Goal: Transaction & Acquisition: Purchase product/service

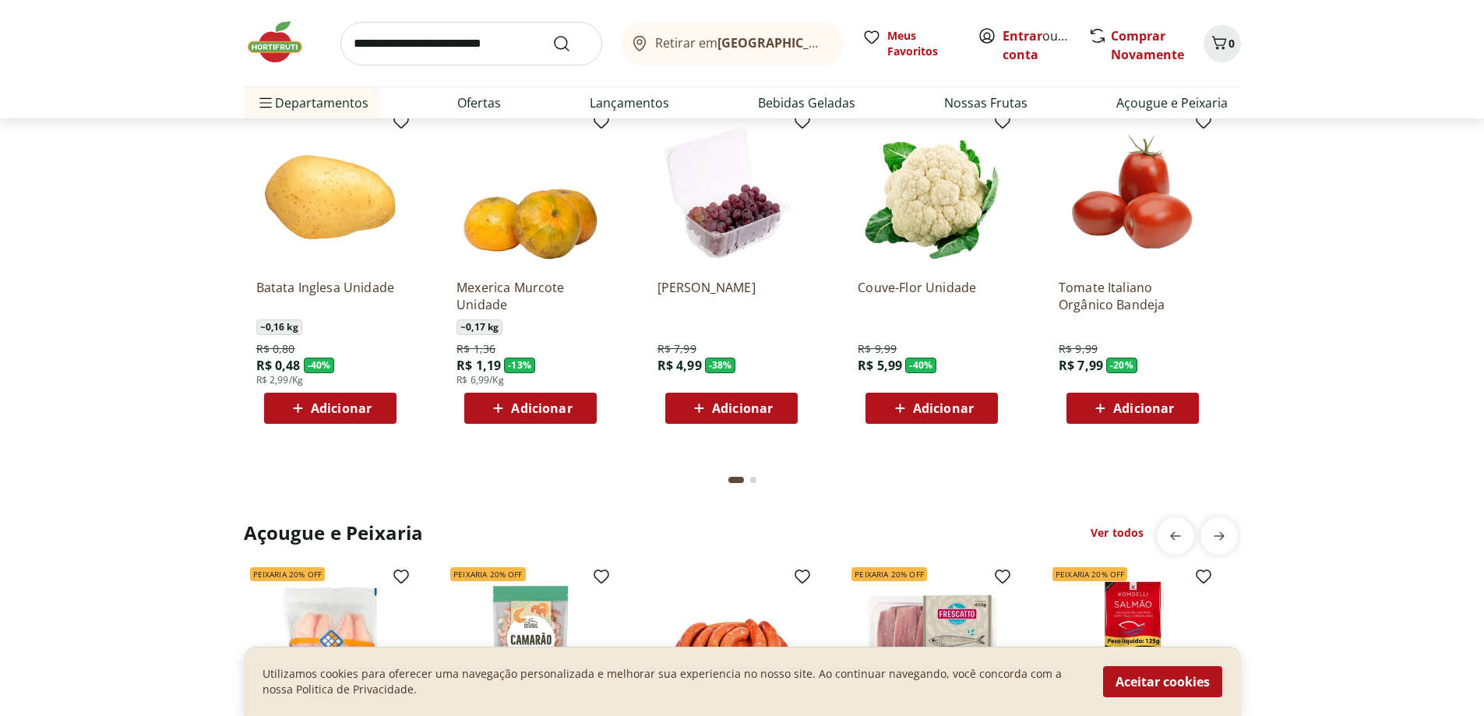
scroll to position [1324, 0]
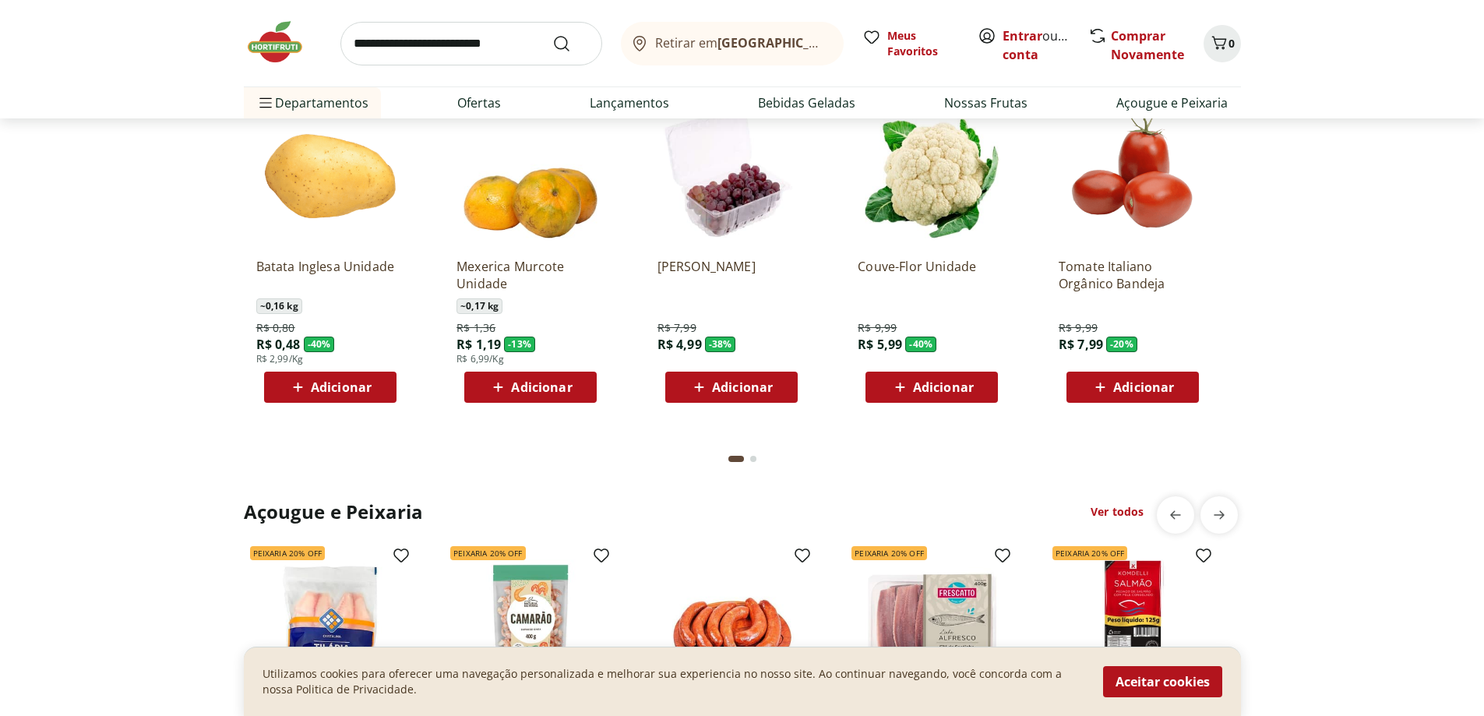
click at [312, 386] on span "Adicionar" at bounding box center [341, 387] width 61 height 12
click at [376, 386] on icon at bounding box center [373, 386] width 9 height 9
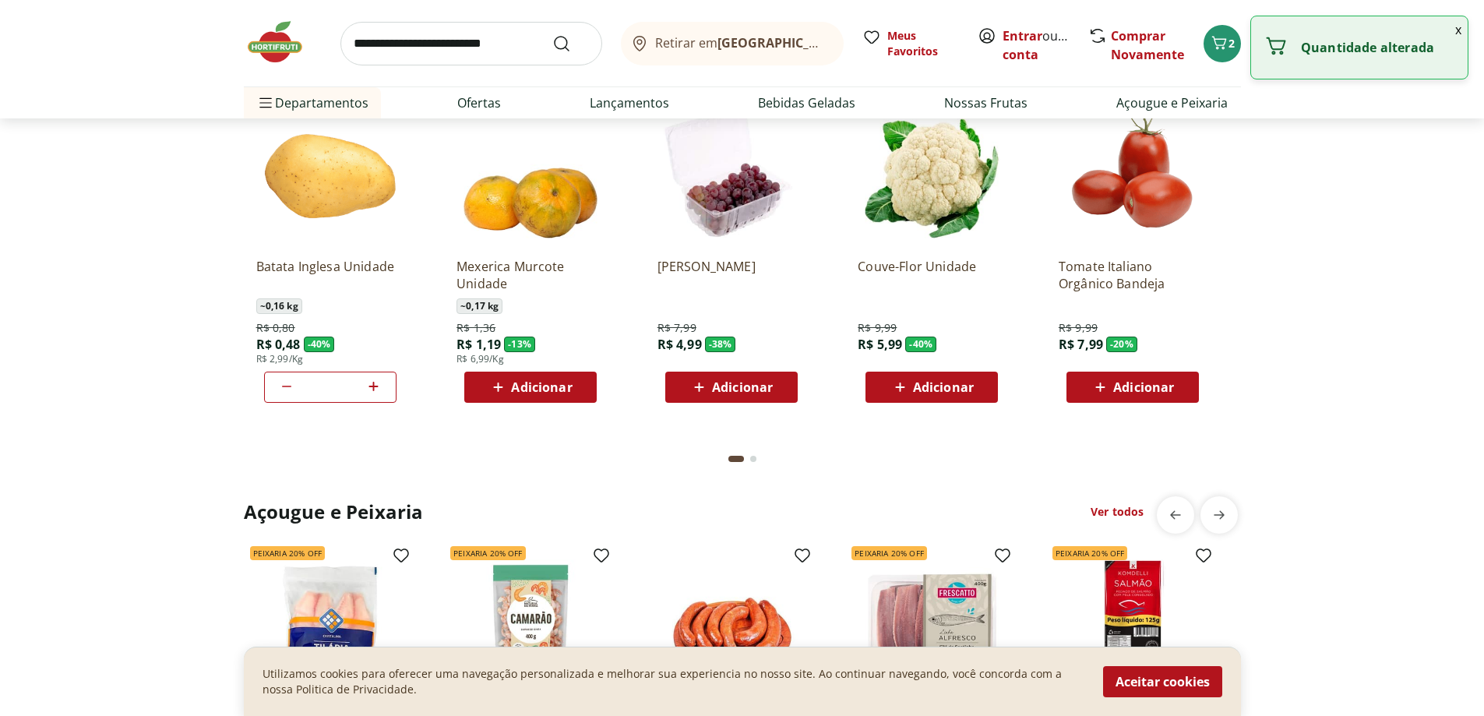
click at [374, 383] on icon at bounding box center [373, 386] width 9 height 9
type input "*"
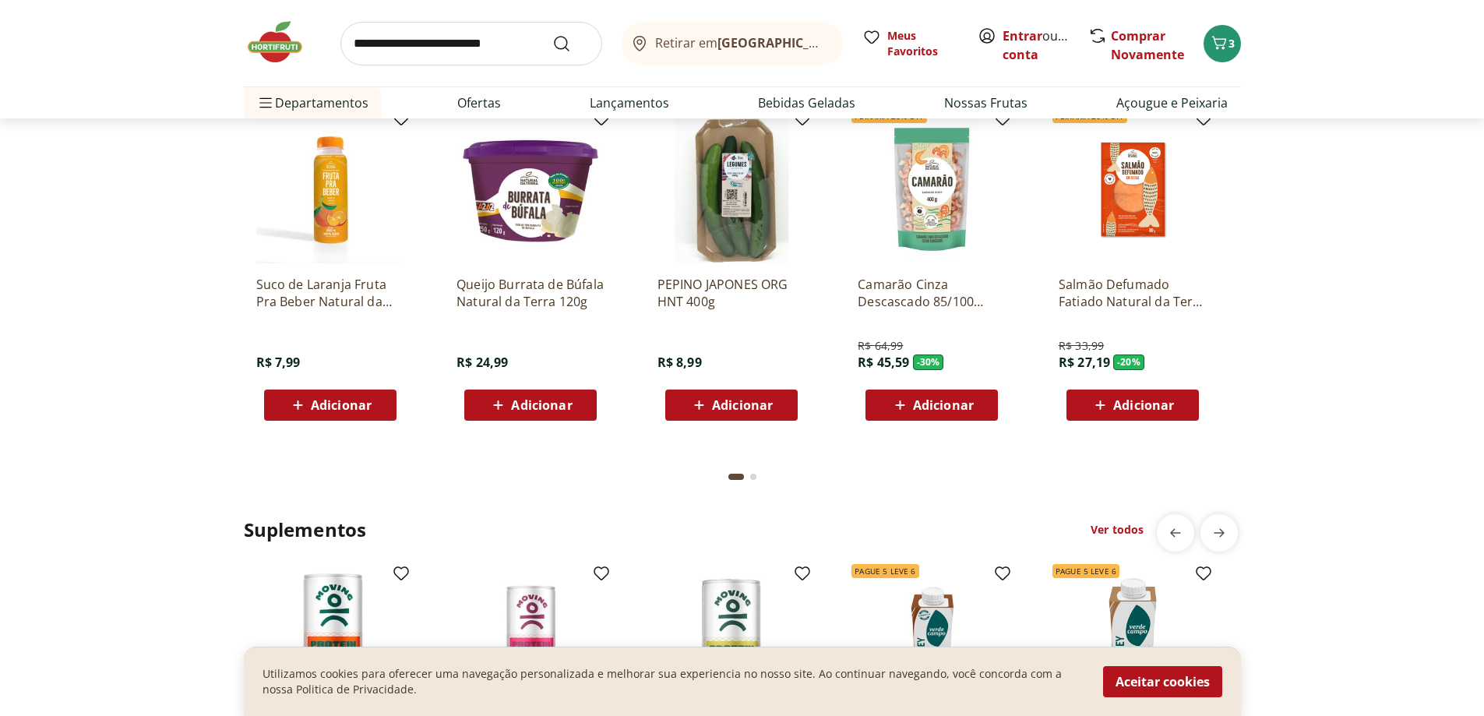
scroll to position [2882, 0]
click at [1012, 53] on link "Criar conta" at bounding box center [1046, 45] width 86 height 36
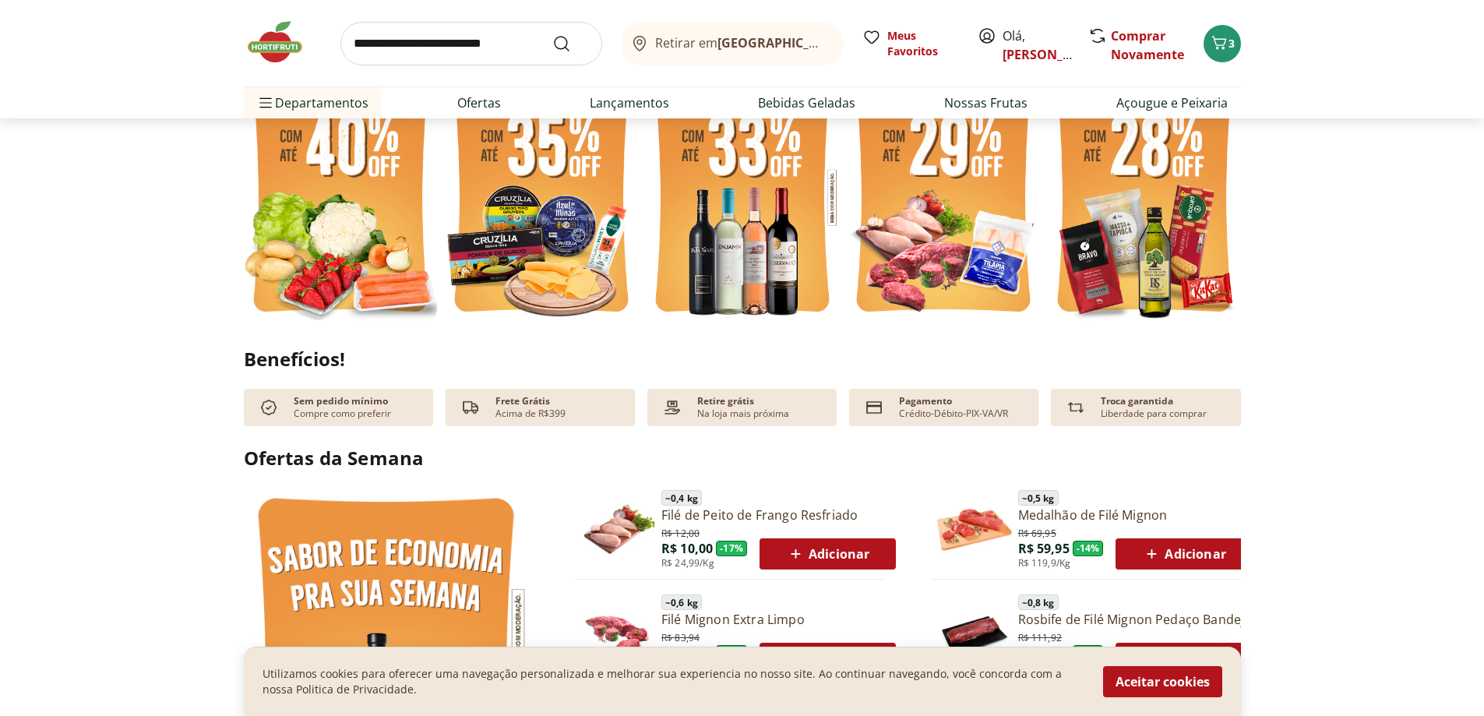
scroll to position [623, 0]
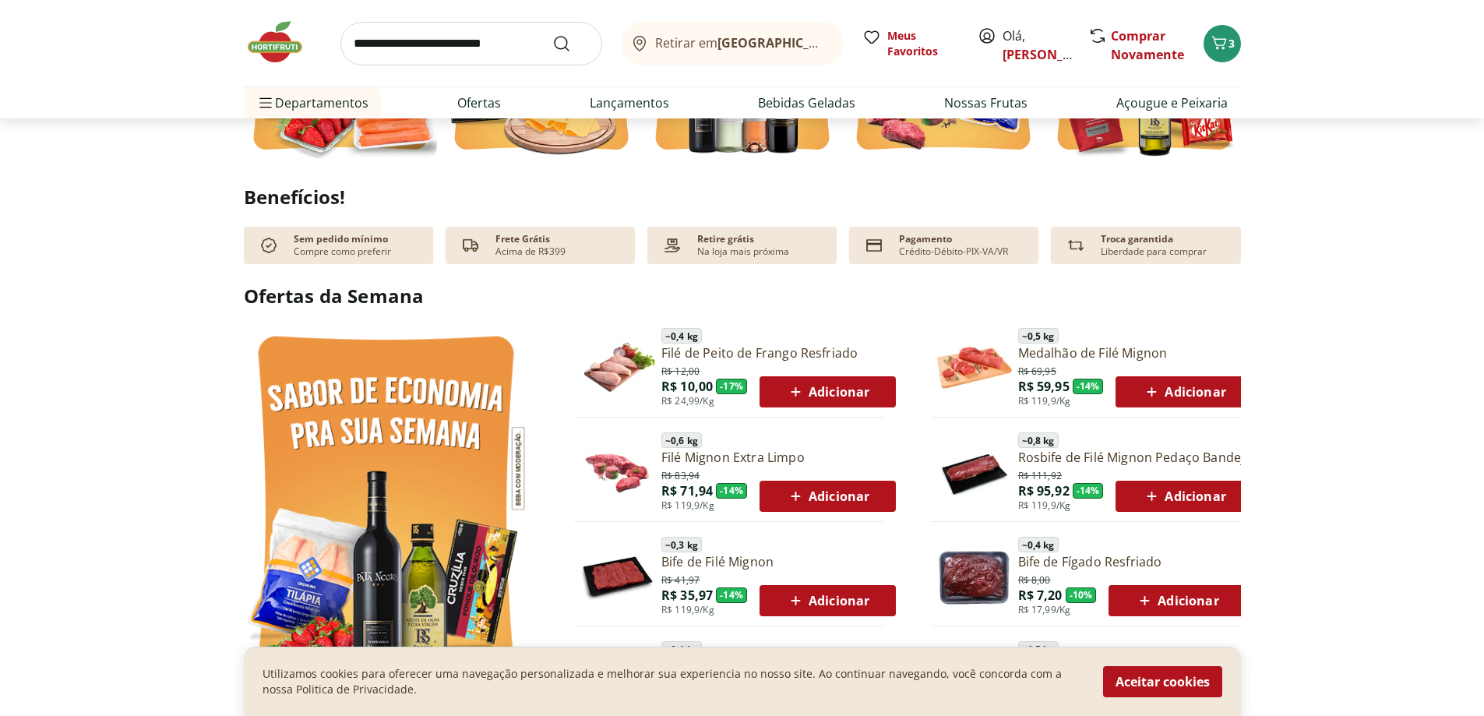
click at [840, 392] on span "Adicionar" at bounding box center [827, 391] width 83 height 19
click at [858, 392] on icon at bounding box center [855, 391] width 19 height 19
type input "*"
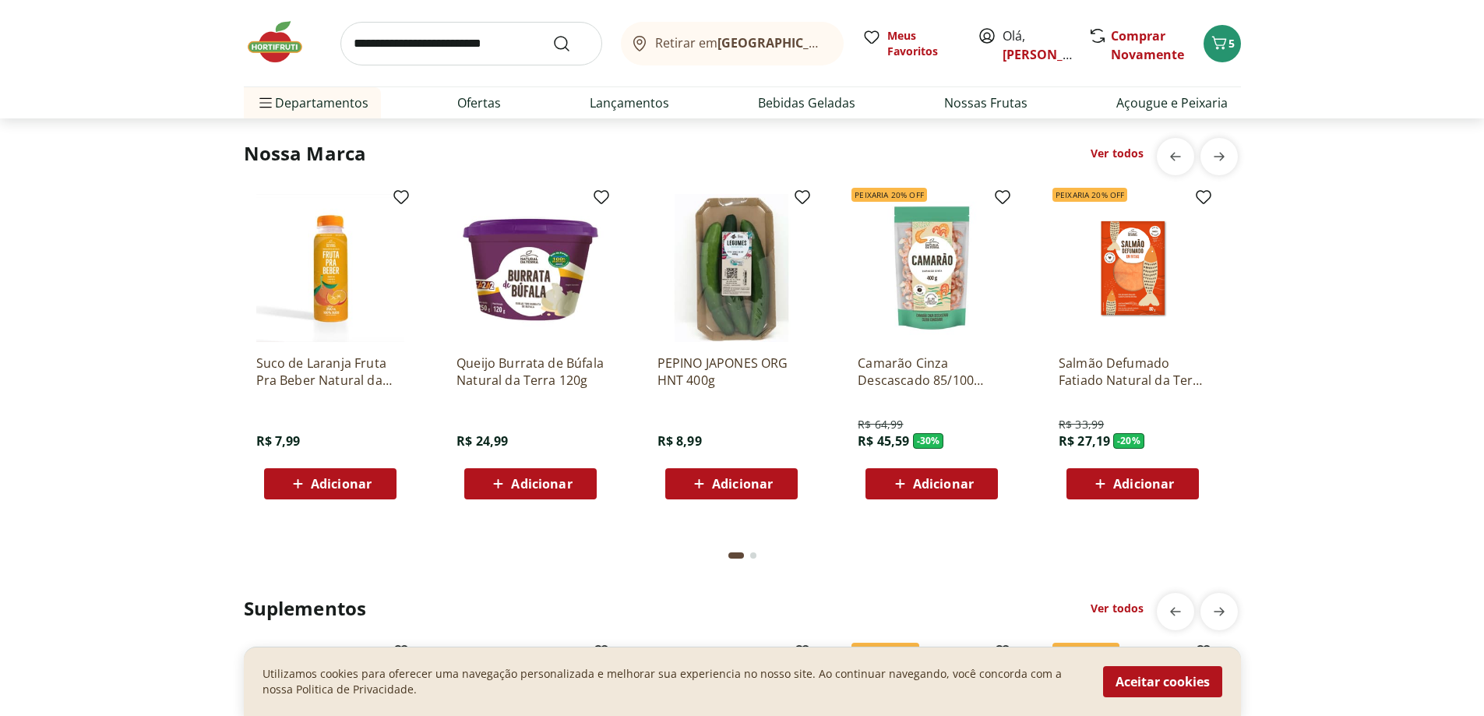
scroll to position [3194, 0]
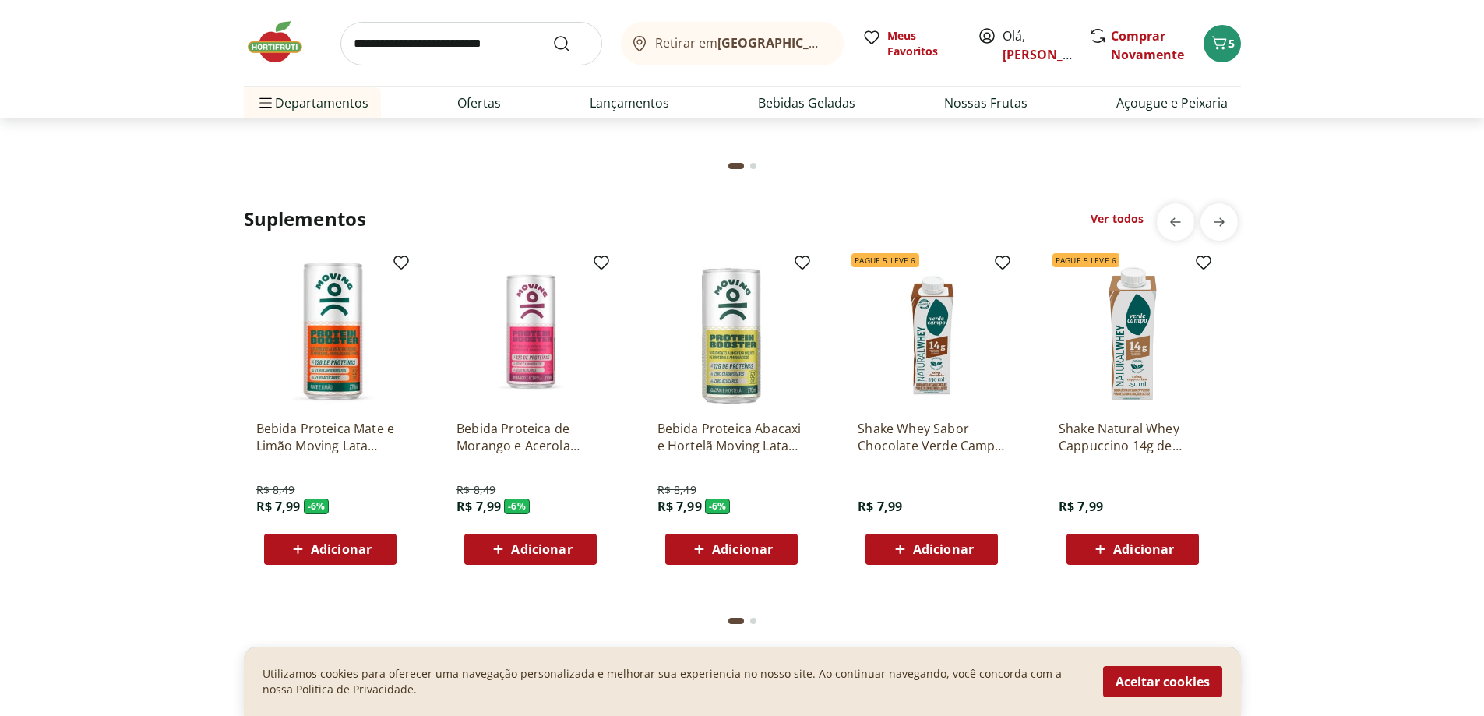
drag, startPoint x: 1197, startPoint y: 684, endPoint x: 1196, endPoint y: 666, distance: 17.9
click at [1196, 684] on button "Aceitar cookies" at bounding box center [1162, 681] width 119 height 31
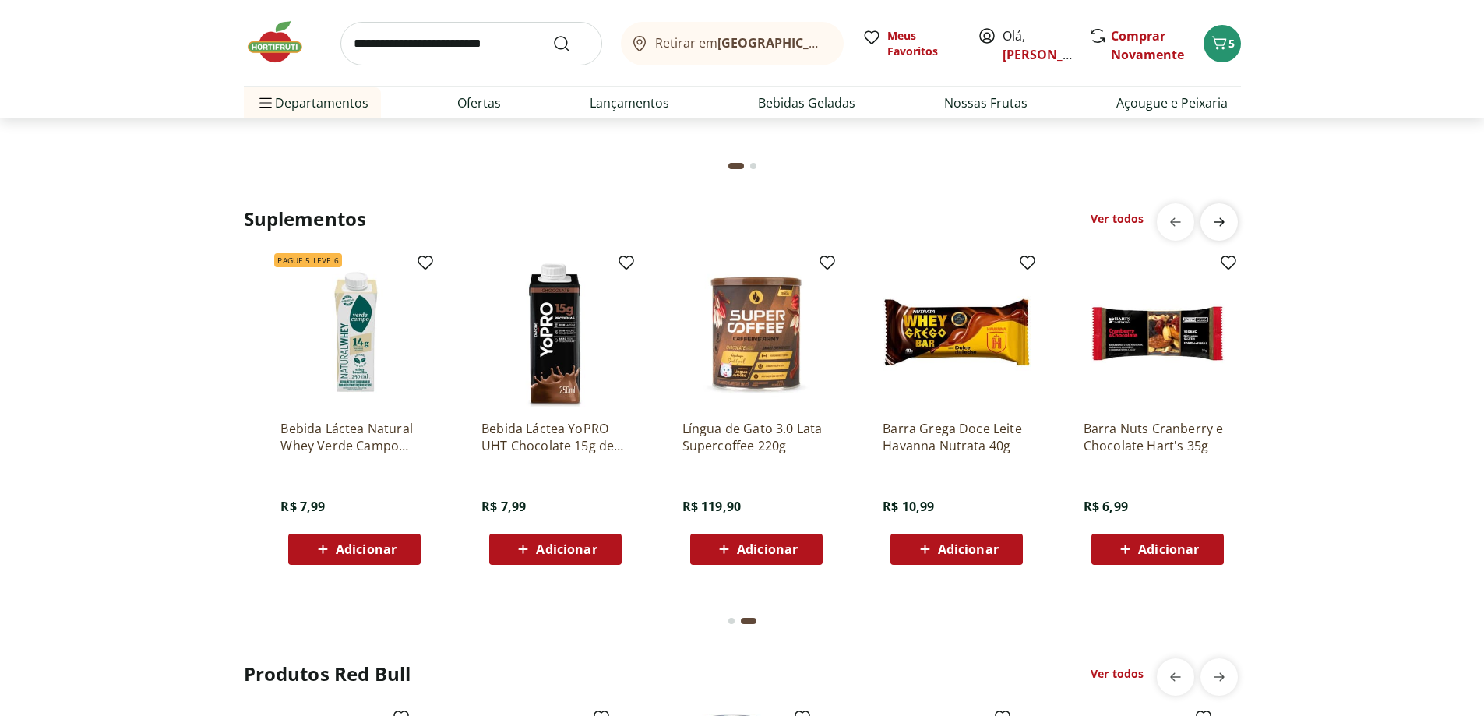
scroll to position [0, 1003]
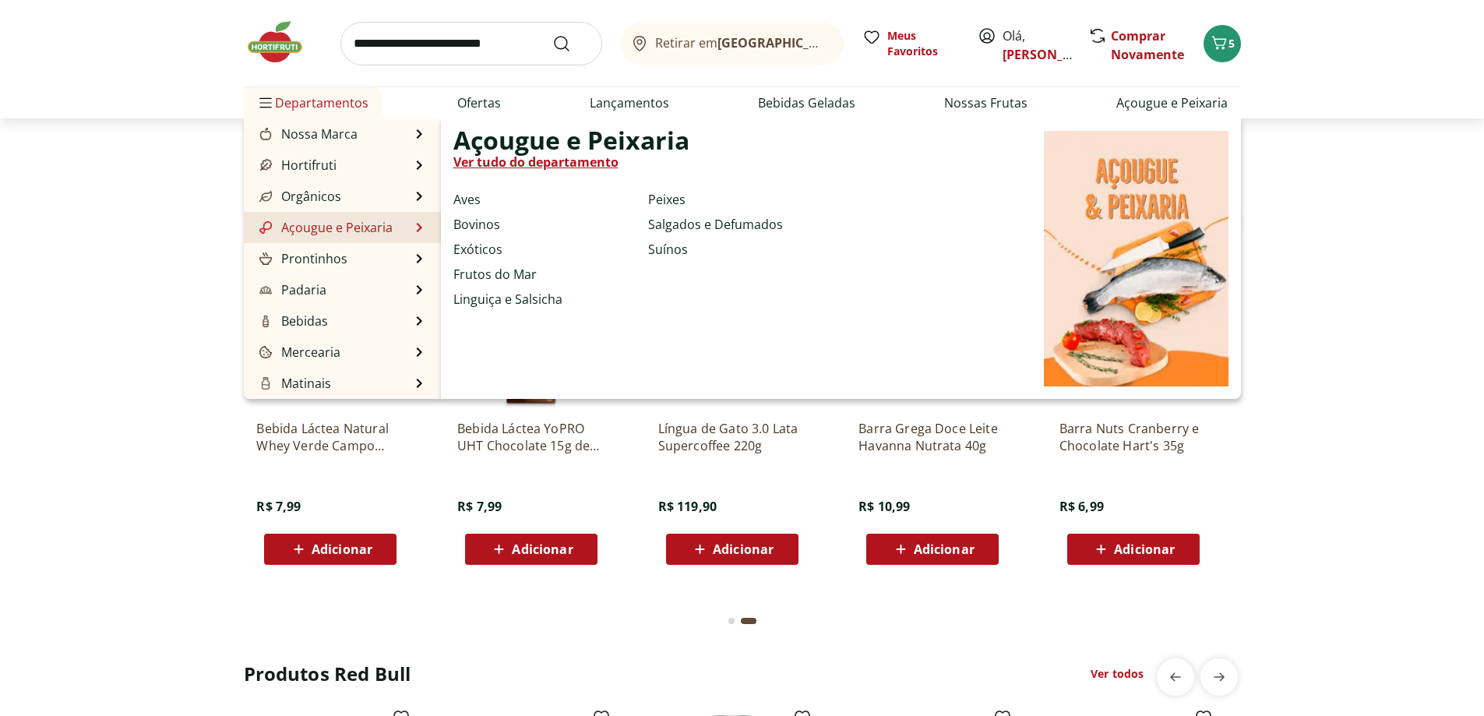
click at [300, 227] on link "Açougue e Peixaria" at bounding box center [324, 227] width 136 height 19
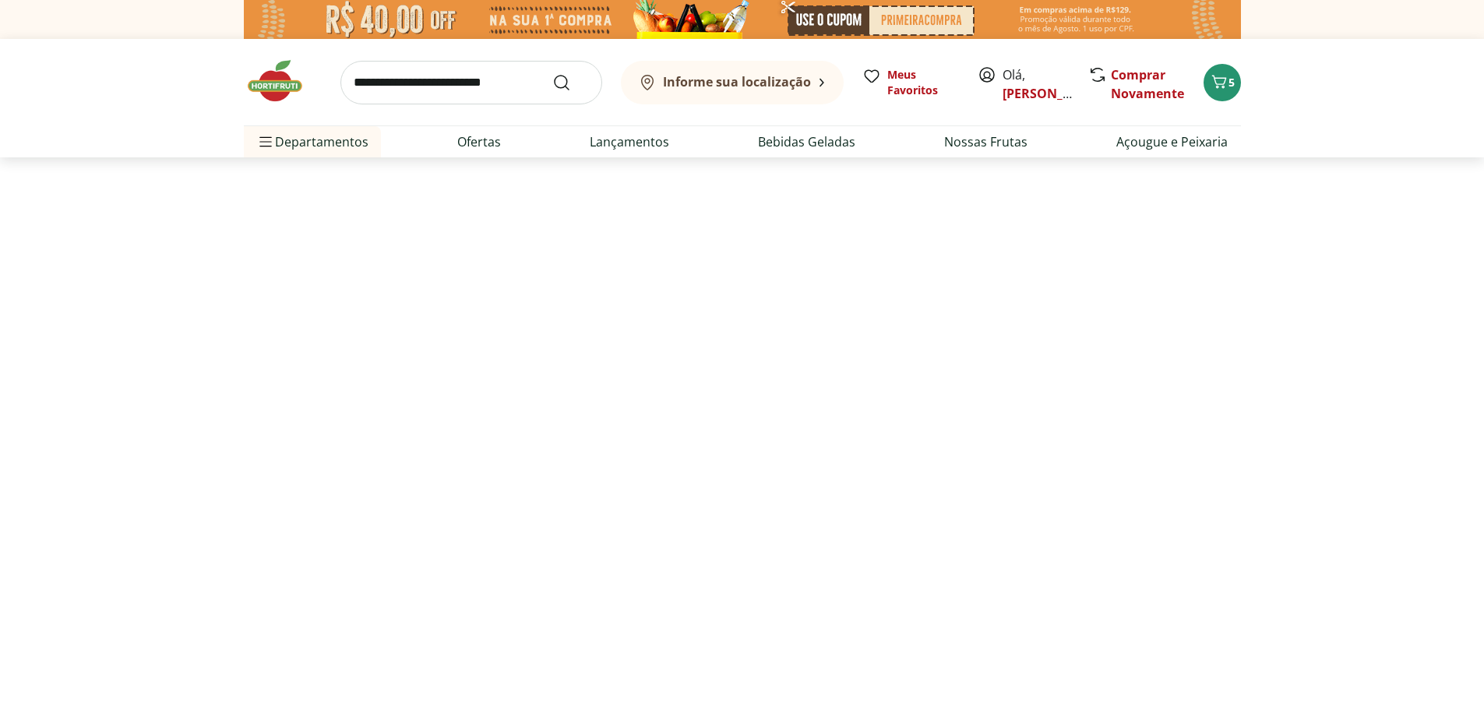
select select "**********"
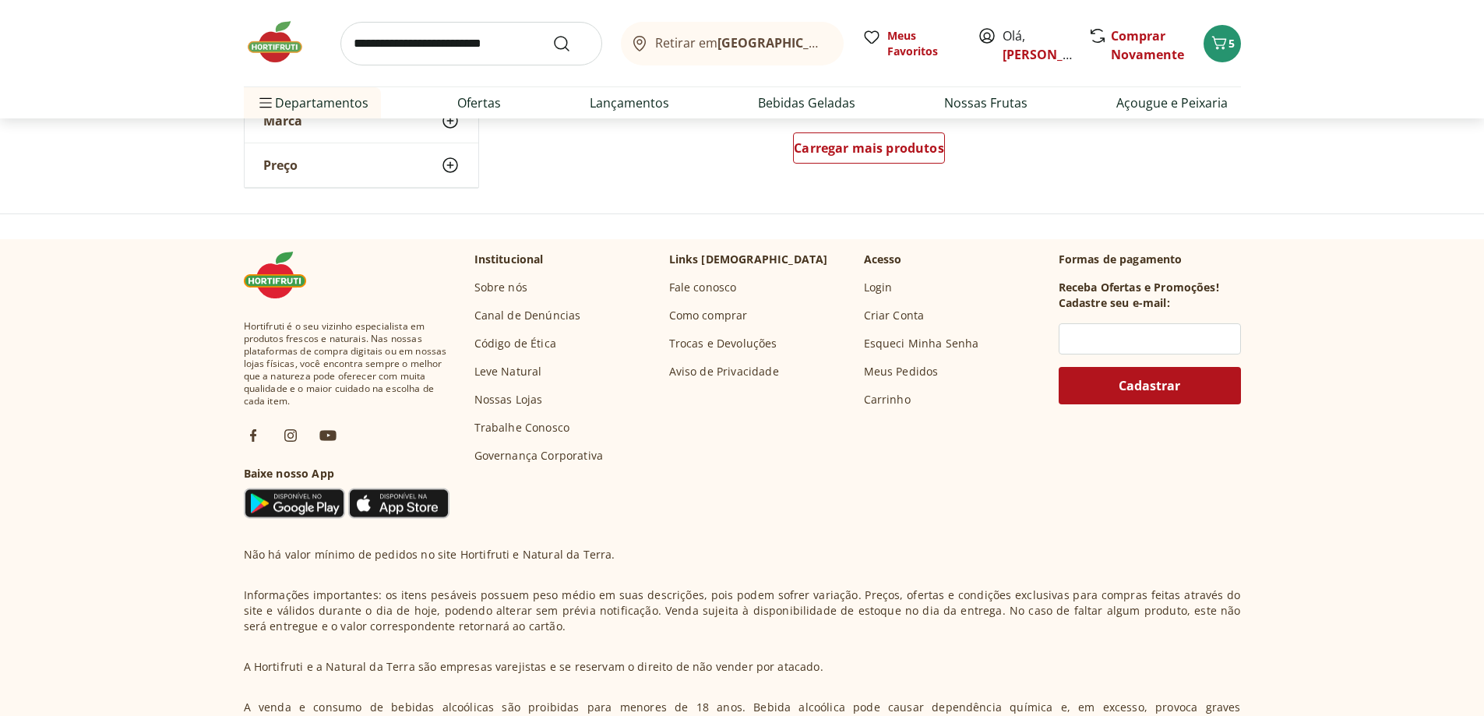
scroll to position [857, 0]
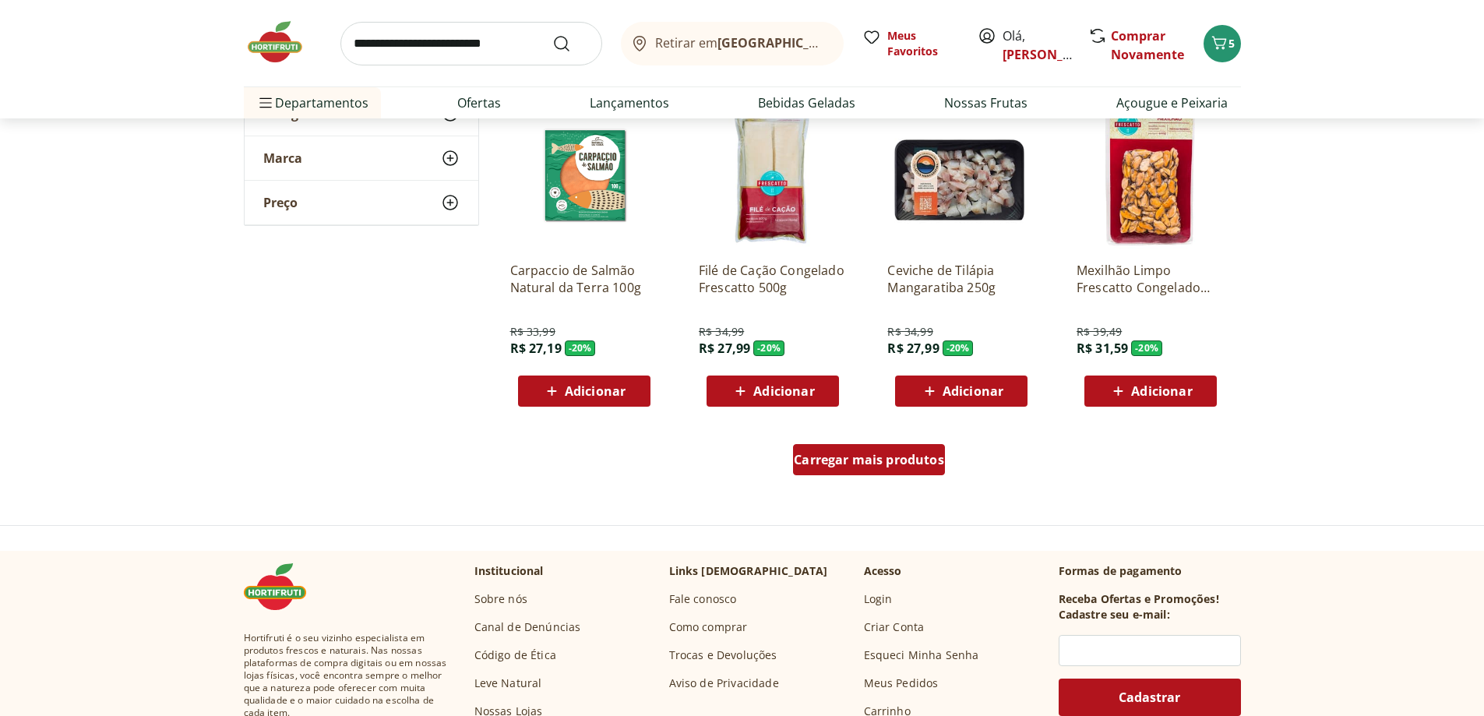
click at [849, 466] on span "Carregar mais produtos" at bounding box center [869, 459] width 150 height 12
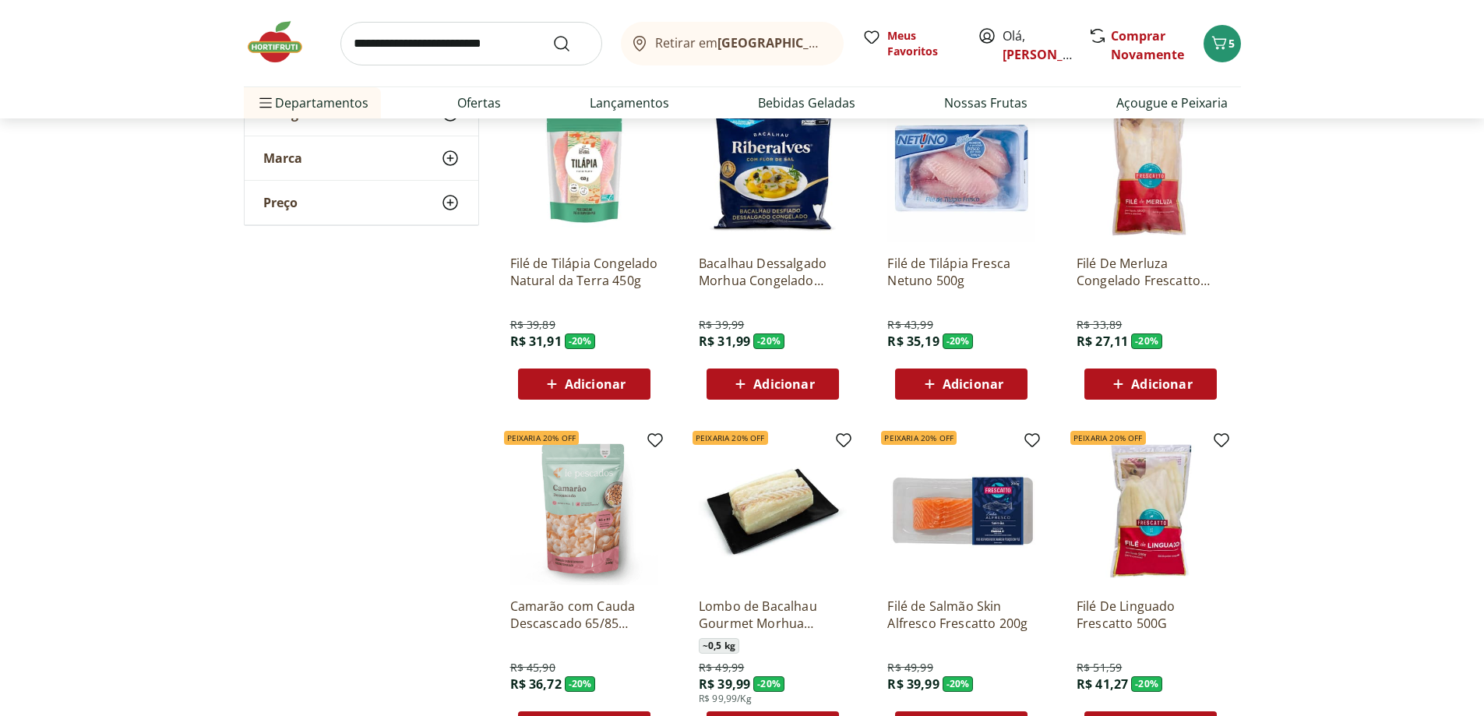
scroll to position [1246, 0]
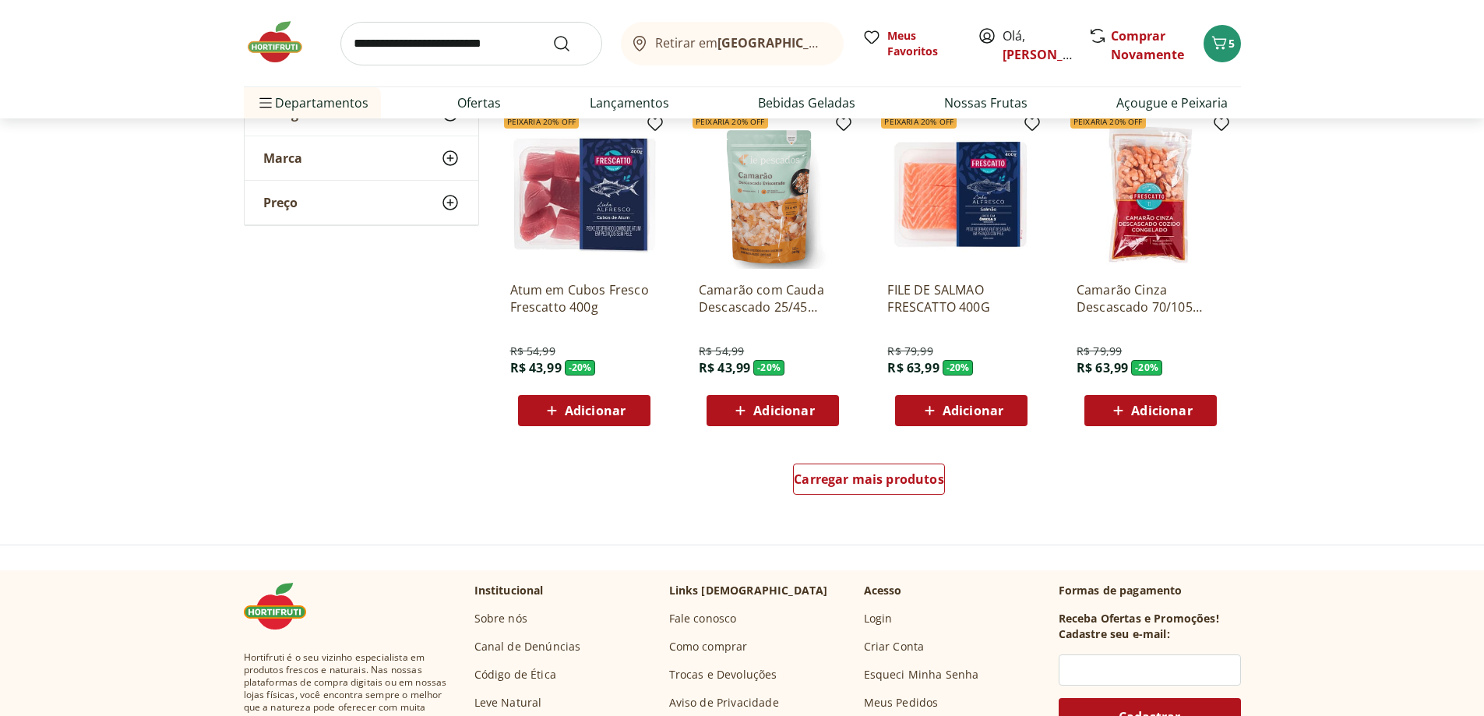
scroll to position [1947, 0]
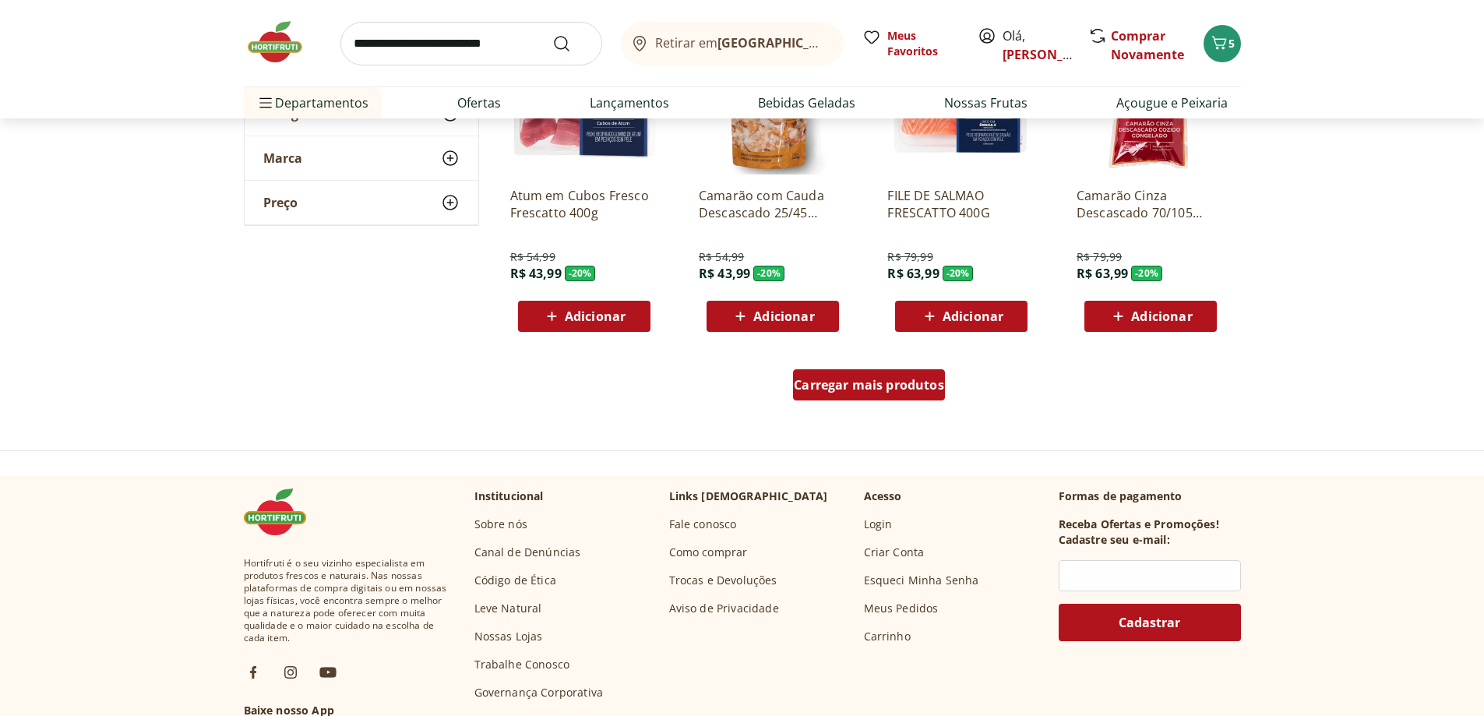
click at [897, 382] on span "Carregar mais produtos" at bounding box center [869, 385] width 150 height 12
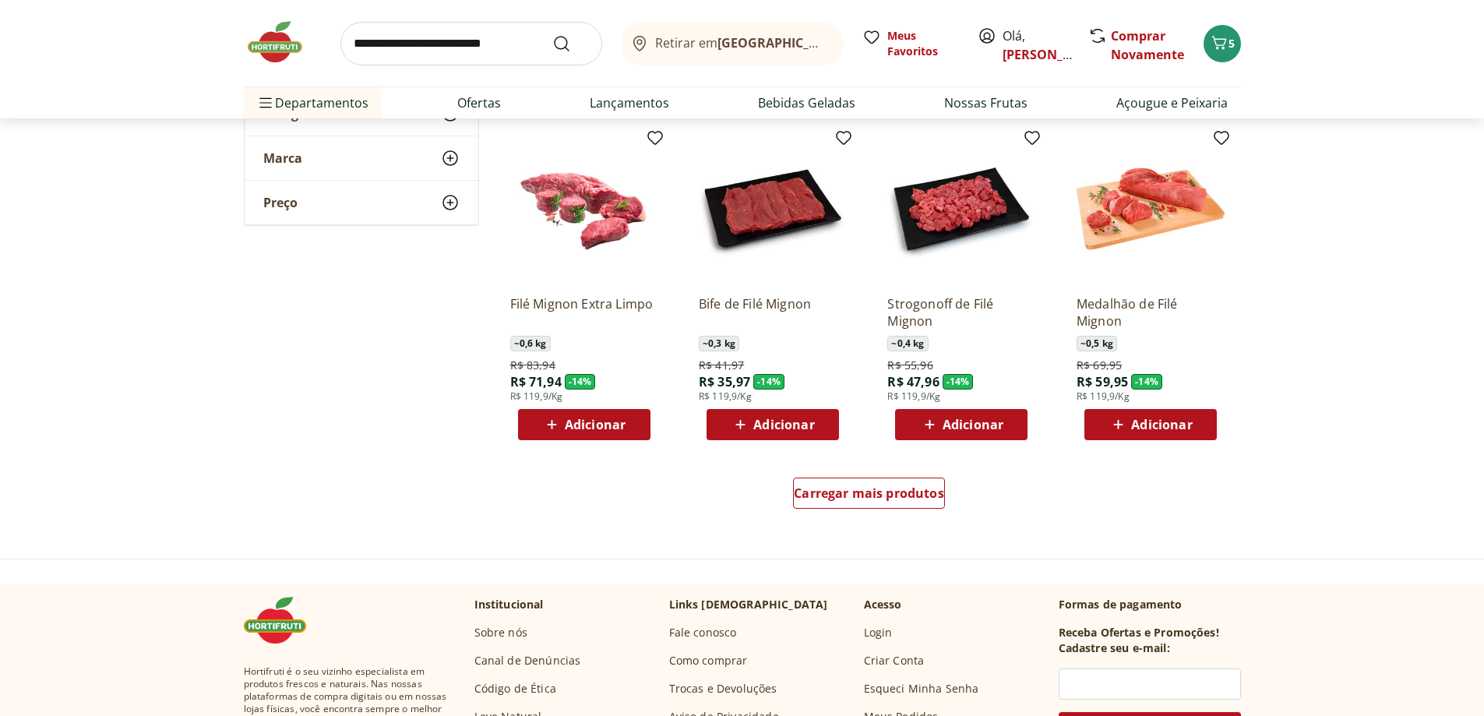
scroll to position [2960, 0]
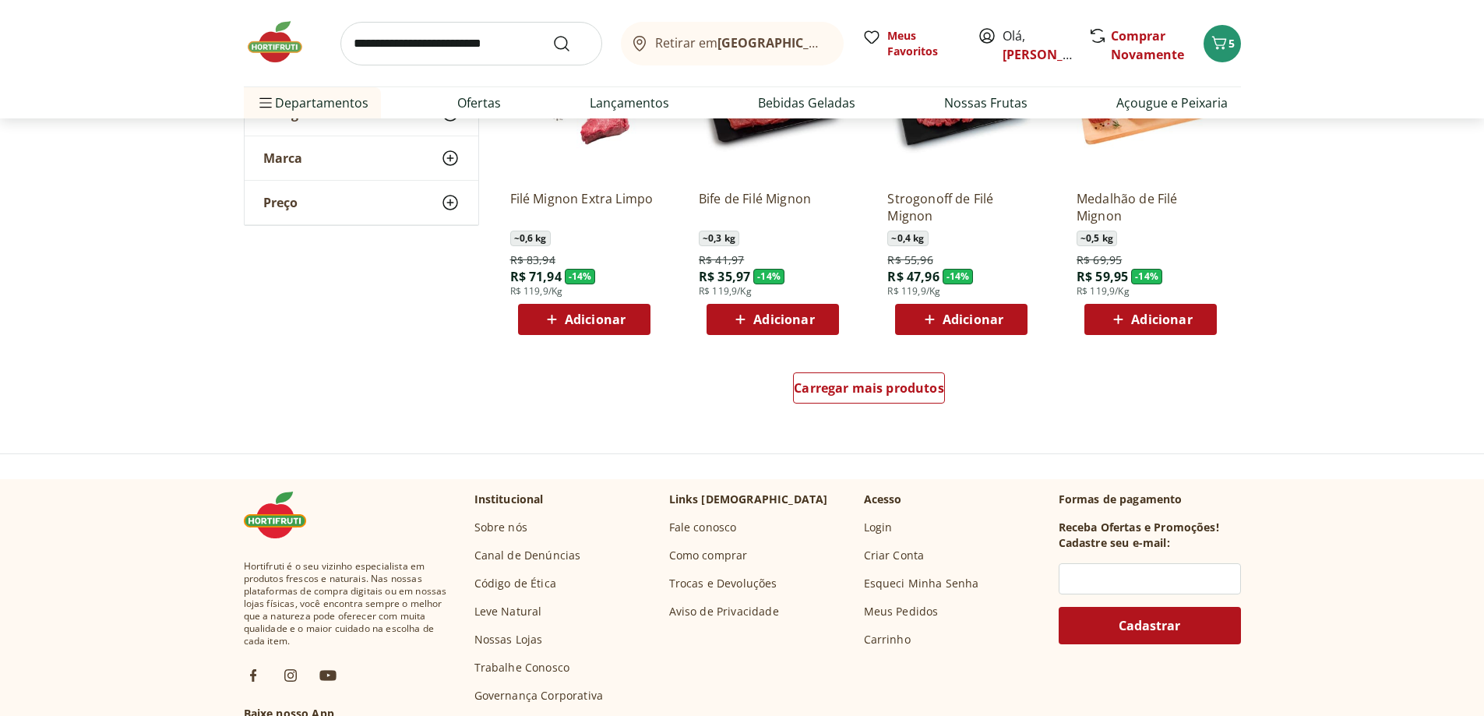
click at [957, 315] on span "Adicionar" at bounding box center [973, 319] width 61 height 12
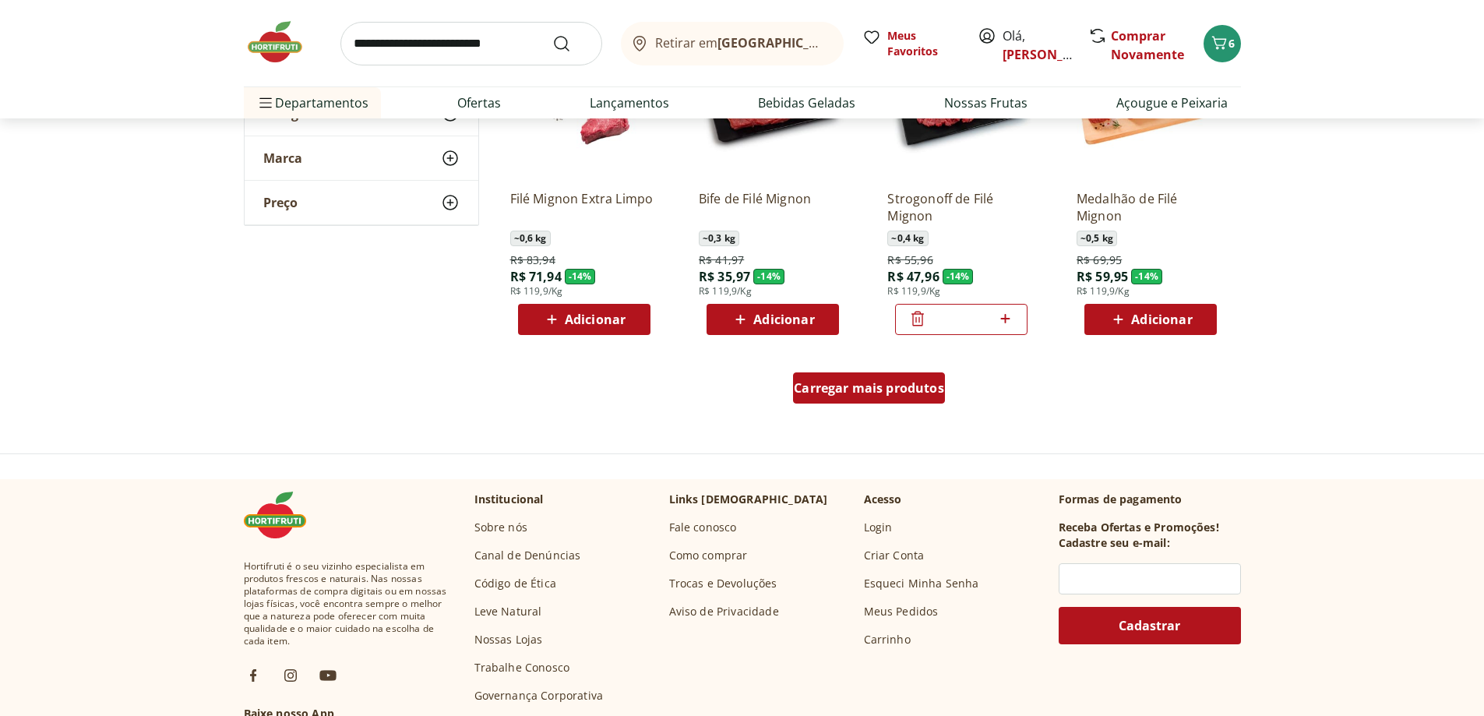
click at [897, 389] on span "Carregar mais produtos" at bounding box center [869, 388] width 150 height 12
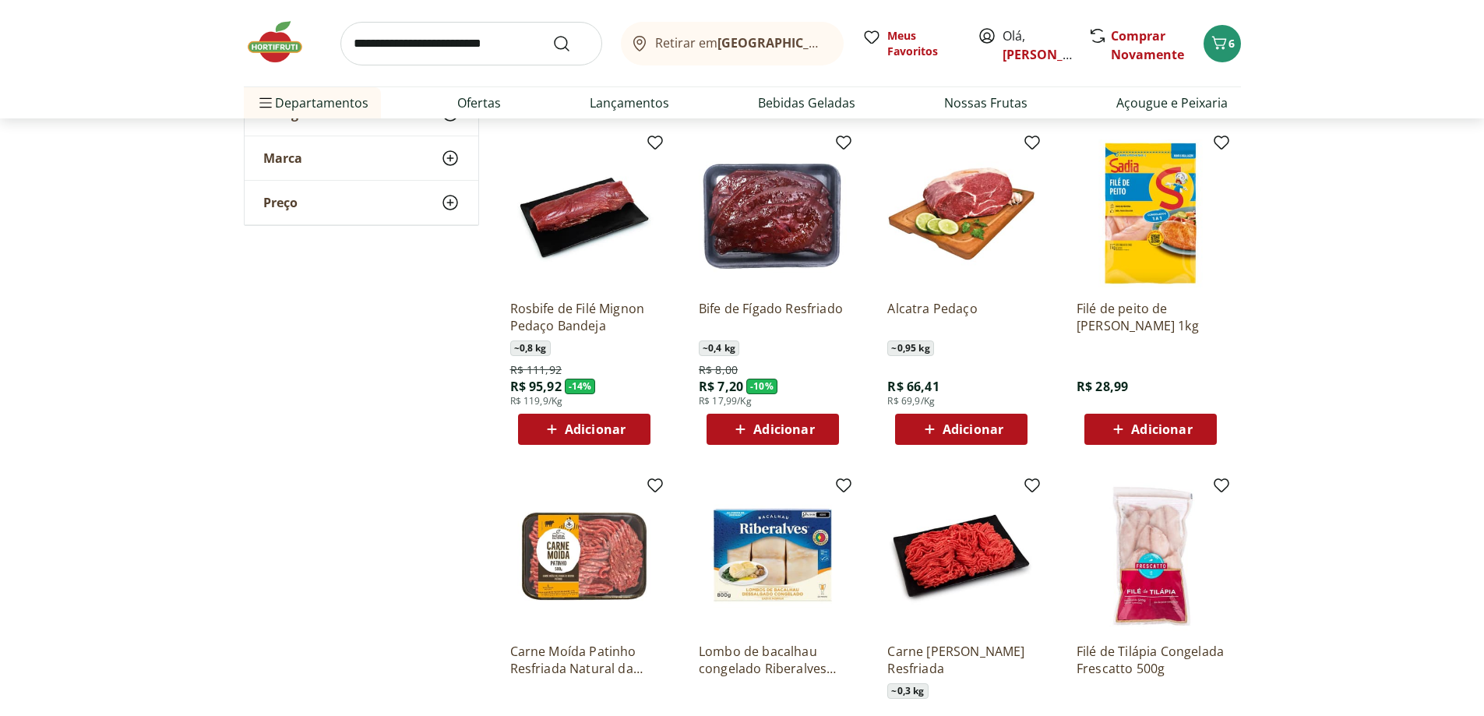
scroll to position [3194, 0]
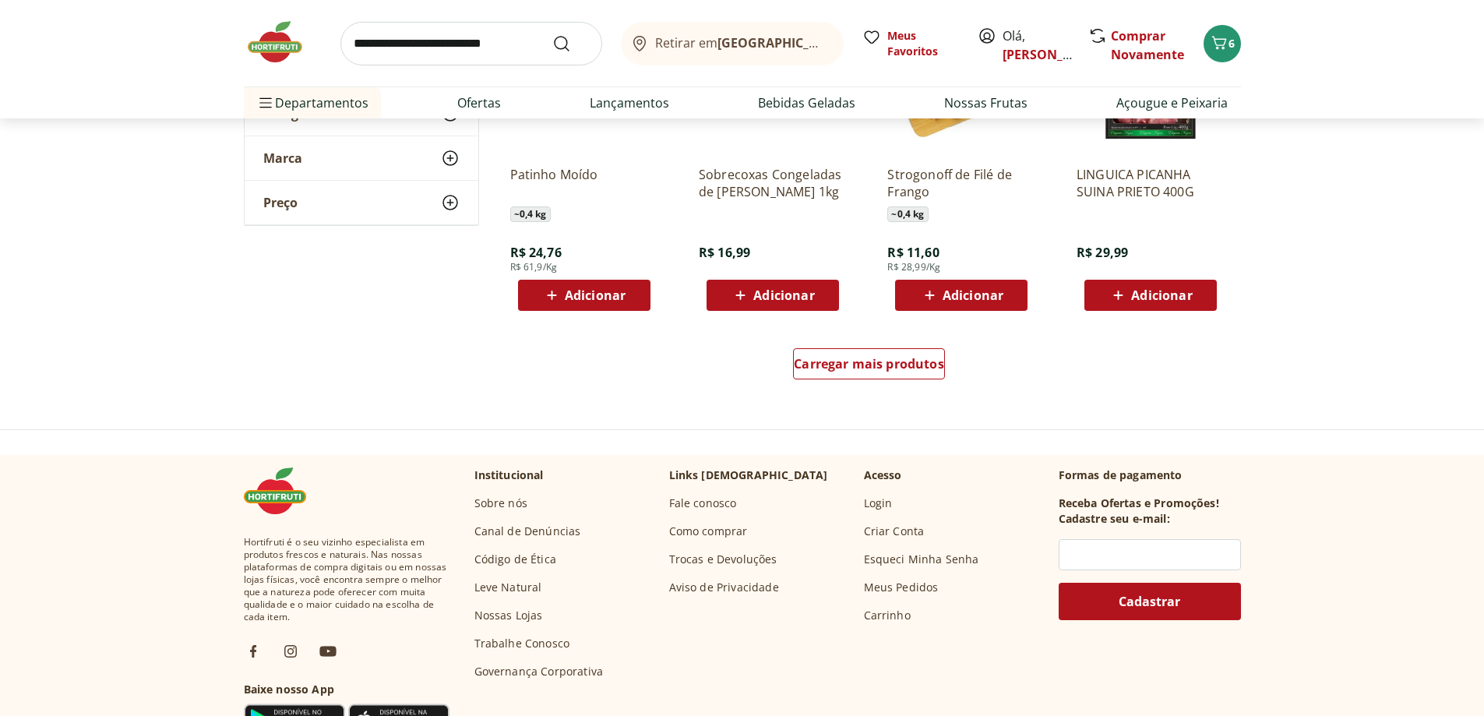
scroll to position [4051, 0]
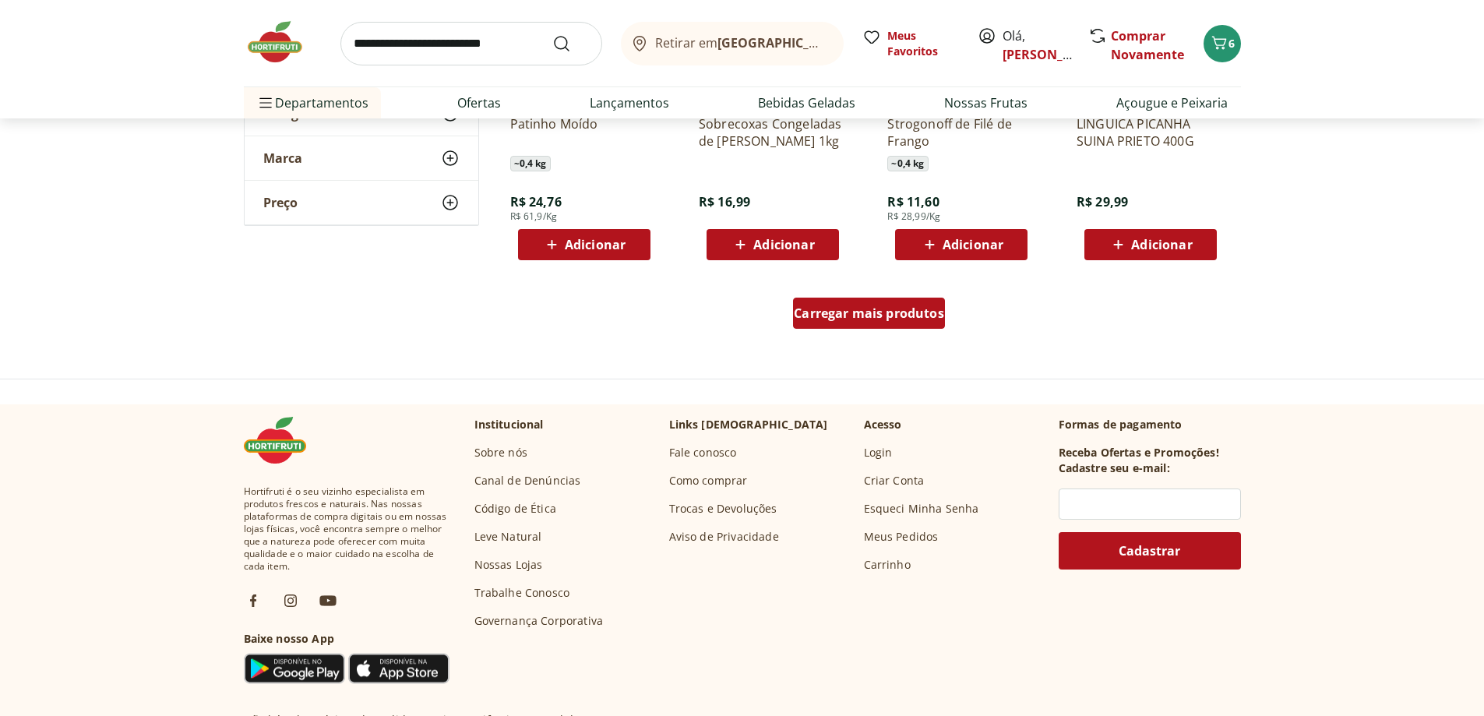
click at [875, 311] on span "Carregar mais produtos" at bounding box center [869, 313] width 150 height 12
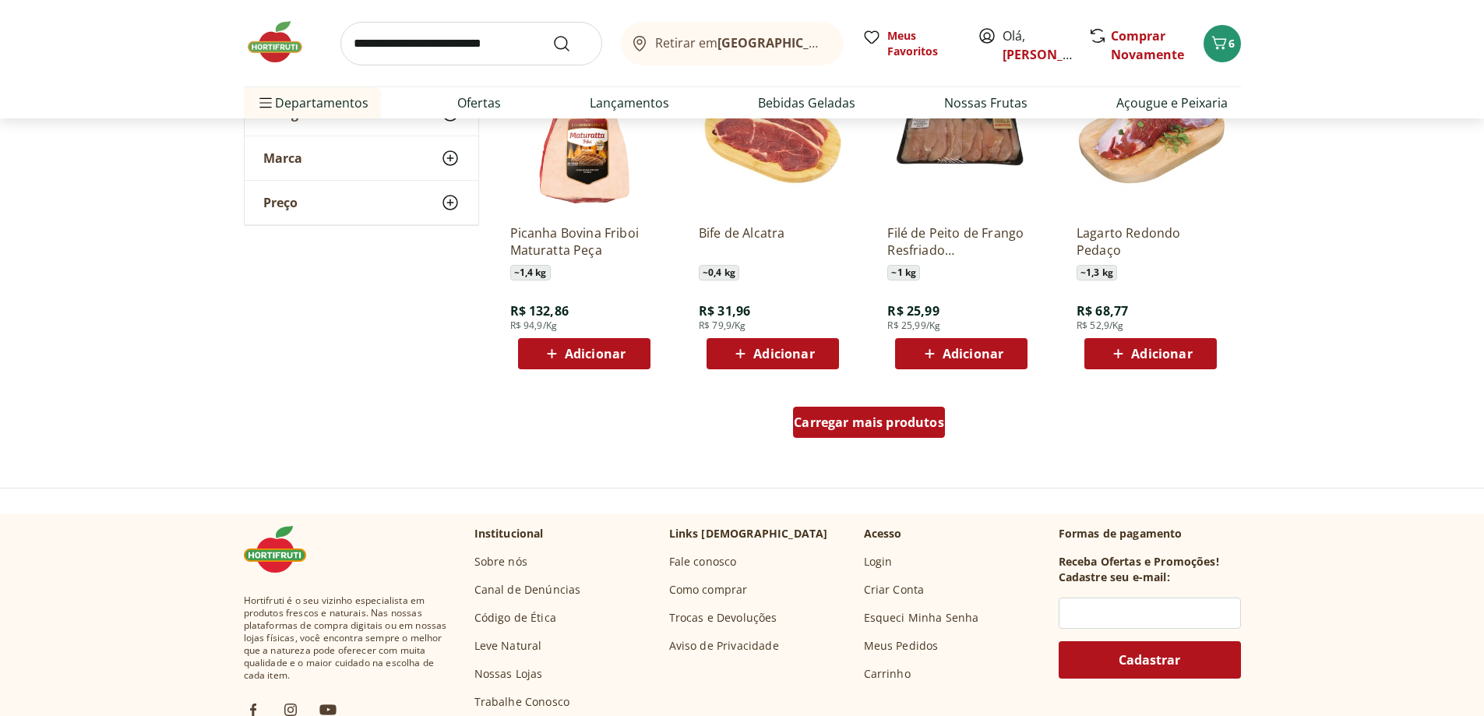
scroll to position [4985, 0]
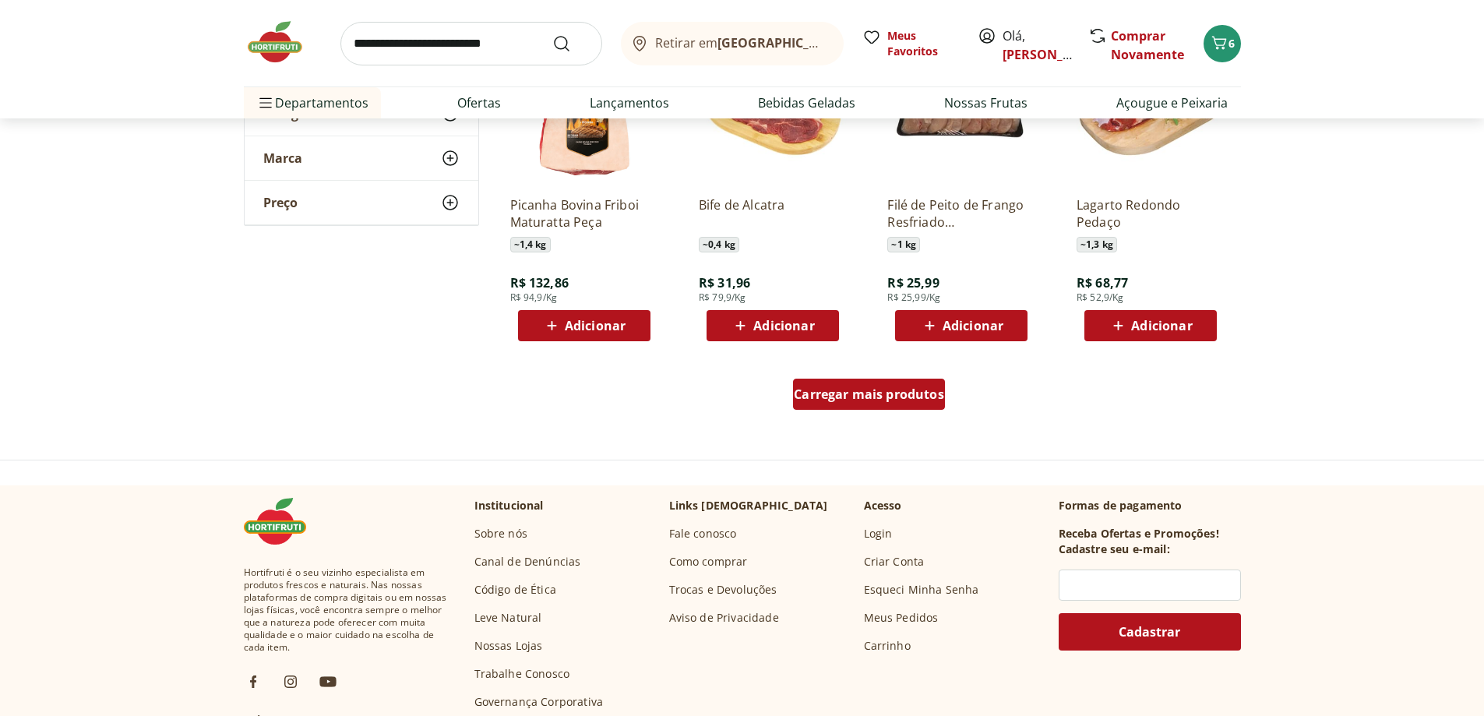
click at [819, 396] on span "Carregar mais produtos" at bounding box center [869, 394] width 150 height 12
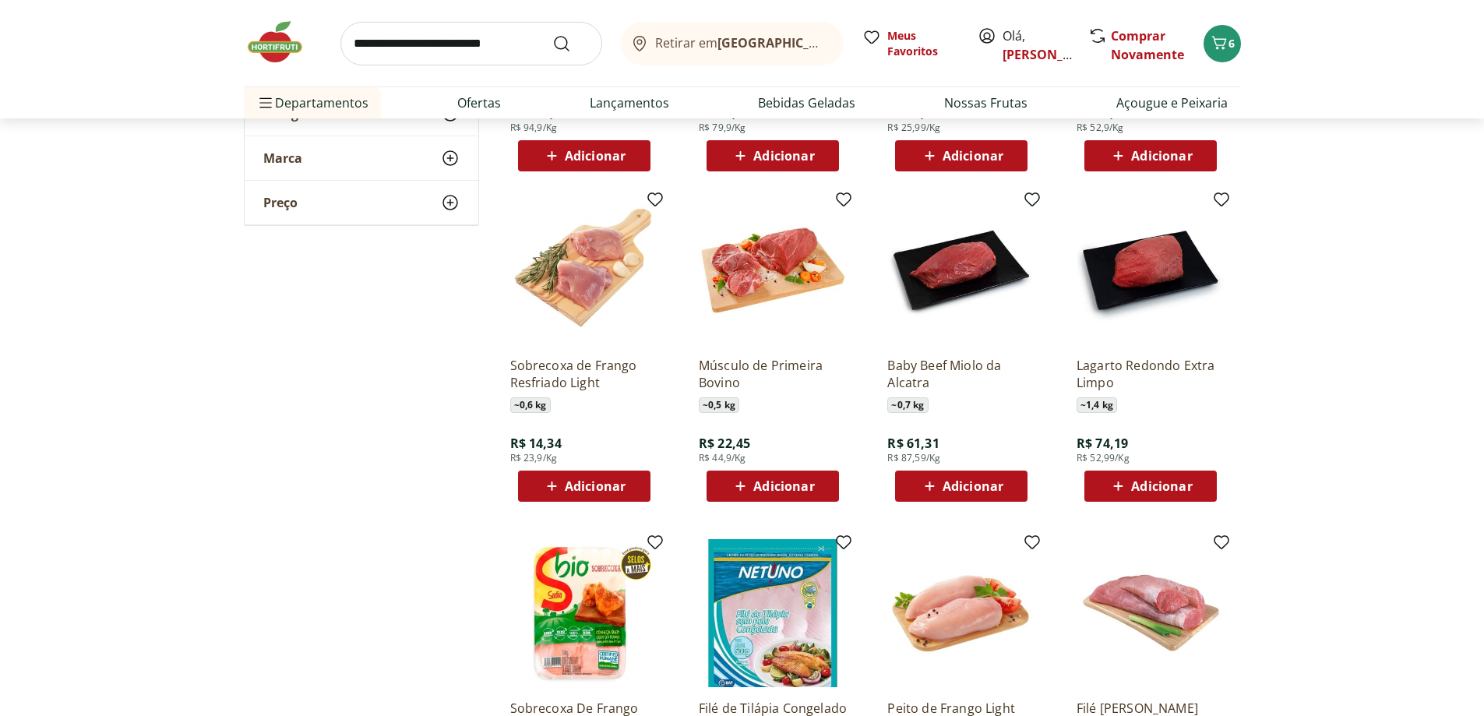
scroll to position [5297, 0]
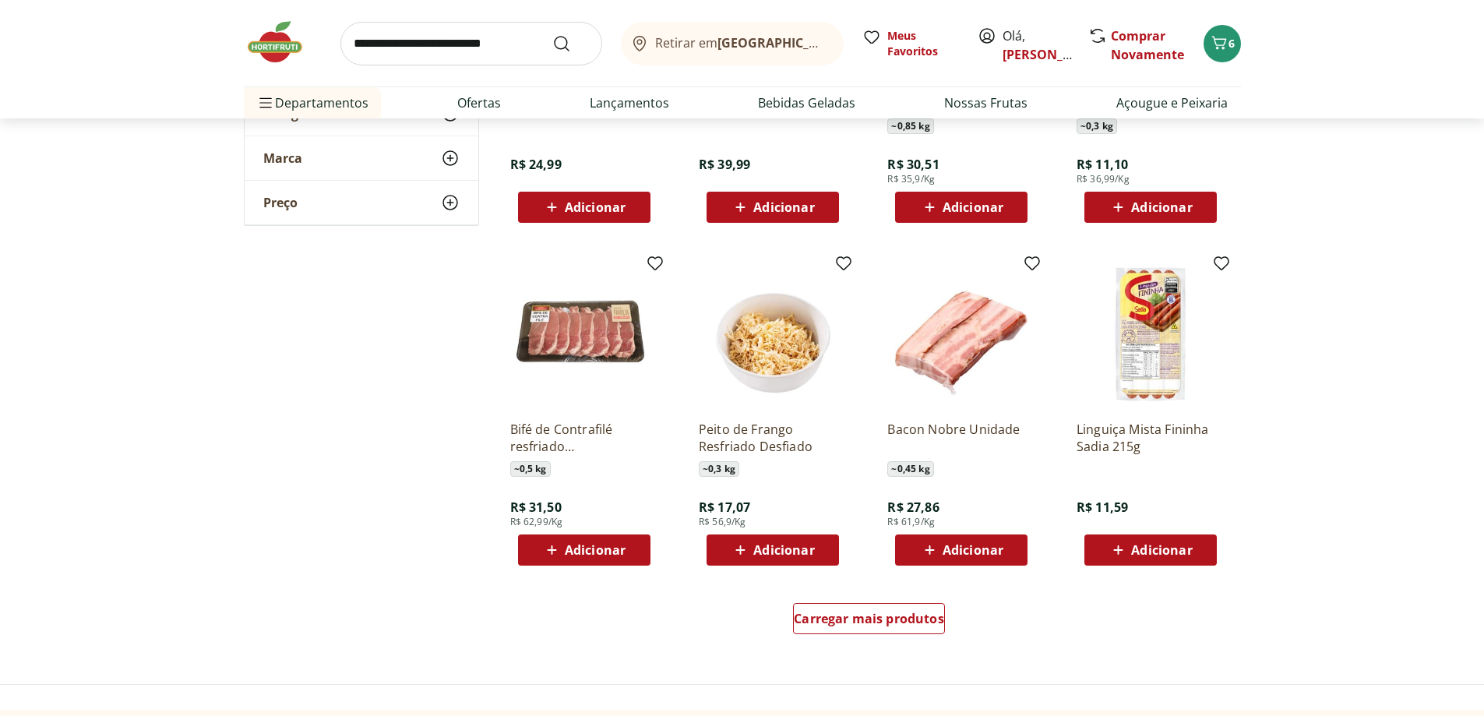
scroll to position [5764, 0]
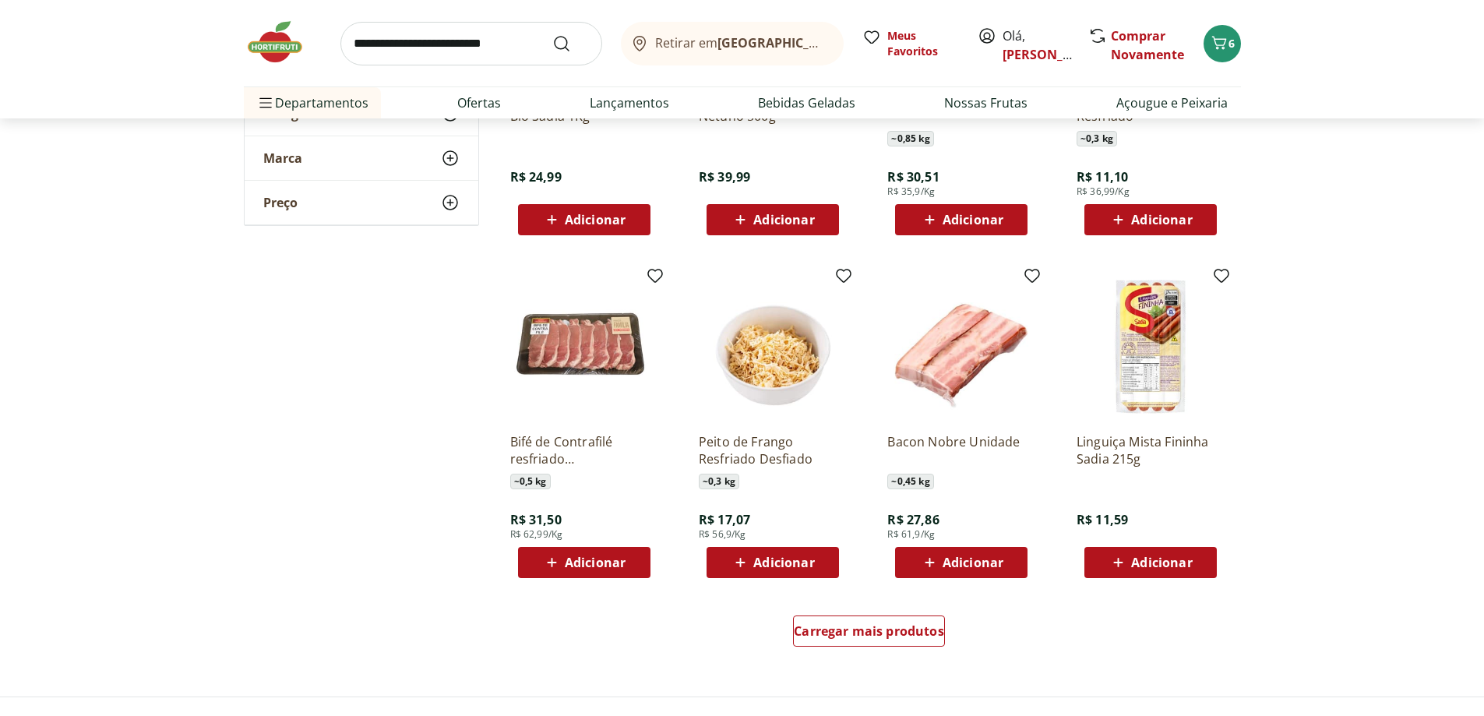
click at [981, 564] on span "Adicionar" at bounding box center [973, 562] width 61 height 12
click at [1231, 45] on span "7" at bounding box center [1231, 43] width 6 height 15
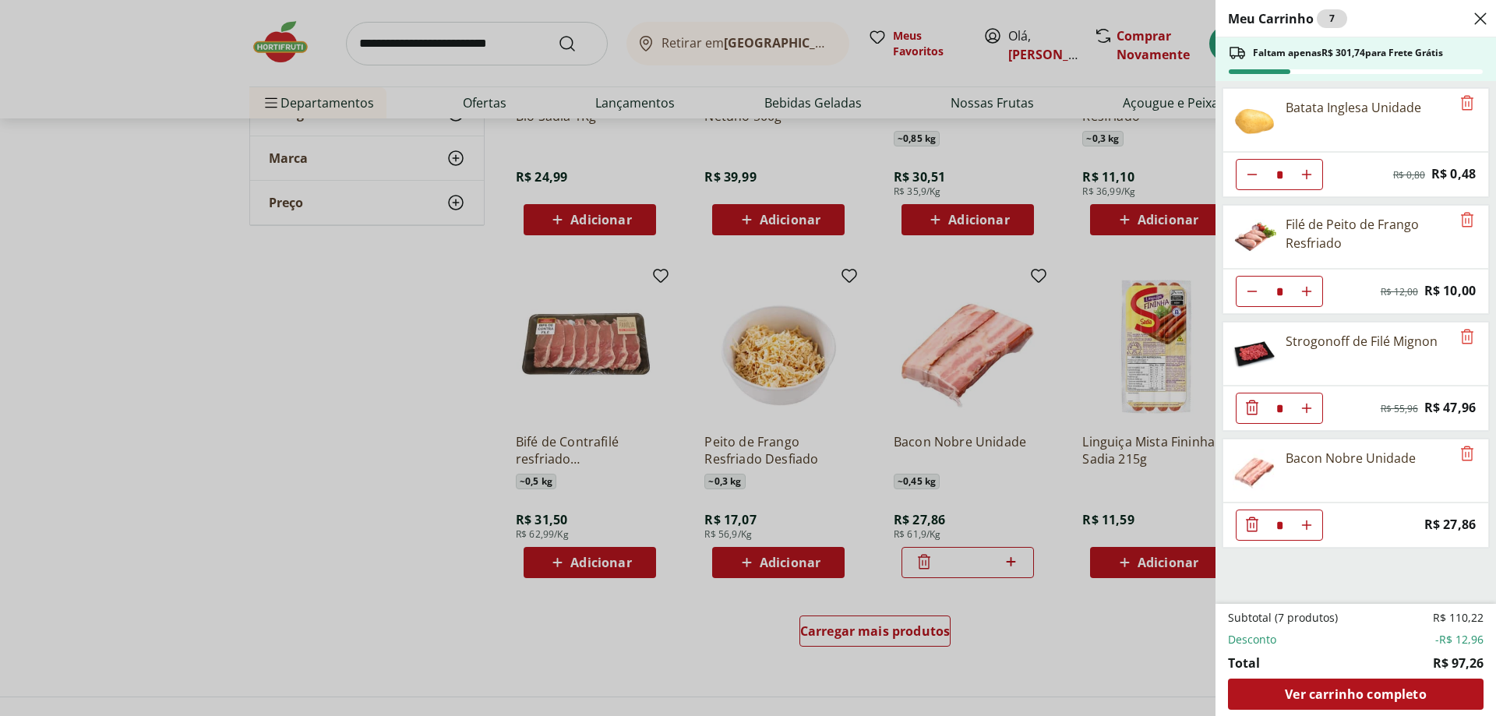
click at [1047, 374] on div "Meu Carrinho 7 Faltam apenas R$ 301,74 para Frete Grátis Batata Inglesa Unidade…" at bounding box center [748, 358] width 1496 height 716
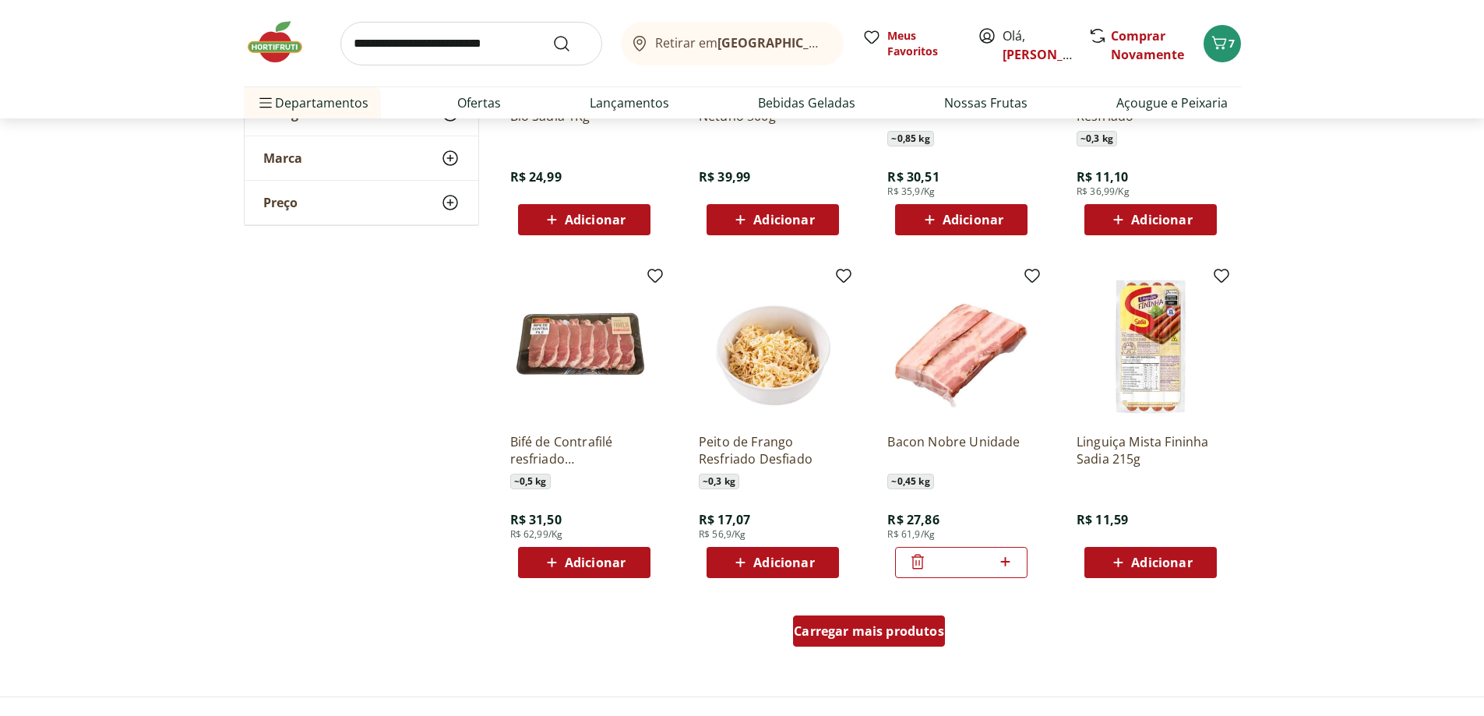
click at [867, 640] on div "Carregar mais produtos" at bounding box center [869, 630] width 152 height 31
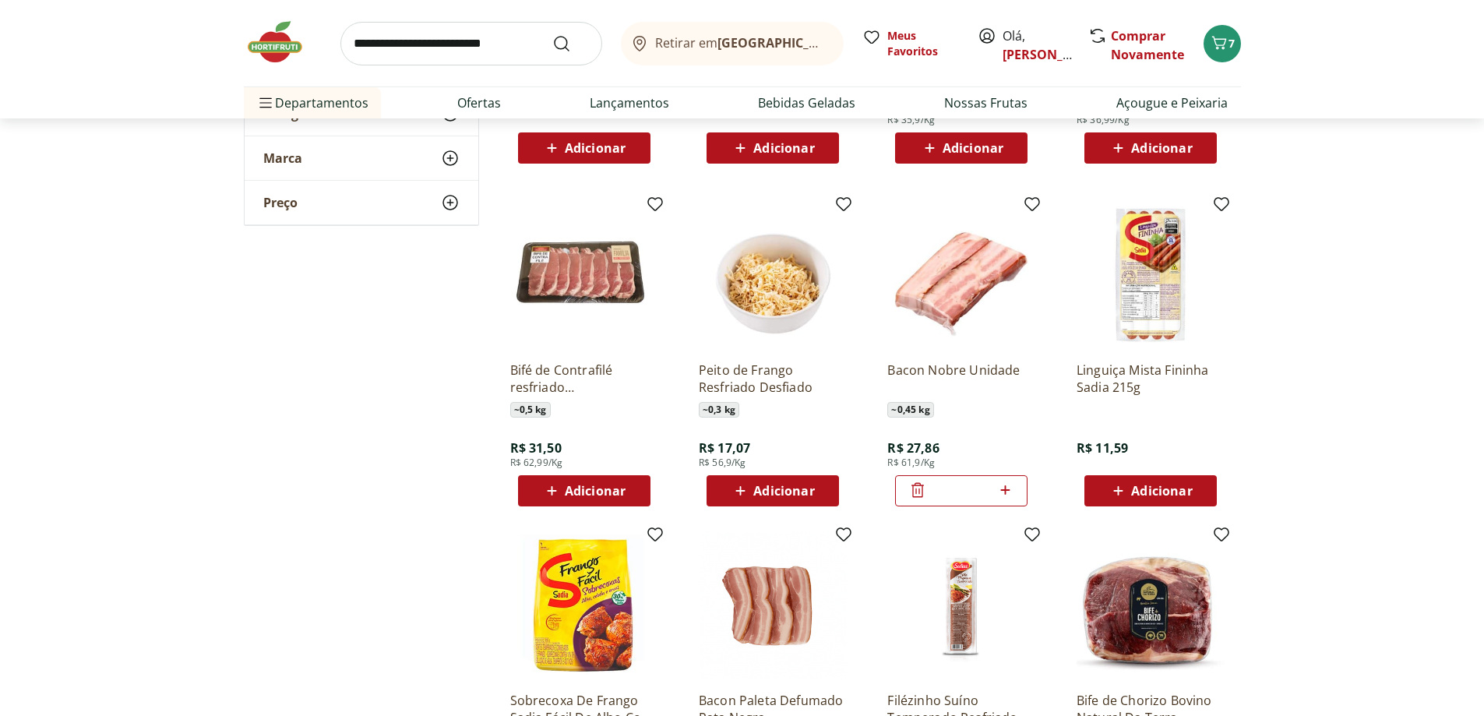
scroll to position [6076, 0]
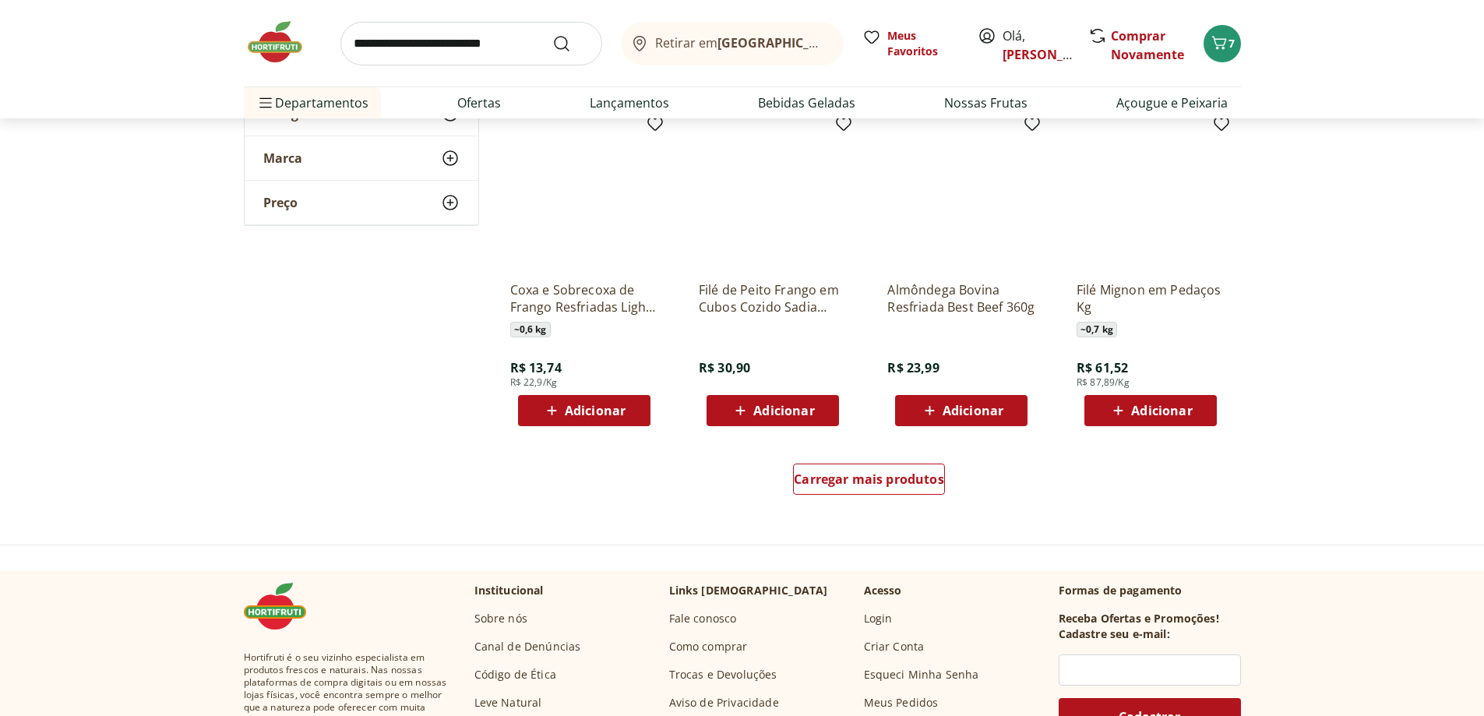
scroll to position [6933, 0]
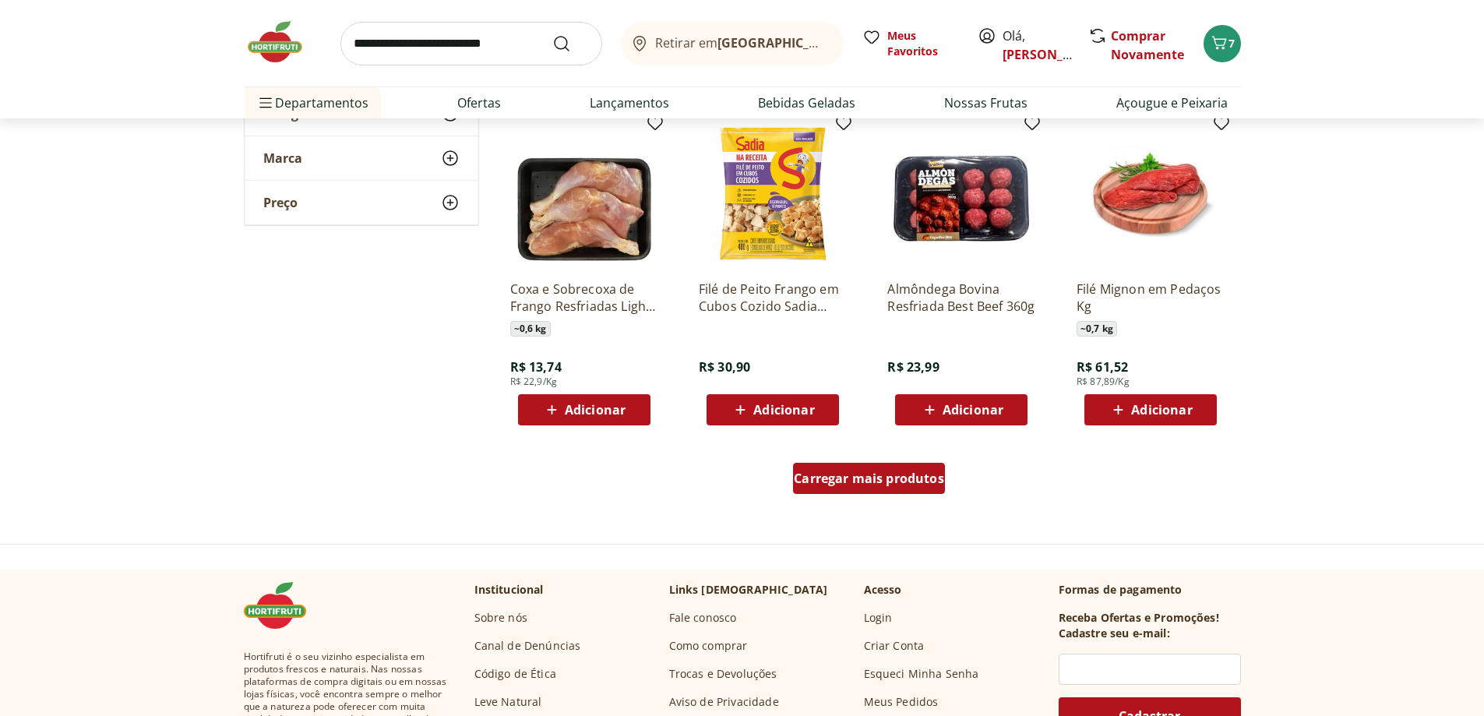
click at [889, 479] on span "Carregar mais produtos" at bounding box center [869, 478] width 150 height 12
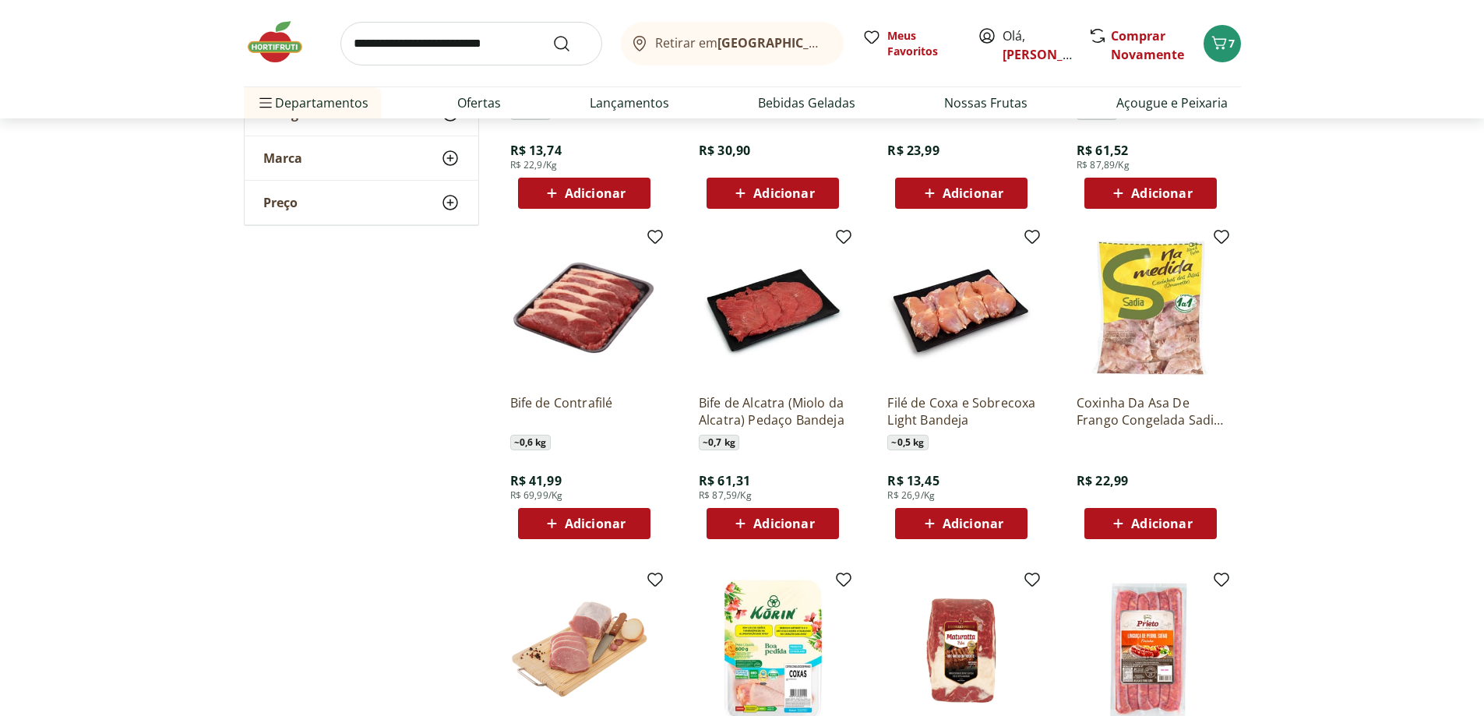
scroll to position [7166, 0]
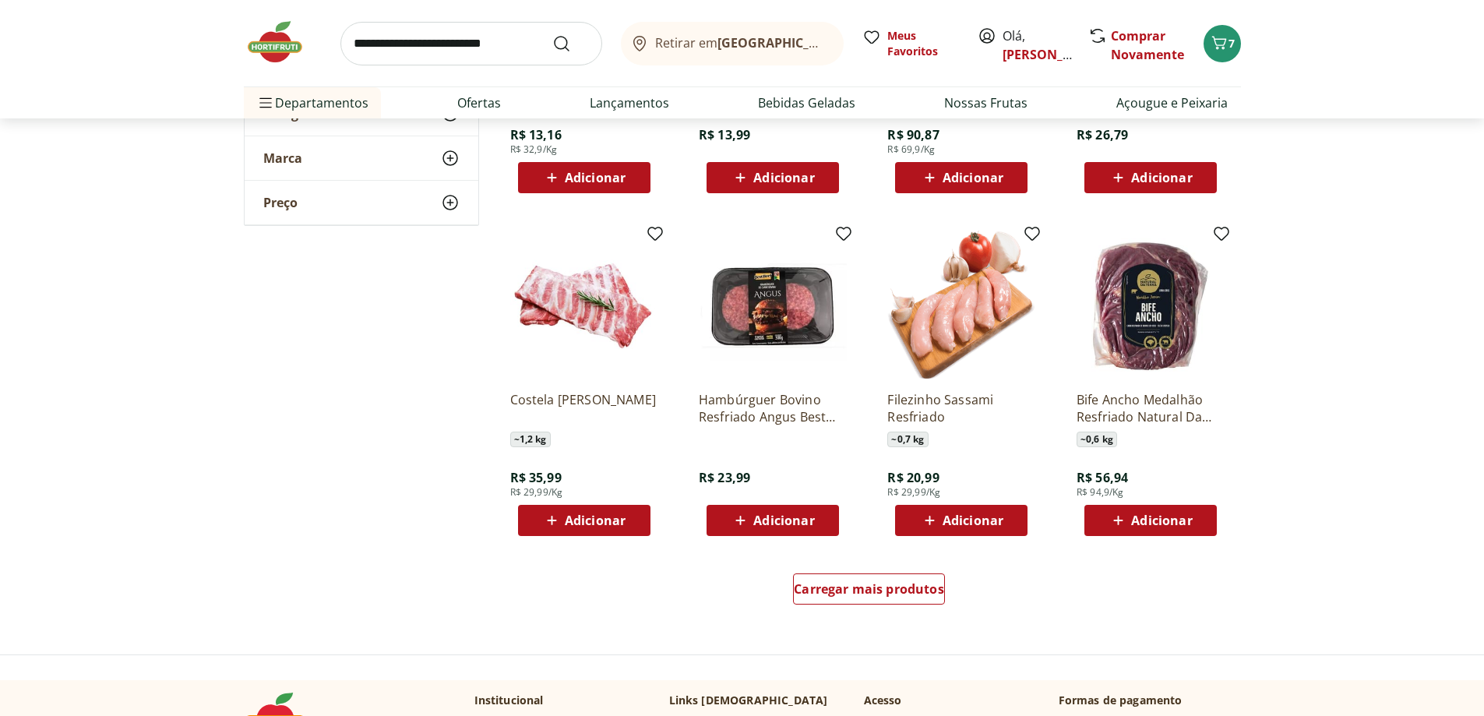
scroll to position [7867, 0]
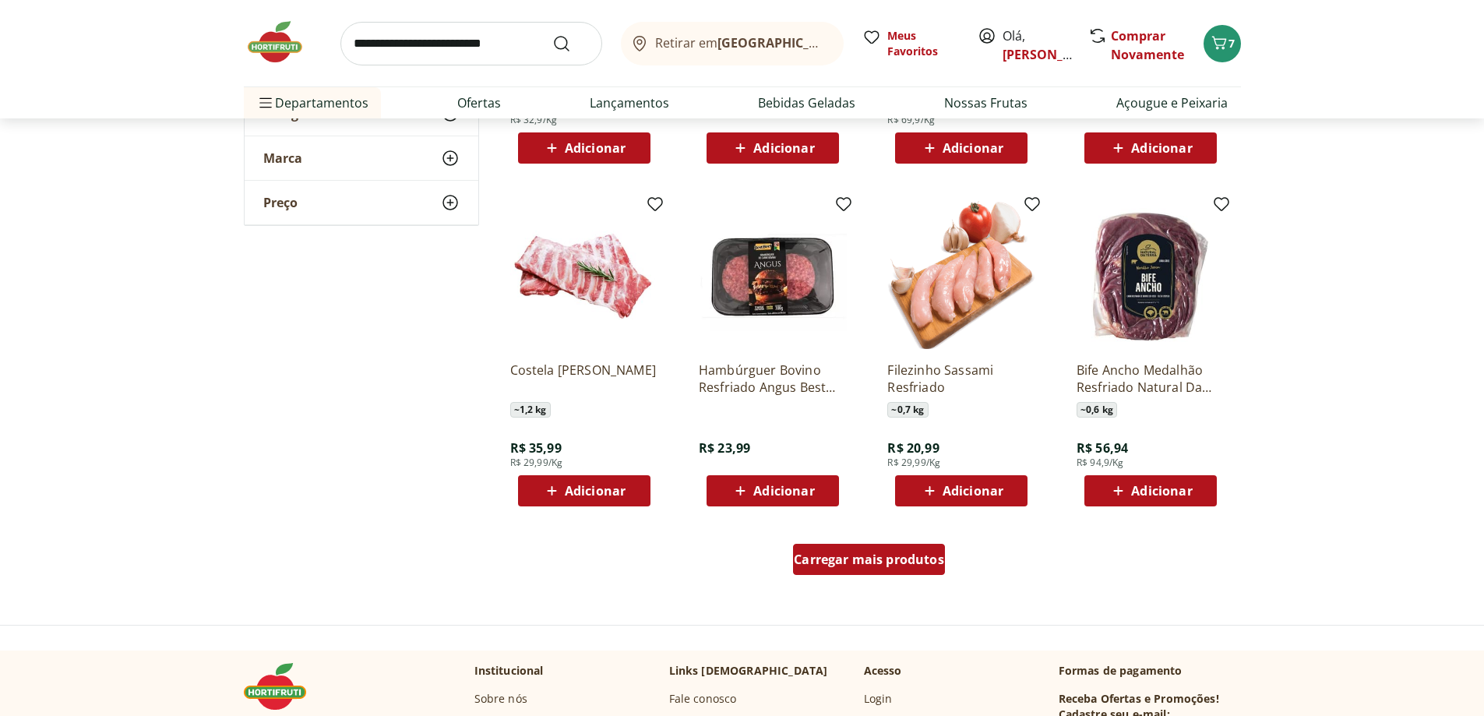
click at [889, 553] on span "Carregar mais produtos" at bounding box center [869, 559] width 150 height 12
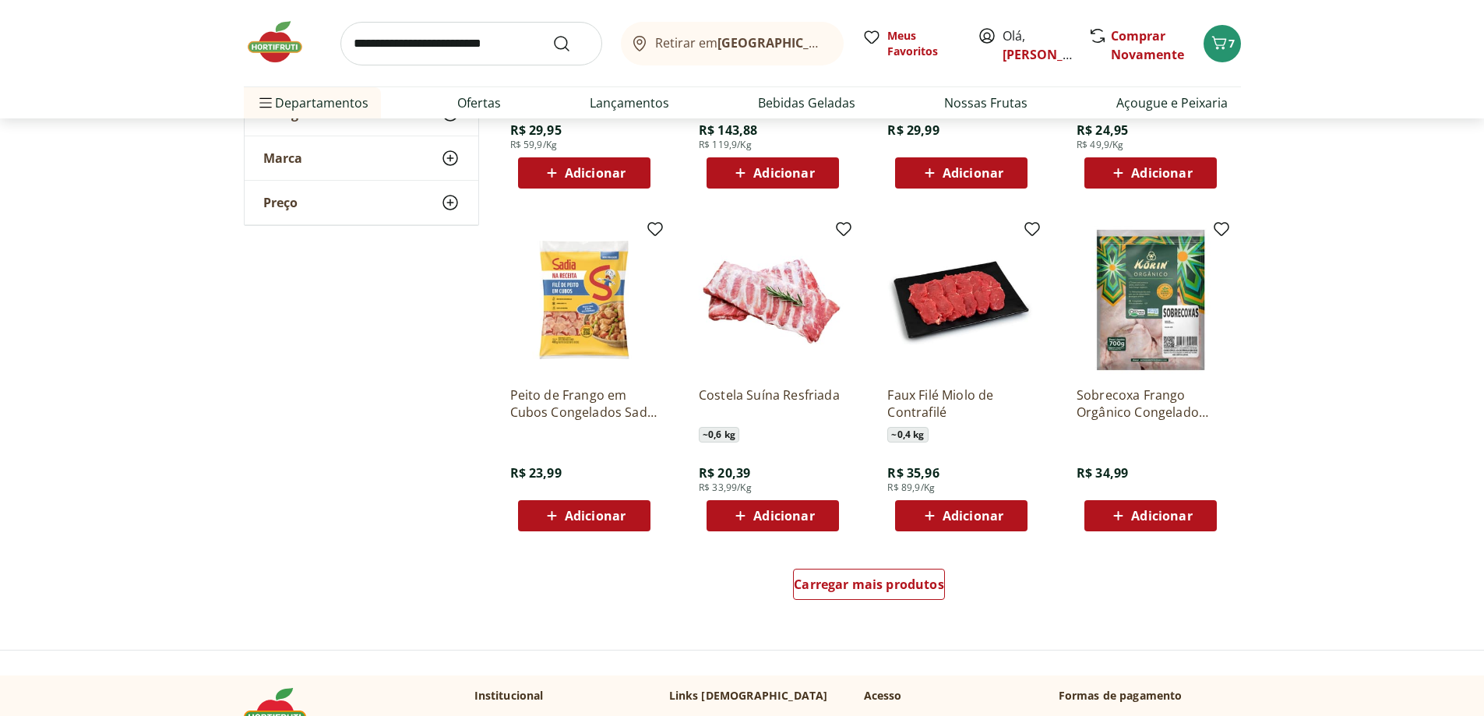
scroll to position [9270, 0]
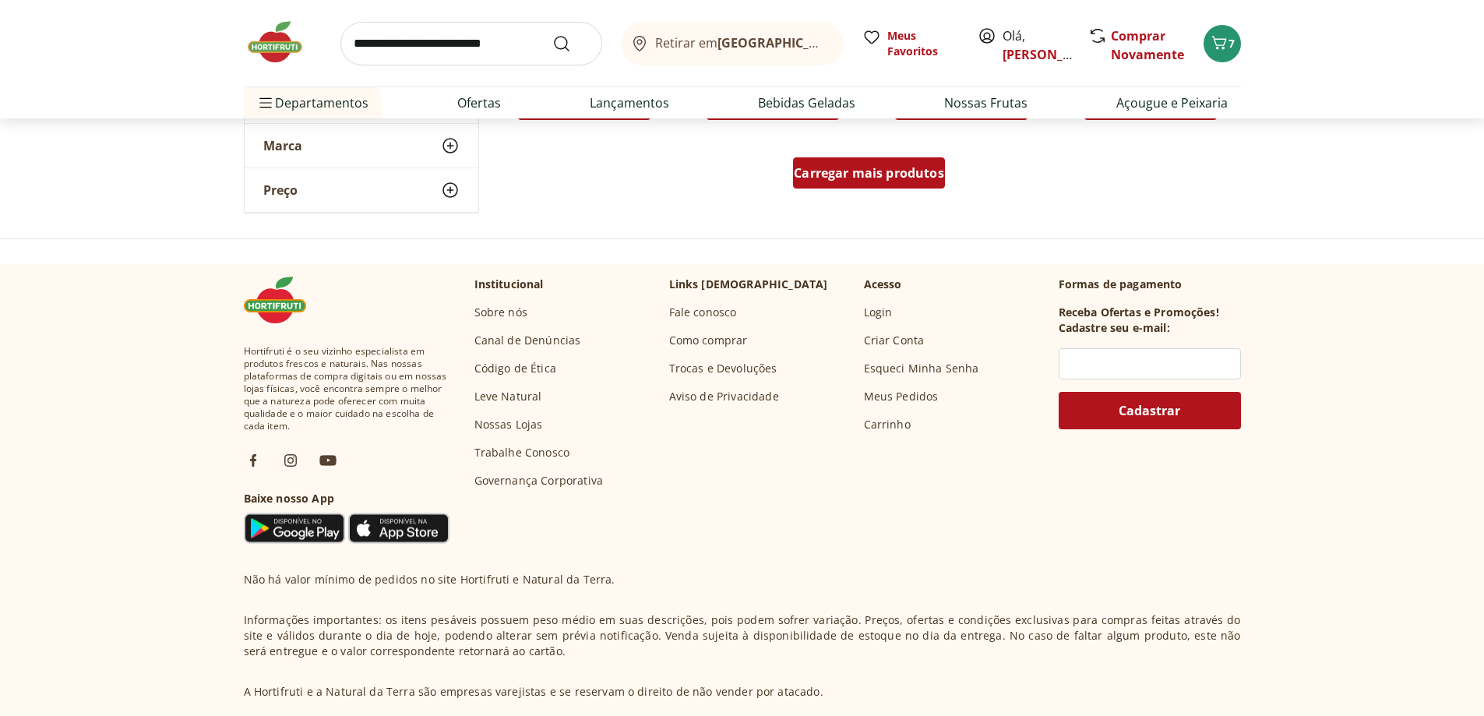
click at [869, 172] on span "Carregar mais produtos" at bounding box center [869, 173] width 150 height 12
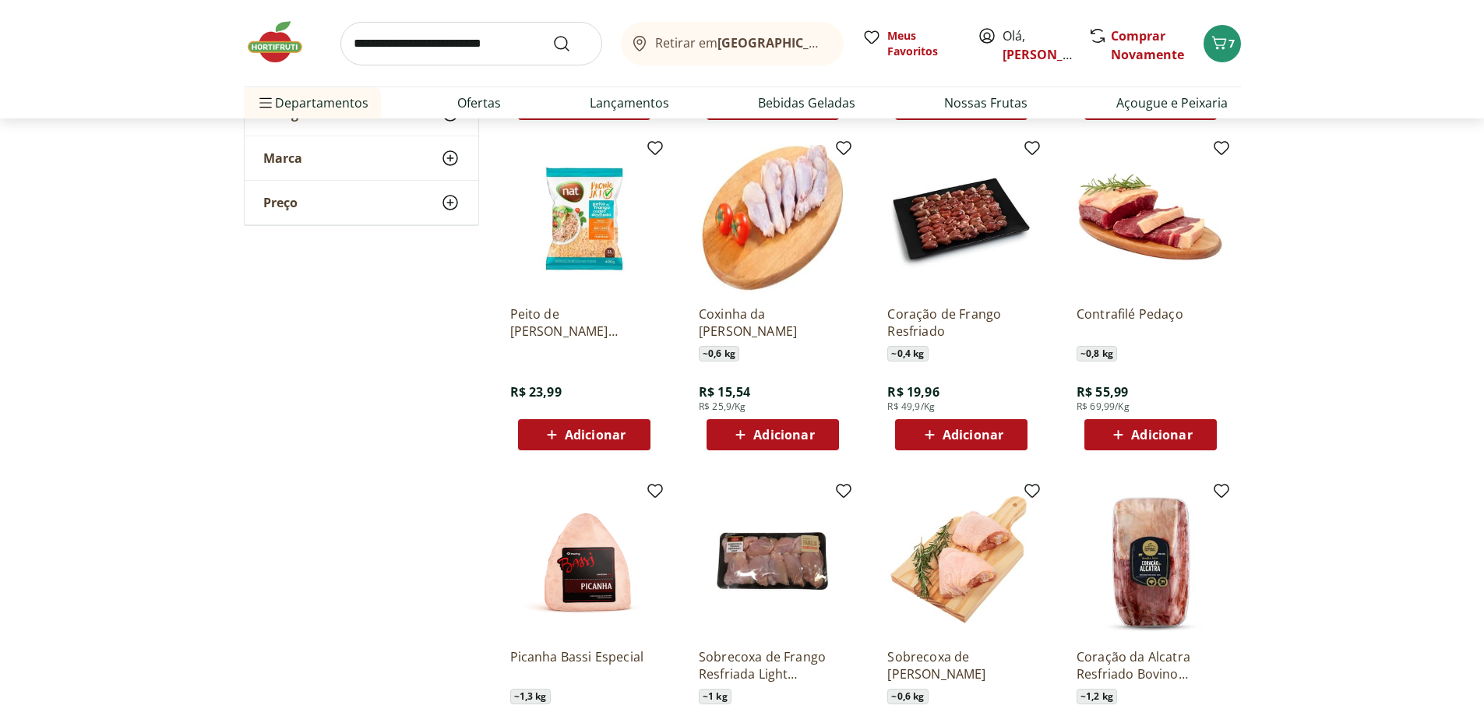
scroll to position [9581, 0]
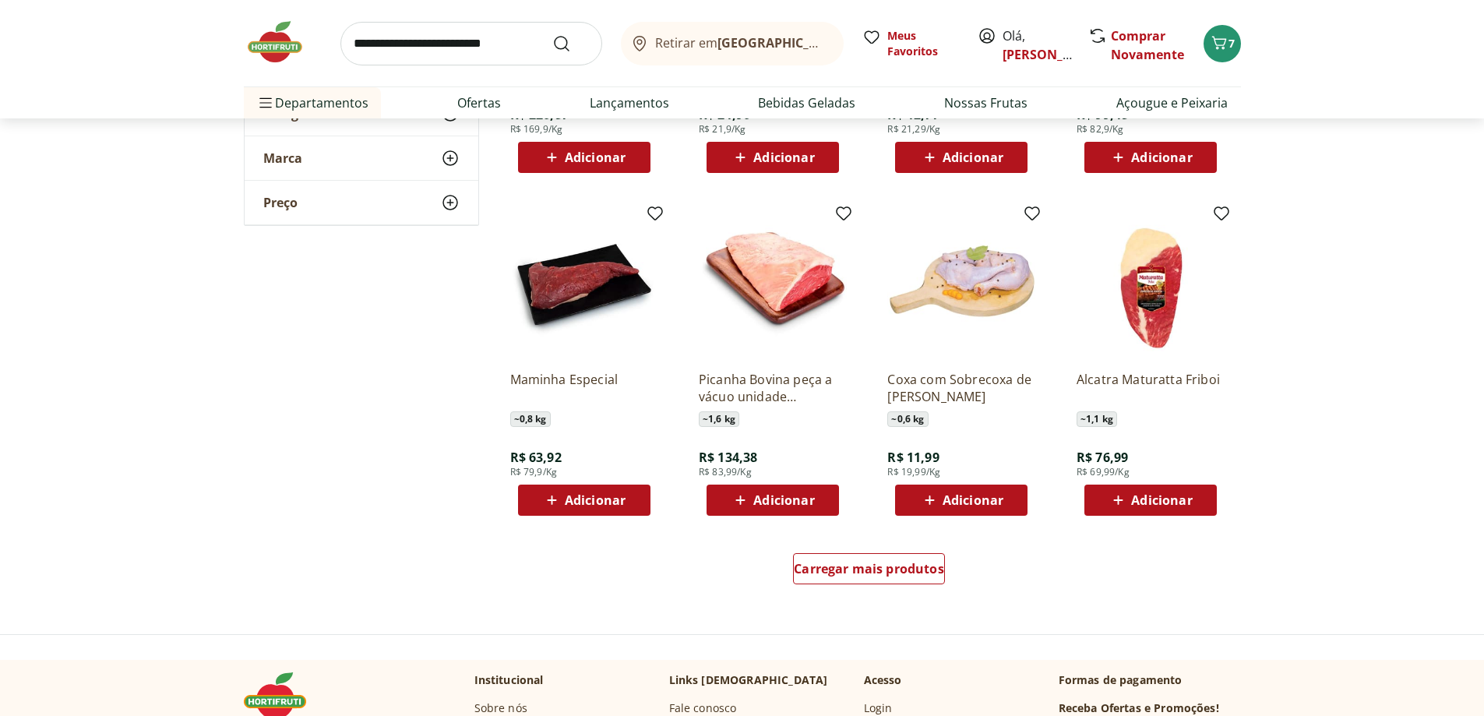
scroll to position [10048, 0]
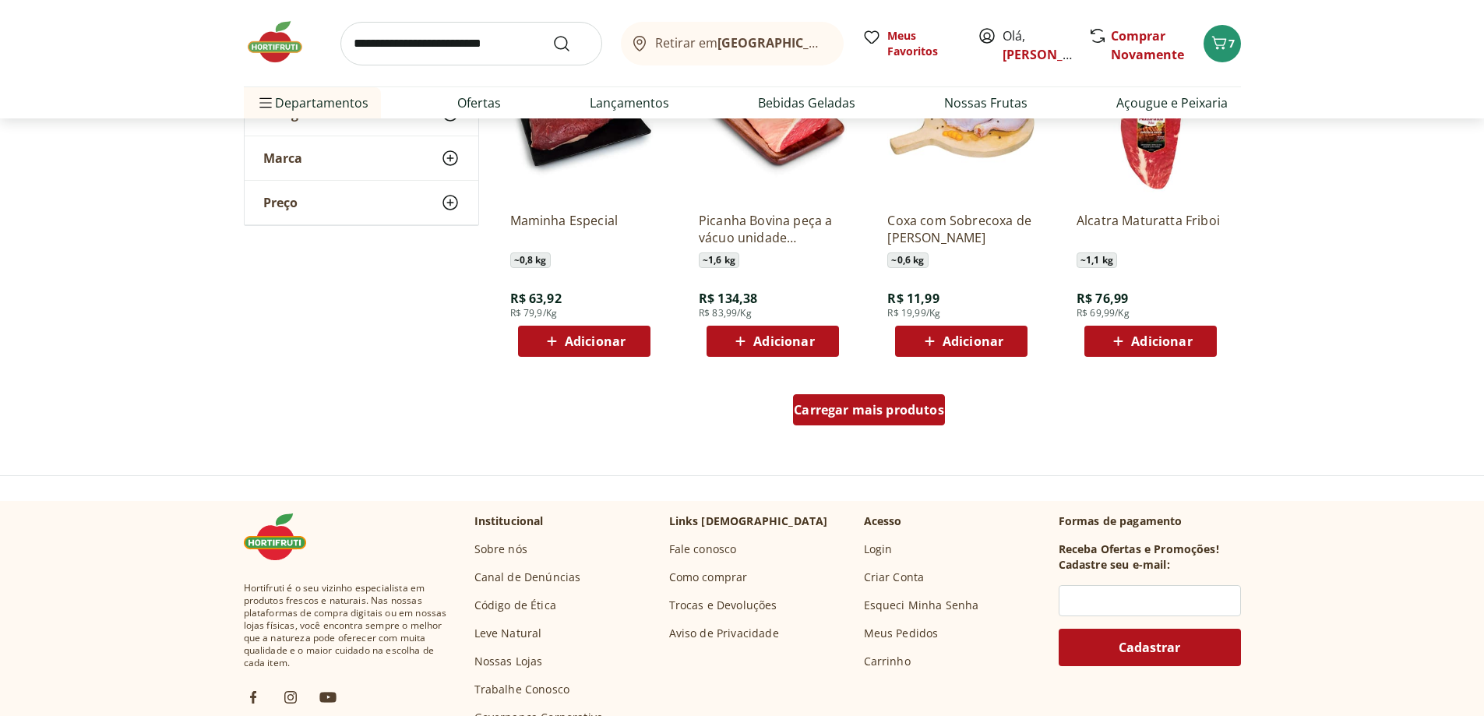
click at [872, 411] on span "Carregar mais produtos" at bounding box center [869, 409] width 150 height 12
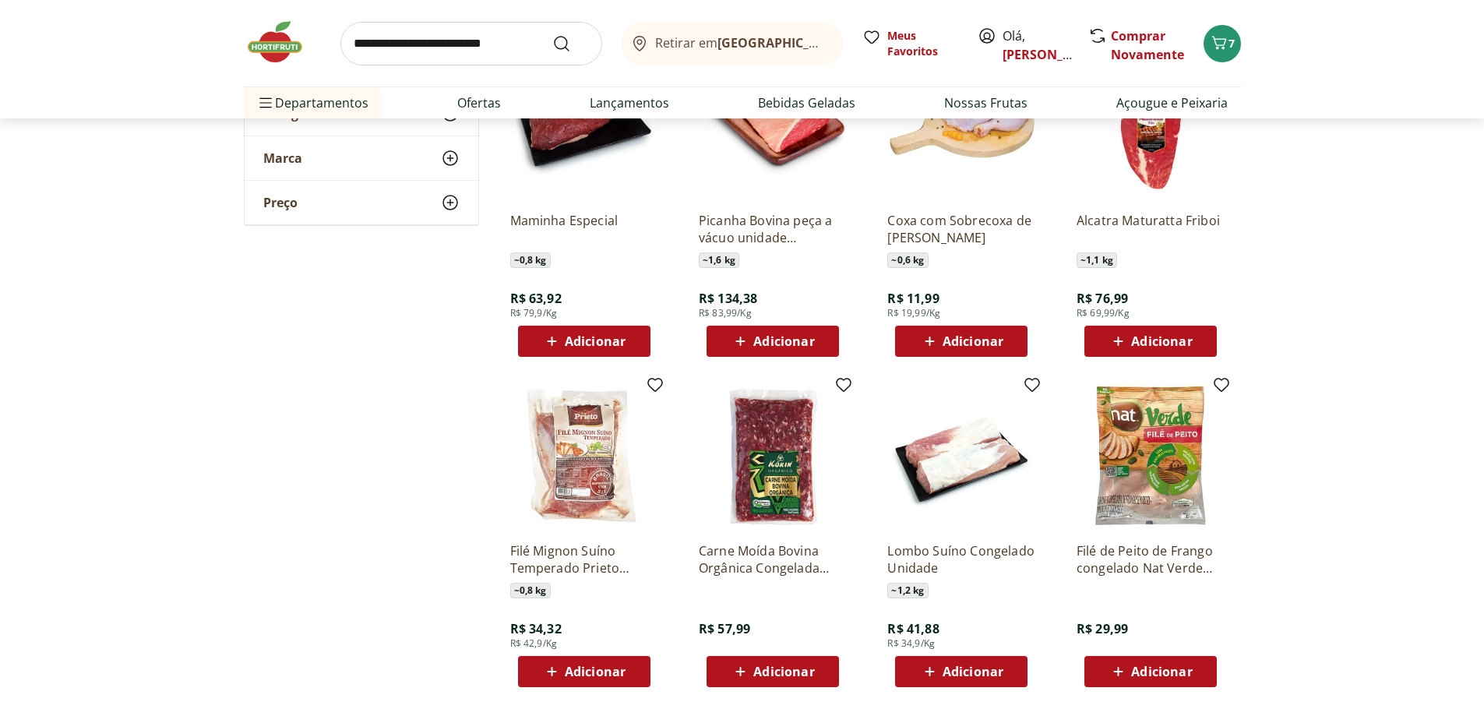
scroll to position [10438, 0]
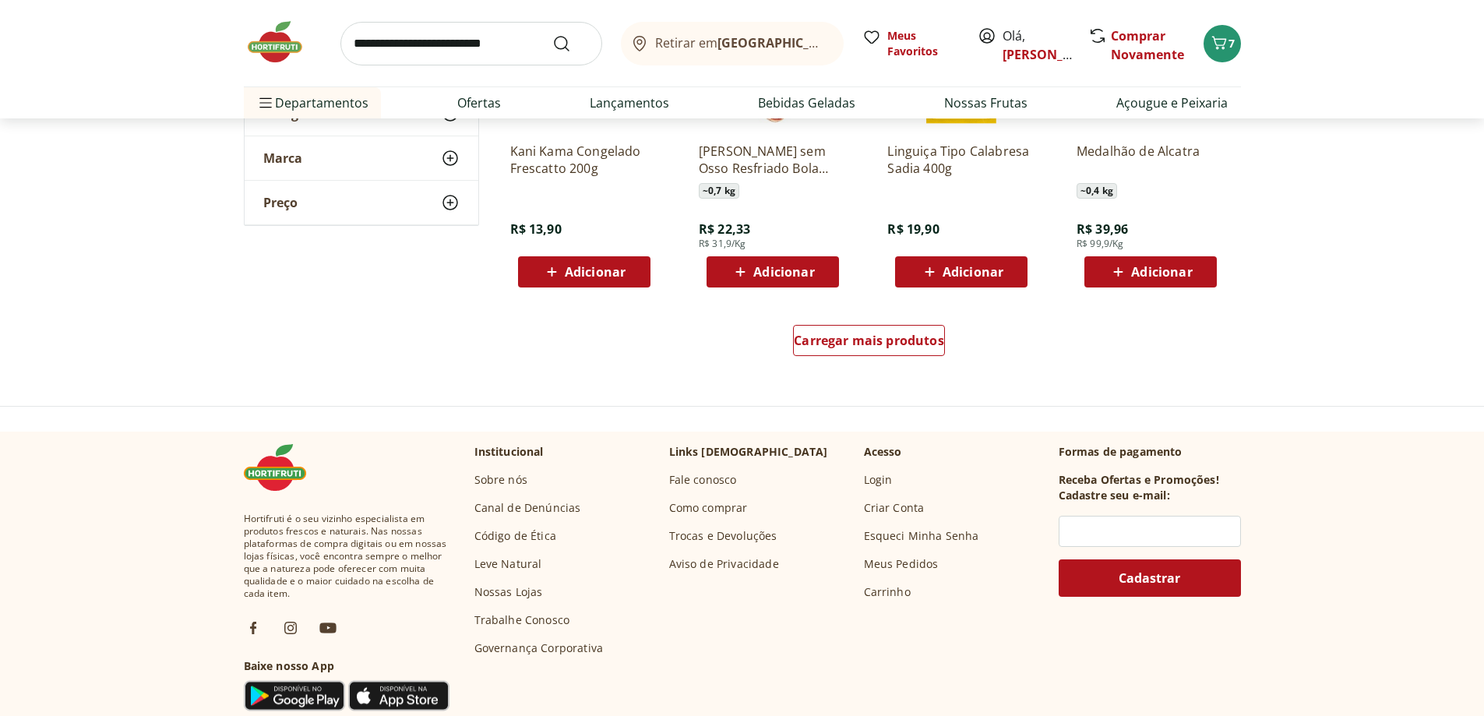
scroll to position [11139, 0]
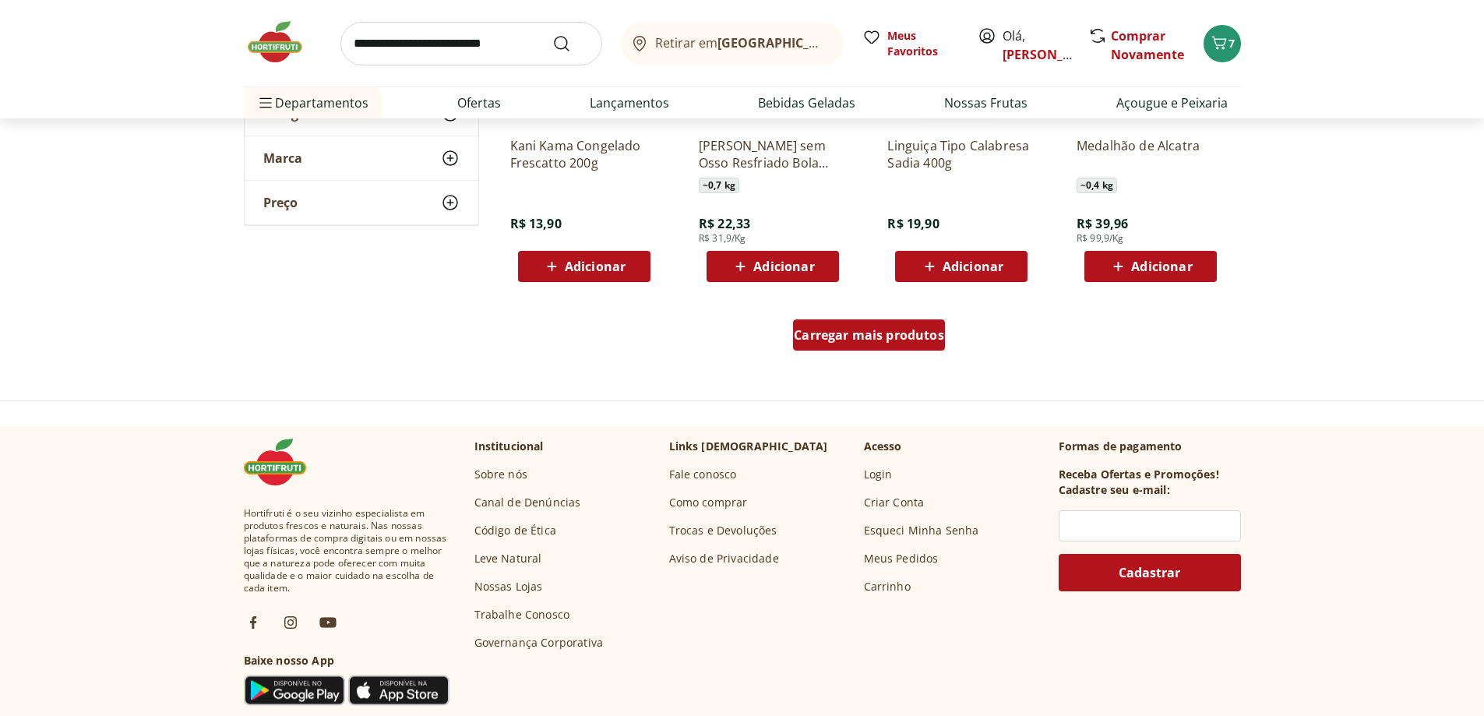
click at [867, 332] on span "Carregar mais produtos" at bounding box center [869, 335] width 150 height 12
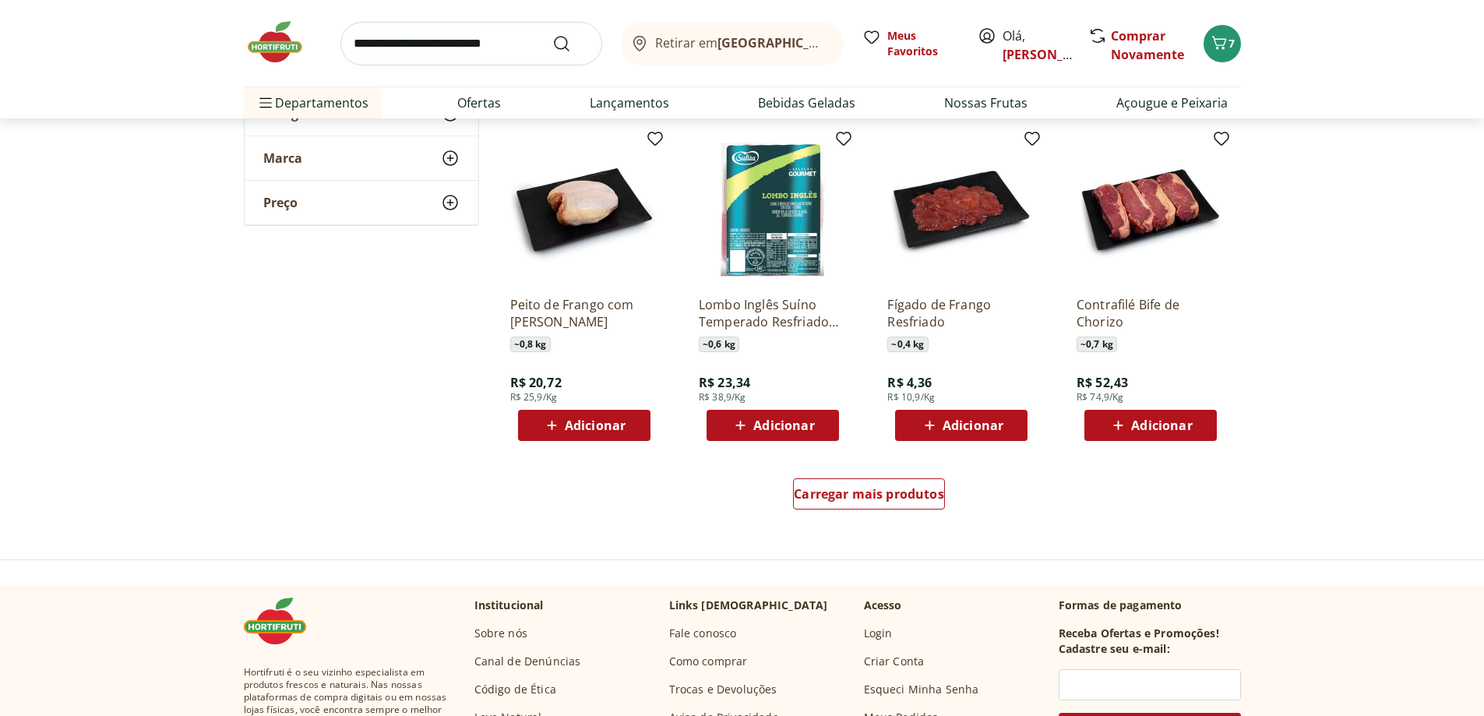
scroll to position [12152, 0]
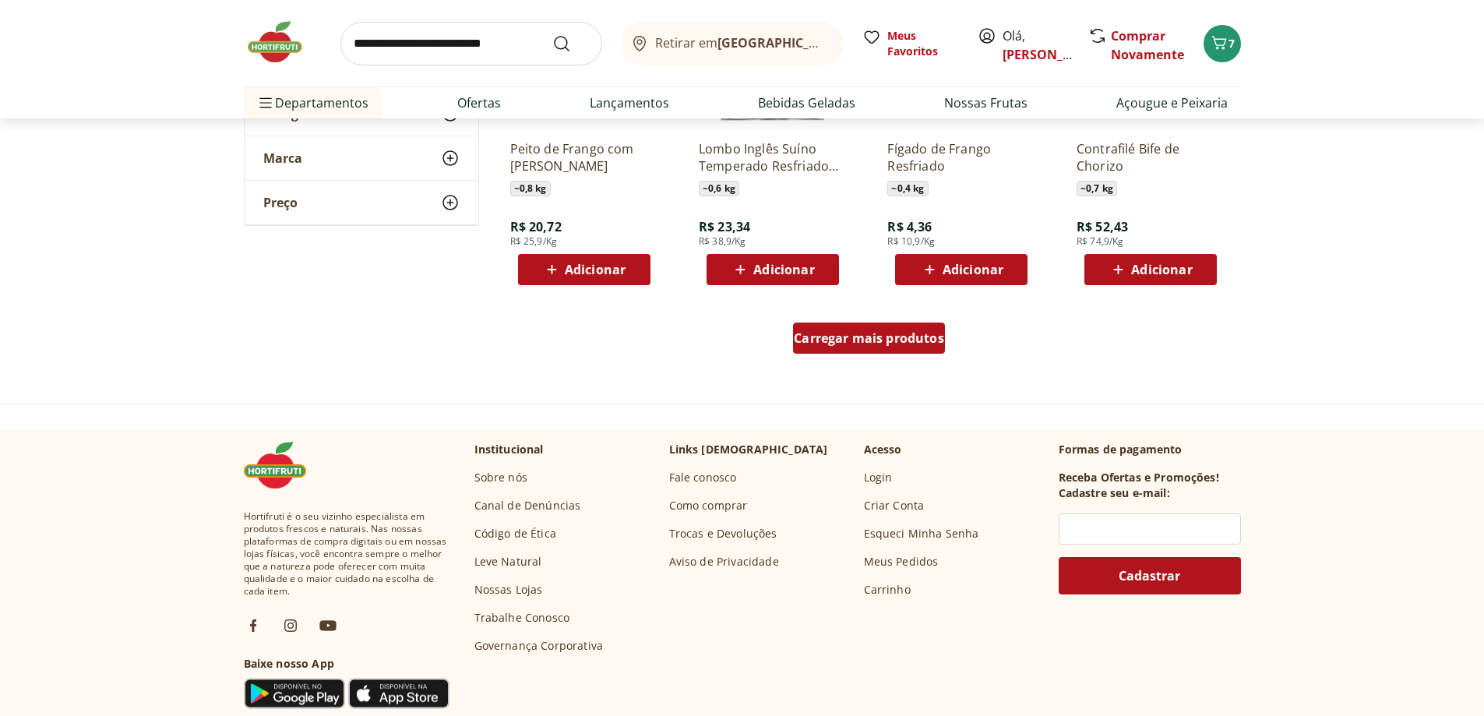
click at [862, 337] on span "Carregar mais produtos" at bounding box center [869, 338] width 150 height 12
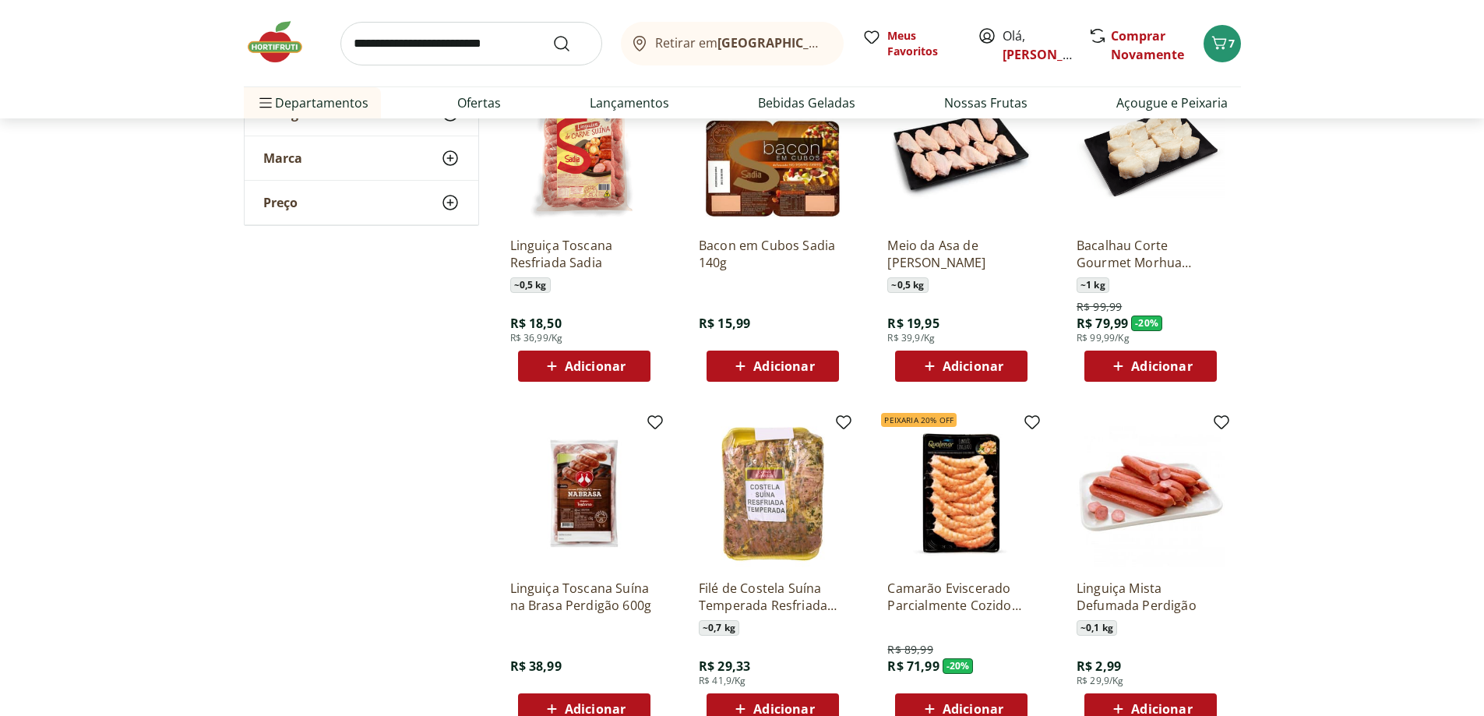
scroll to position [12697, 0]
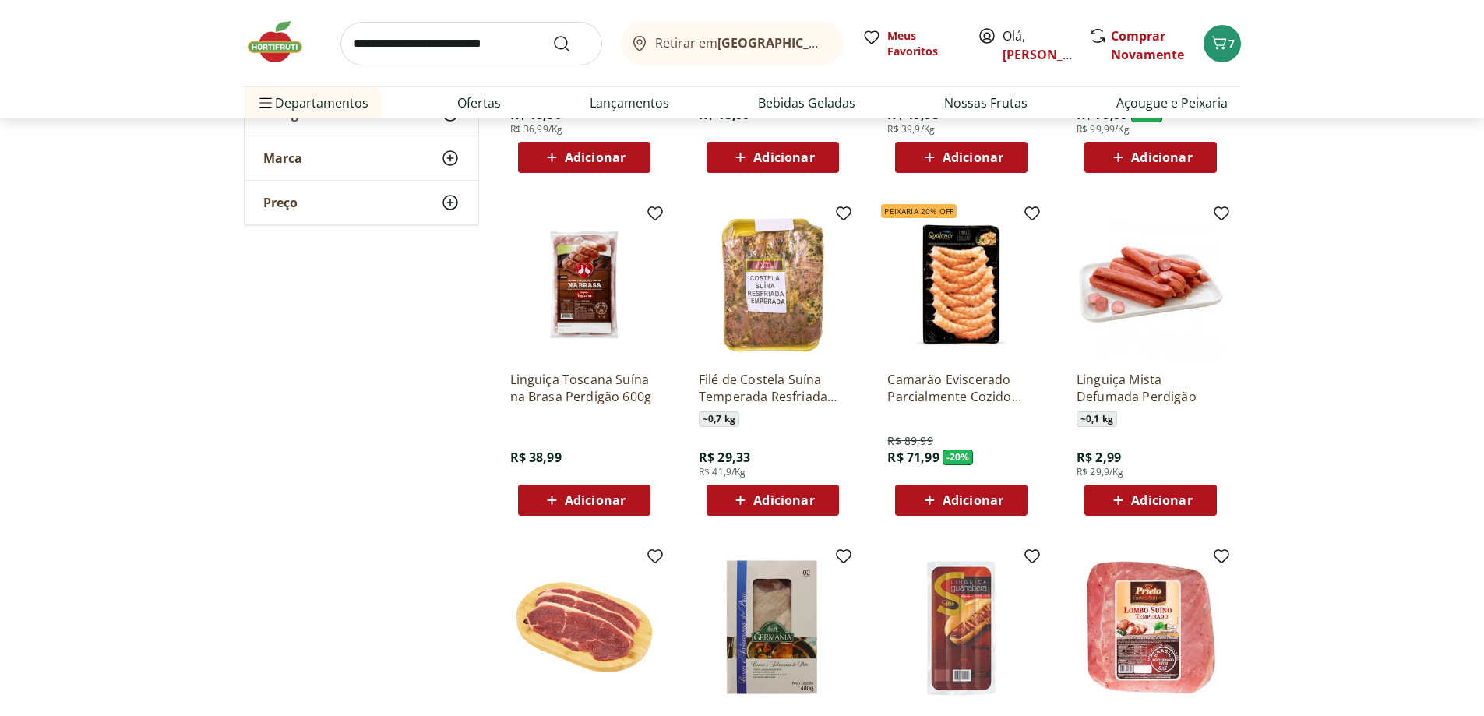
scroll to position [12541, 0]
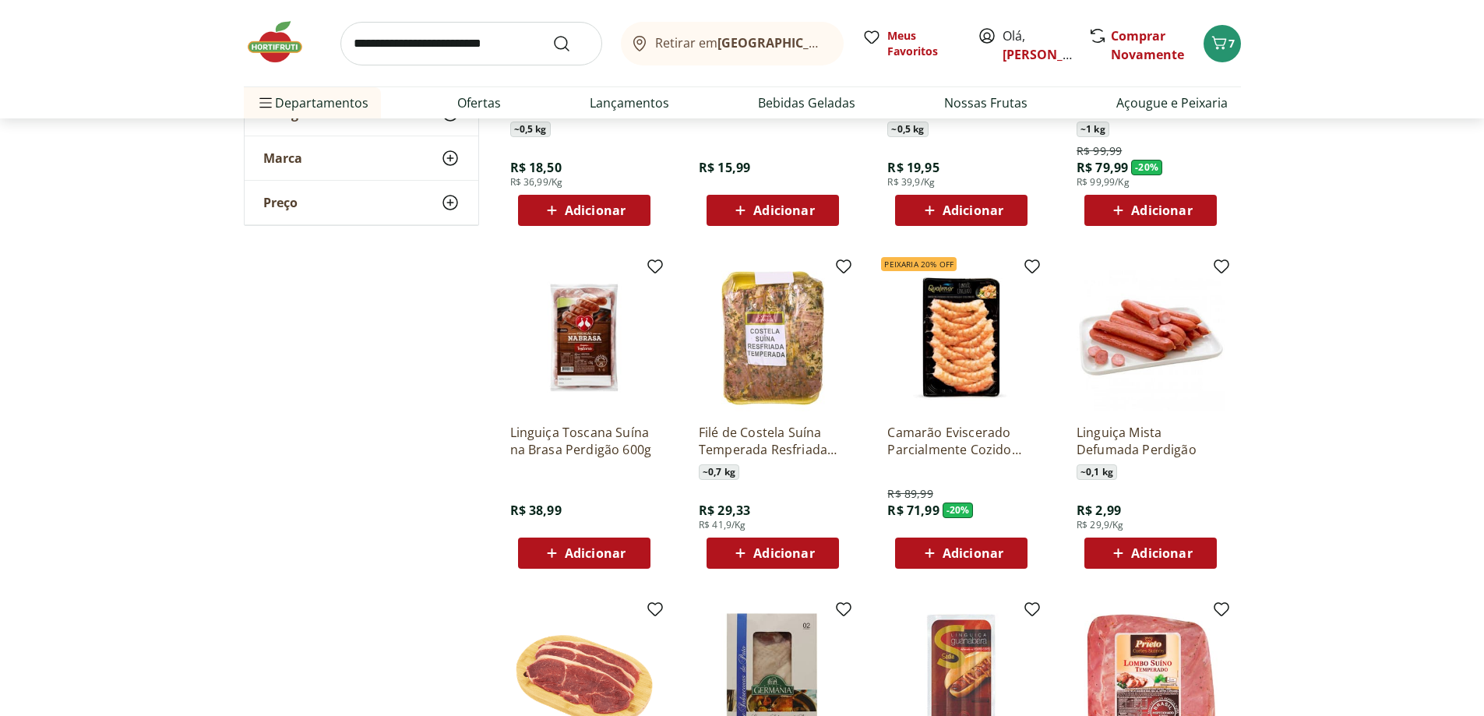
click at [947, 556] on span "Adicionar" at bounding box center [973, 553] width 61 height 12
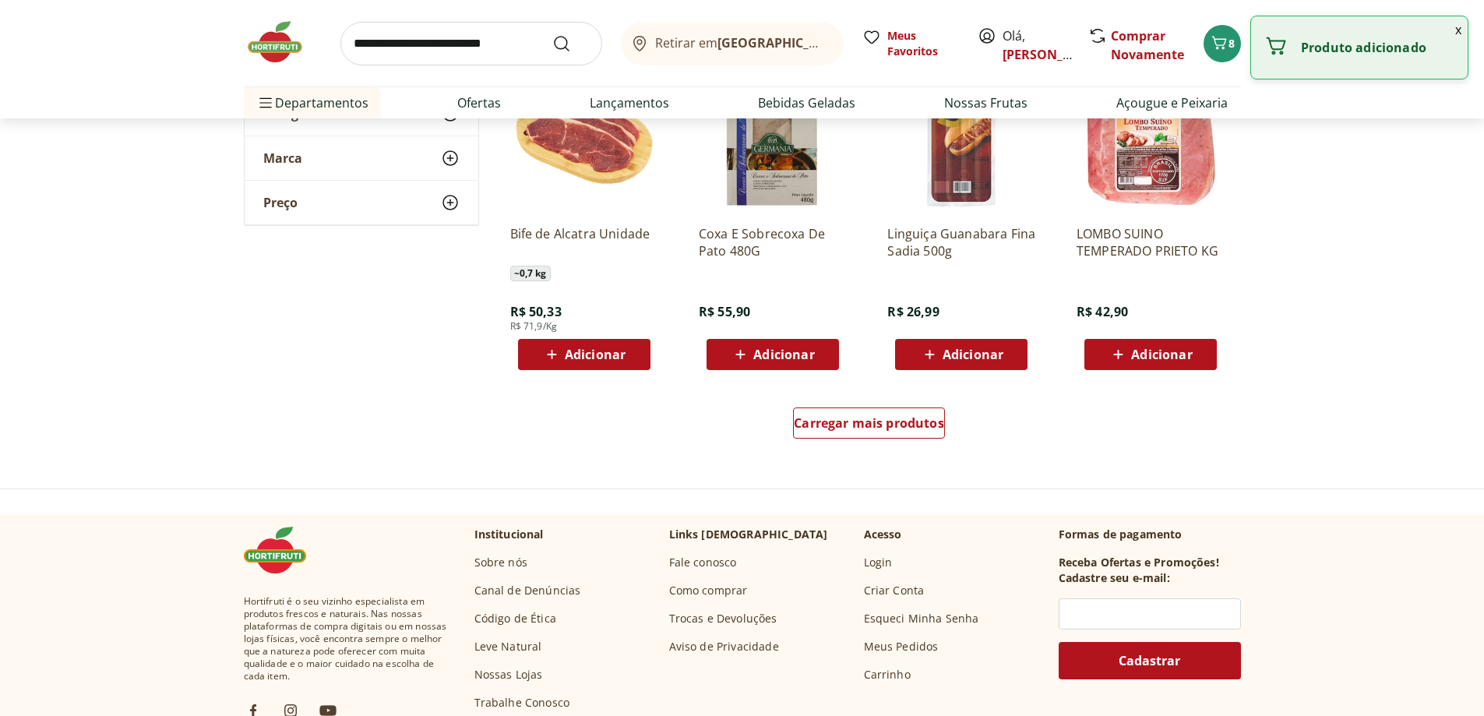
scroll to position [13086, 0]
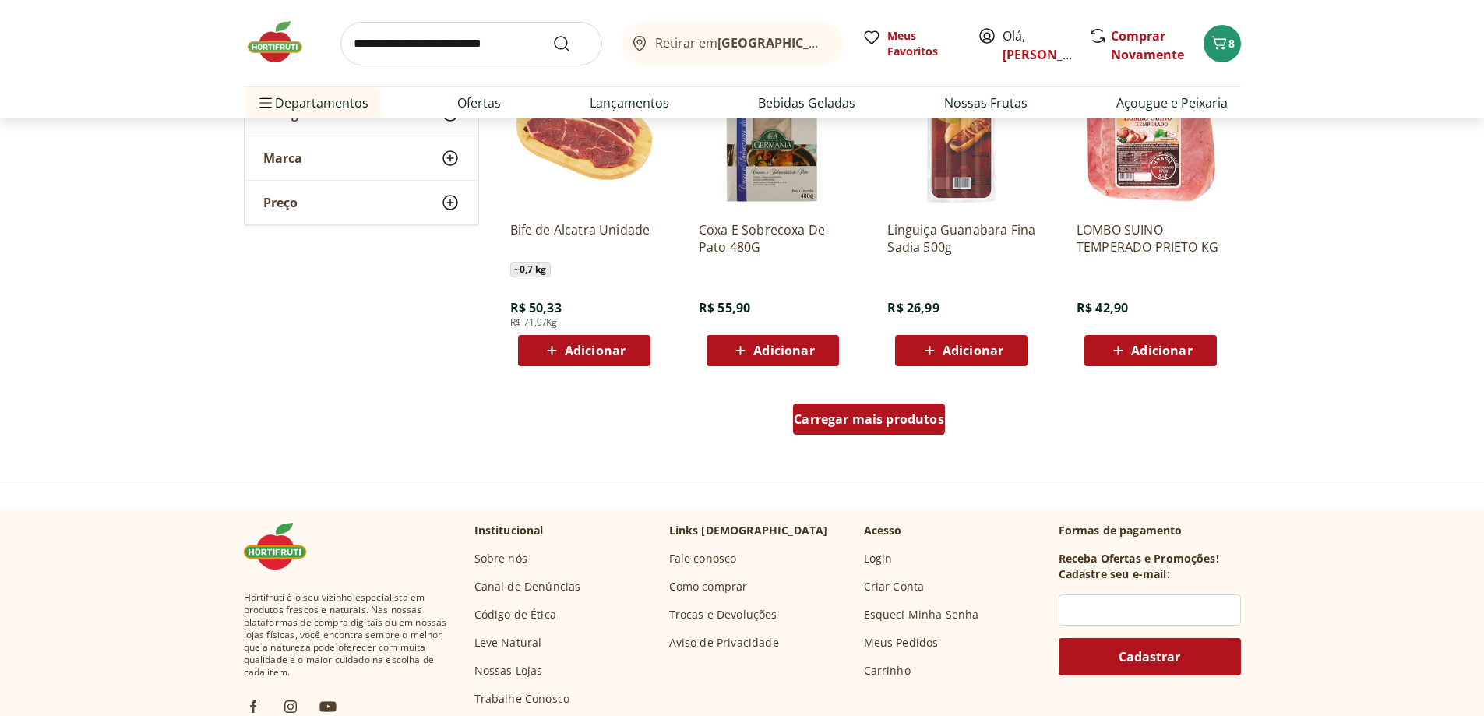
click at [844, 414] on span "Carregar mais produtos" at bounding box center [869, 419] width 150 height 12
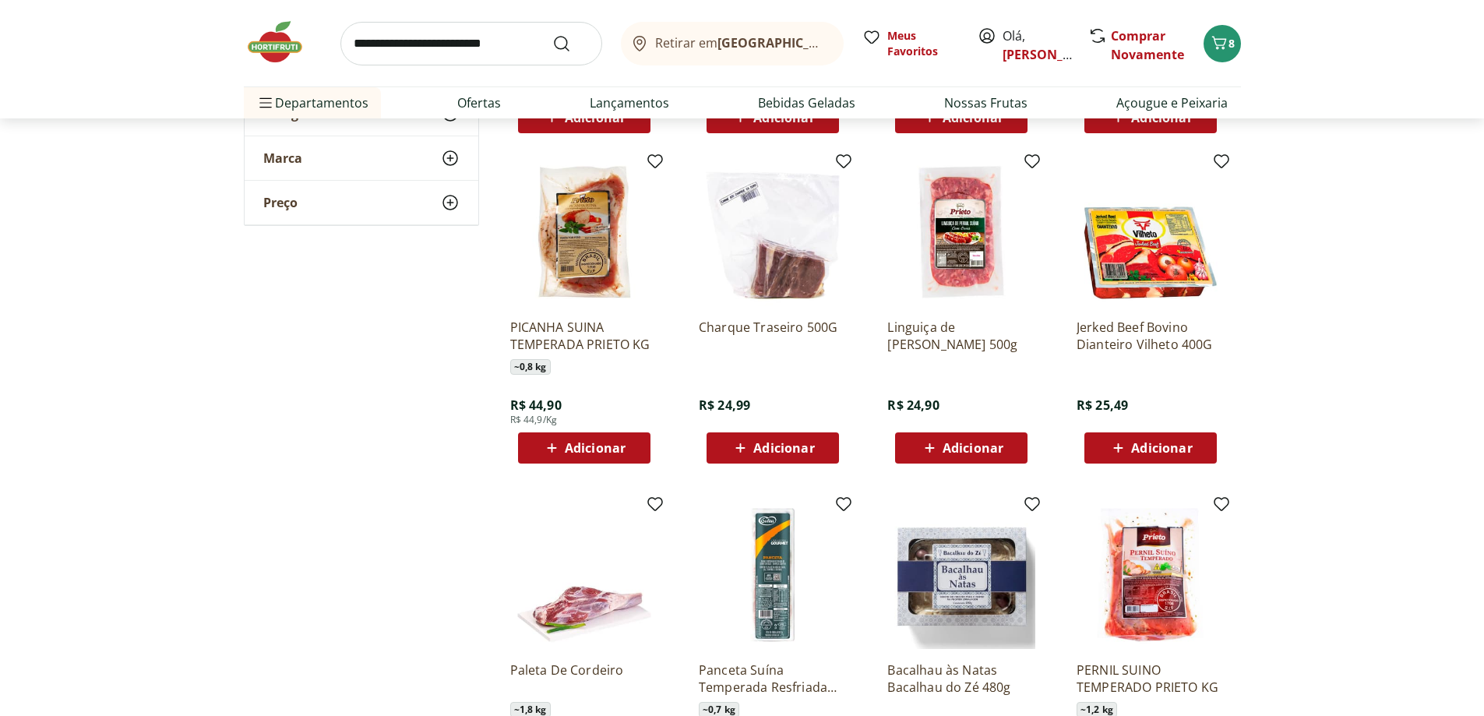
scroll to position [13320, 0]
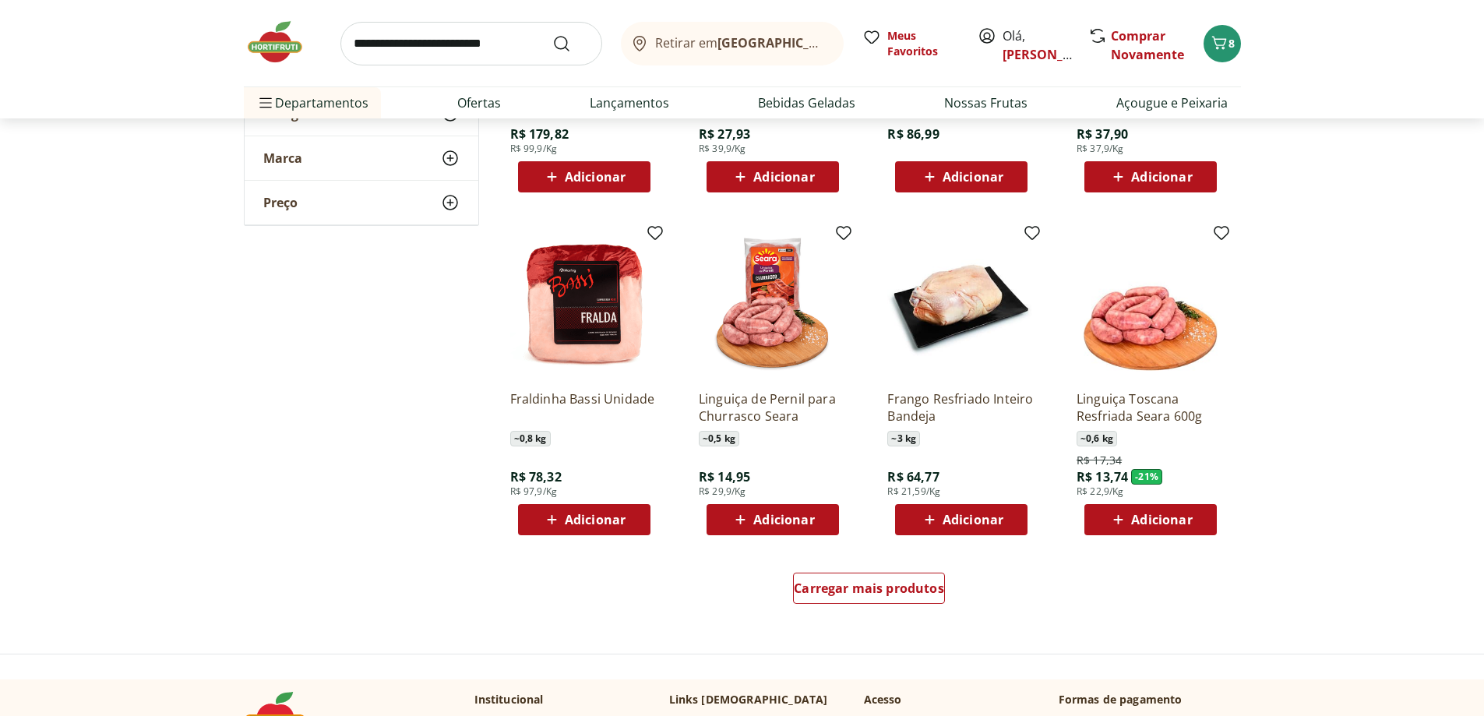
scroll to position [14177, 0]
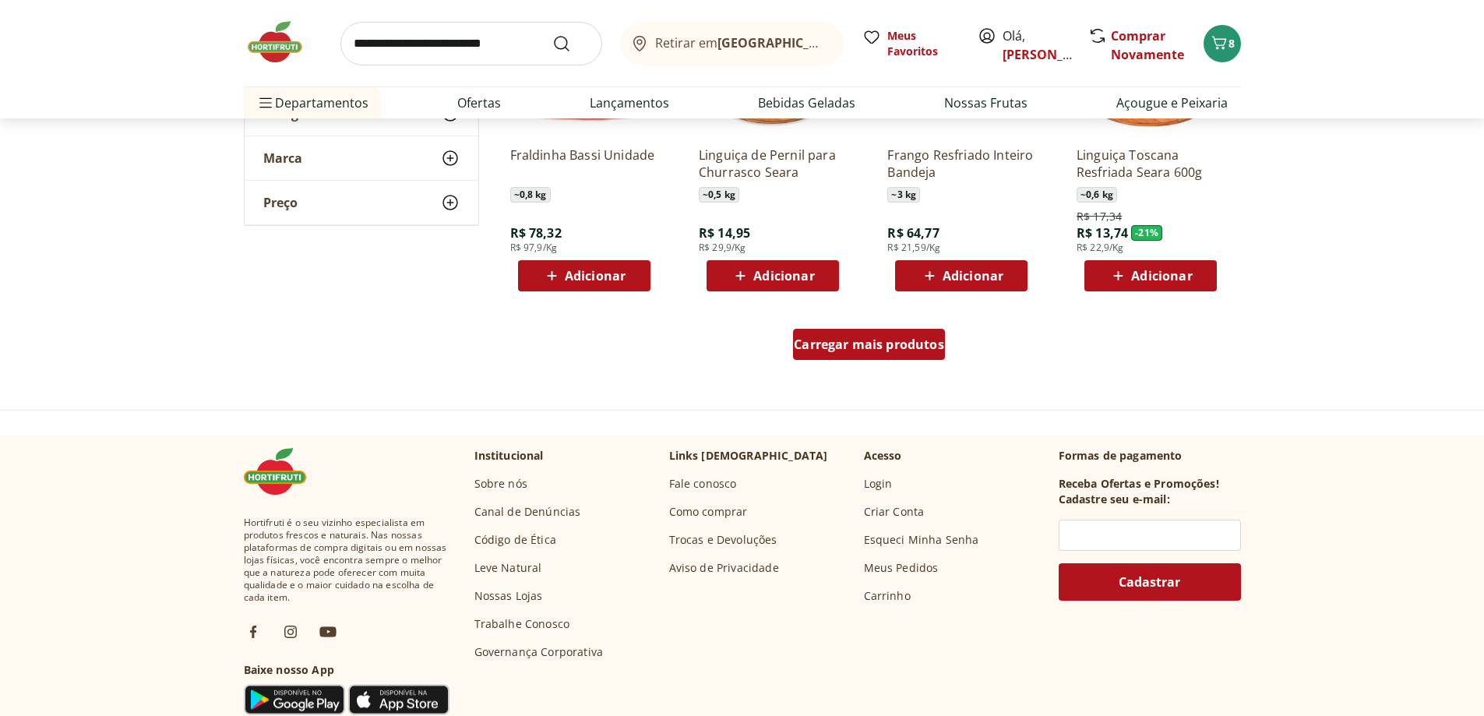
click at [909, 343] on span "Carregar mais produtos" at bounding box center [869, 344] width 150 height 12
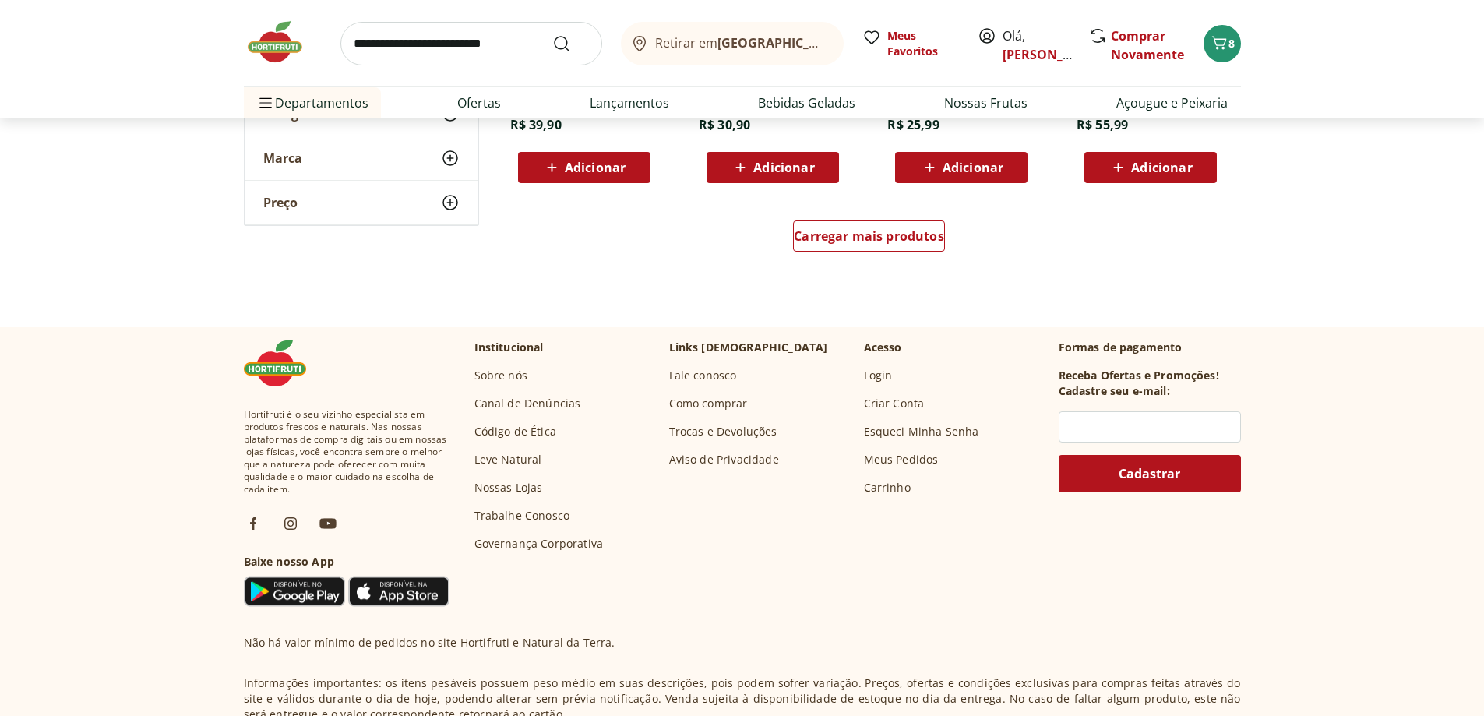
scroll to position [15112, 0]
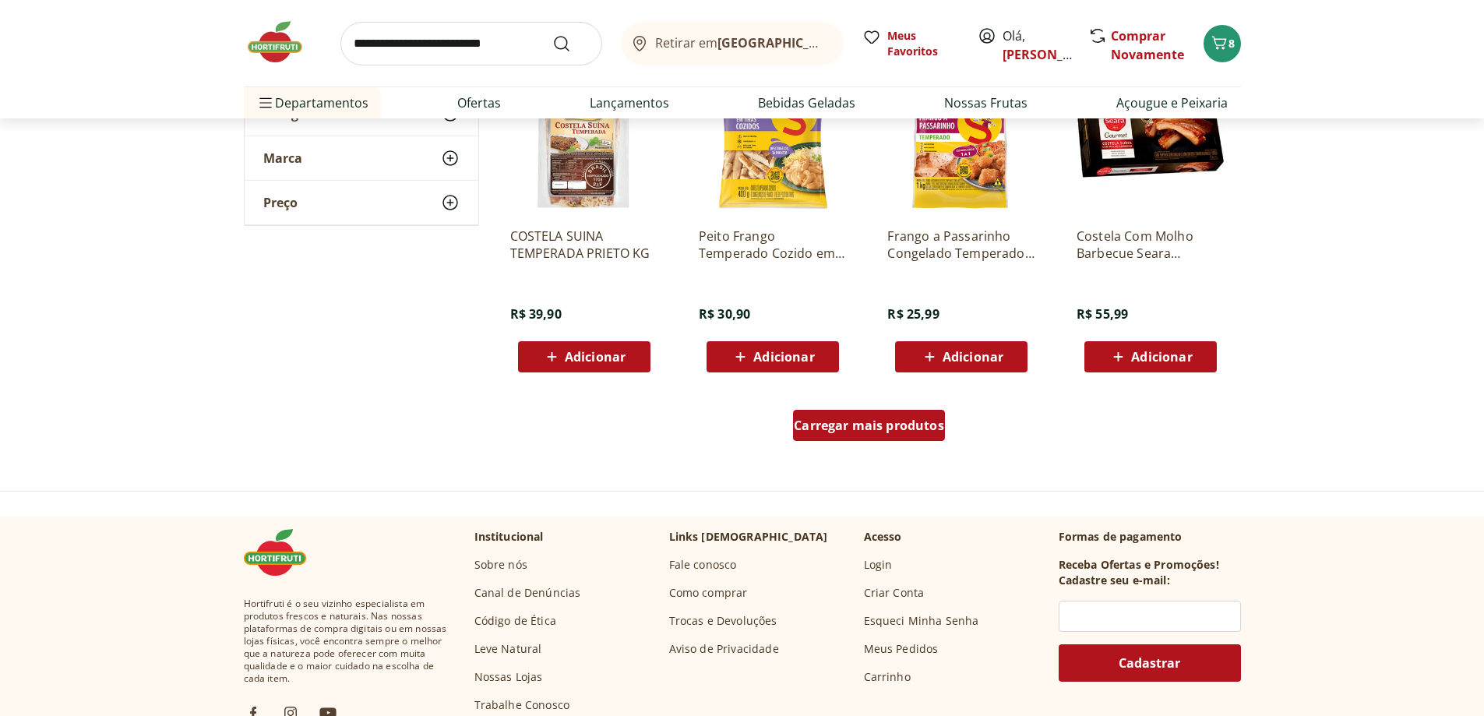
click at [900, 425] on span "Carregar mais produtos" at bounding box center [869, 425] width 150 height 12
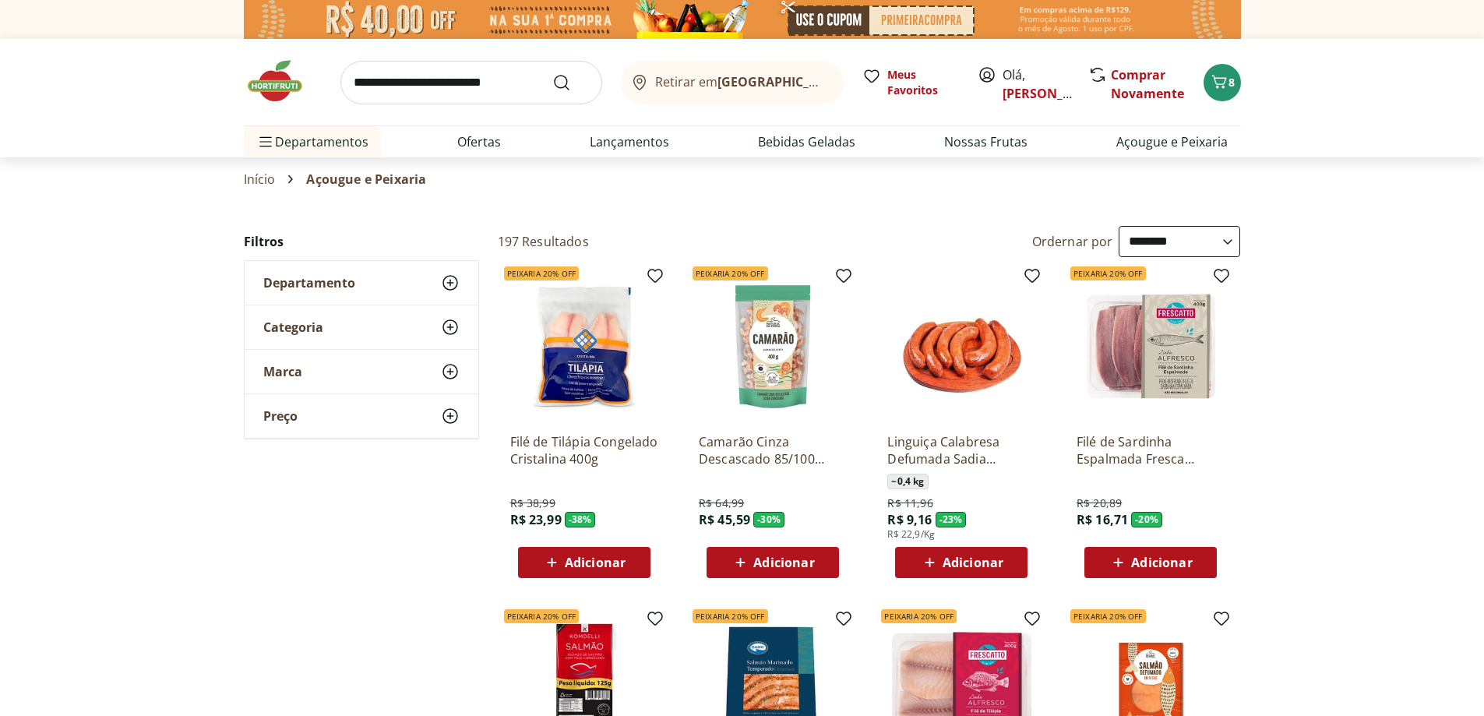
select select "**********"
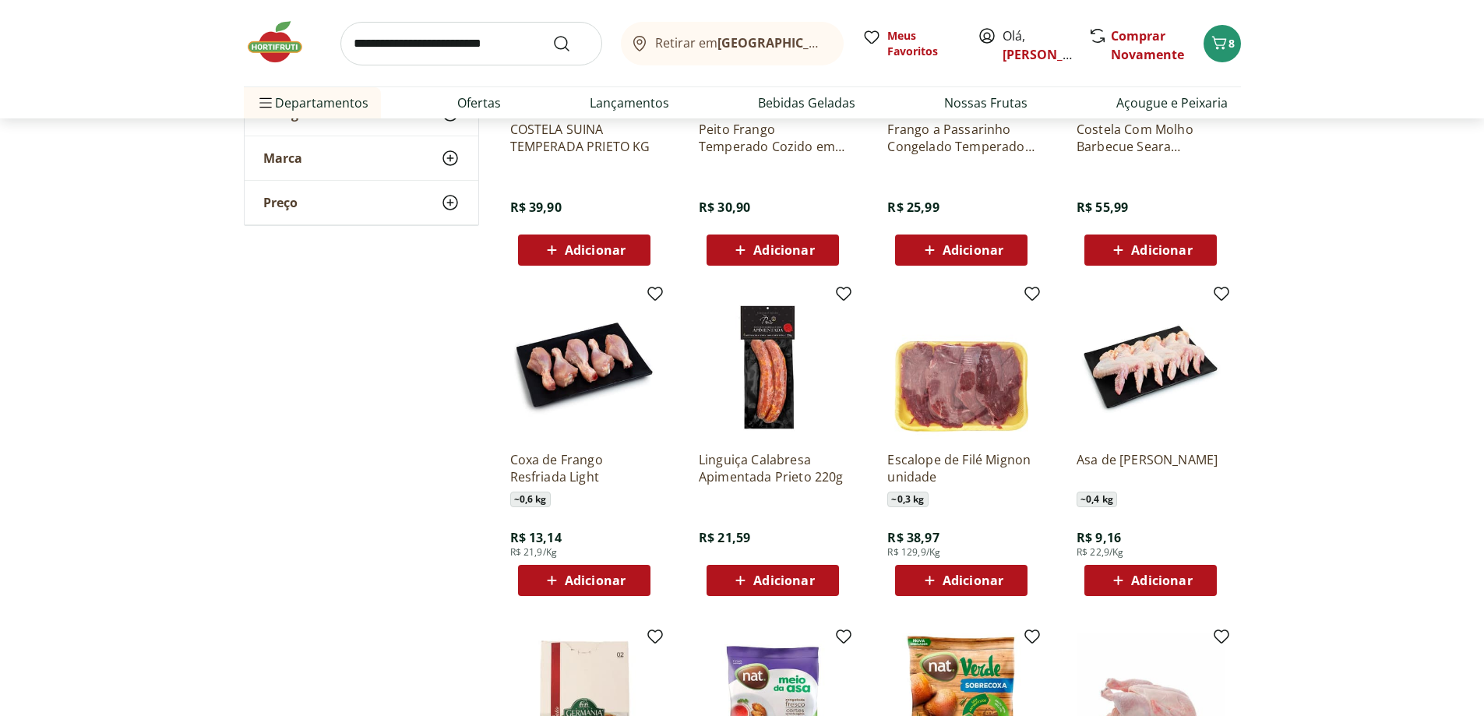
scroll to position [15345, 0]
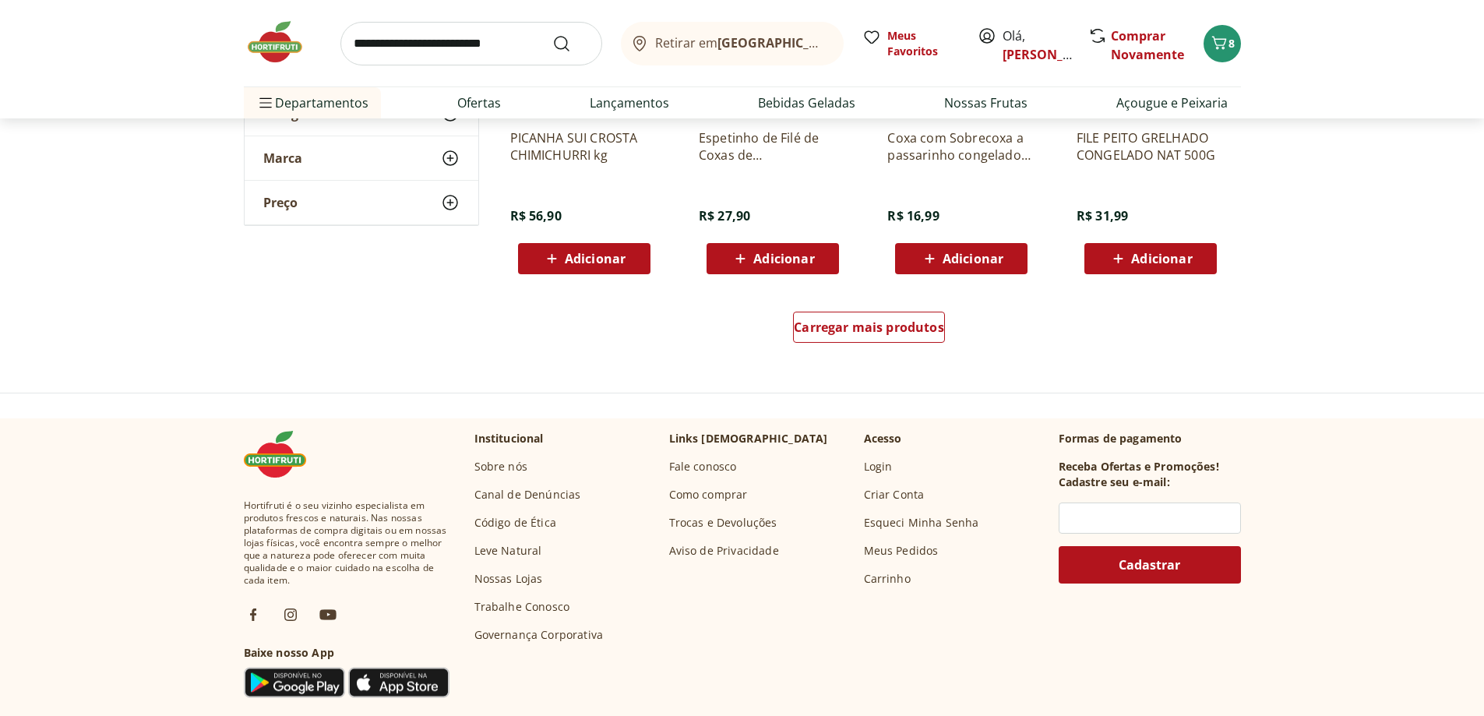
scroll to position [16280, 0]
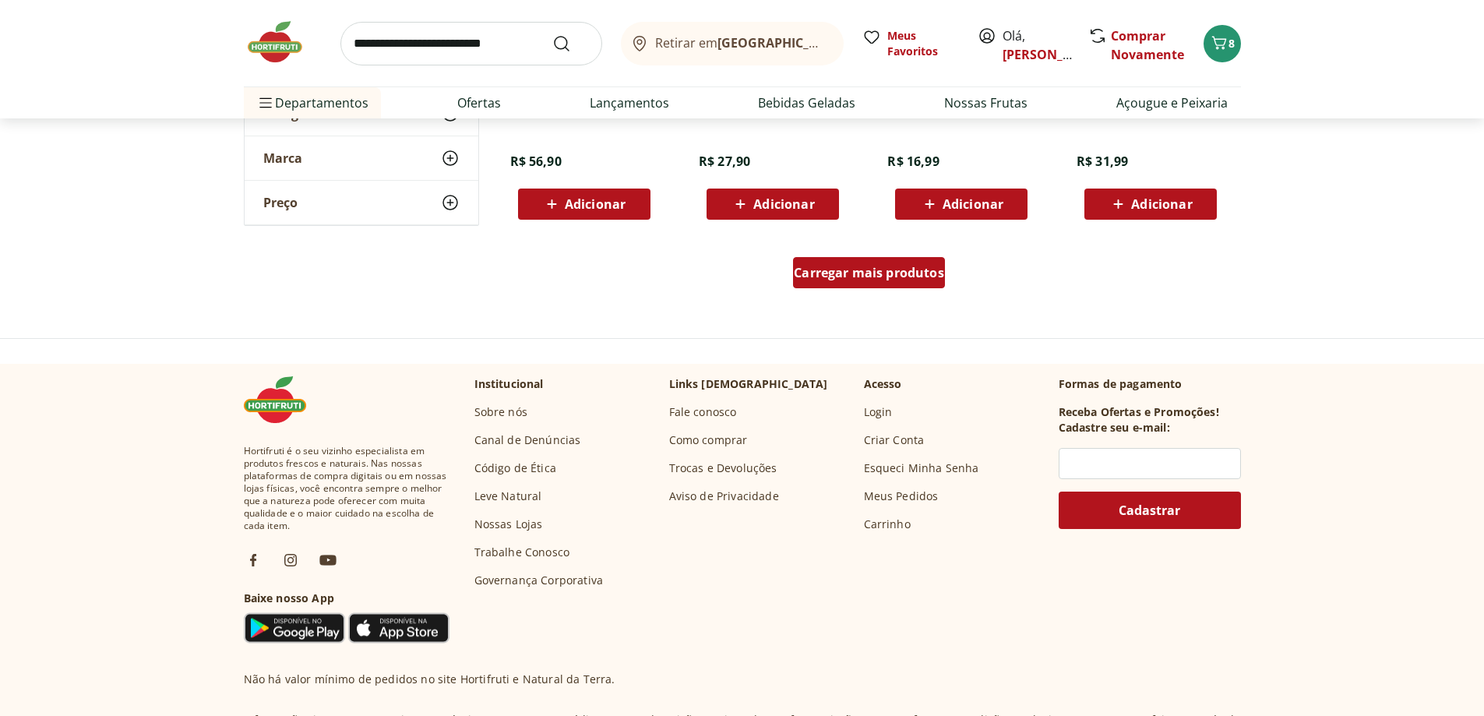
click at [906, 277] on span "Carregar mais produtos" at bounding box center [869, 272] width 150 height 12
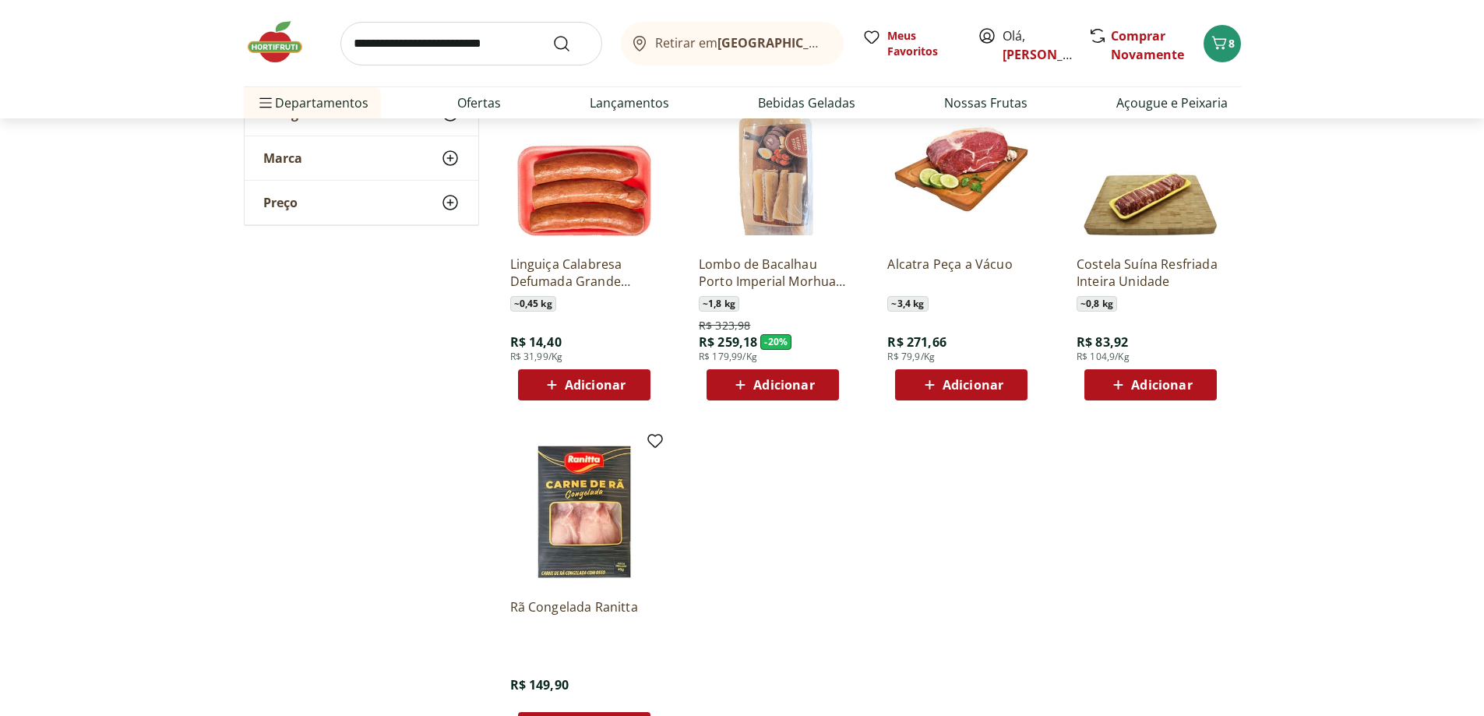
scroll to position [16670, 0]
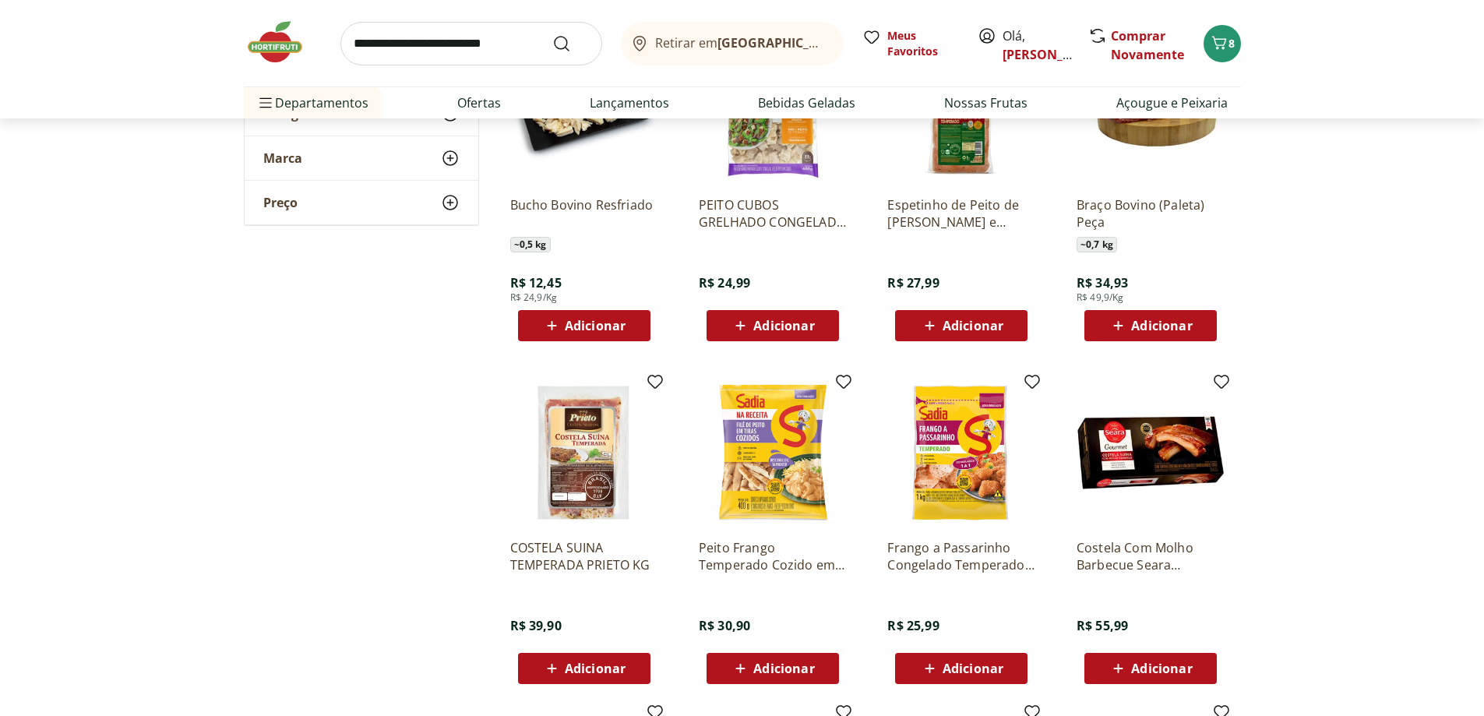
scroll to position [14333, 0]
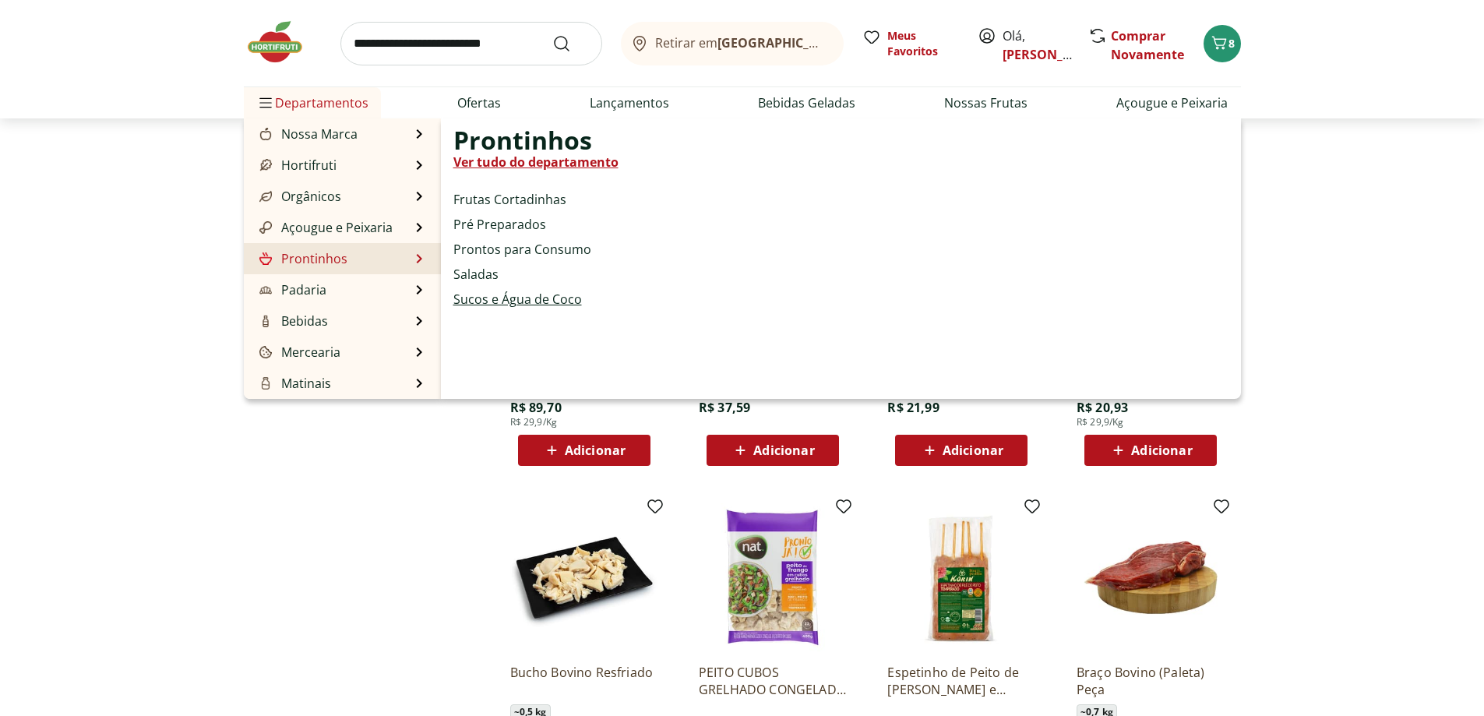
click at [490, 297] on link "Sucos e Água de Coco" at bounding box center [517, 299] width 129 height 19
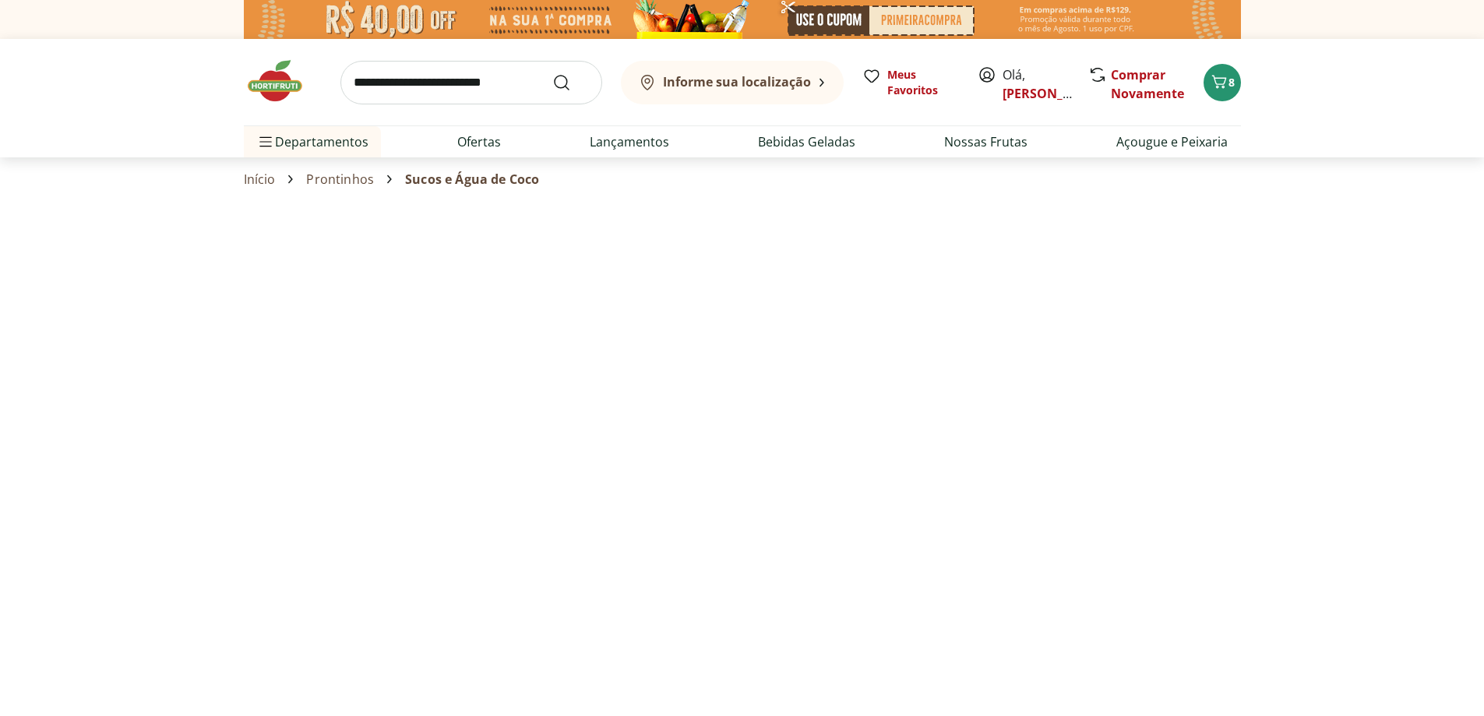
select select "**********"
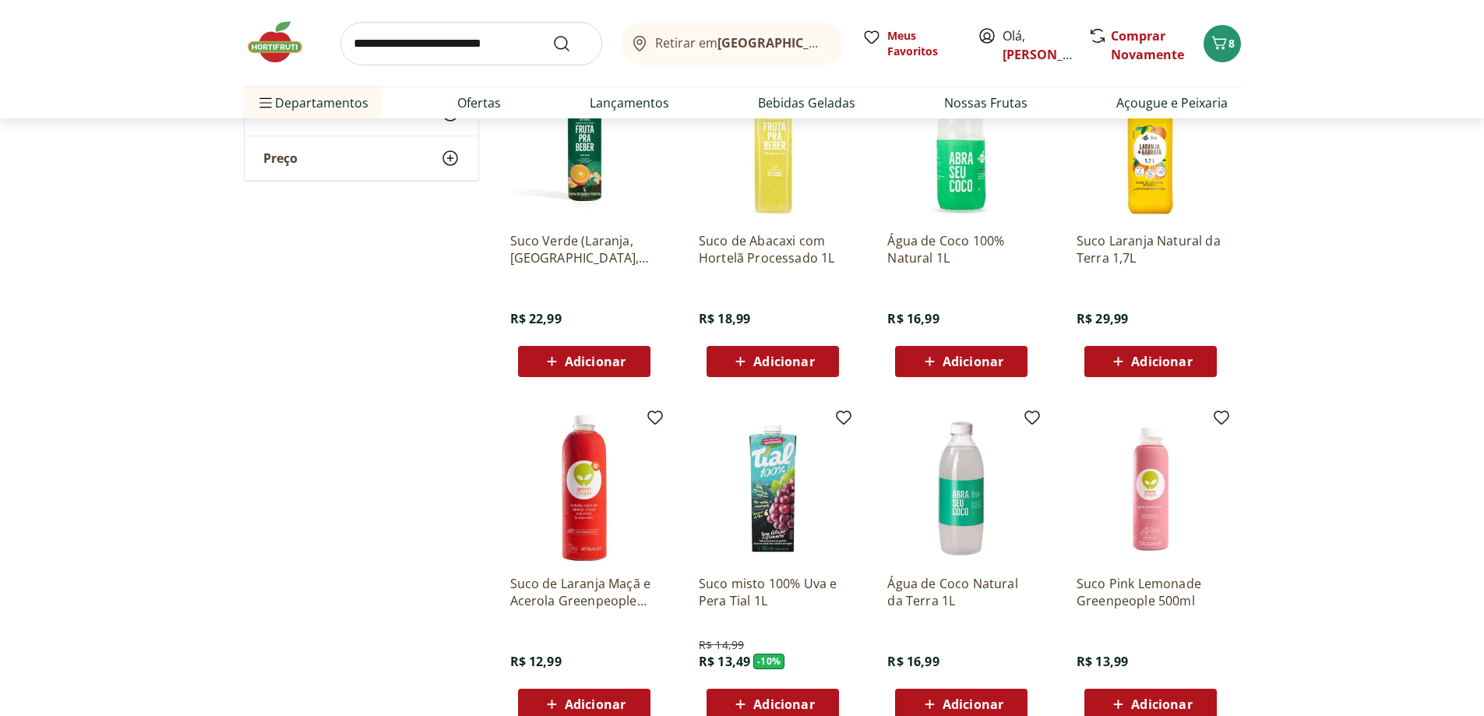
scroll to position [545, 0]
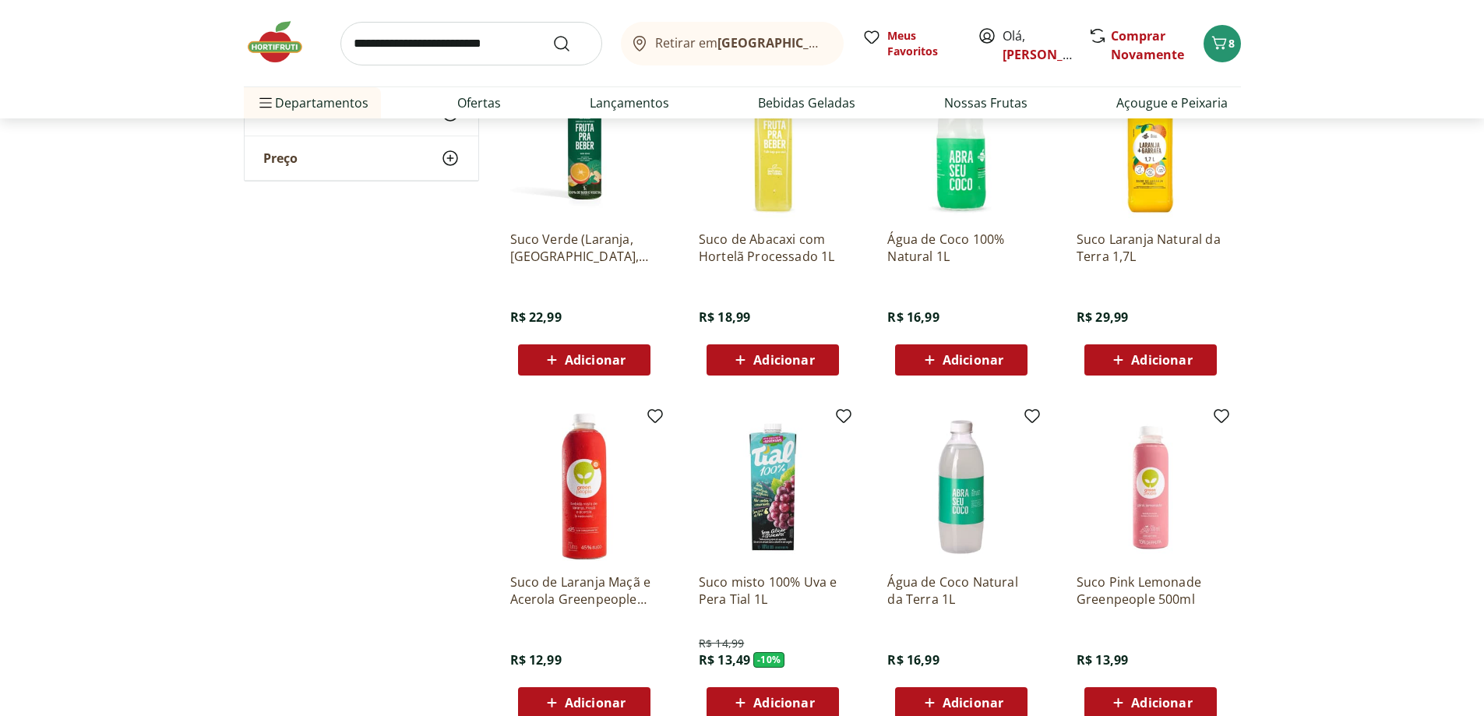
click at [962, 364] on span "Adicionar" at bounding box center [973, 360] width 61 height 12
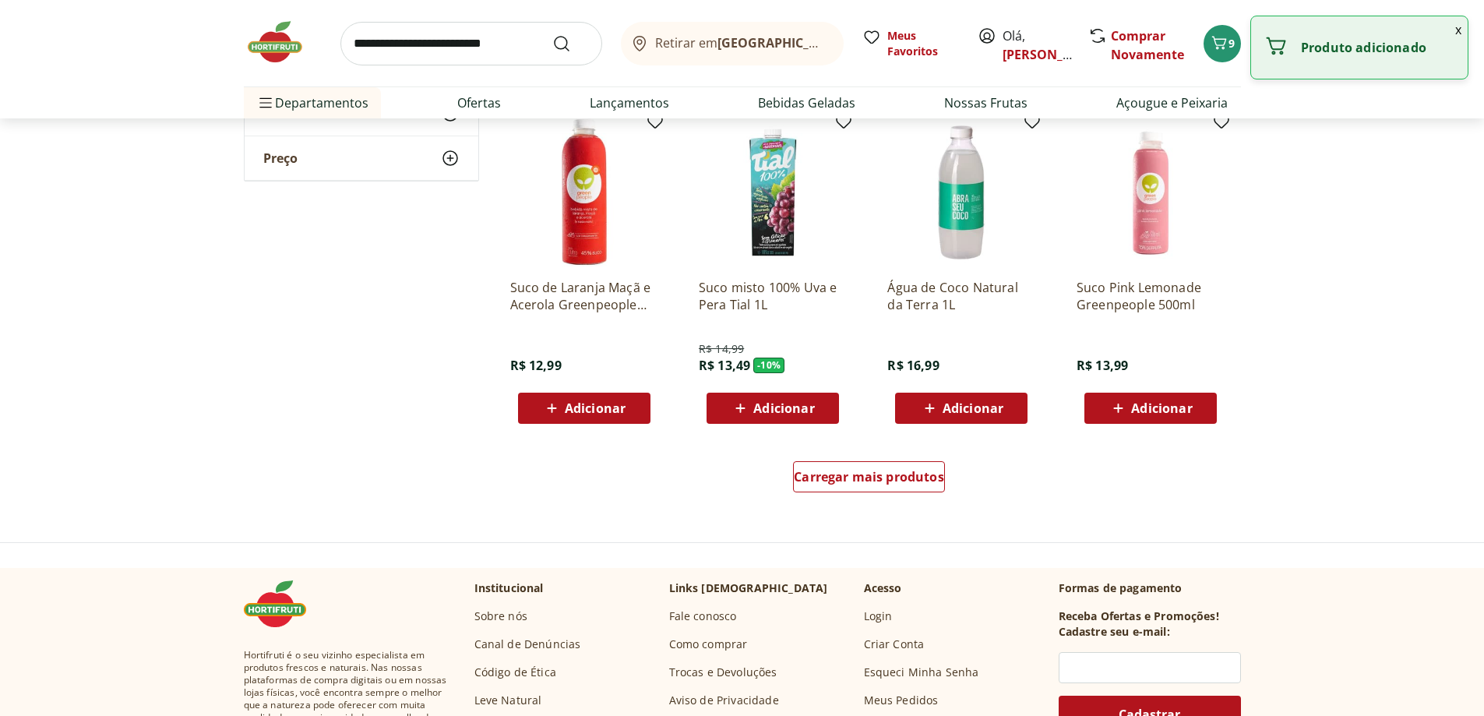
scroll to position [857, 0]
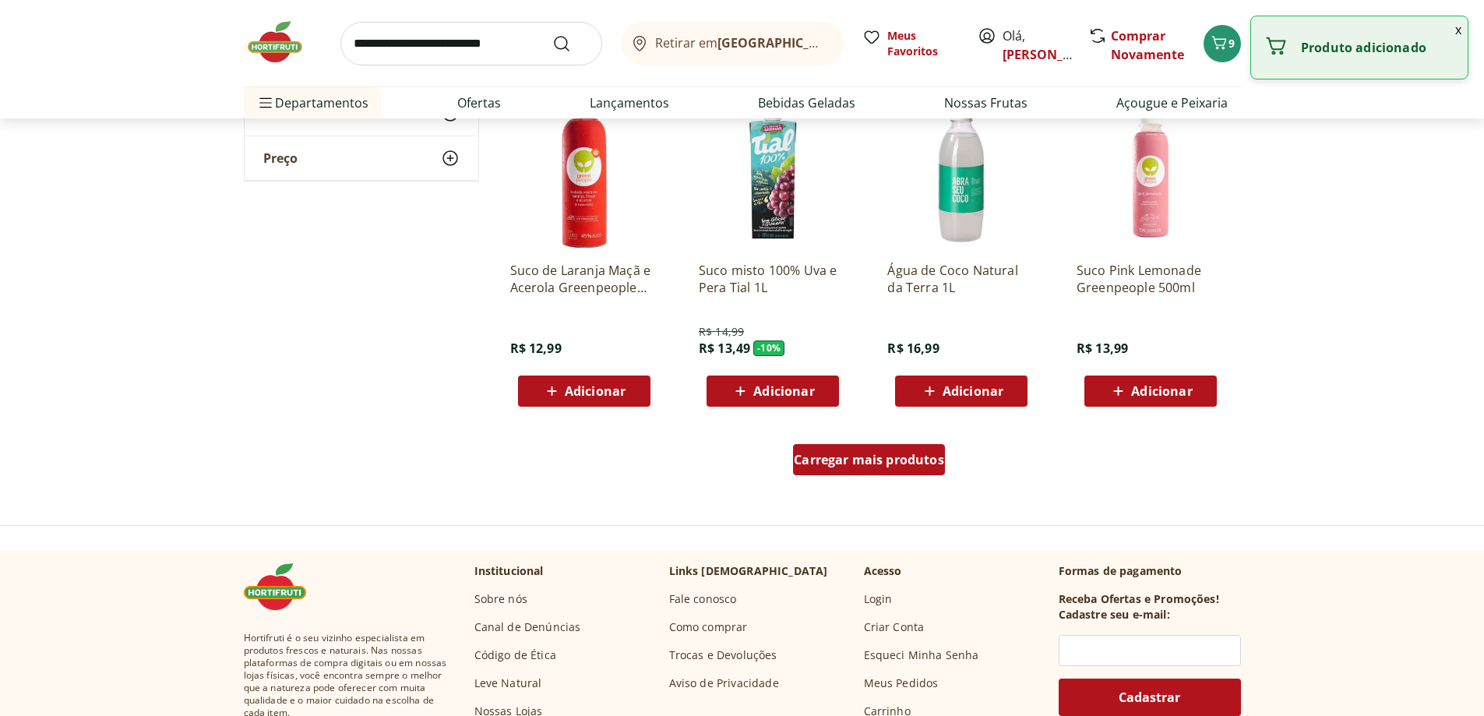
click at [832, 469] on div "Carregar mais produtos" at bounding box center [869, 459] width 152 height 31
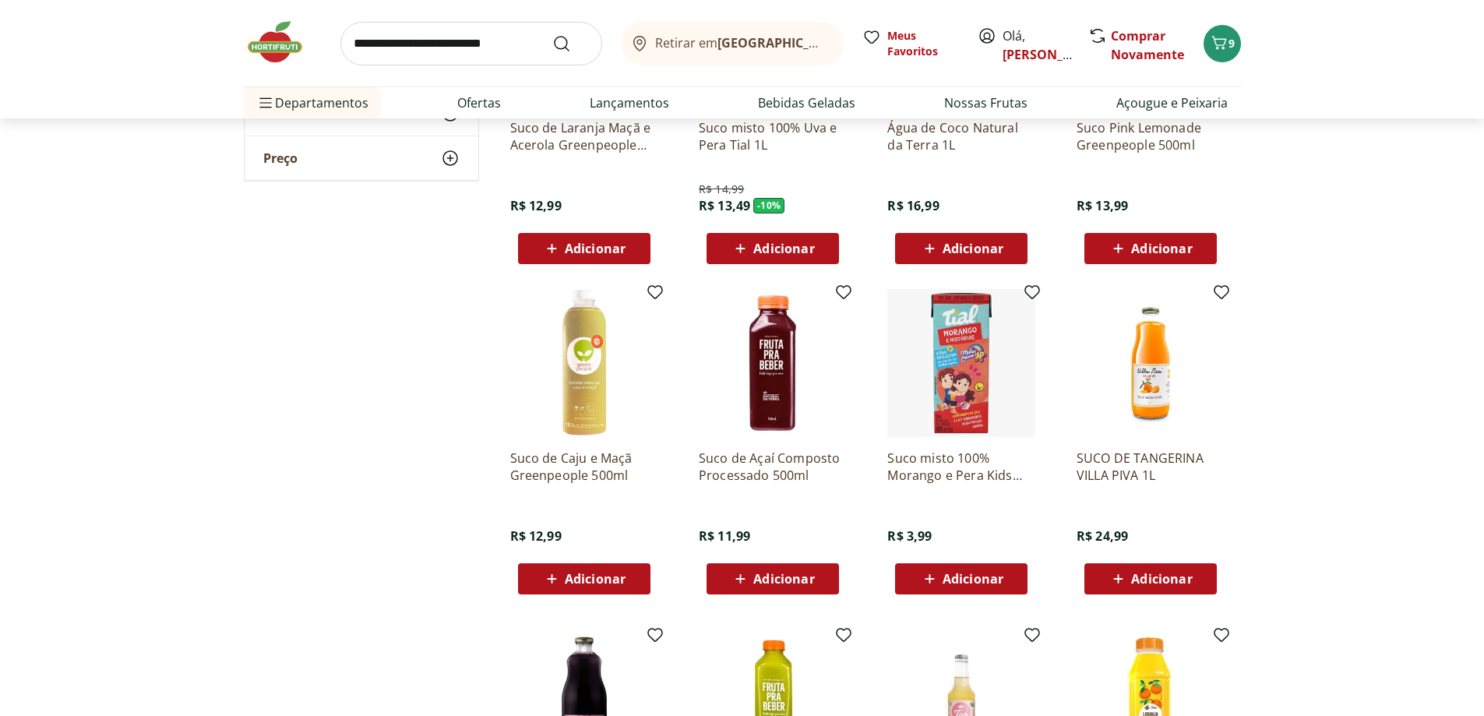
scroll to position [1013, 0]
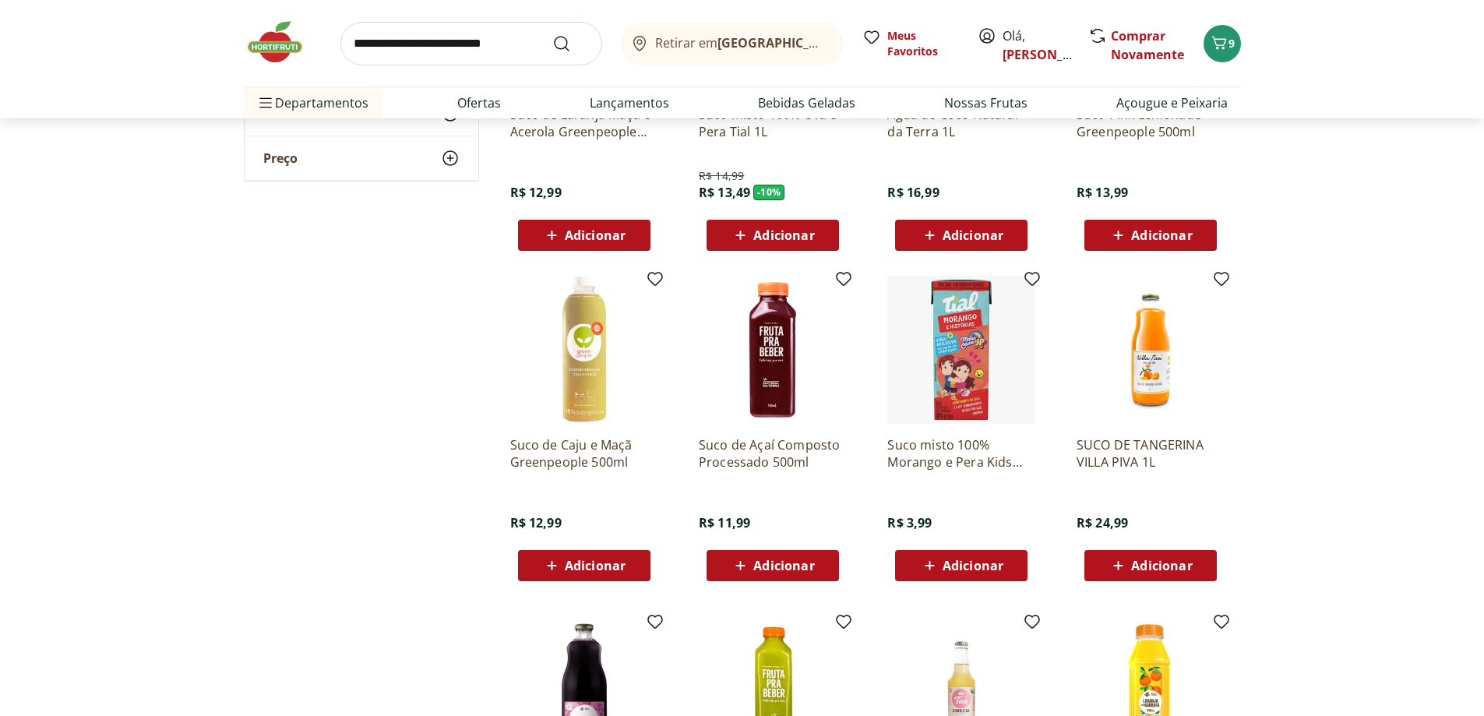
click at [569, 240] on span "Adicionar" at bounding box center [595, 235] width 61 height 12
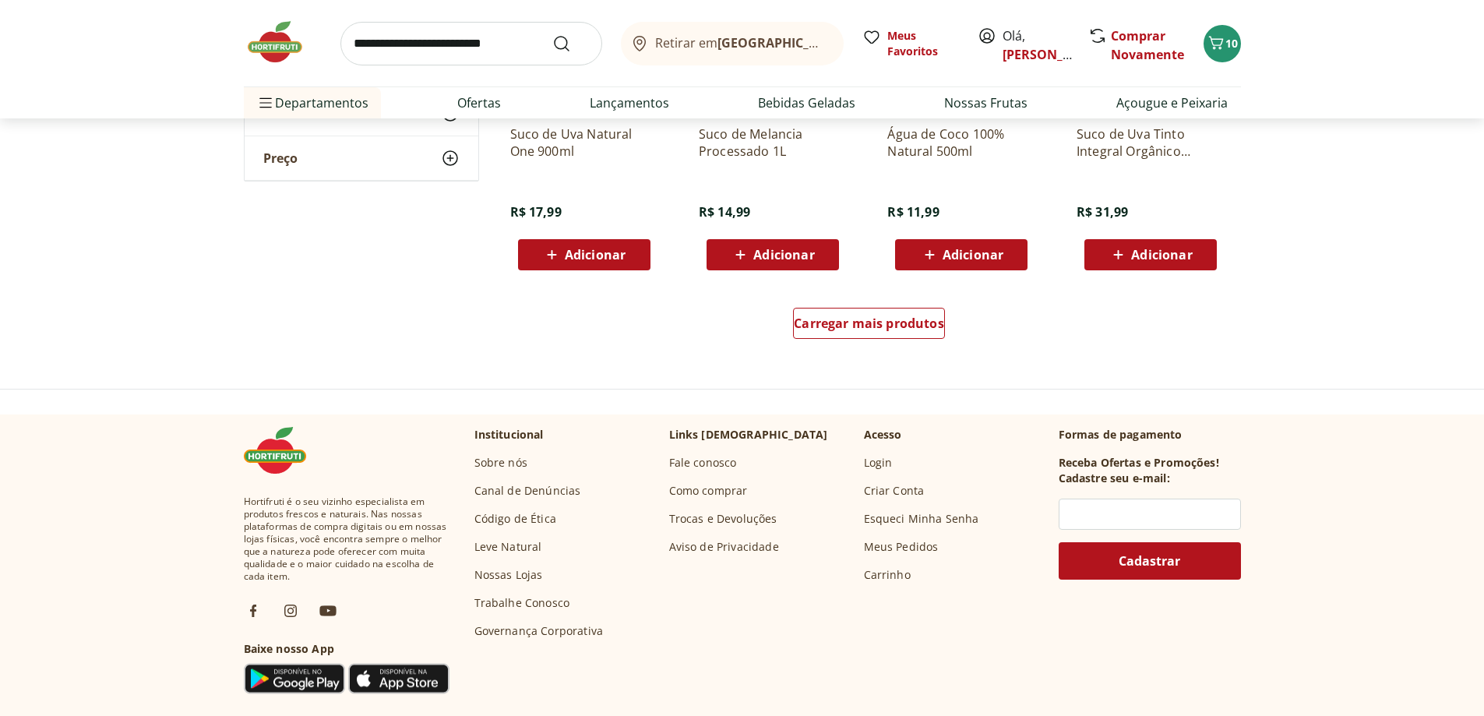
scroll to position [2025, 0]
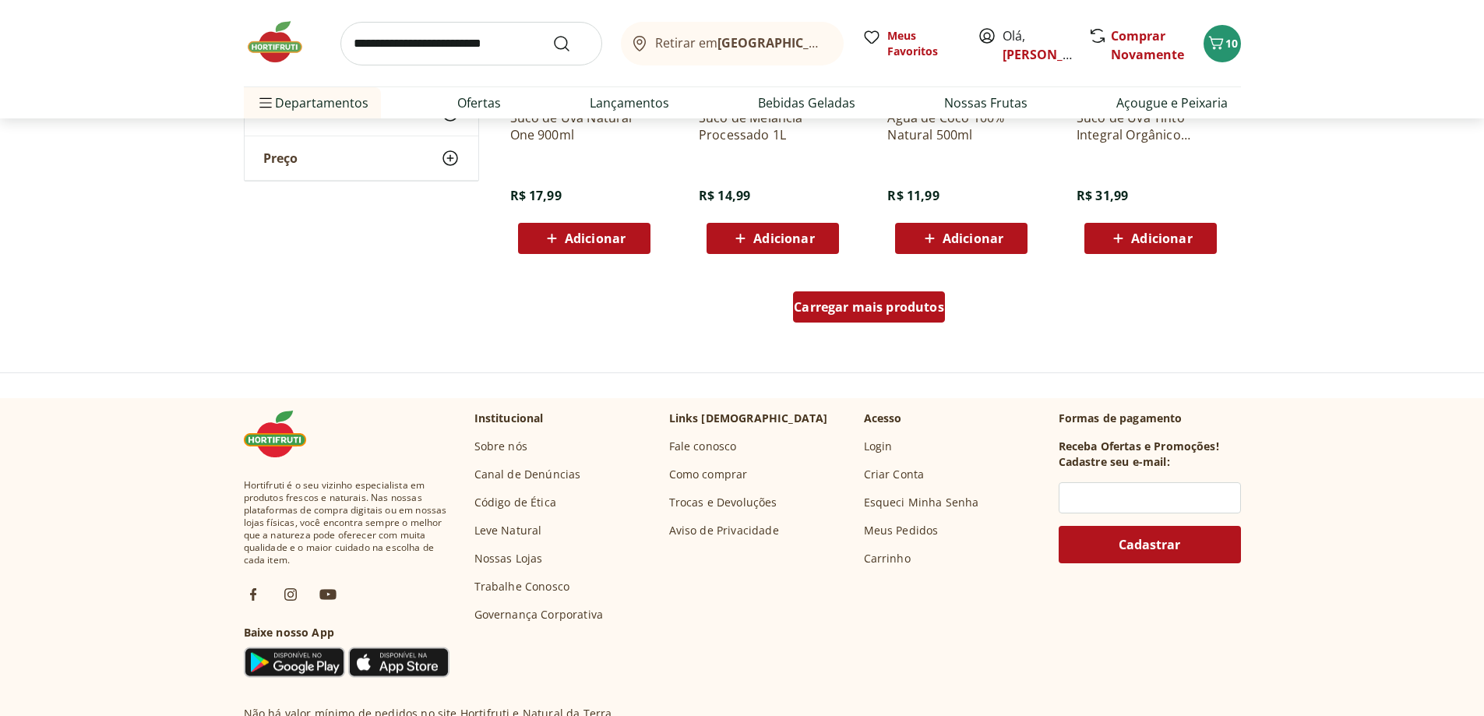
click at [857, 305] on span "Carregar mais produtos" at bounding box center [869, 307] width 150 height 12
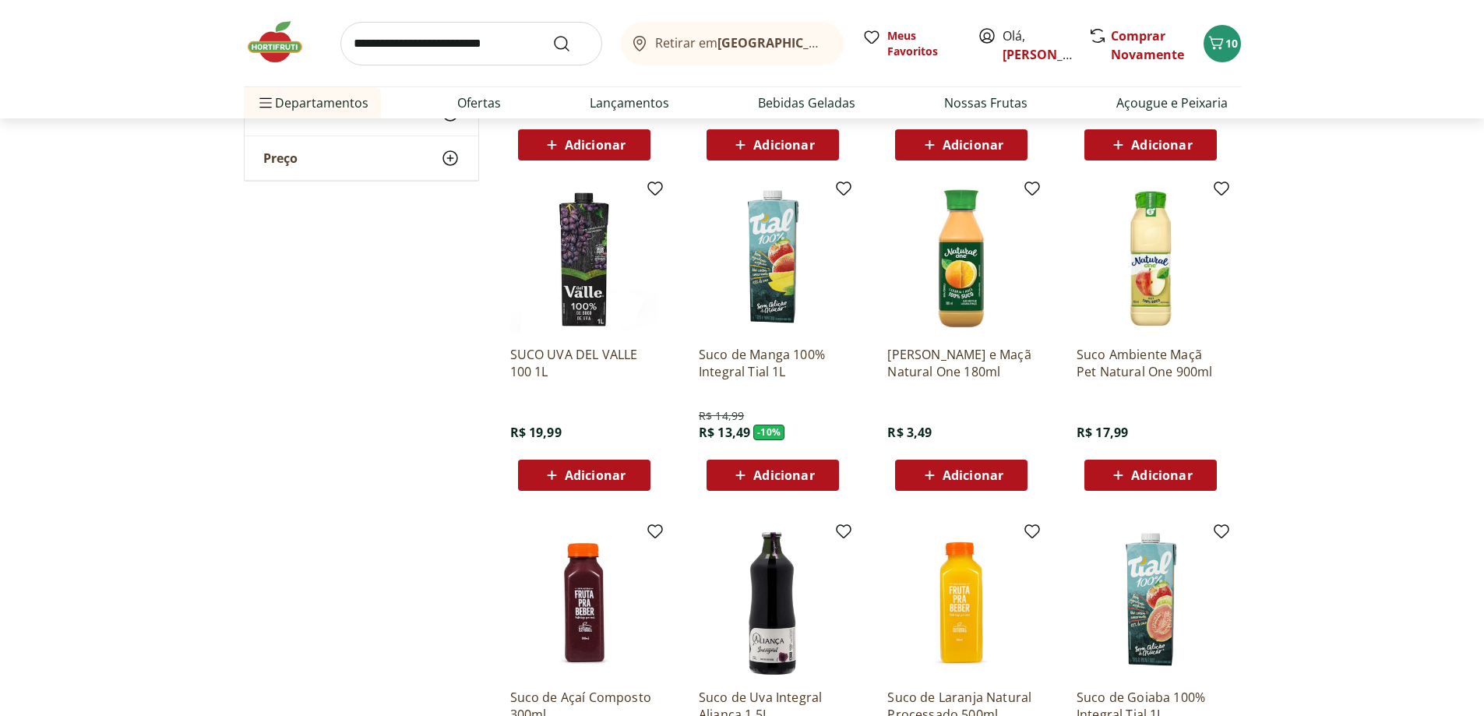
scroll to position [2259, 0]
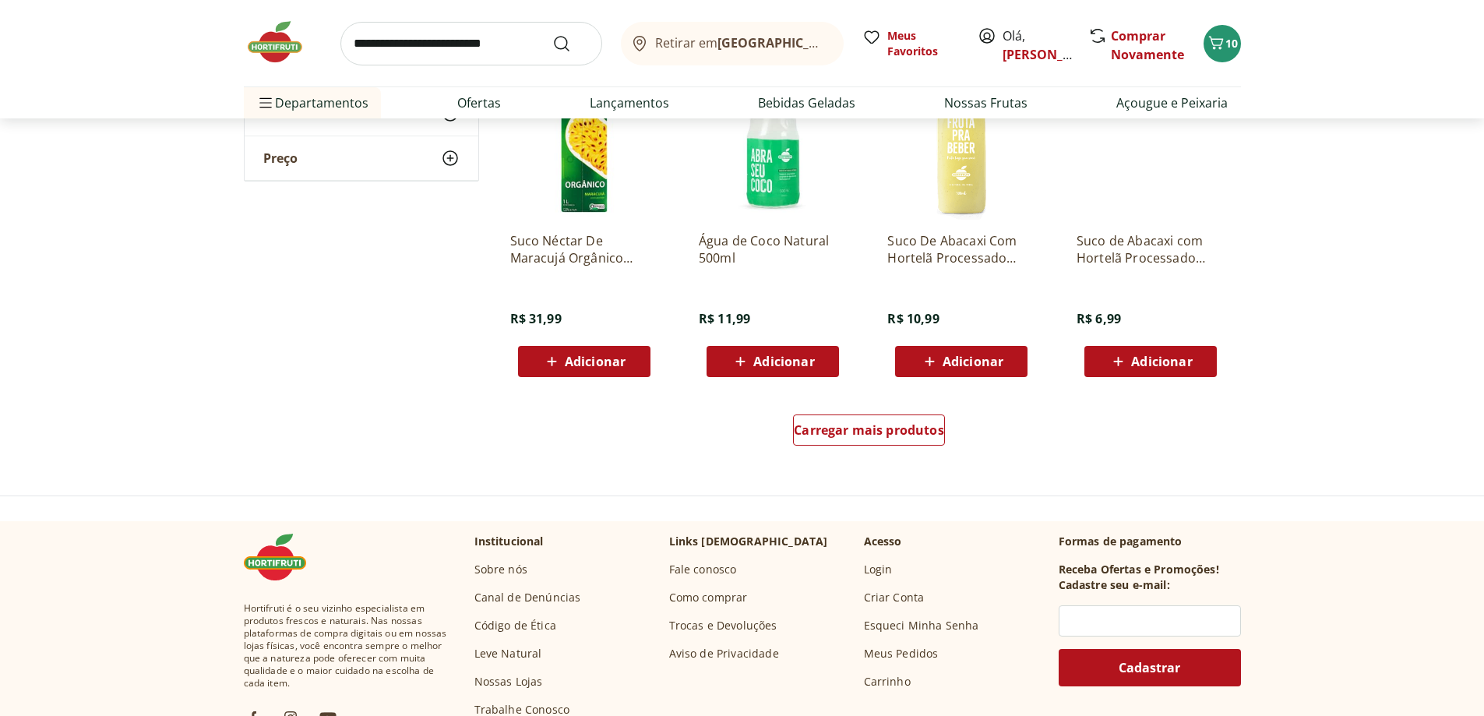
scroll to position [3194, 0]
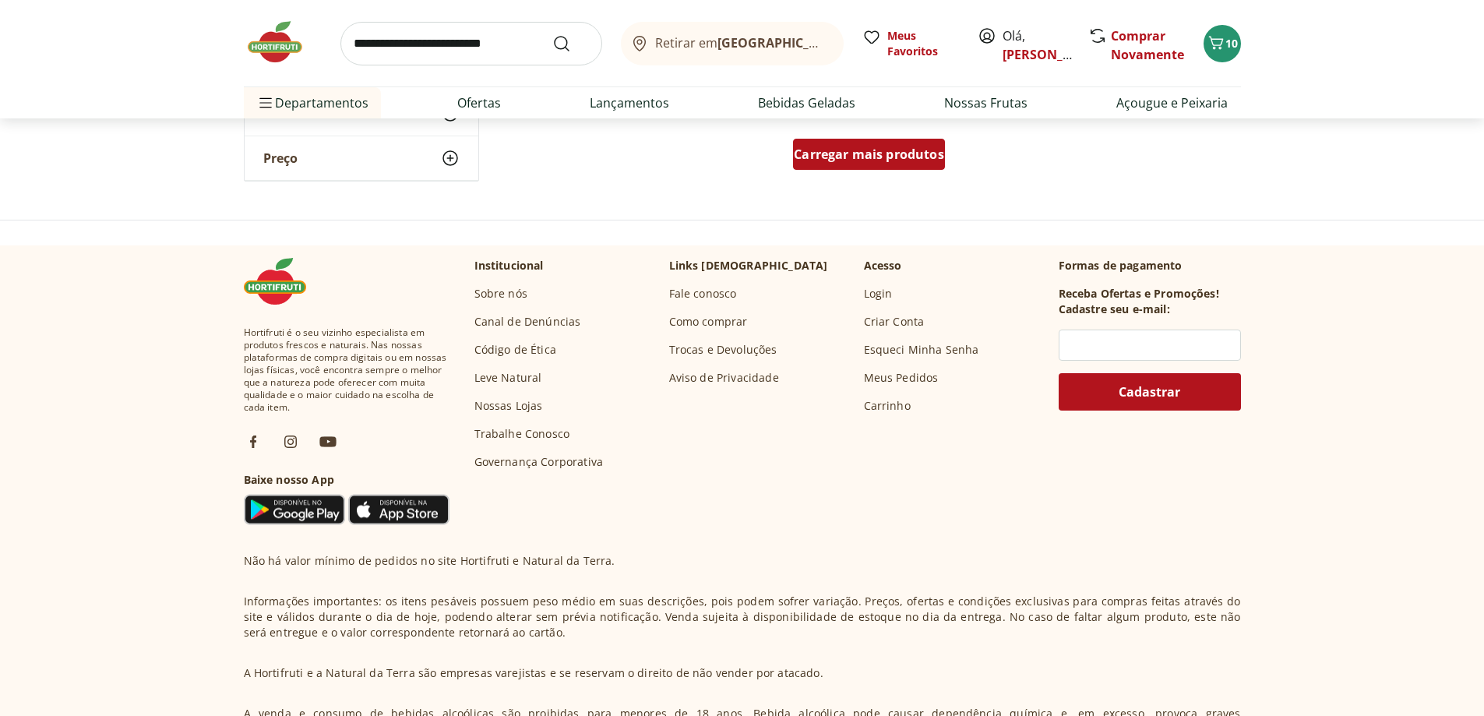
click at [827, 152] on span "Carregar mais produtos" at bounding box center [869, 154] width 150 height 12
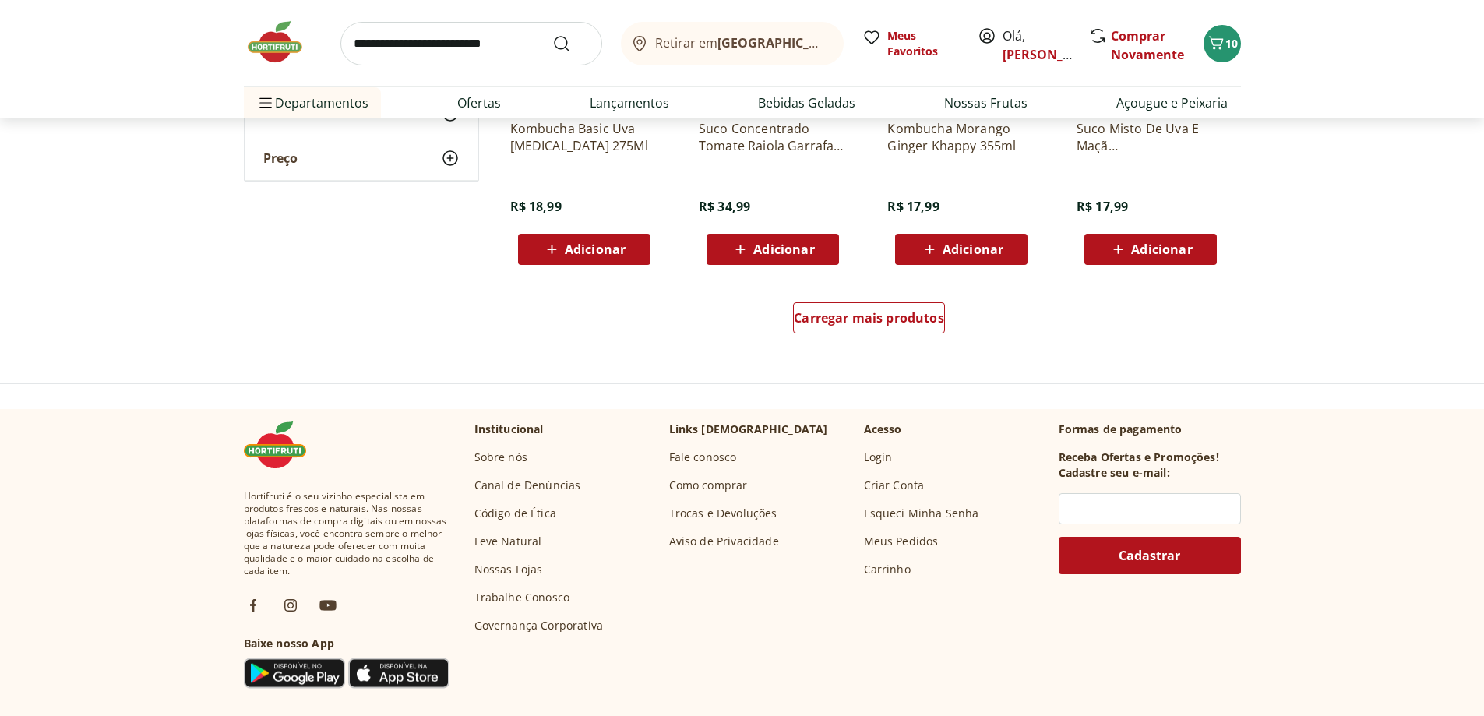
scroll to position [4051, 0]
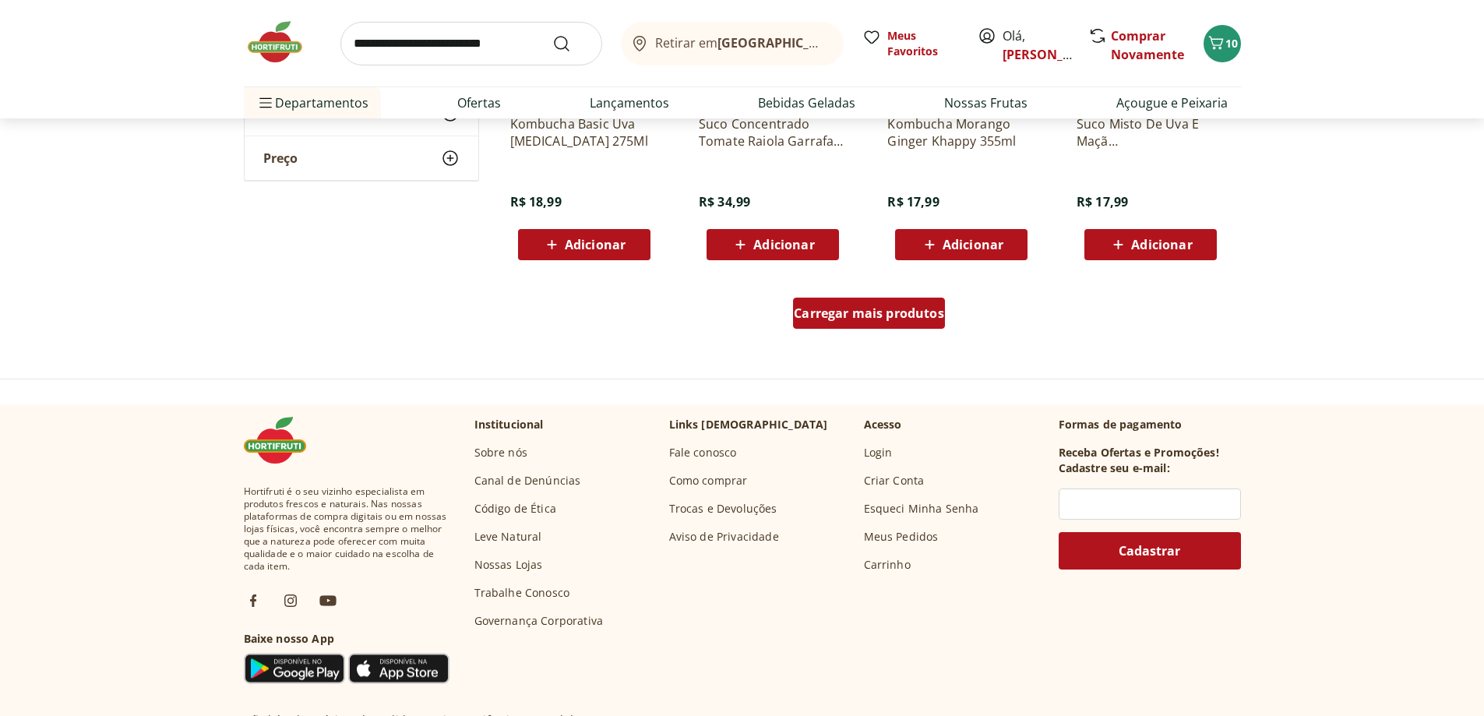
click at [850, 312] on span "Carregar mais produtos" at bounding box center [869, 313] width 150 height 12
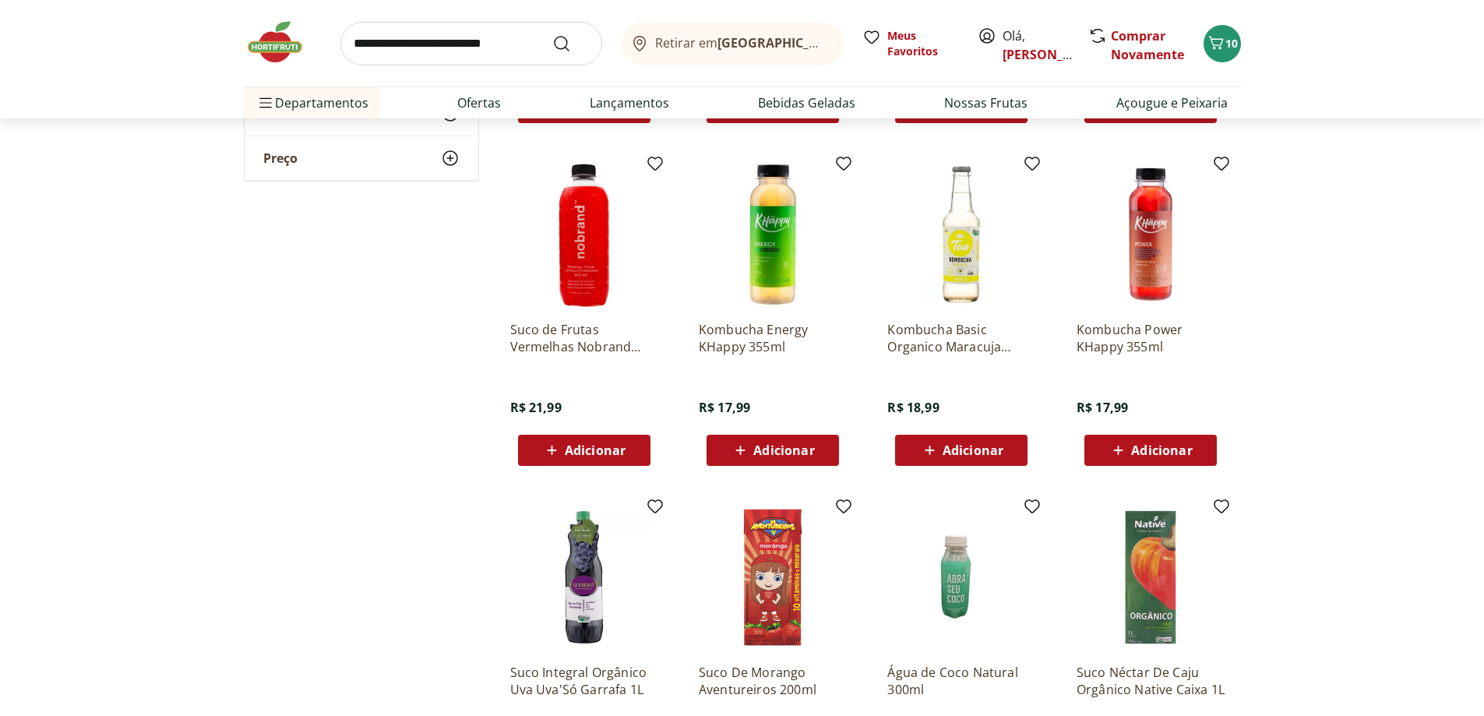
scroll to position [5063, 0]
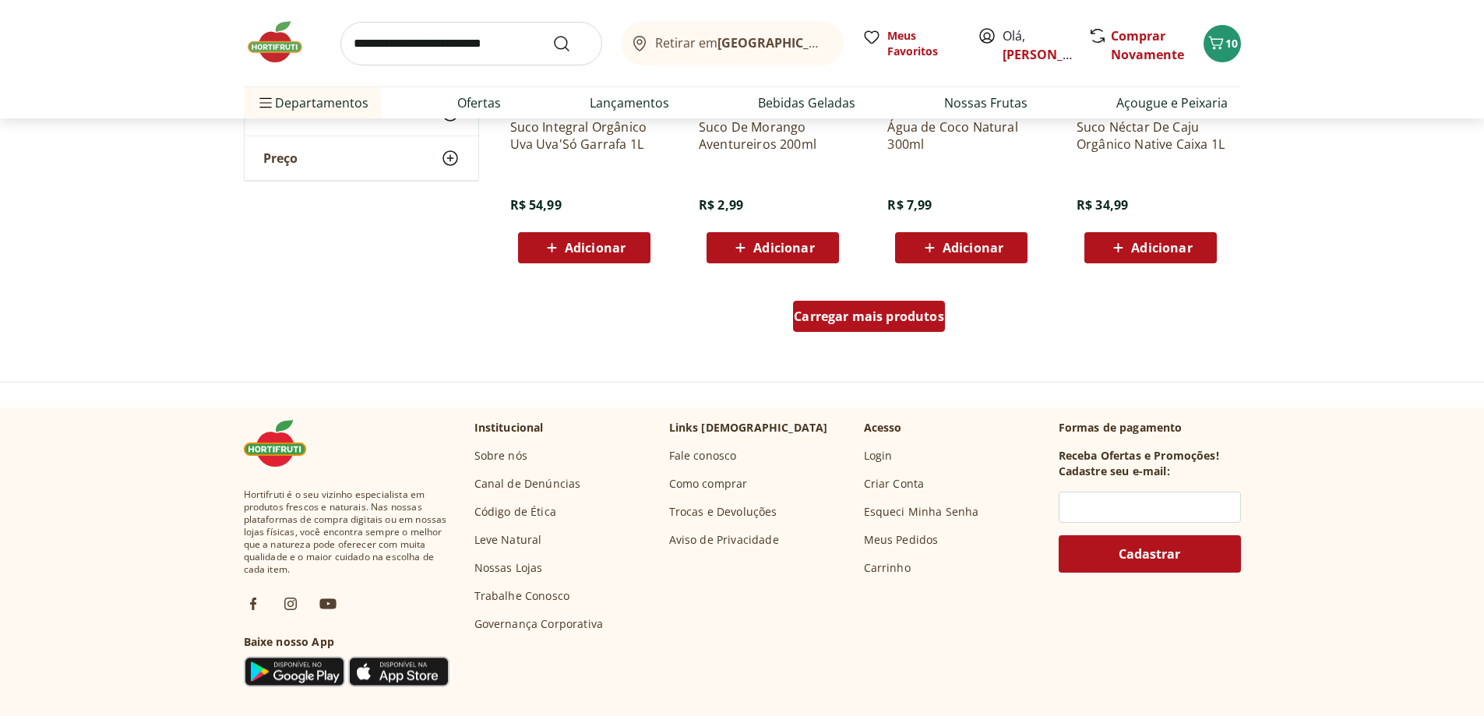
click at [827, 319] on span "Carregar mais produtos" at bounding box center [869, 316] width 150 height 12
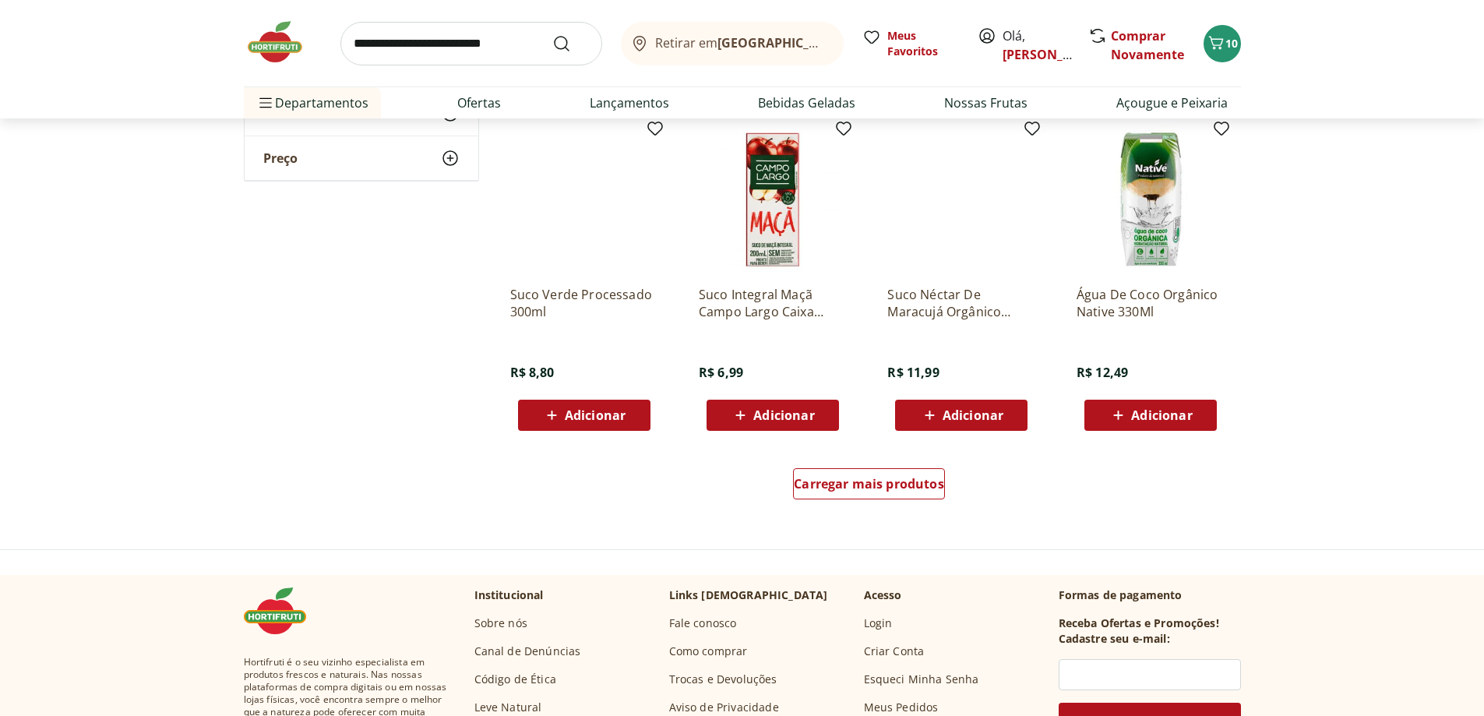
scroll to position [5998, 0]
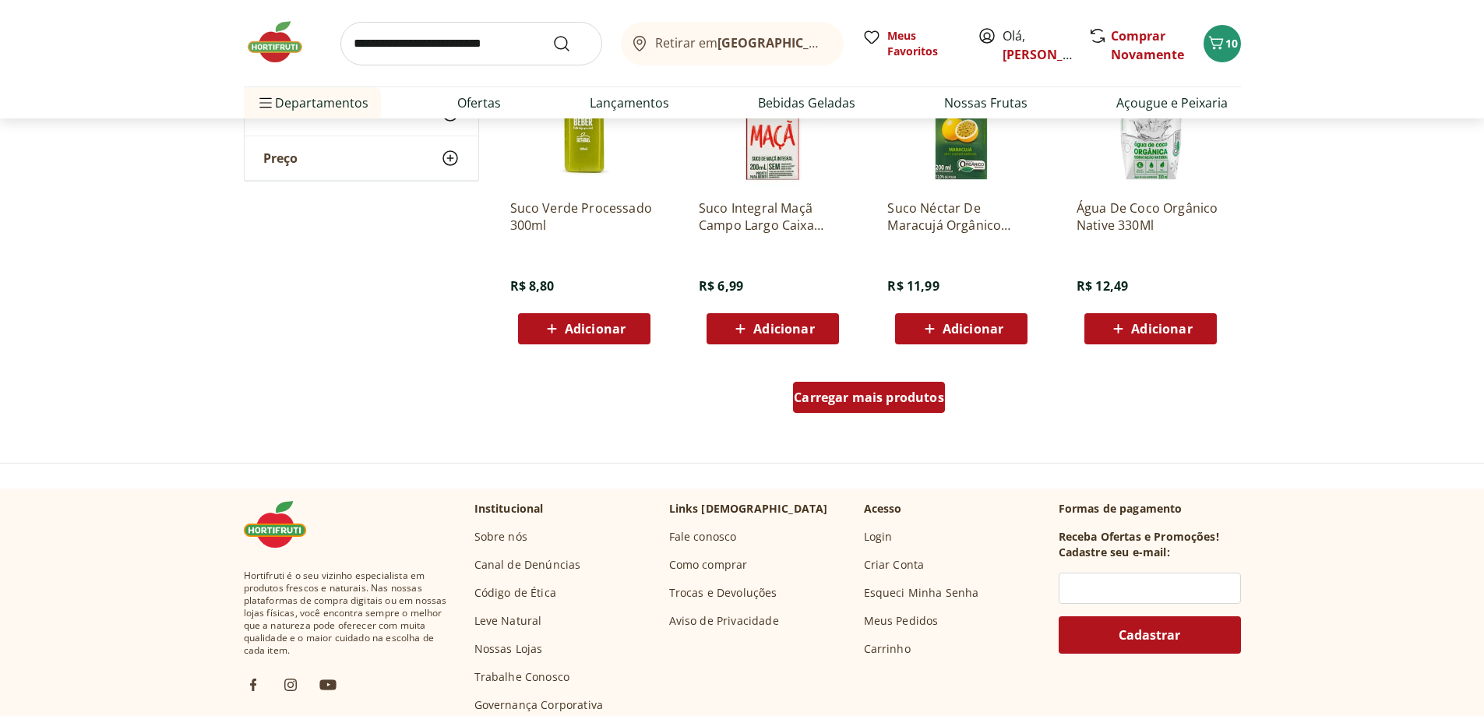
click at [865, 403] on span "Carregar mais produtos" at bounding box center [869, 397] width 150 height 12
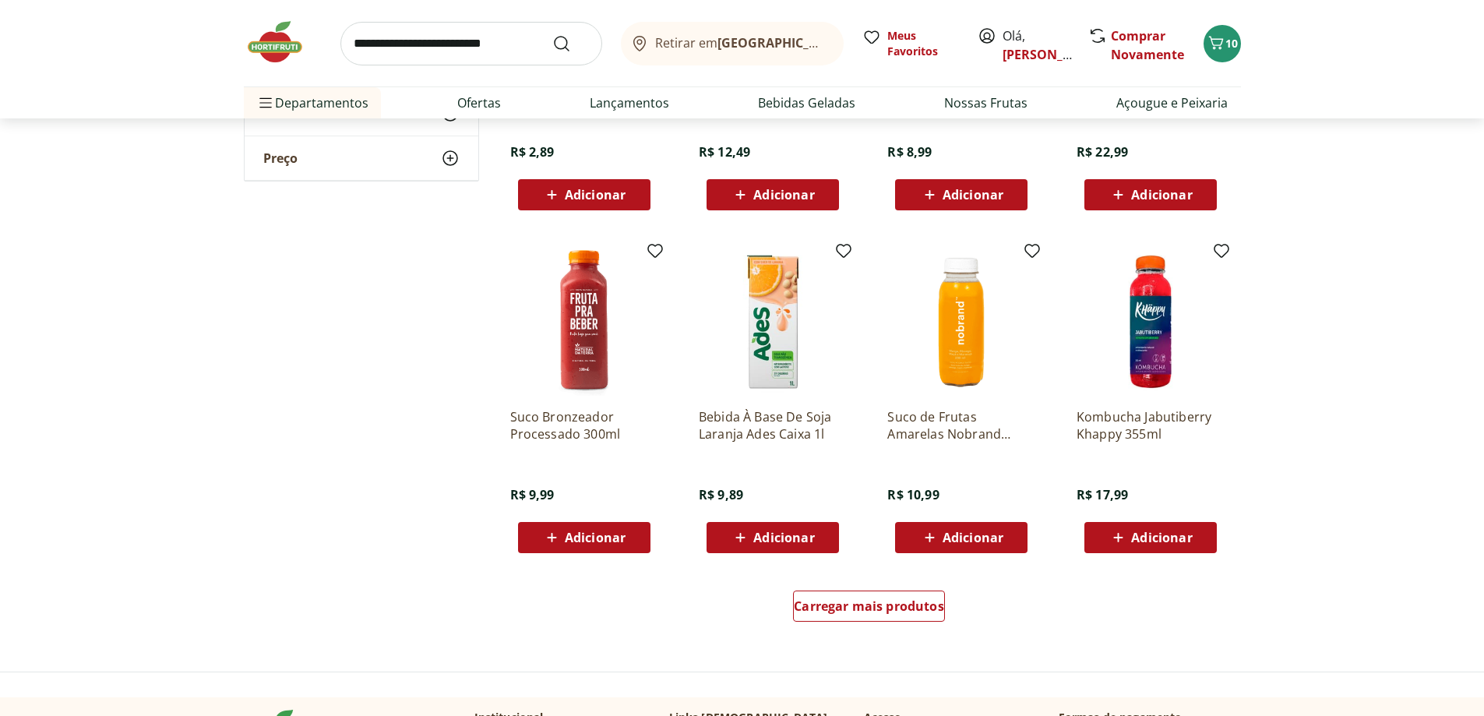
scroll to position [6933, 0]
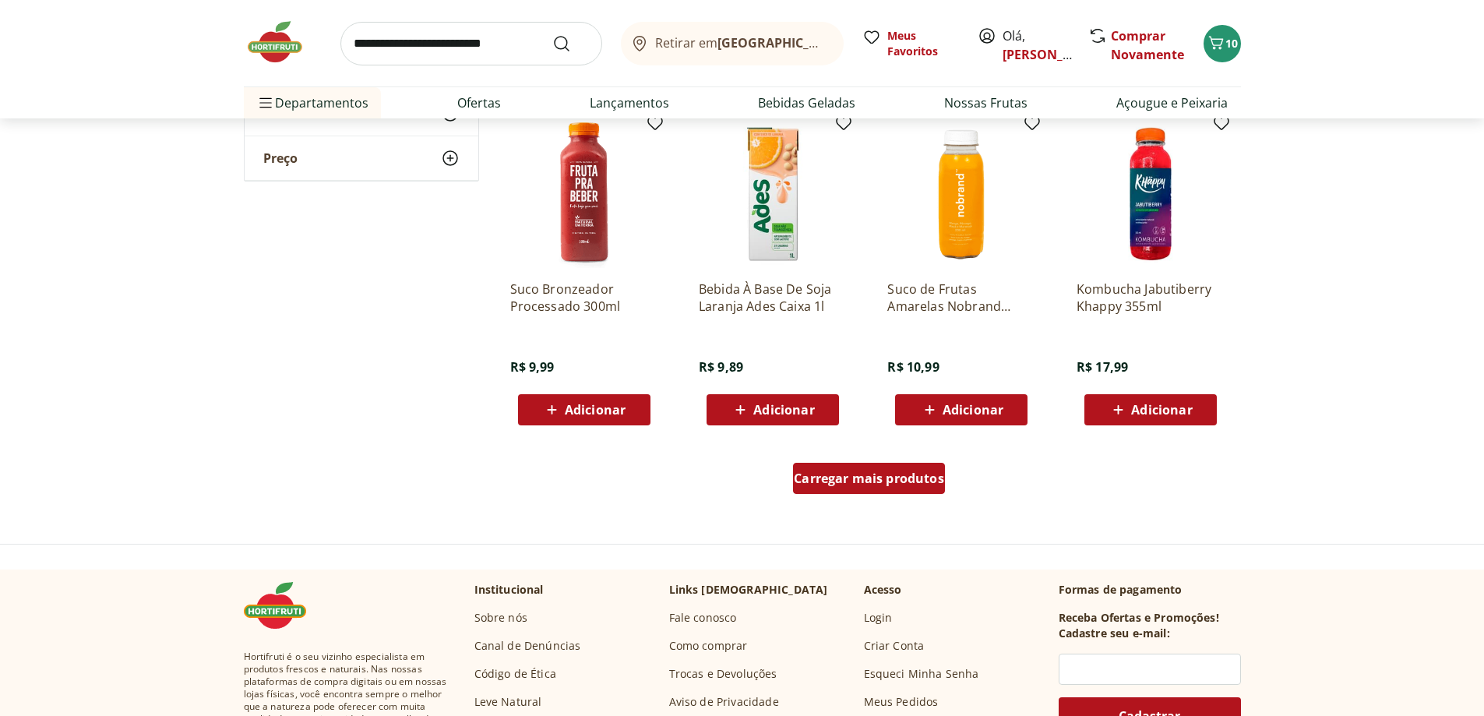
click at [850, 474] on span "Carregar mais produtos" at bounding box center [869, 478] width 150 height 12
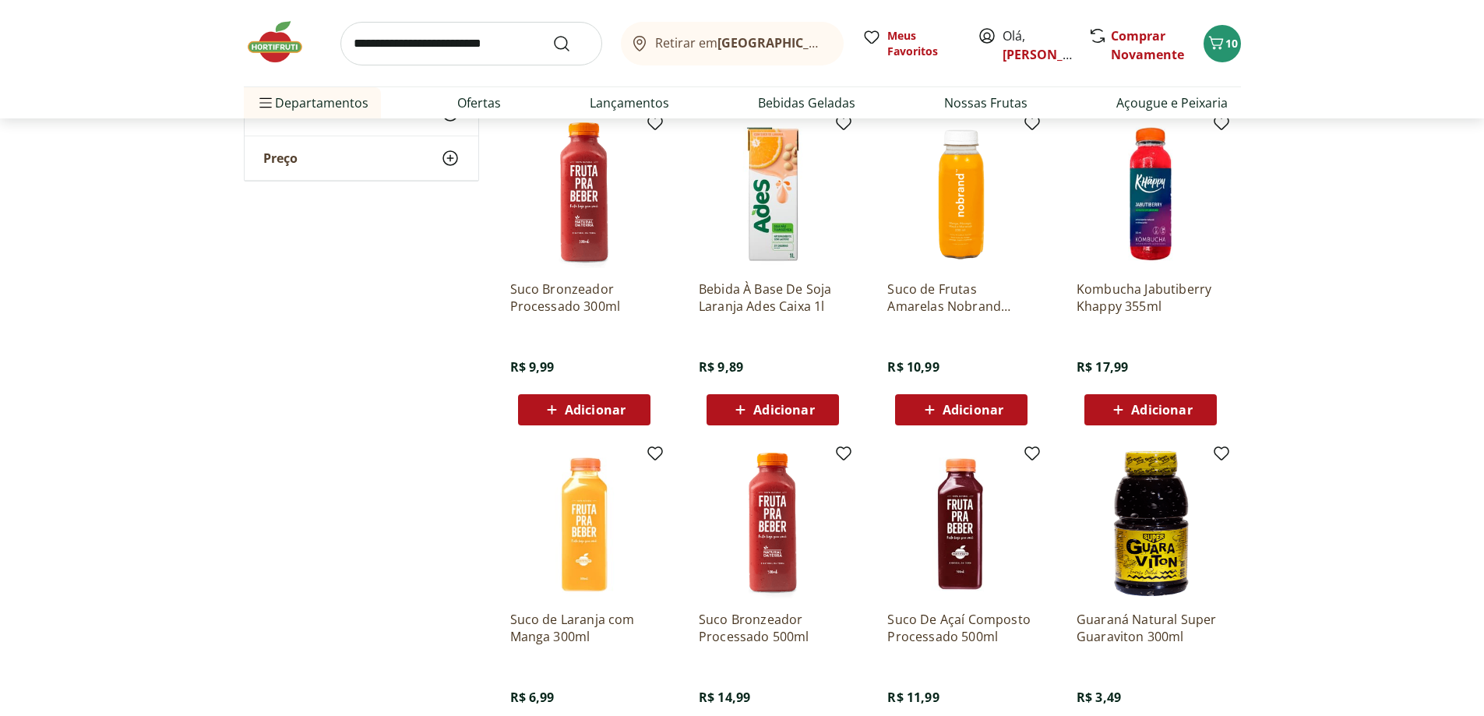
scroll to position [6465, 0]
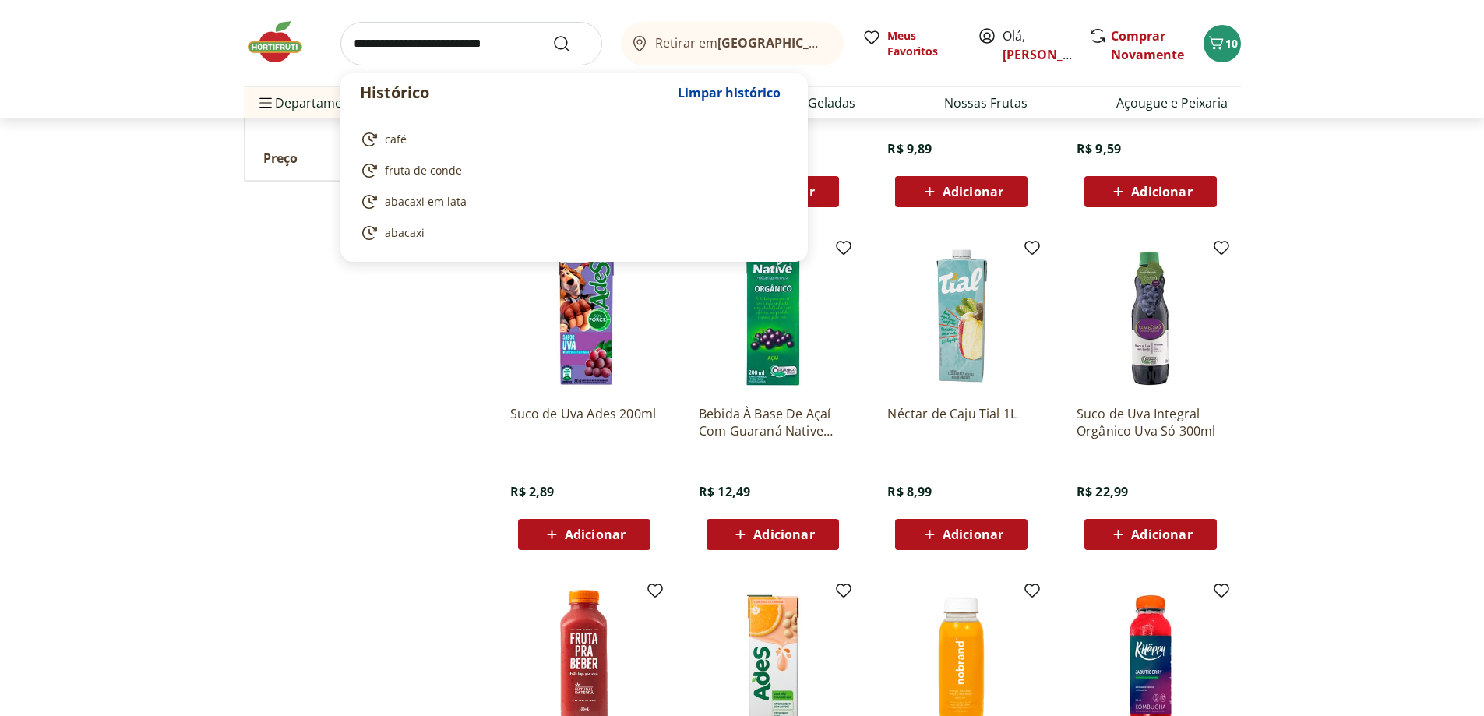
click at [432, 42] on input "search" at bounding box center [471, 44] width 262 height 44
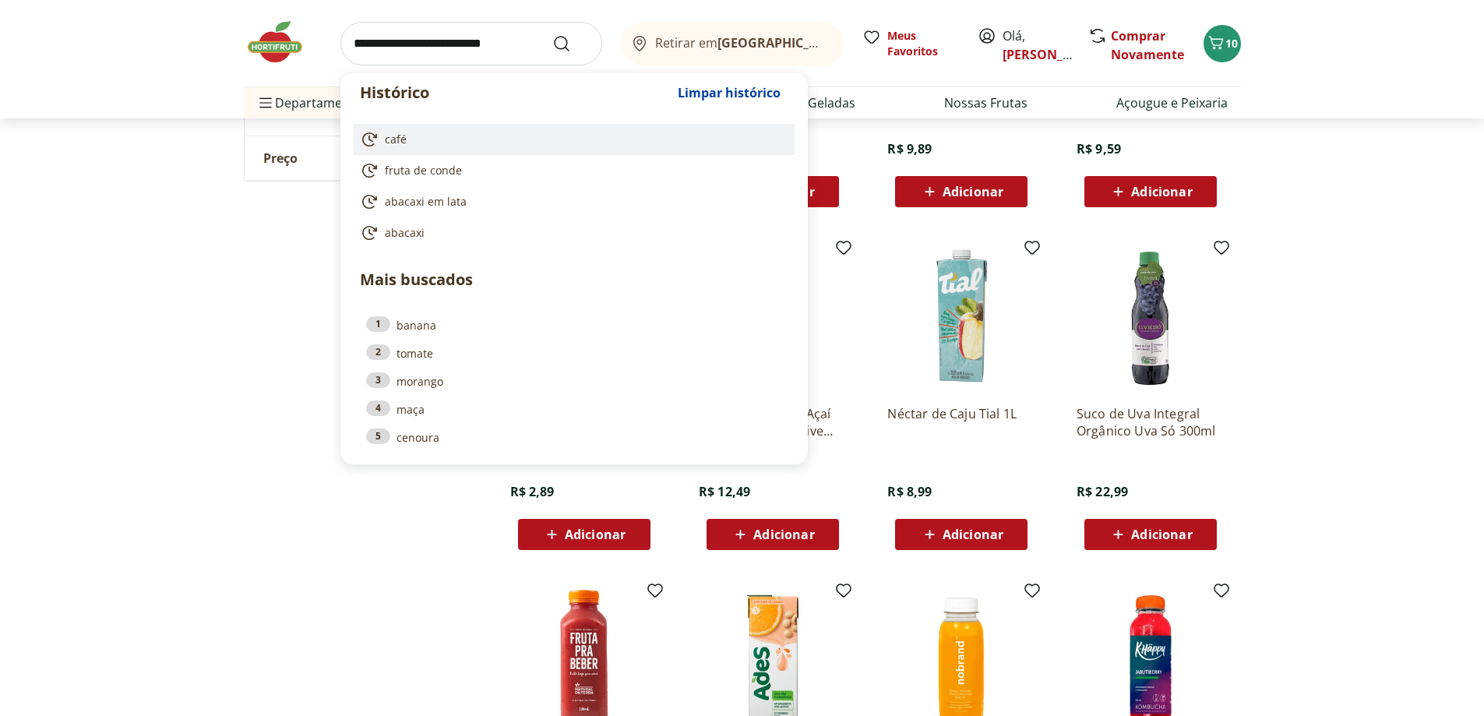
click at [395, 140] on span "café" at bounding box center [396, 140] width 22 height 16
type input "****"
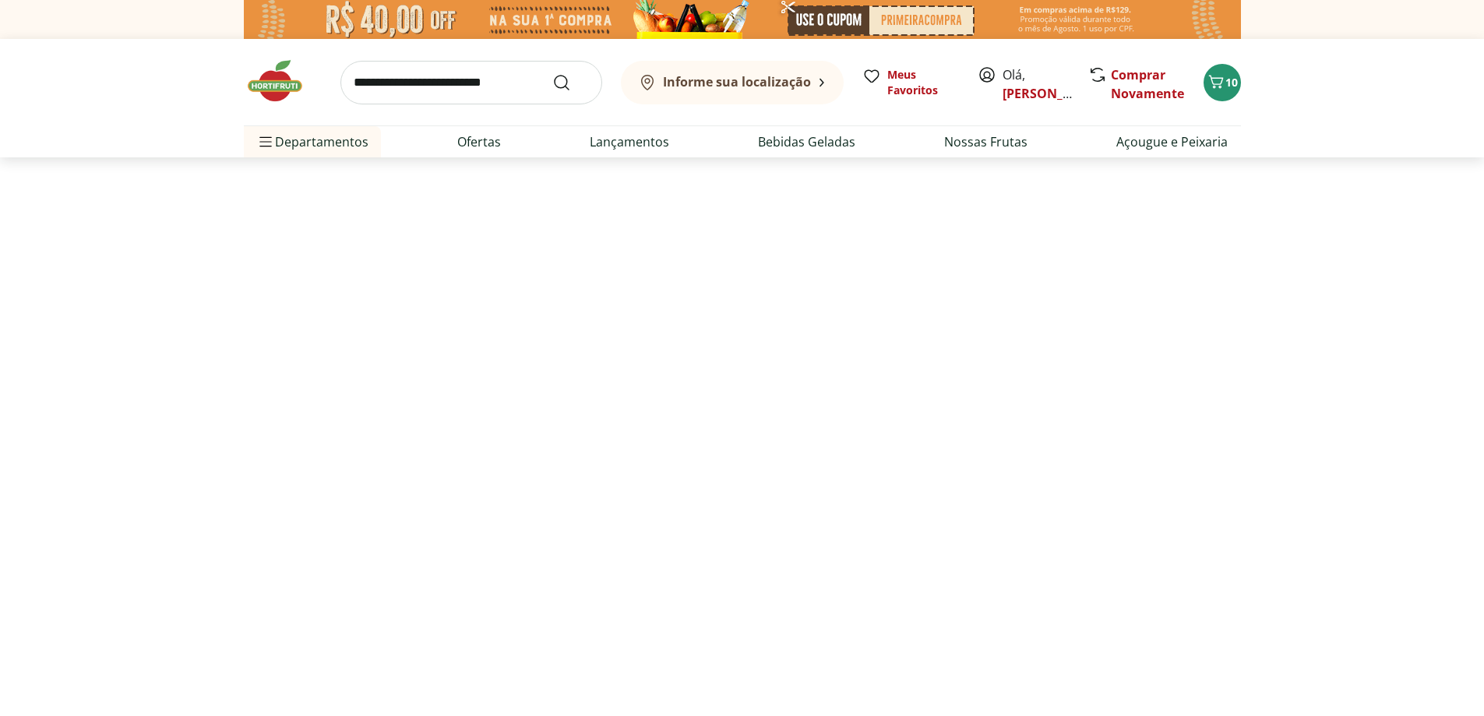
select select "**********"
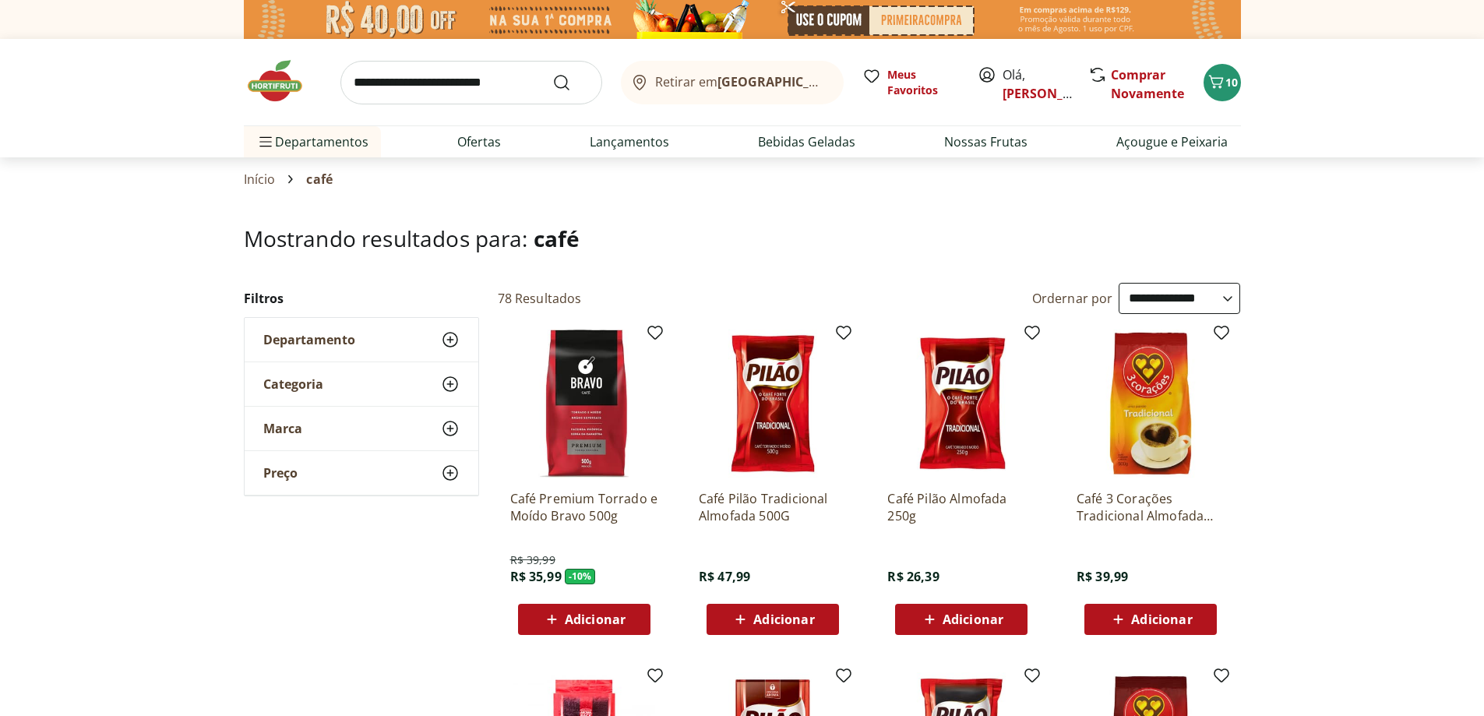
click at [446, 78] on input "search" at bounding box center [471, 83] width 262 height 44
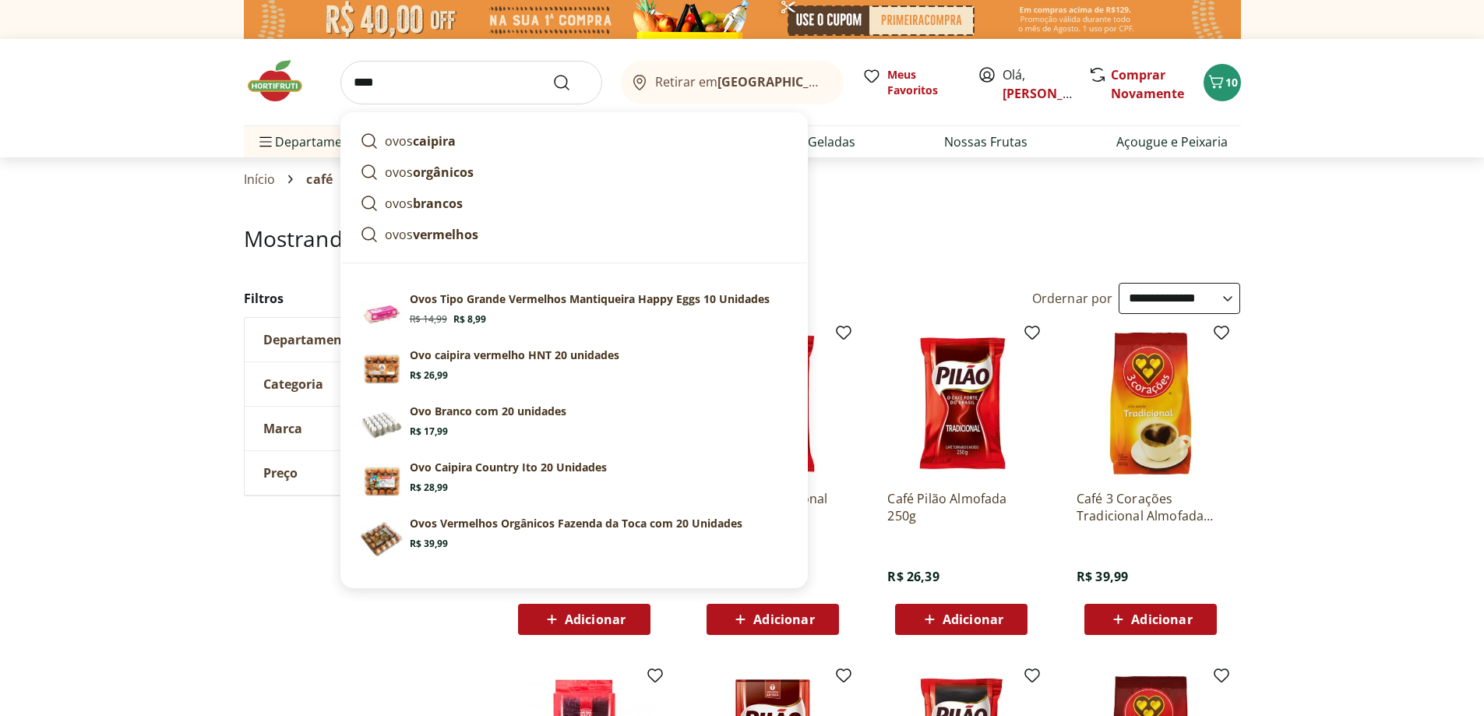
type input "****"
click at [552, 73] on button "Submit Search" at bounding box center [570, 82] width 37 height 19
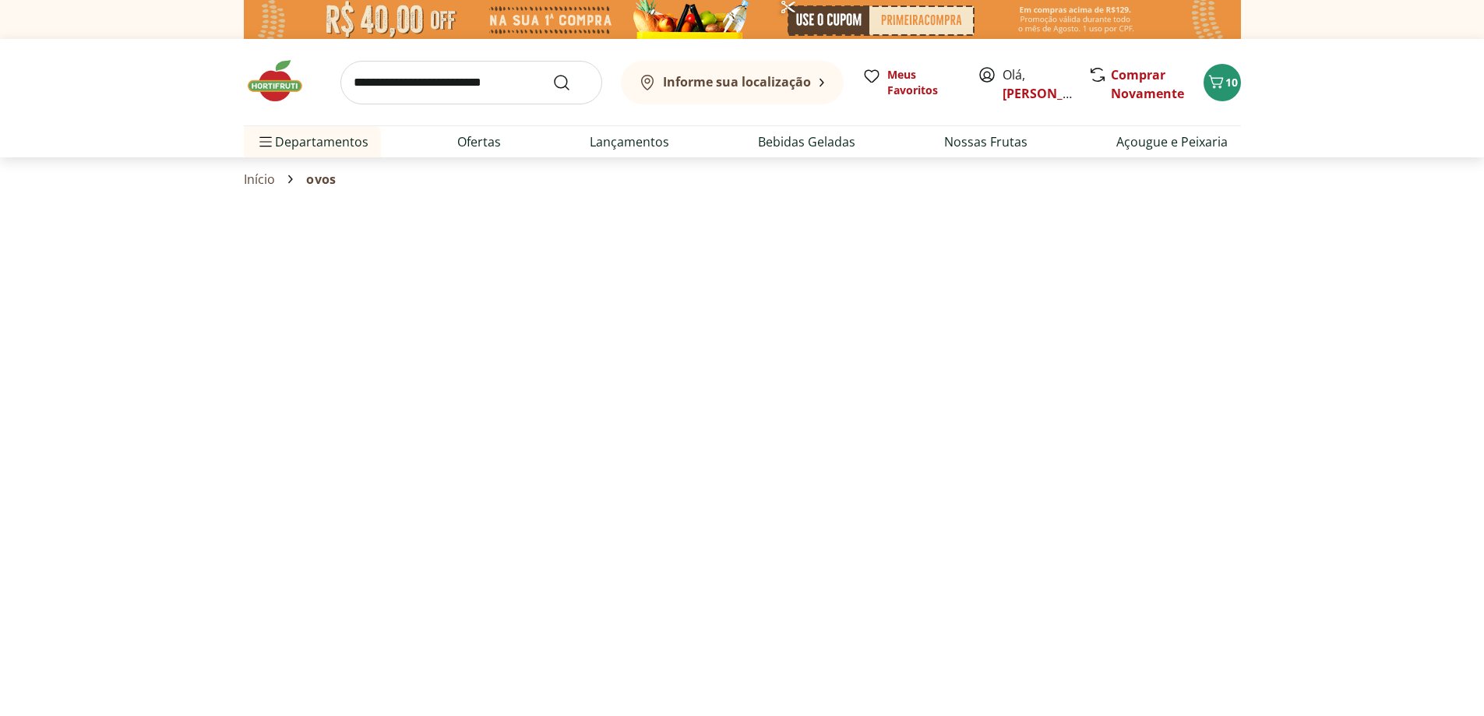
select select "**********"
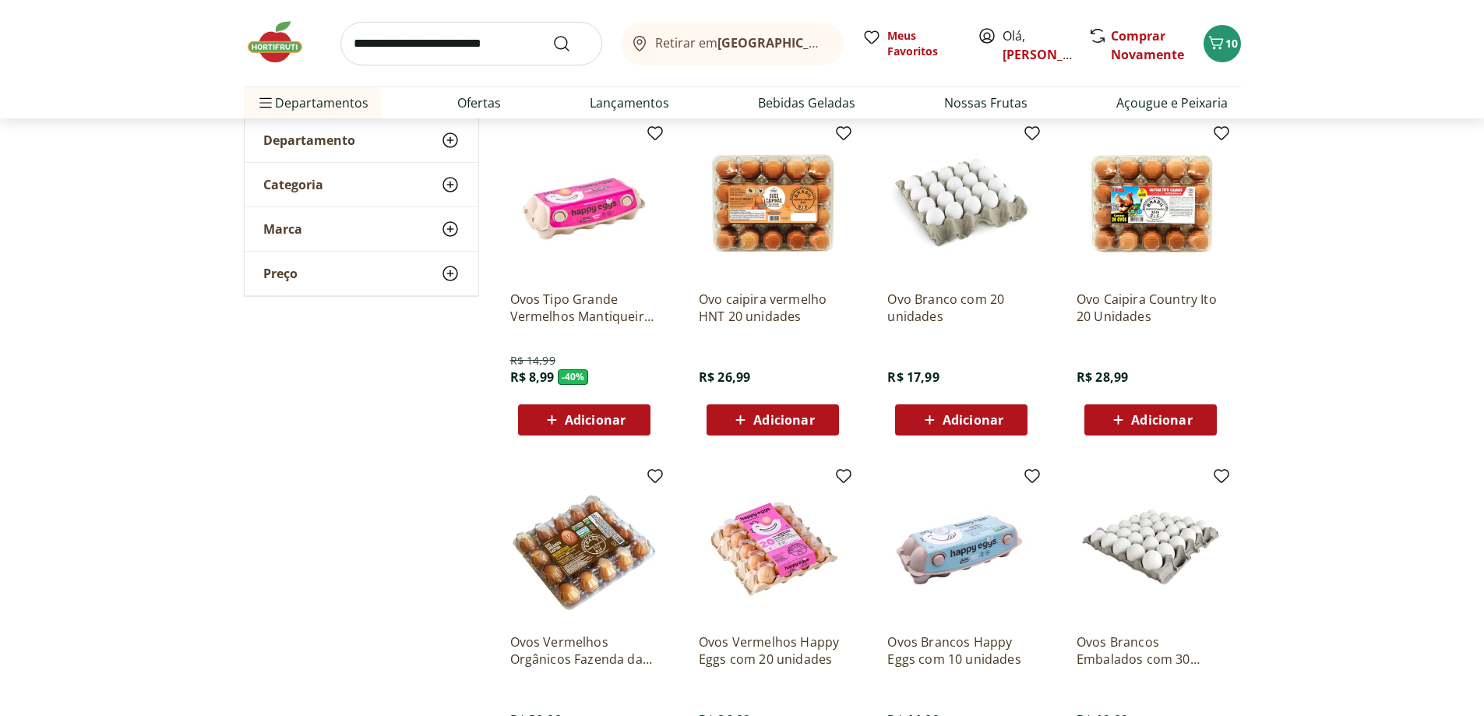
scroll to position [234, 0]
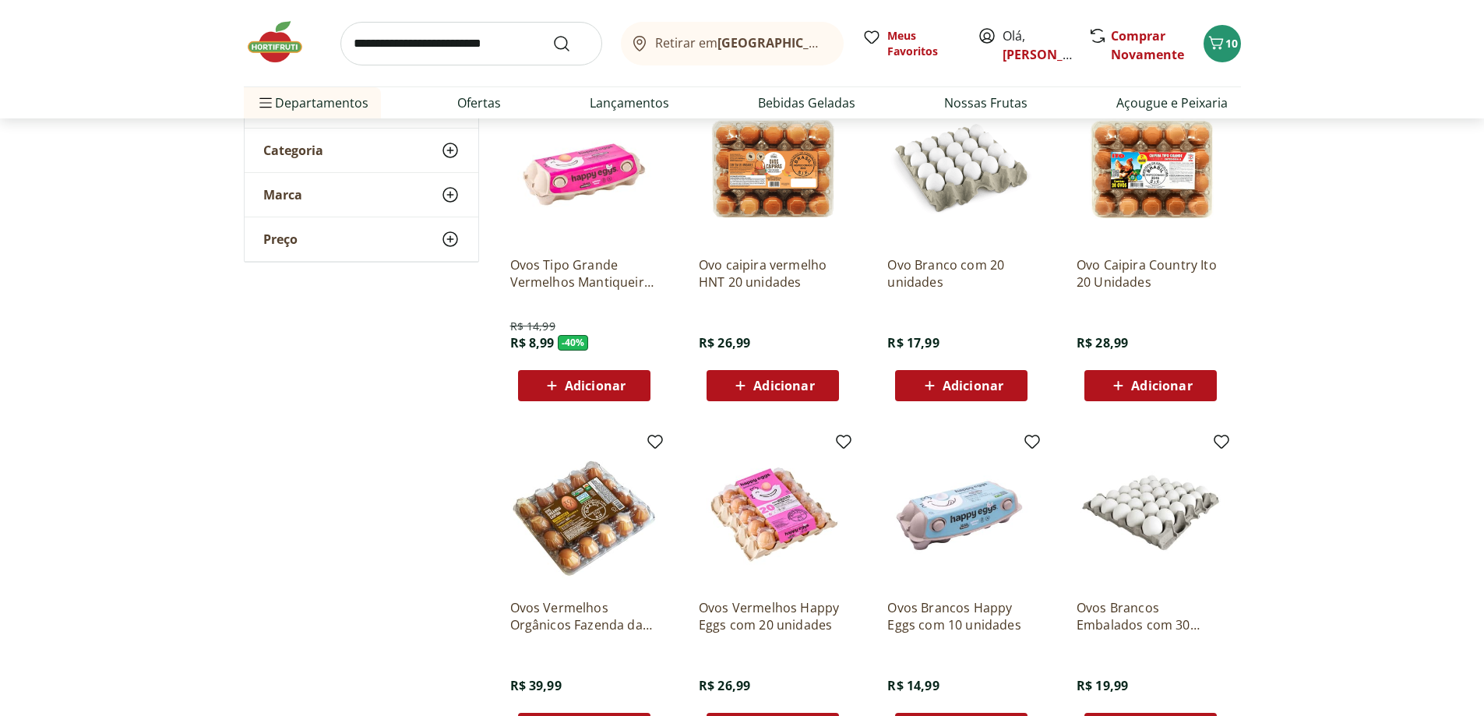
click at [595, 391] on span "Adicionar" at bounding box center [595, 385] width 61 height 12
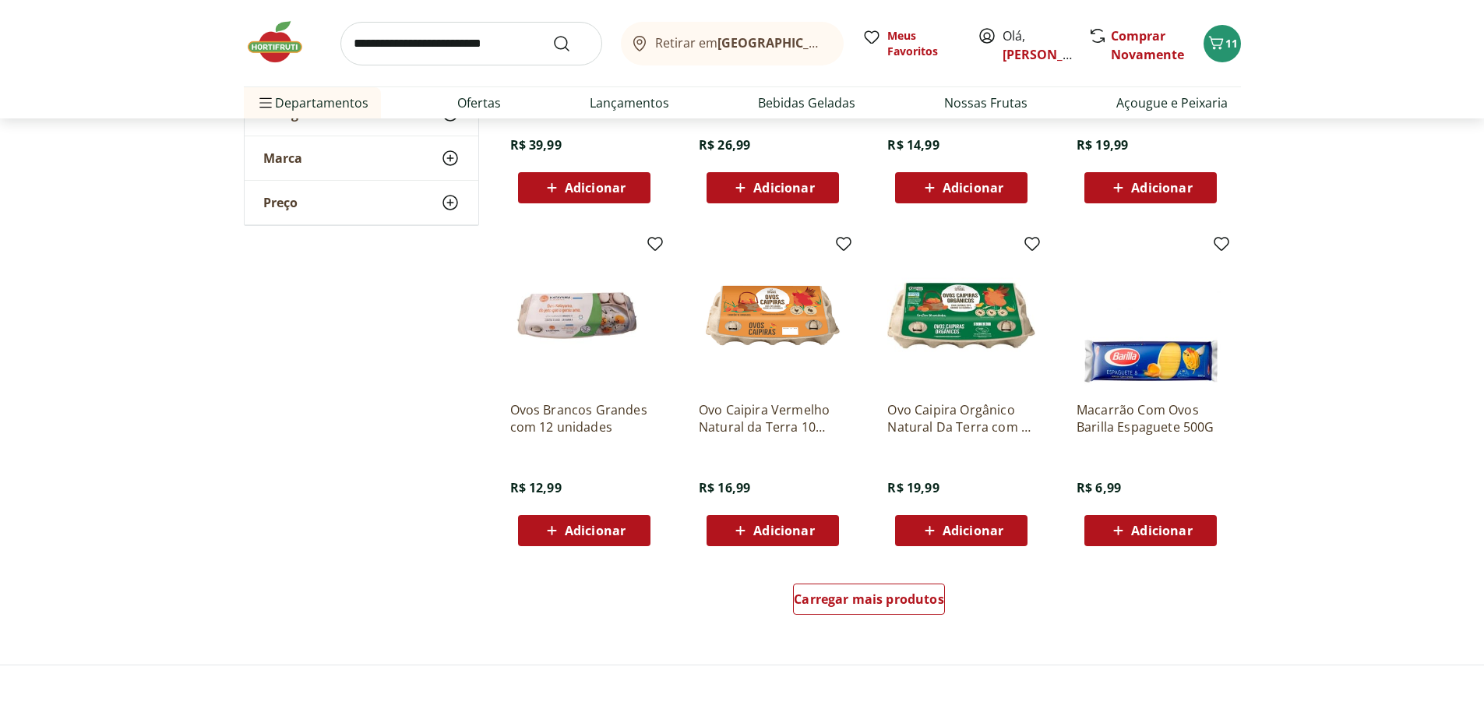
scroll to position [857, 0]
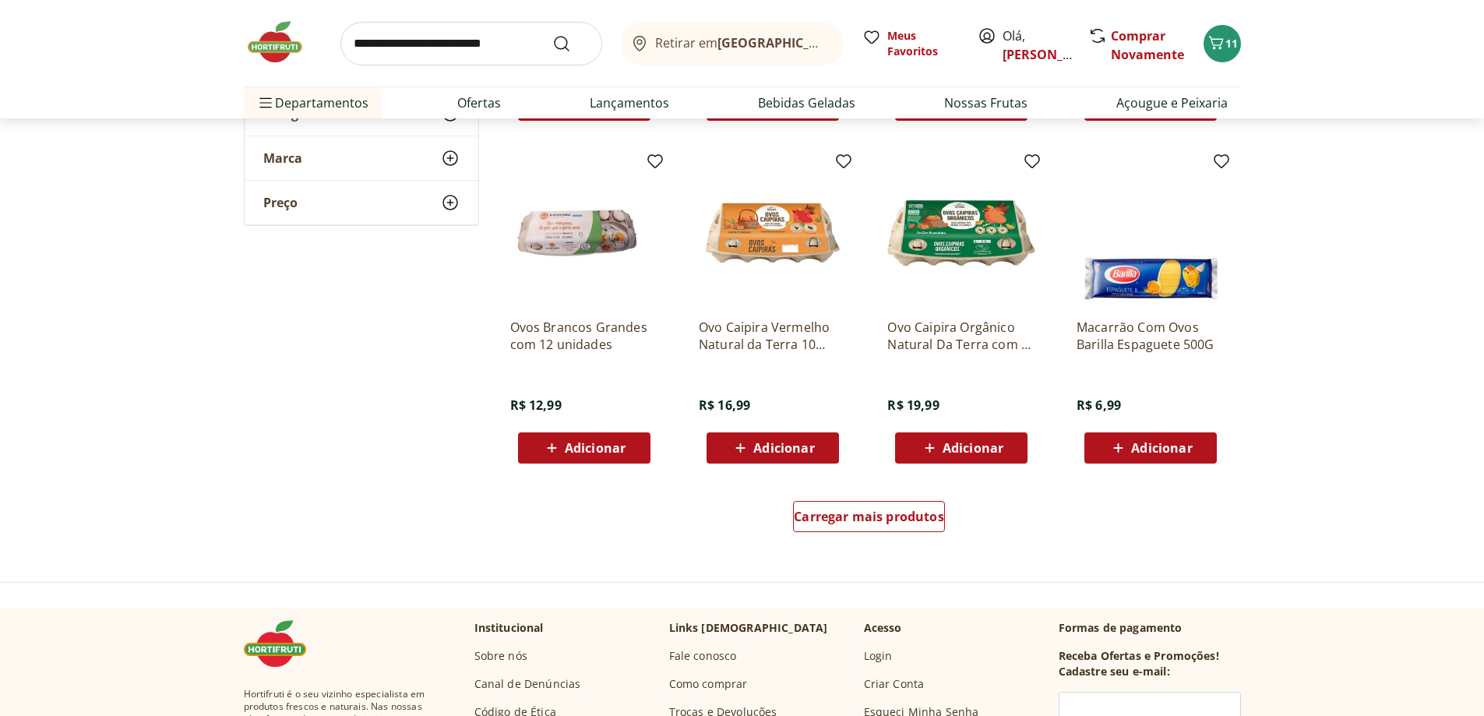
click at [1159, 453] on span "Adicionar" at bounding box center [1161, 448] width 61 height 12
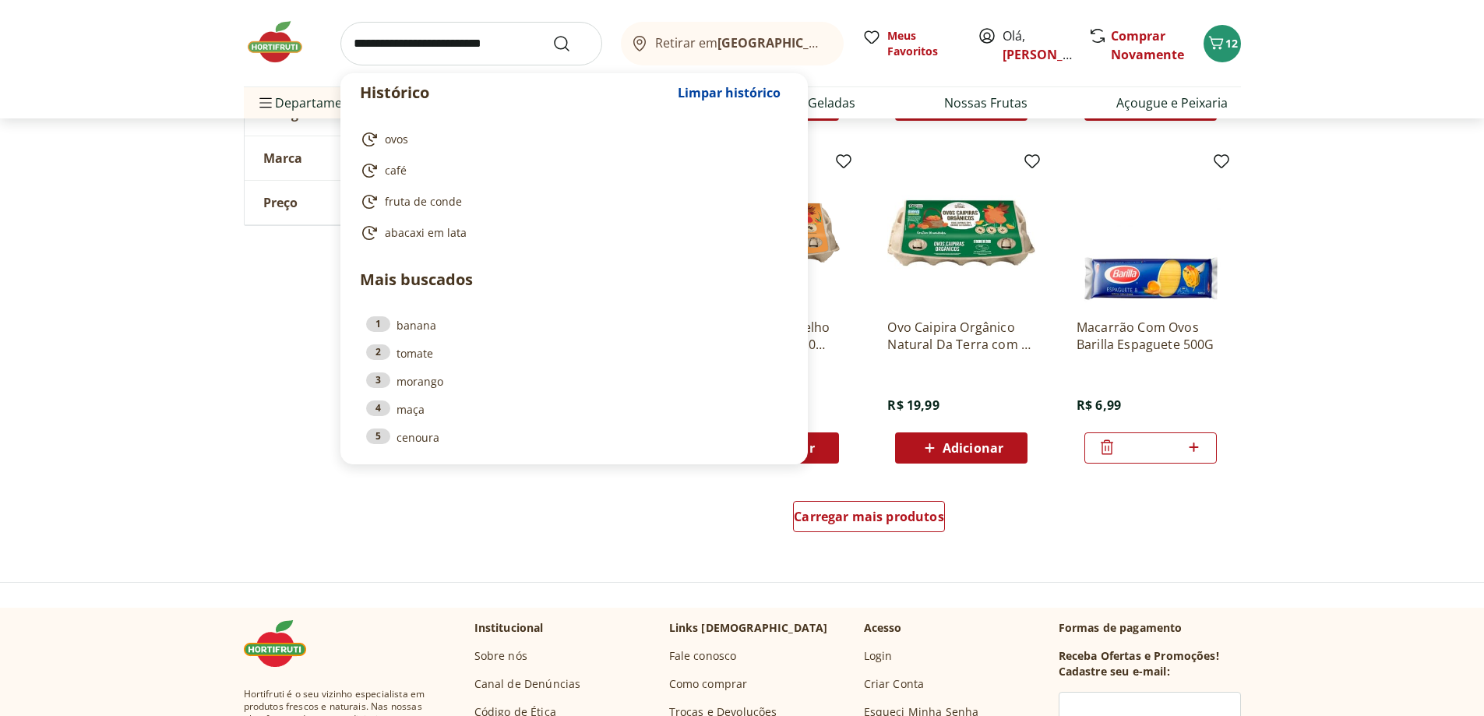
click at [441, 35] on input "search" at bounding box center [471, 44] width 262 height 44
click at [397, 168] on span "café" at bounding box center [396, 171] width 22 height 16
type input "****"
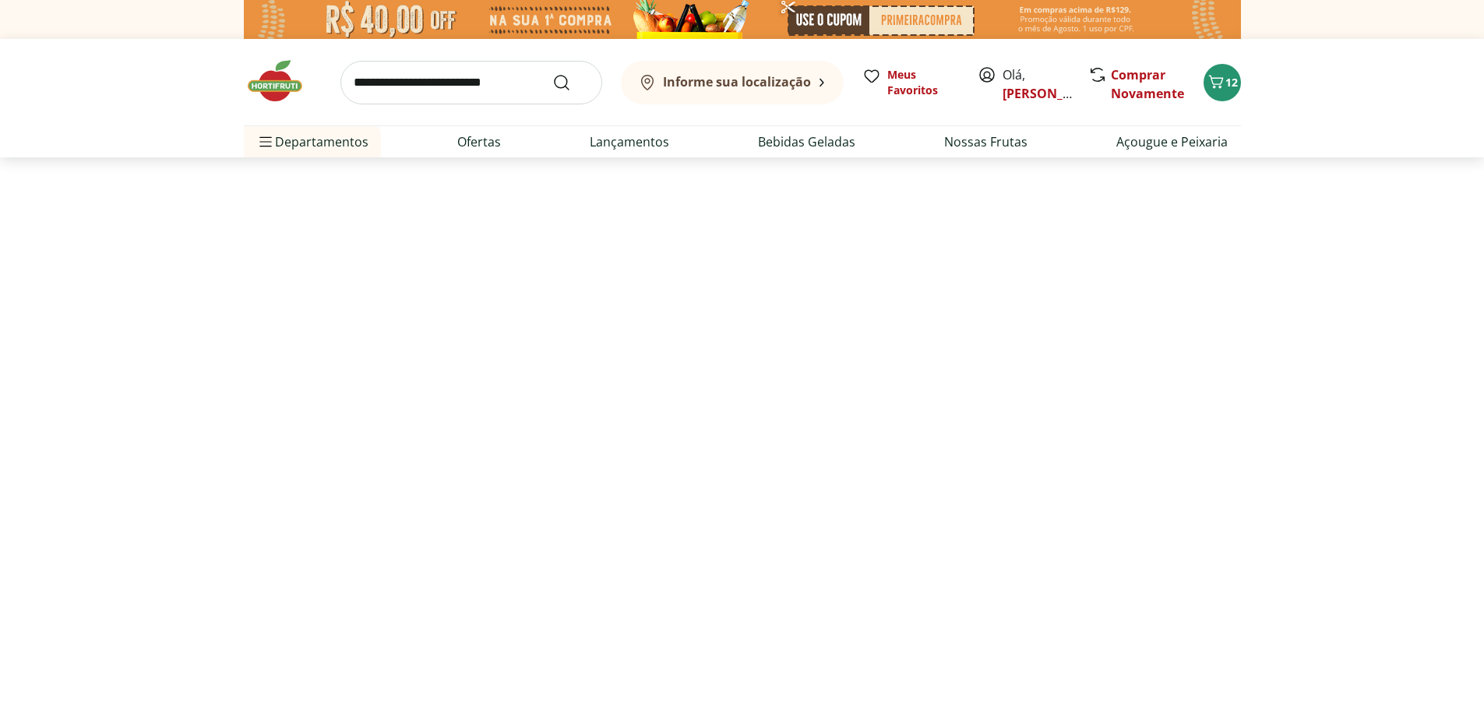
select select "**********"
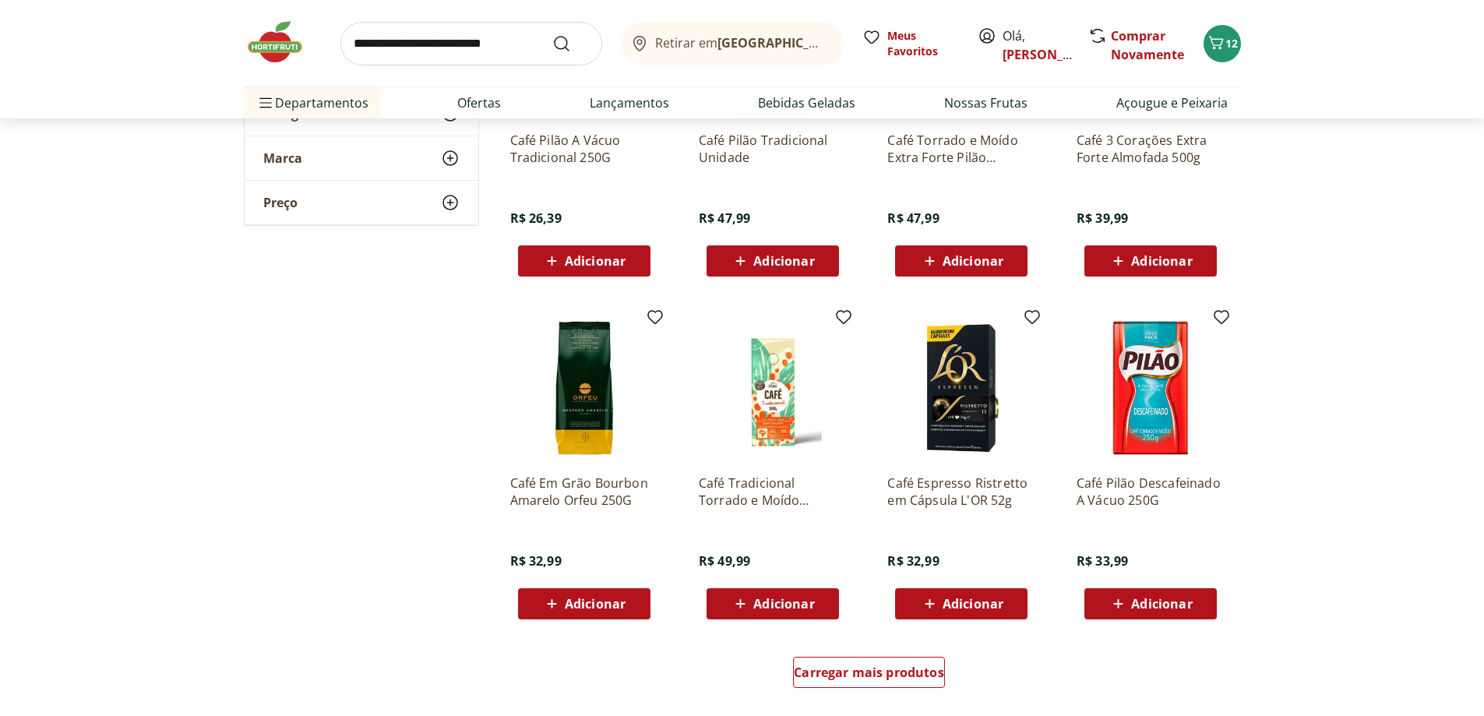
scroll to position [1168, 0]
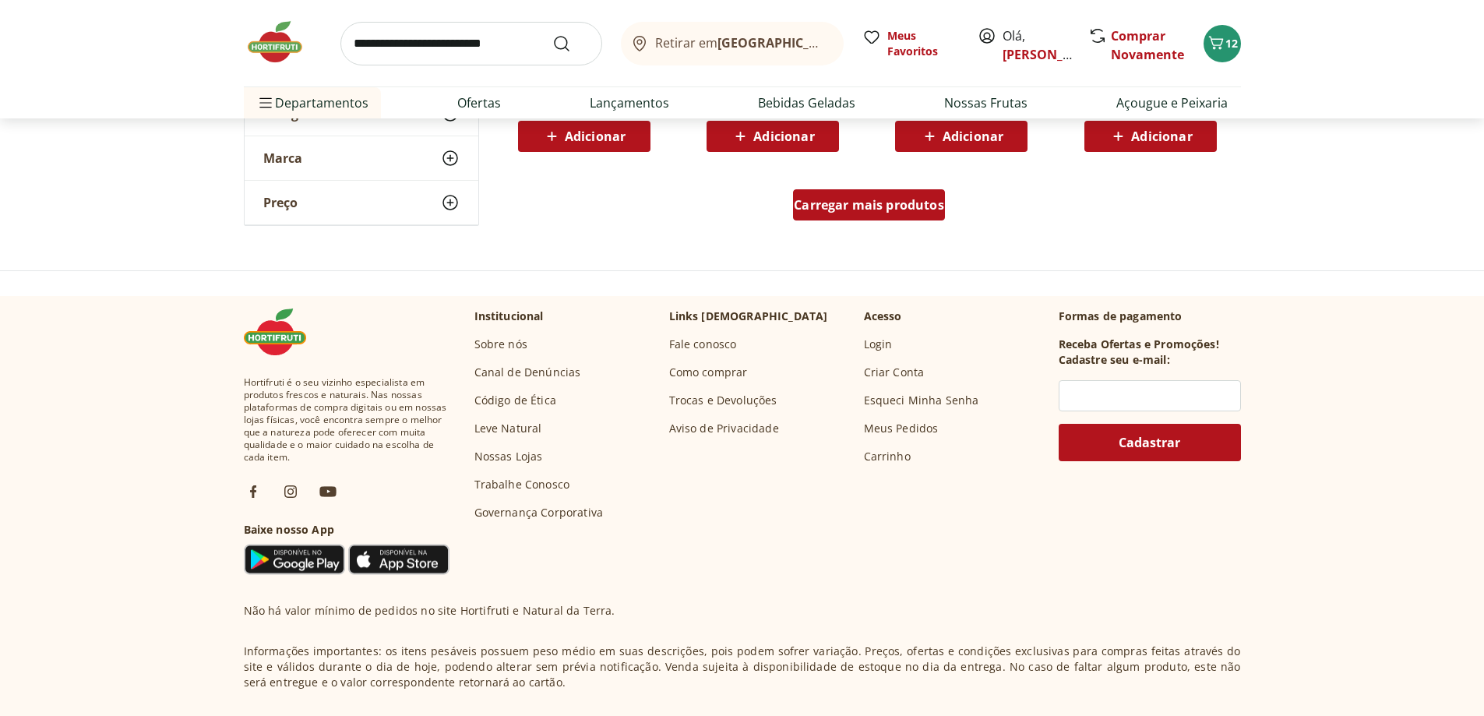
click at [890, 209] on span "Carregar mais produtos" at bounding box center [869, 205] width 150 height 12
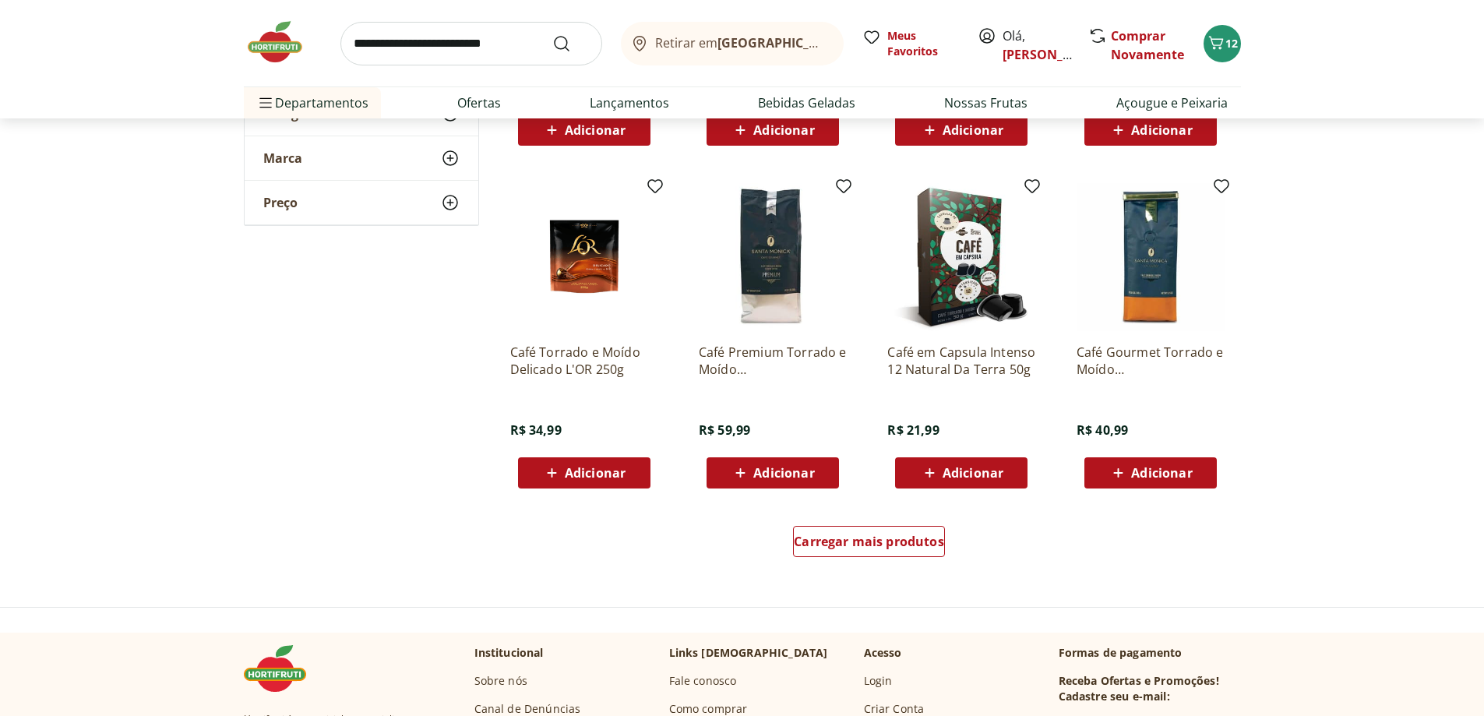
scroll to position [1869, 0]
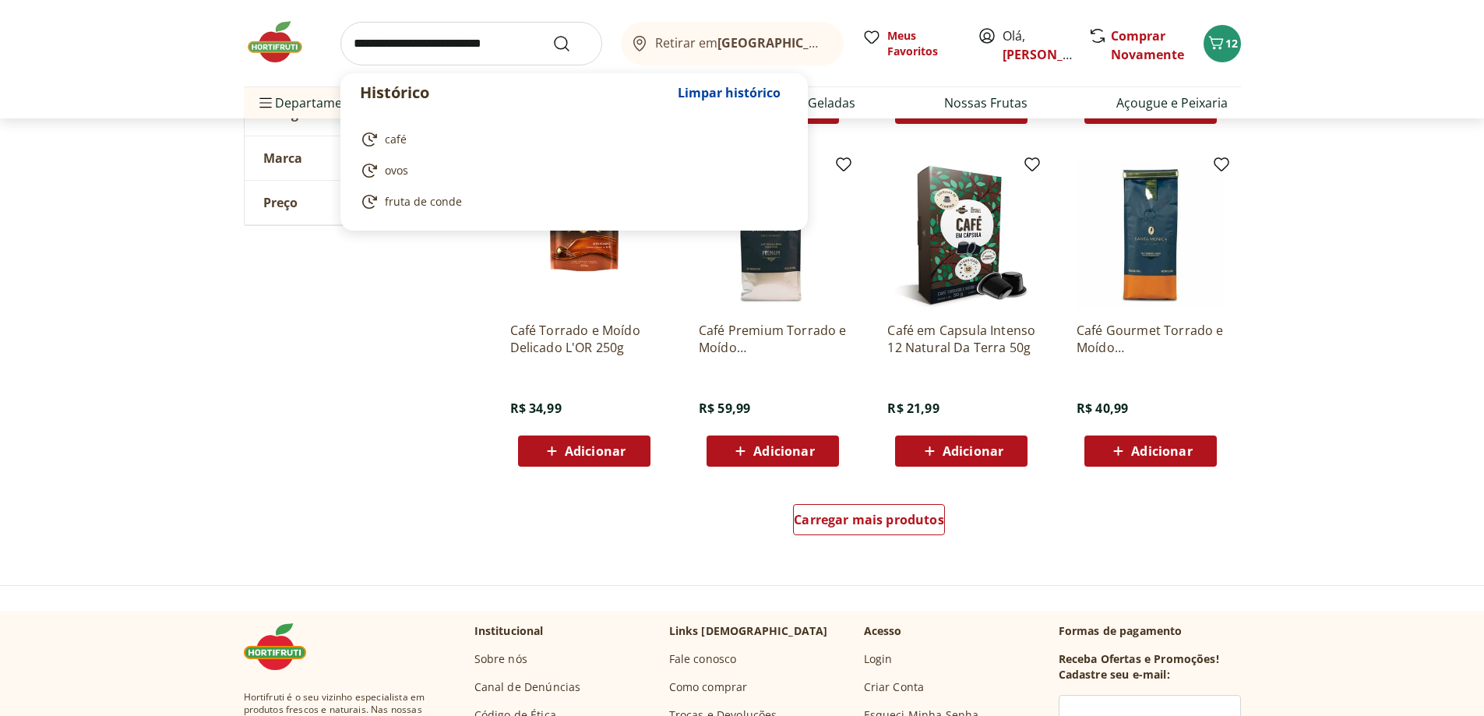
click at [414, 37] on input "search" at bounding box center [471, 44] width 262 height 44
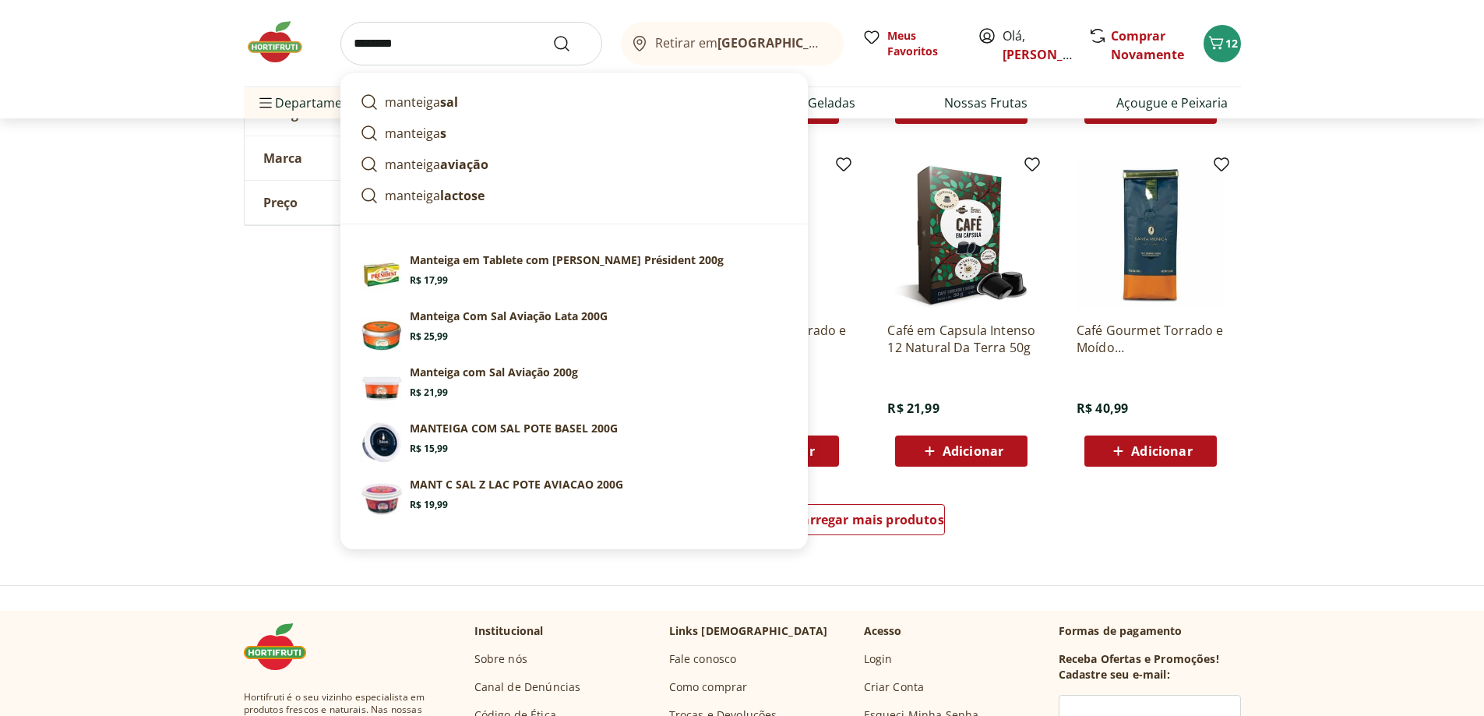
type input "********"
click at [552, 34] on button "Submit Search" at bounding box center [570, 43] width 37 height 19
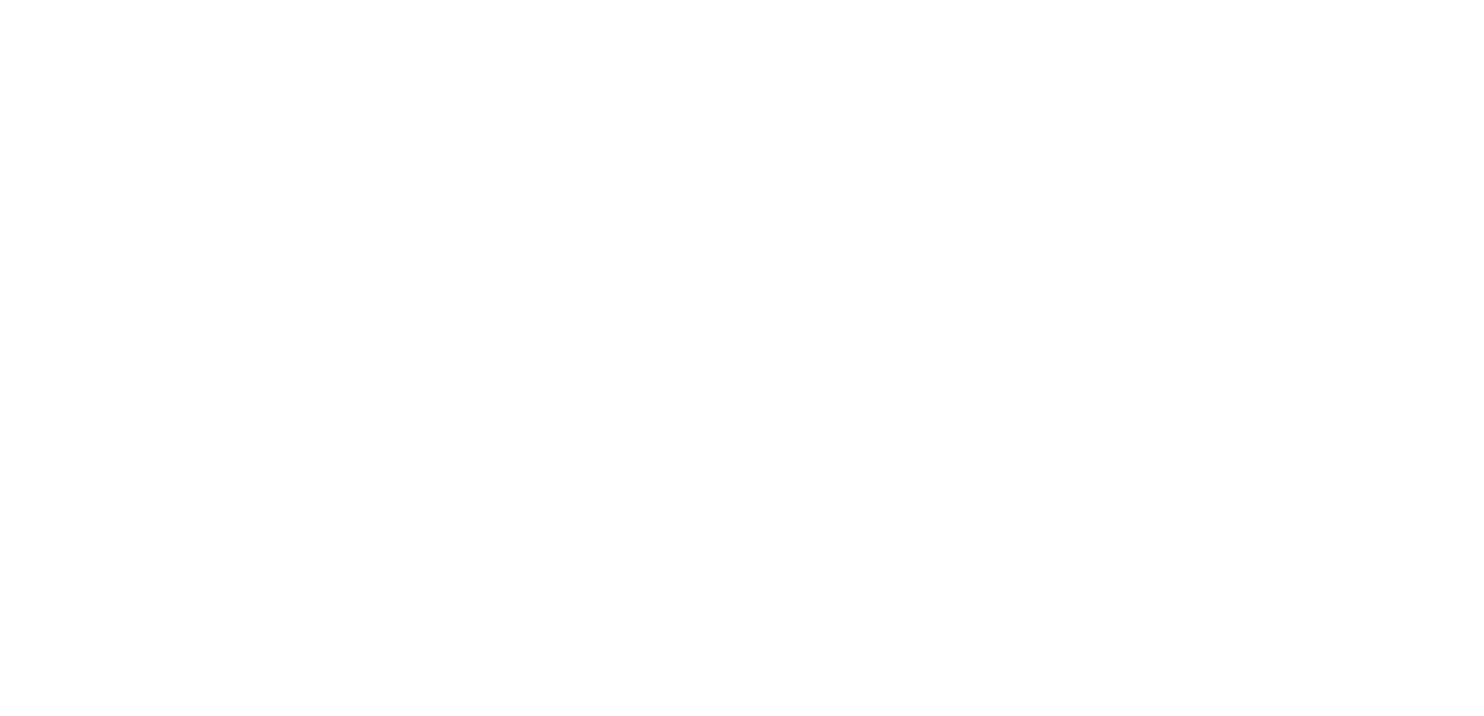
select select "**********"
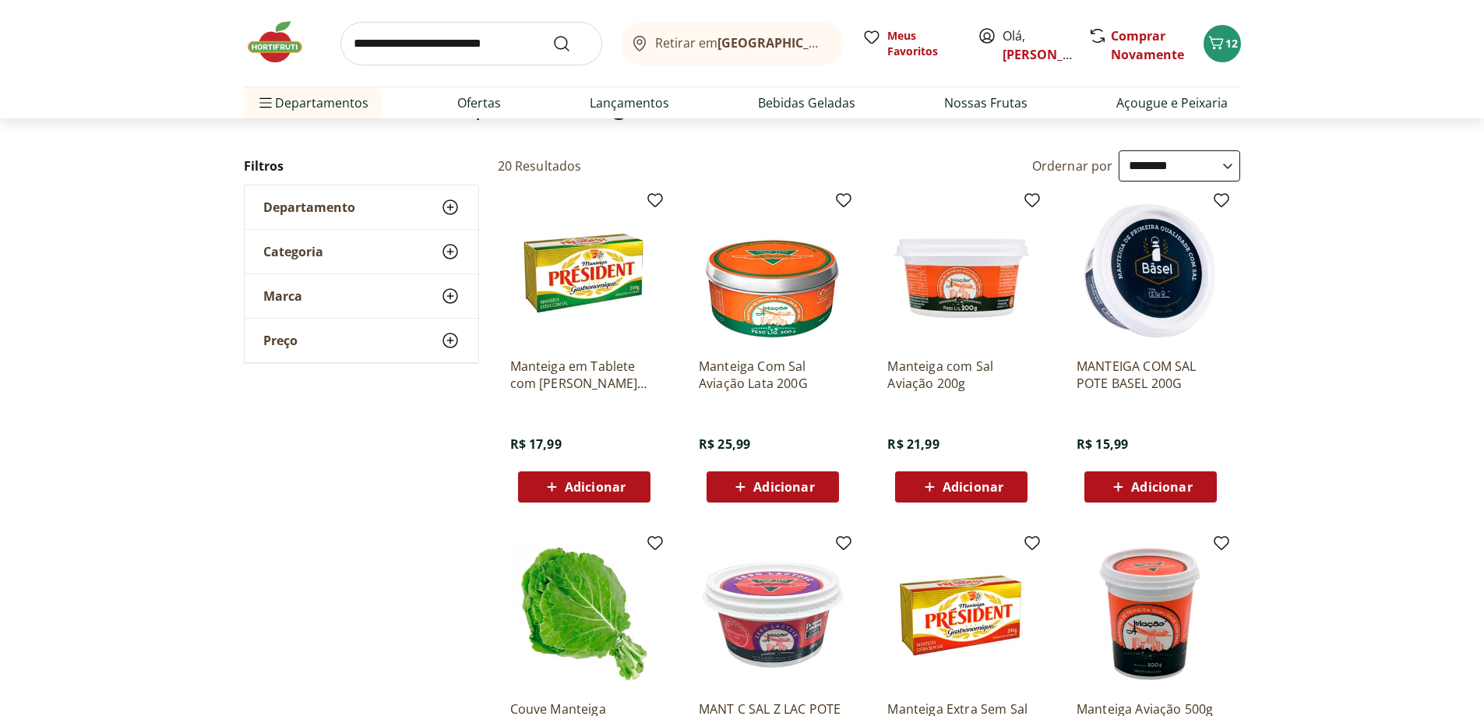
scroll to position [156, 0]
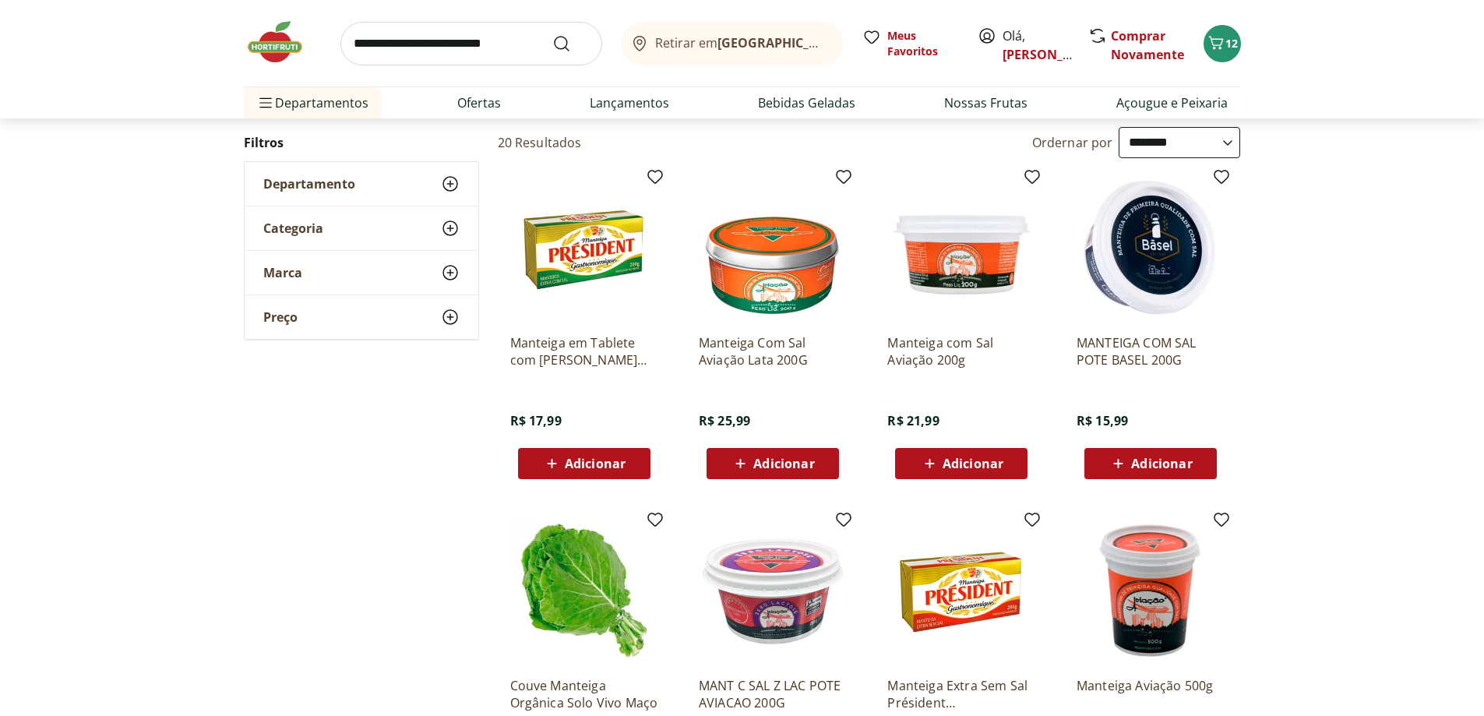
click at [981, 460] on span "Adicionar" at bounding box center [973, 463] width 61 height 12
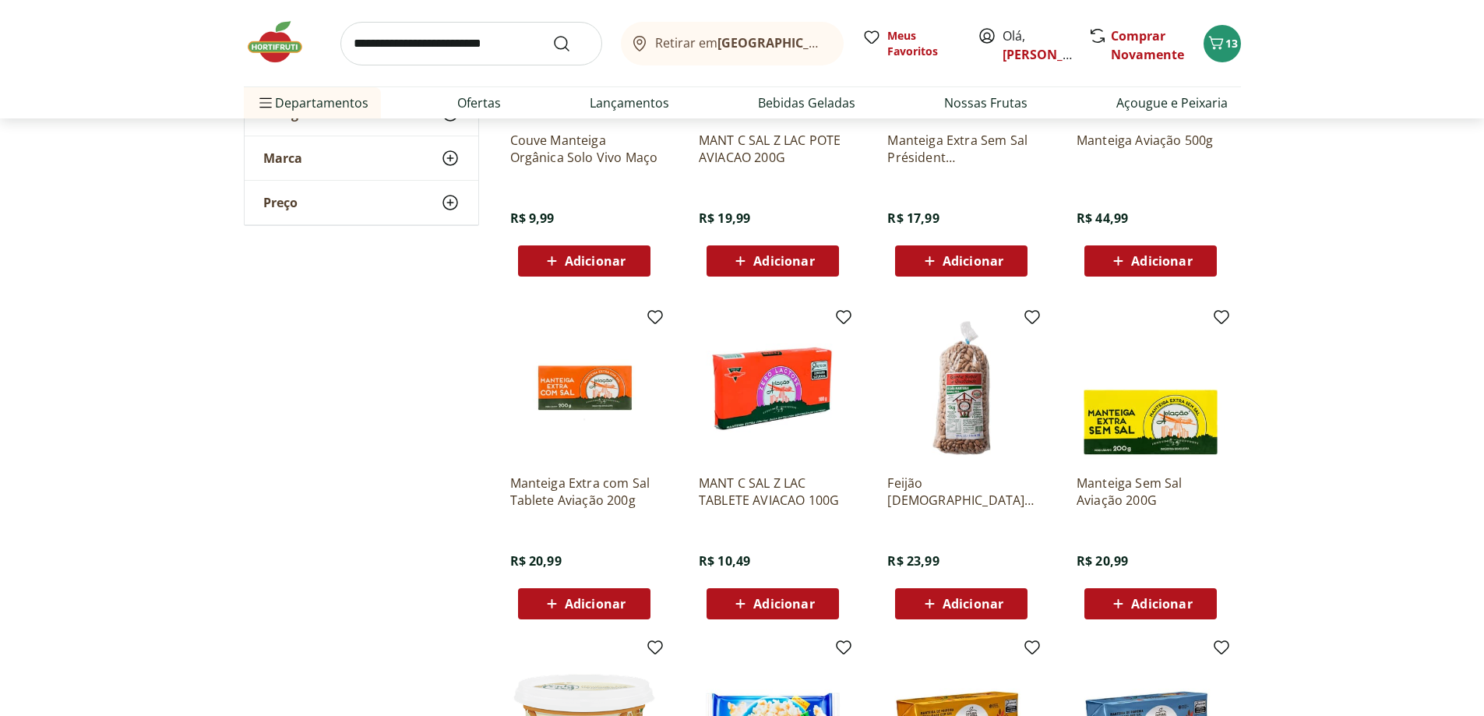
scroll to position [1013, 0]
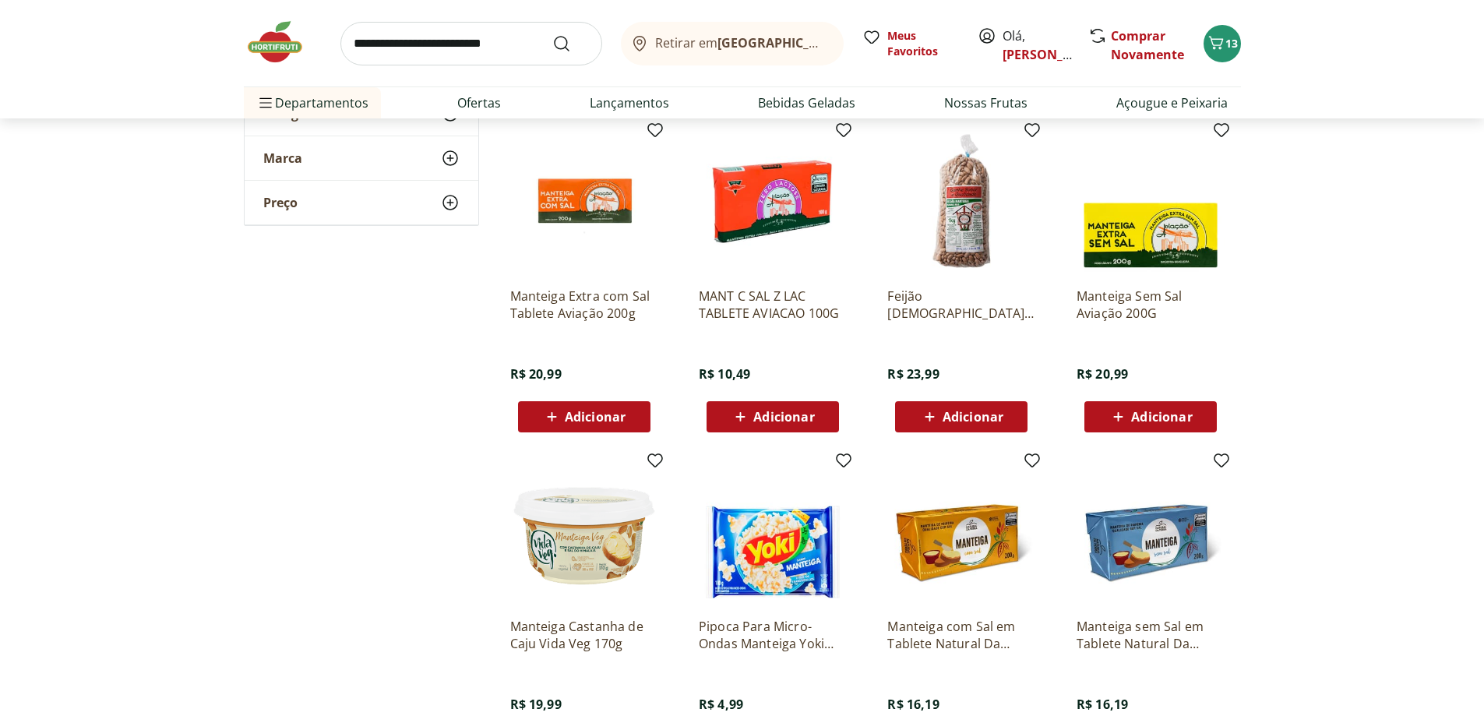
scroll to position [779, 0]
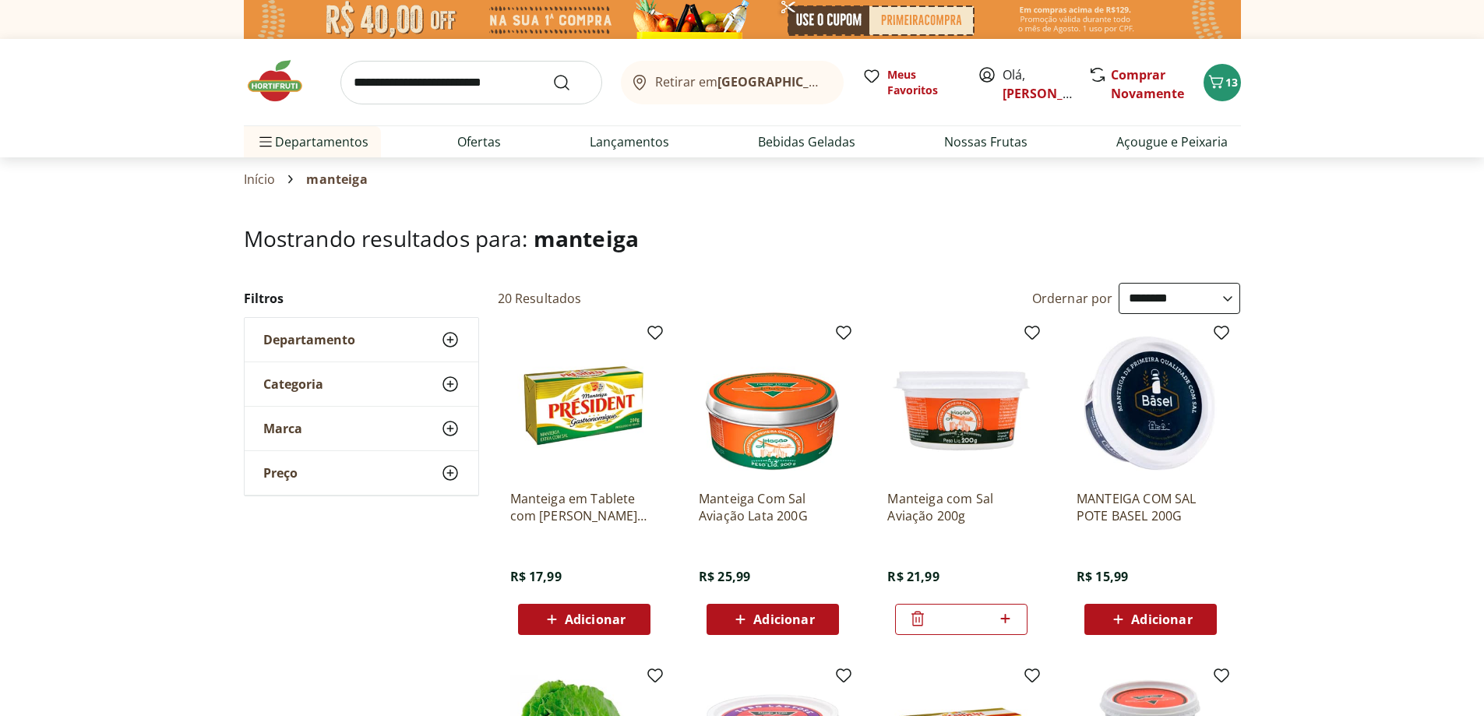
click at [1164, 619] on span "Adicionar" at bounding box center [1161, 619] width 61 height 12
click at [451, 86] on input "search" at bounding box center [471, 83] width 262 height 44
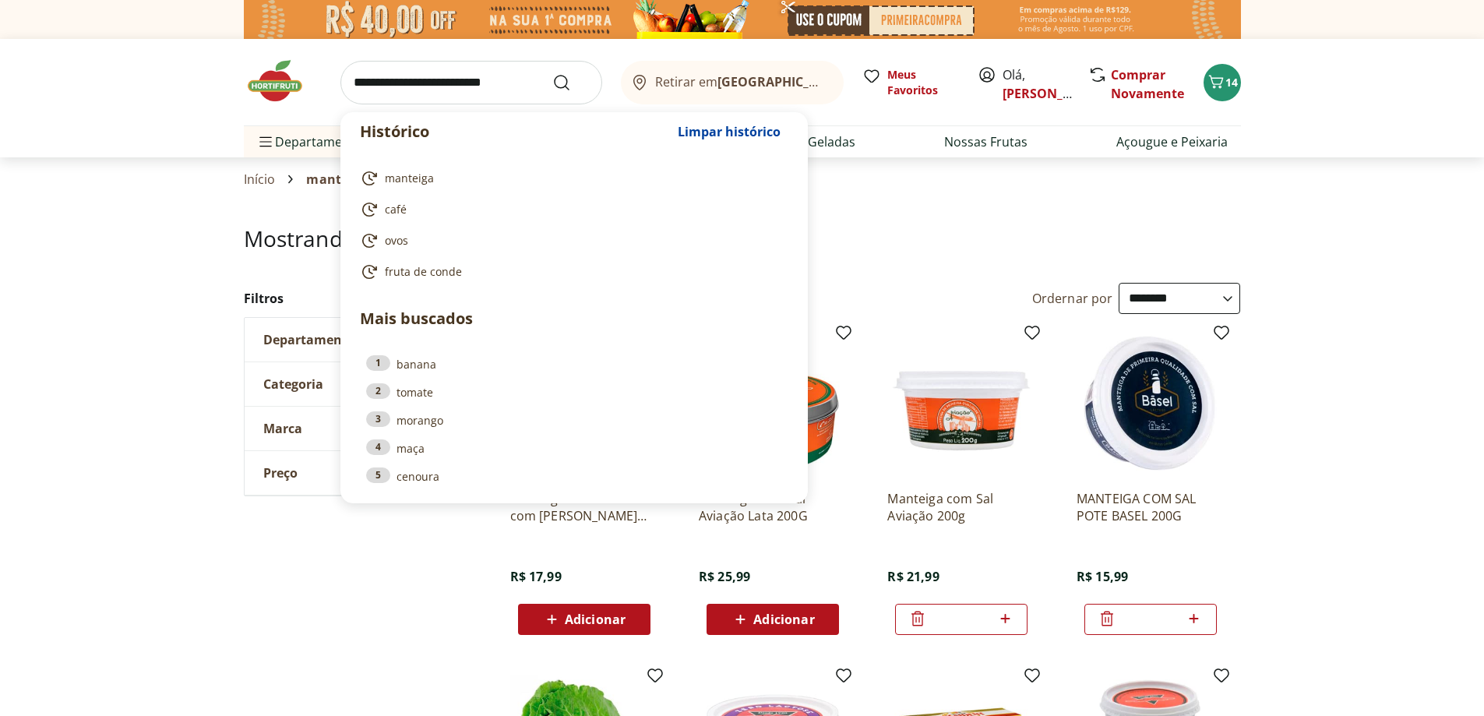
click at [386, 212] on span "café" at bounding box center [396, 210] width 22 height 16
type input "****"
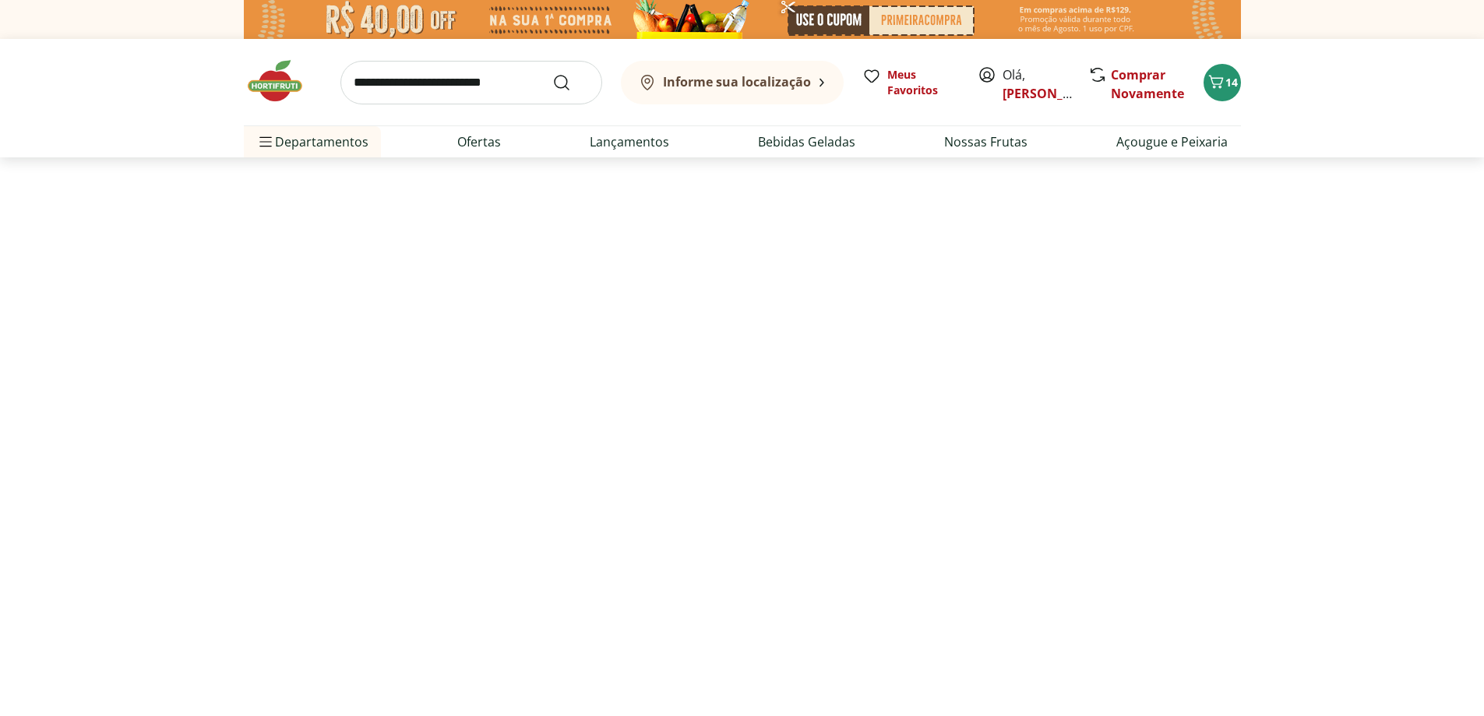
select select "**********"
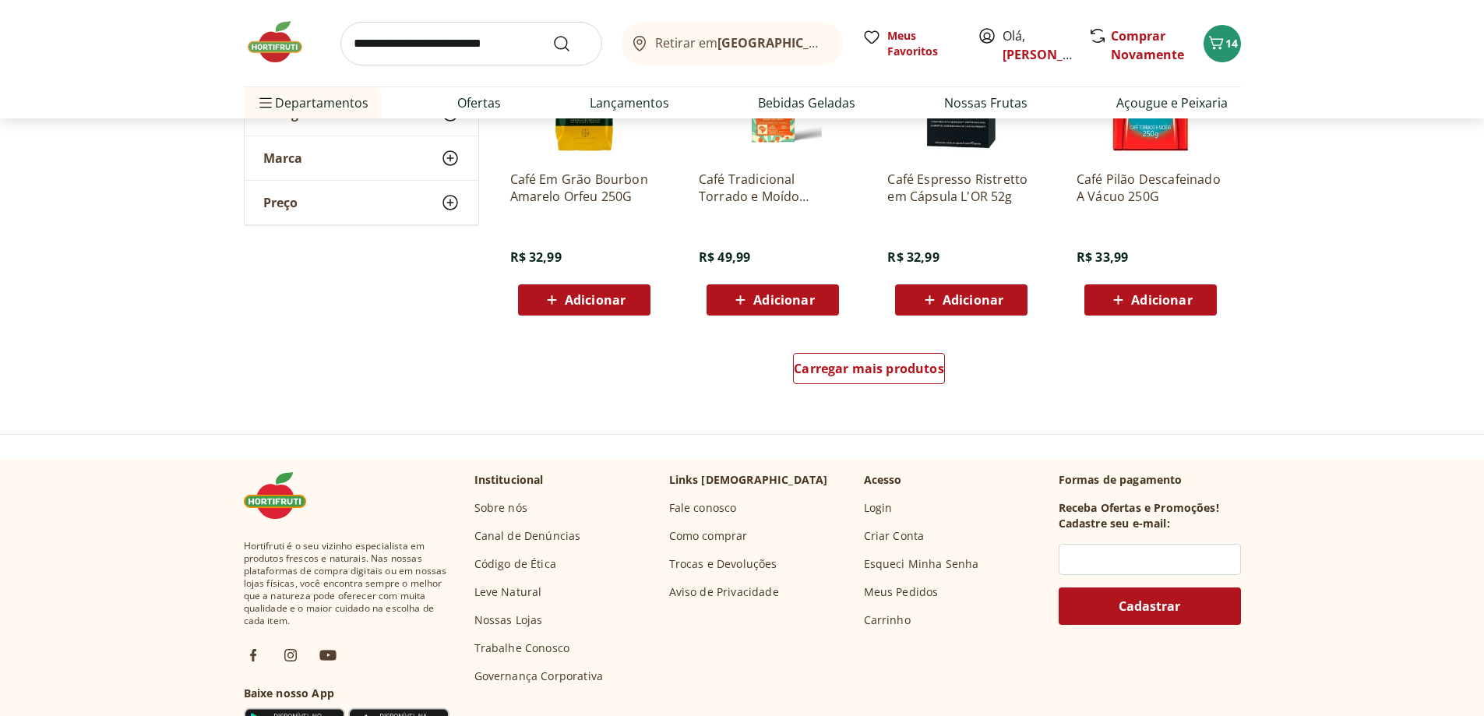
scroll to position [1013, 0]
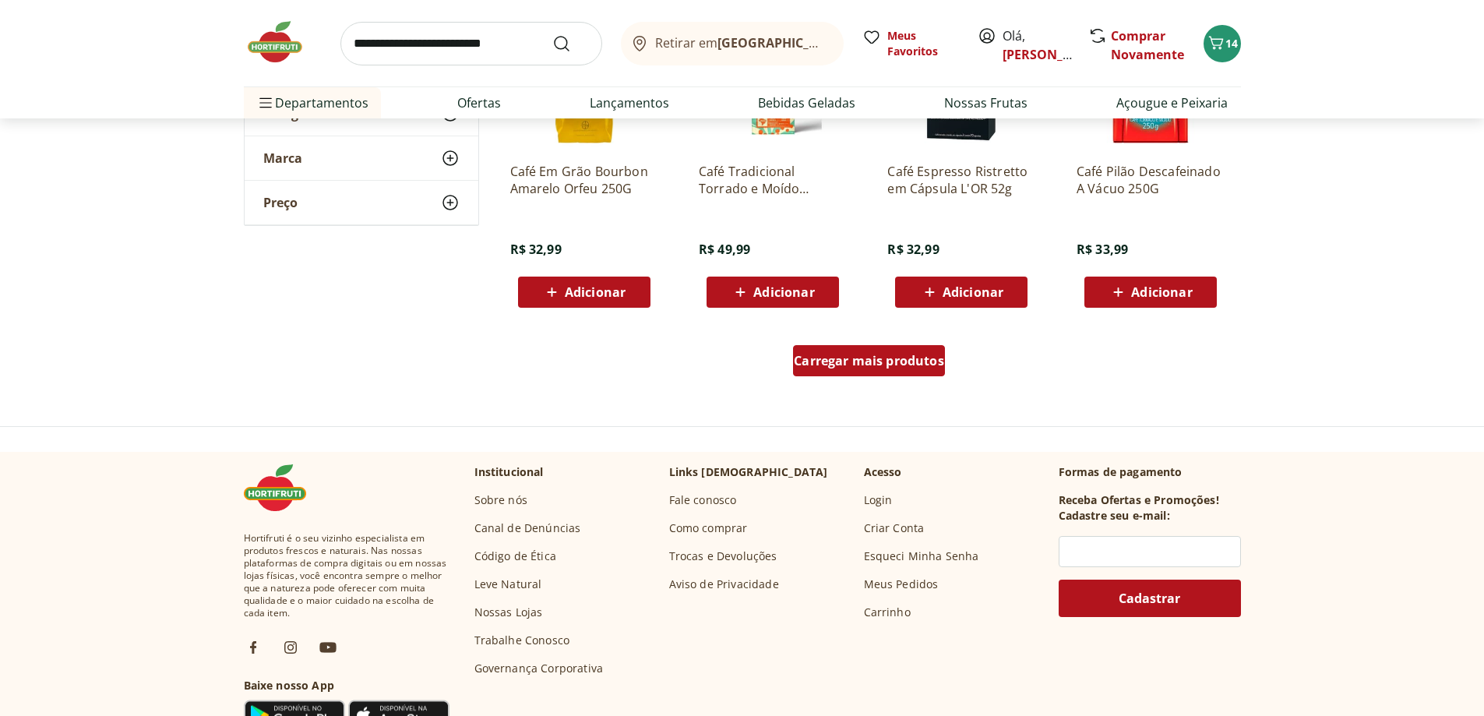
click at [862, 358] on span "Carregar mais produtos" at bounding box center [869, 360] width 150 height 12
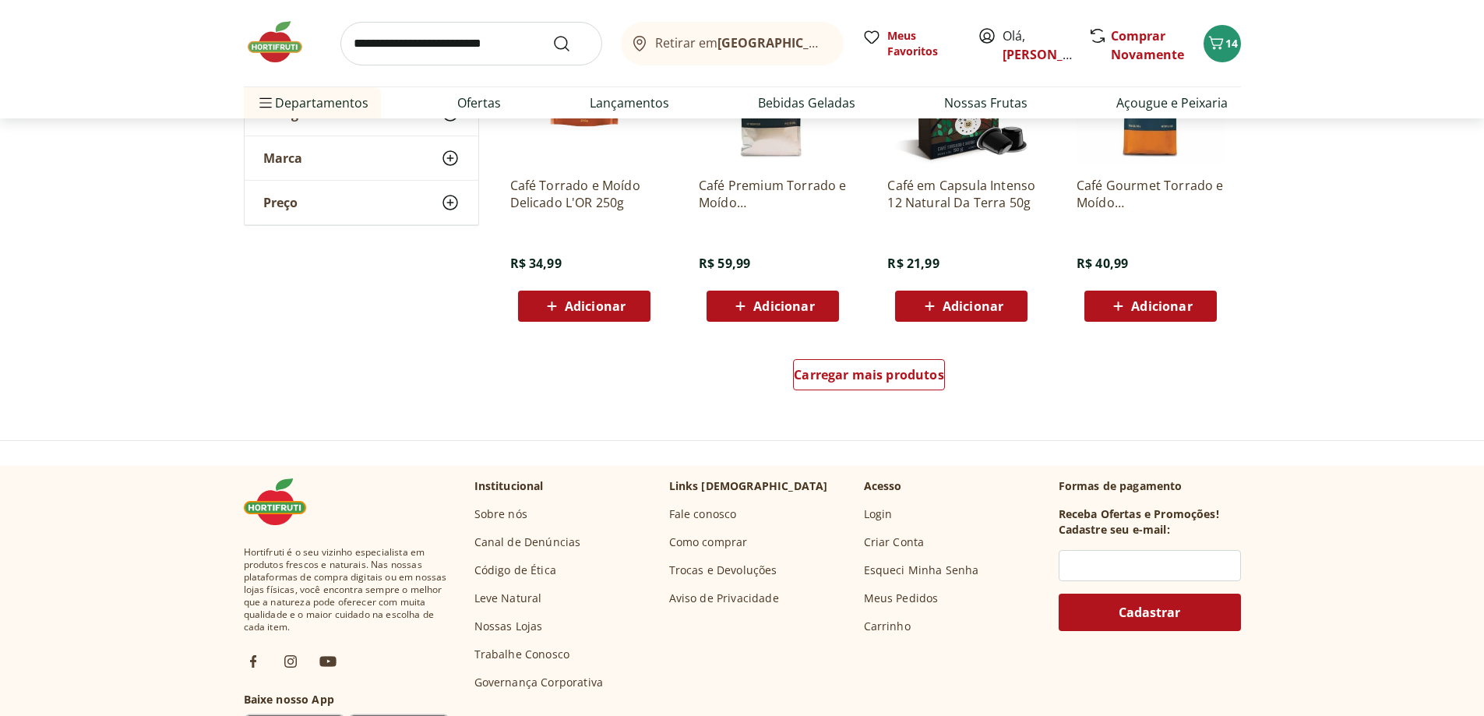
scroll to position [2025, 0]
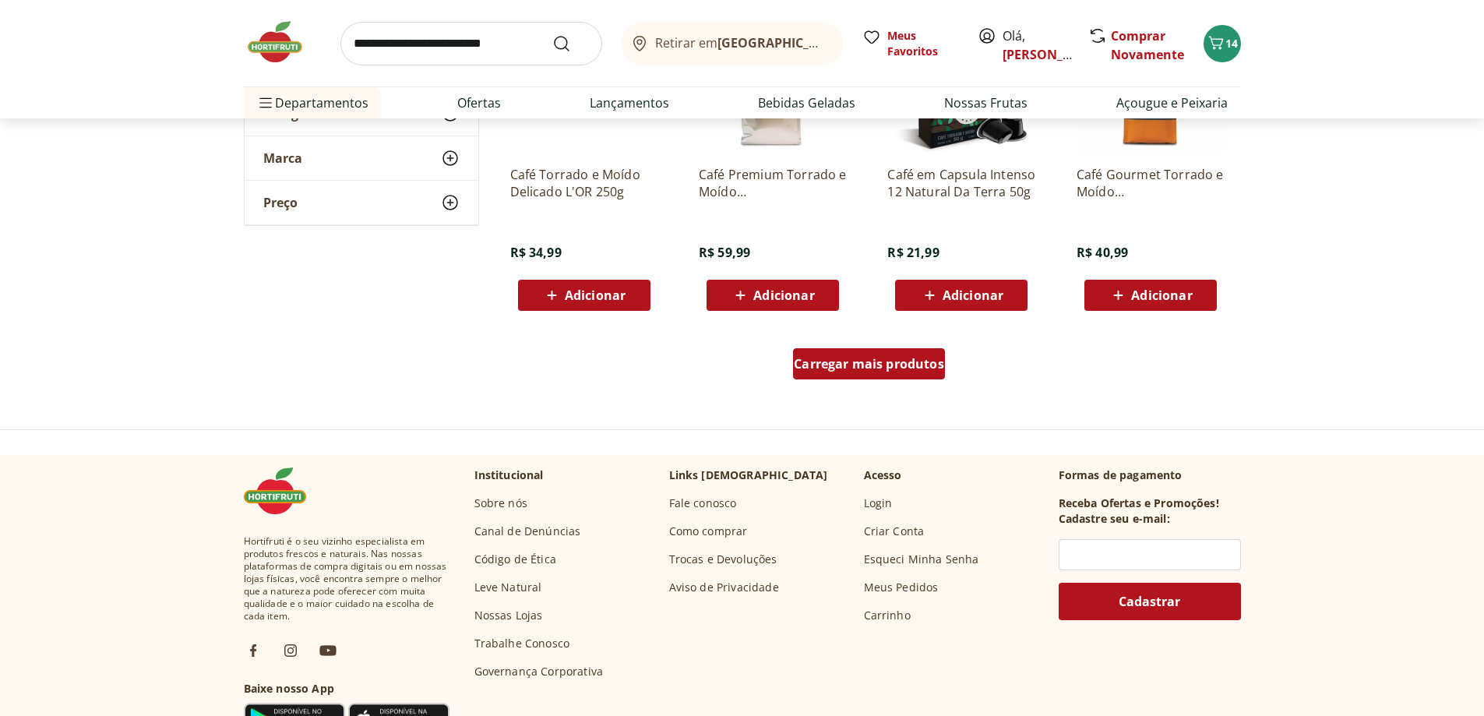
click at [885, 368] on span "Carregar mais produtos" at bounding box center [869, 364] width 150 height 12
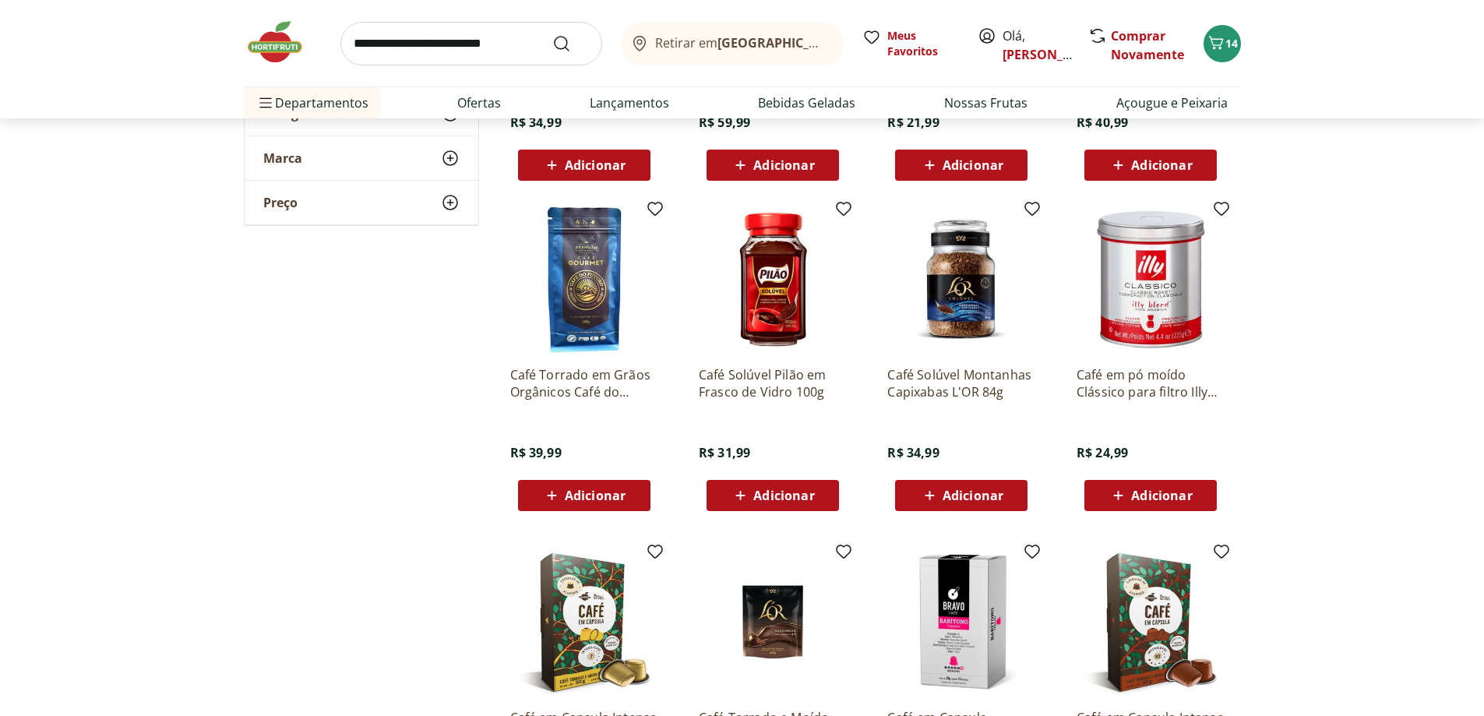
scroll to position [2337, 0]
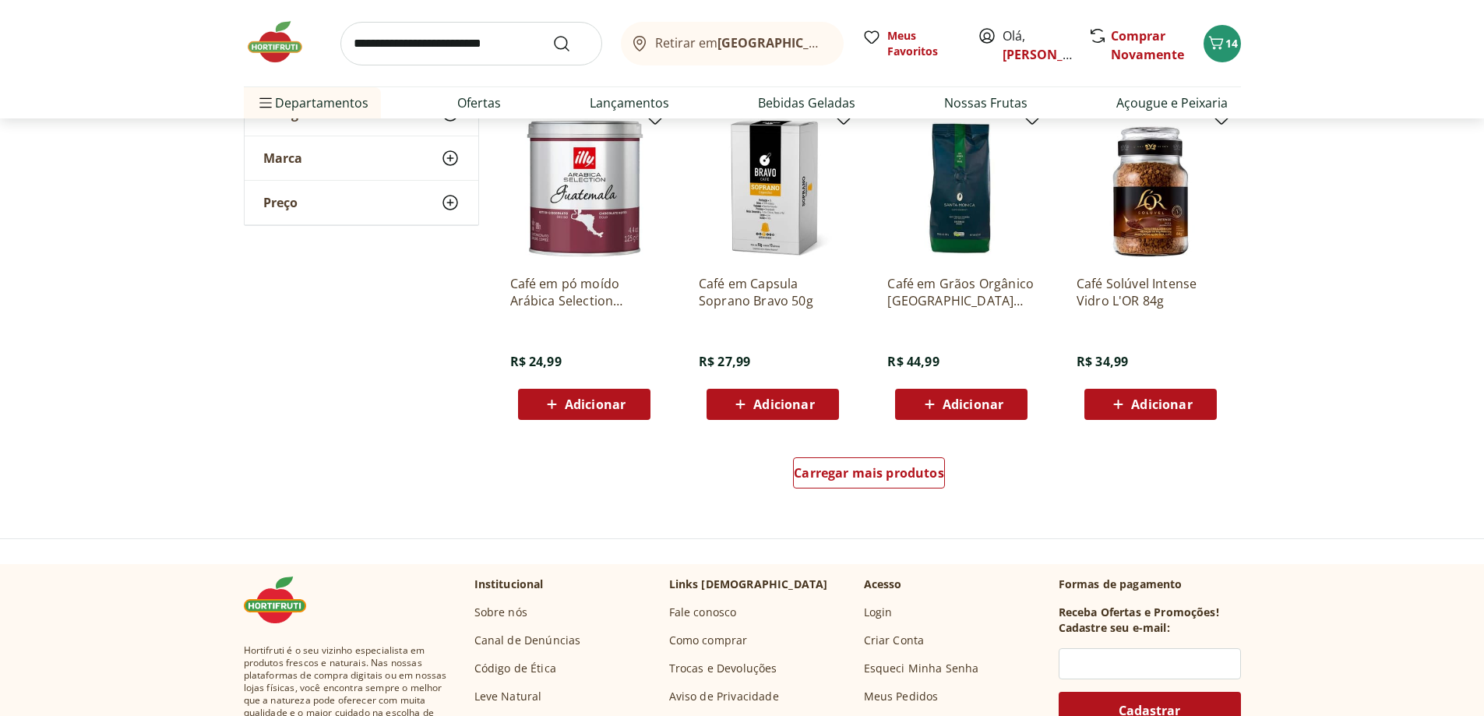
scroll to position [3038, 0]
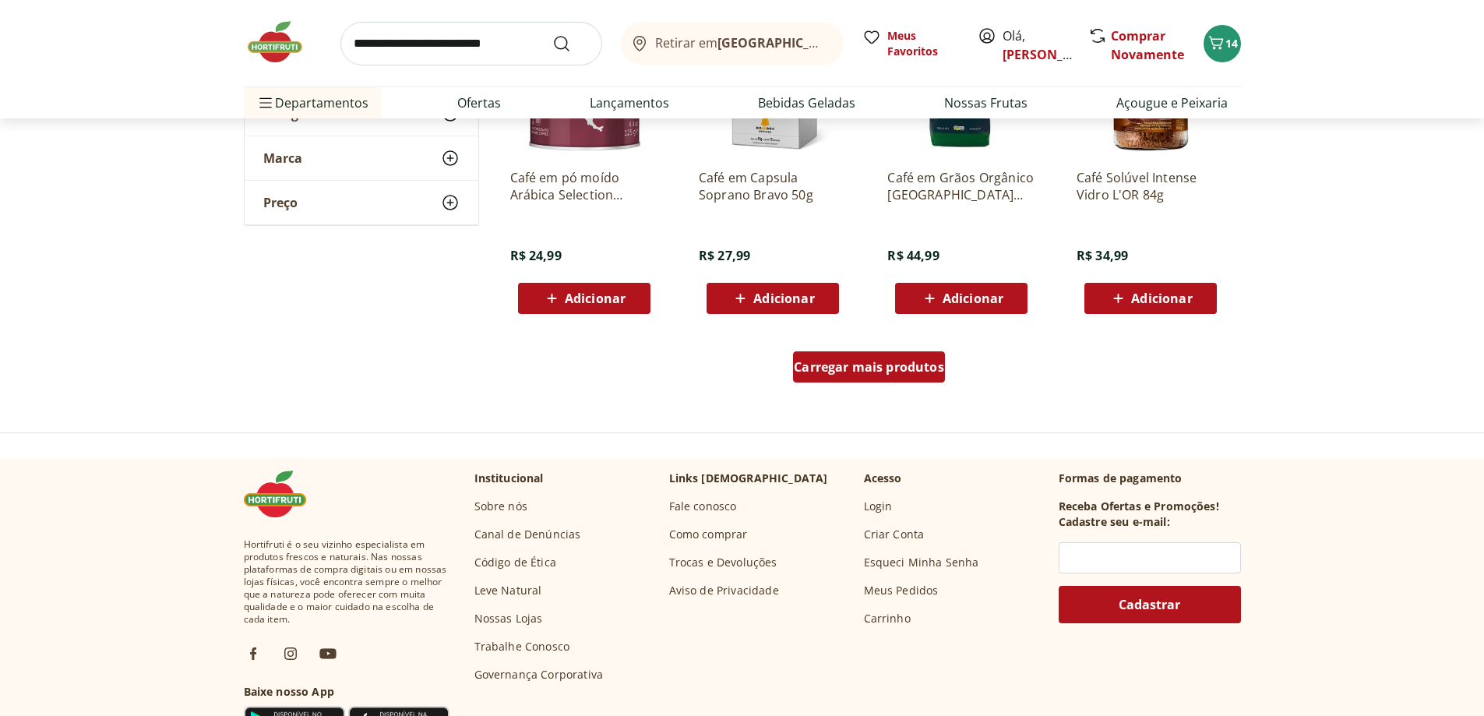
click at [886, 372] on span "Carregar mais produtos" at bounding box center [869, 367] width 150 height 12
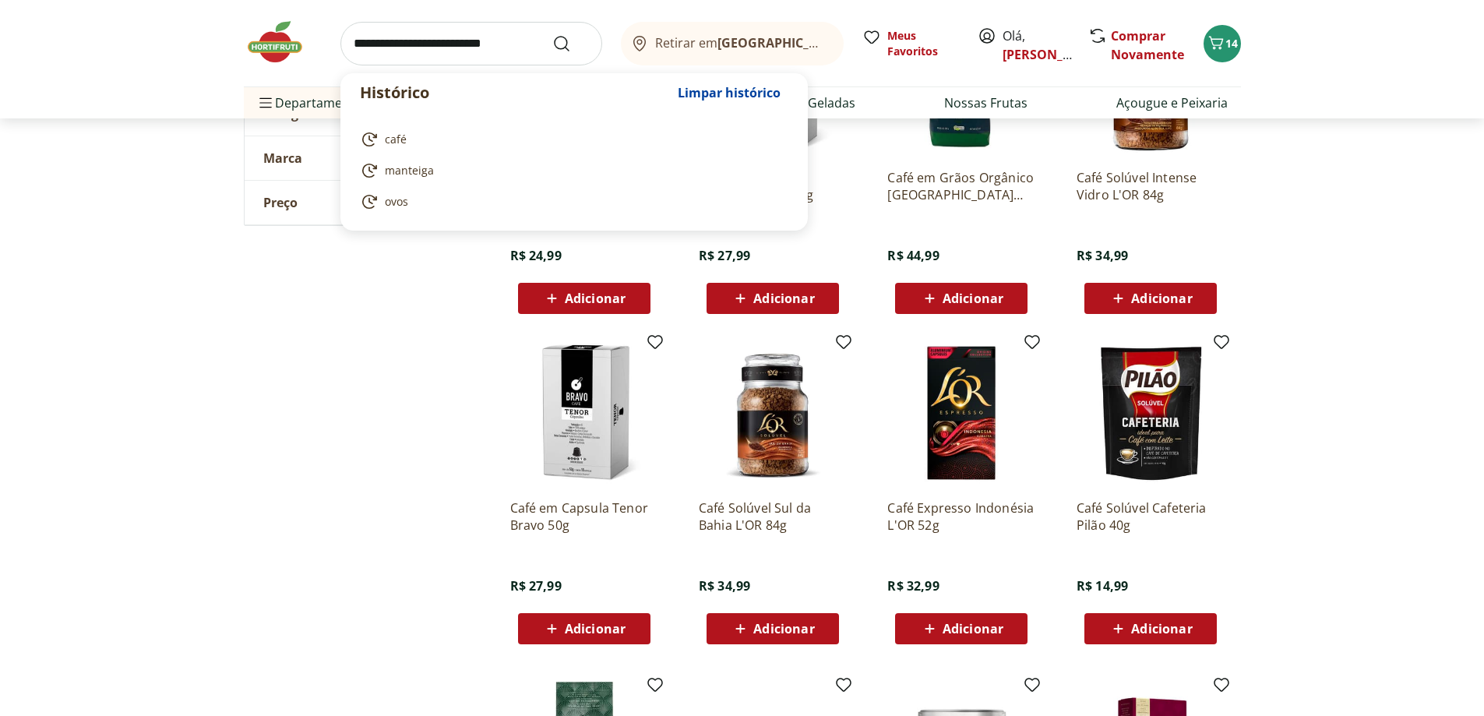
click at [396, 41] on input "search" at bounding box center [471, 44] width 262 height 44
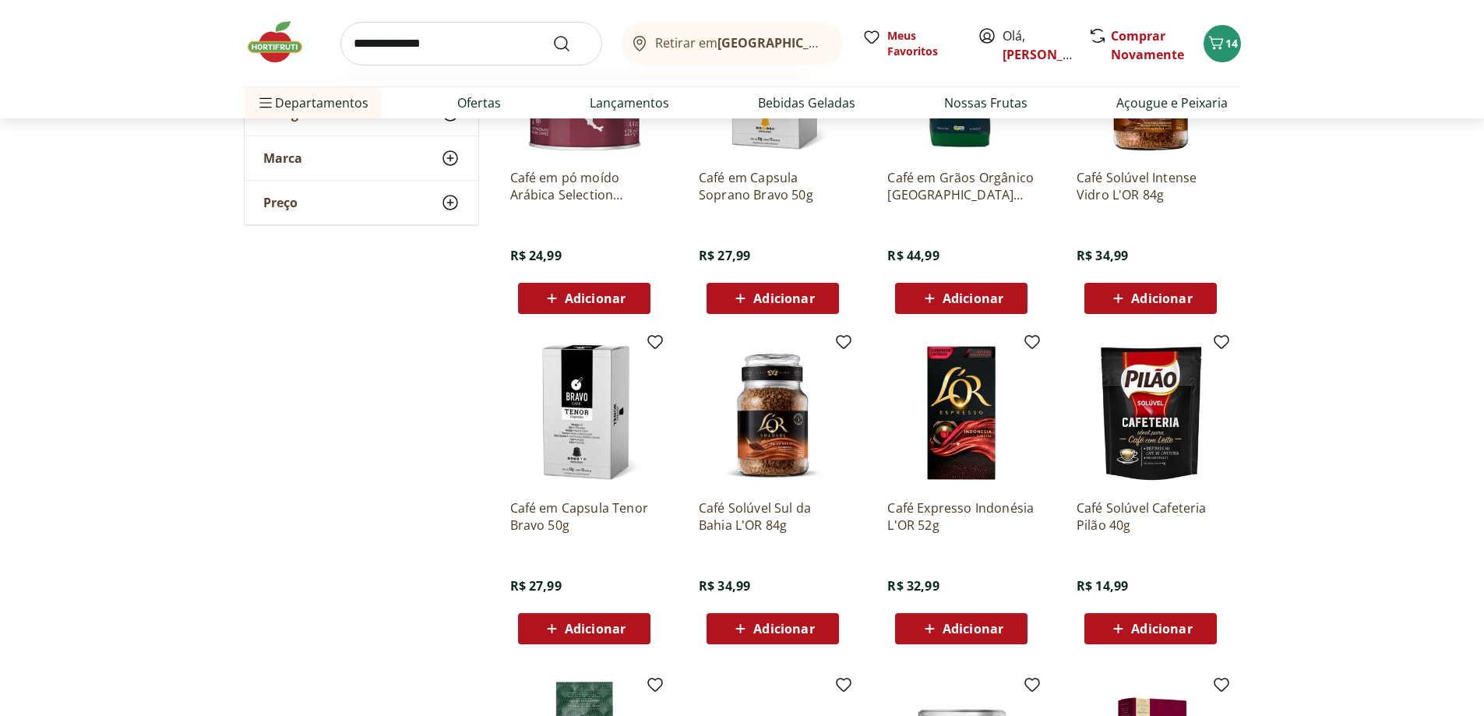
type input "**********"
click at [552, 34] on button "Submit Search" at bounding box center [570, 43] width 37 height 19
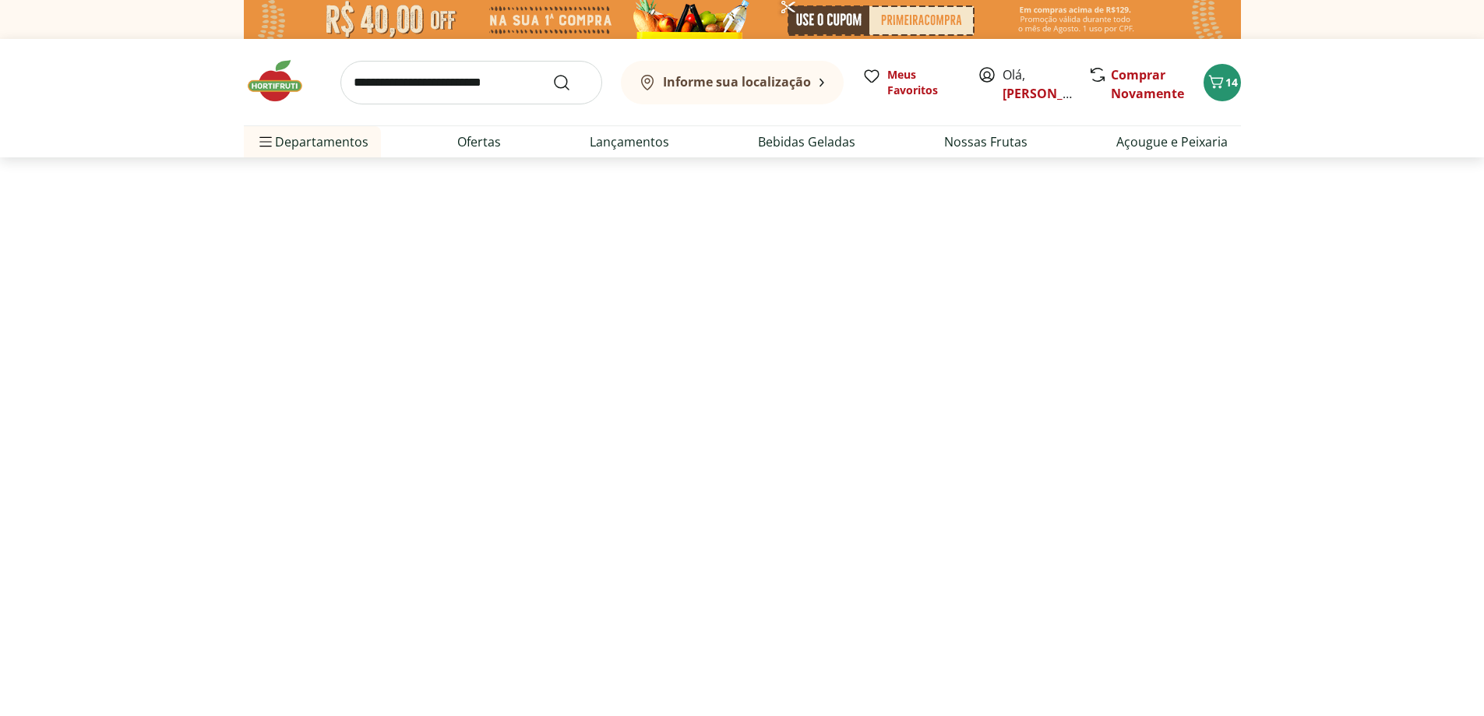
select select "**********"
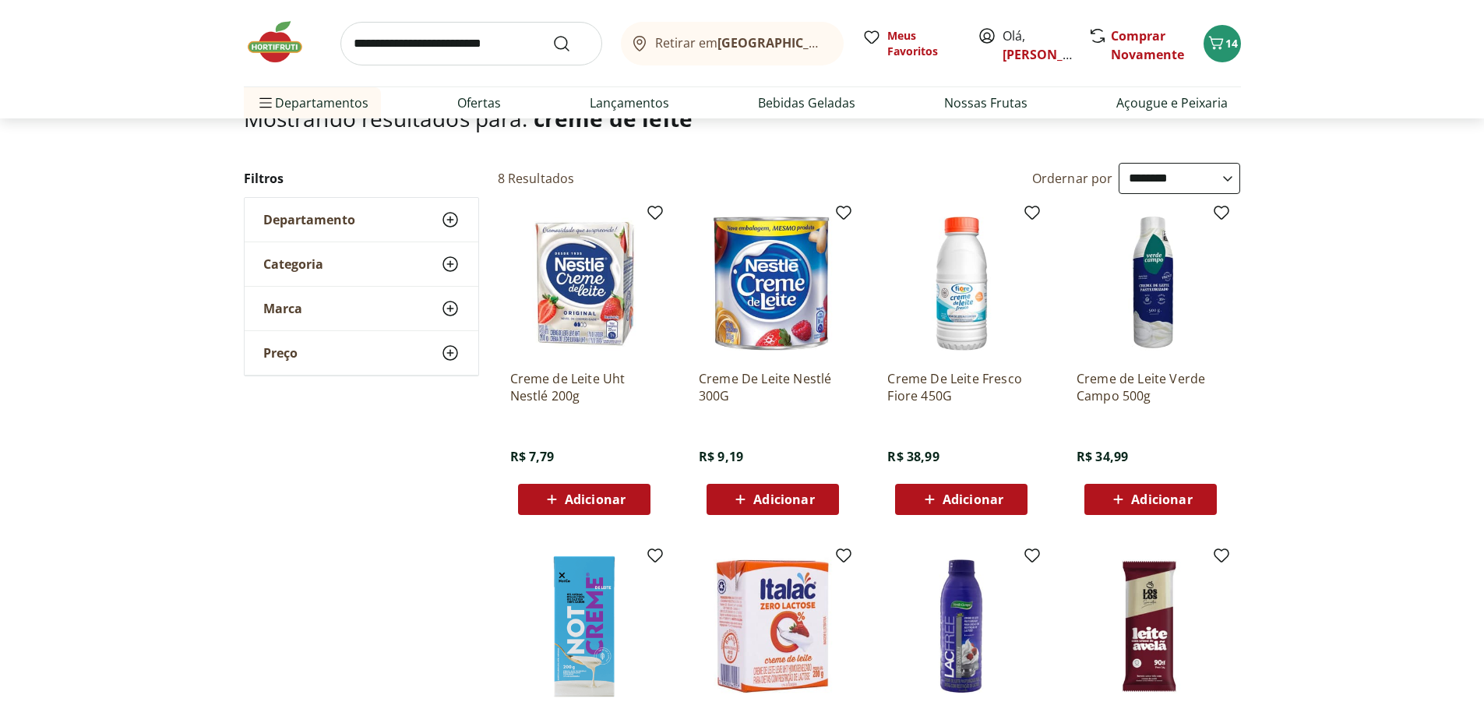
scroll to position [156, 0]
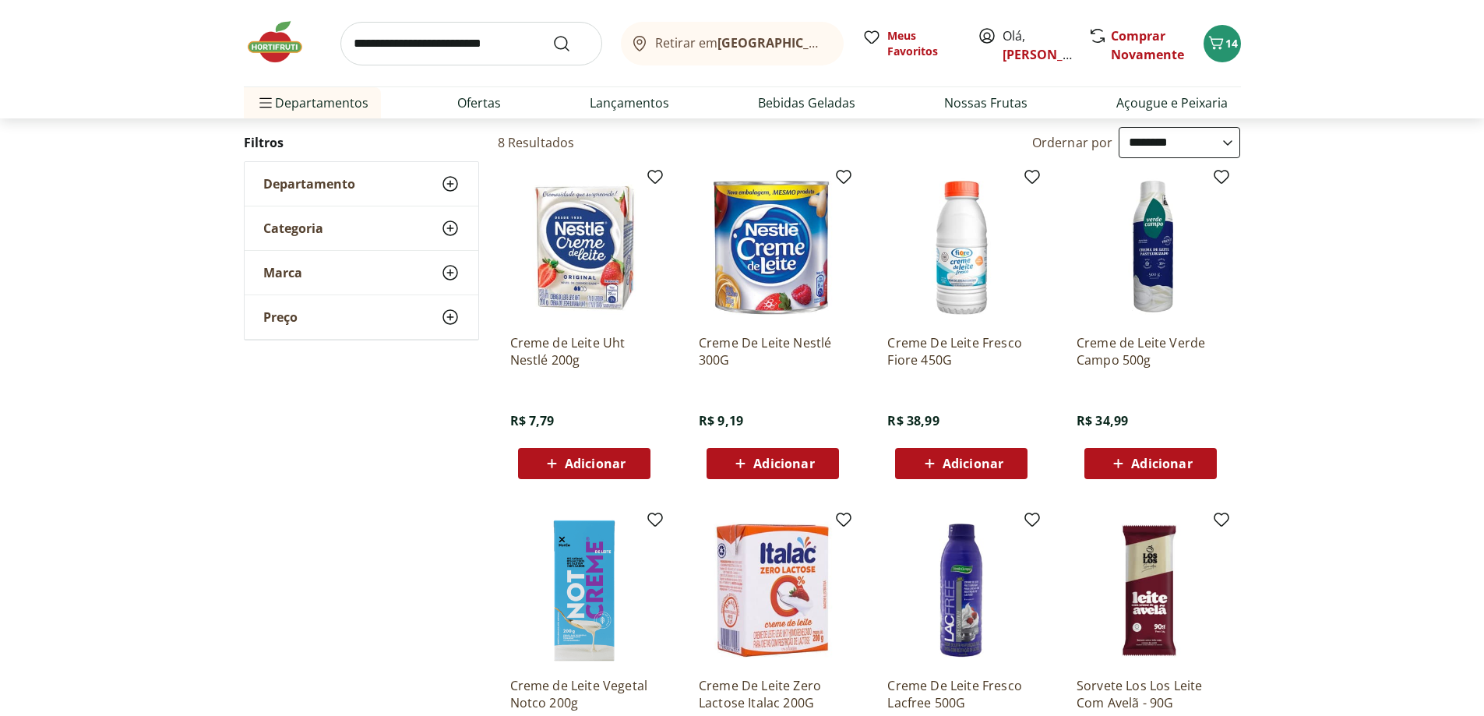
click at [586, 461] on span "Adicionar" at bounding box center [595, 463] width 61 height 12
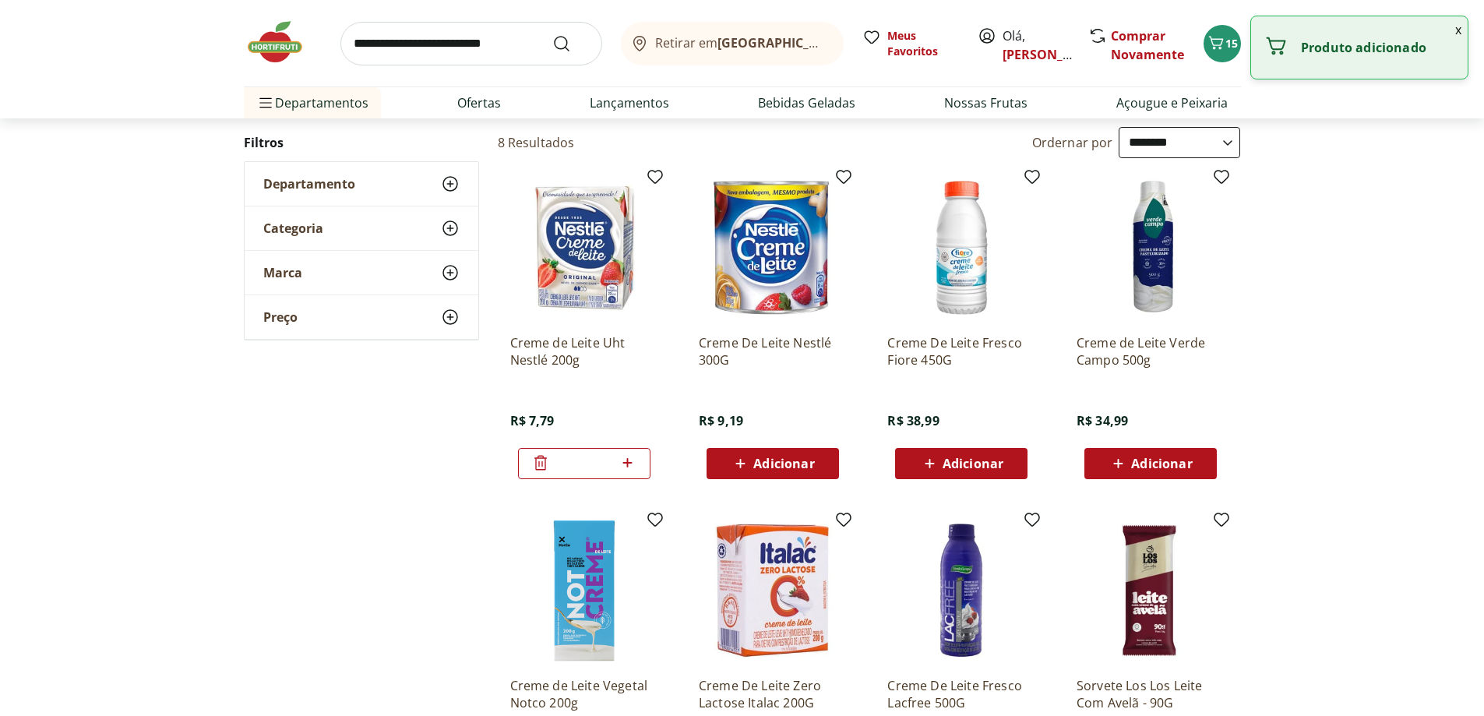
click at [625, 465] on icon at bounding box center [627, 462] width 19 height 19
type input "*"
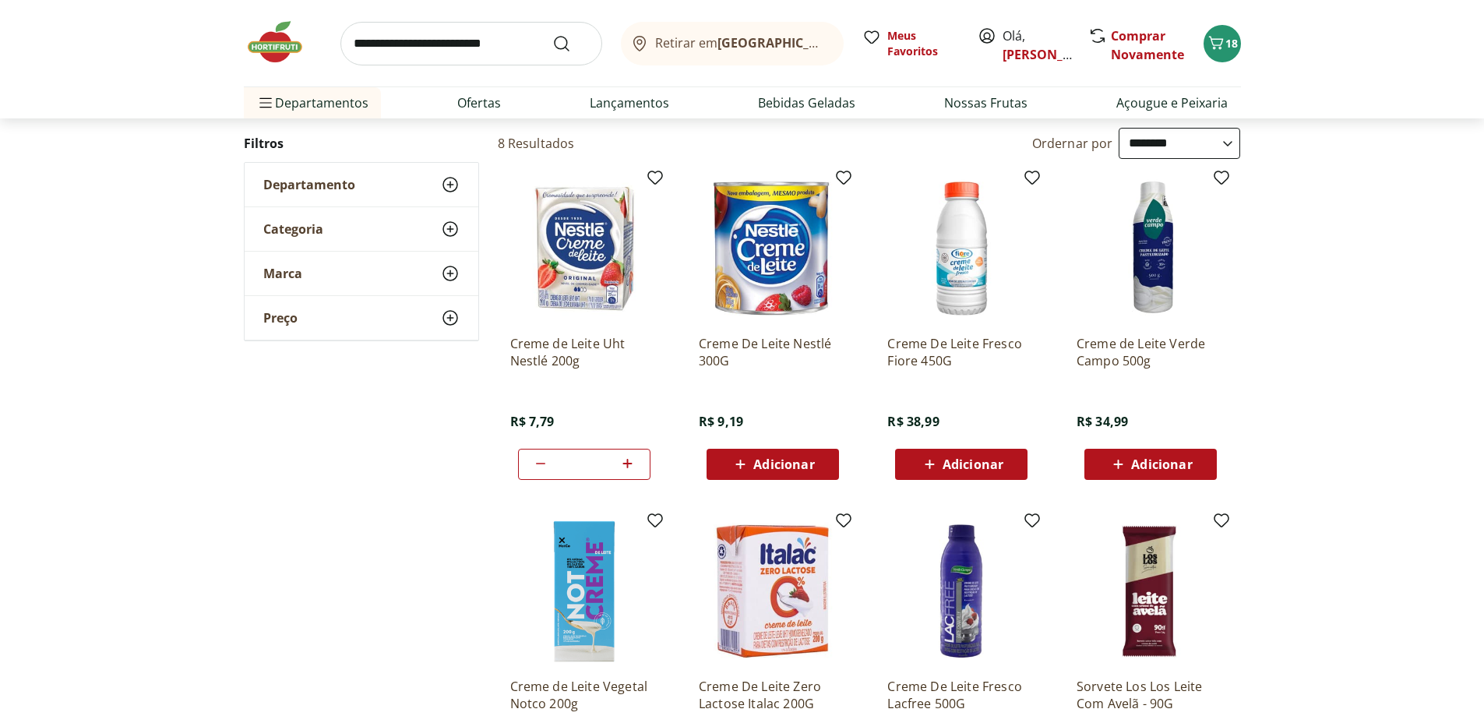
scroll to position [0, 0]
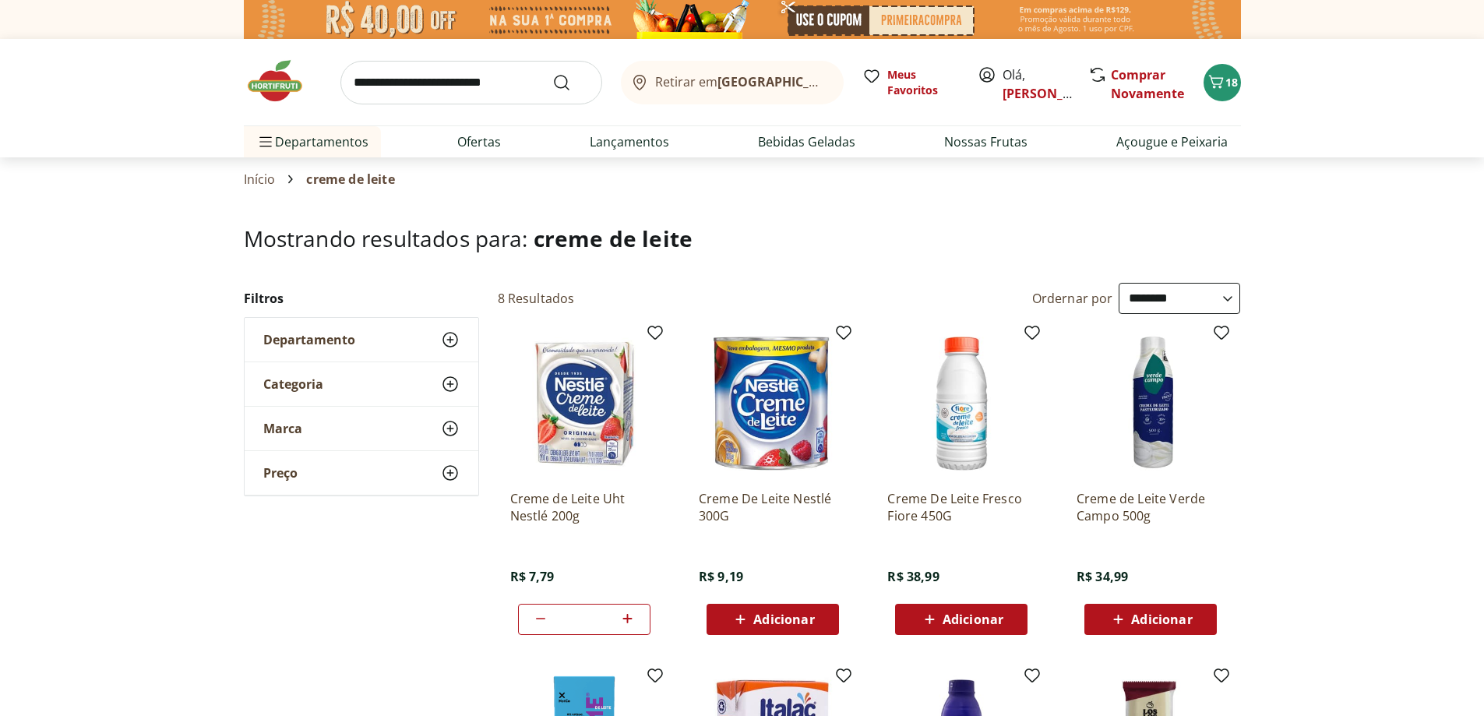
click at [445, 82] on input "search" at bounding box center [471, 83] width 262 height 44
click at [1336, 294] on section "**********" at bounding box center [742, 607] width 1484 height 763
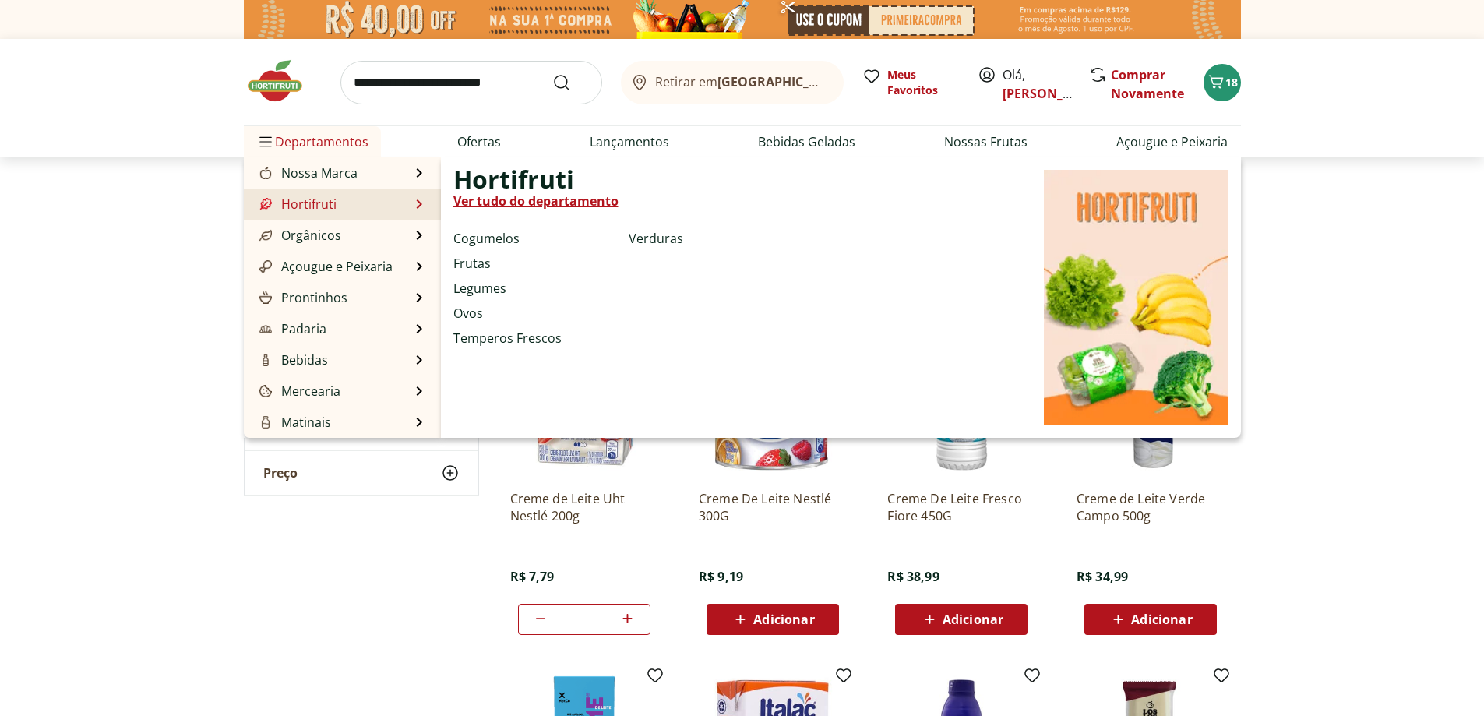
click at [309, 205] on link "Hortifruti" at bounding box center [296, 204] width 80 height 19
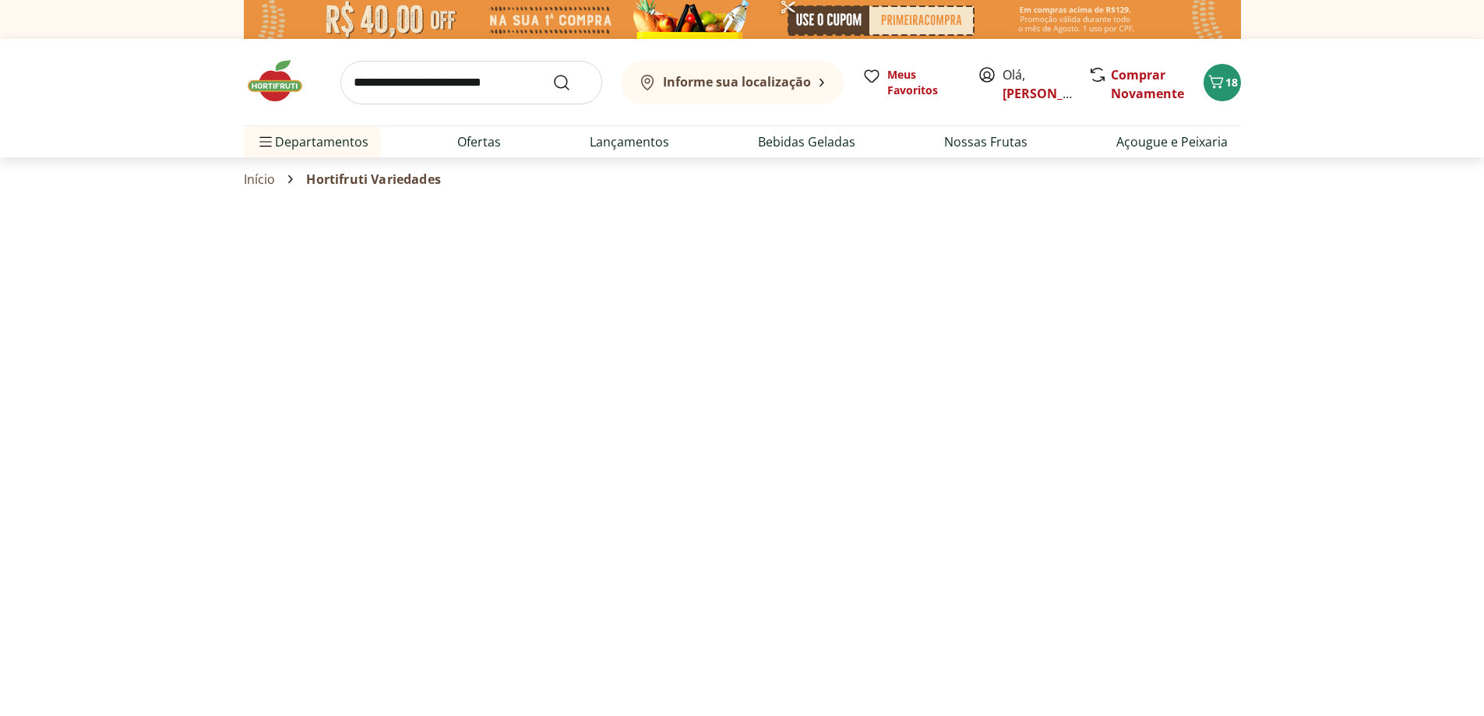
select select "**********"
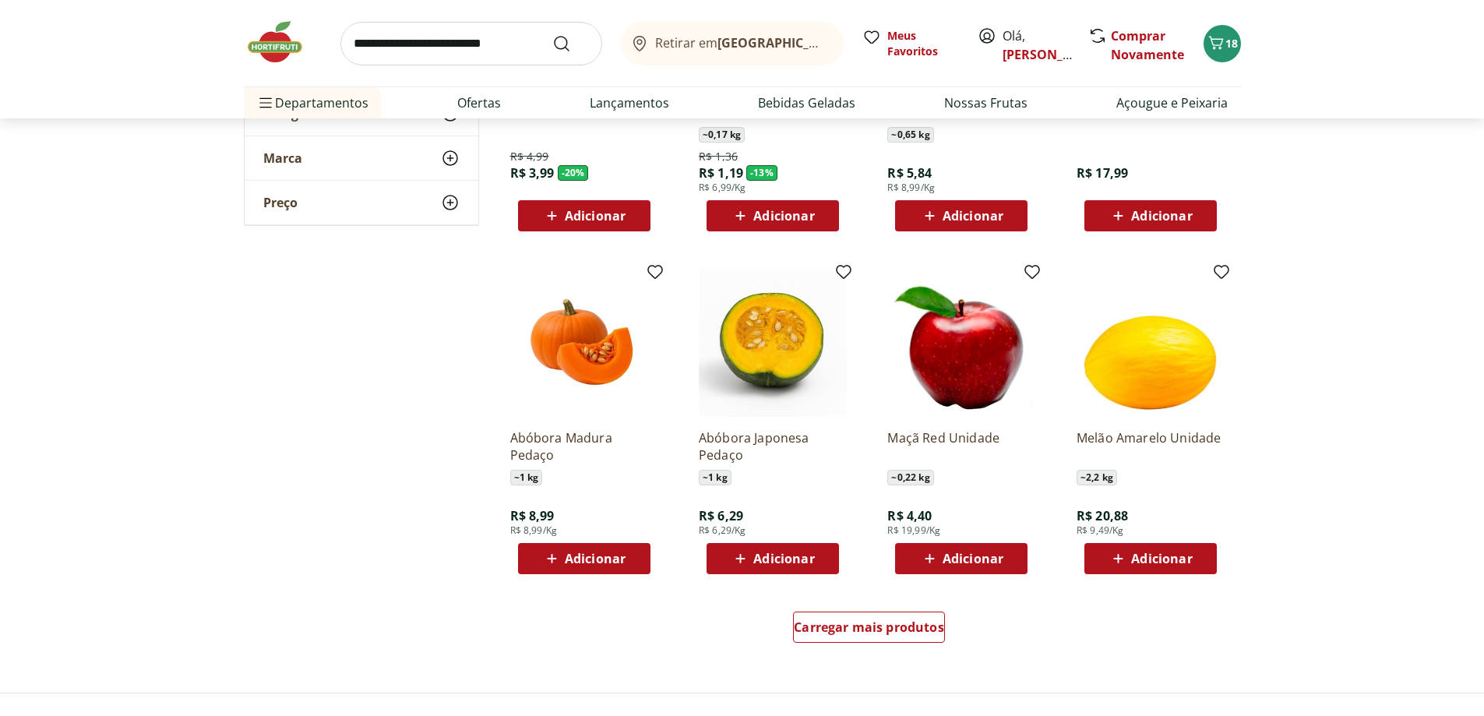
scroll to position [935, 0]
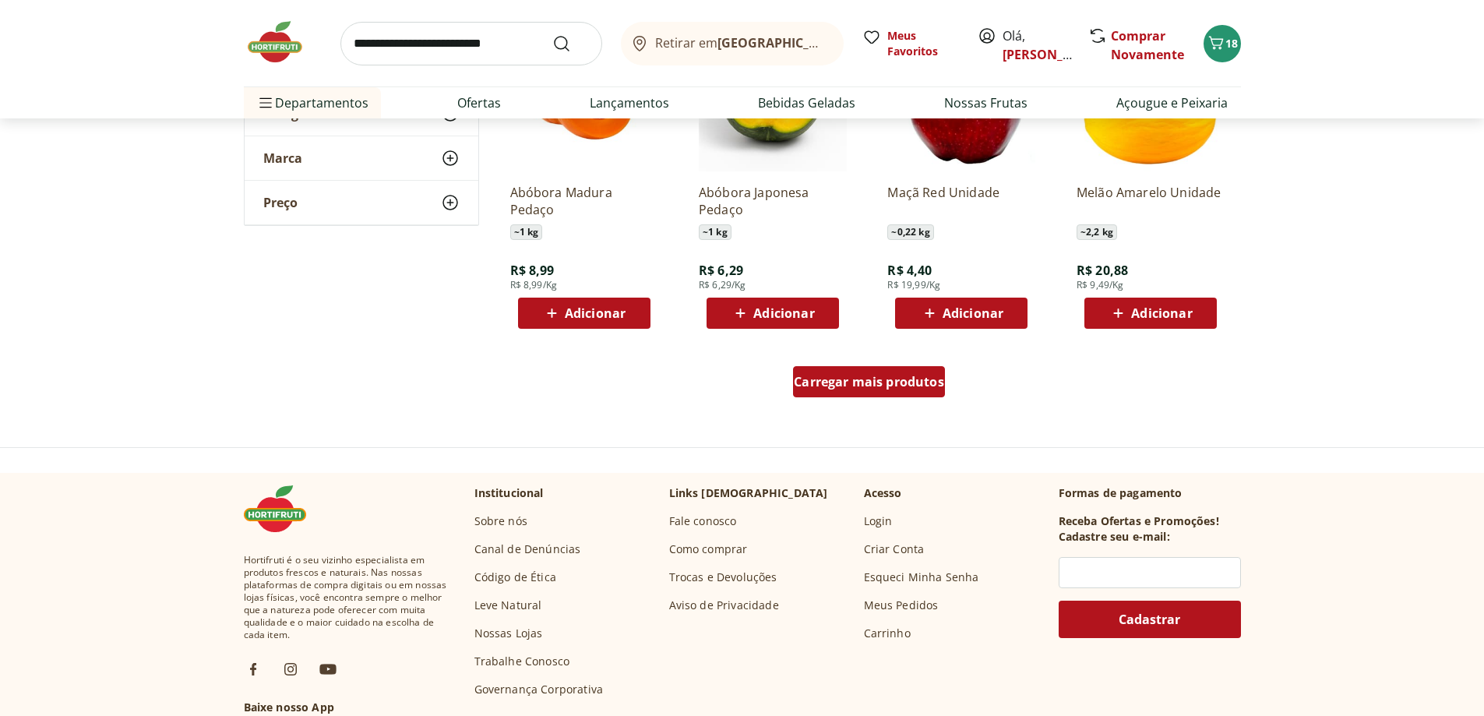
click at [859, 387] on span "Carregar mais produtos" at bounding box center [869, 381] width 150 height 12
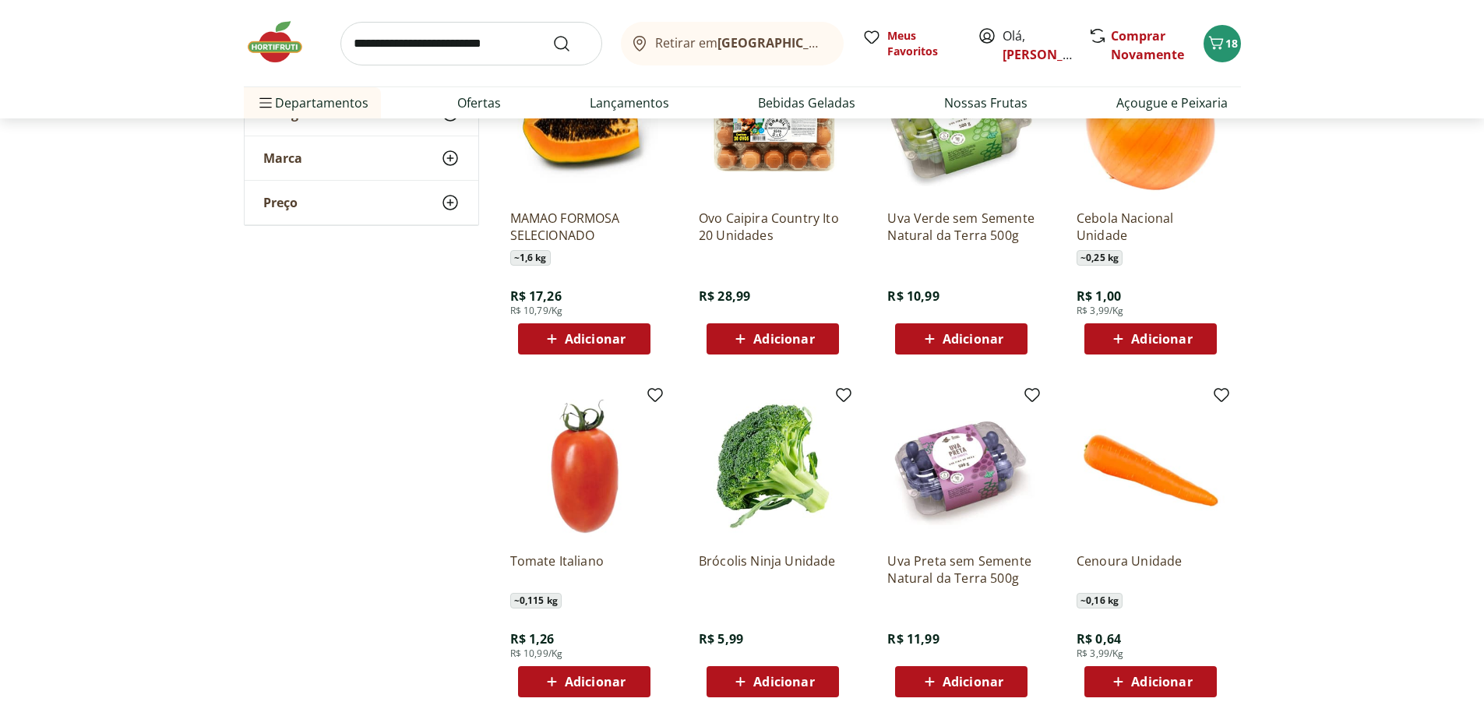
scroll to position [1246, 0]
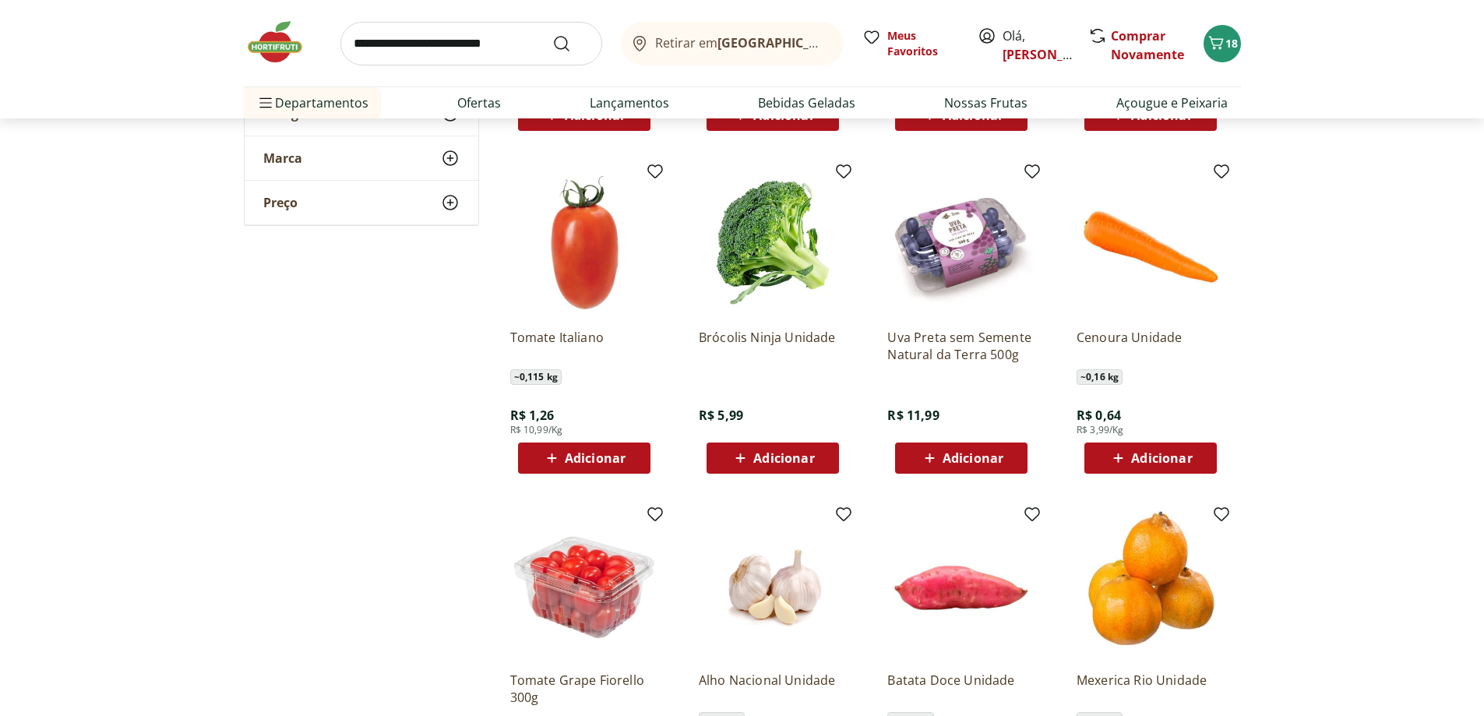
scroll to position [1295, 0]
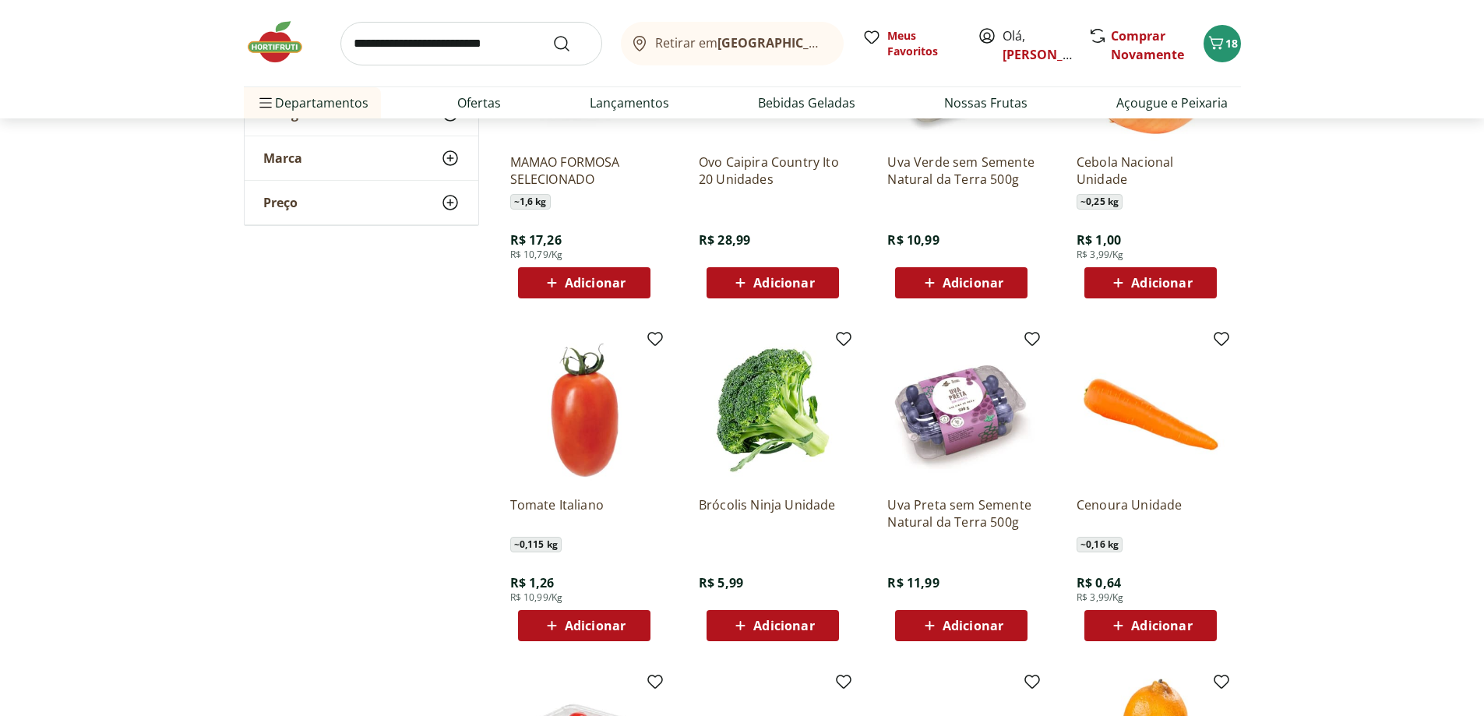
click at [974, 624] on span "Adicionar" at bounding box center [973, 625] width 61 height 12
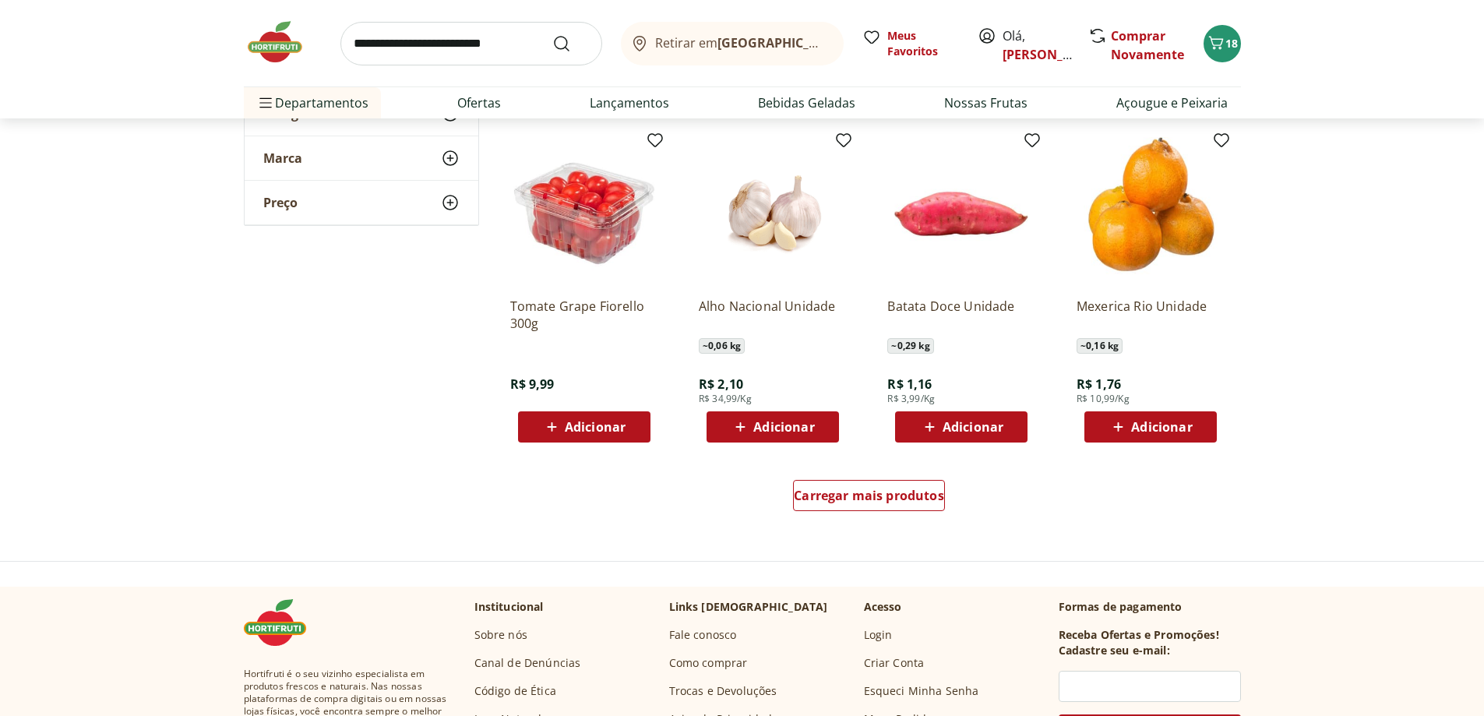
scroll to position [2152, 0]
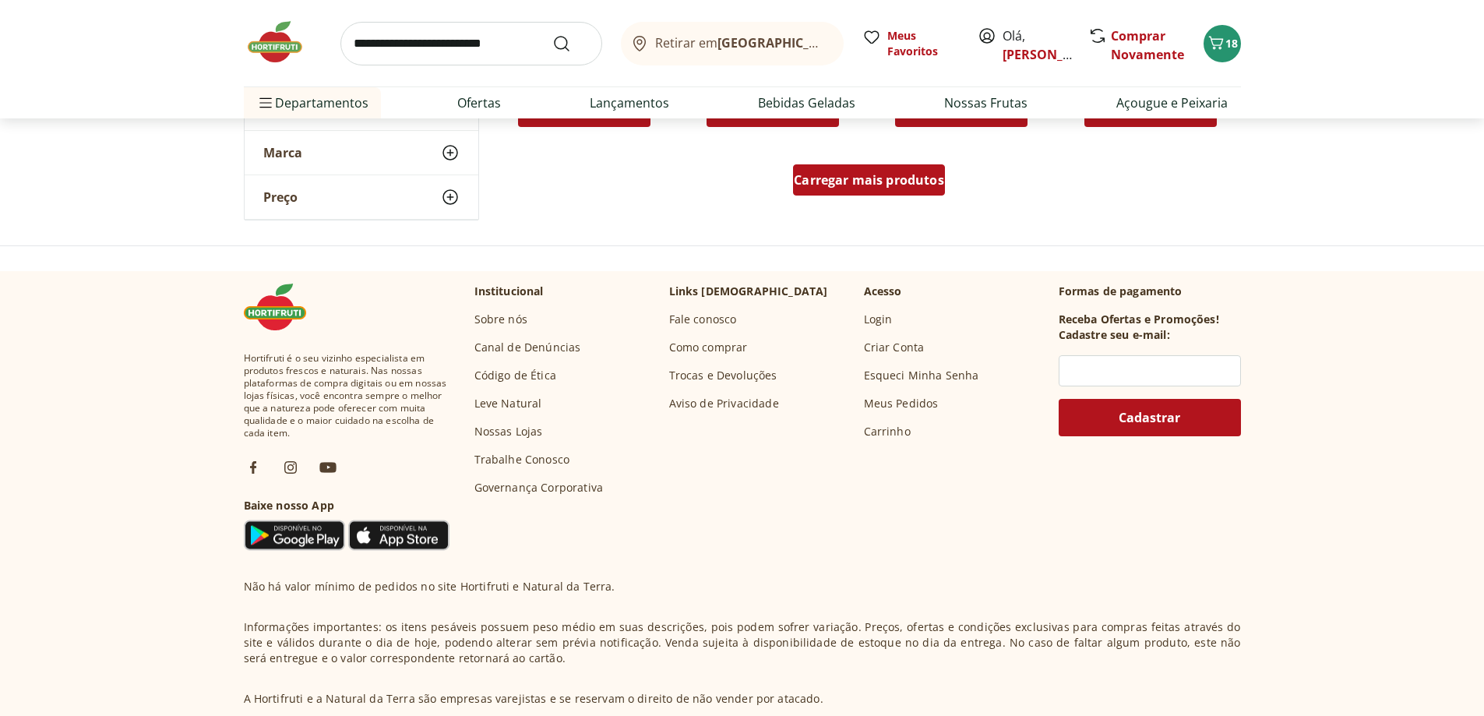
click at [872, 184] on span "Carregar mais produtos" at bounding box center [869, 180] width 150 height 12
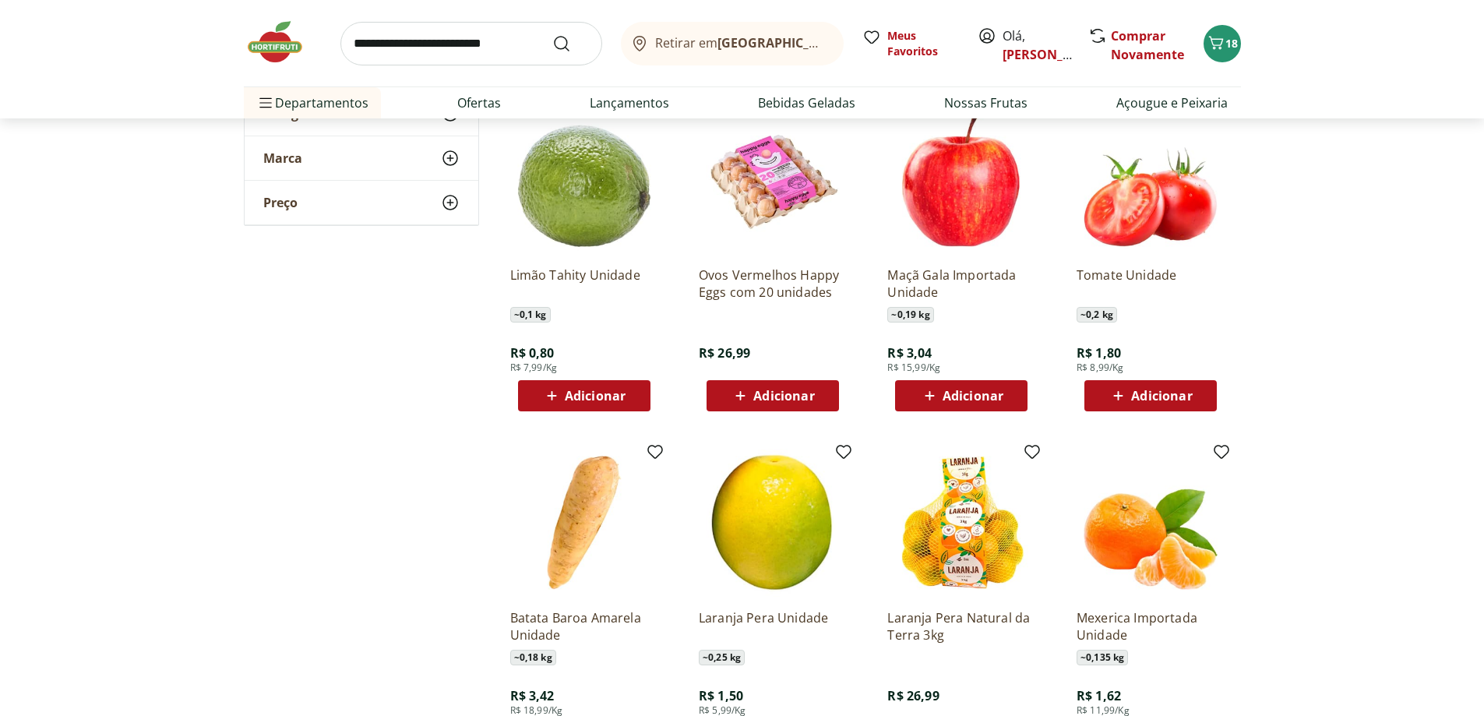
scroll to position [2542, 0]
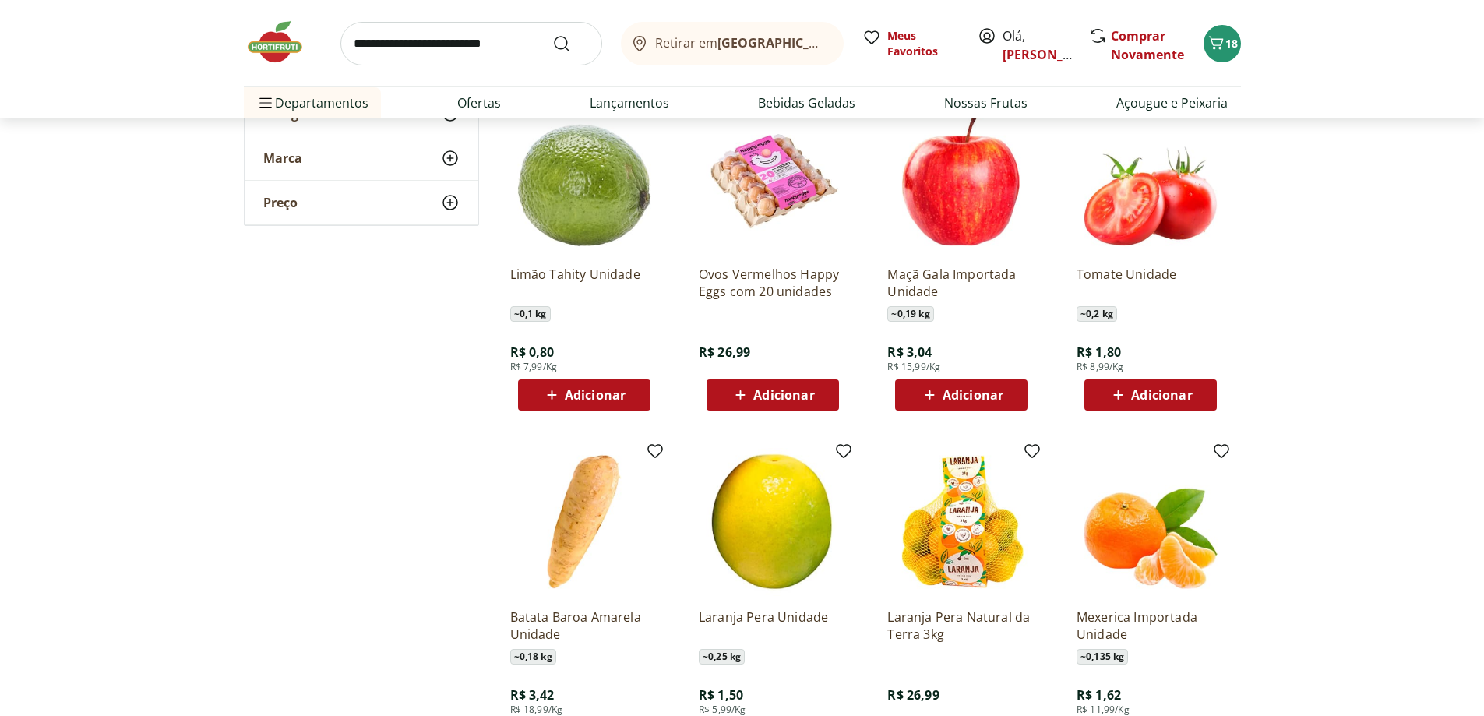
click at [1144, 400] on span "Adicionar" at bounding box center [1161, 395] width 61 height 12
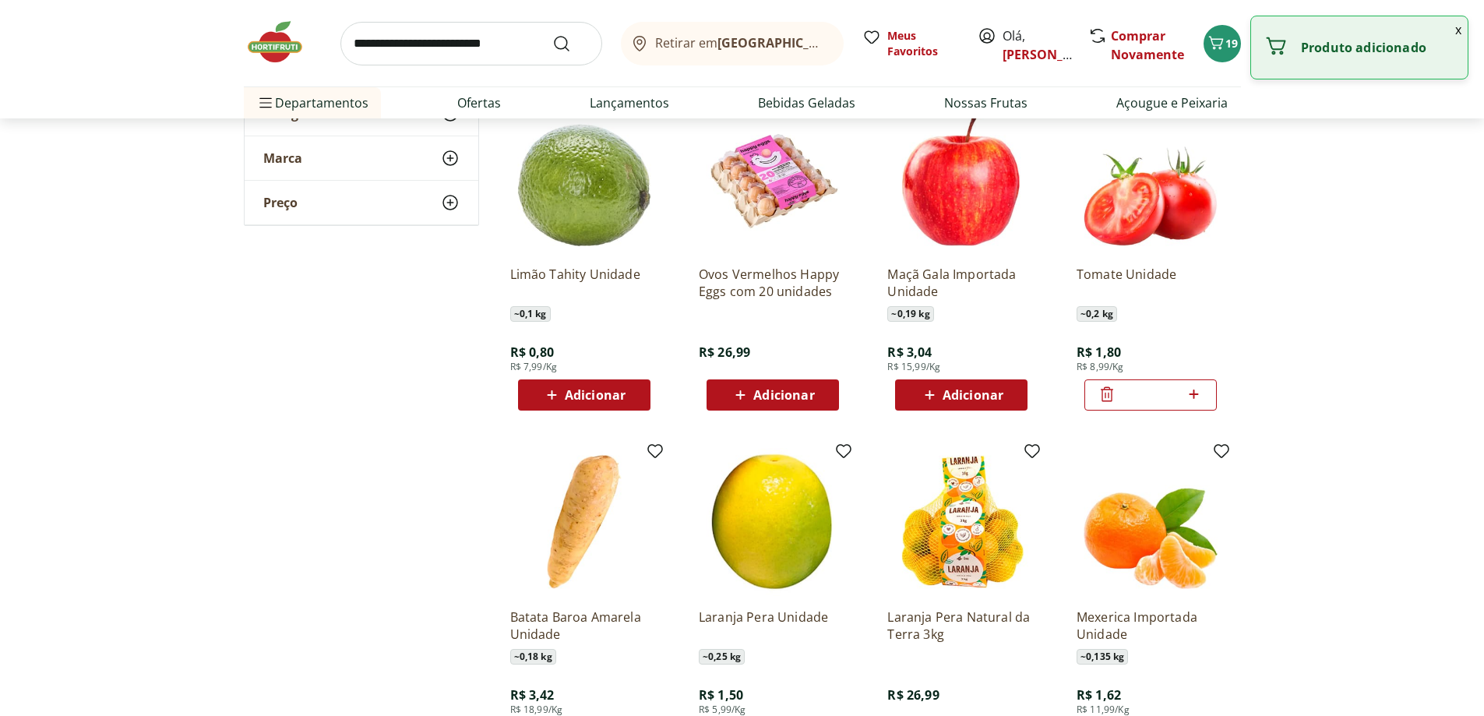
click at [1196, 393] on icon at bounding box center [1193, 394] width 19 height 19
type input "*"
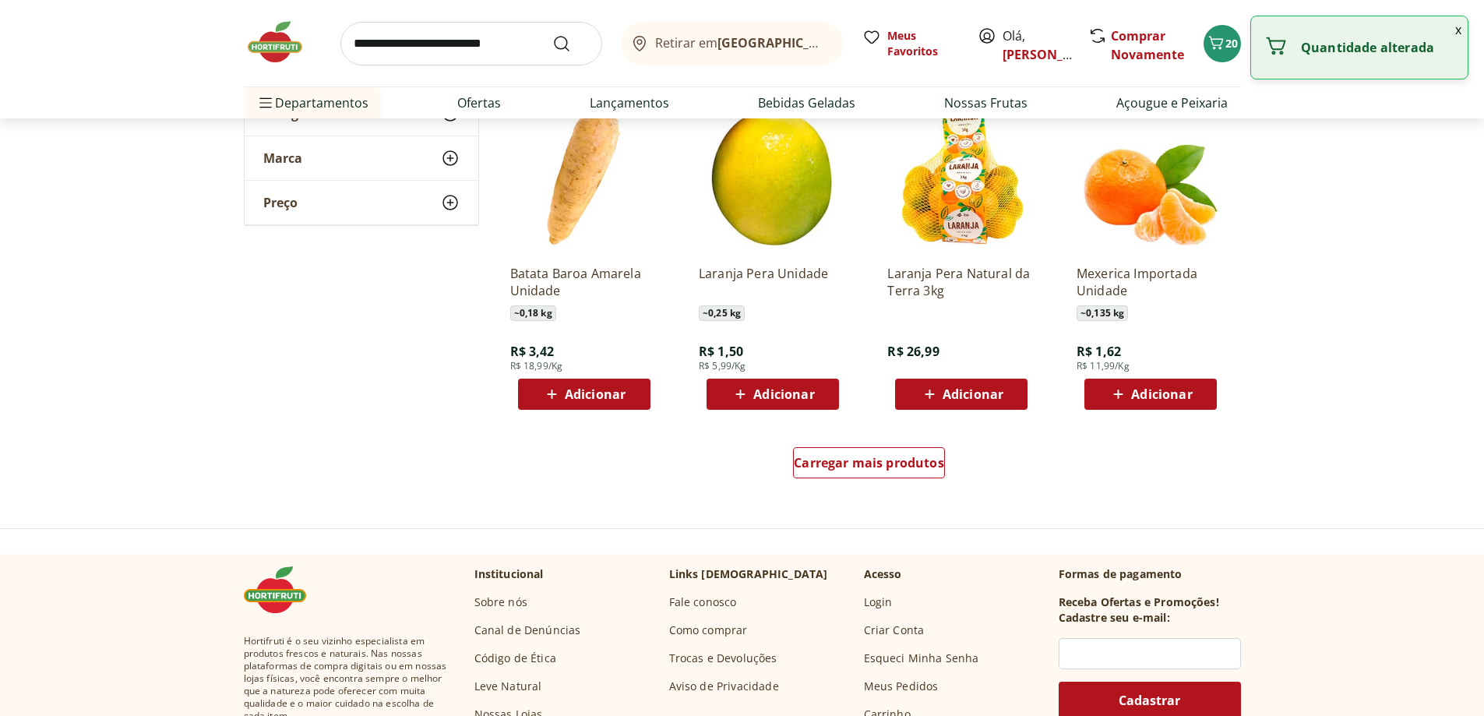
scroll to position [2931, 0]
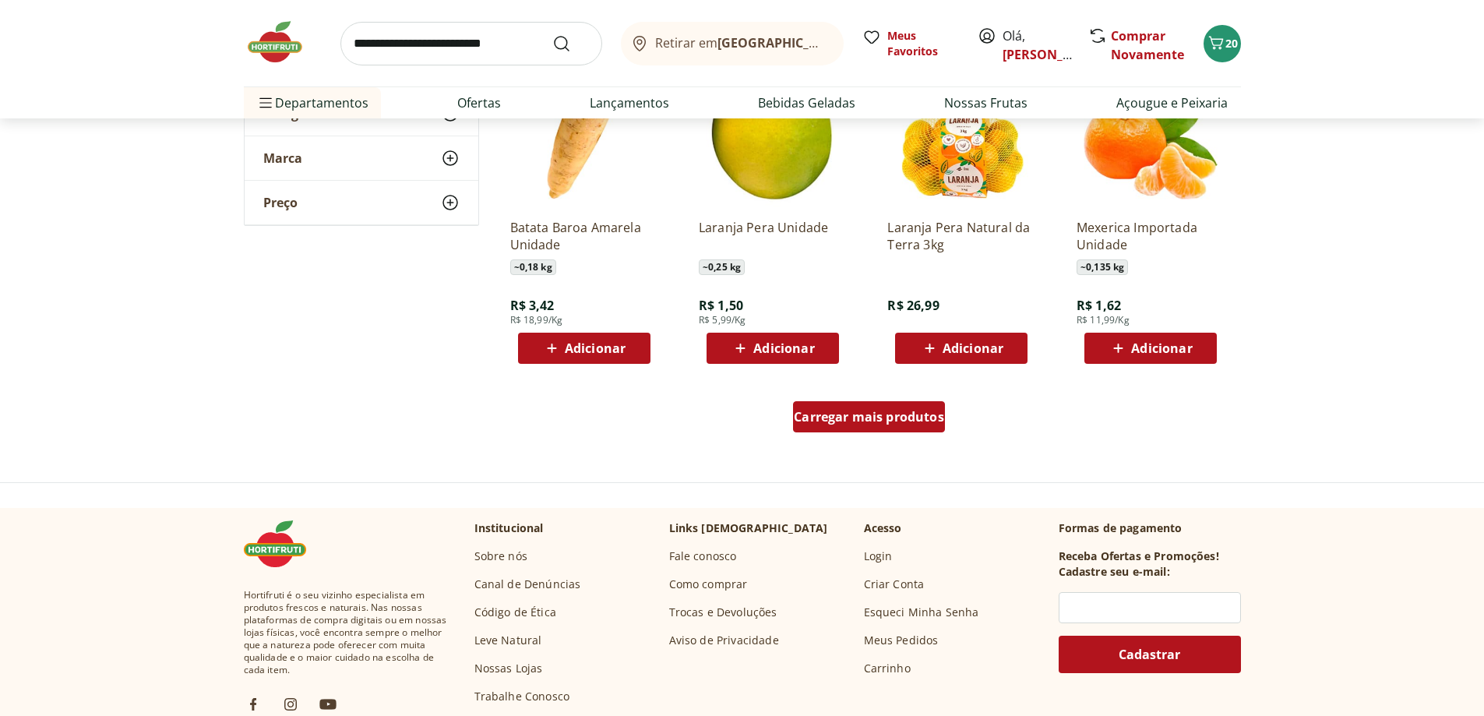
click at [897, 418] on span "Carregar mais produtos" at bounding box center [869, 417] width 150 height 12
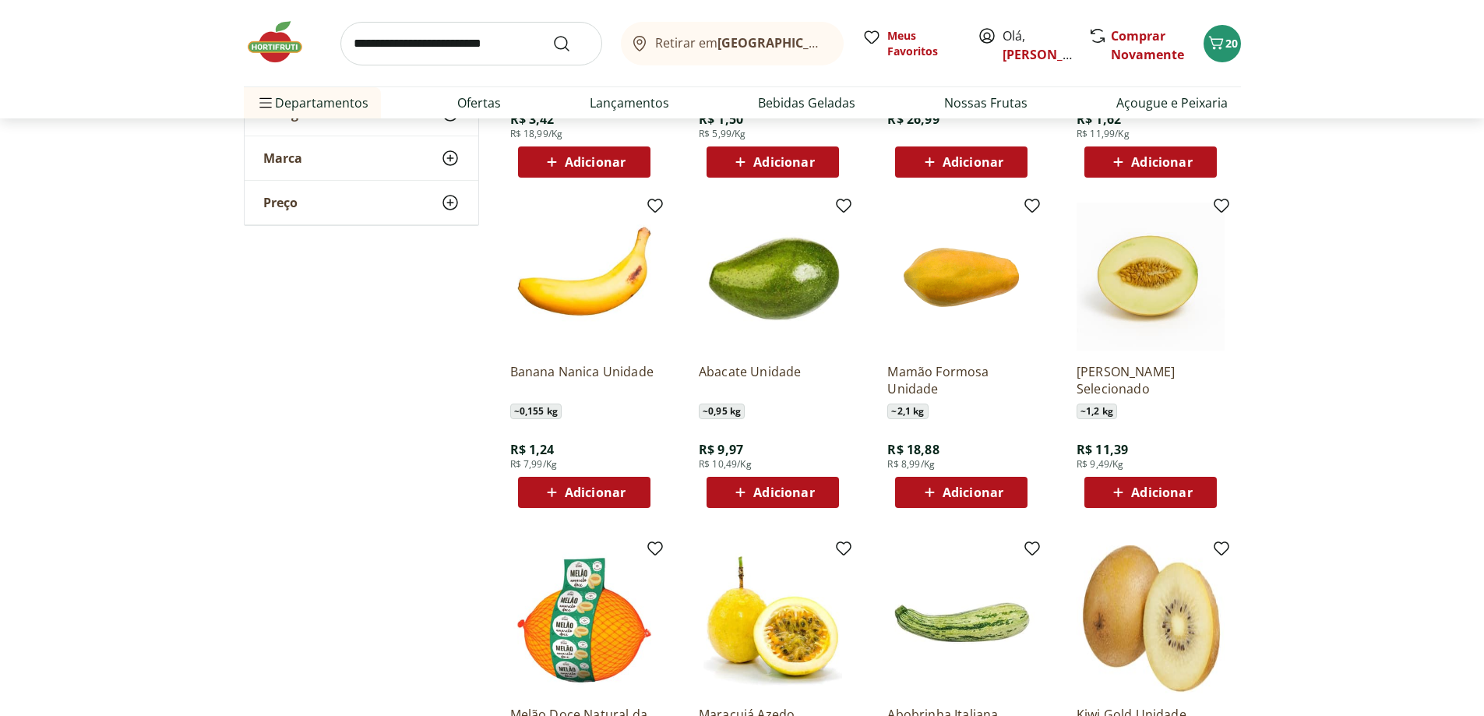
scroll to position [3165, 0]
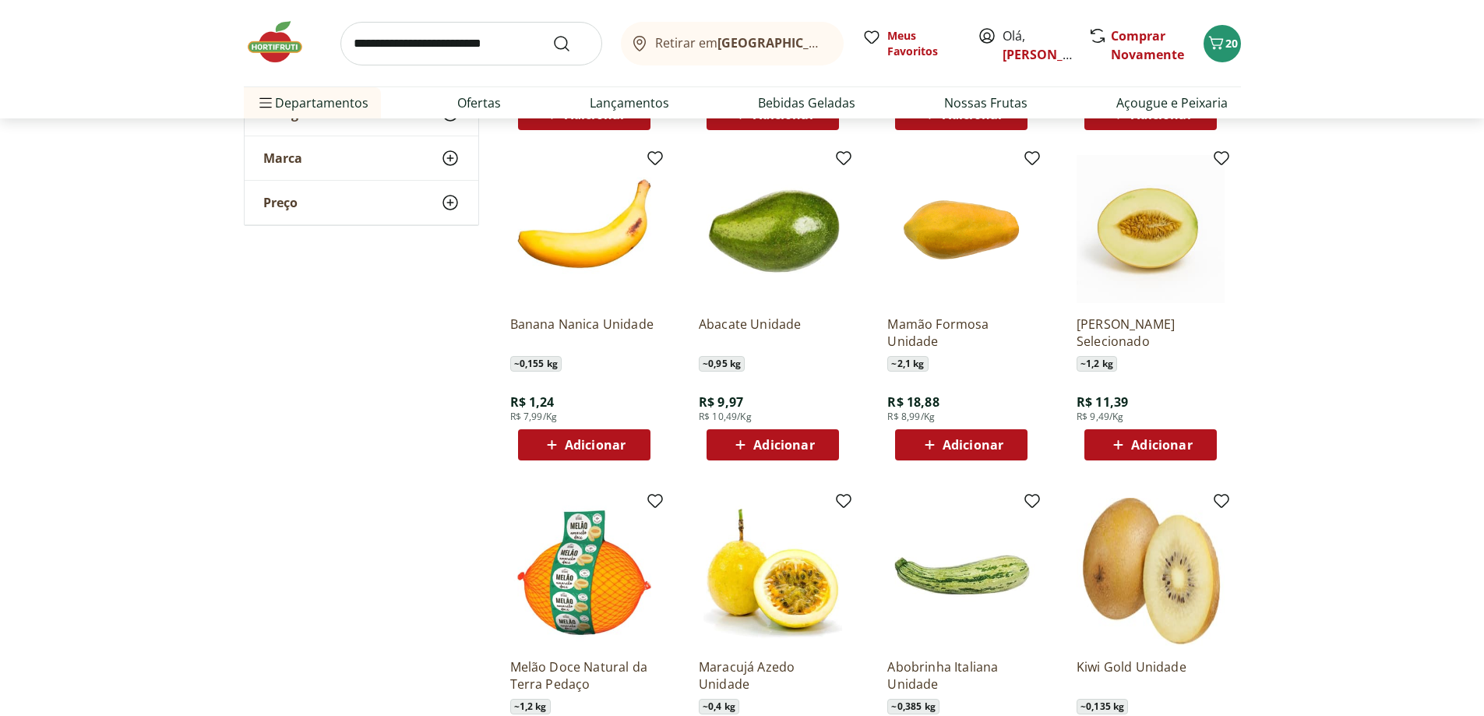
click at [771, 446] on span "Adicionar" at bounding box center [783, 445] width 61 height 12
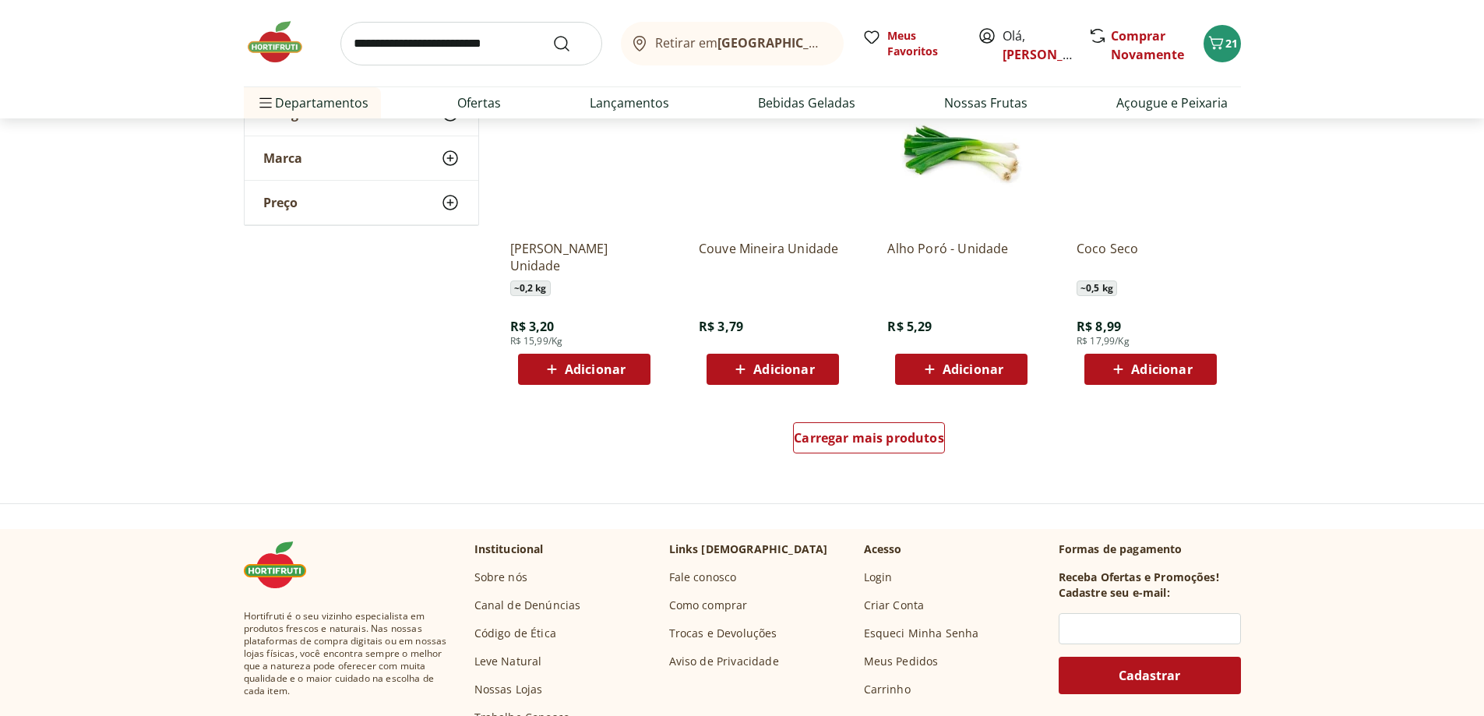
scroll to position [3944, 0]
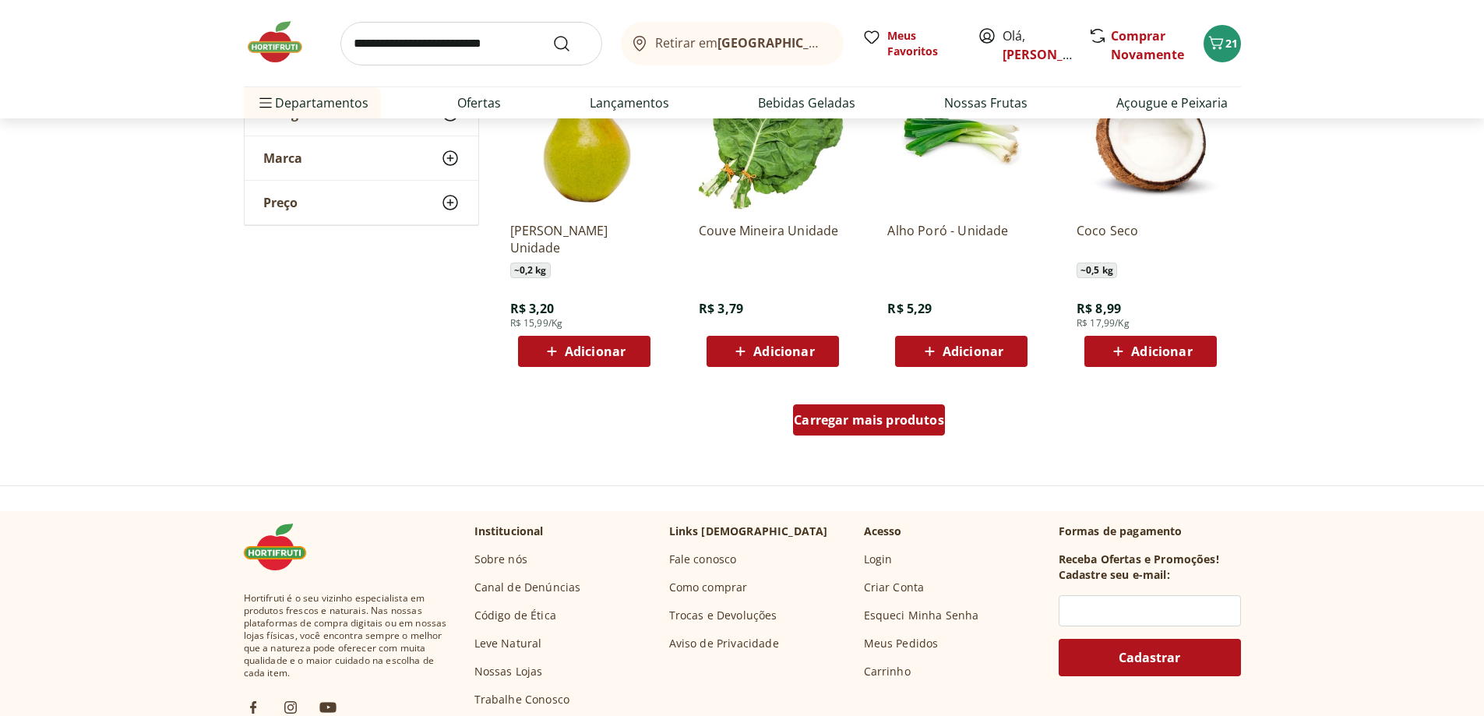
click at [896, 425] on span "Carregar mais produtos" at bounding box center [869, 420] width 150 height 12
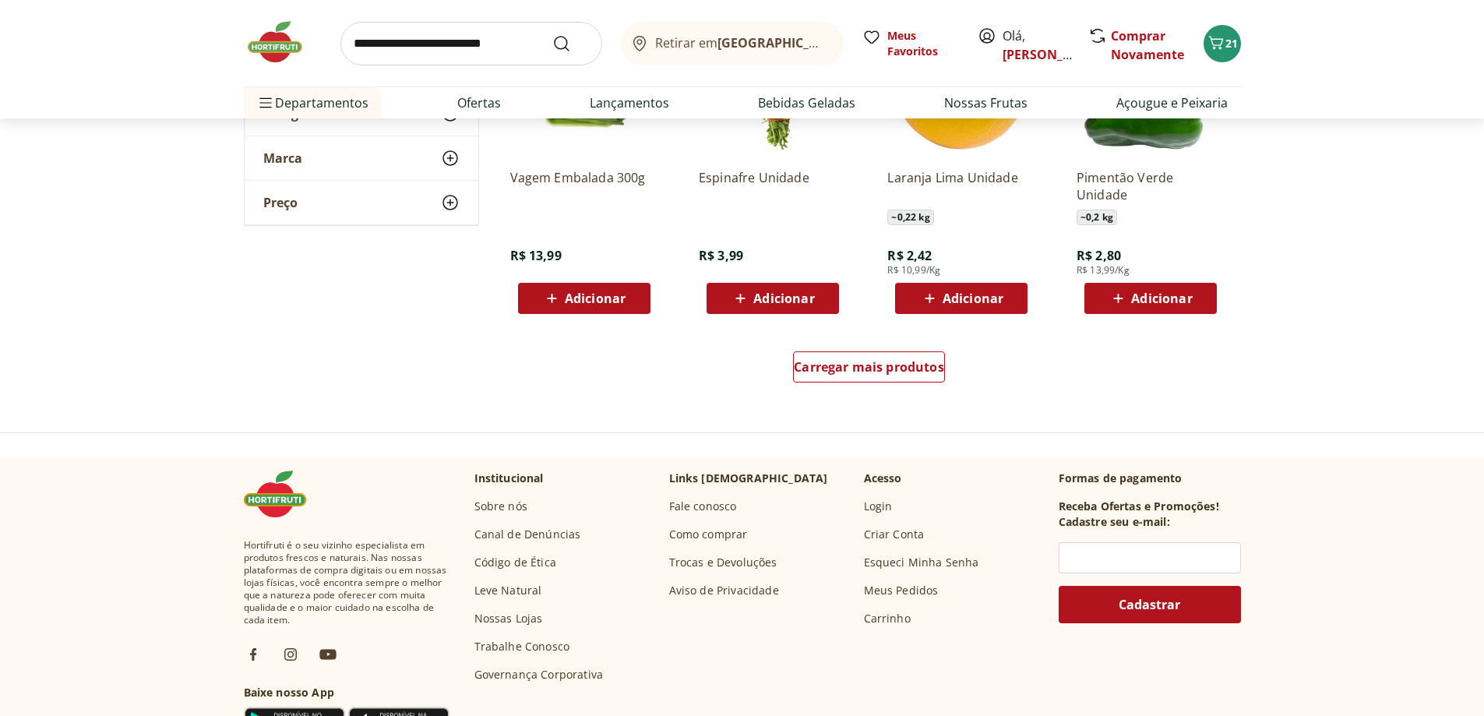
scroll to position [5034, 0]
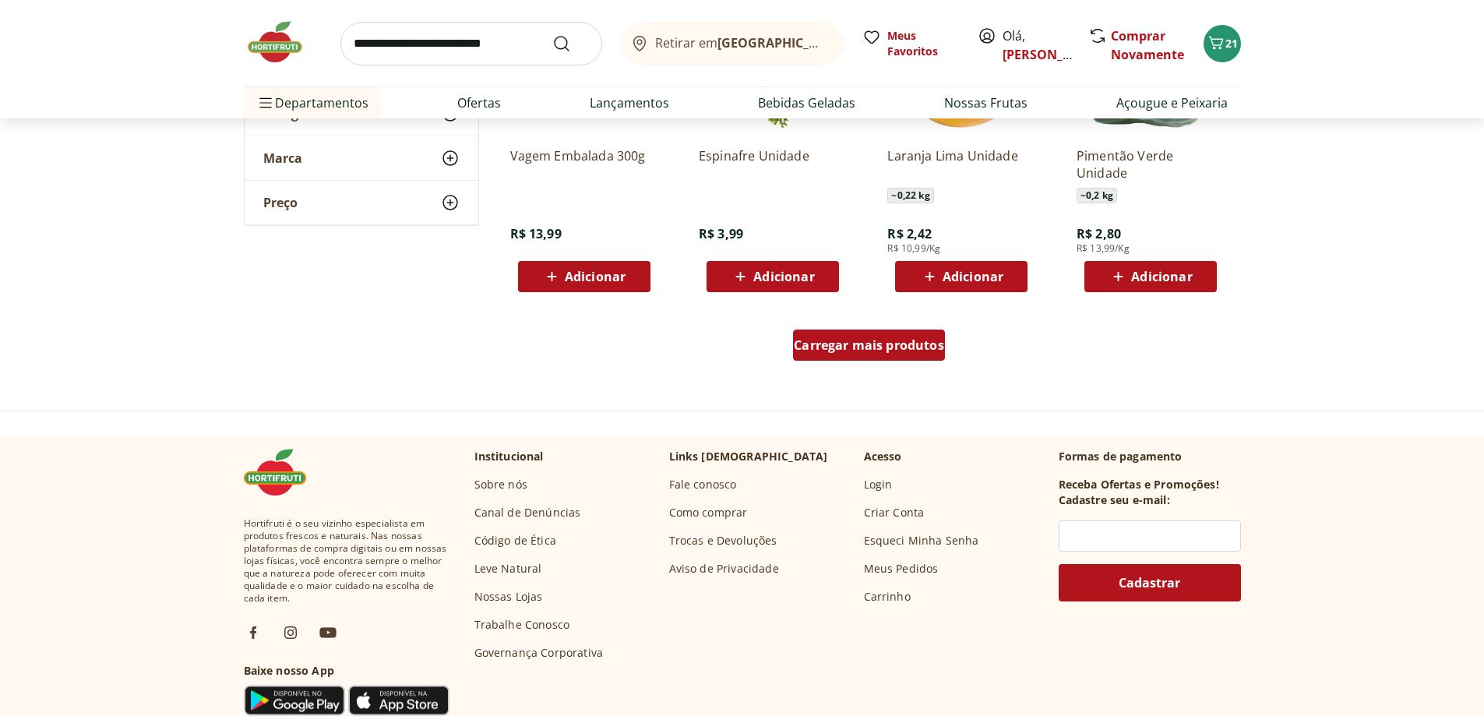
click at [904, 351] on span "Carregar mais produtos" at bounding box center [869, 345] width 150 height 12
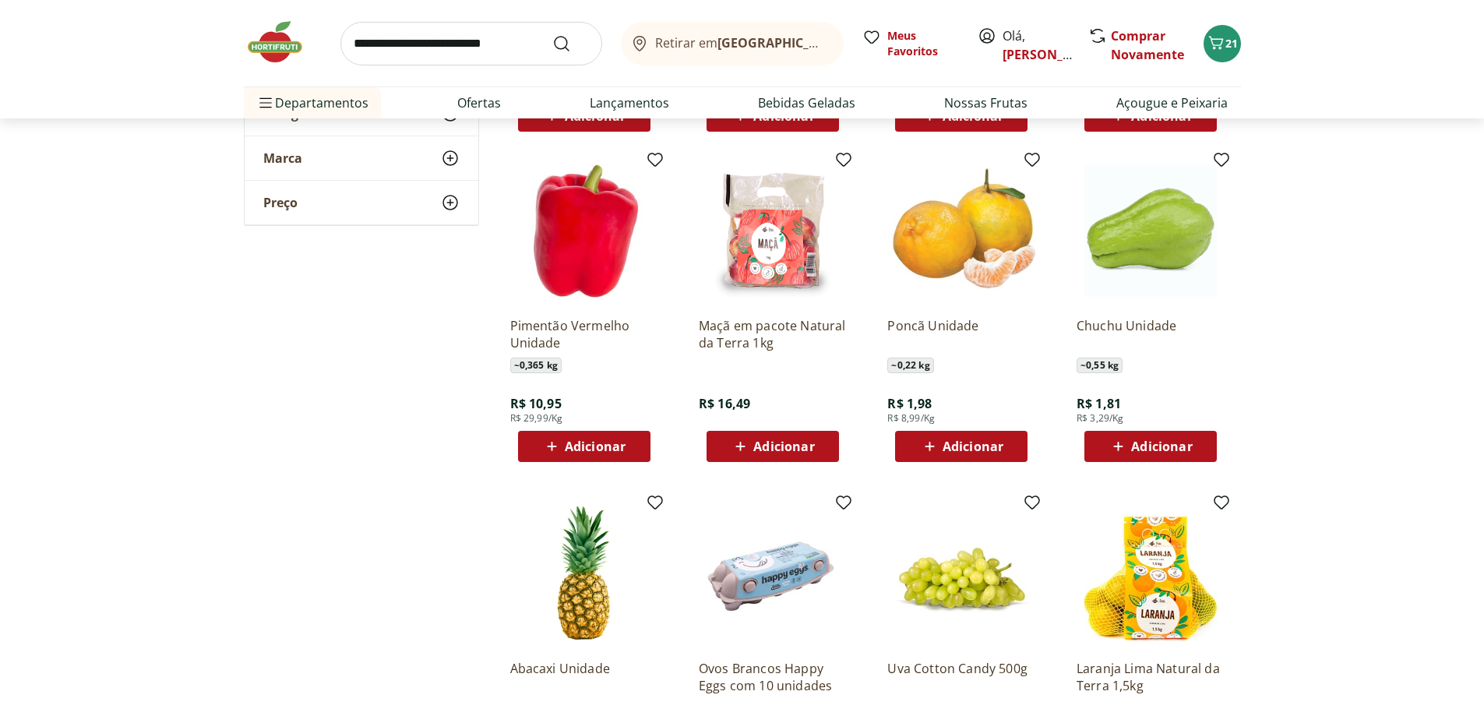
scroll to position [5190, 0]
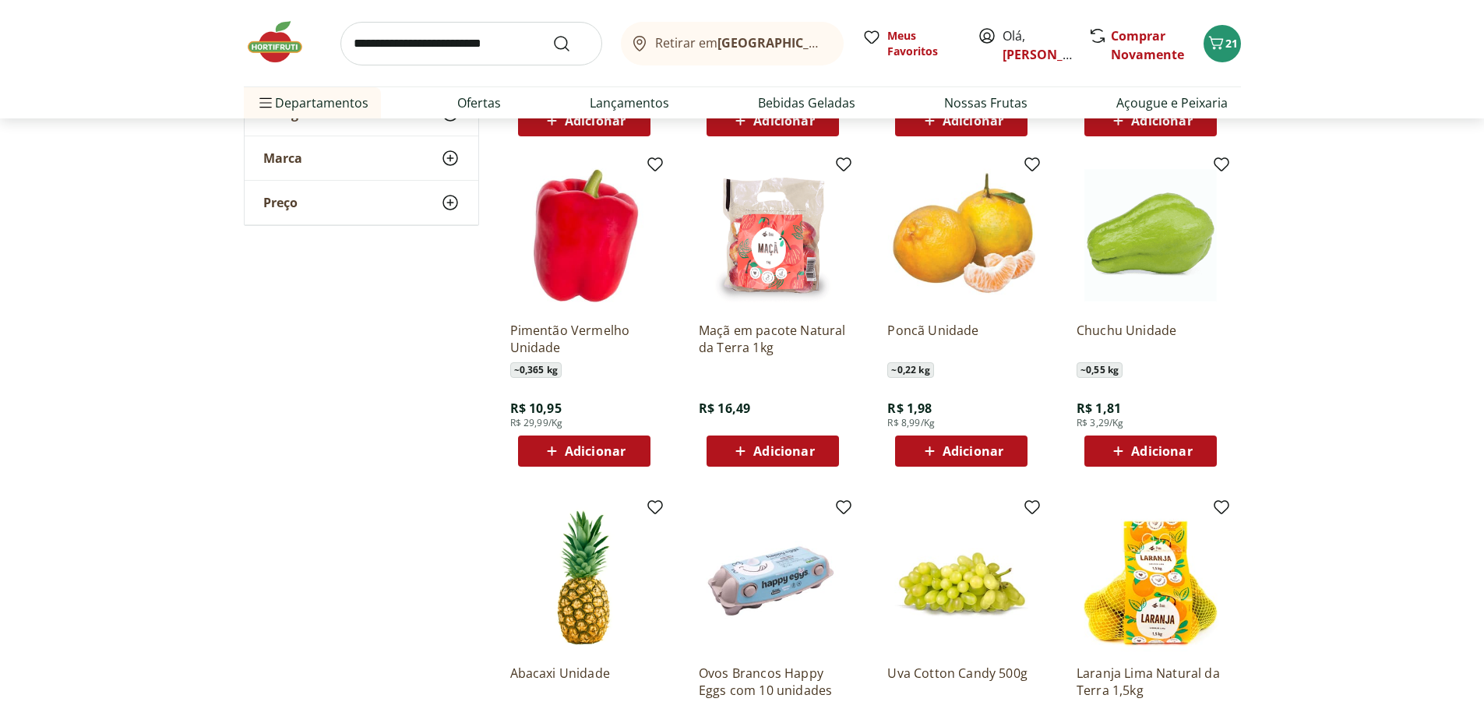
click at [978, 451] on span "Adicionar" at bounding box center [973, 451] width 61 height 12
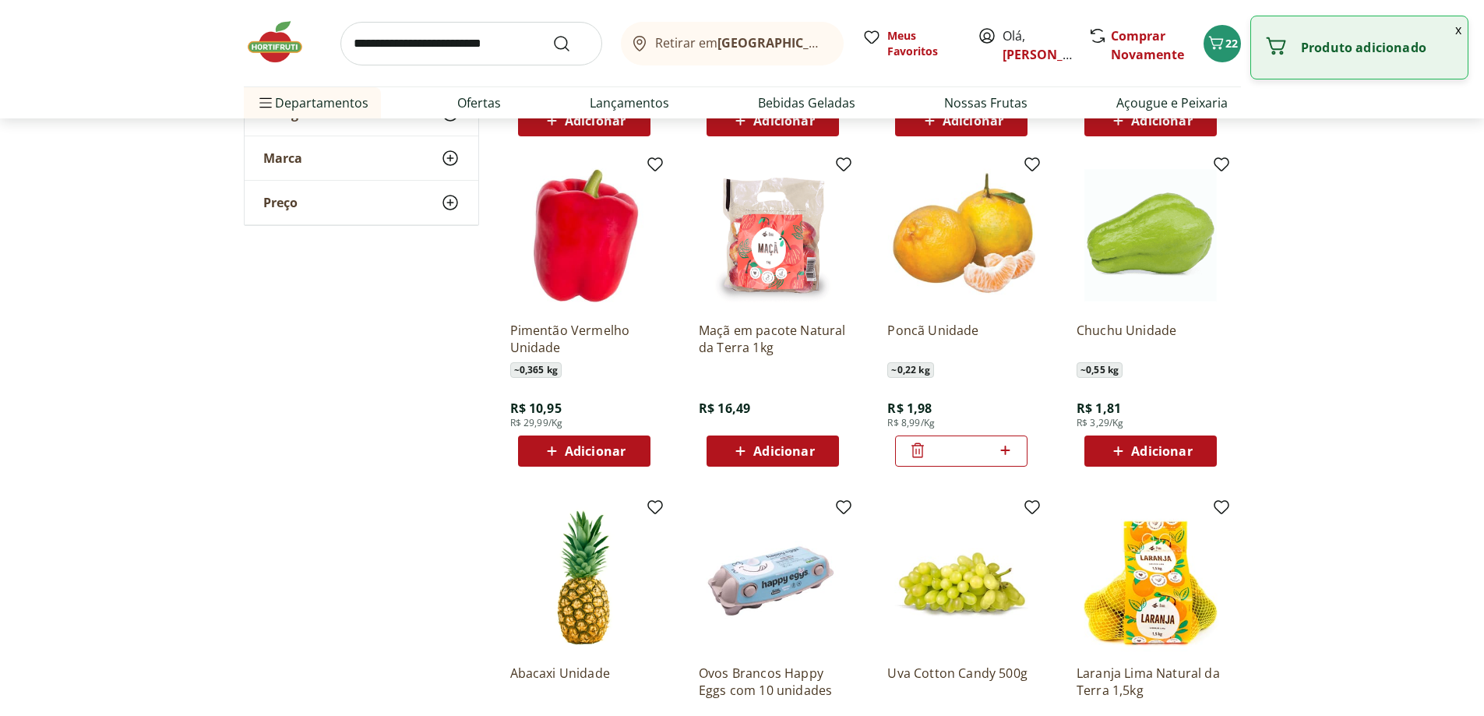
click at [1004, 449] on icon at bounding box center [1004, 450] width 19 height 19
click at [1005, 449] on icon at bounding box center [1004, 450] width 19 height 19
click at [1005, 448] on icon at bounding box center [1004, 450] width 9 height 9
type input "*"
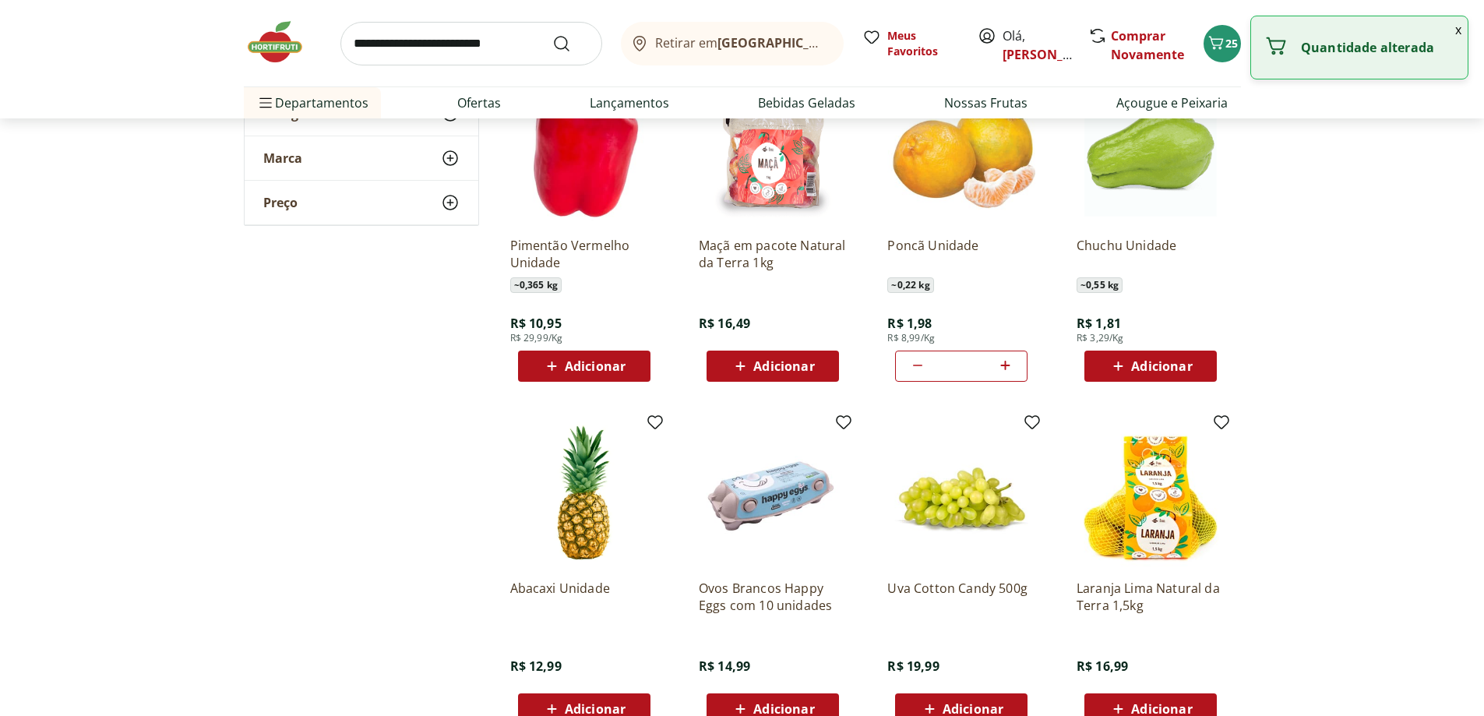
scroll to position [5424, 0]
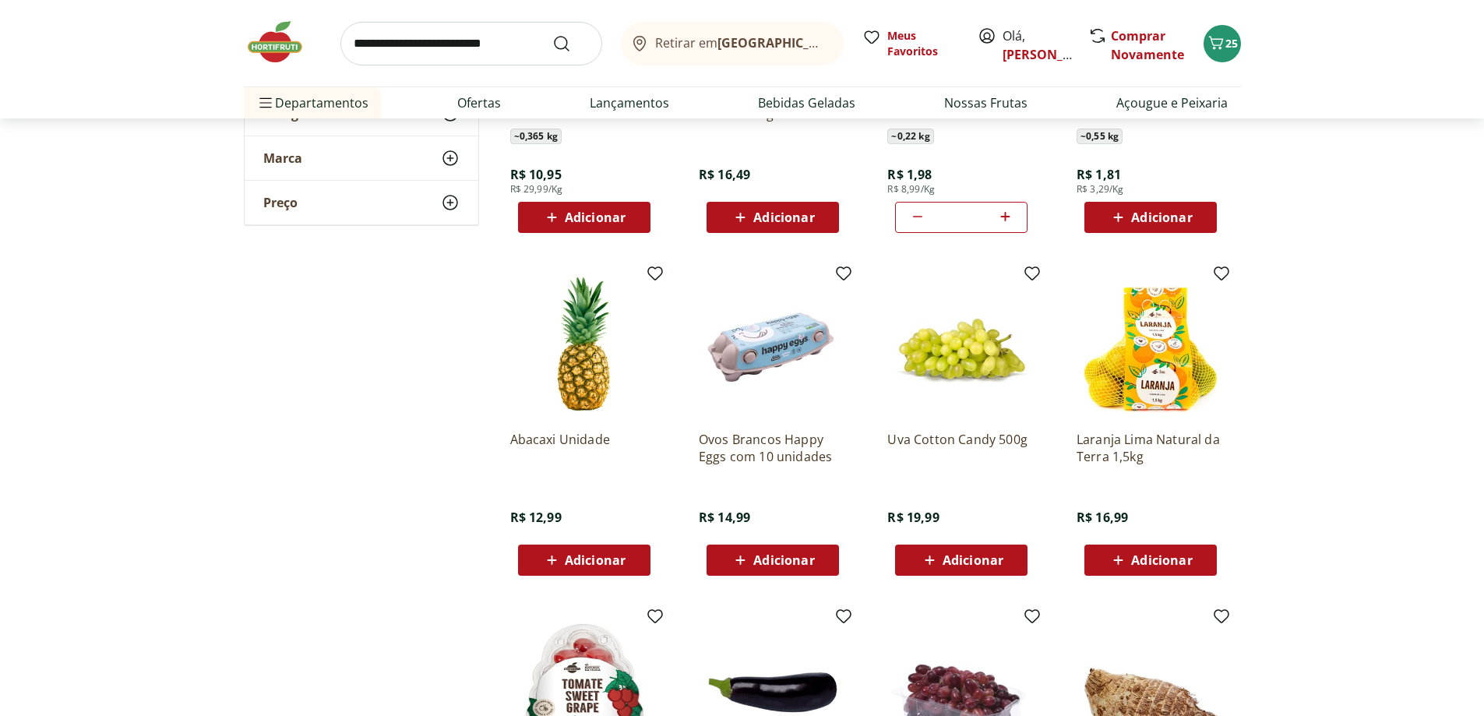
click at [786, 556] on span "Adicionar" at bounding box center [783, 560] width 61 height 12
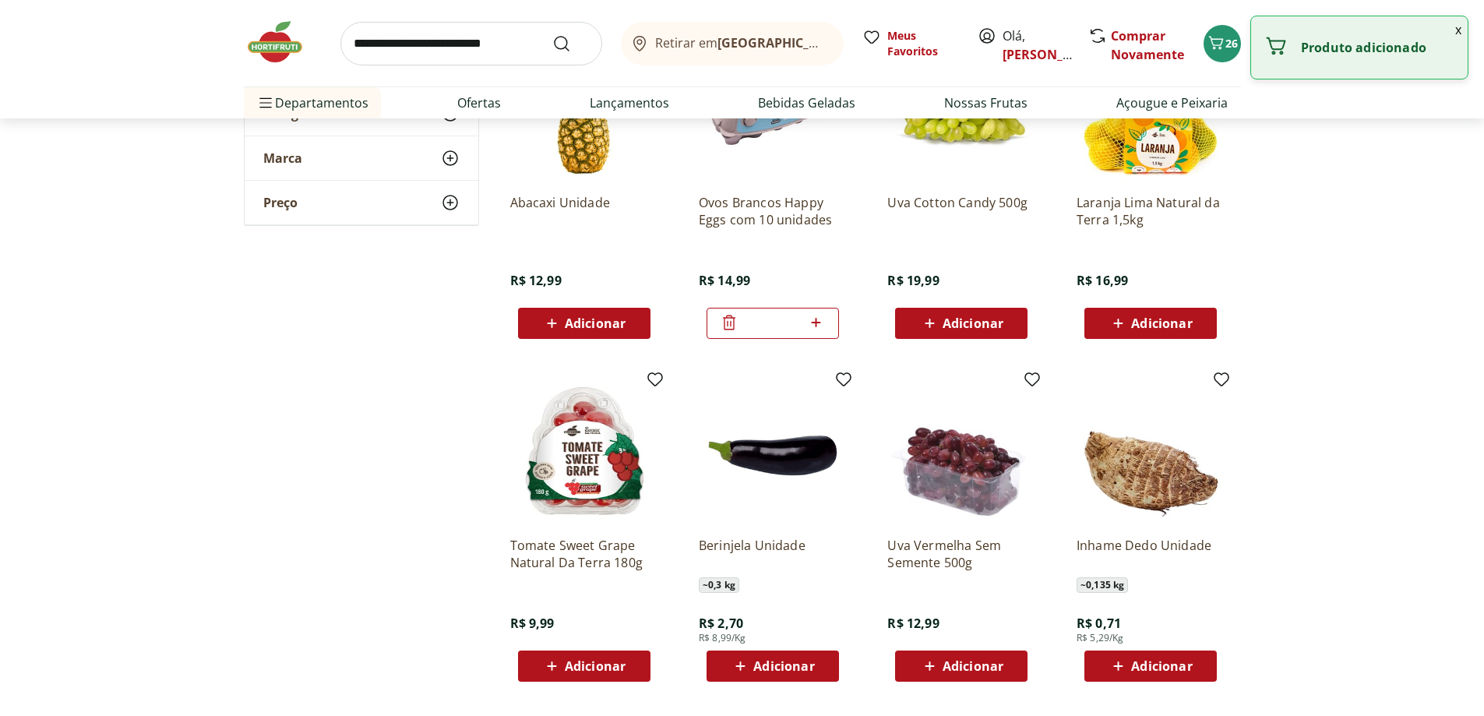
scroll to position [5891, 0]
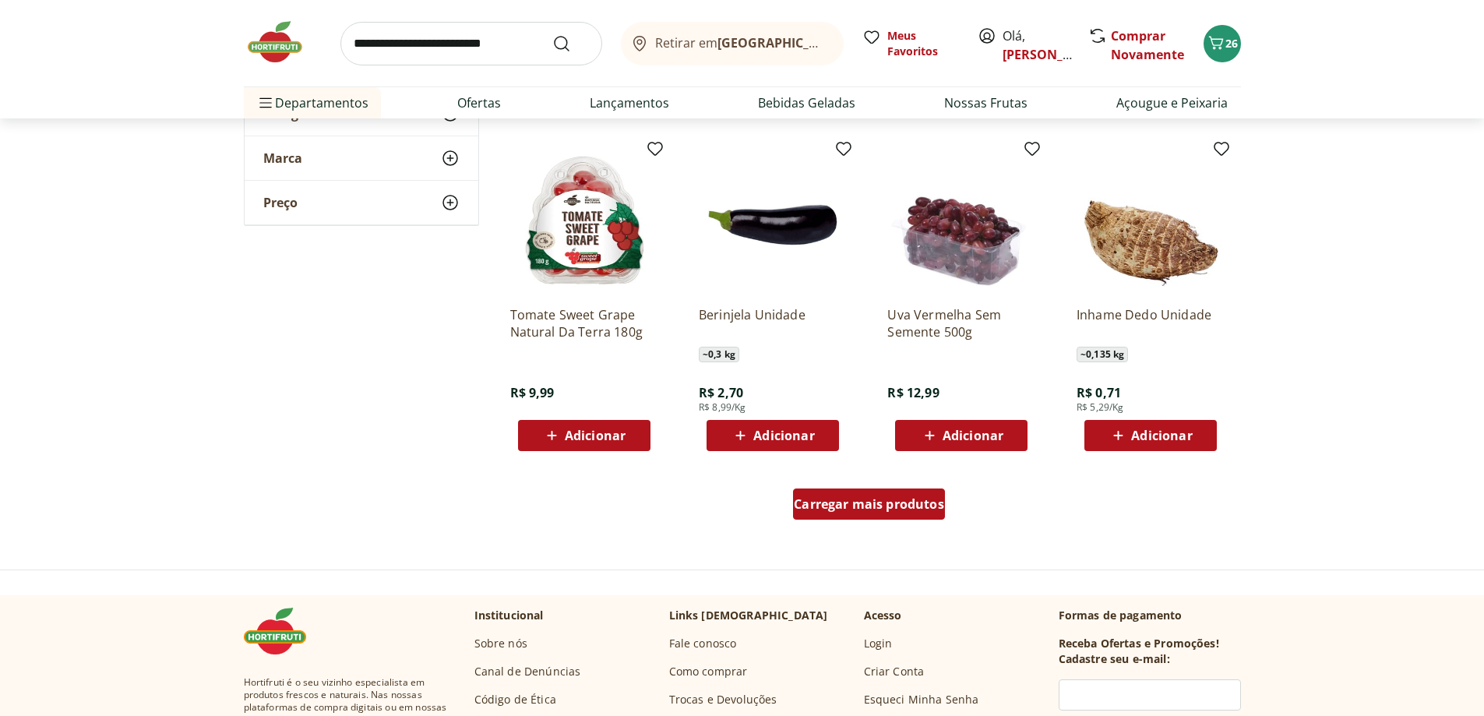
click at [863, 506] on span "Carregar mais produtos" at bounding box center [869, 504] width 150 height 12
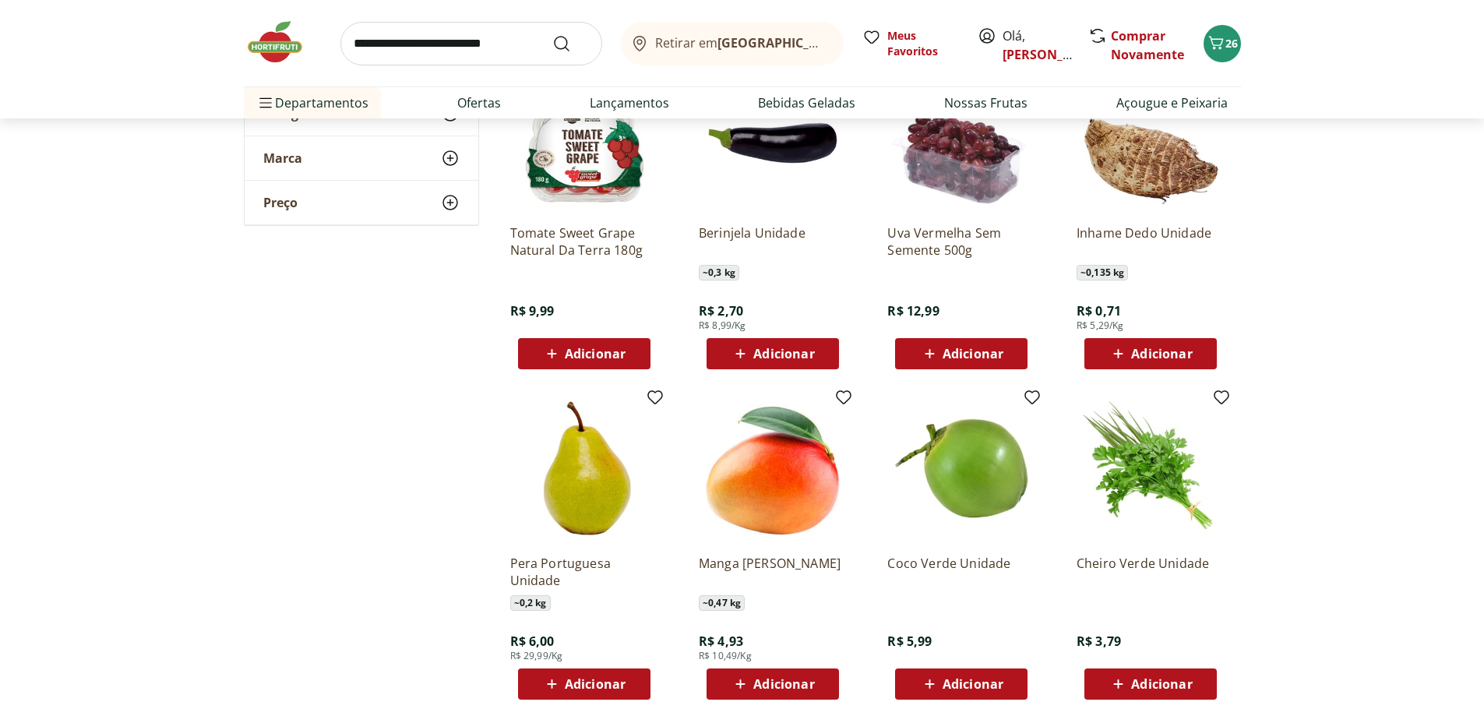
scroll to position [6047, 0]
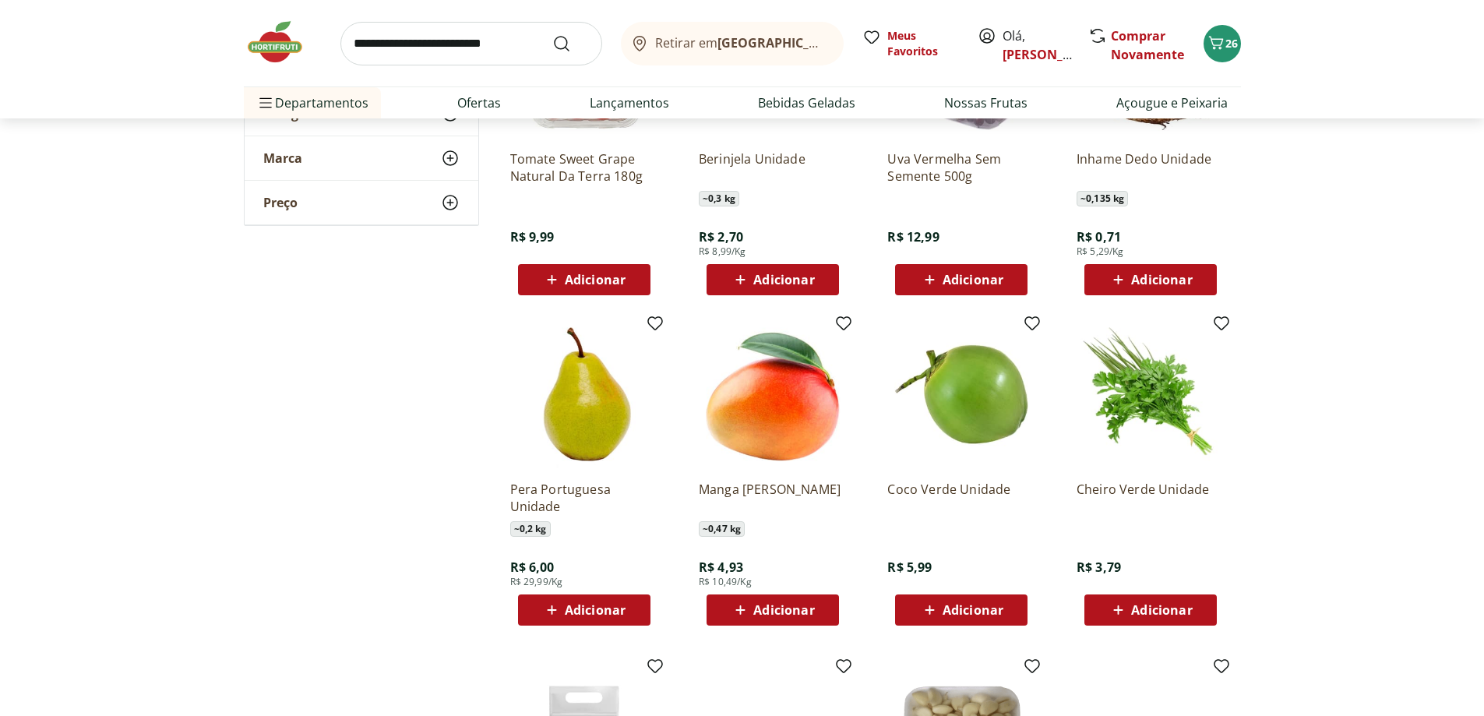
click at [1129, 609] on span "Adicionar" at bounding box center [1149, 610] width 83 height 19
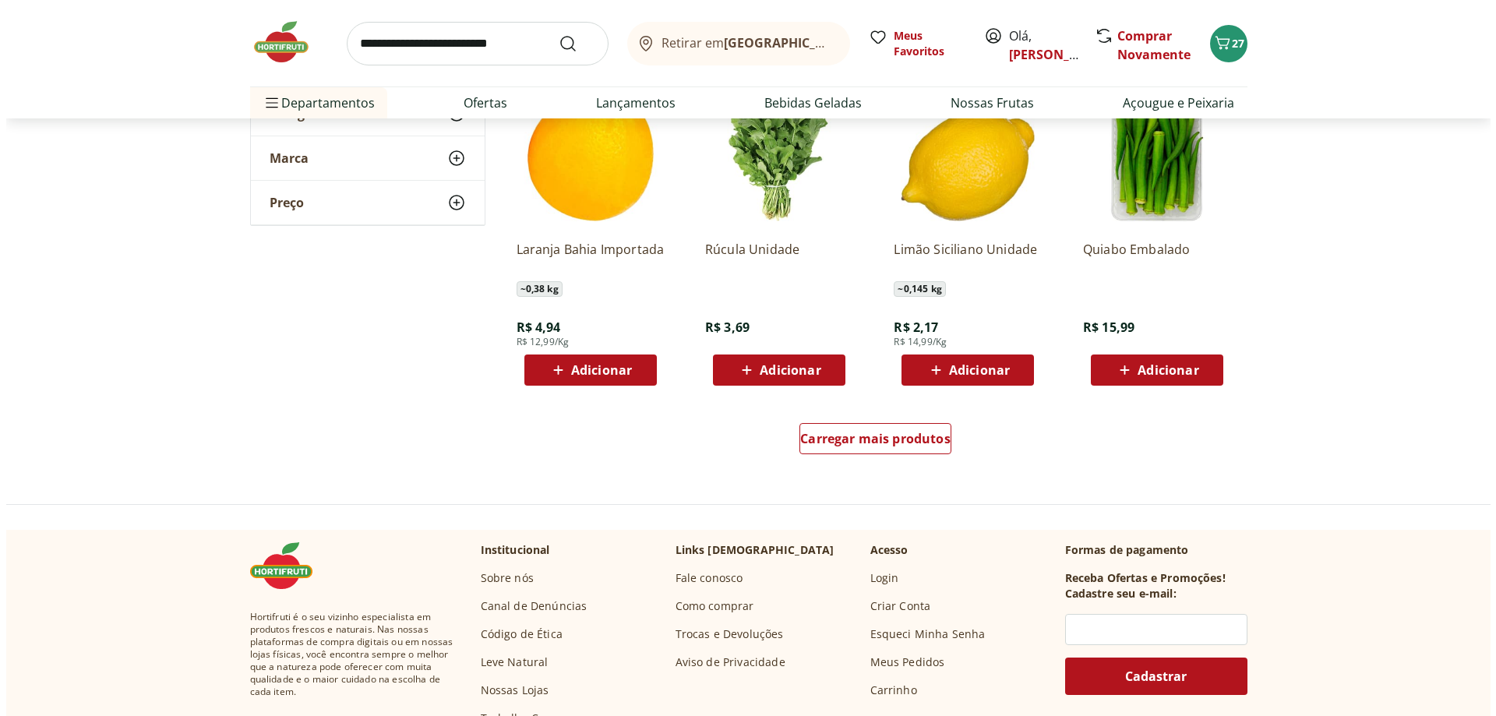
scroll to position [7060, 0]
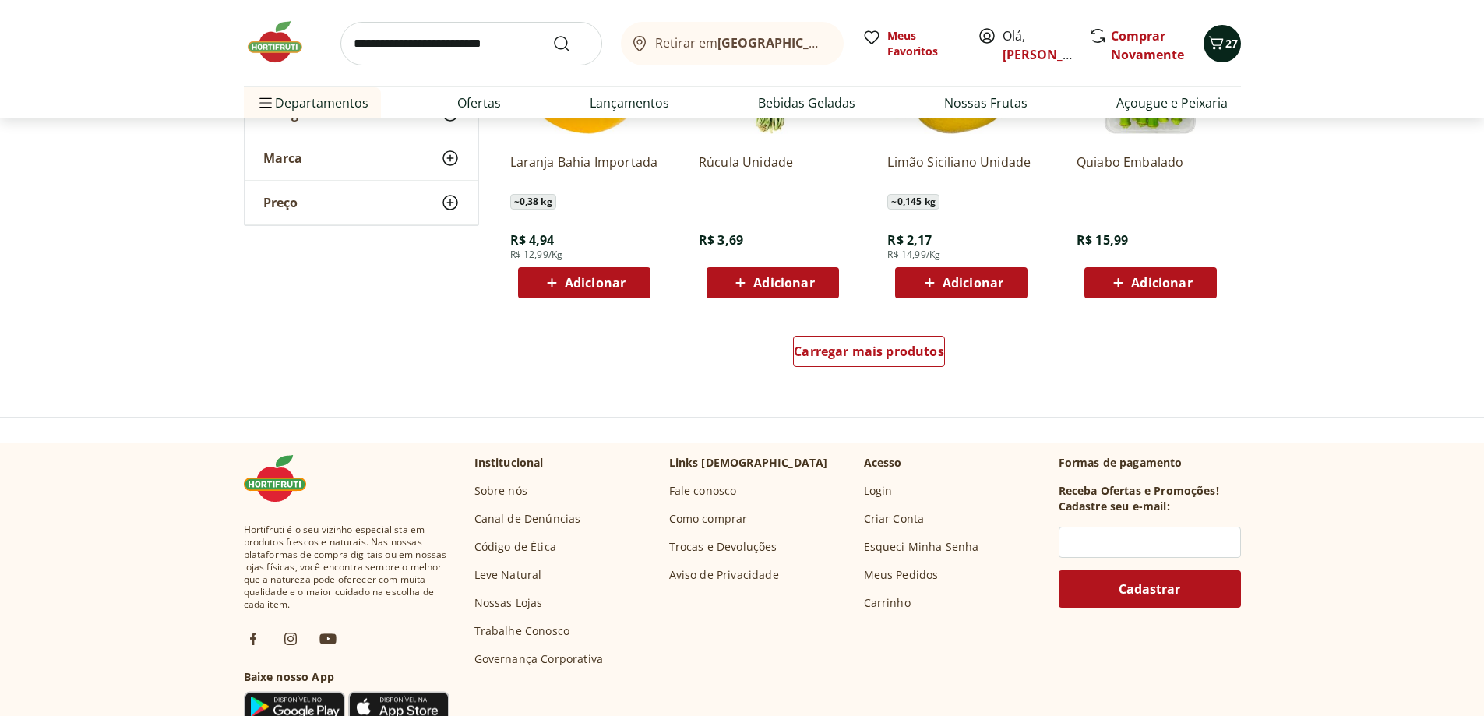
click at [1225, 42] on span "27" at bounding box center [1231, 43] width 12 height 15
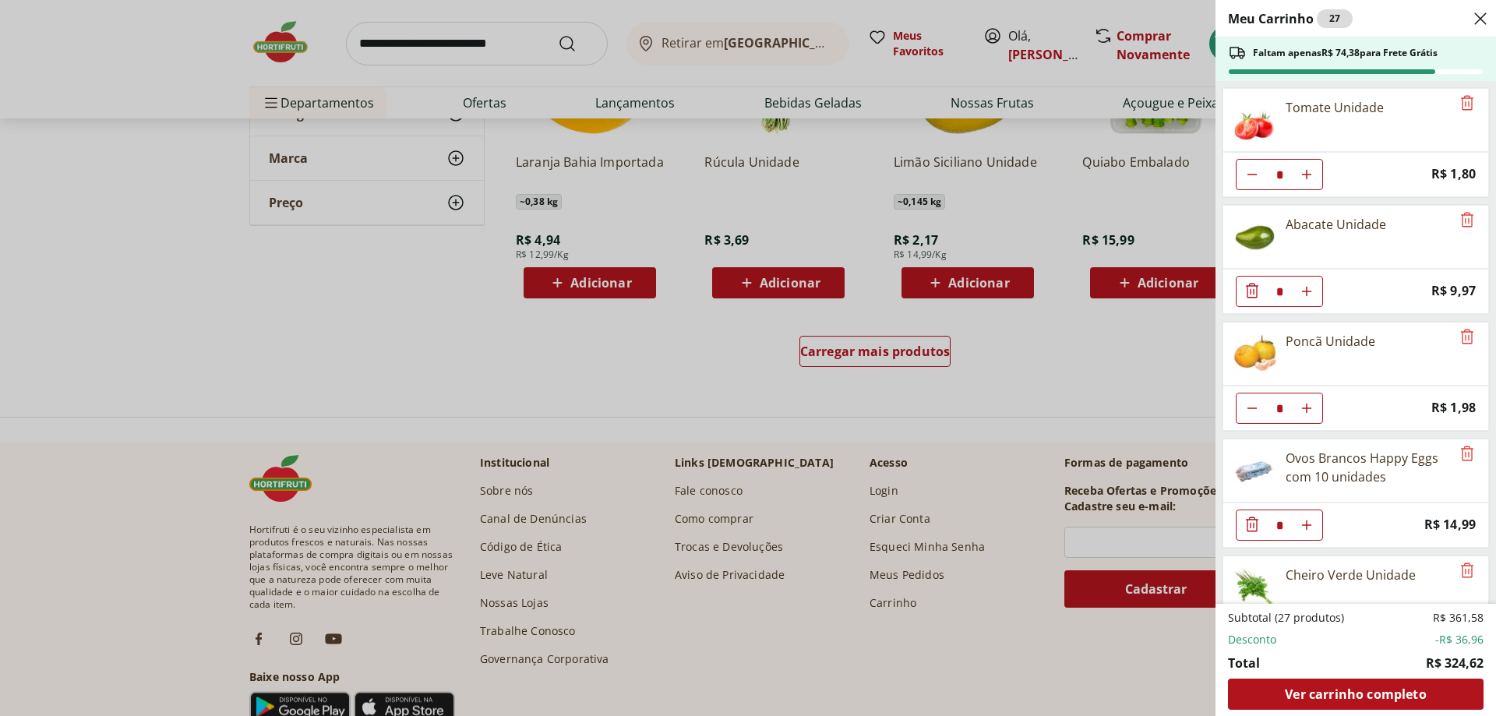
scroll to position [1470, 0]
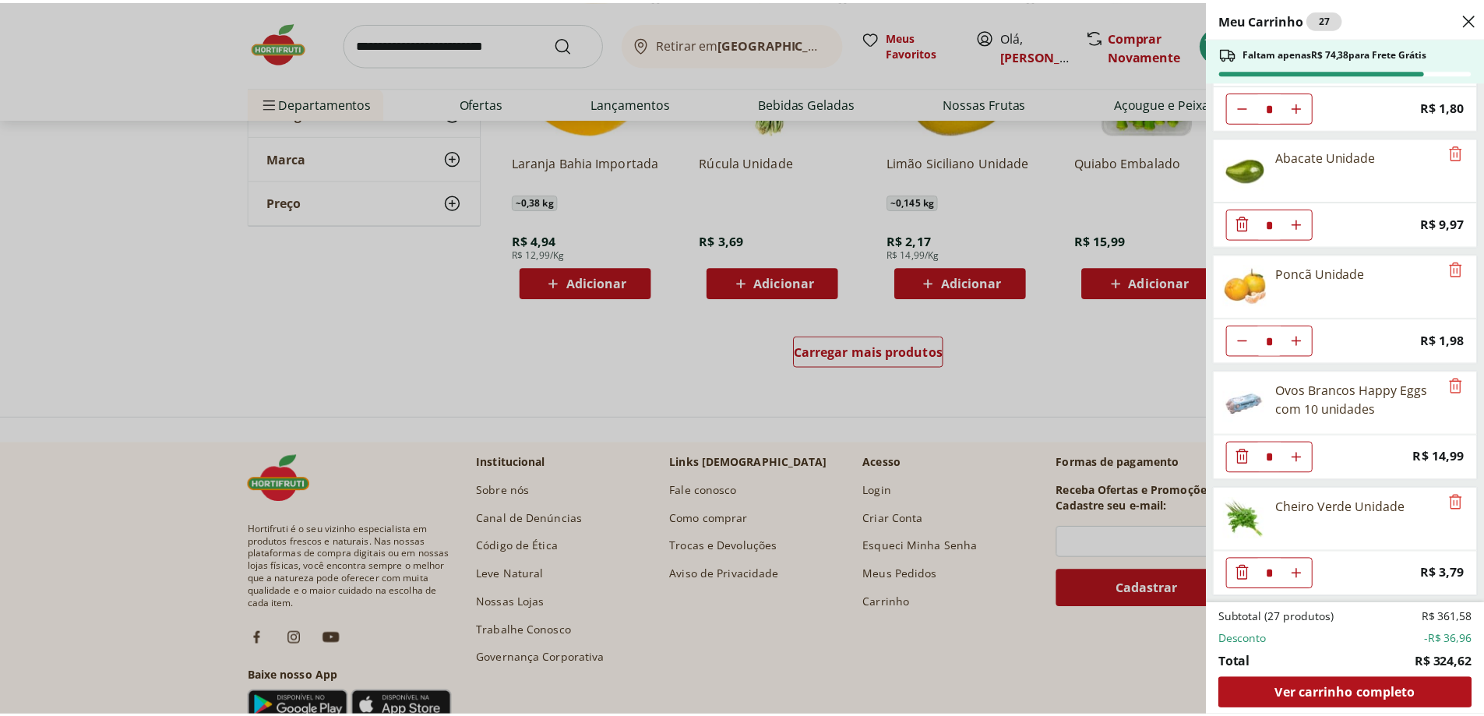
scroll to position [1353, 0]
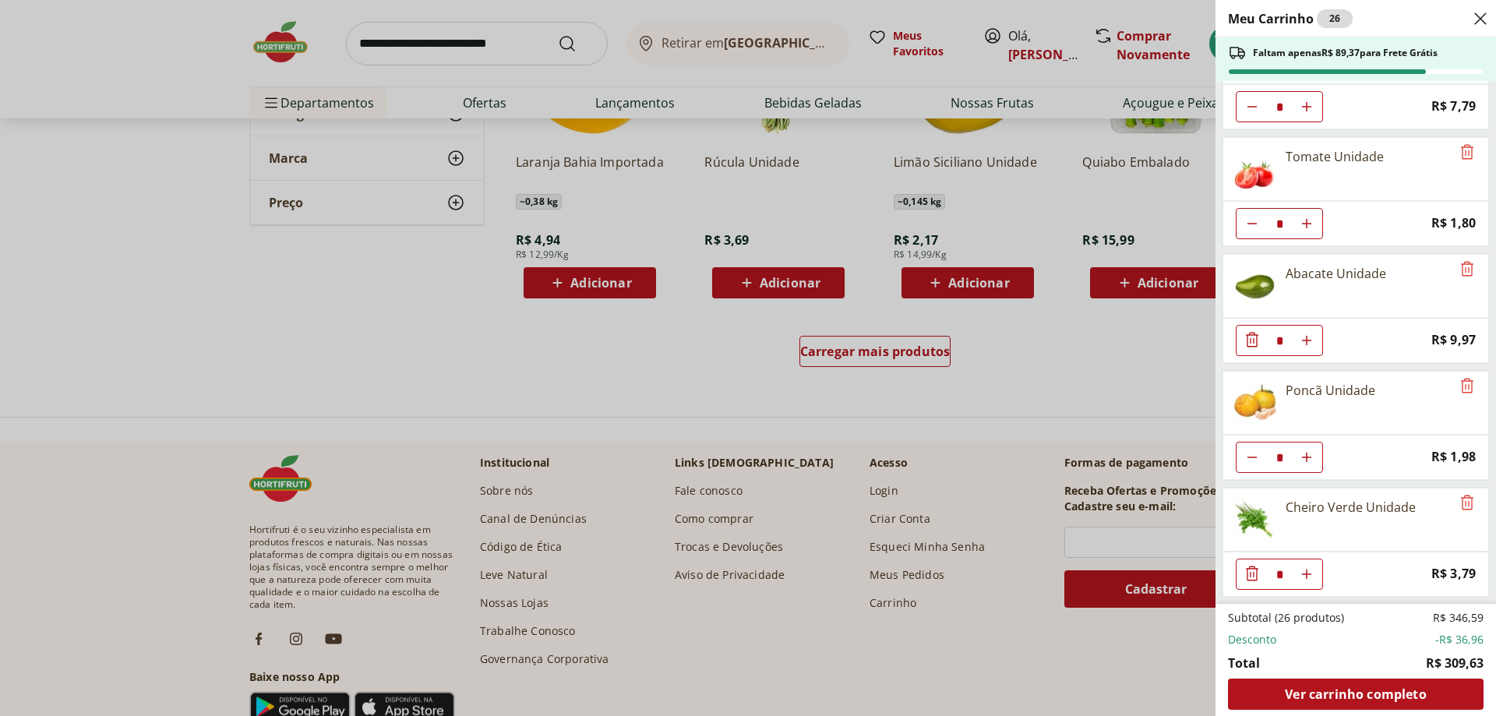
click at [803, 446] on div "Meu Carrinho 26 Faltam apenas R$ 89,37 para Frete Grátis Batata Inglesa Unidade…" at bounding box center [748, 358] width 1496 height 716
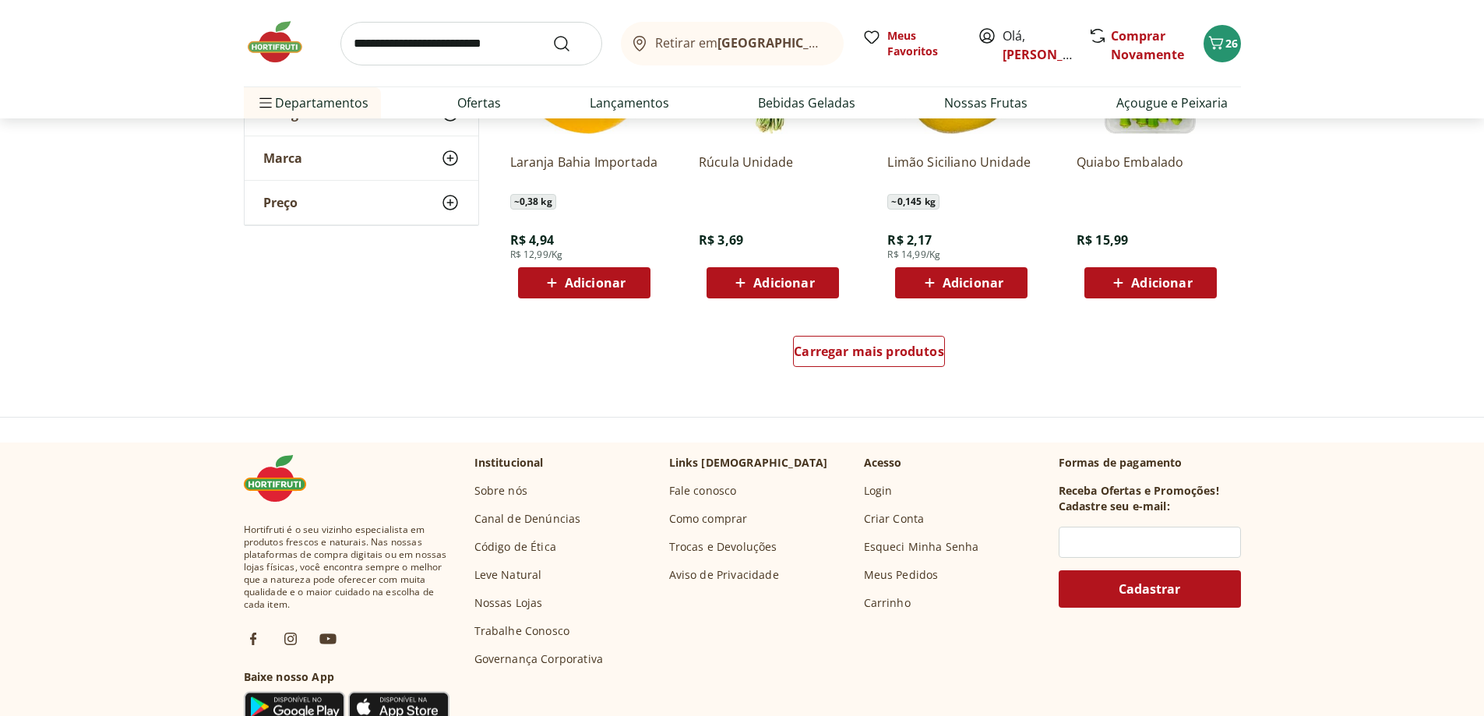
click at [400, 45] on input "search" at bounding box center [471, 44] width 262 height 44
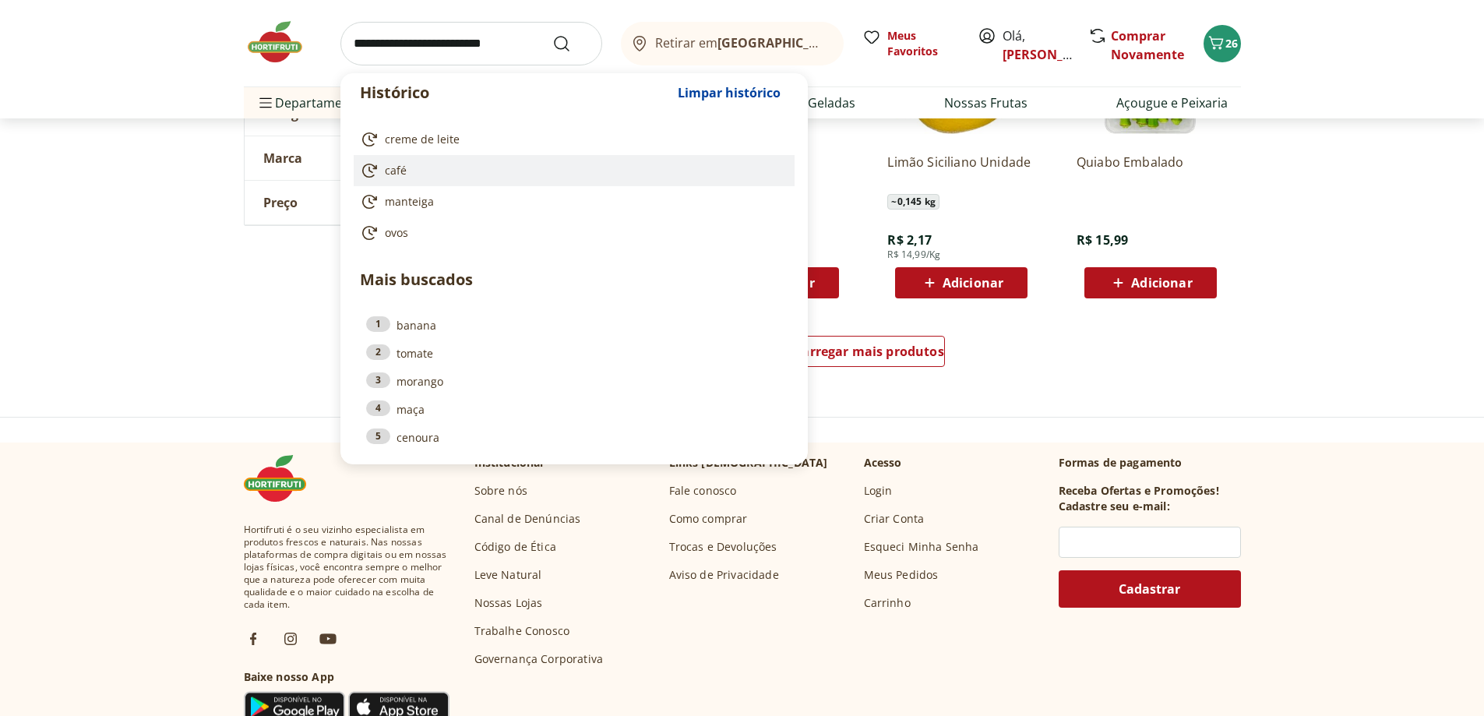
click at [387, 174] on span "café" at bounding box center [396, 171] width 22 height 16
type input "****"
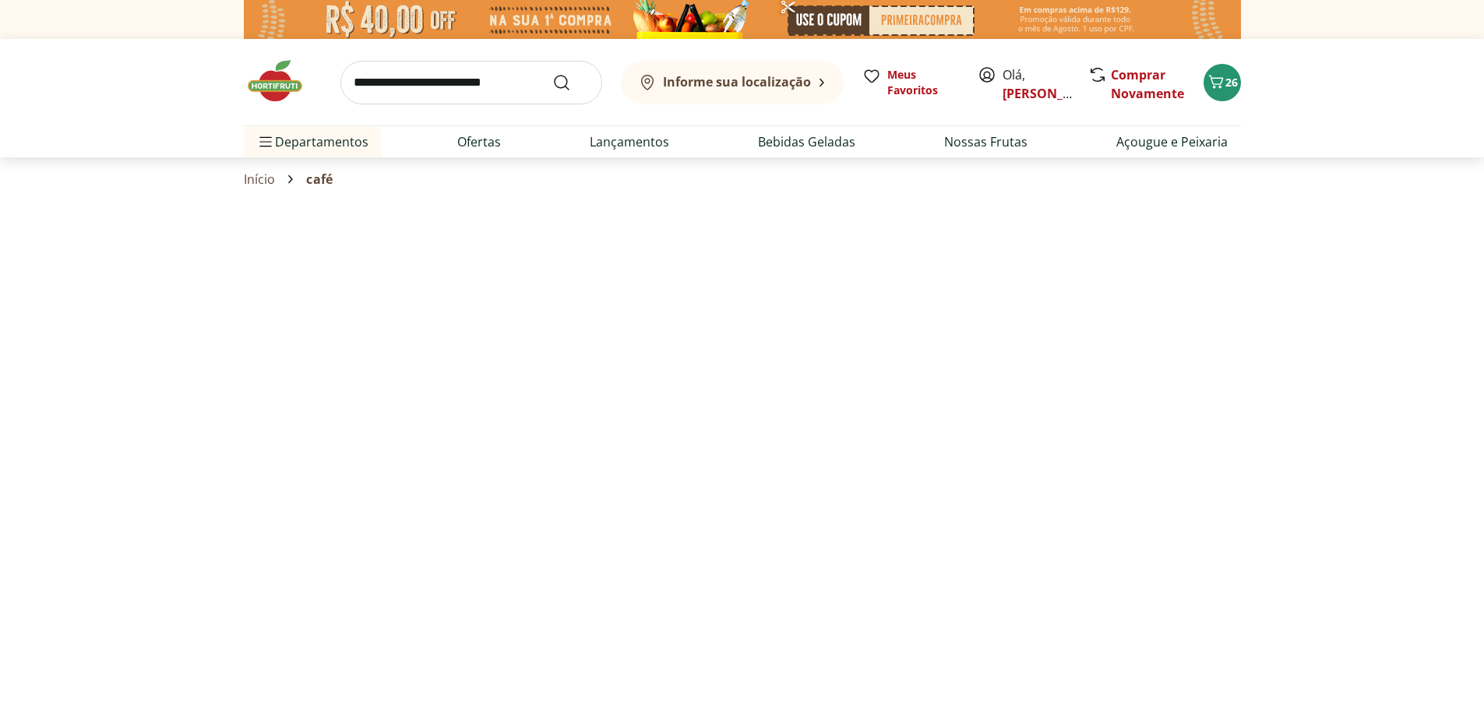
select select "**********"
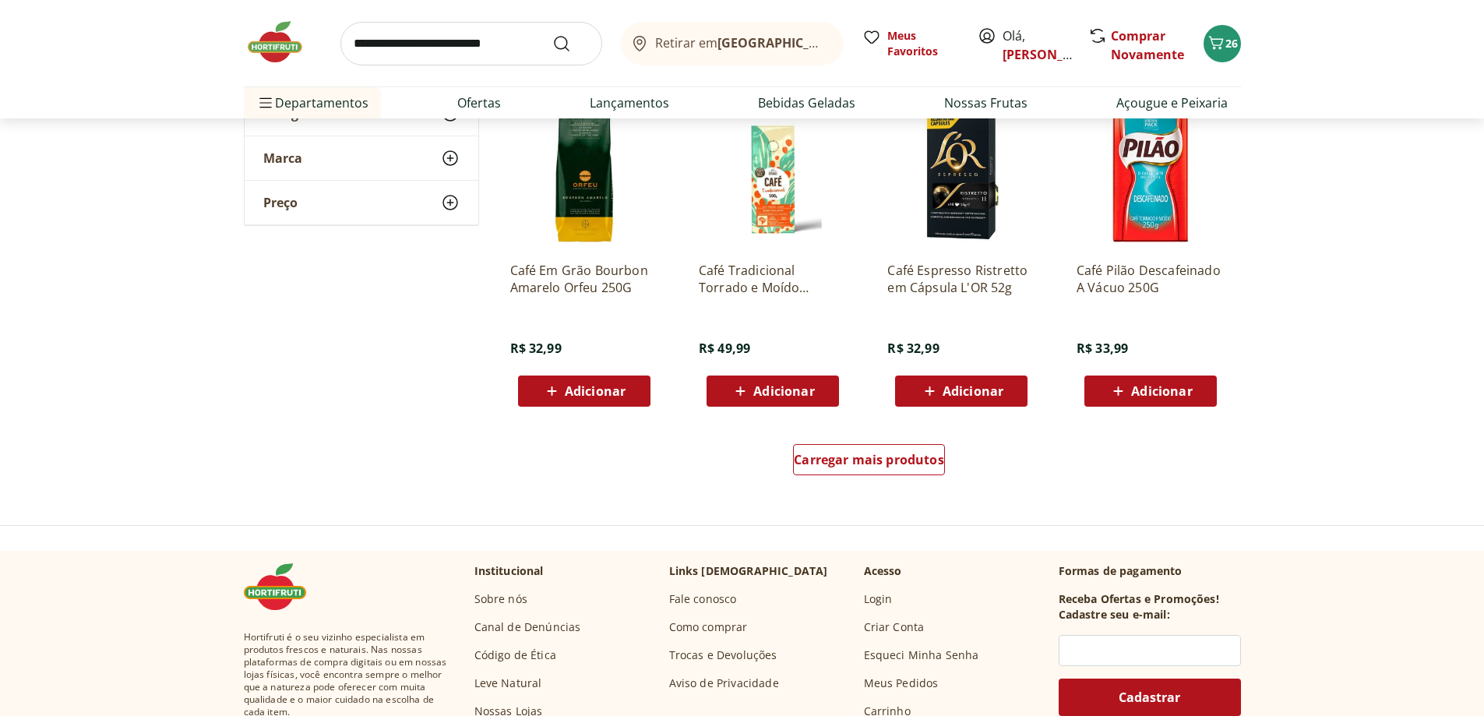
scroll to position [935, 0]
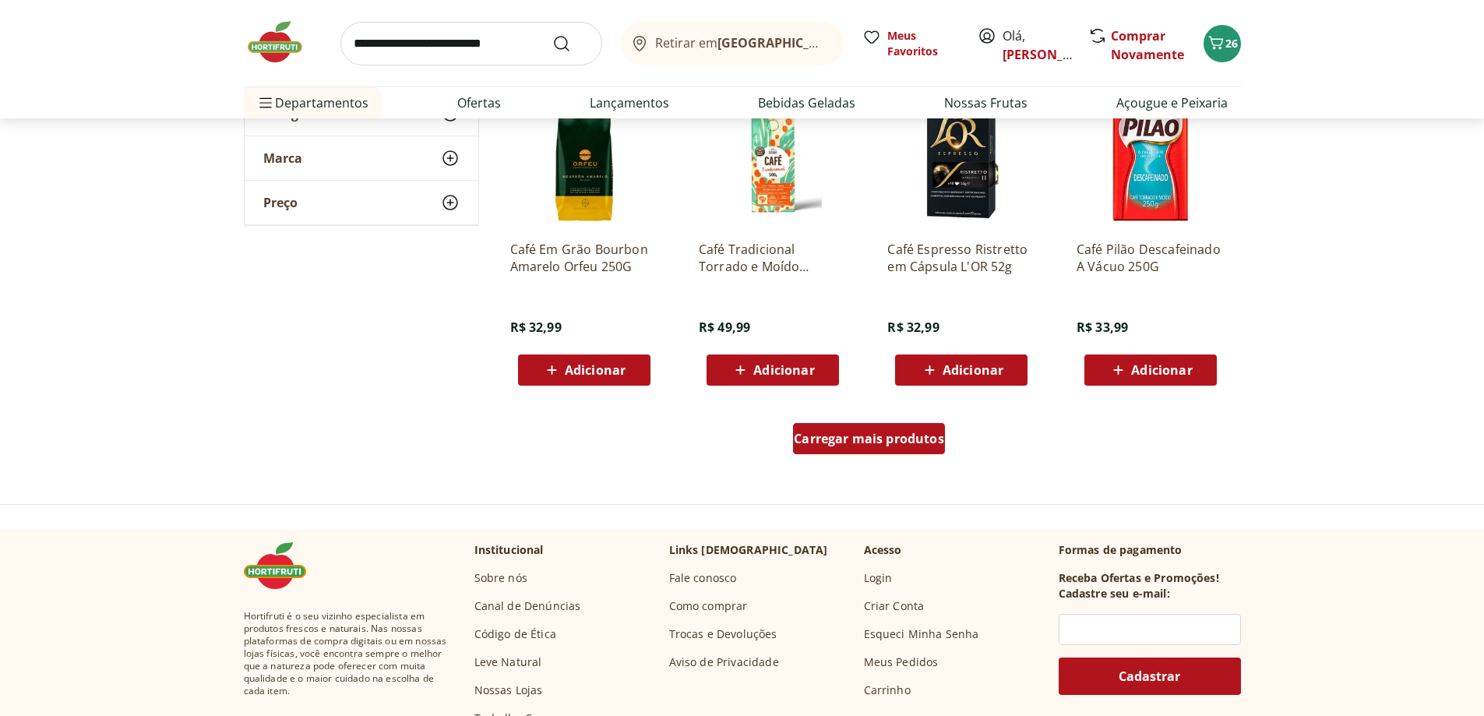
click at [817, 436] on span "Carregar mais produtos" at bounding box center [869, 438] width 150 height 12
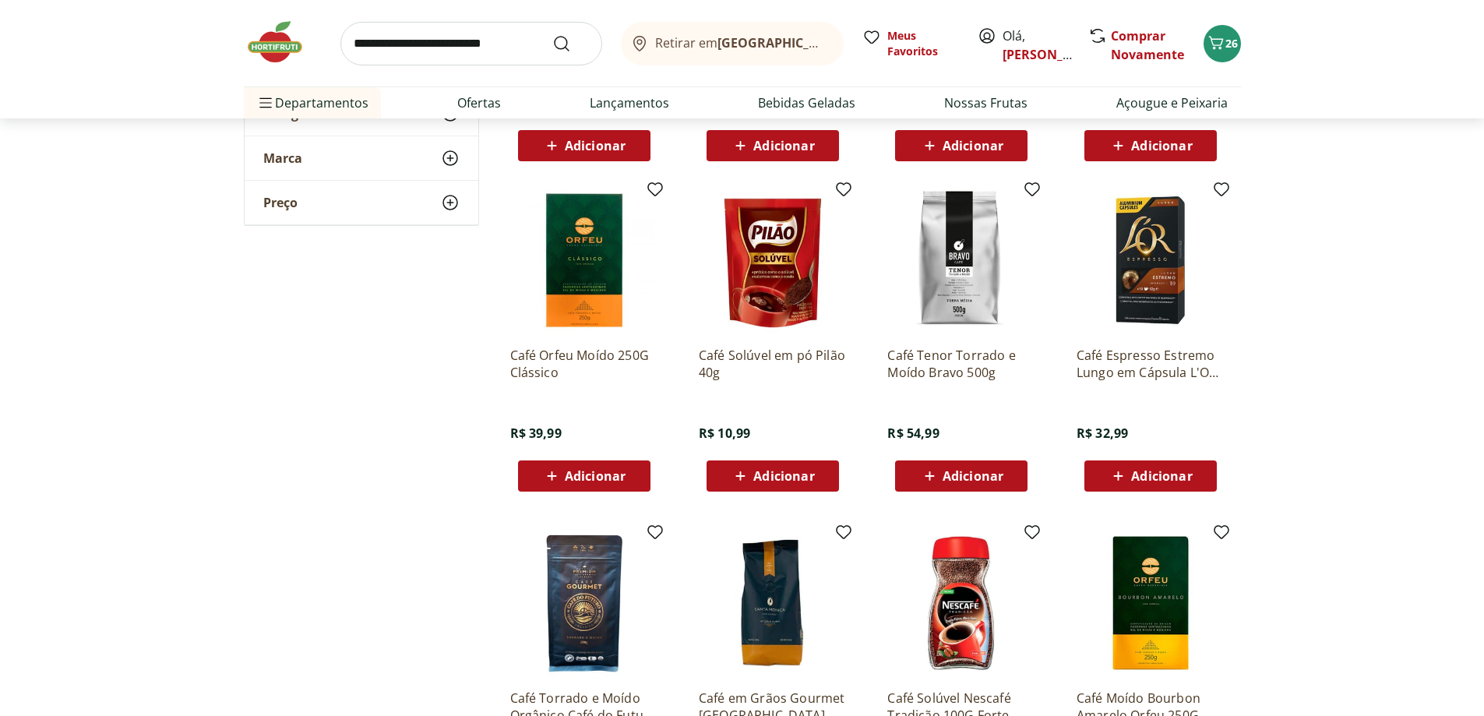
scroll to position [1246, 0]
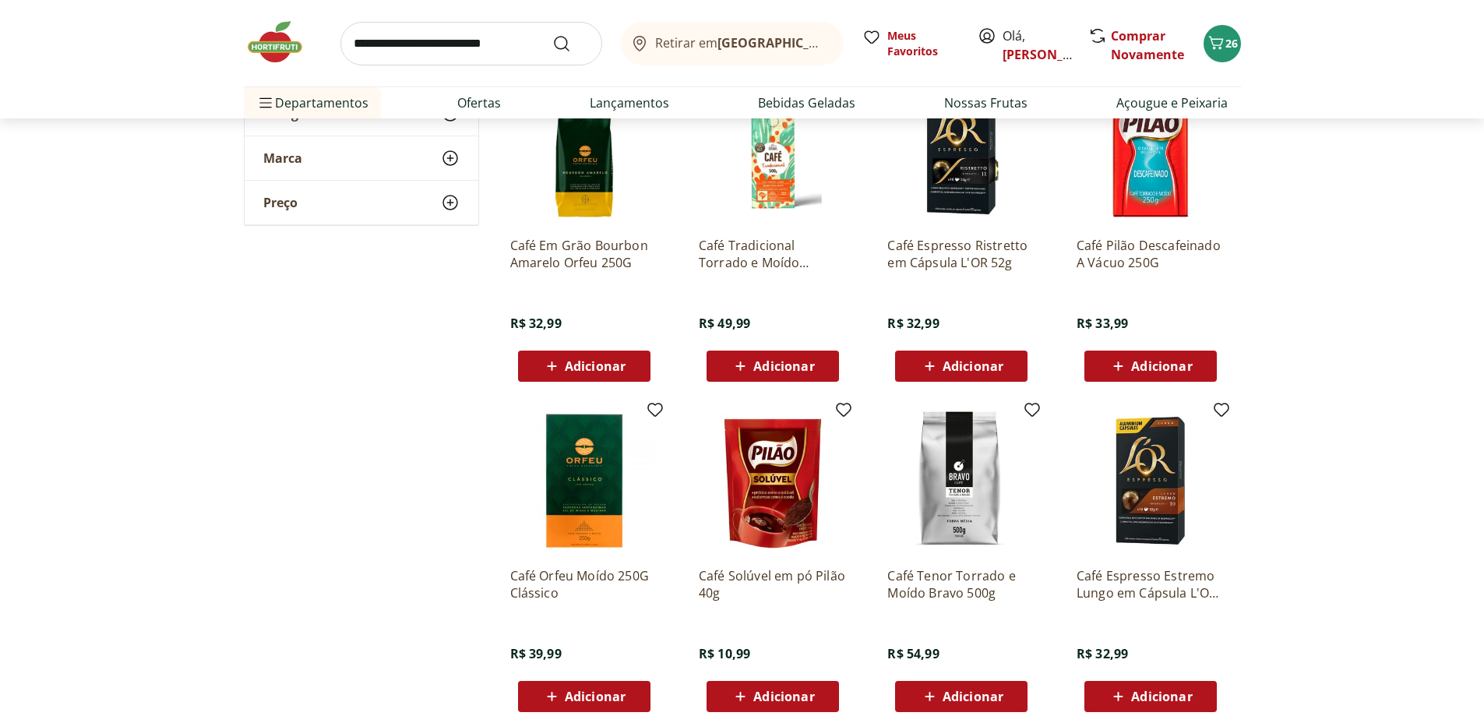
scroll to position [779, 0]
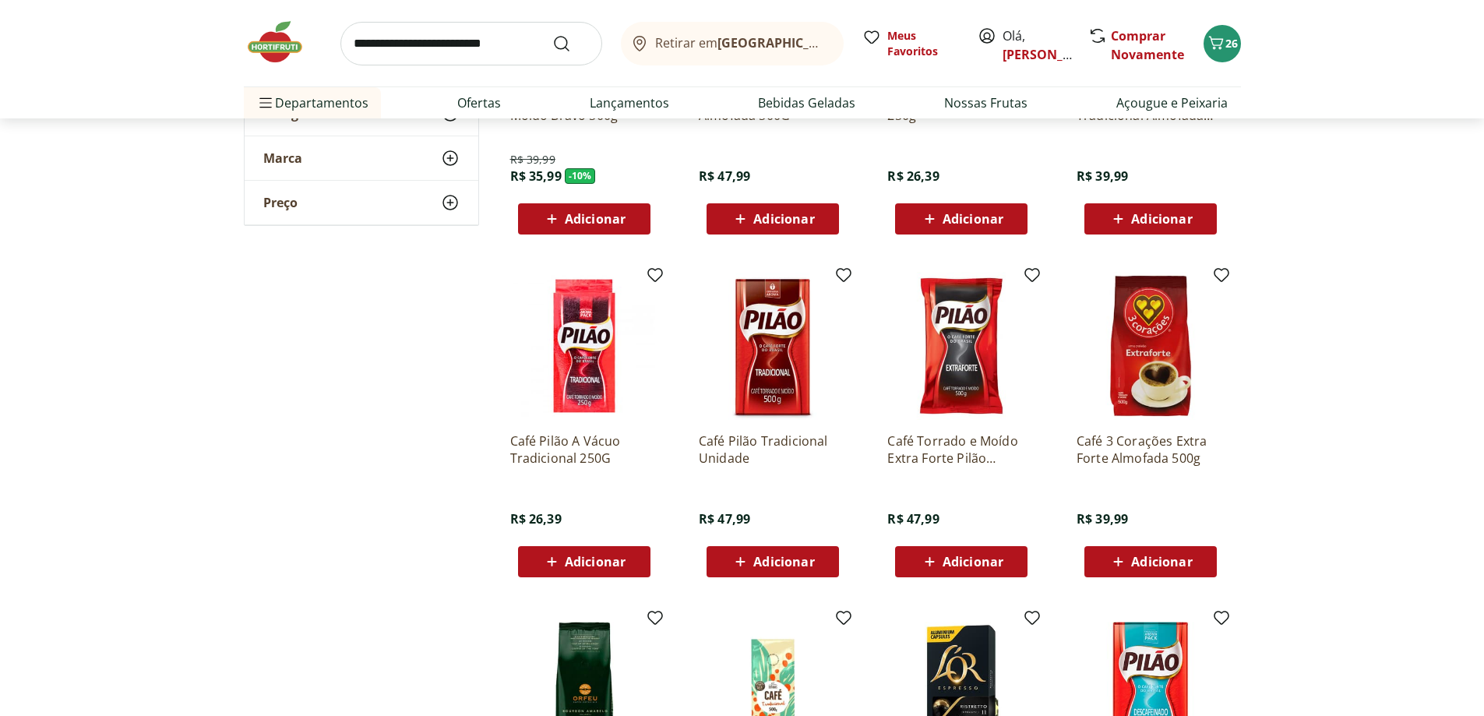
scroll to position [389, 0]
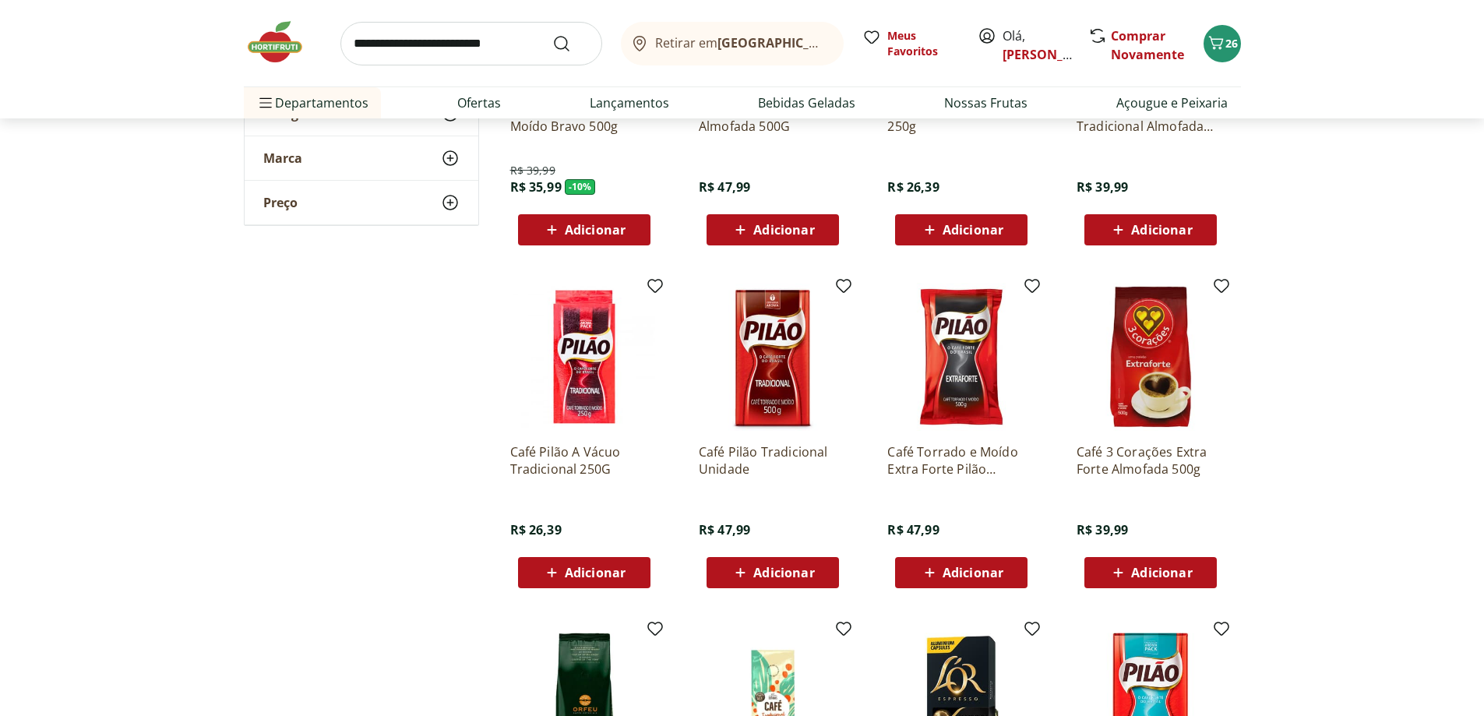
click at [561, 570] on icon at bounding box center [551, 572] width 19 height 19
click at [395, 41] on input "search" at bounding box center [471, 44] width 262 height 44
type input "*****"
click at [552, 34] on button "Submit Search" at bounding box center [570, 43] width 37 height 19
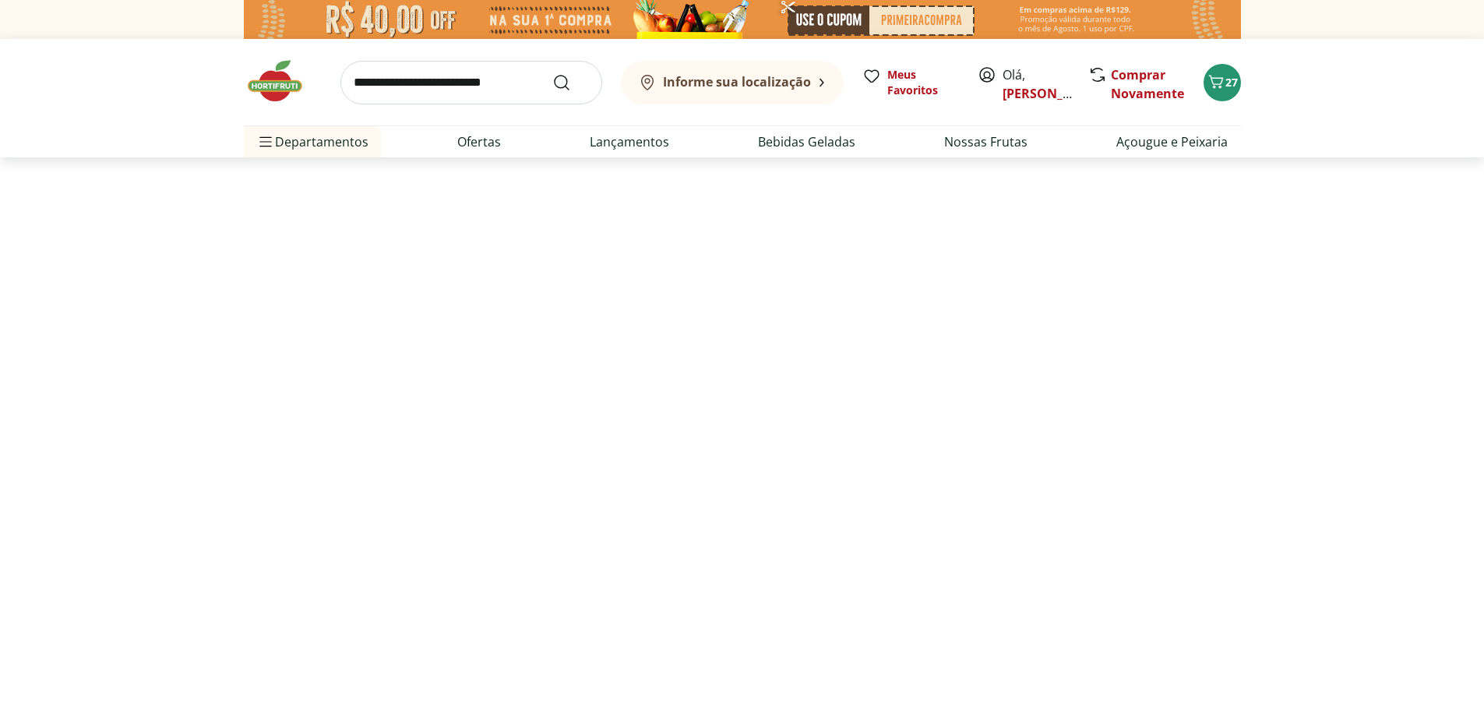
select select "**********"
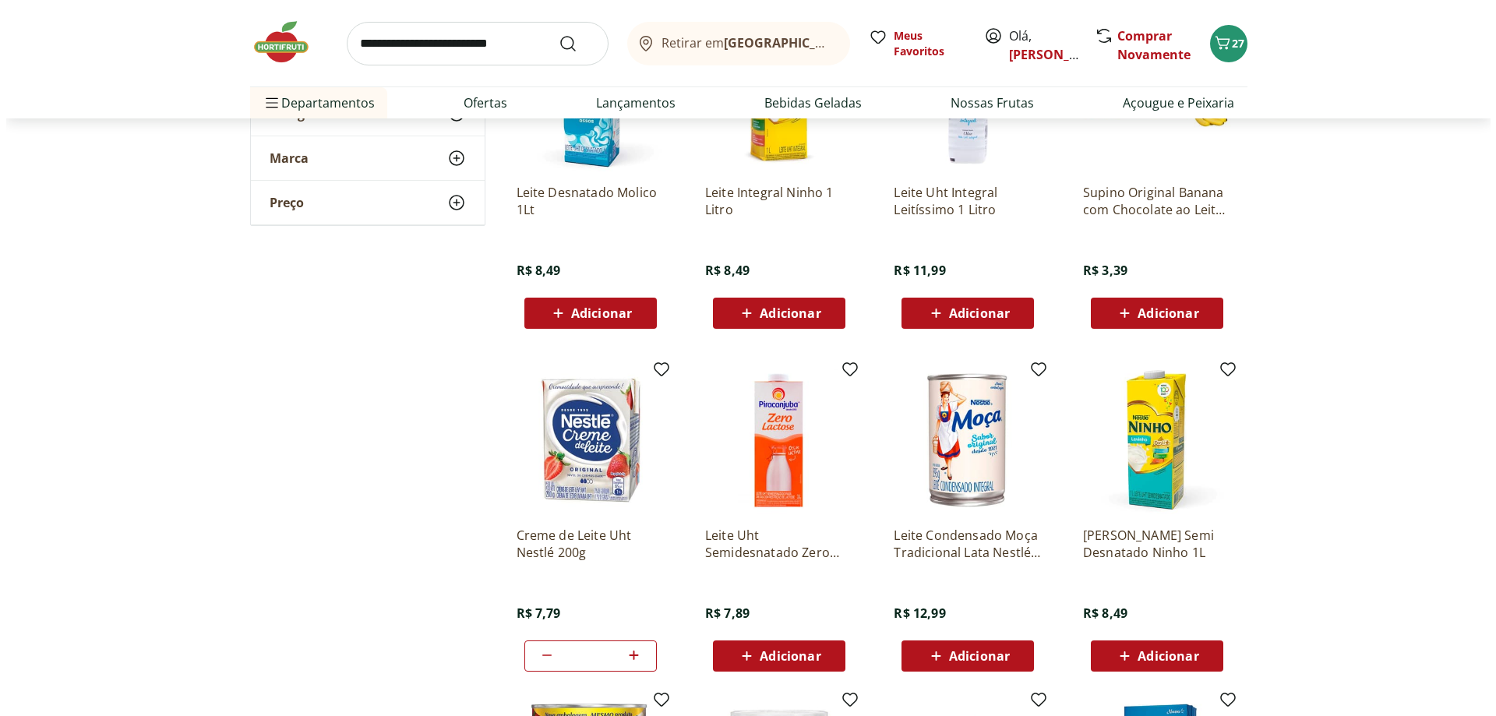
scroll to position [1013, 0]
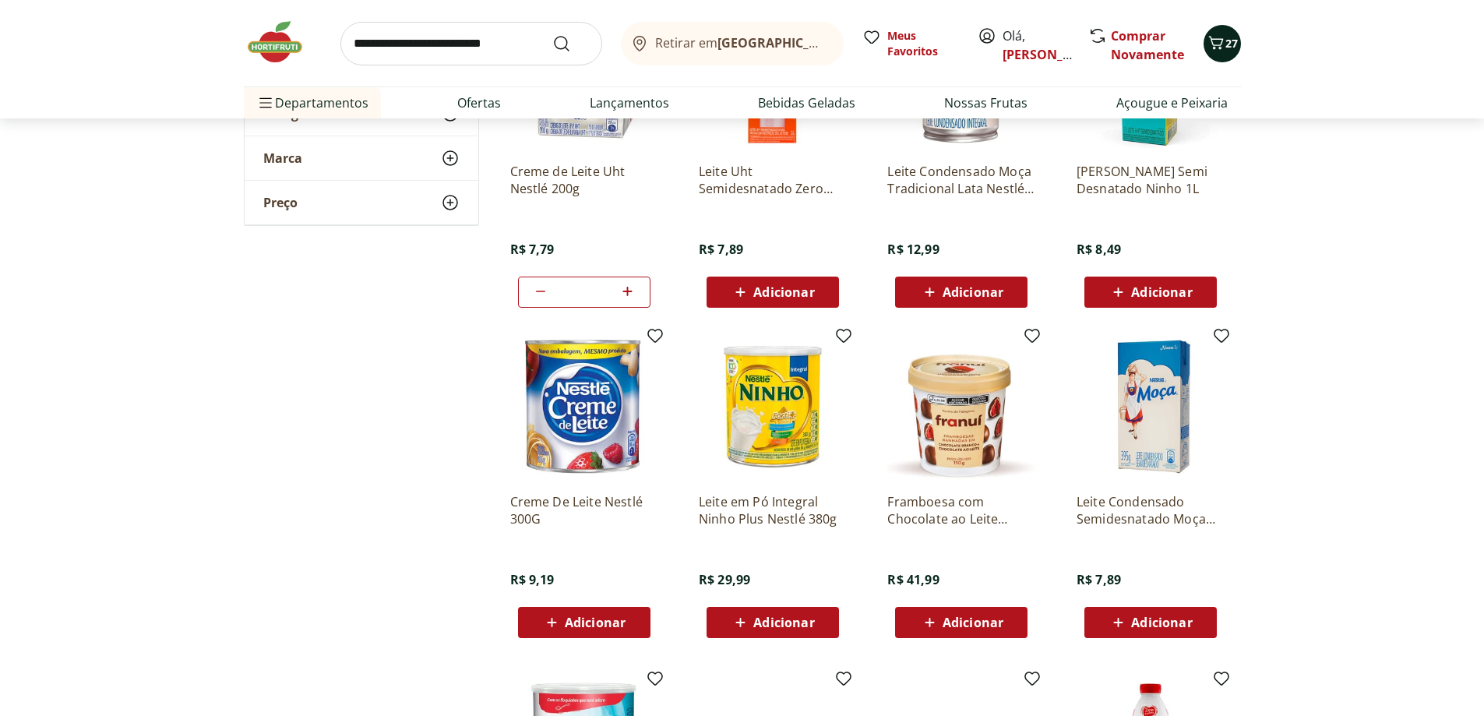
click at [1232, 45] on span "27" at bounding box center [1231, 43] width 12 height 15
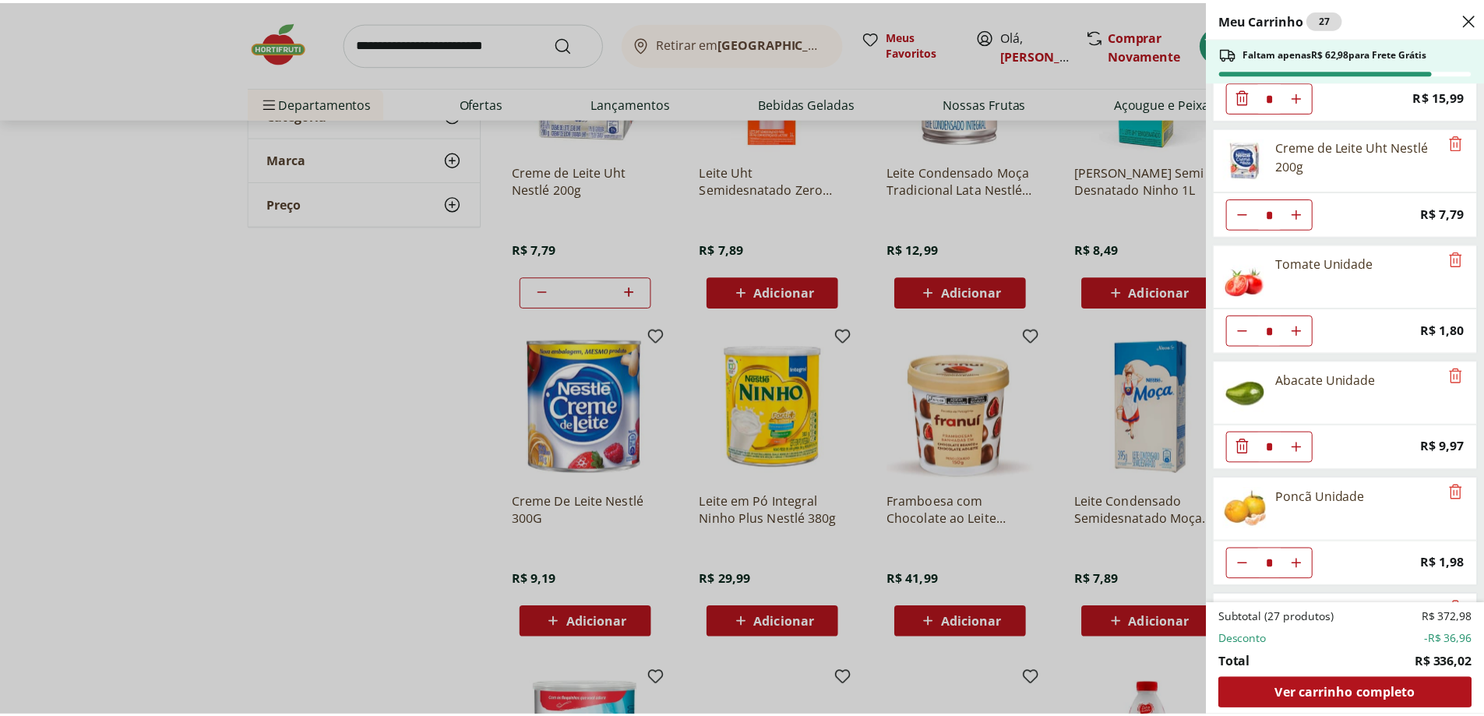
scroll to position [1470, 0]
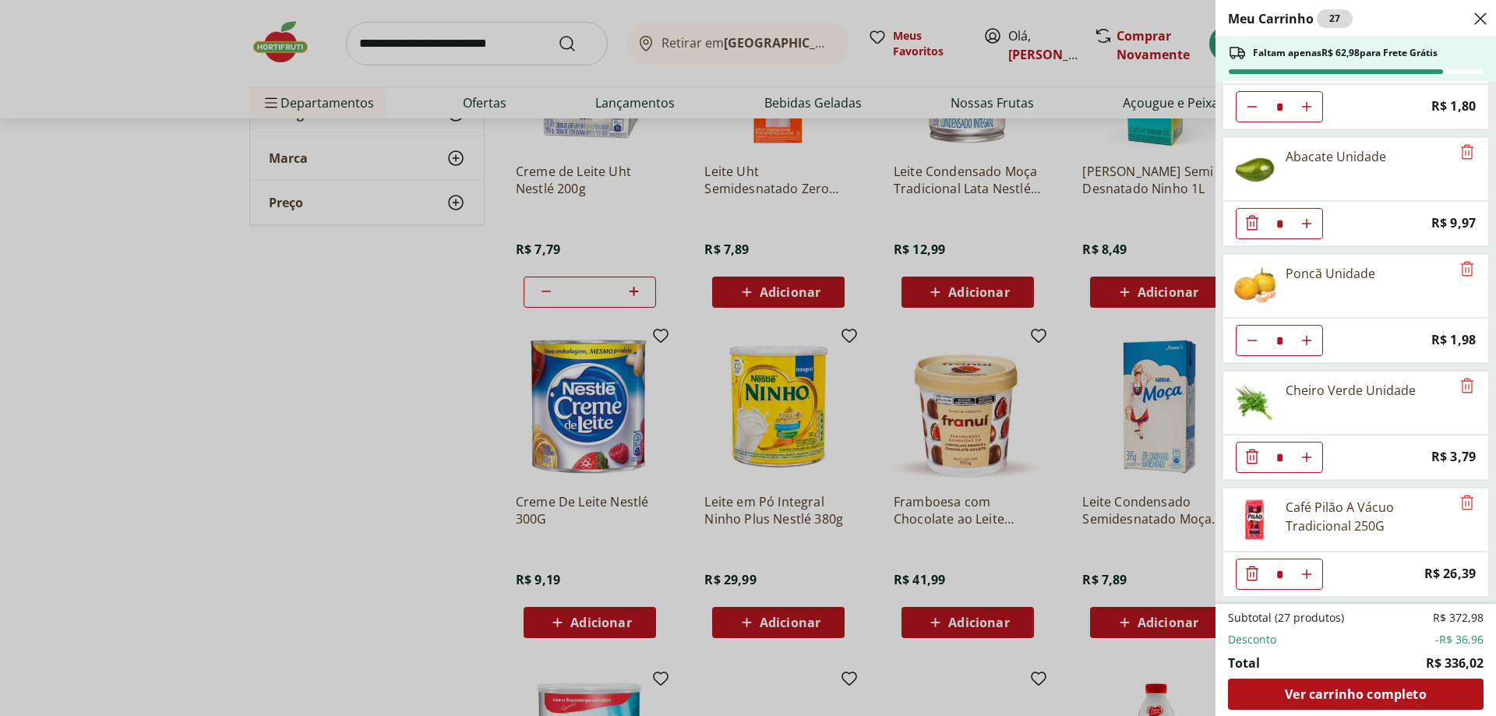
click at [378, 364] on div "Meu Carrinho 27 Faltam apenas R$ 62,98 para Frete Grátis Batata Inglesa Unidade…" at bounding box center [748, 358] width 1496 height 716
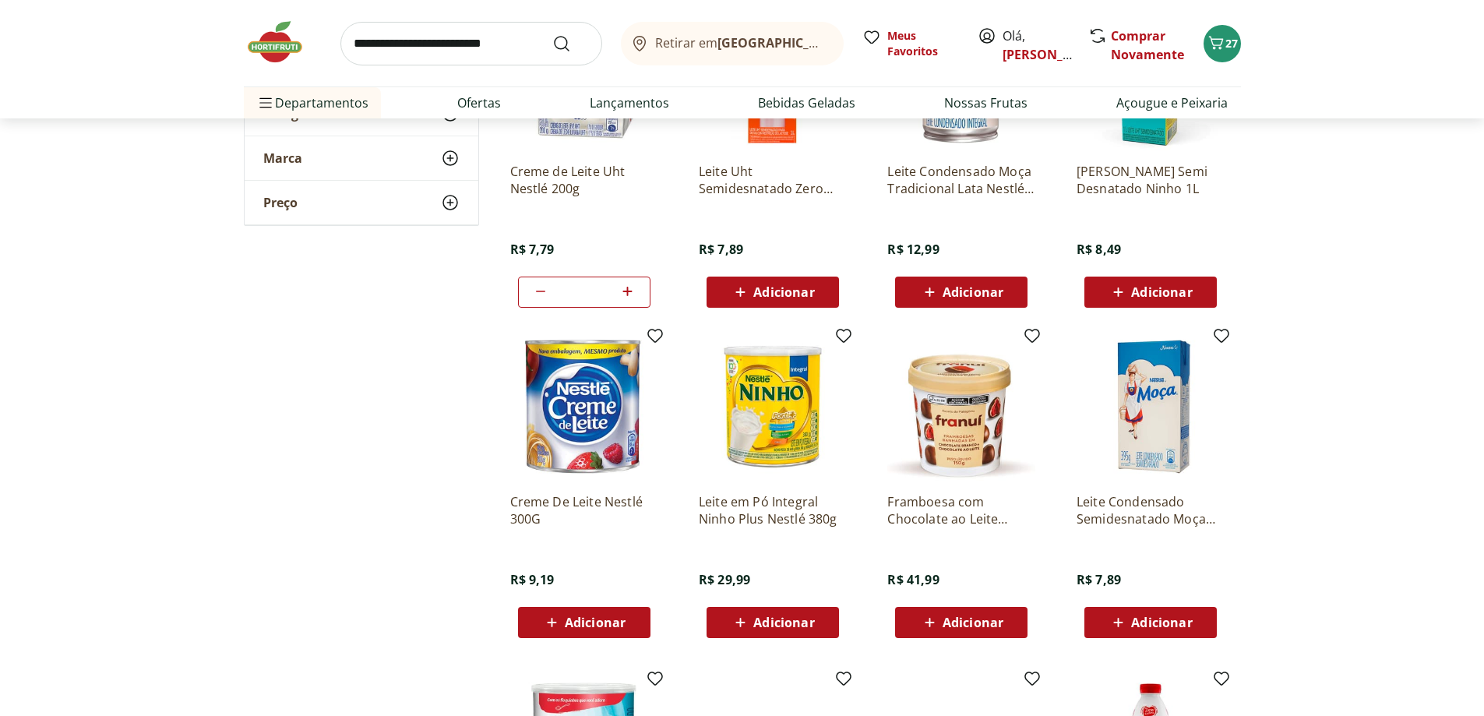
click at [1151, 627] on span "Adicionar" at bounding box center [1161, 622] width 61 height 12
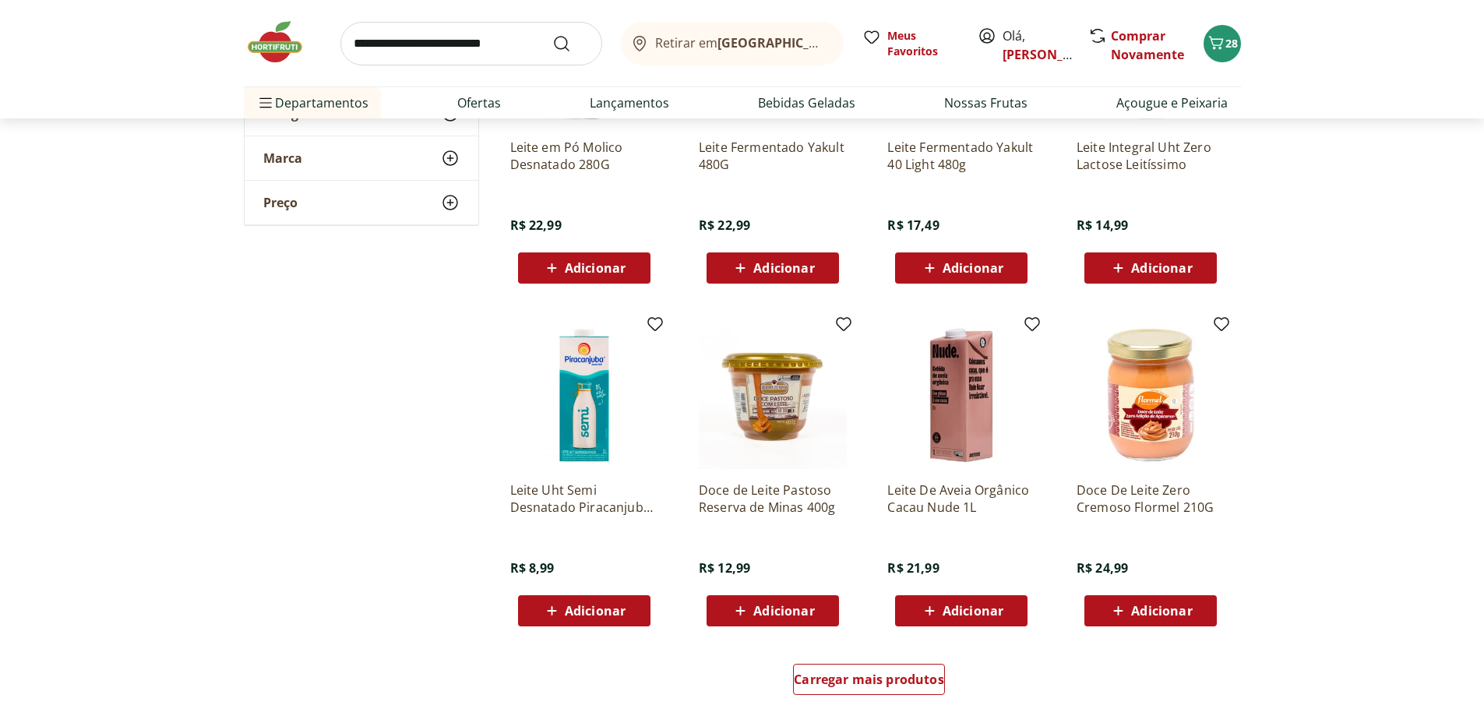
scroll to position [1869, 0]
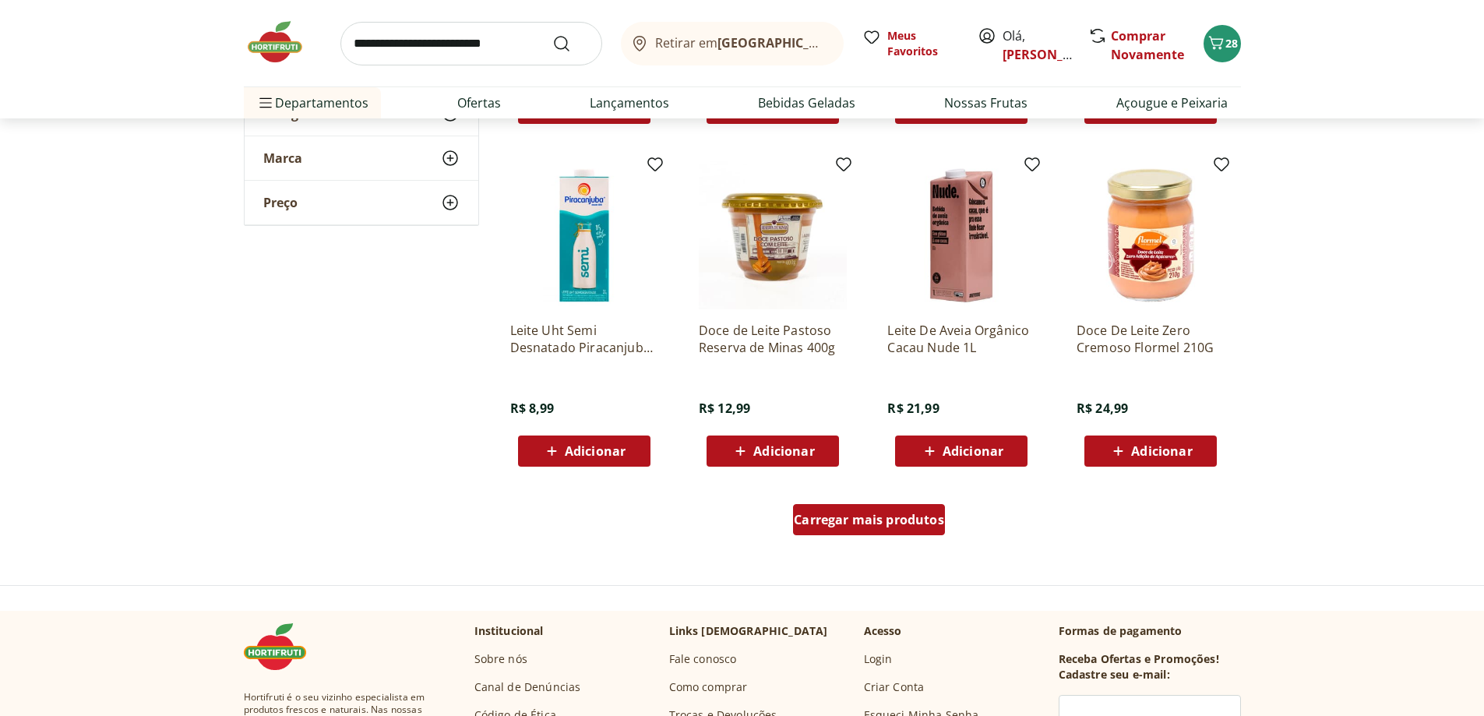
click at [874, 526] on span "Carregar mais produtos" at bounding box center [869, 519] width 150 height 12
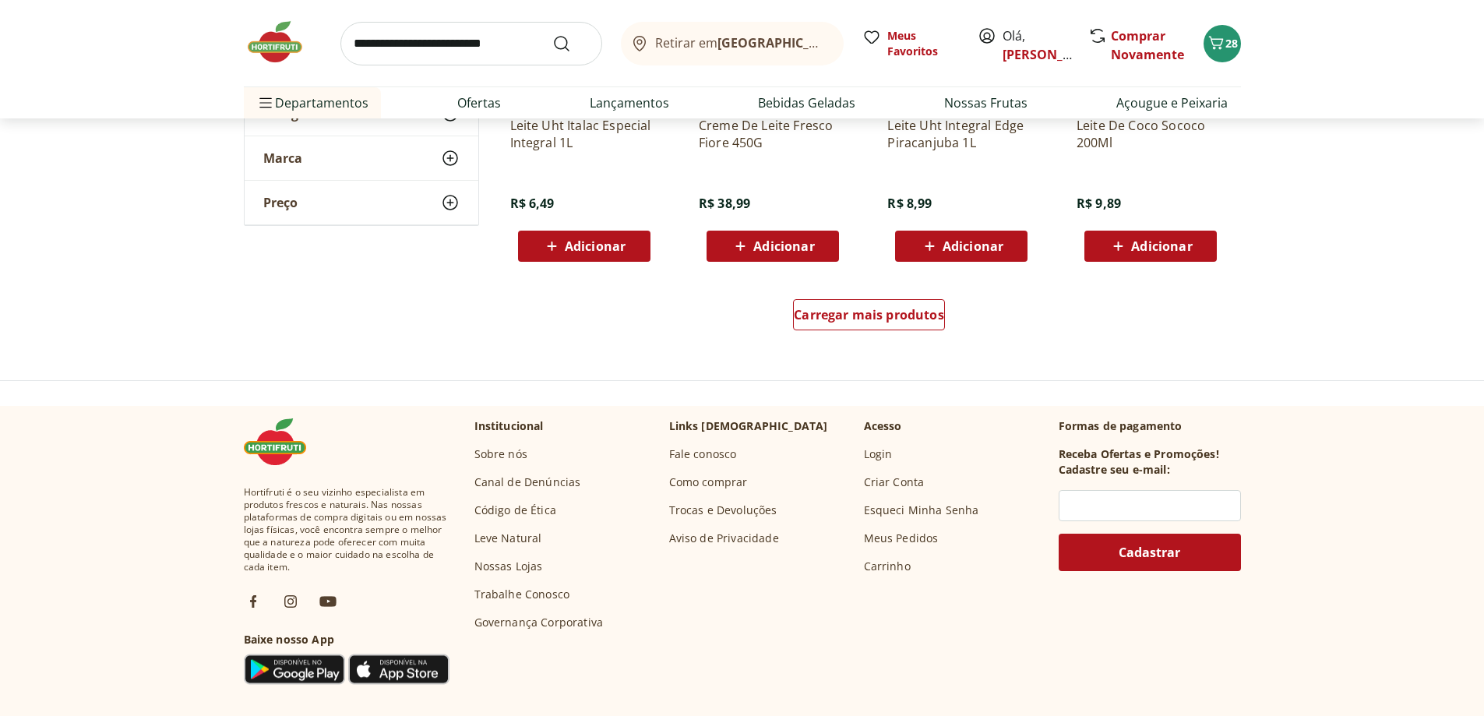
scroll to position [3116, 0]
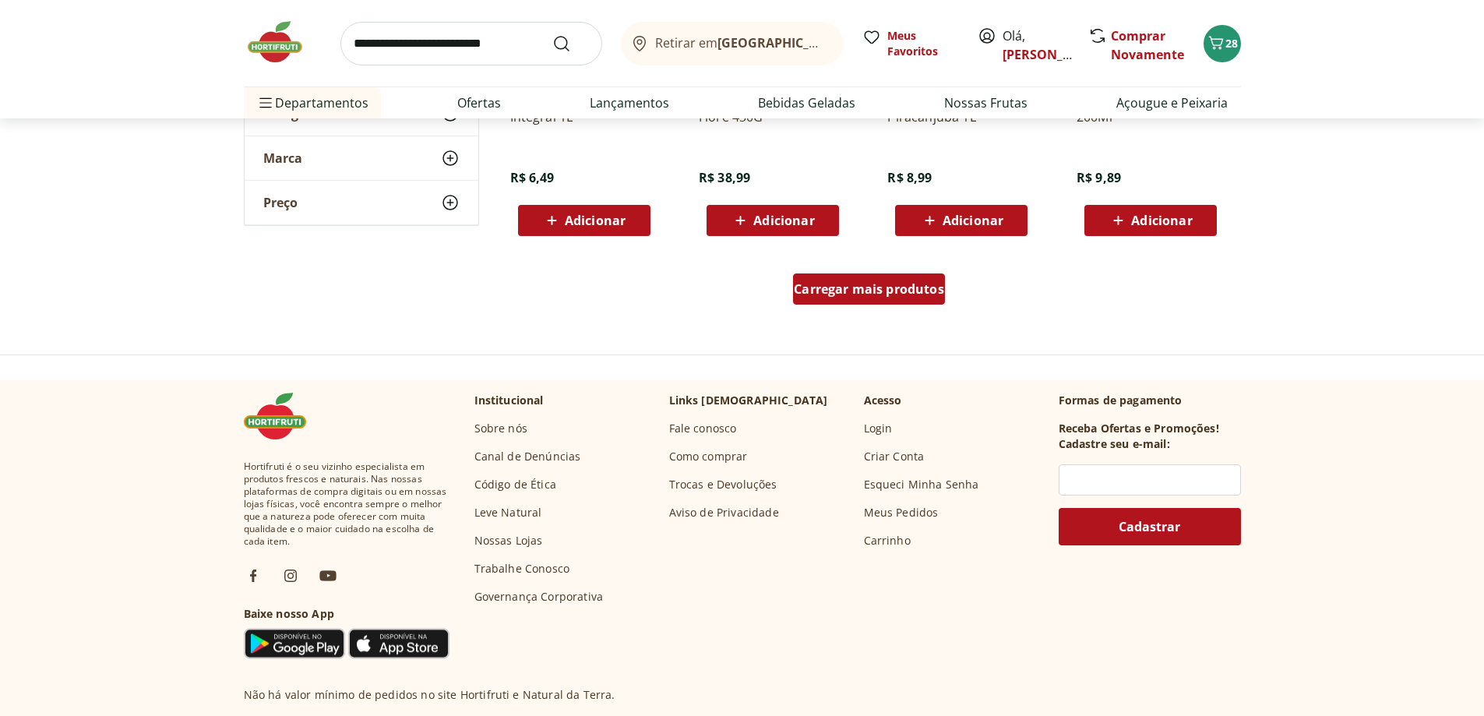
click at [851, 289] on span "Carregar mais produtos" at bounding box center [869, 289] width 150 height 12
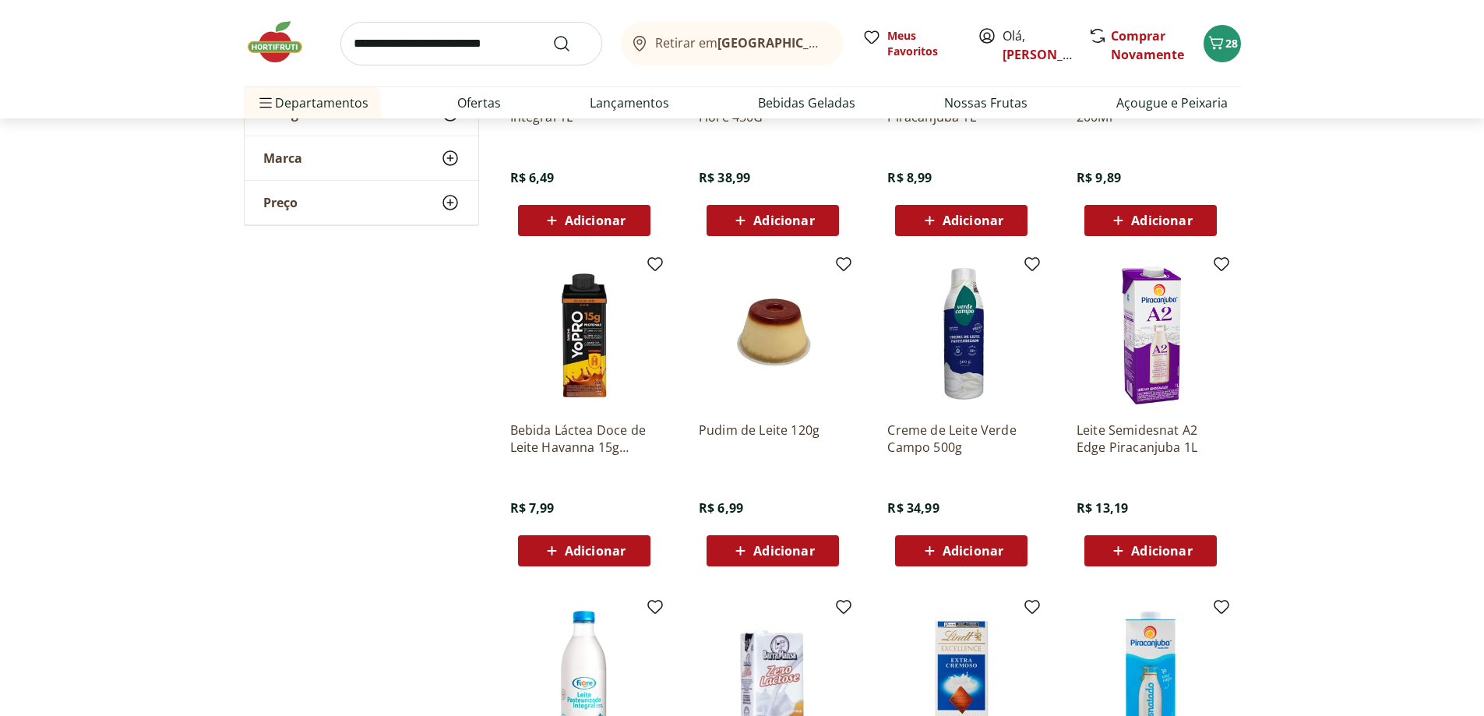
scroll to position [3427, 0]
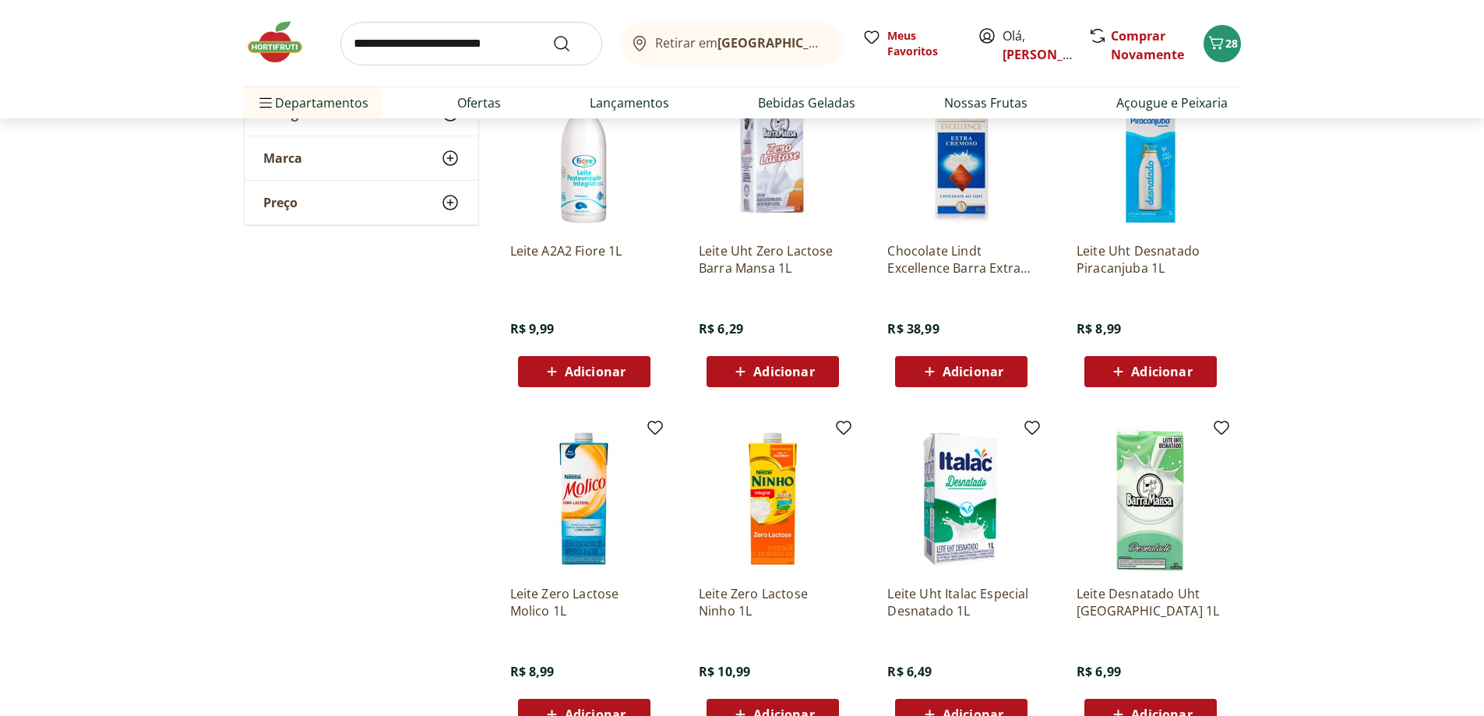
scroll to position [3817, 0]
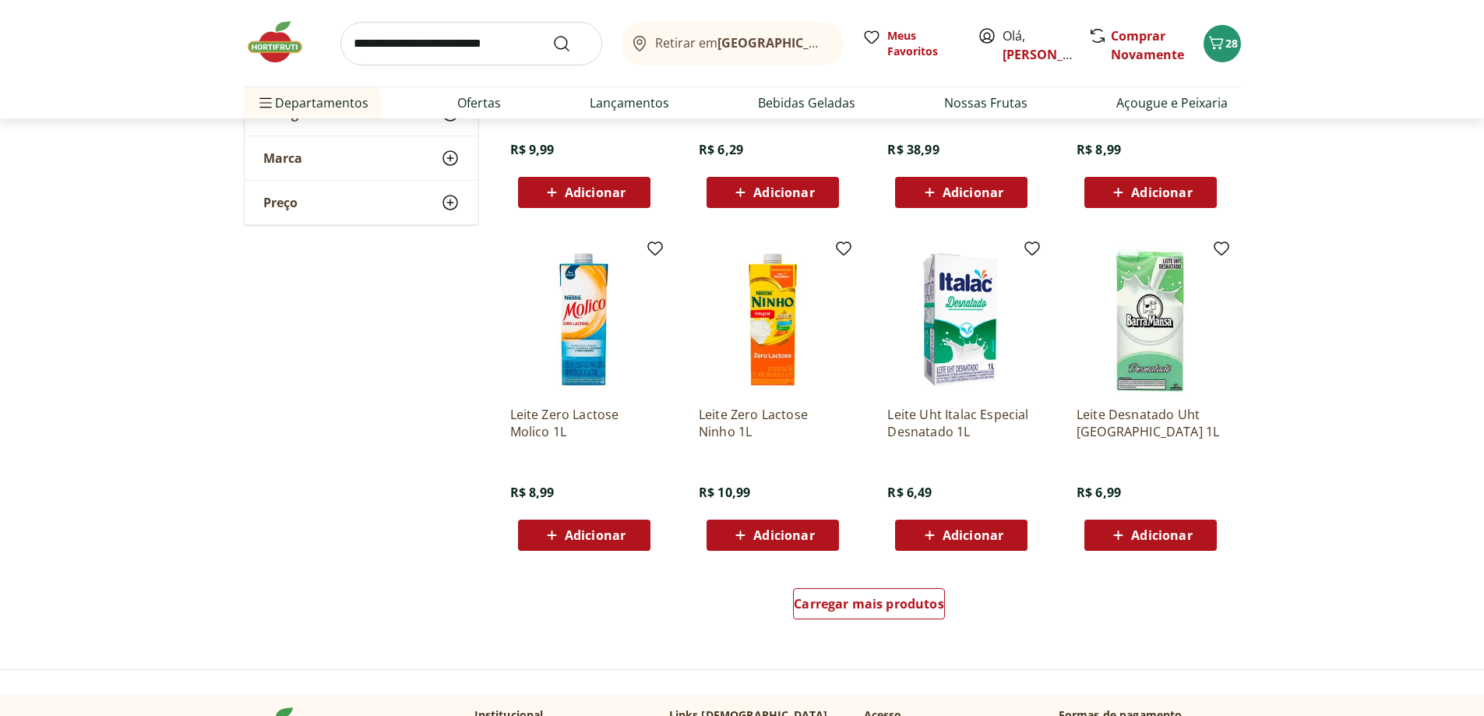
click at [729, 543] on div "Adicionar" at bounding box center [772, 535] width 107 height 28
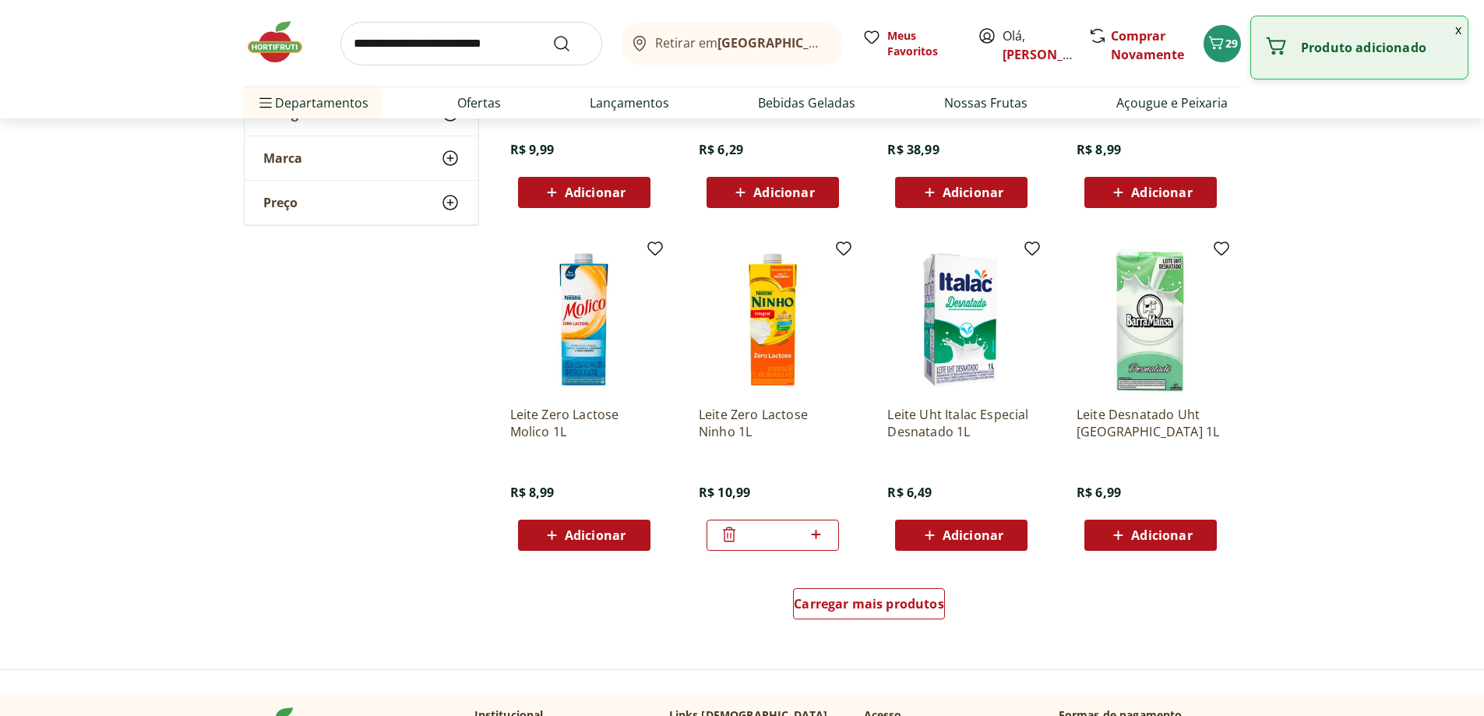
click at [816, 543] on icon at bounding box center [815, 534] width 19 height 19
type input "*"
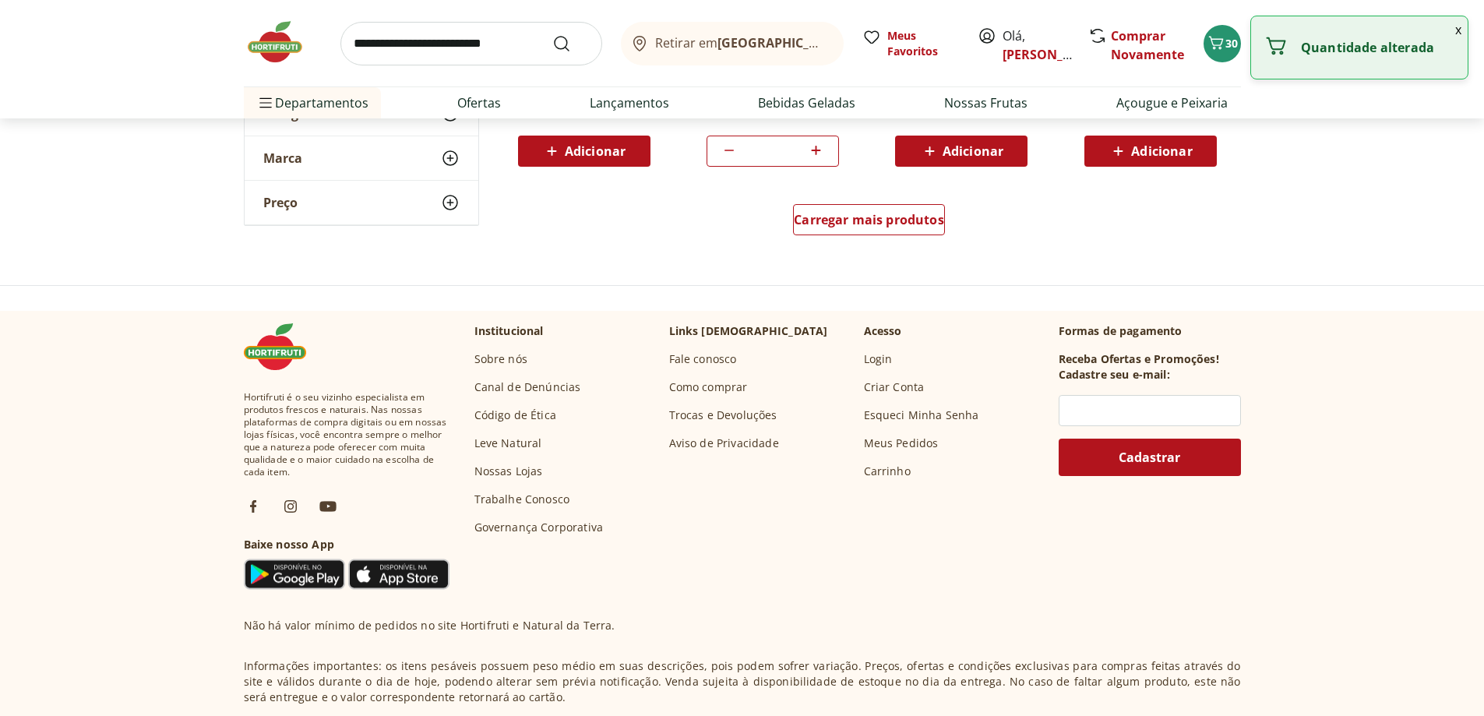
scroll to position [4206, 0]
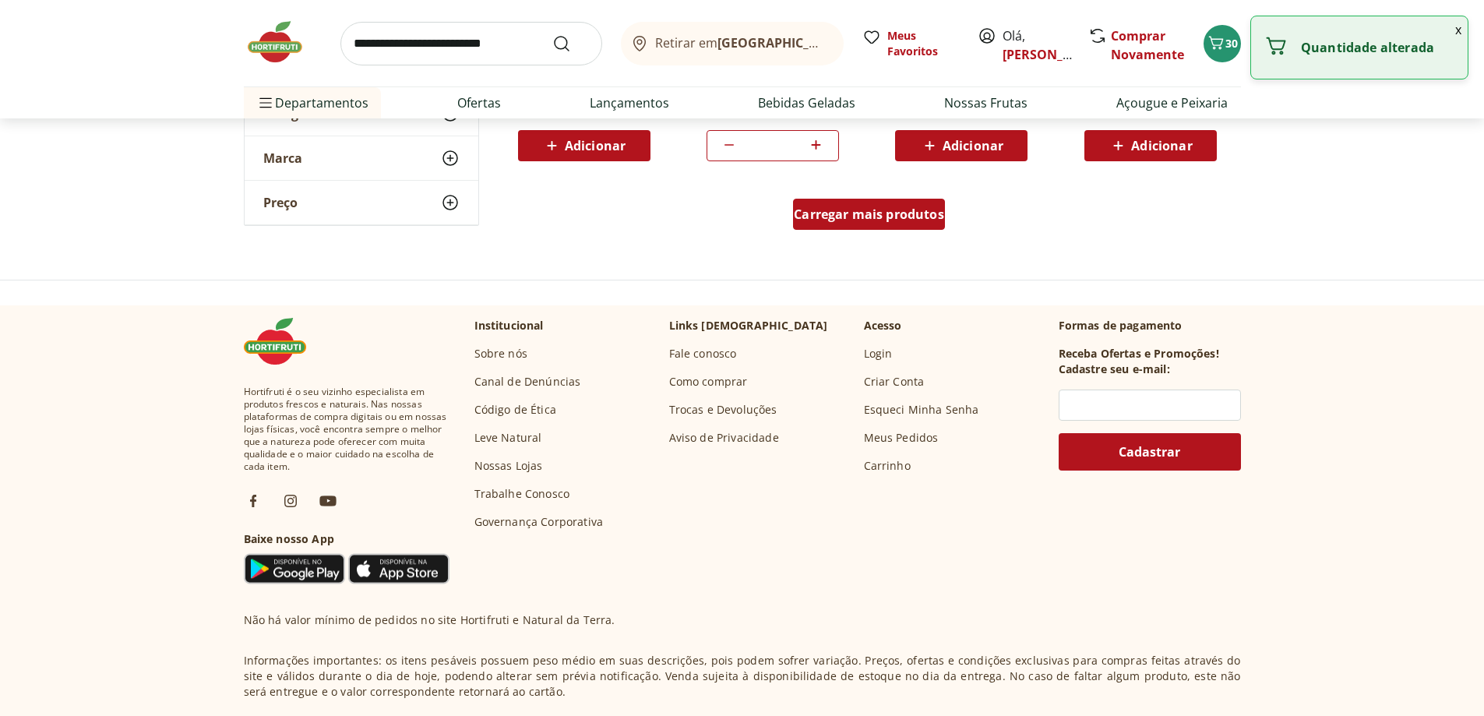
click at [867, 211] on span "Carregar mais produtos" at bounding box center [869, 214] width 150 height 12
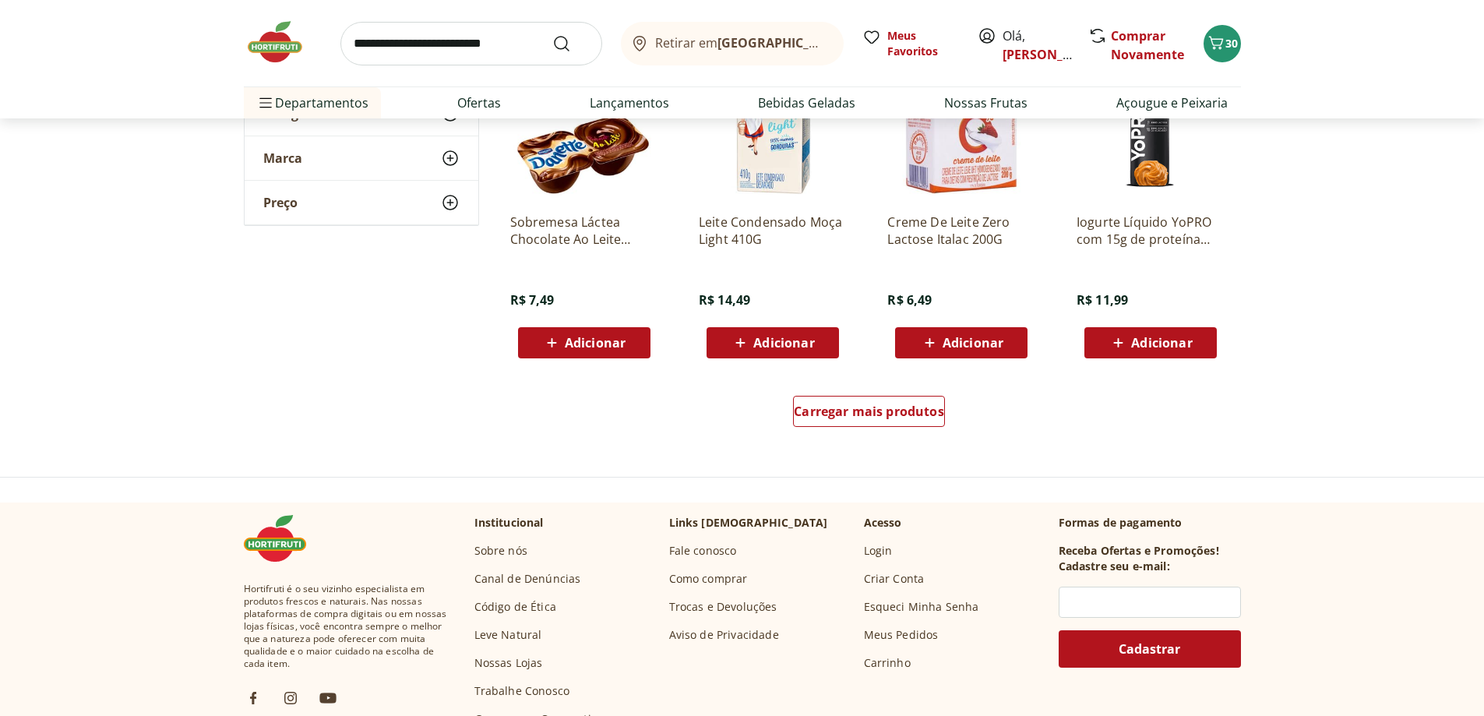
scroll to position [5141, 0]
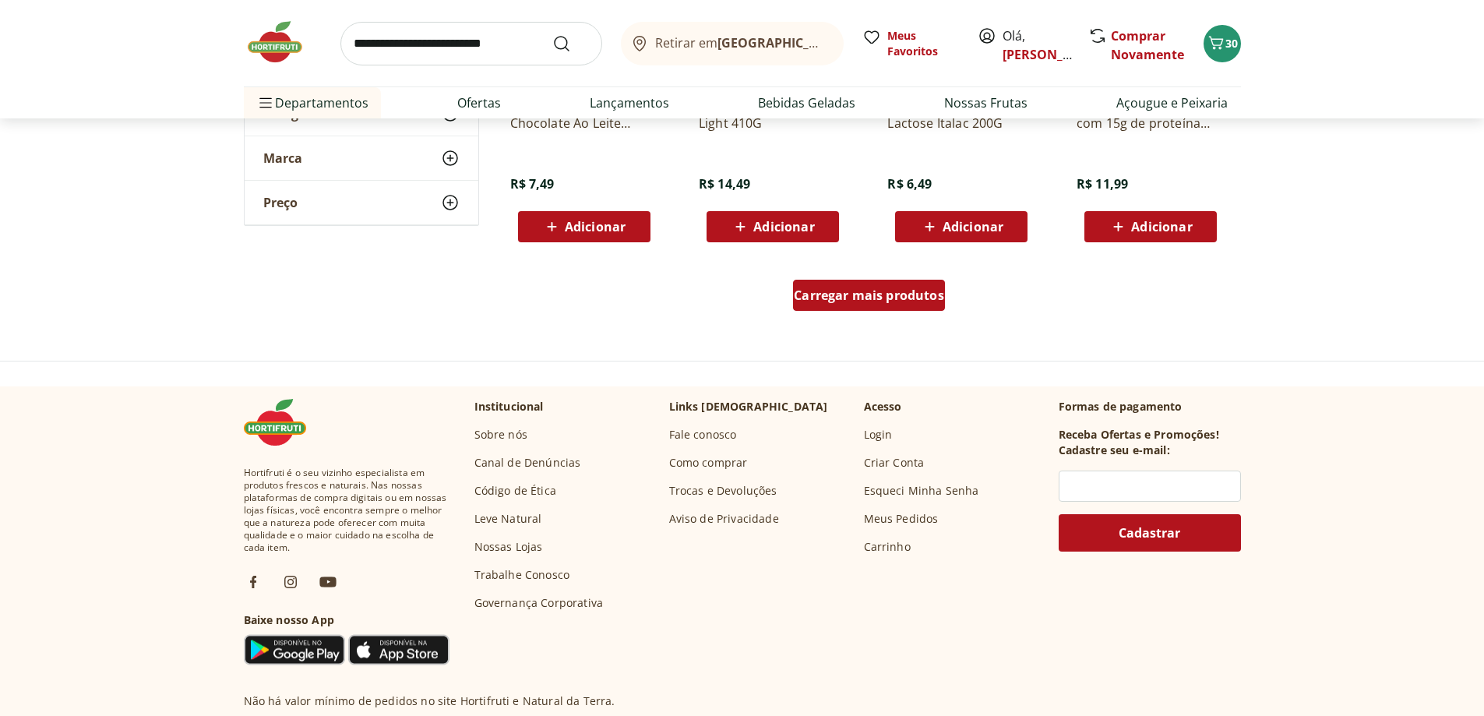
click at [876, 305] on div "Carregar mais produtos" at bounding box center [869, 295] width 152 height 31
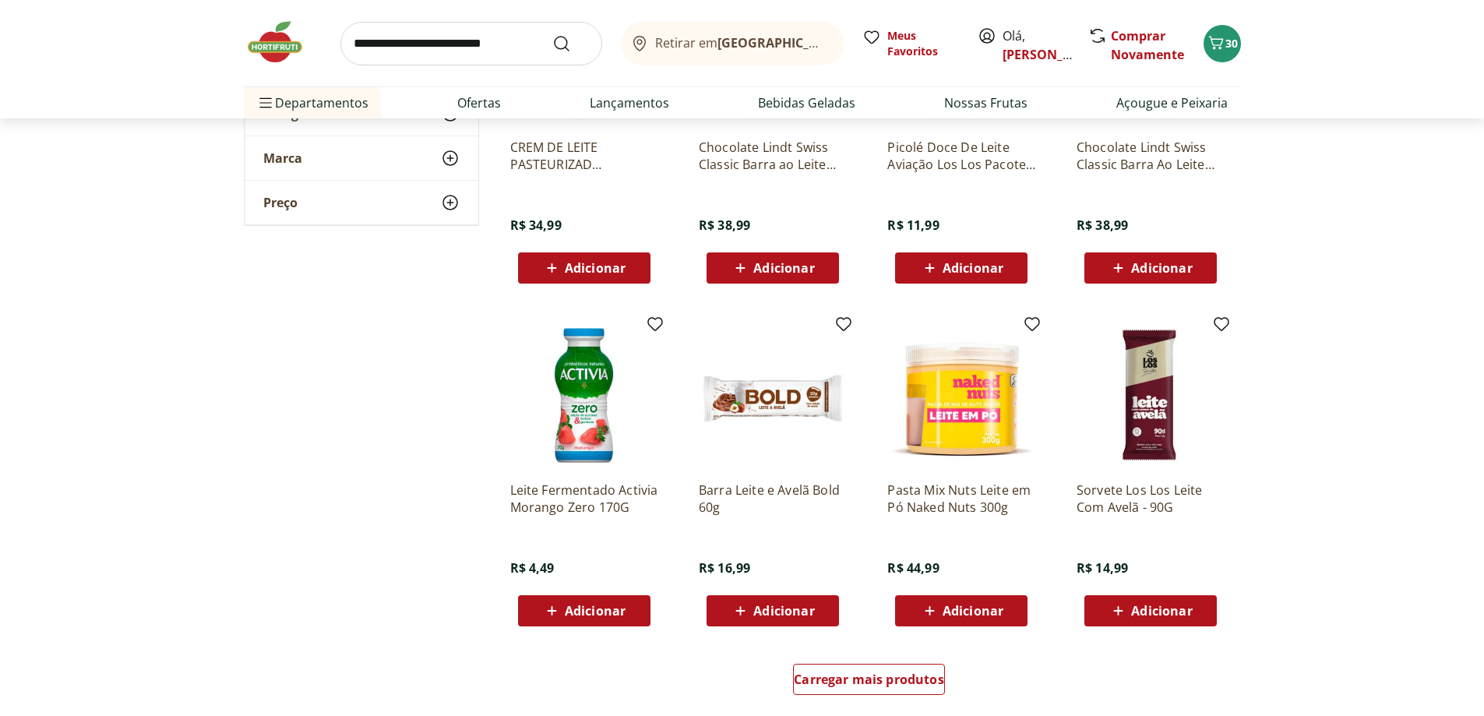
scroll to position [6076, 0]
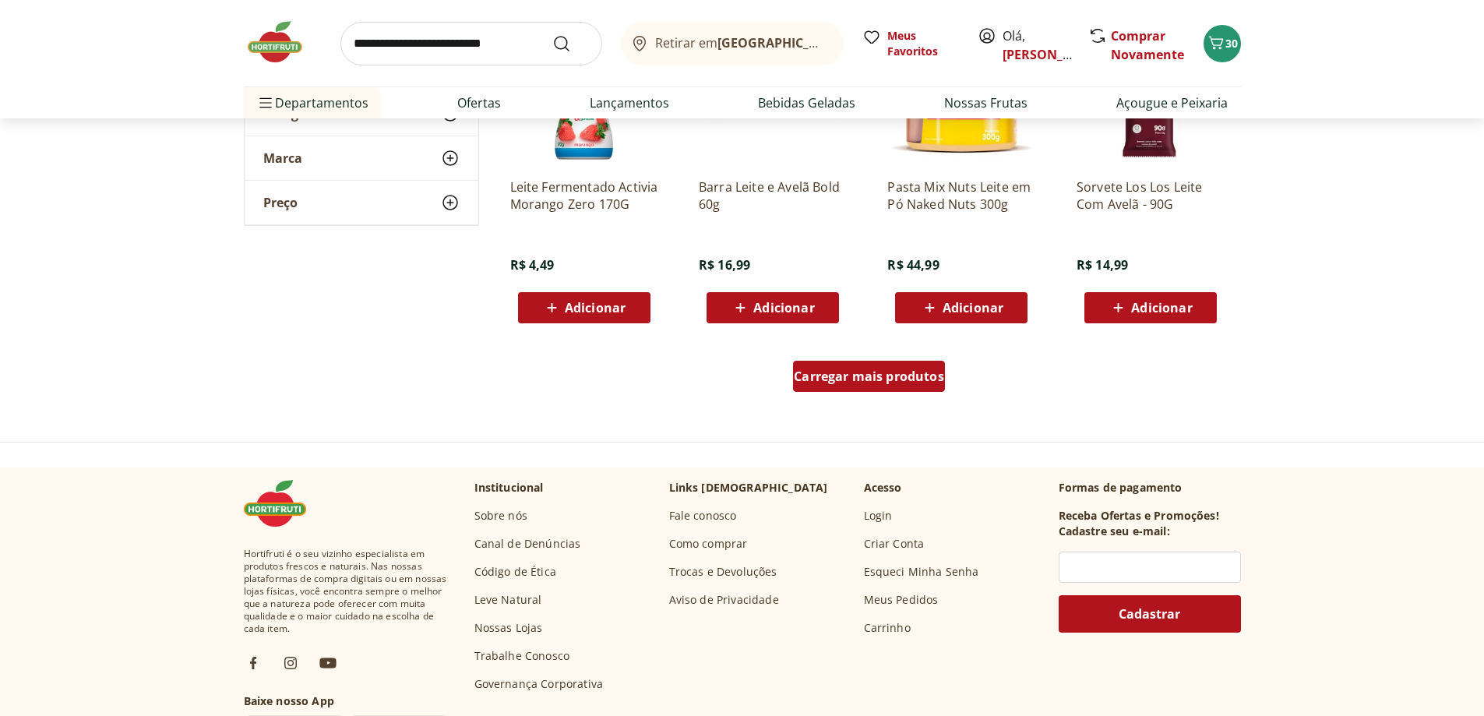
click at [868, 375] on span "Carregar mais produtos" at bounding box center [869, 376] width 150 height 12
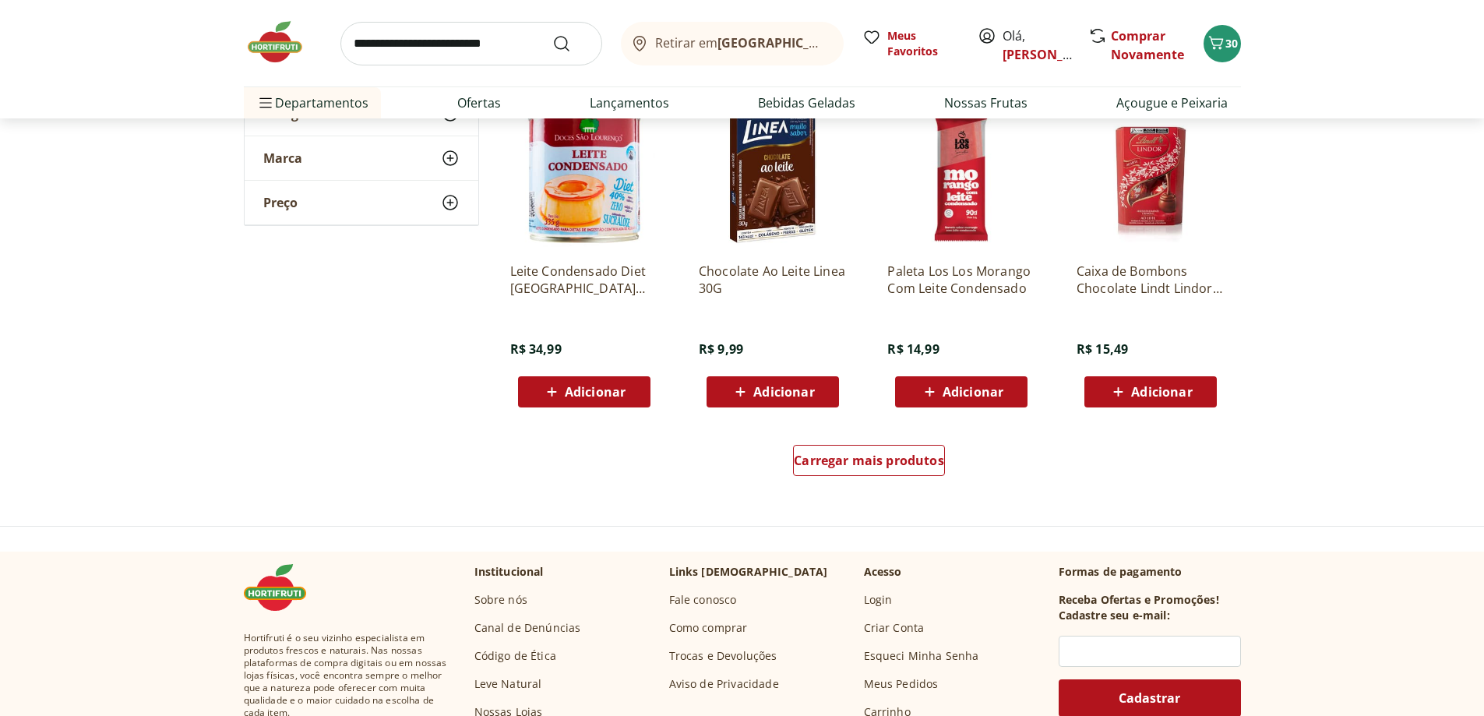
scroll to position [7011, 0]
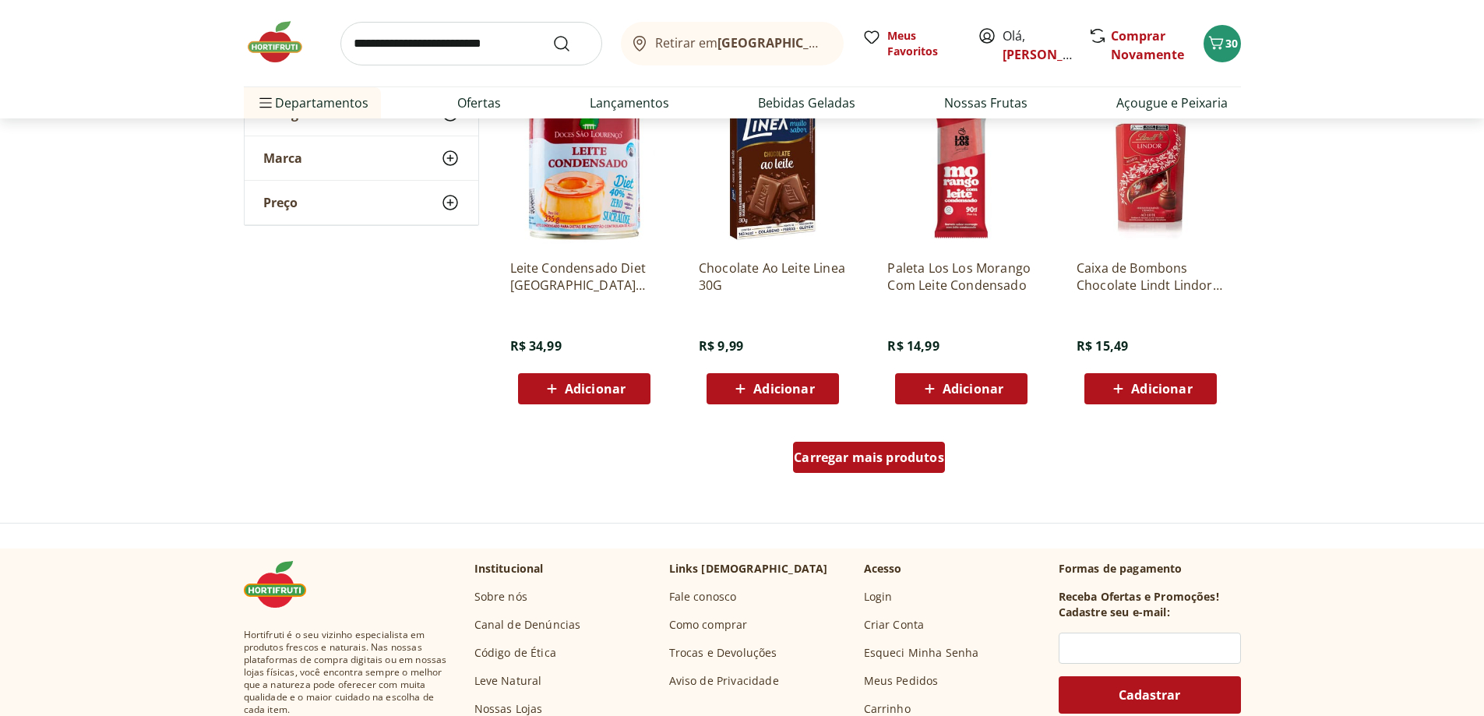
click at [858, 467] on div "Carregar mais produtos" at bounding box center [869, 457] width 152 height 31
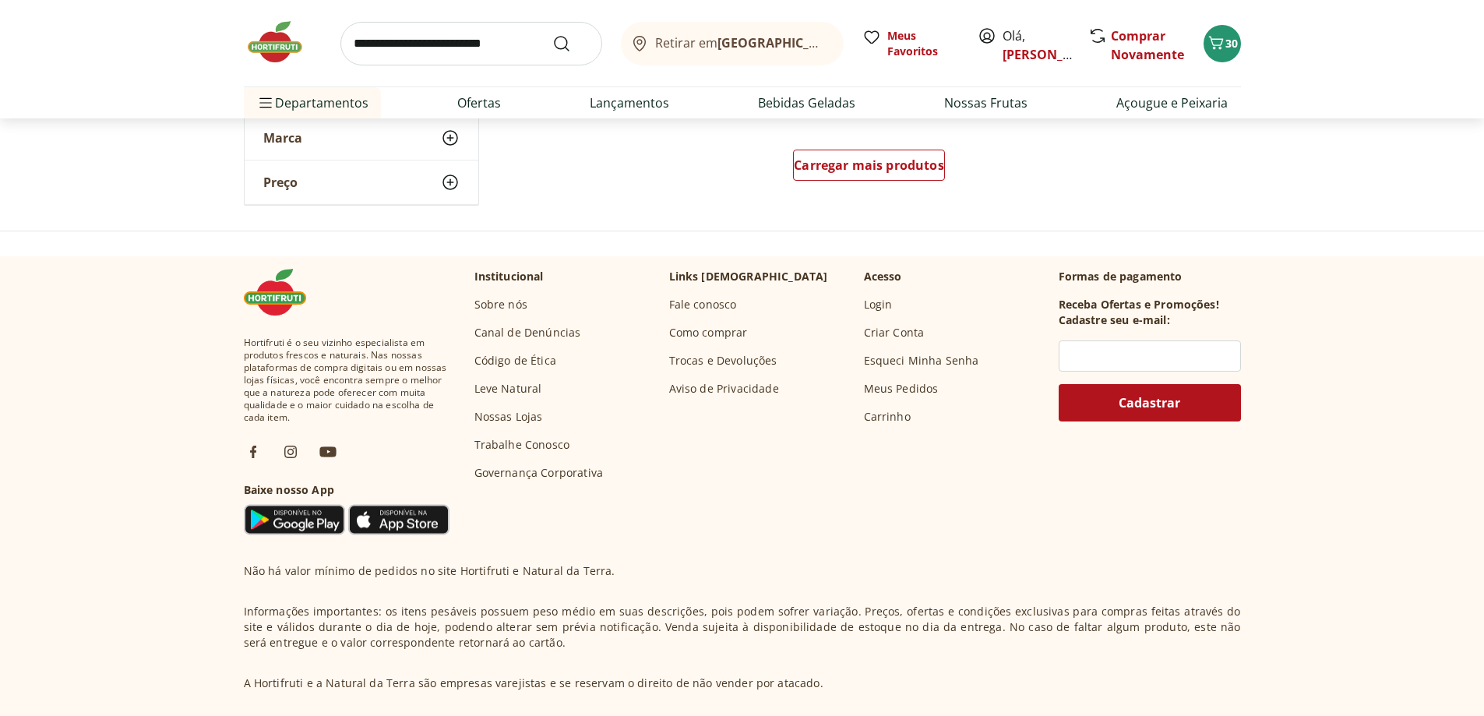
scroll to position [8069, 0]
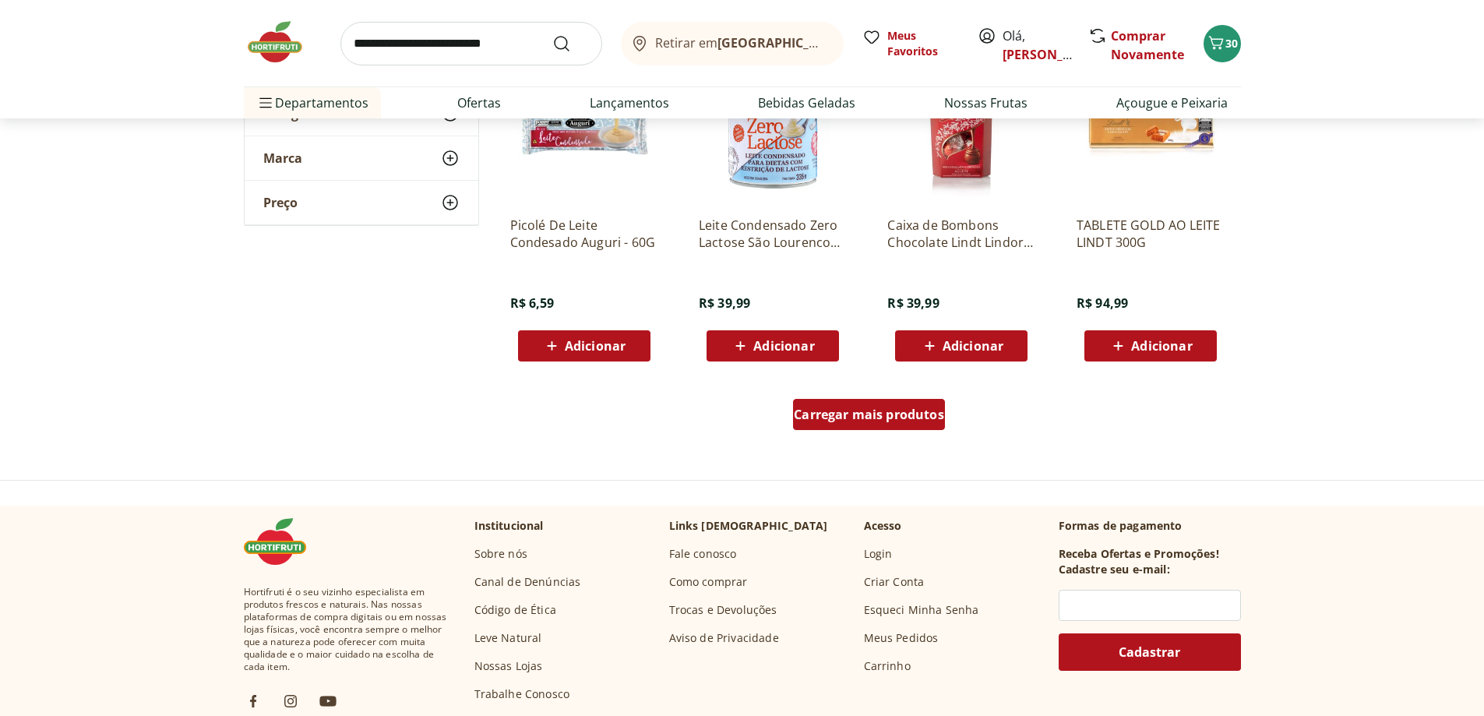
click at [834, 411] on span "Carregar mais produtos" at bounding box center [869, 414] width 150 height 12
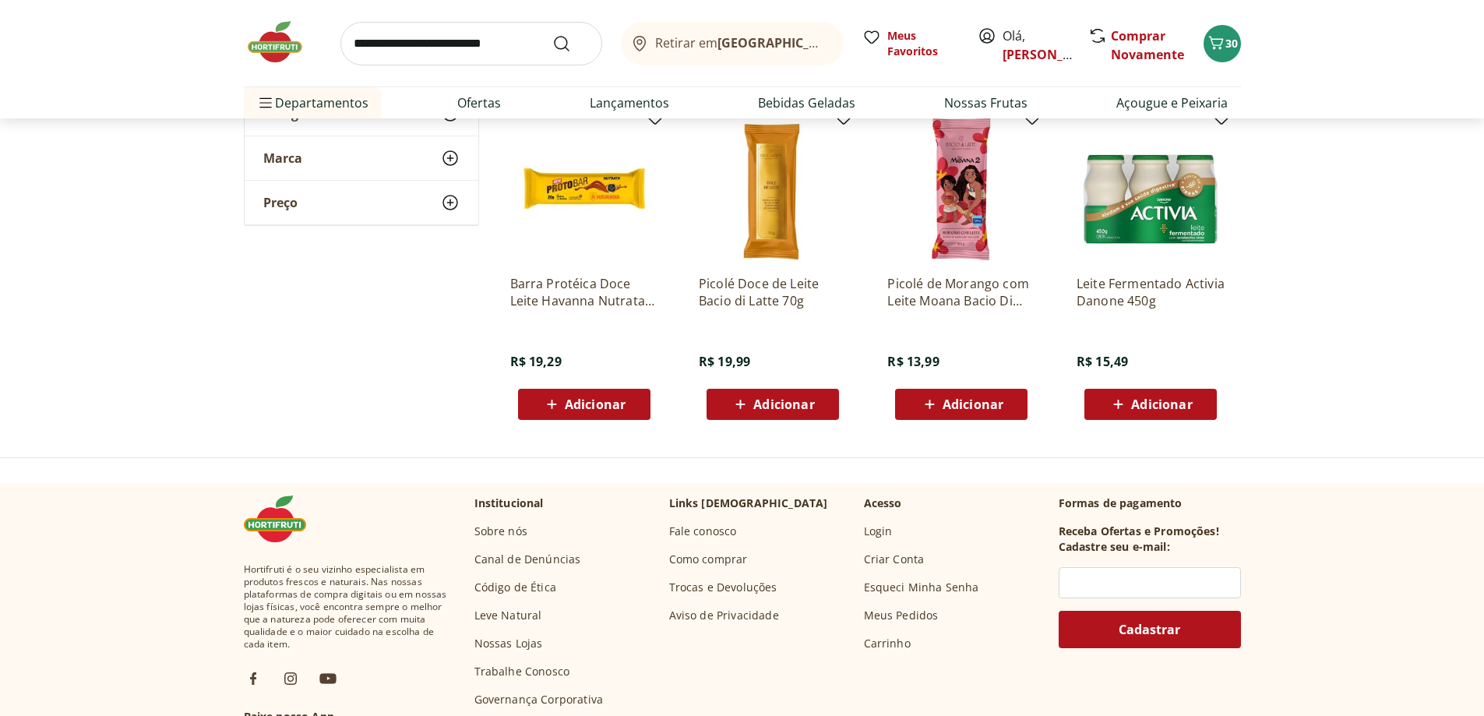
scroll to position [8459, 0]
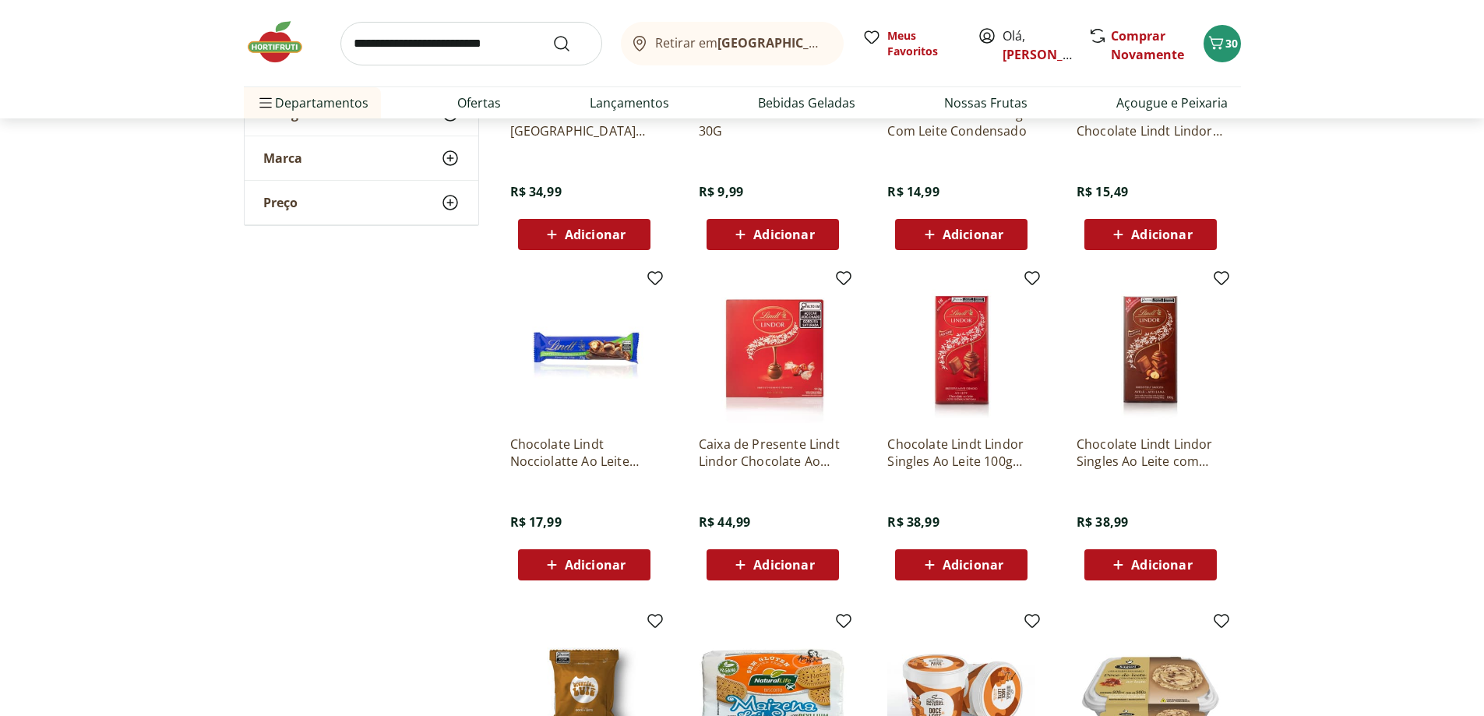
scroll to position [7057, 0]
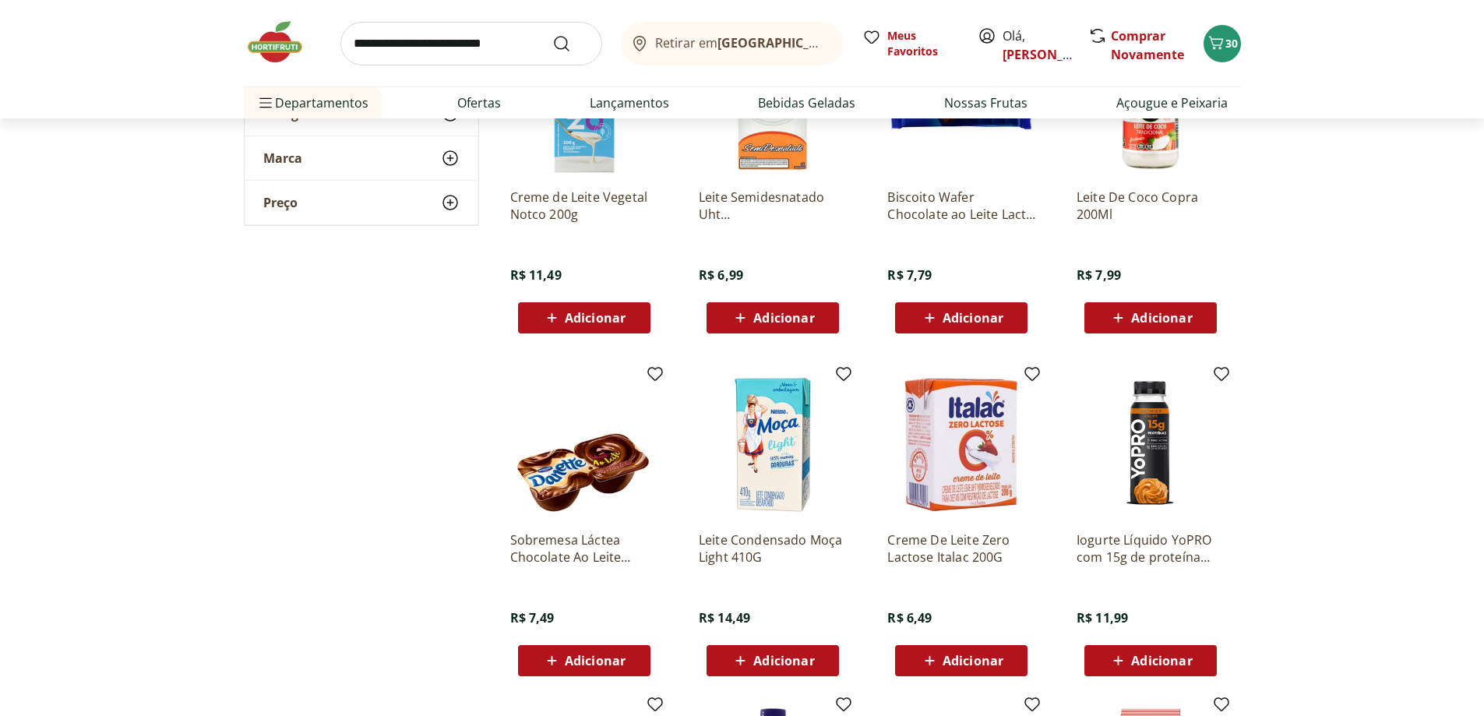
scroll to position [4564, 0]
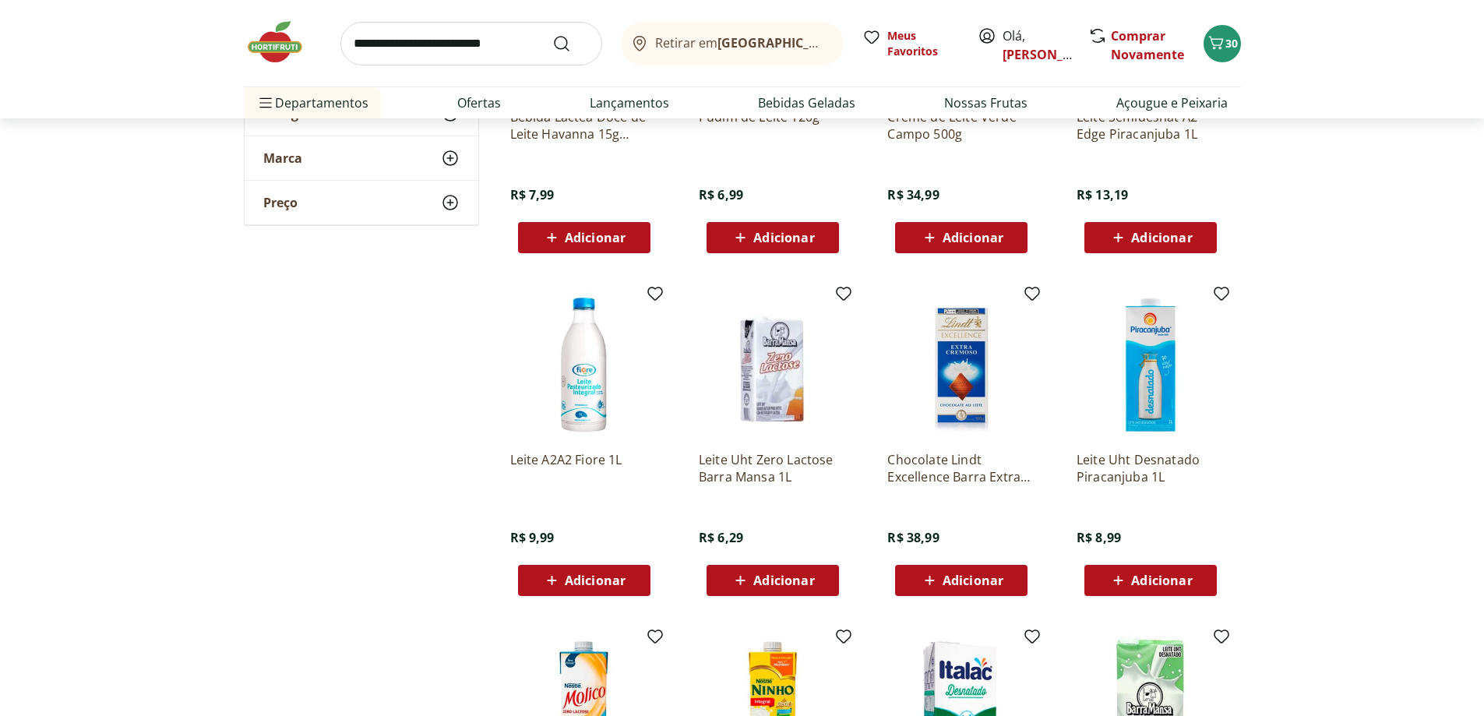
scroll to position [3162, 0]
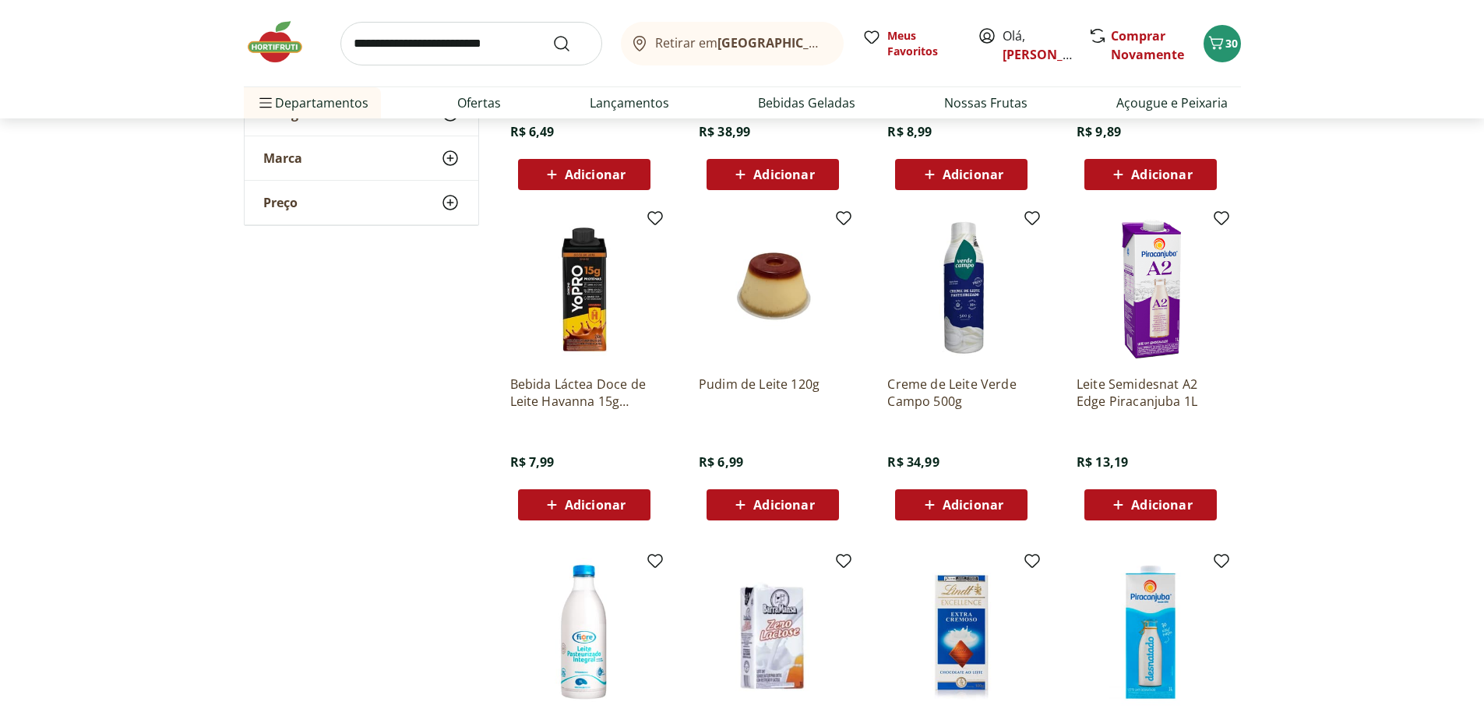
click at [450, 51] on input "search" at bounding box center [471, 44] width 262 height 44
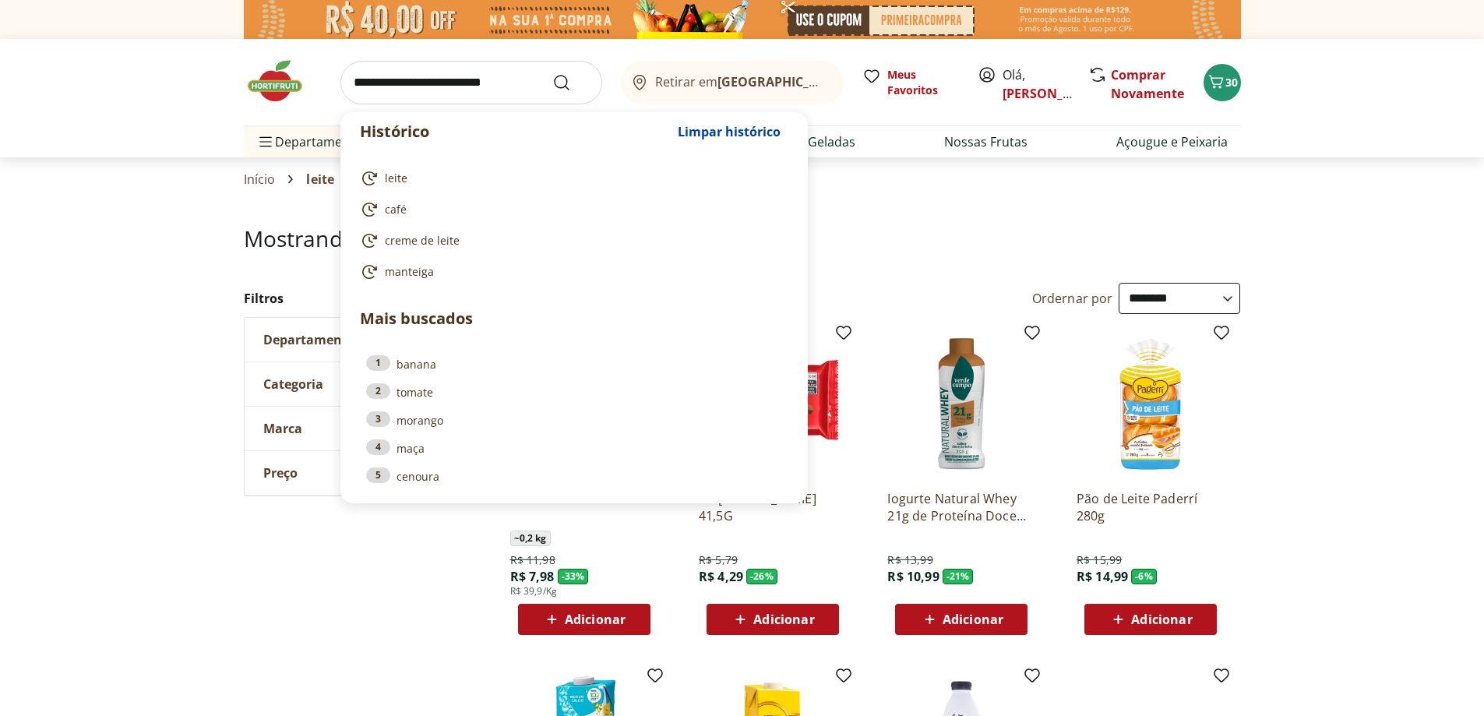
select select "**********"
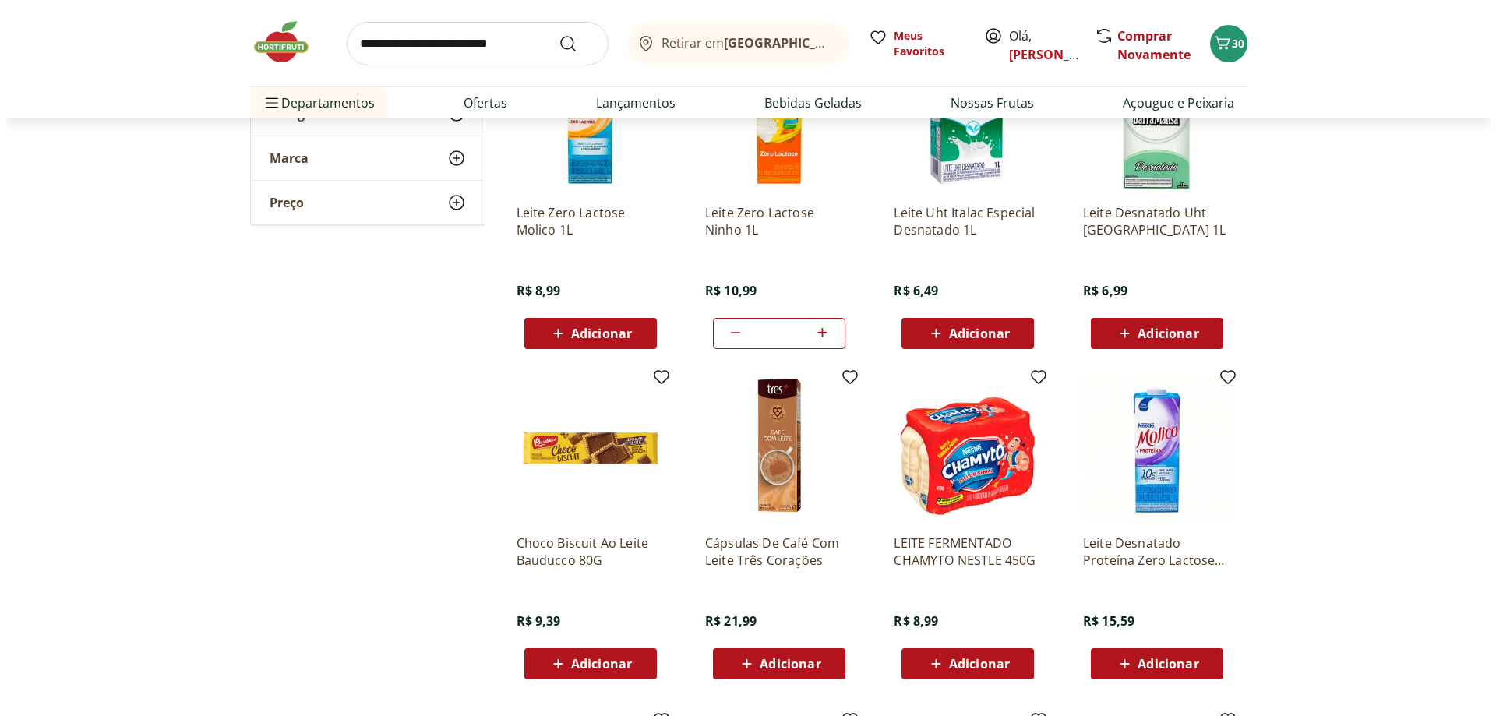
scroll to position [3629, 0]
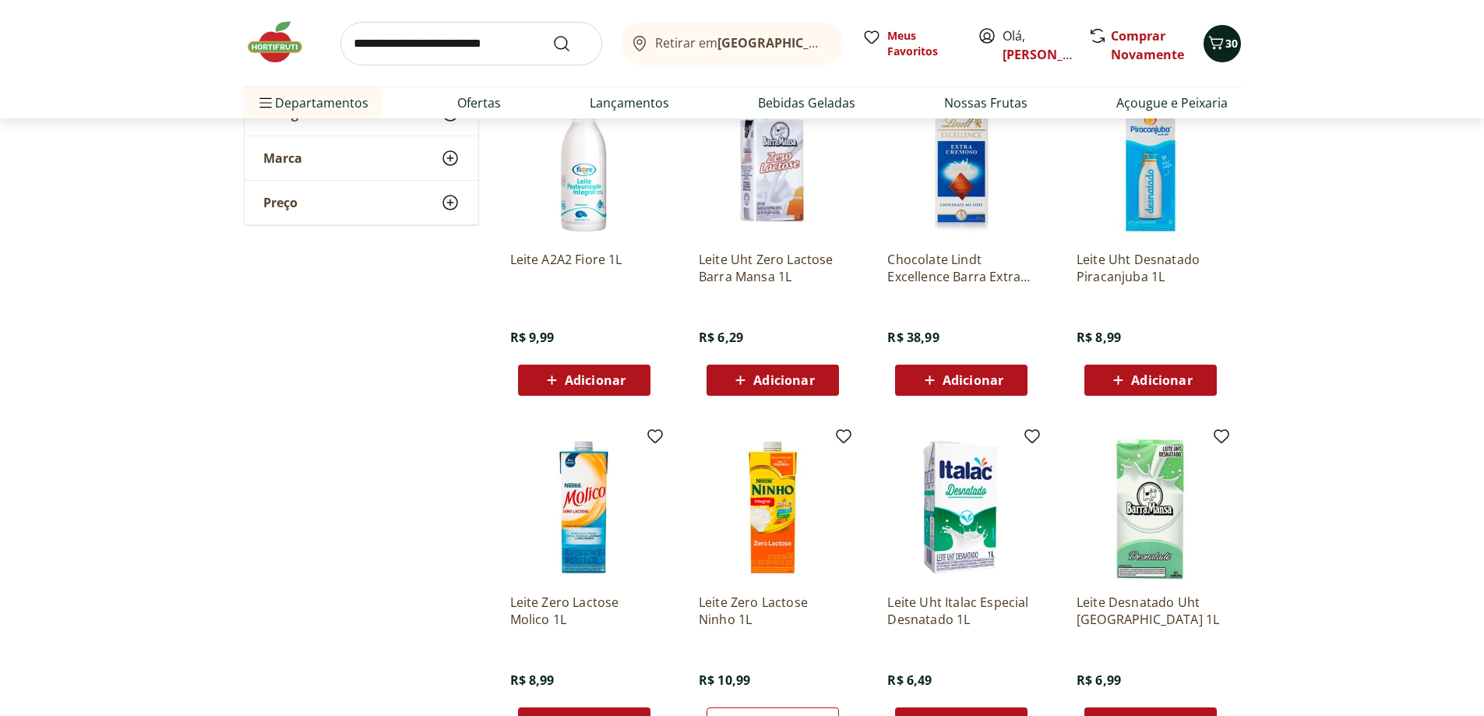
click at [1217, 50] on icon "Carrinho" at bounding box center [1216, 42] width 19 height 19
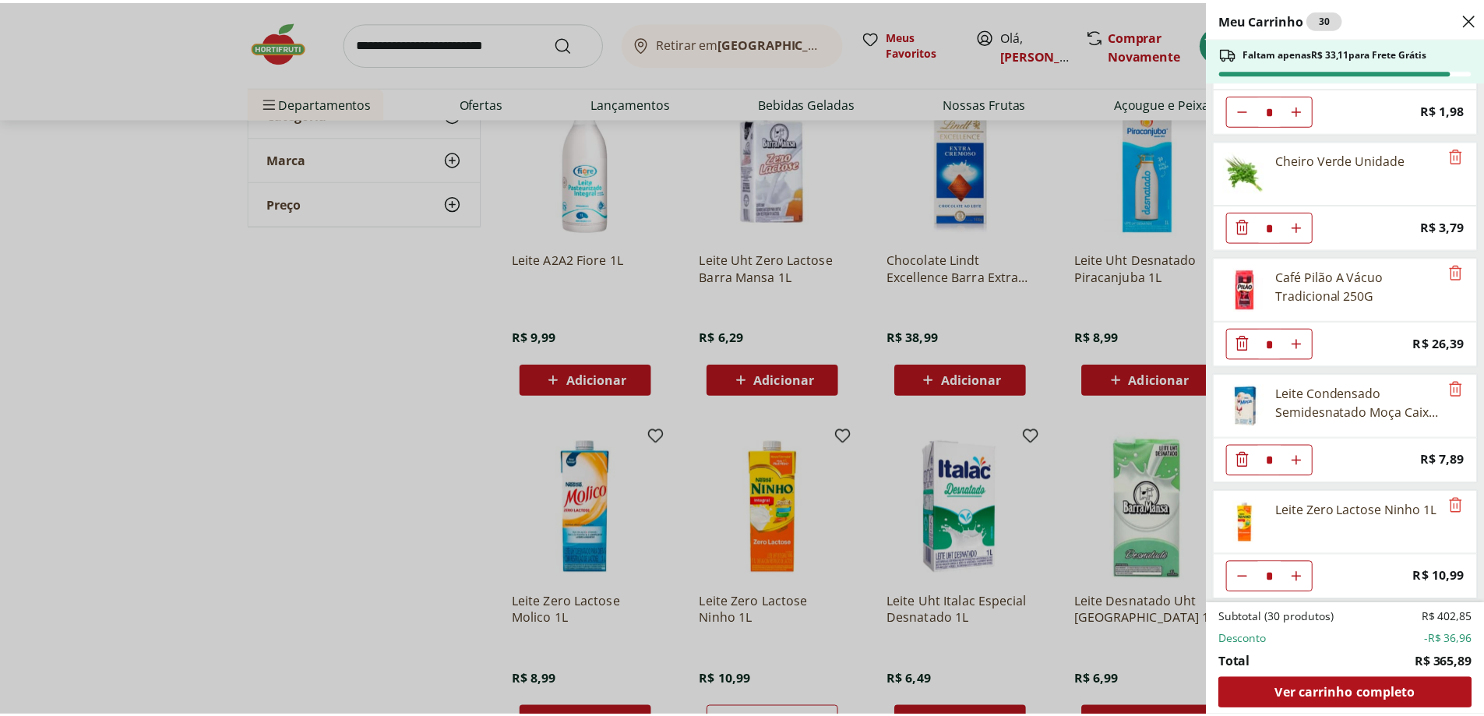
scroll to position [1704, 0]
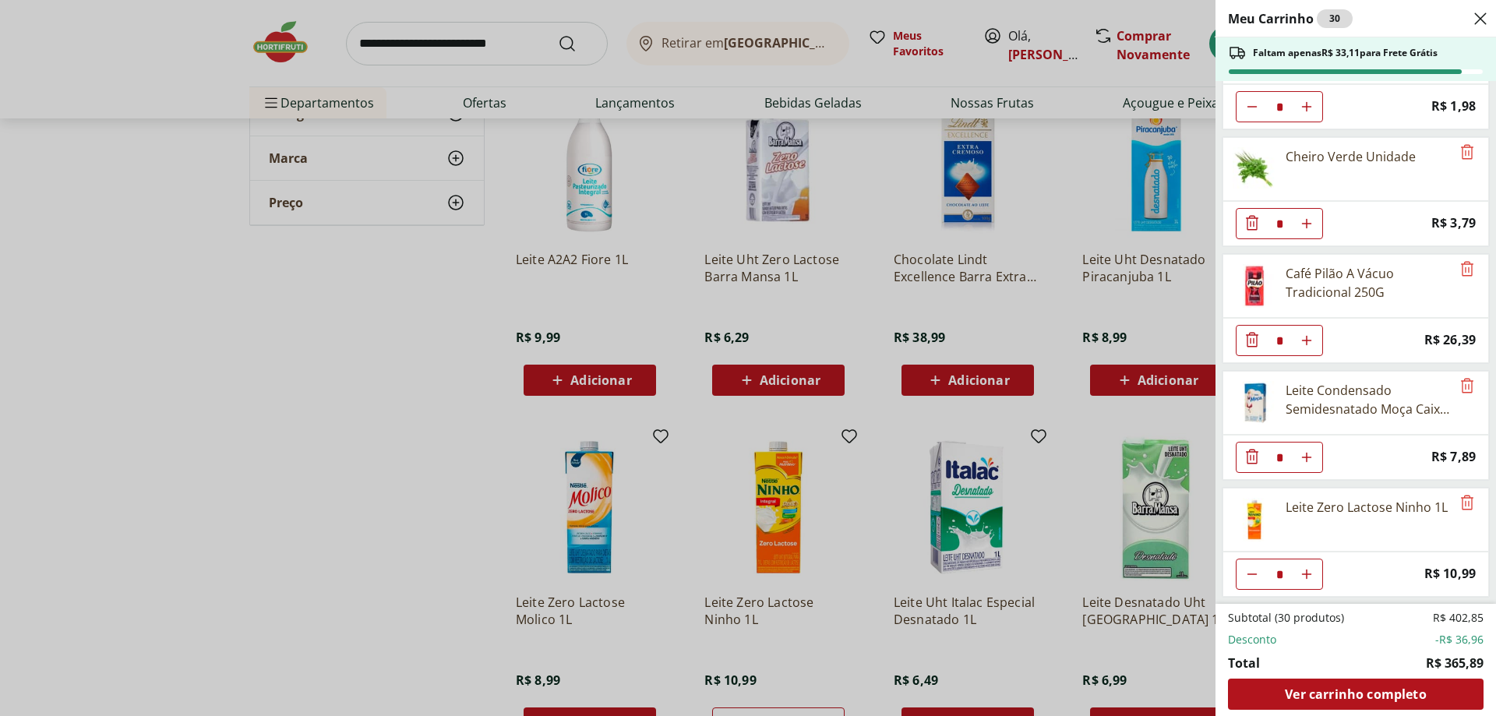
click at [127, 263] on div "Meu Carrinho 30 Faltam apenas R$ 33,11 para Frete Grátis Batata Inglesa Unidade…" at bounding box center [748, 358] width 1496 height 716
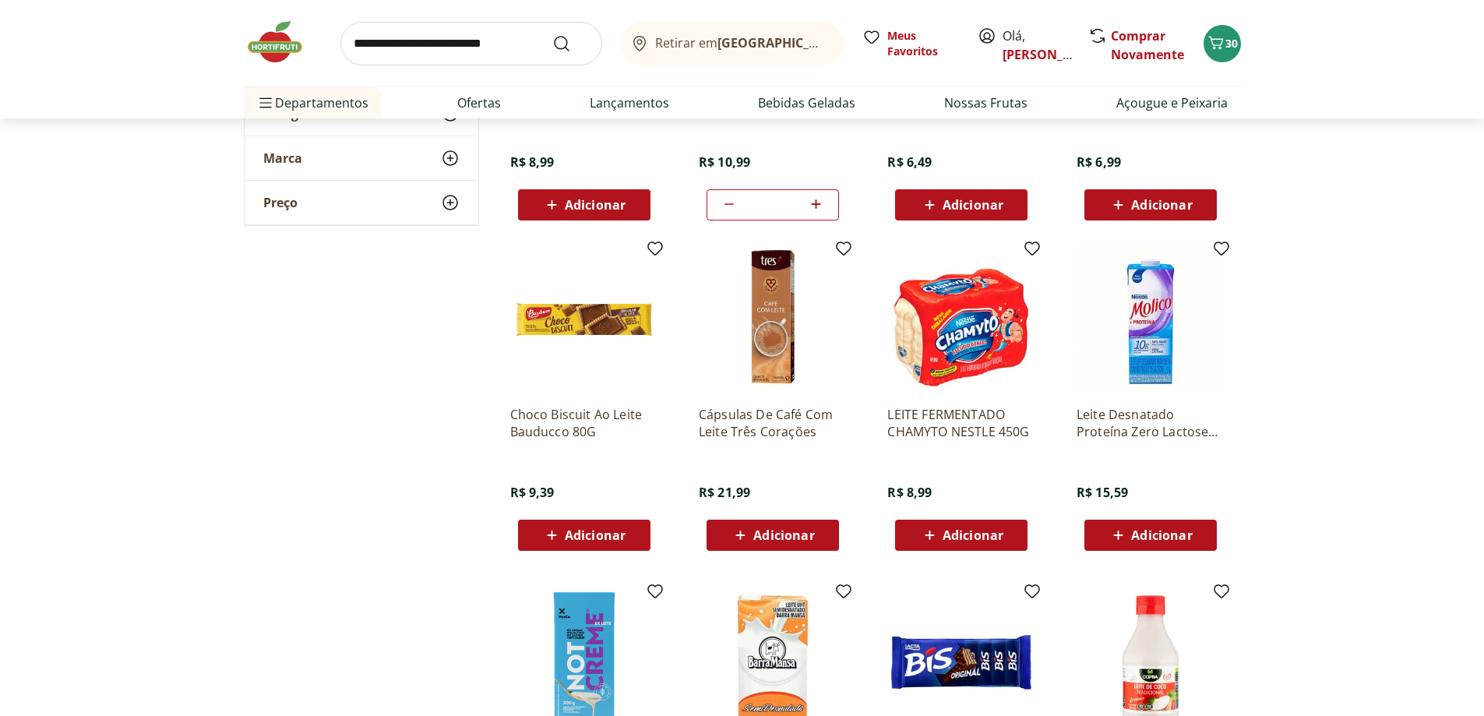
scroll to position [4330, 0]
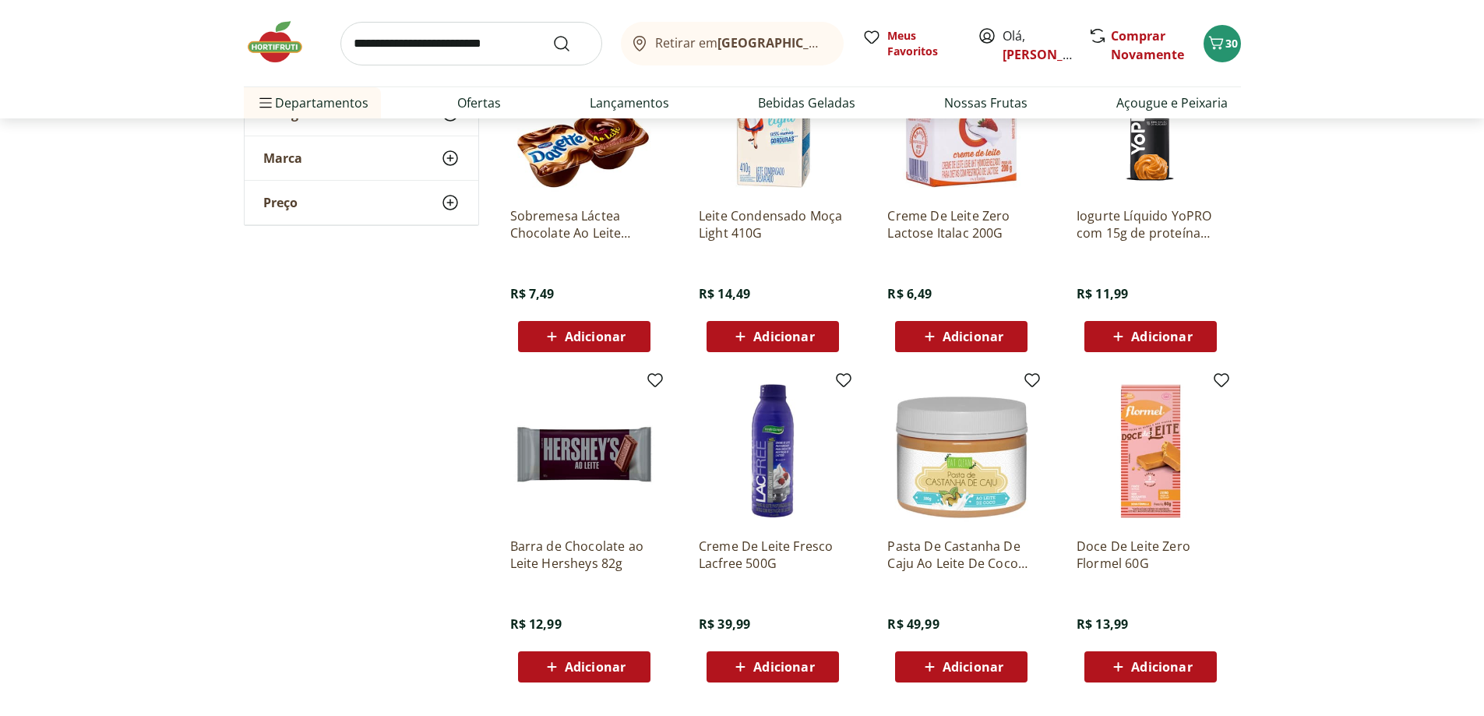
scroll to position [5421, 0]
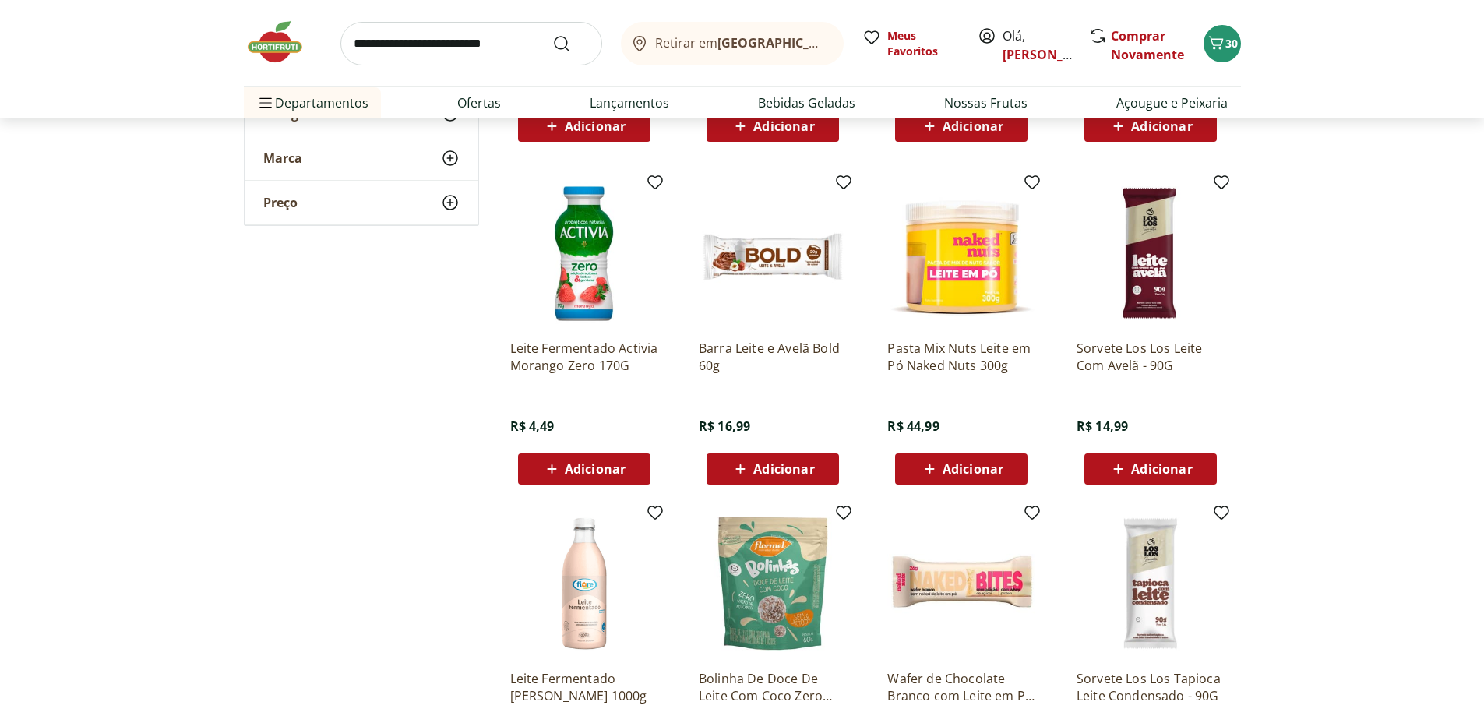
scroll to position [6044, 0]
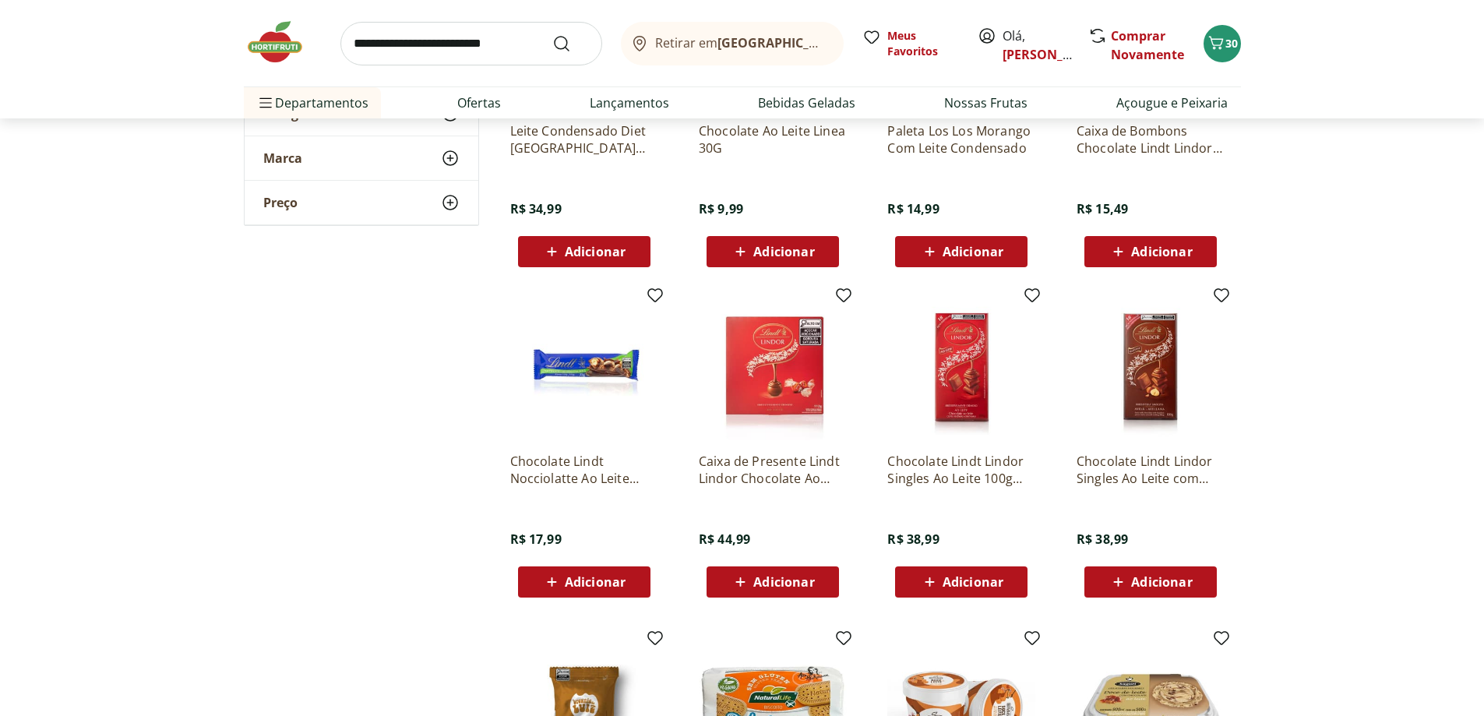
scroll to position [7368, 0]
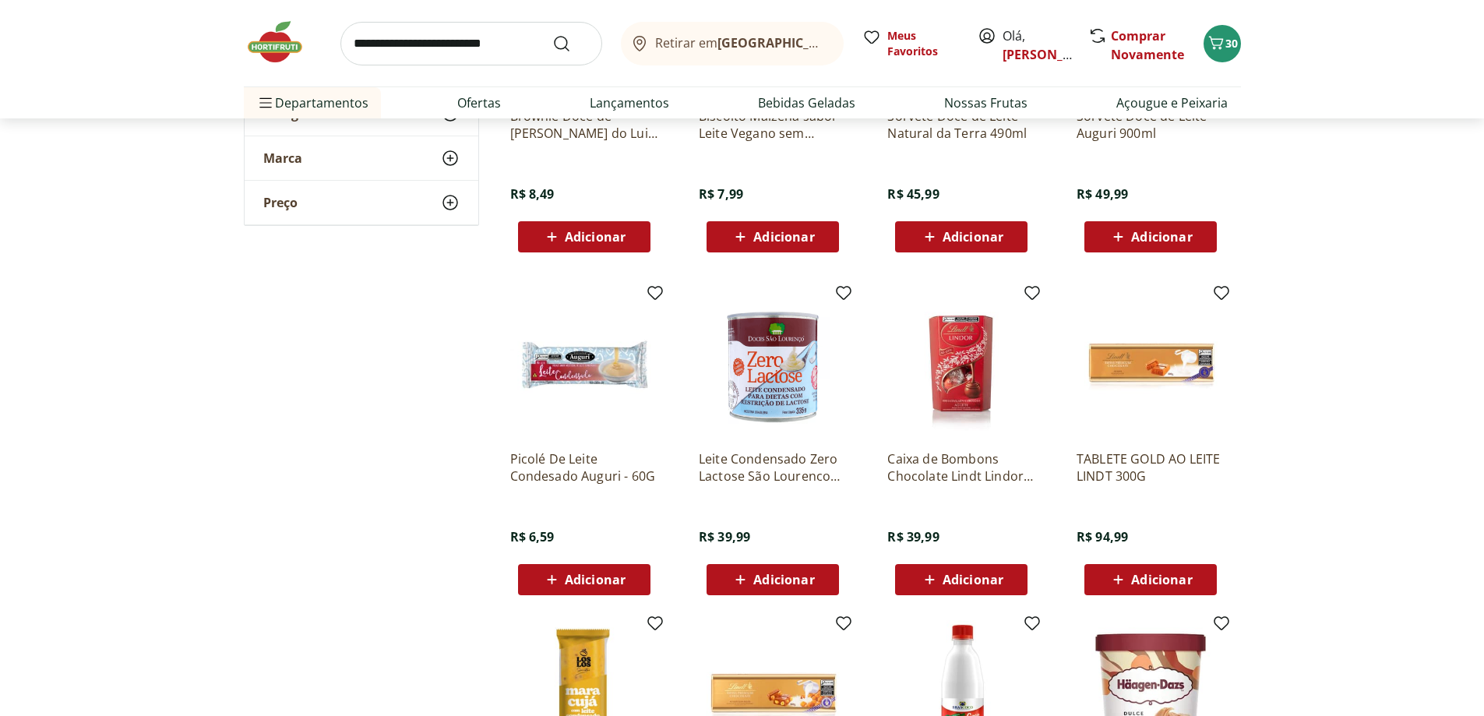
scroll to position [8225, 0]
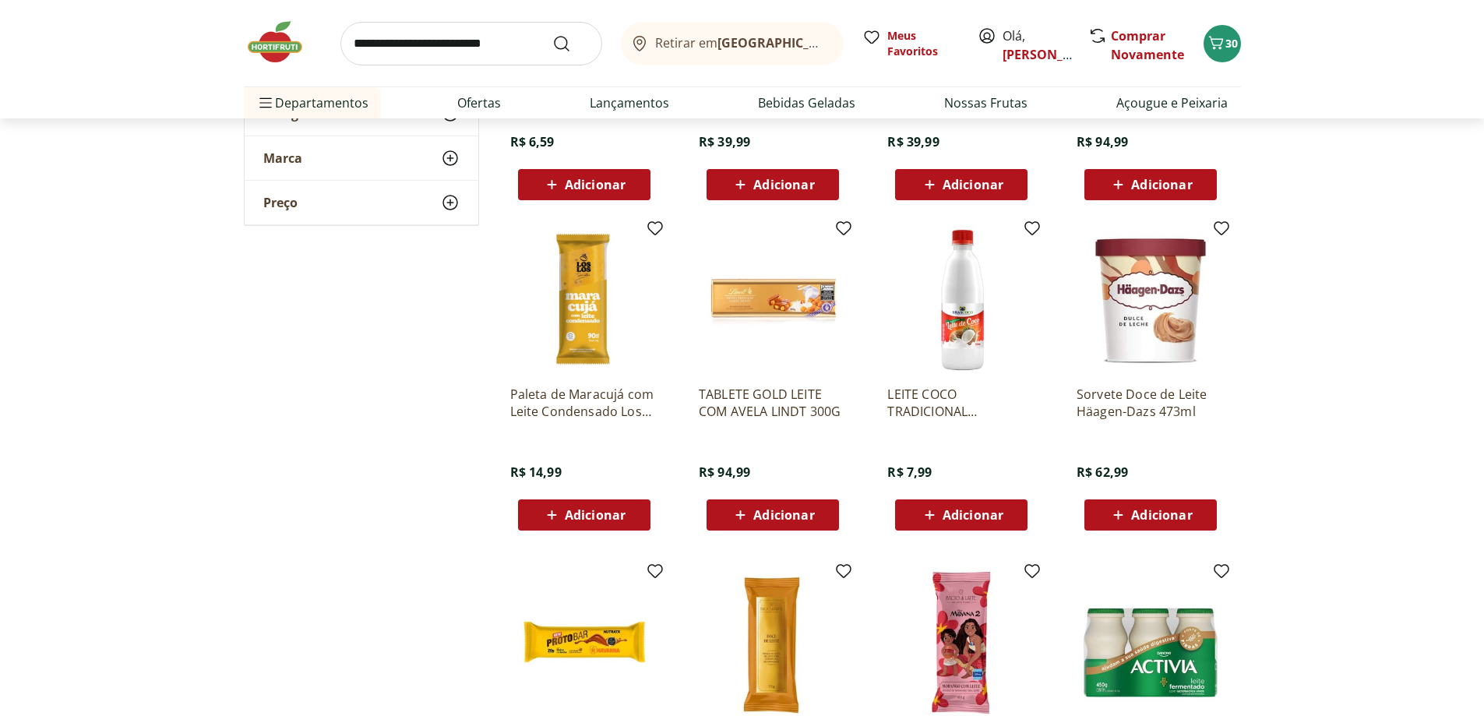
scroll to position [8147, 0]
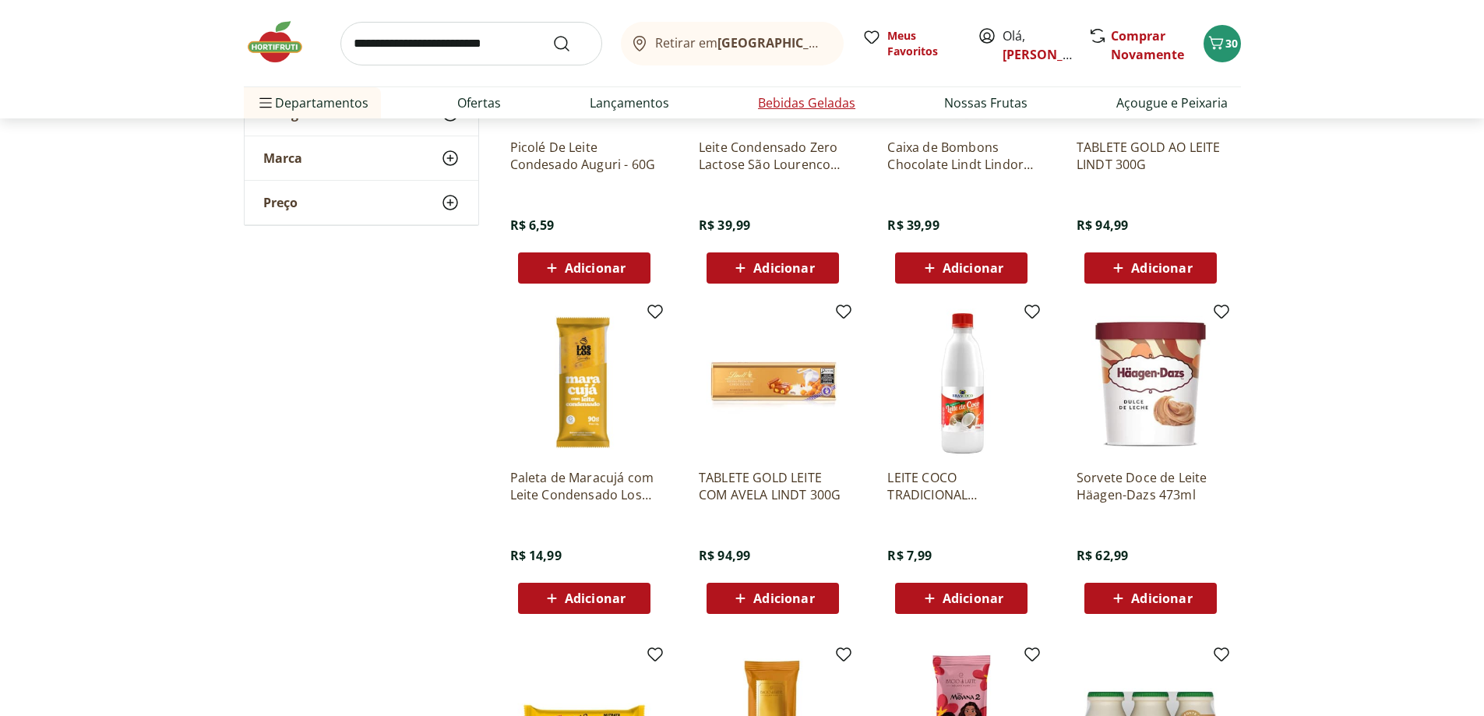
click at [795, 102] on link "Bebidas Geladas" at bounding box center [806, 102] width 97 height 19
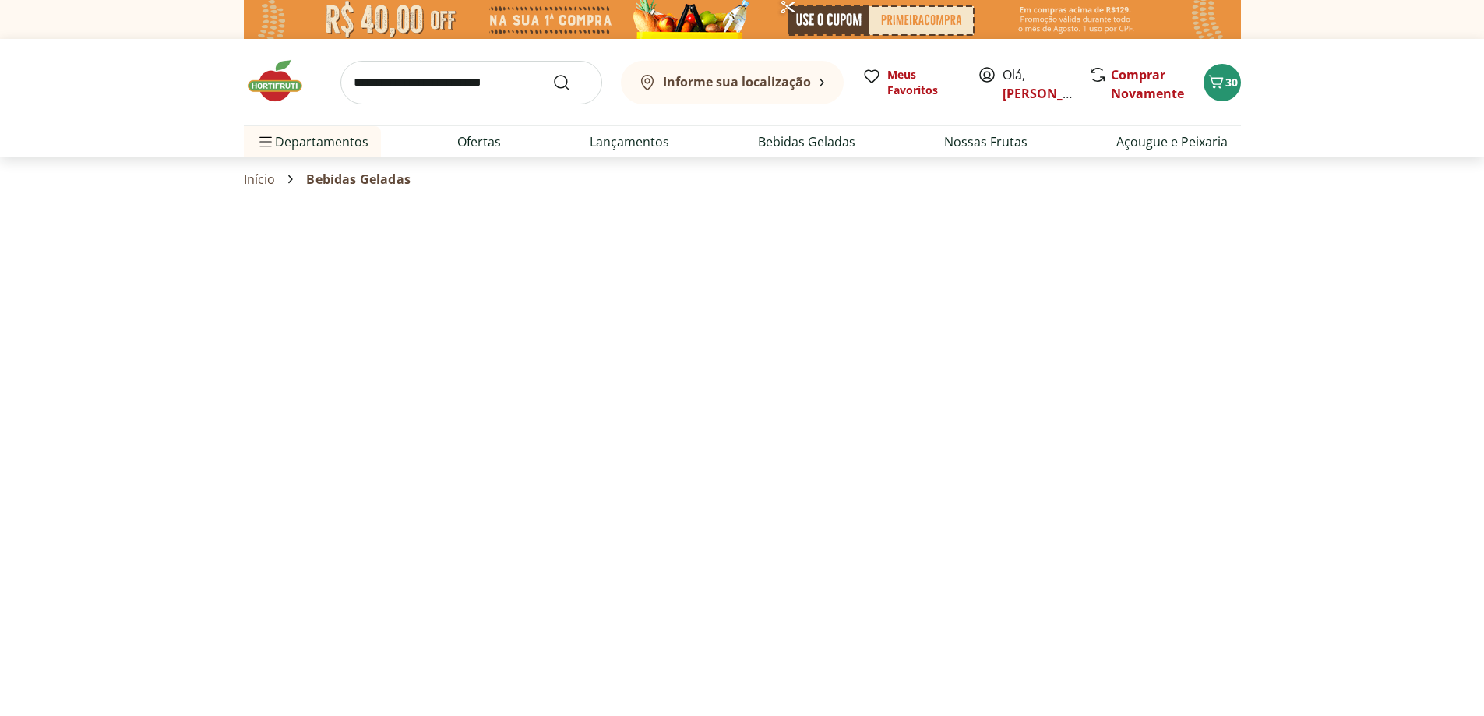
select select "**********"
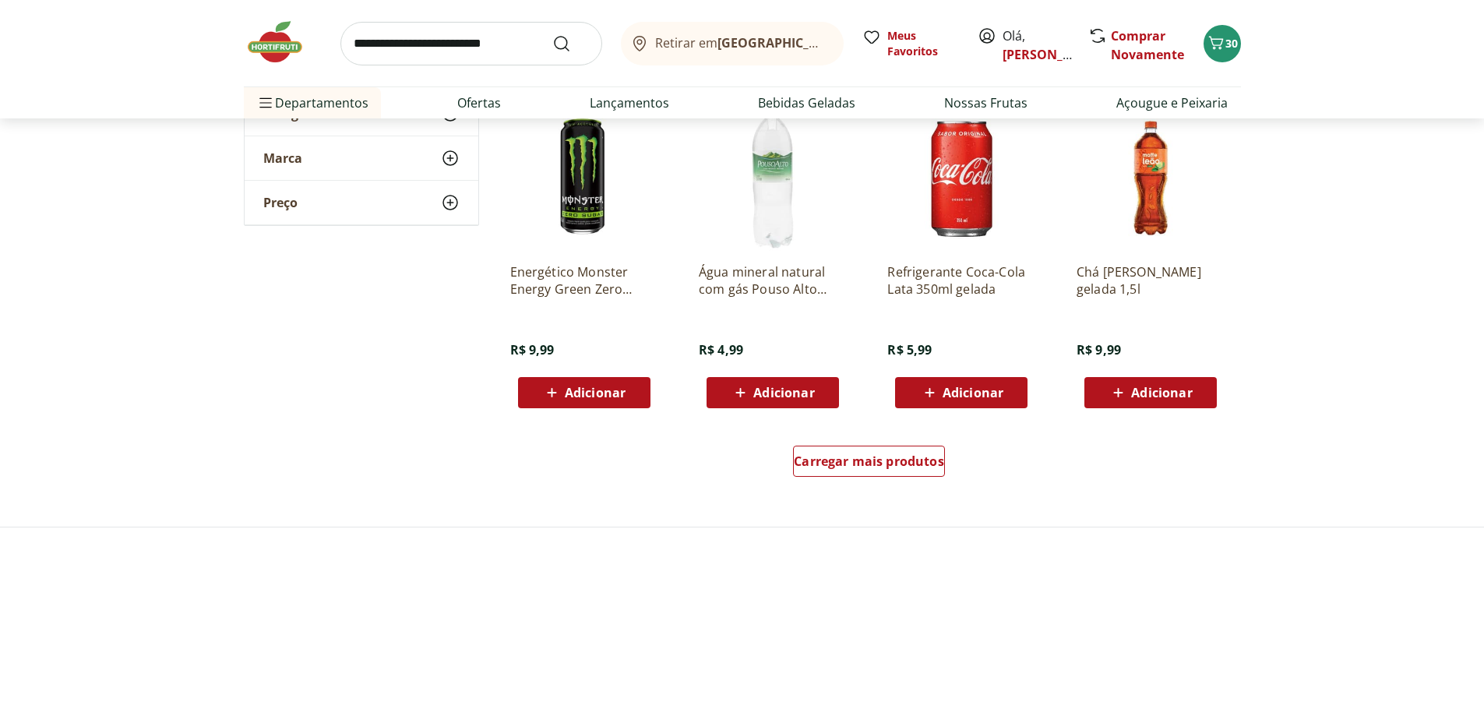
scroll to position [857, 0]
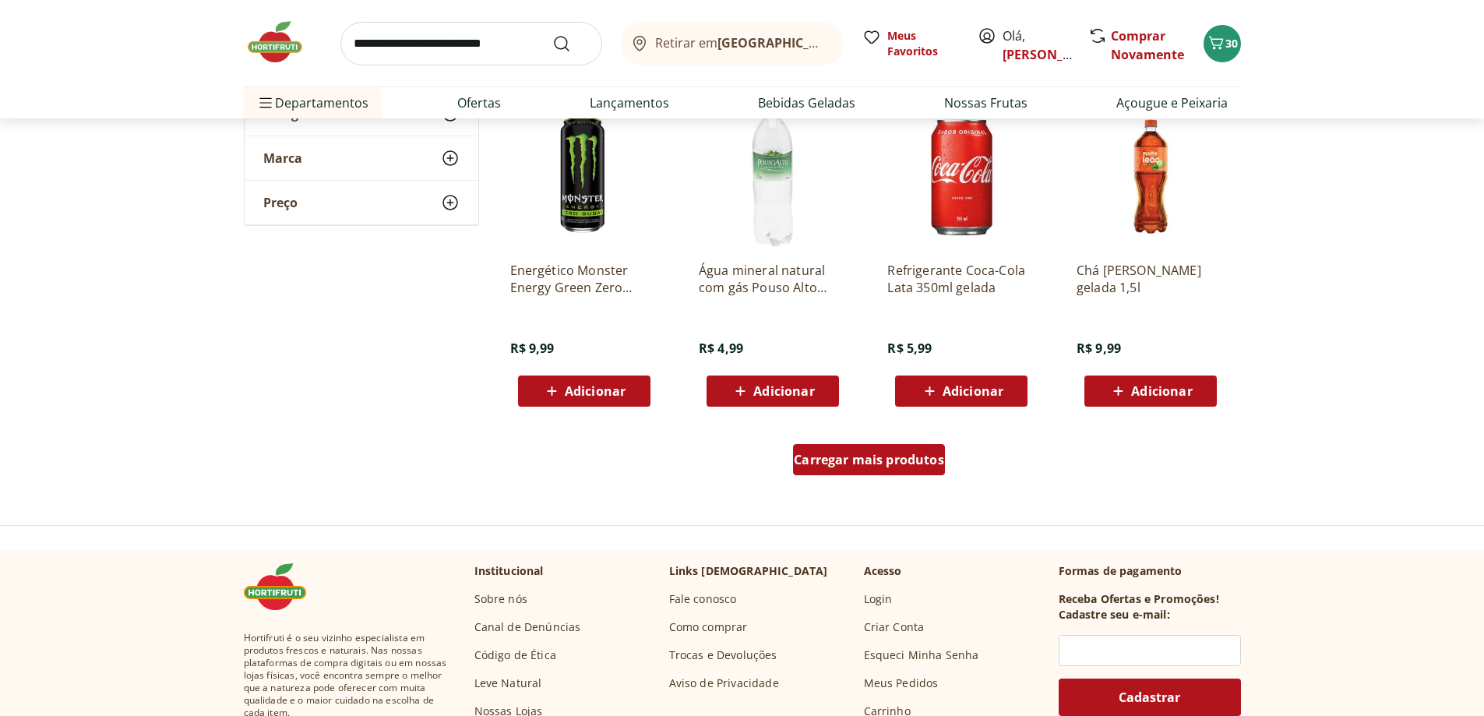
click at [866, 461] on span "Carregar mais produtos" at bounding box center [869, 459] width 150 height 12
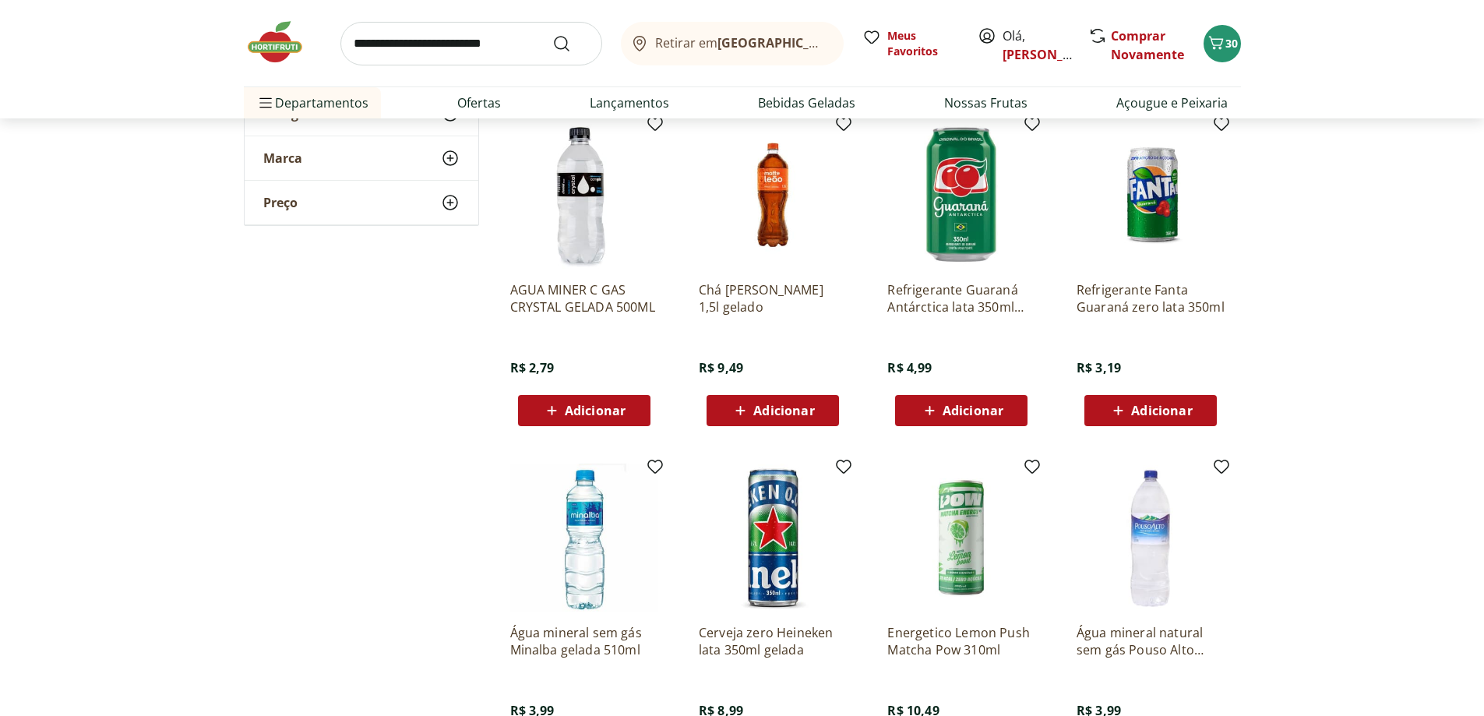
scroll to position [1168, 0]
click at [772, 414] on span "Adicionar" at bounding box center [783, 409] width 61 height 12
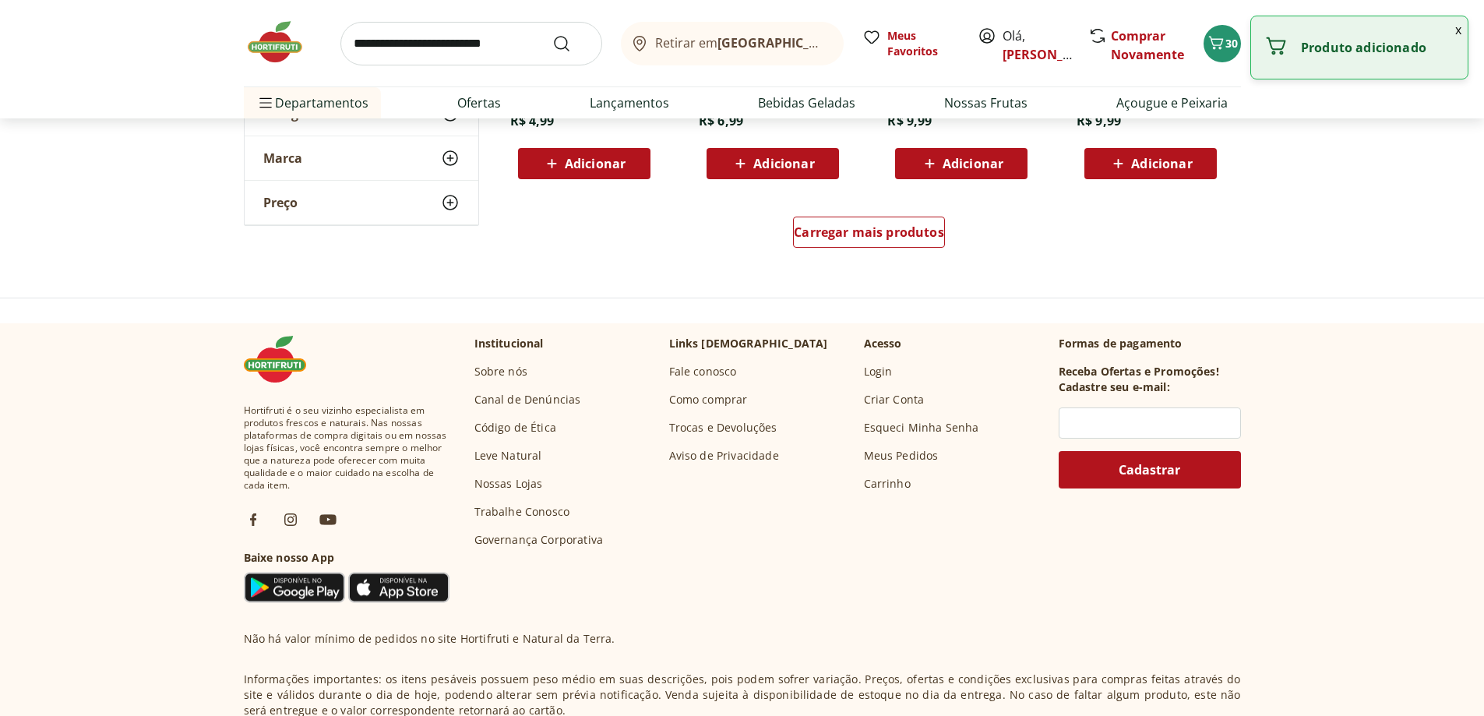
scroll to position [1869, 0]
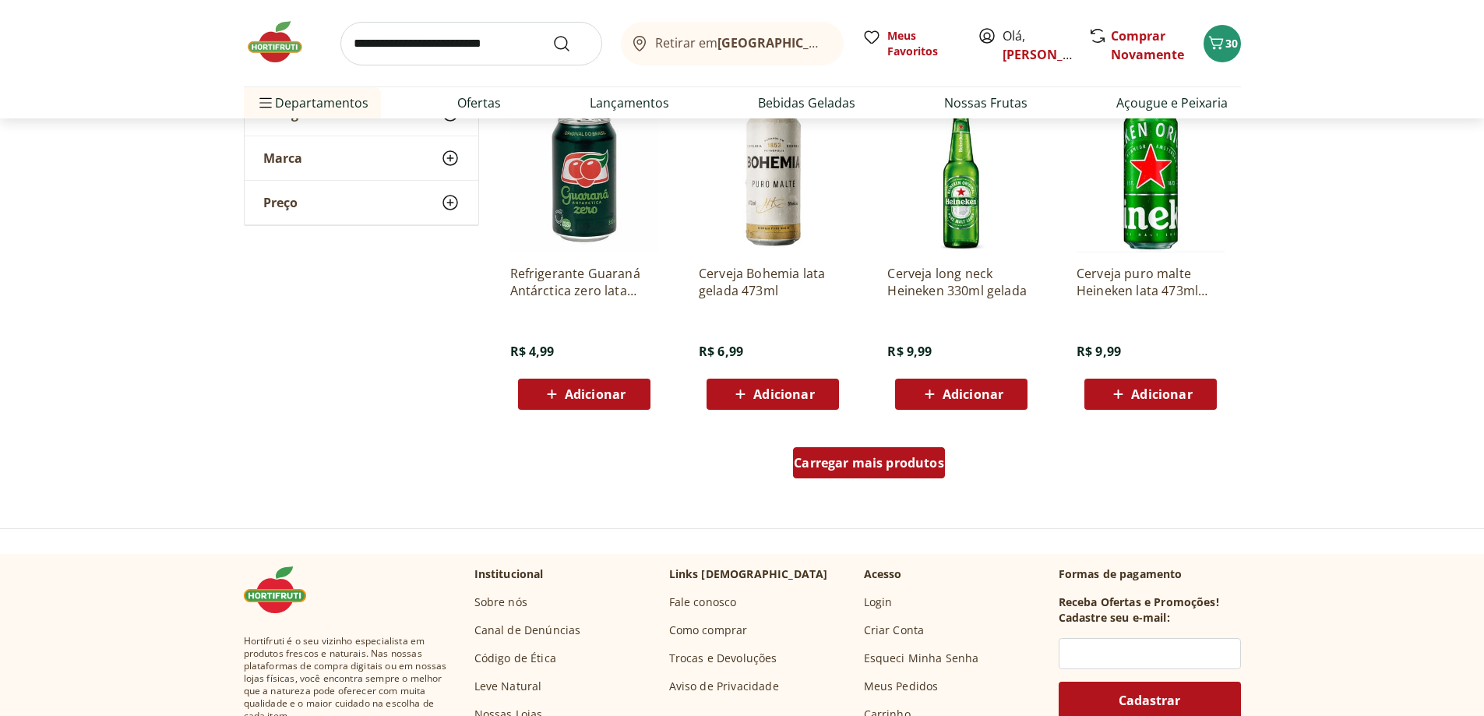
click at [857, 462] on span "Carregar mais produtos" at bounding box center [869, 462] width 150 height 12
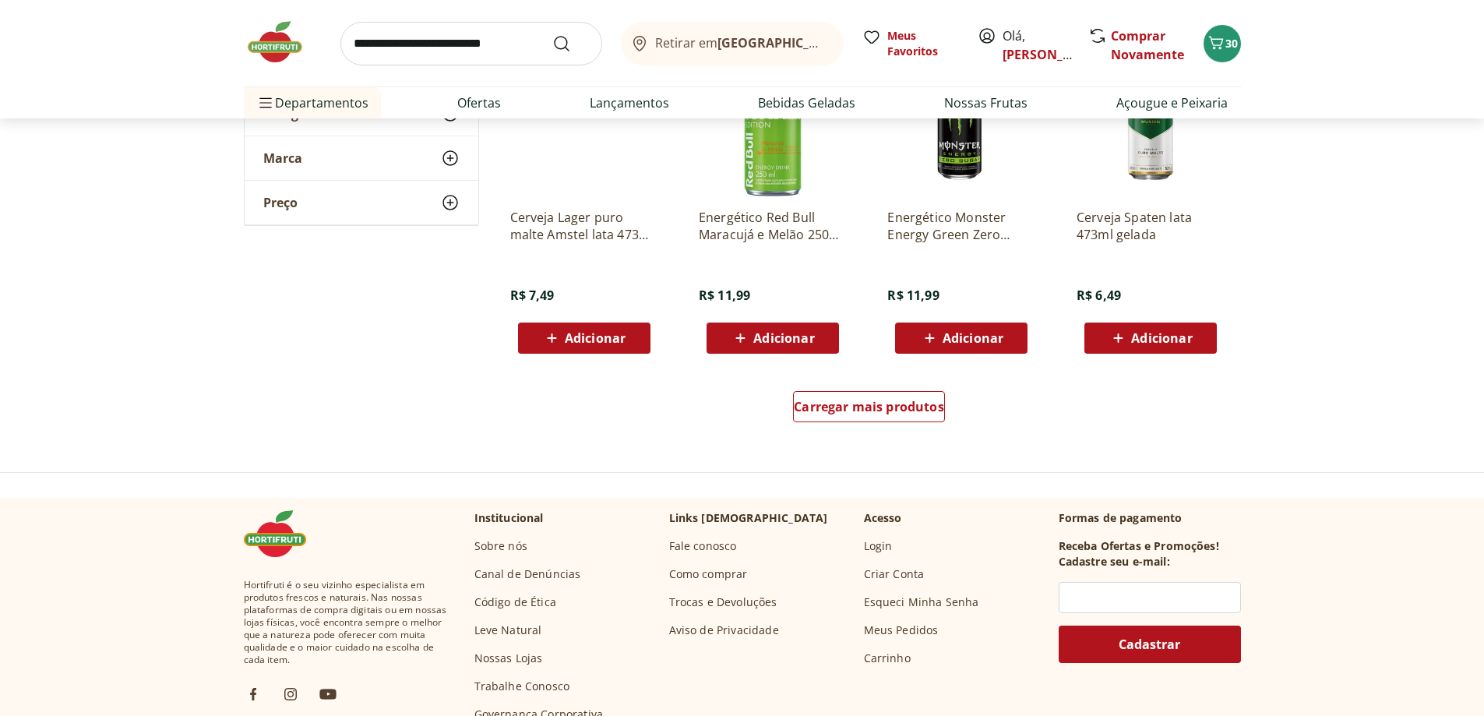
scroll to position [2804, 0]
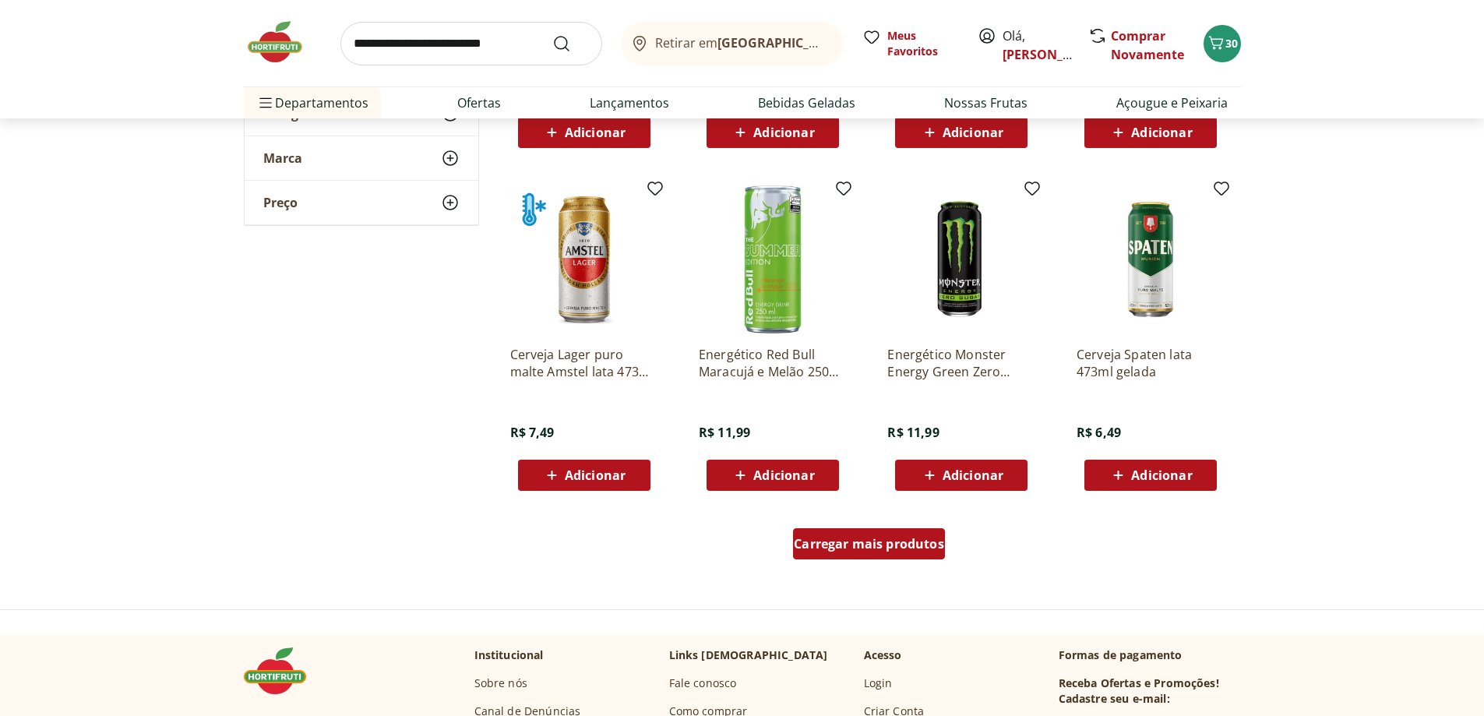
click at [842, 541] on span "Carregar mais produtos" at bounding box center [869, 543] width 150 height 12
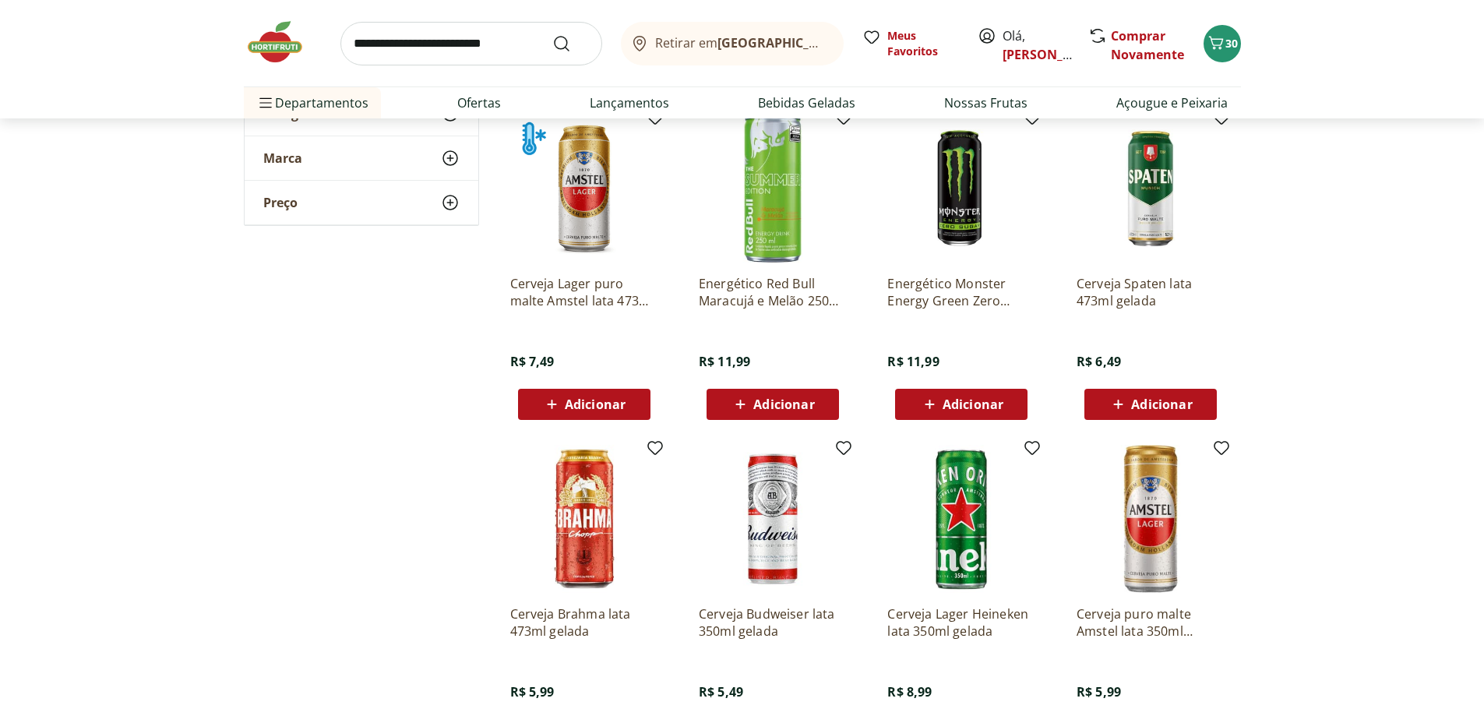
scroll to position [2726, 0]
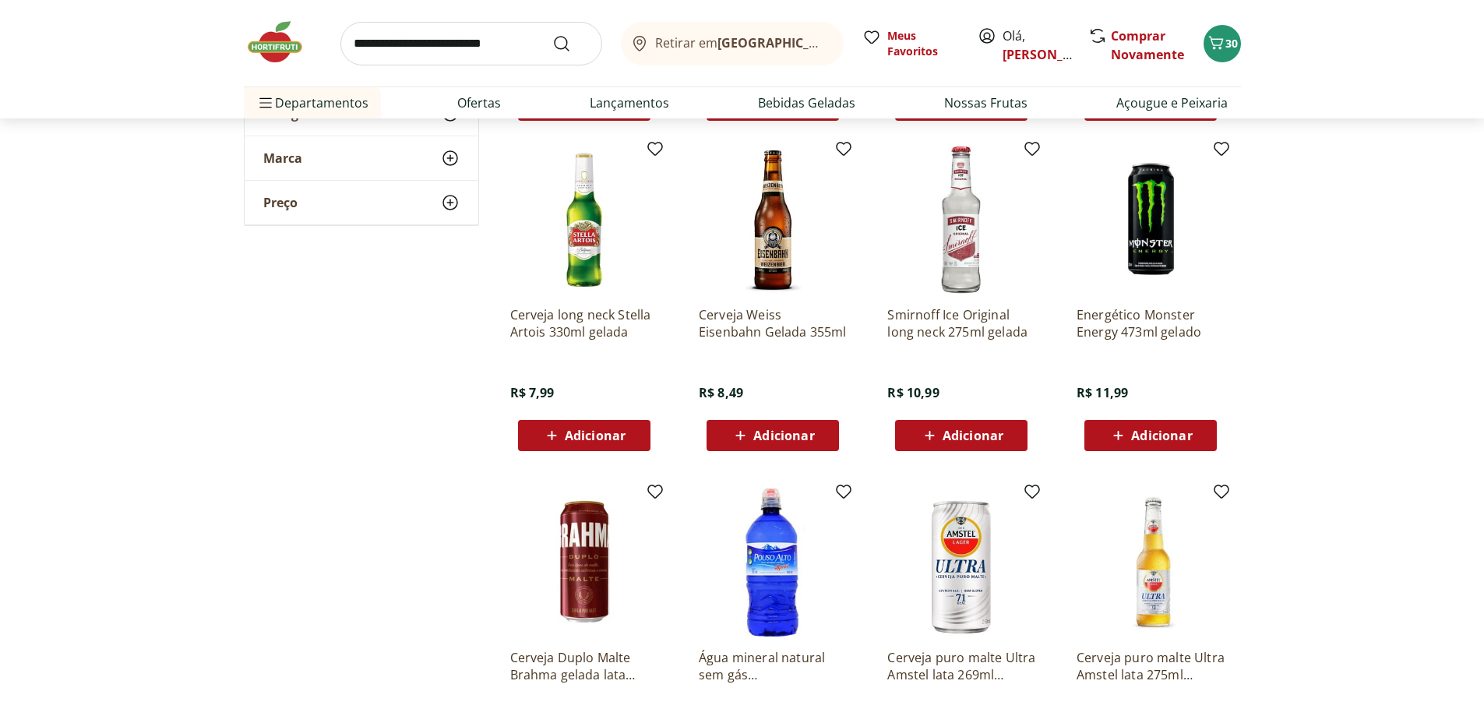
scroll to position [1947, 0]
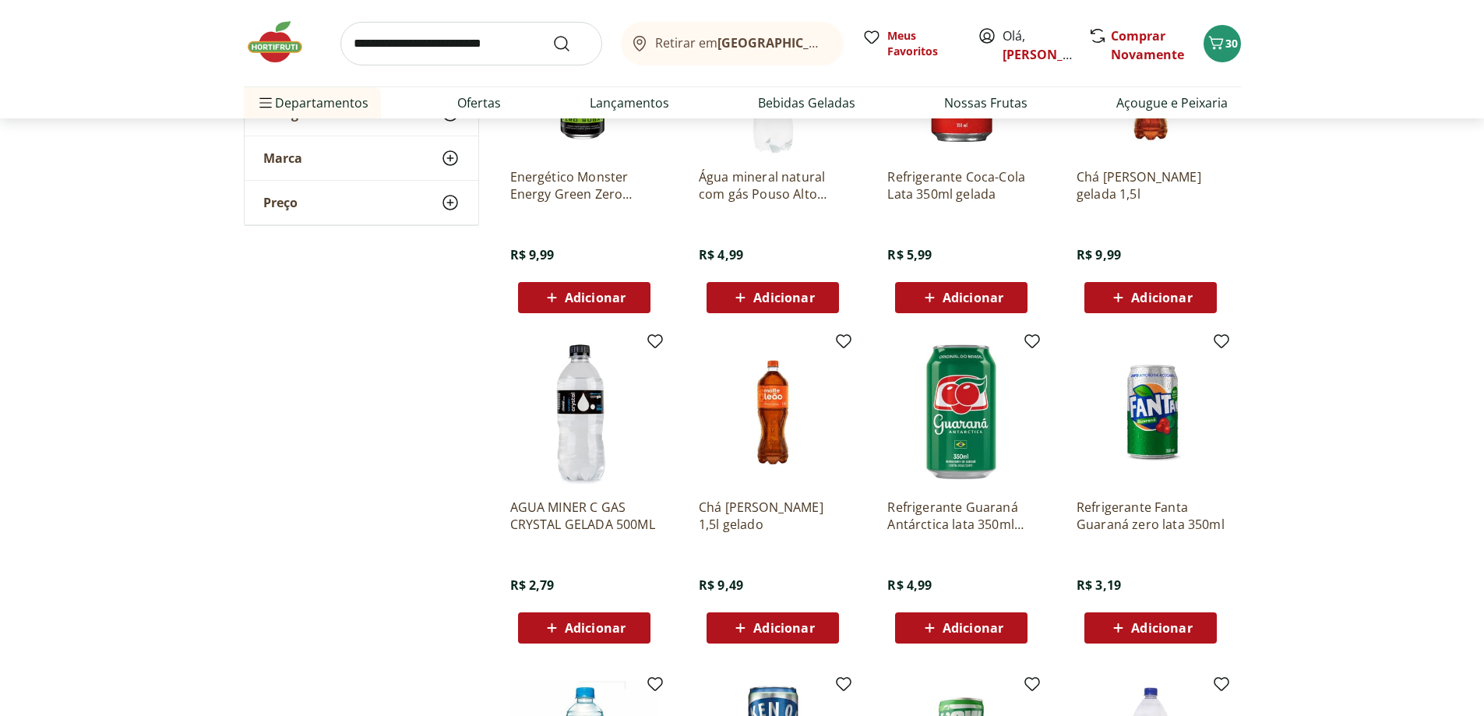
scroll to position [701, 0]
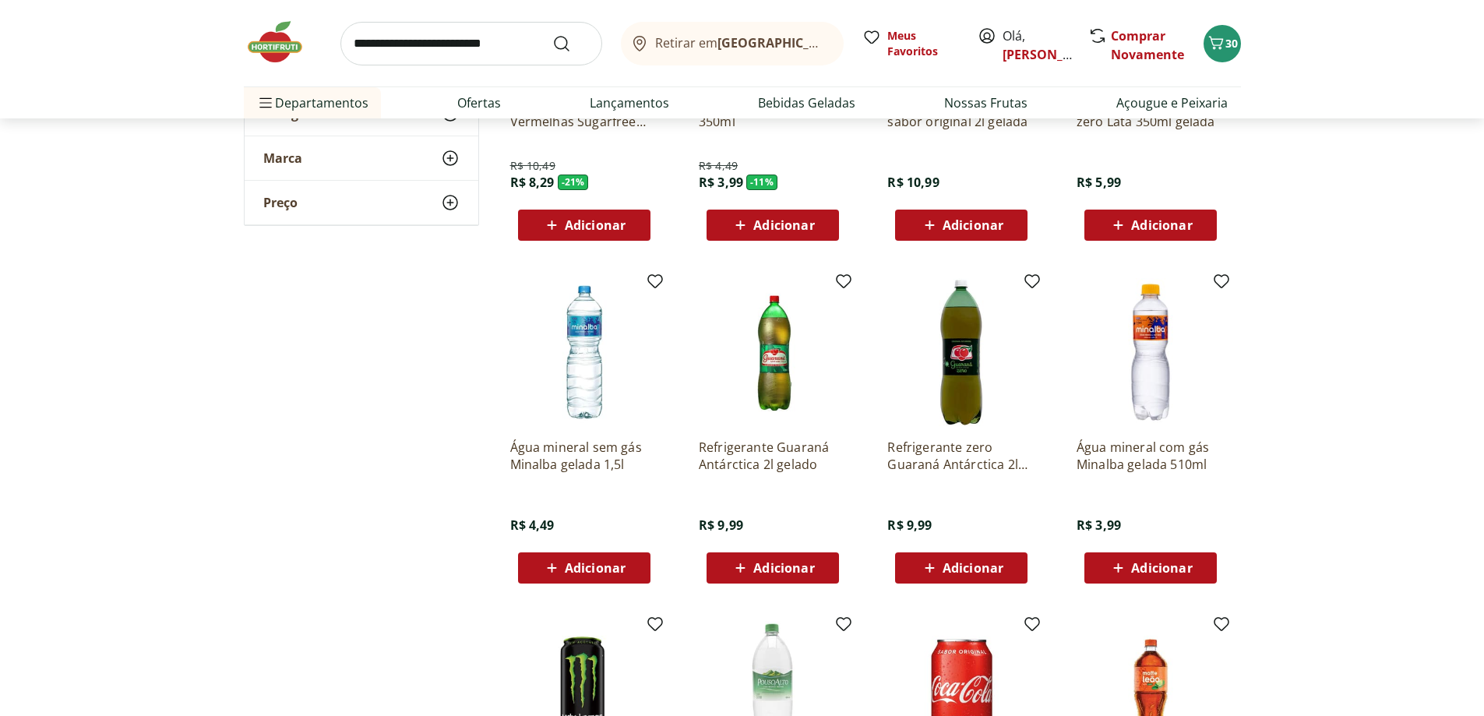
scroll to position [467, 0]
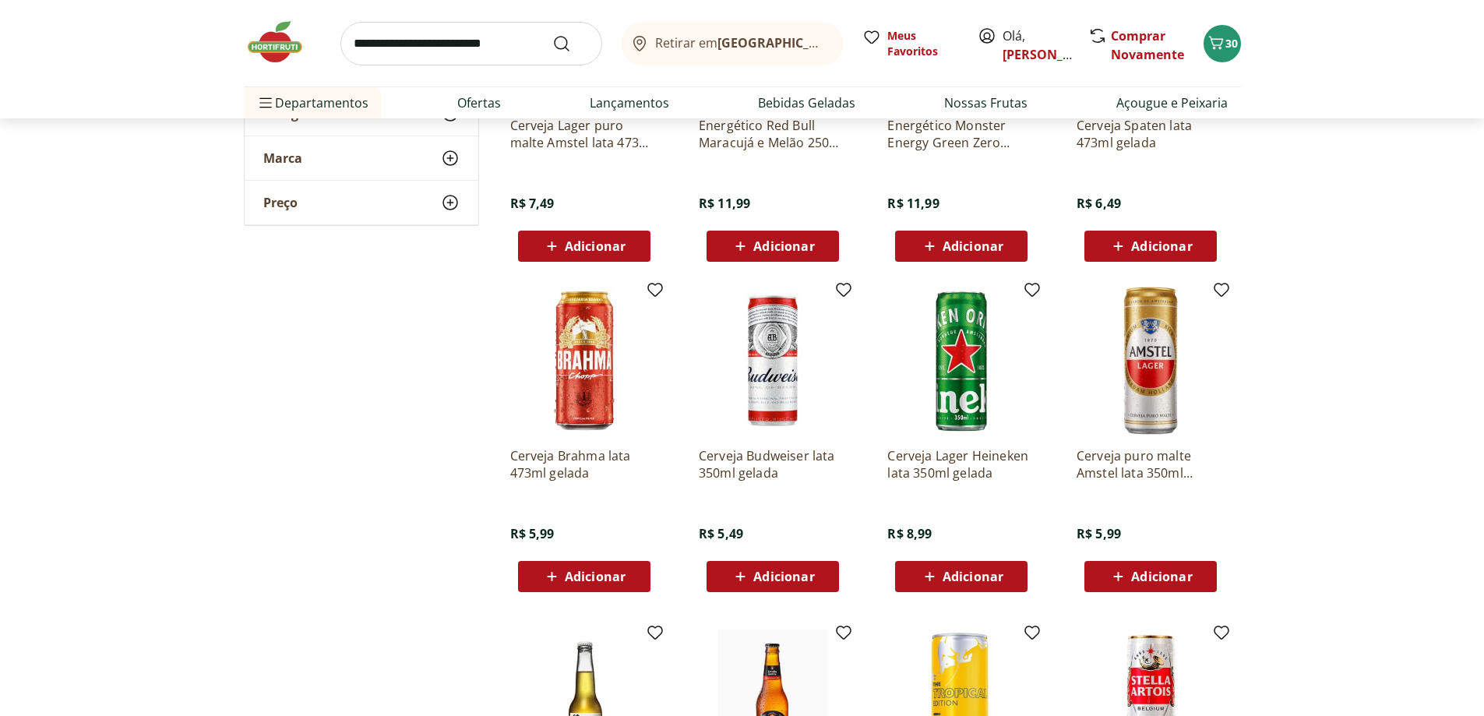
scroll to position [3194, 0]
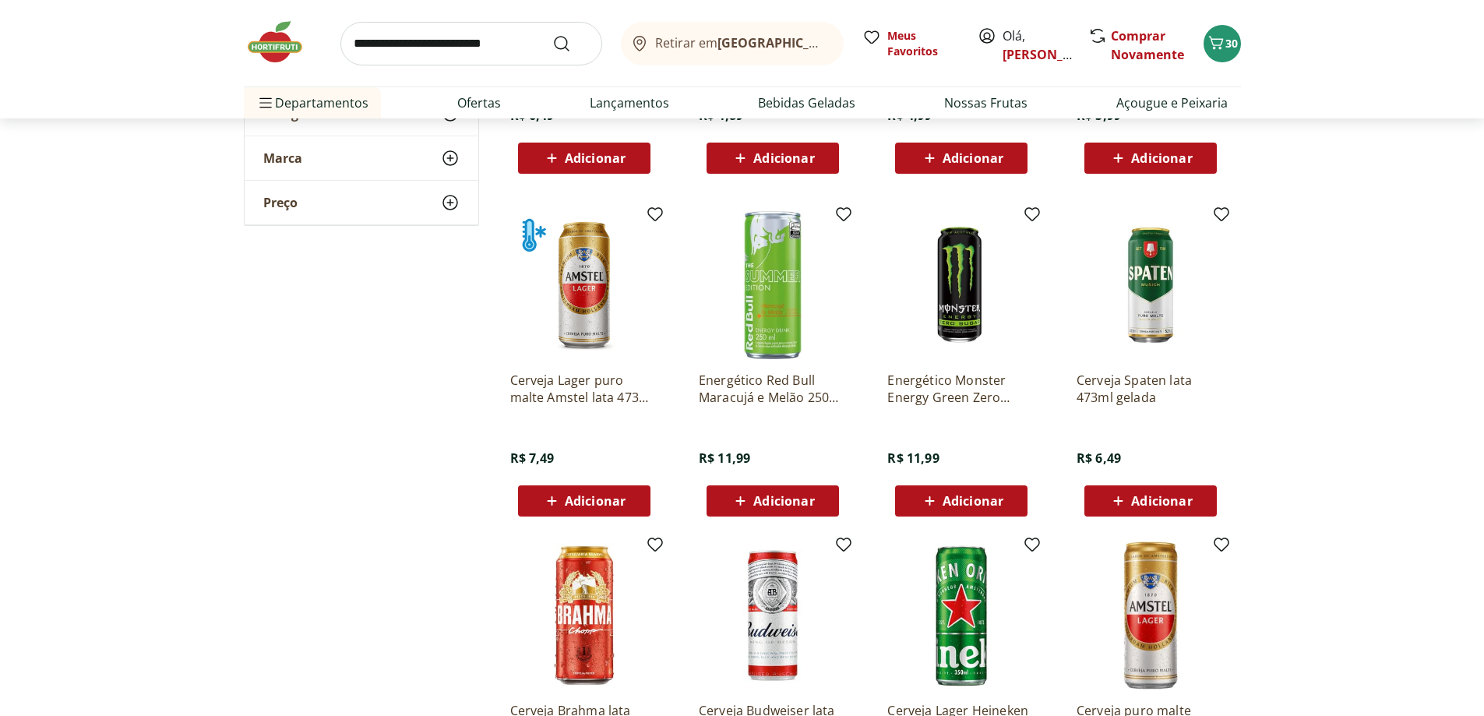
scroll to position [2311, 0]
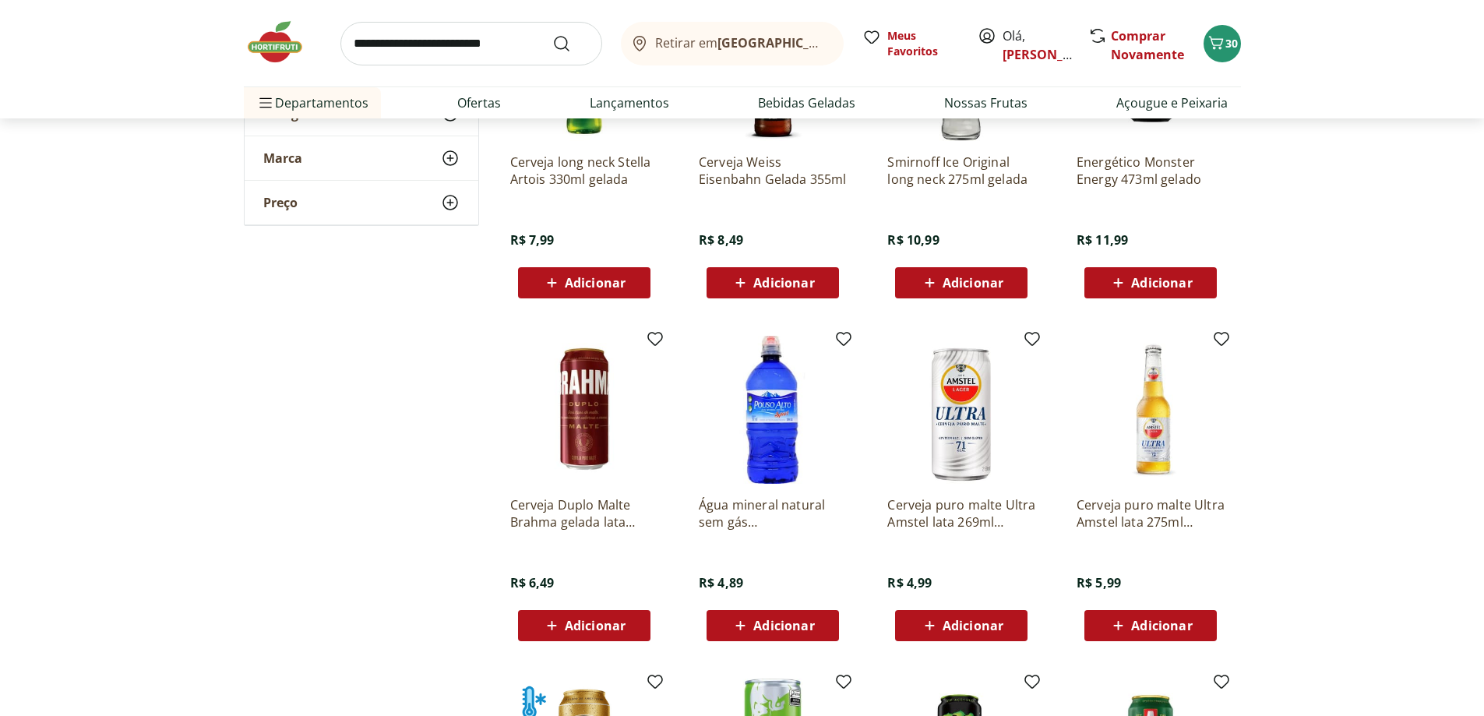
scroll to position [1766, 0]
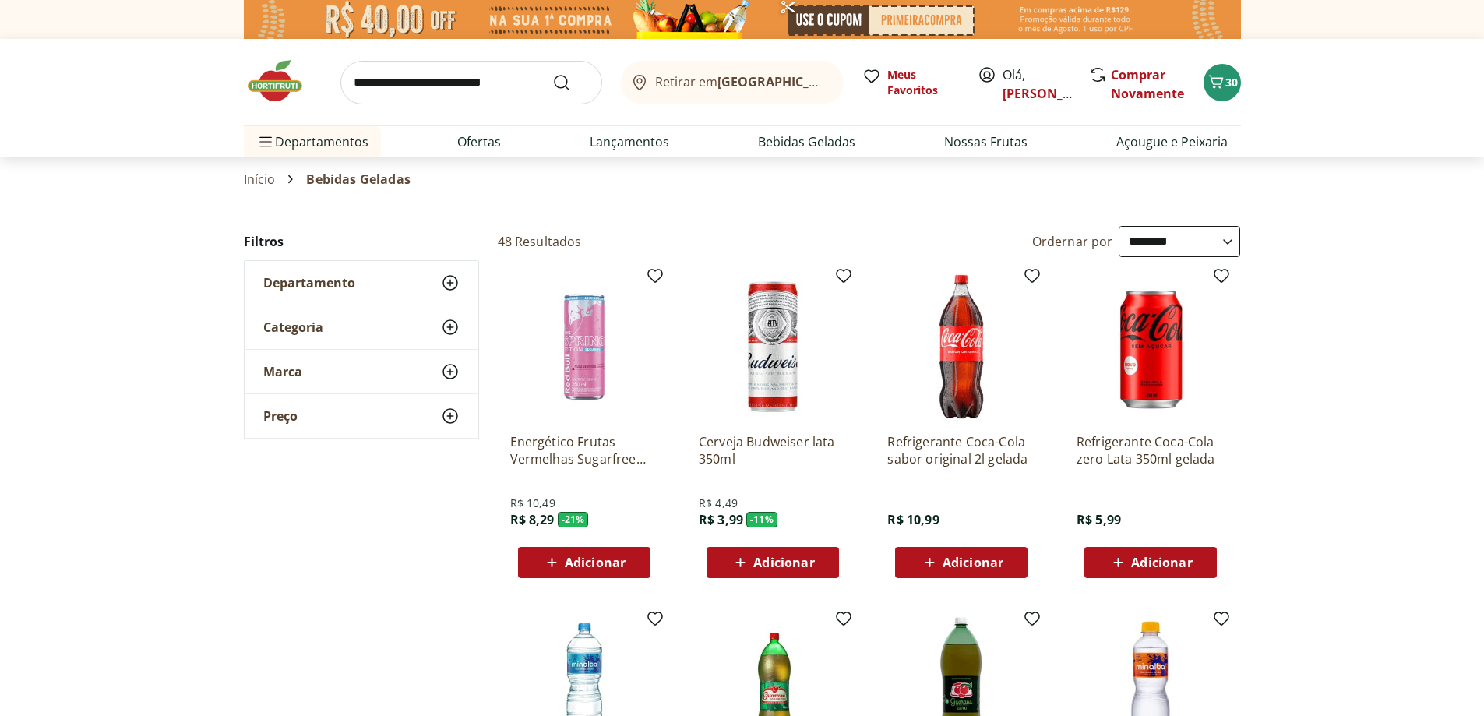
select select "**********"
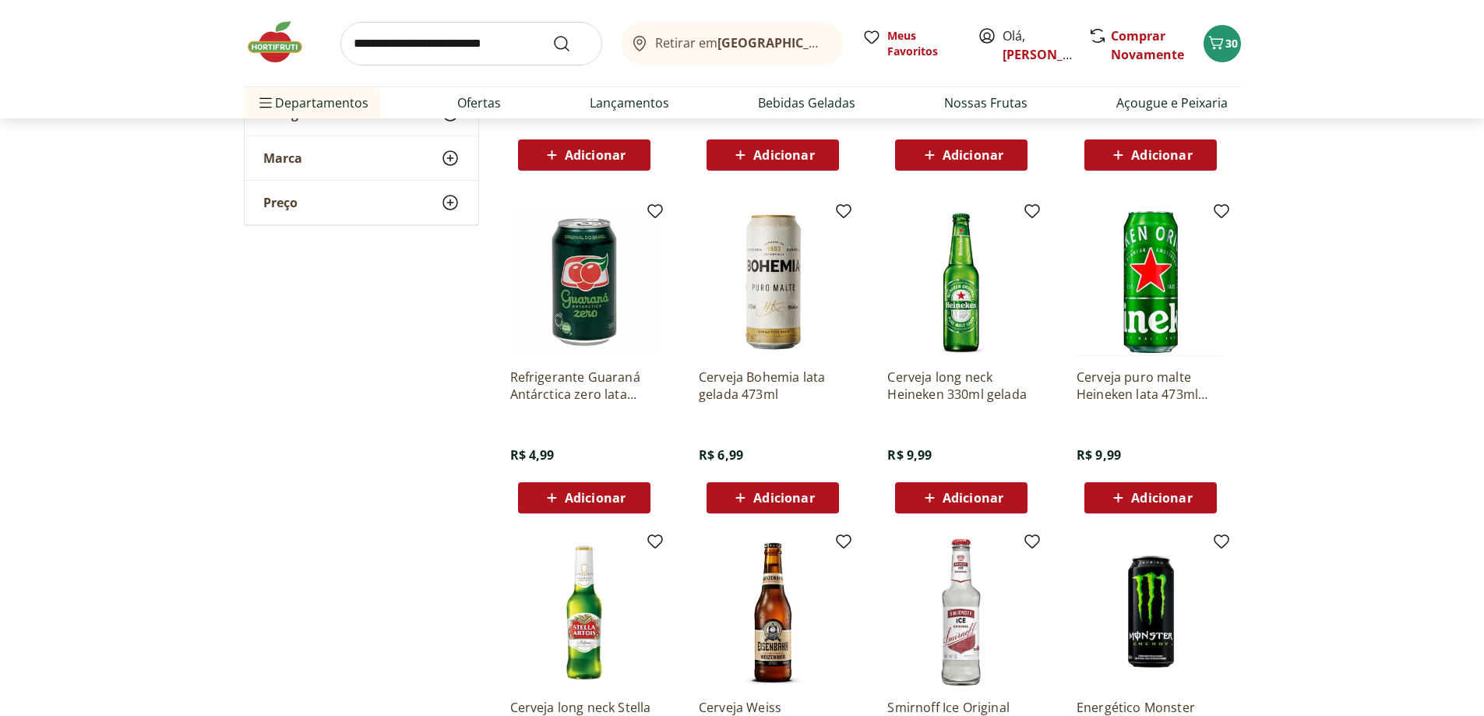
click at [586, 504] on span "Adicionar" at bounding box center [595, 498] width 61 height 12
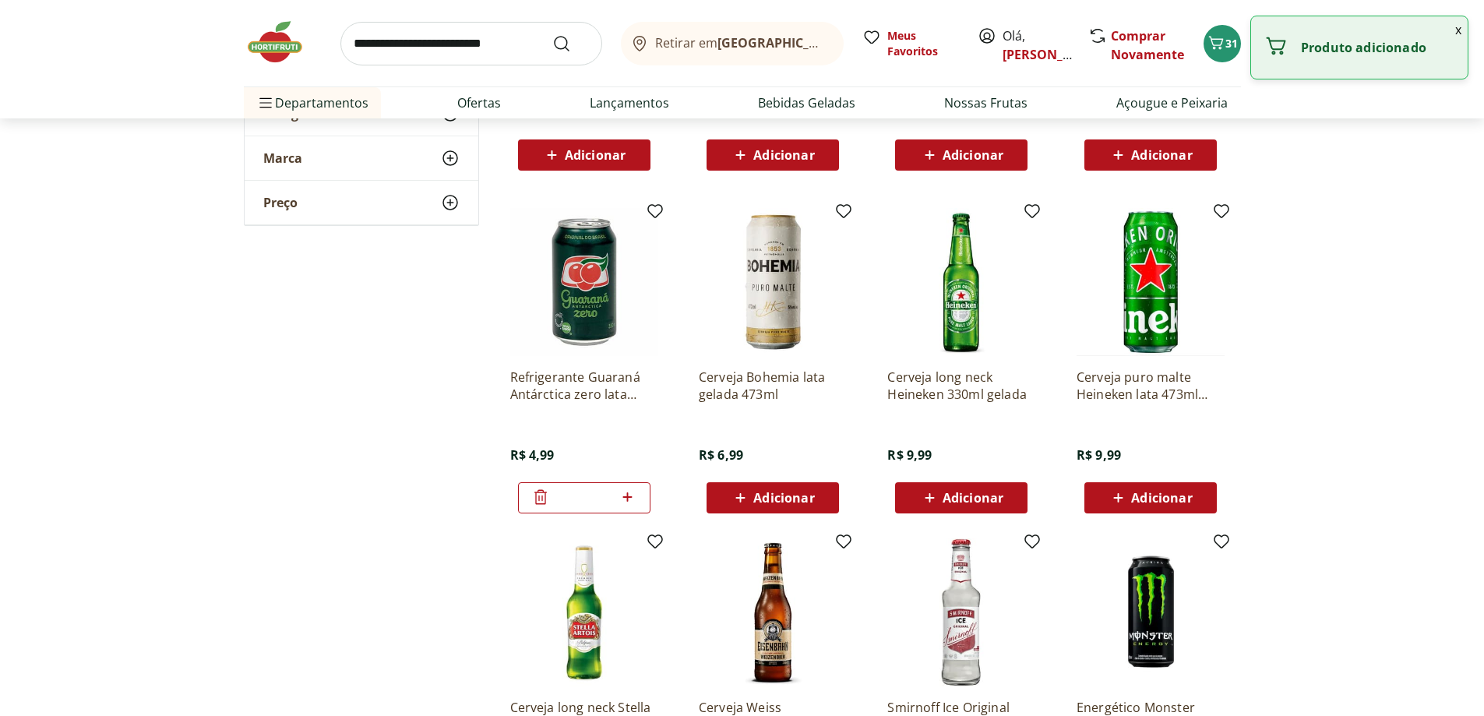
click at [628, 495] on icon at bounding box center [627, 496] width 9 height 9
type input "*"
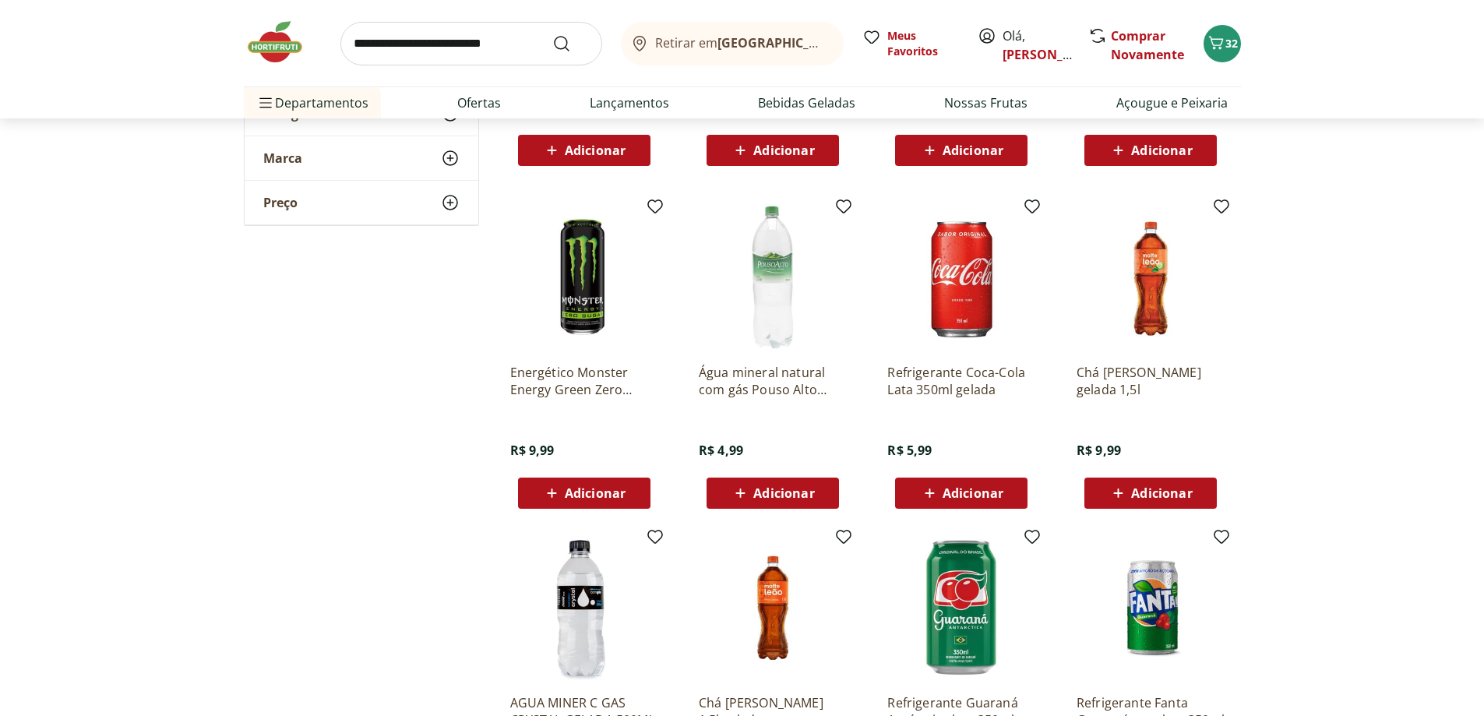
scroll to position [753, 0]
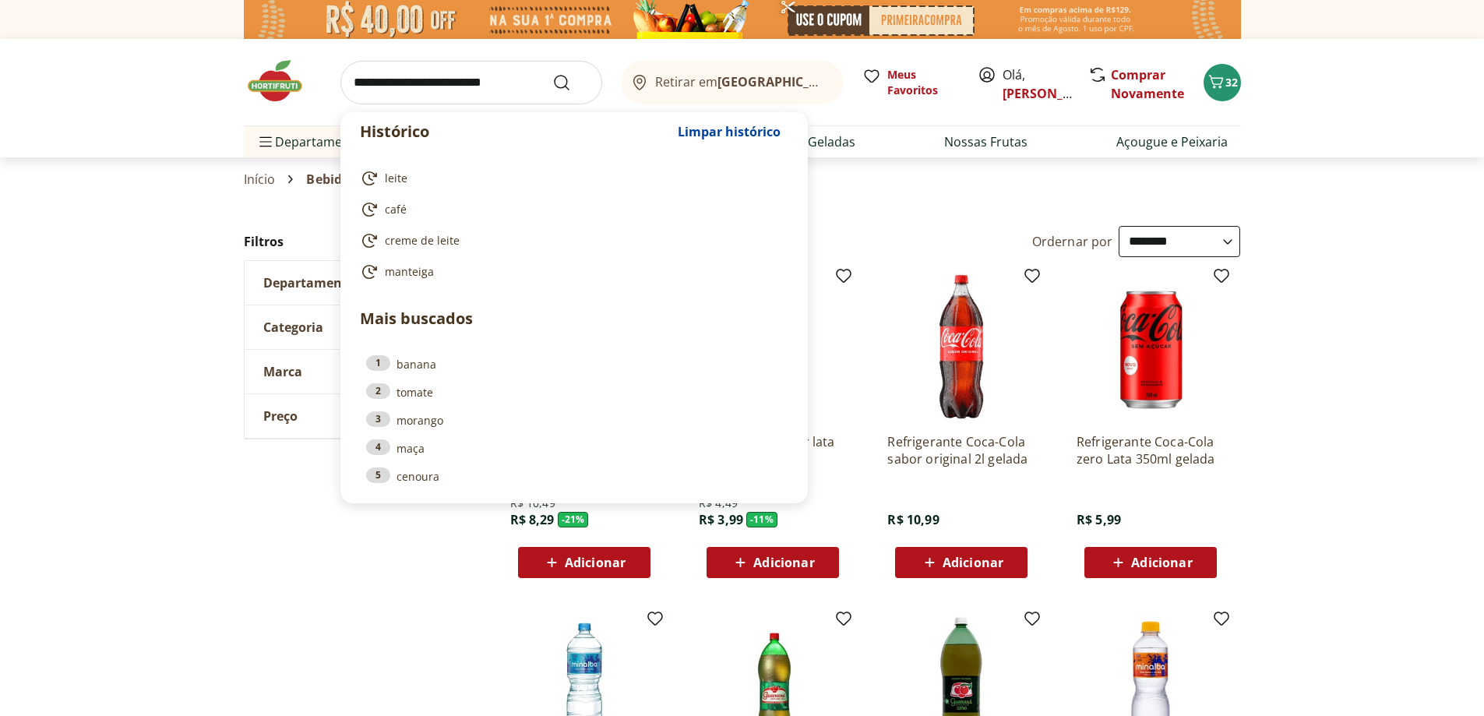
click at [435, 74] on input "search" at bounding box center [471, 83] width 262 height 44
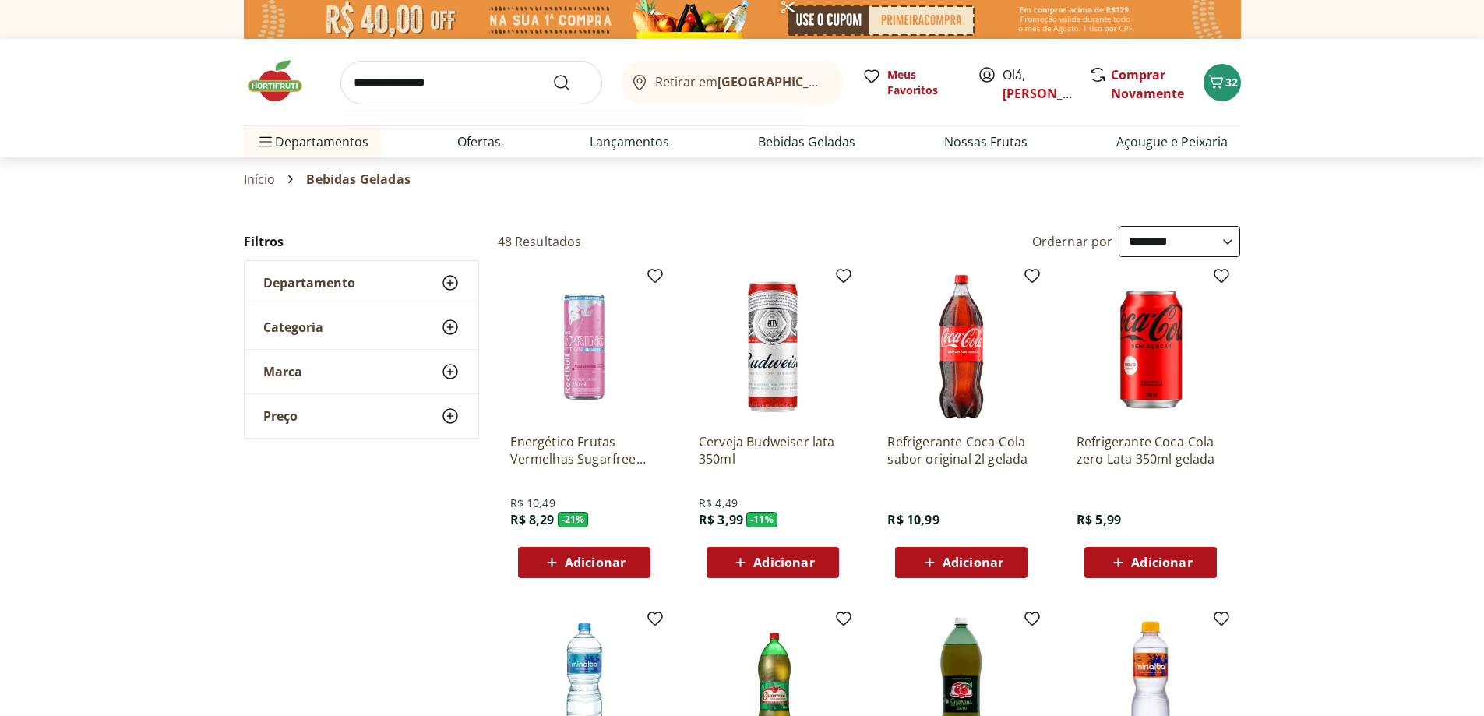
type input "**********"
click at [552, 73] on button "Submit Search" at bounding box center [570, 82] width 37 height 19
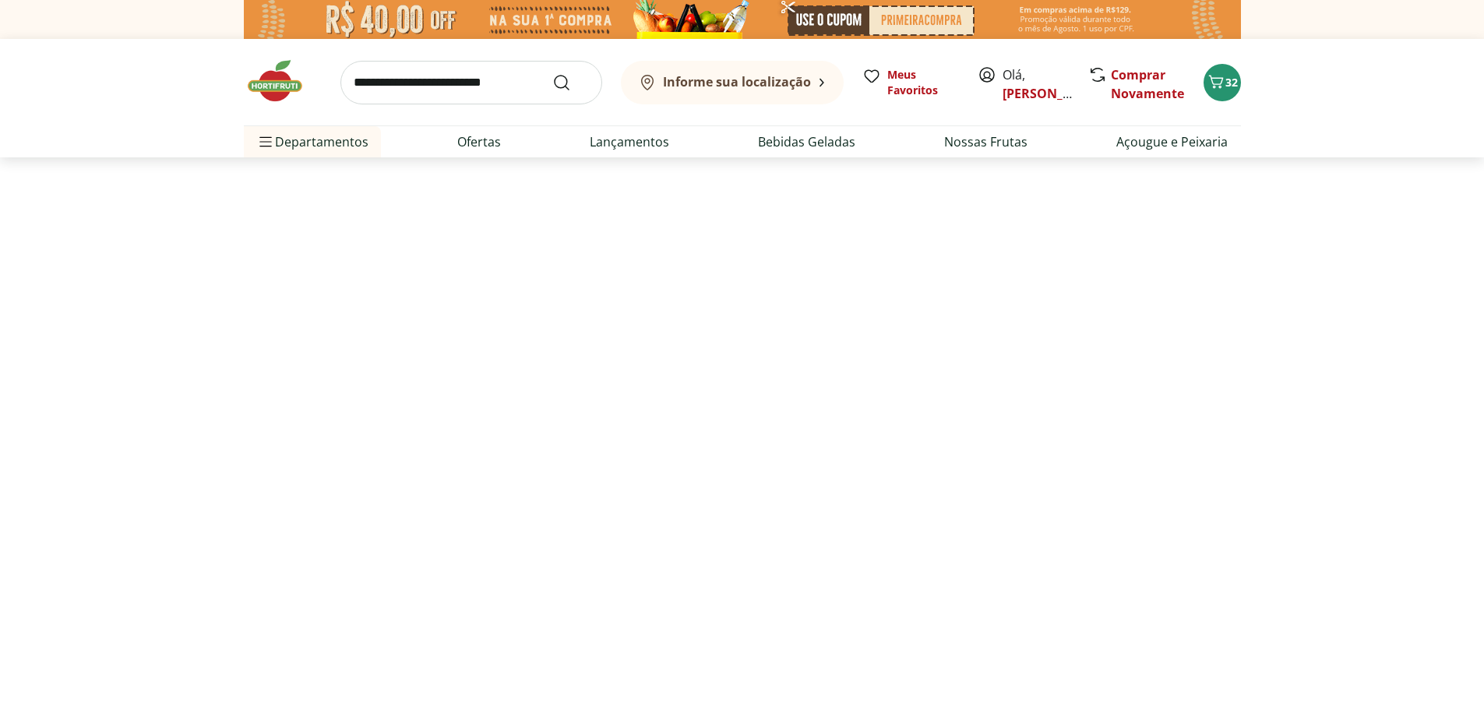
select select "**********"
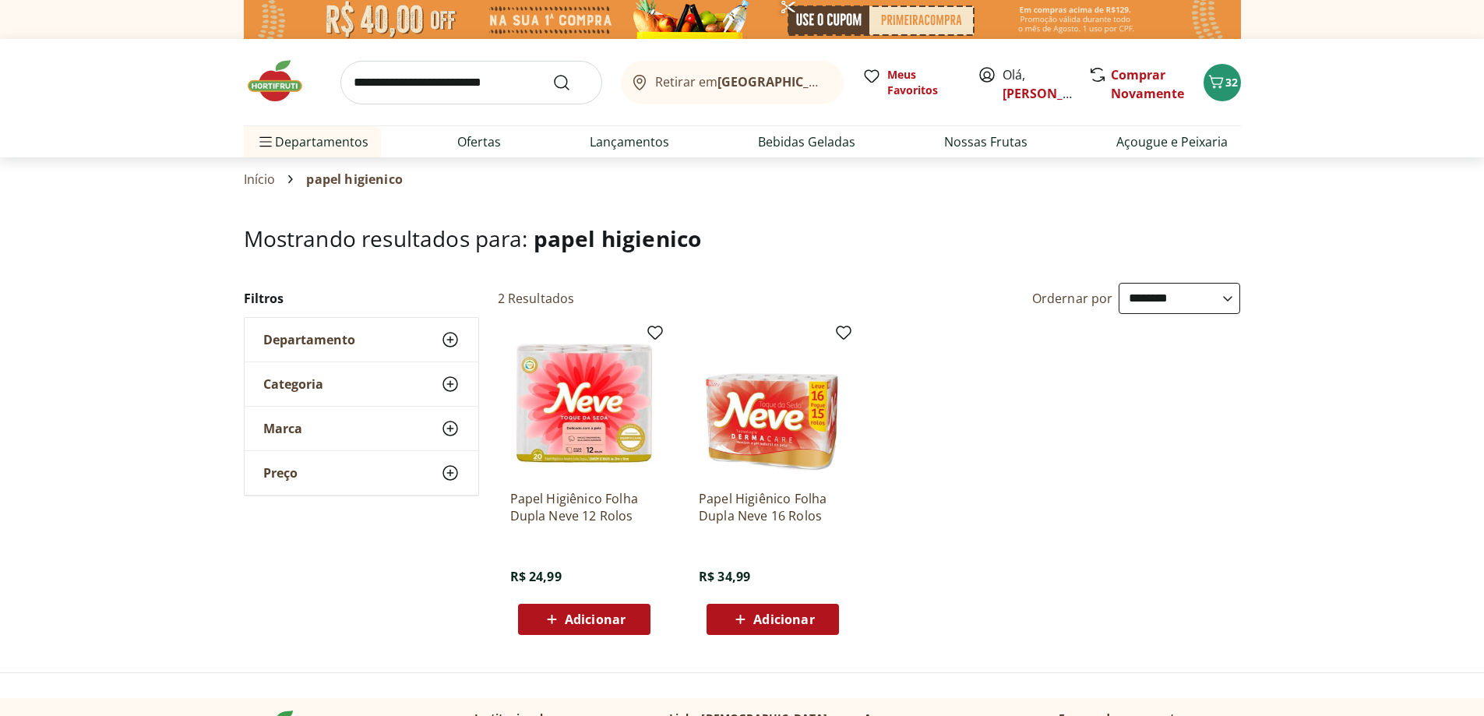
click at [583, 620] on span "Adicionar" at bounding box center [595, 619] width 61 height 12
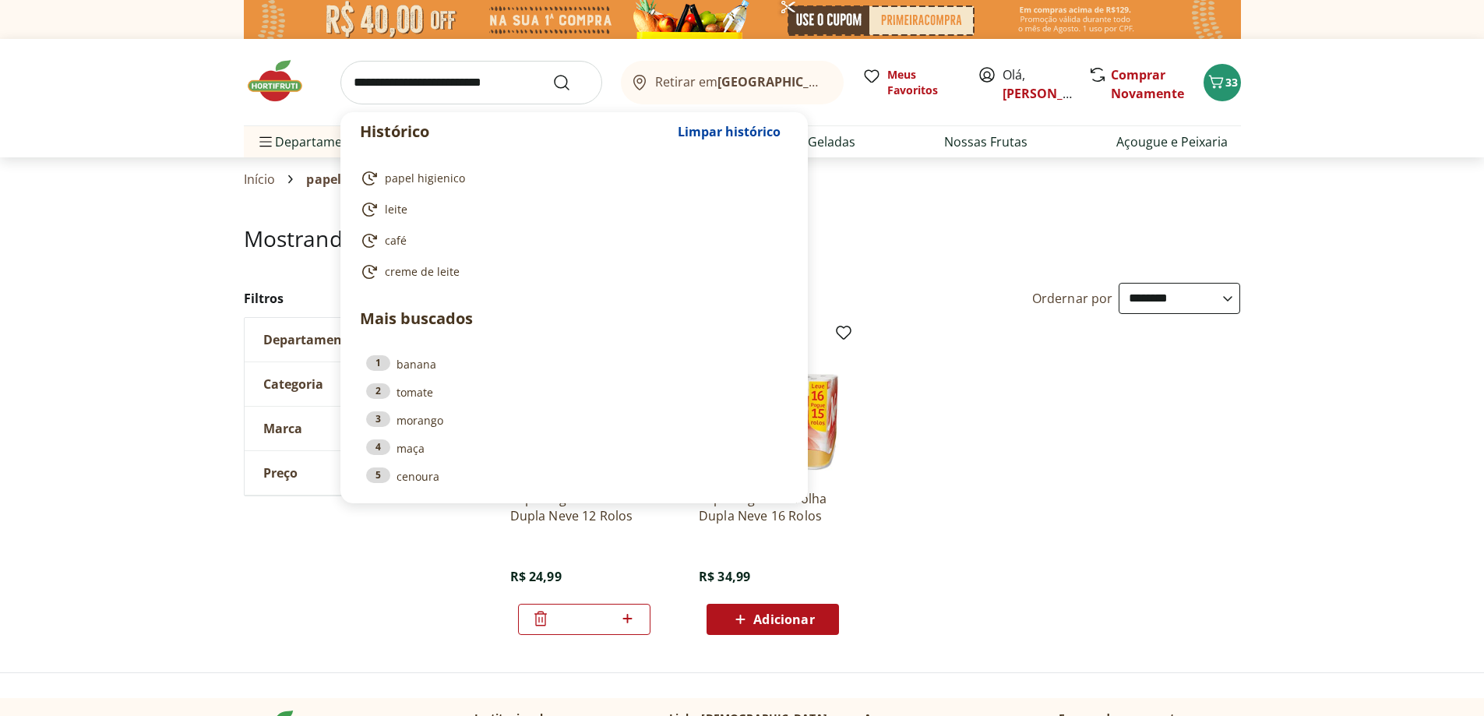
click at [406, 76] on input "search" at bounding box center [471, 83] width 262 height 44
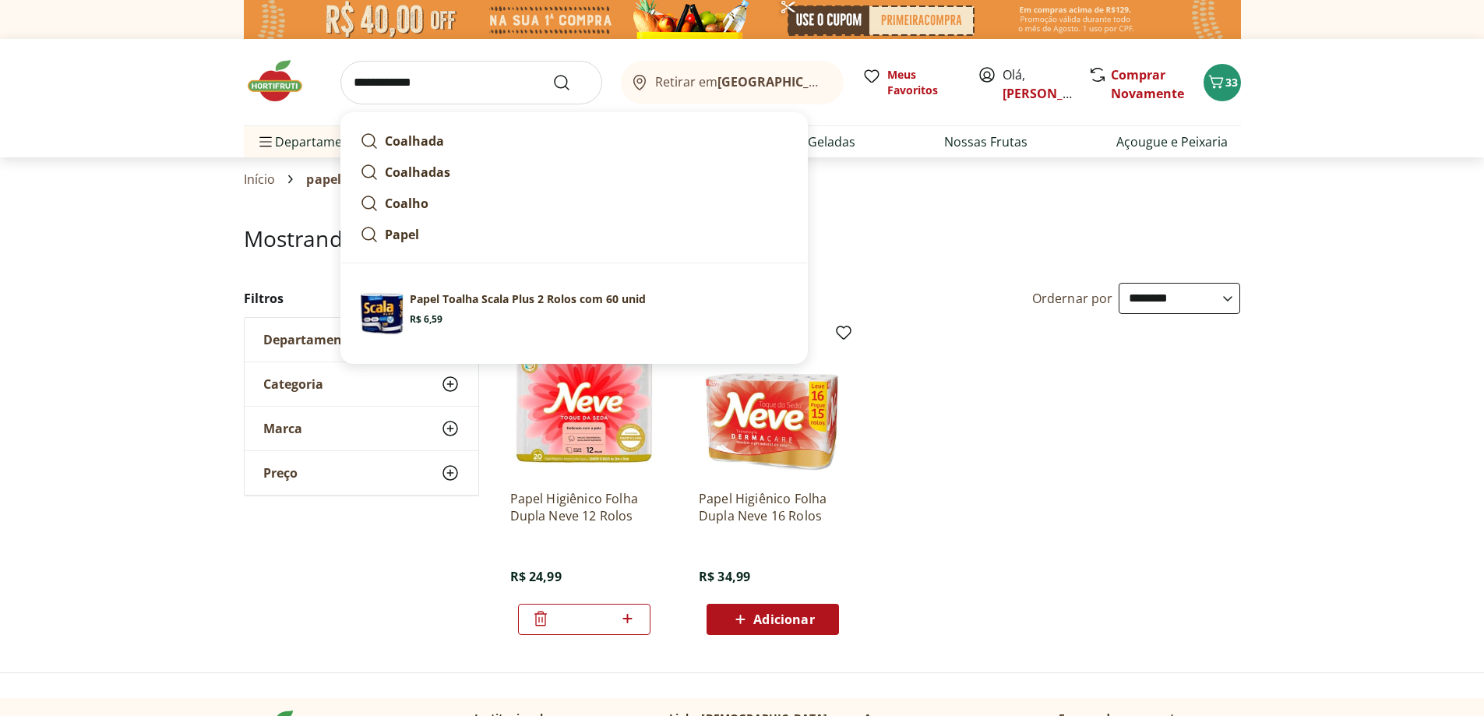
type input "**********"
click at [552, 73] on button "Submit Search" at bounding box center [570, 82] width 37 height 19
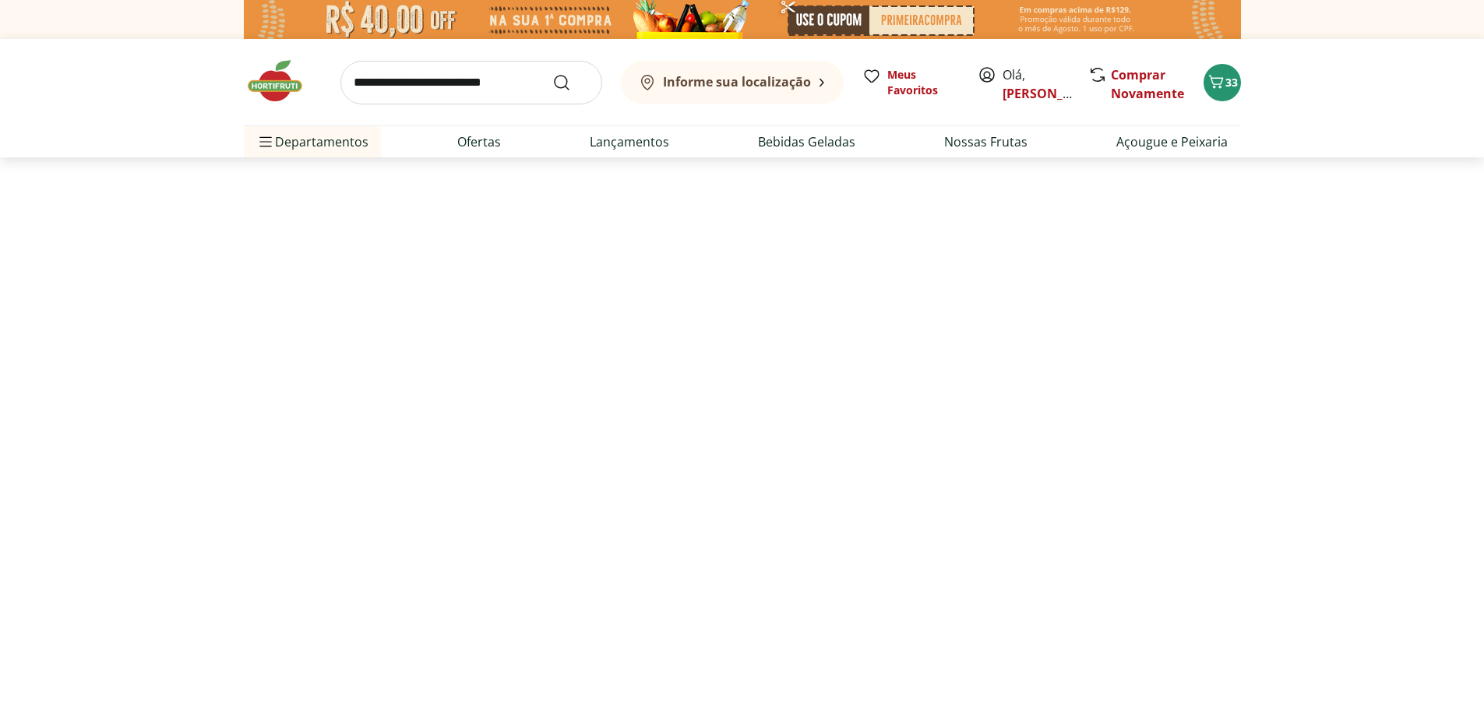
select select "**********"
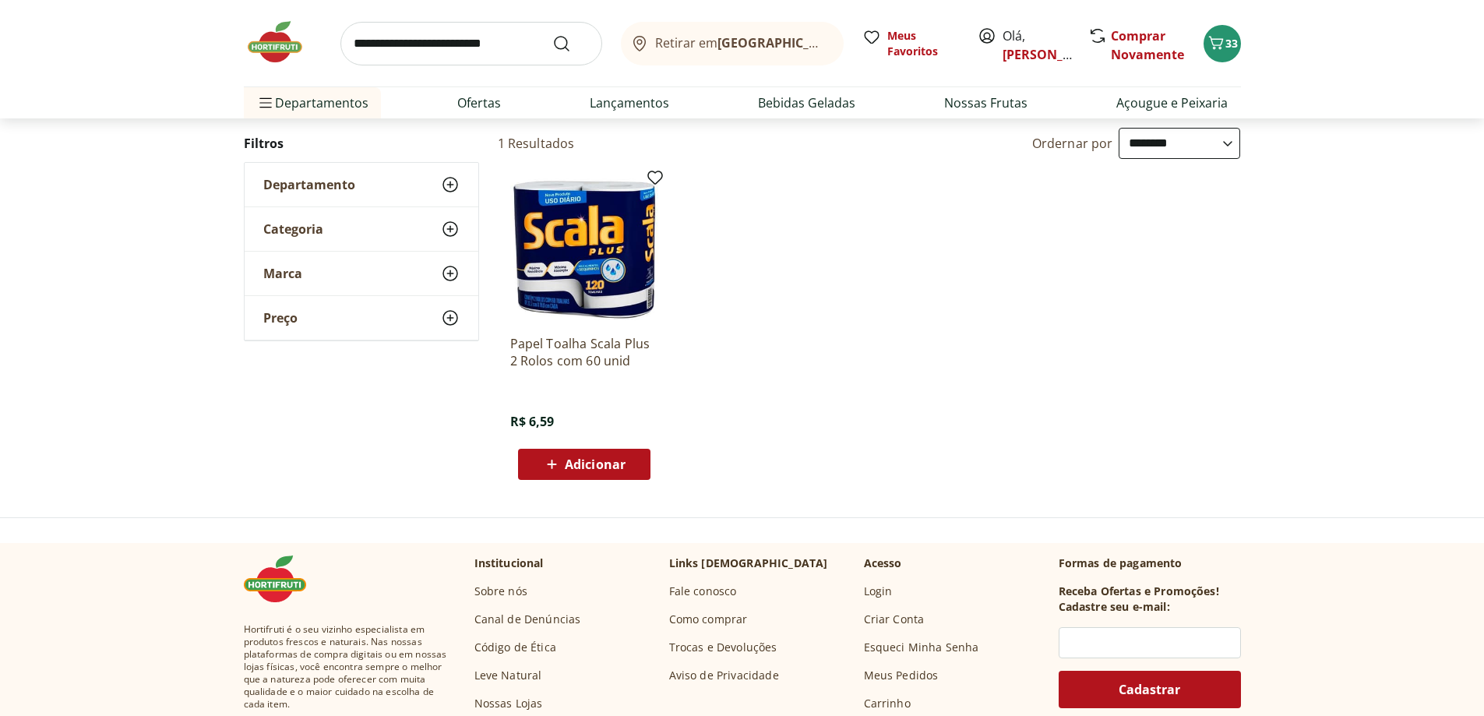
scroll to position [156, 0]
click at [593, 460] on span "Adicionar" at bounding box center [595, 463] width 61 height 12
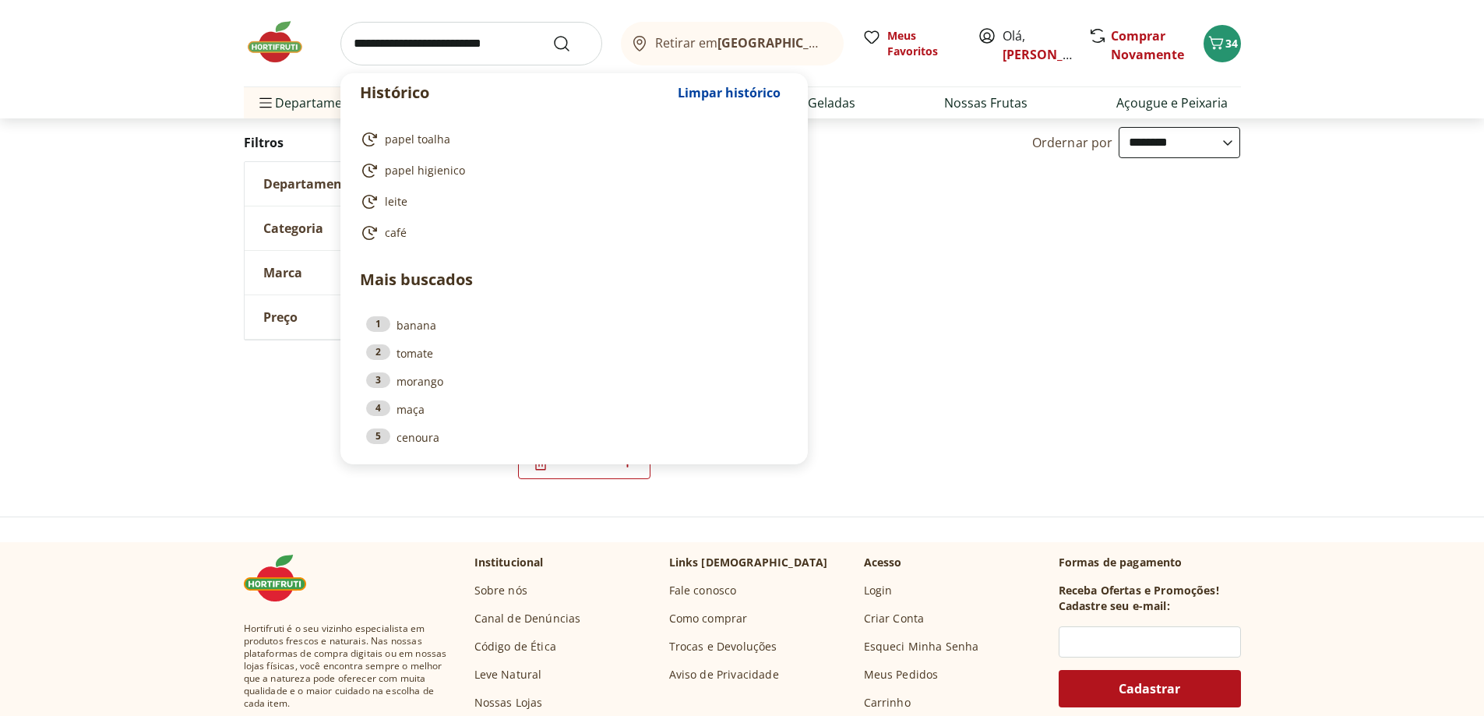
click at [397, 34] on input "search" at bounding box center [471, 44] width 262 height 44
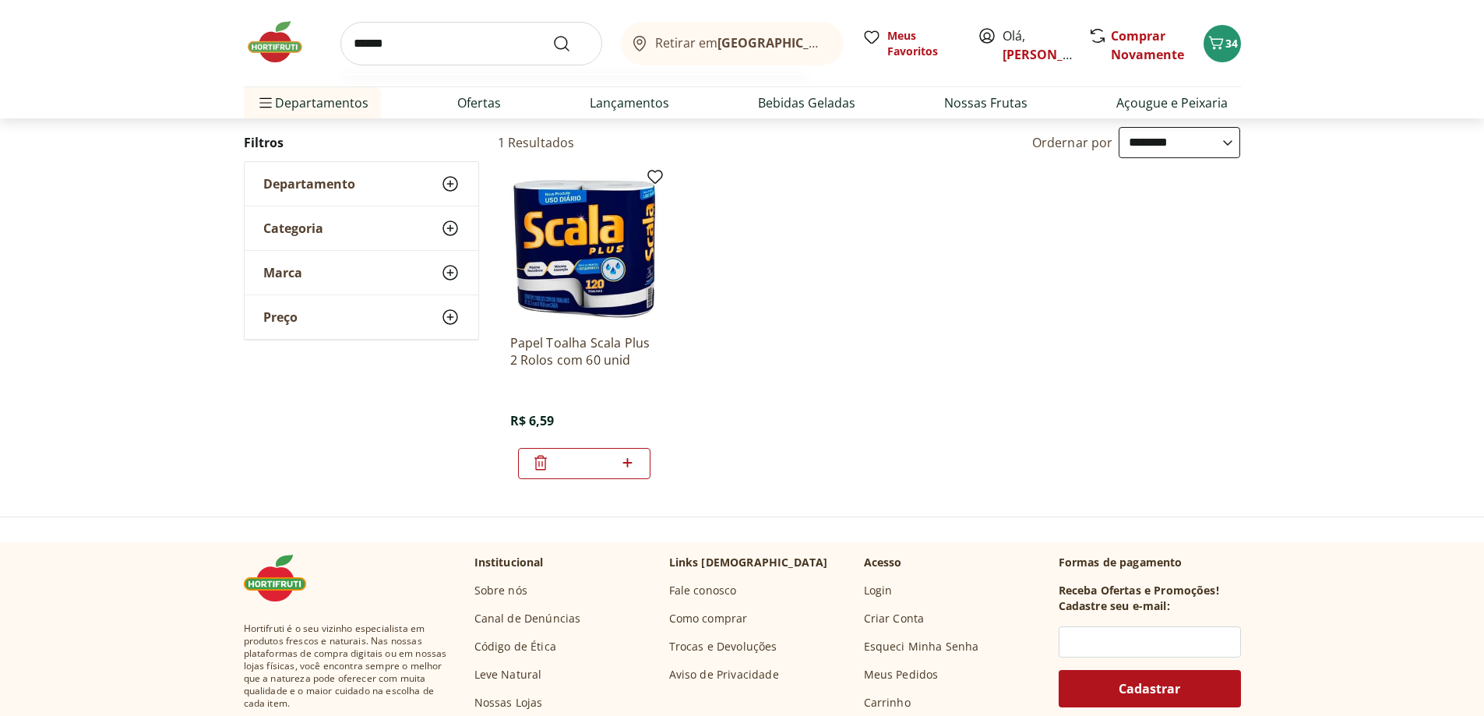
type input "******"
click at [552, 34] on button "Submit Search" at bounding box center [570, 43] width 37 height 19
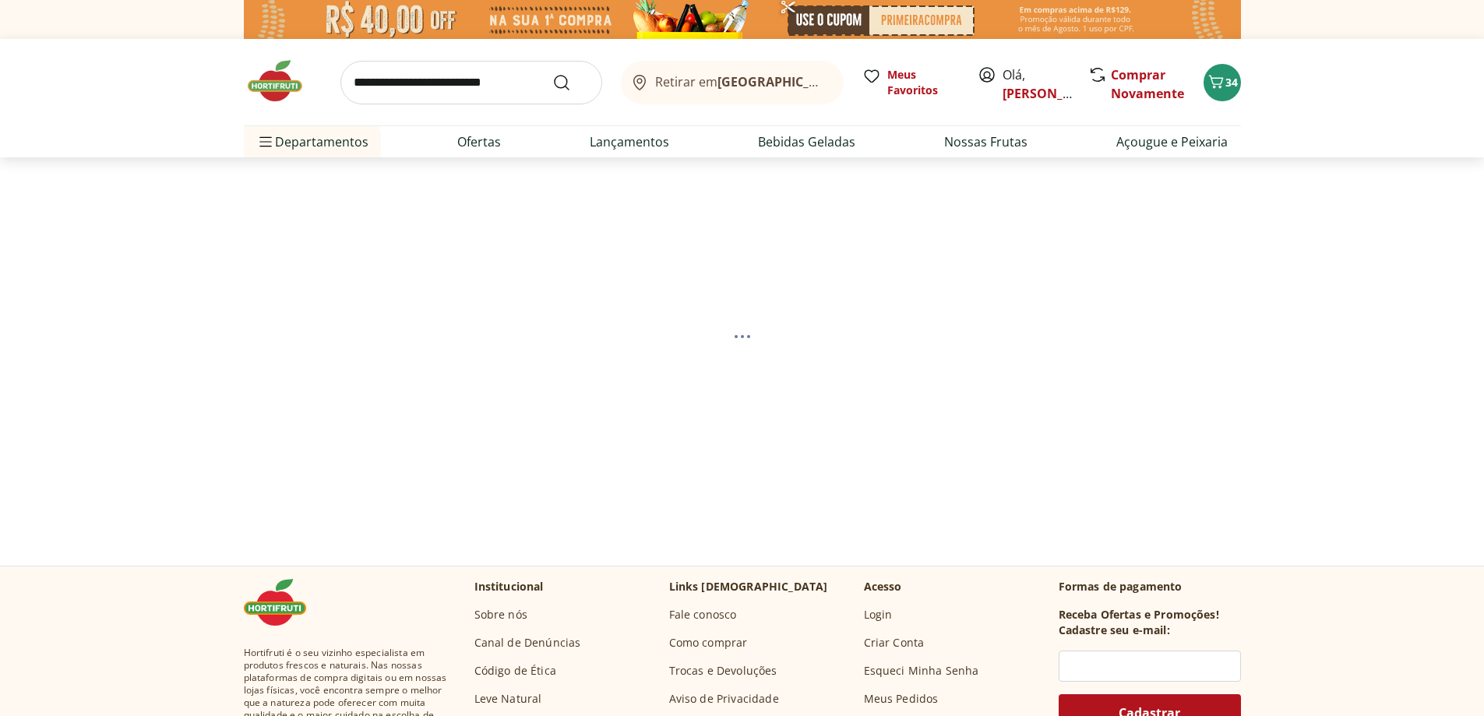
select select "**********"
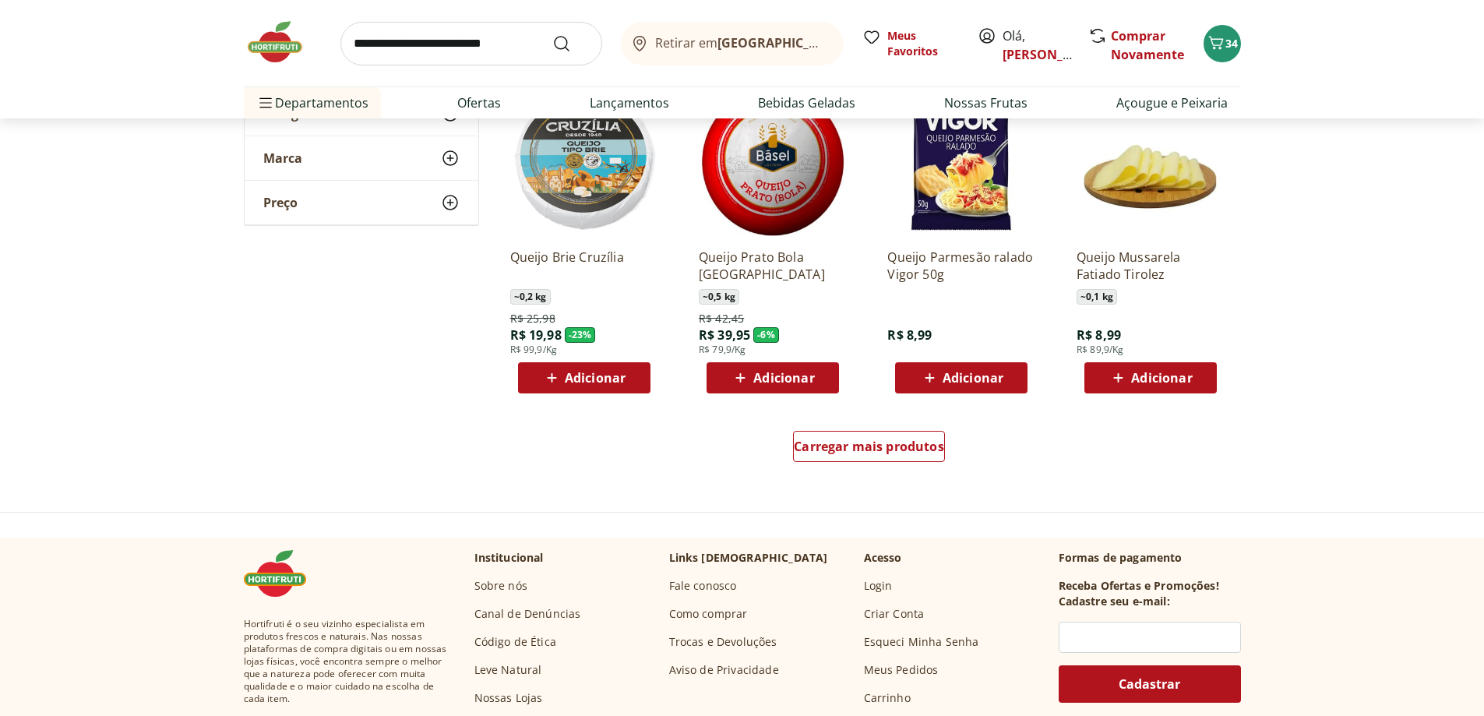
scroll to position [935, 0]
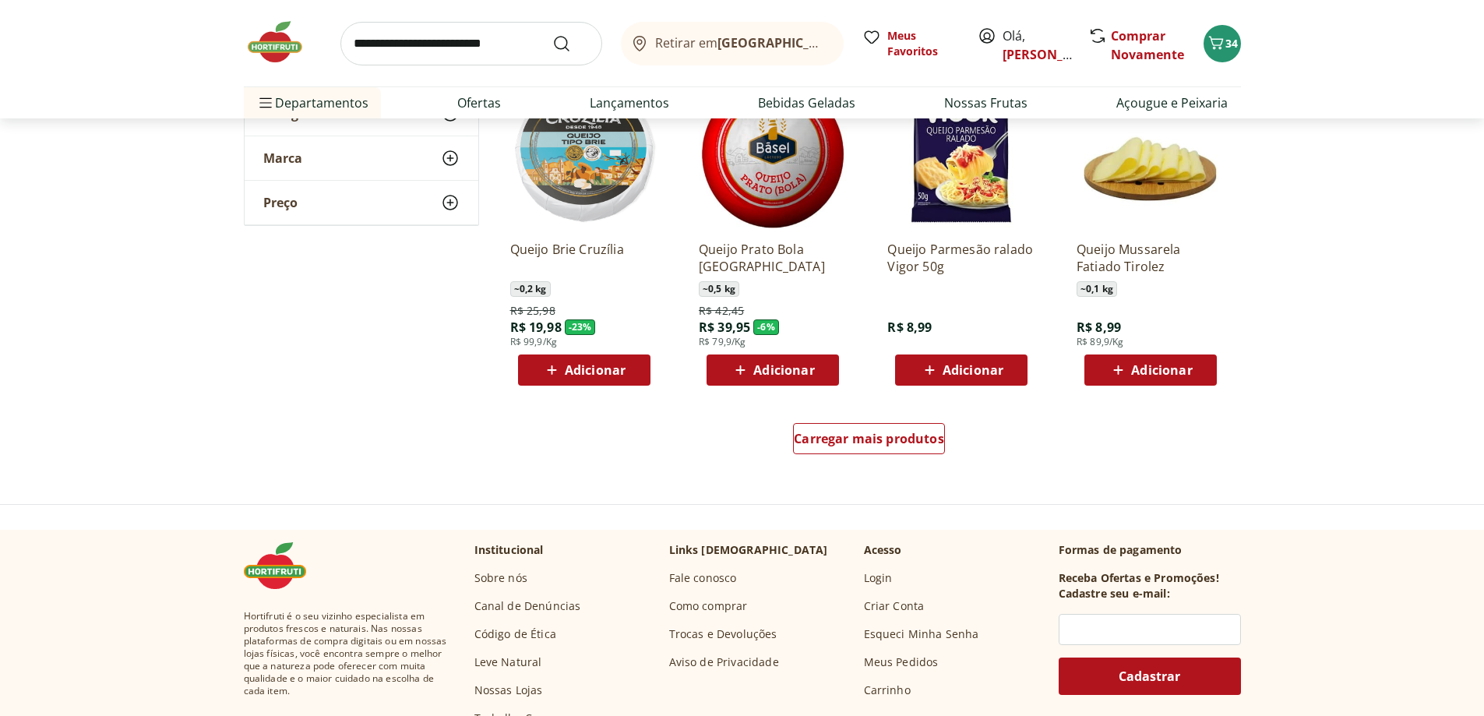
click at [947, 375] on span "Adicionar" at bounding box center [973, 370] width 61 height 12
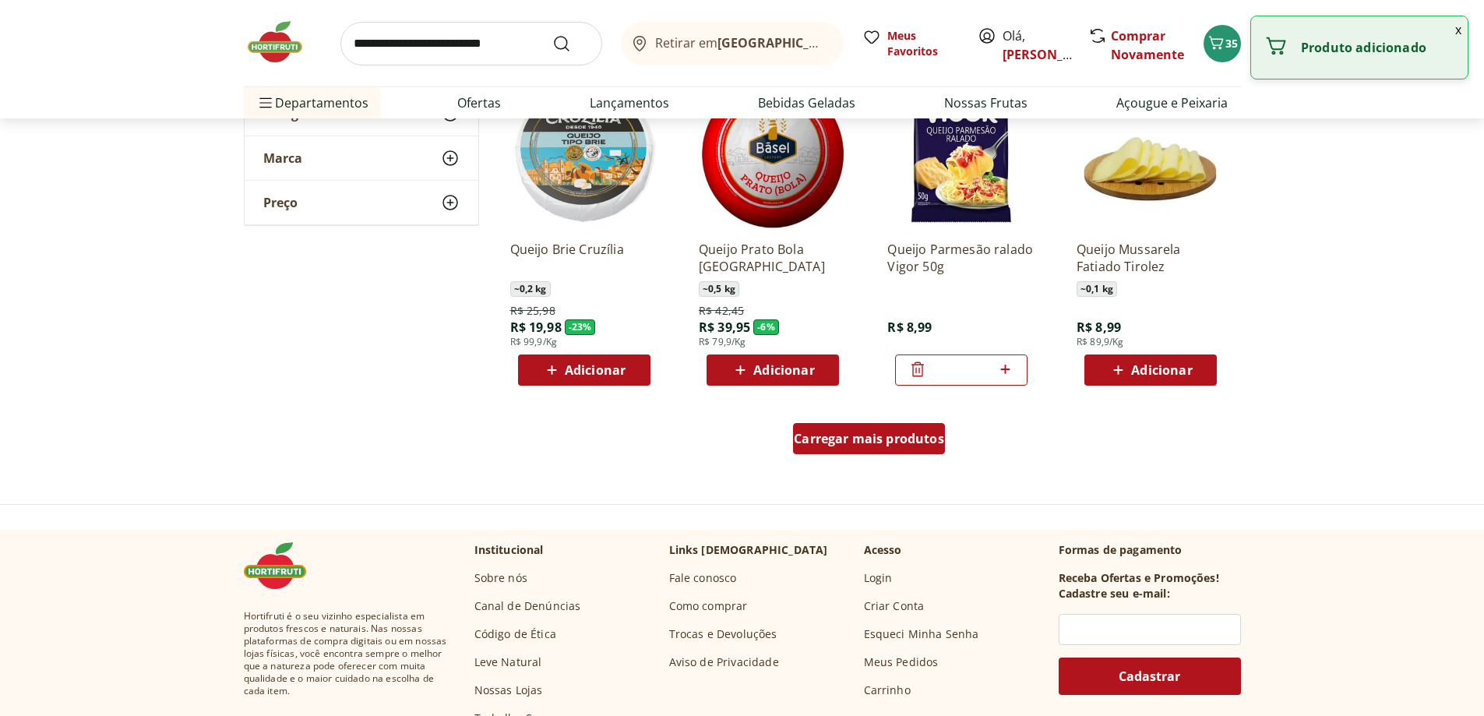
click at [862, 443] on span "Carregar mais produtos" at bounding box center [869, 438] width 150 height 12
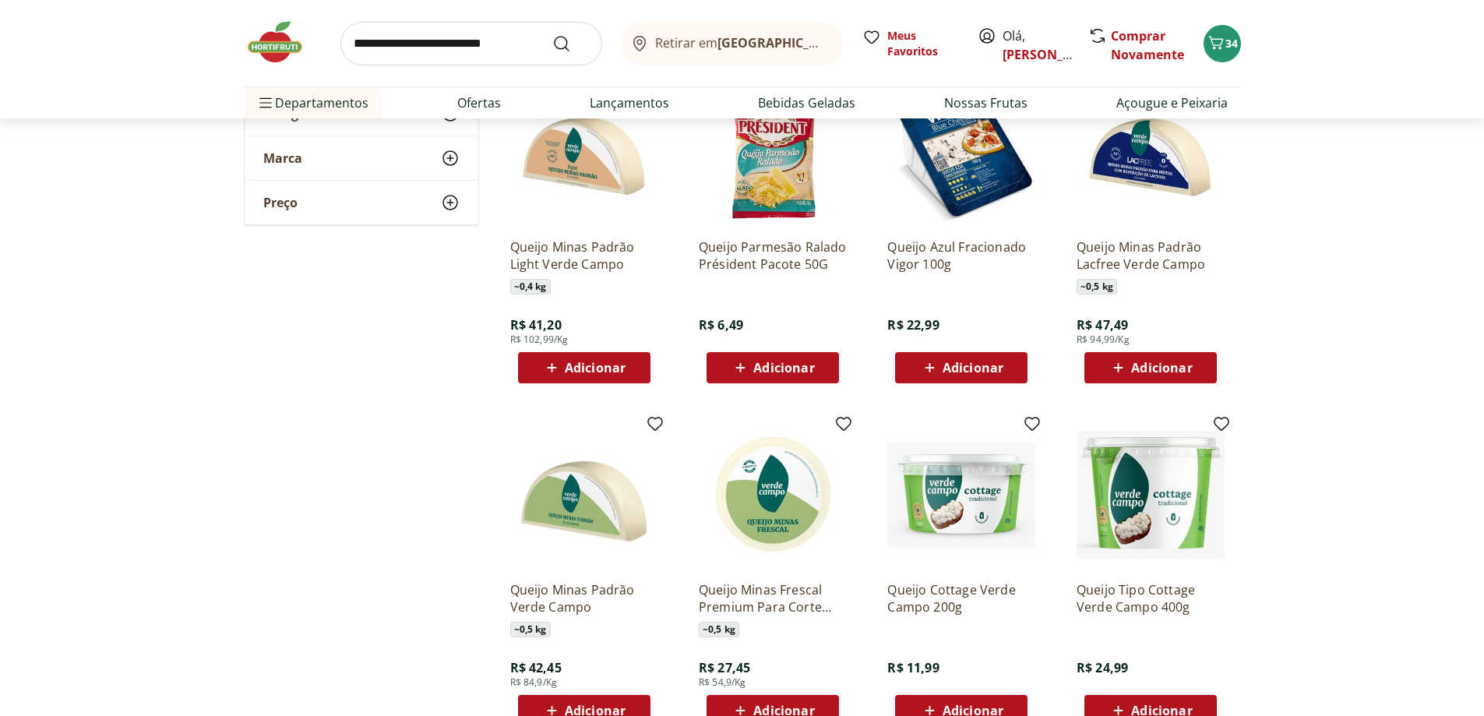
scroll to position [1792, 0]
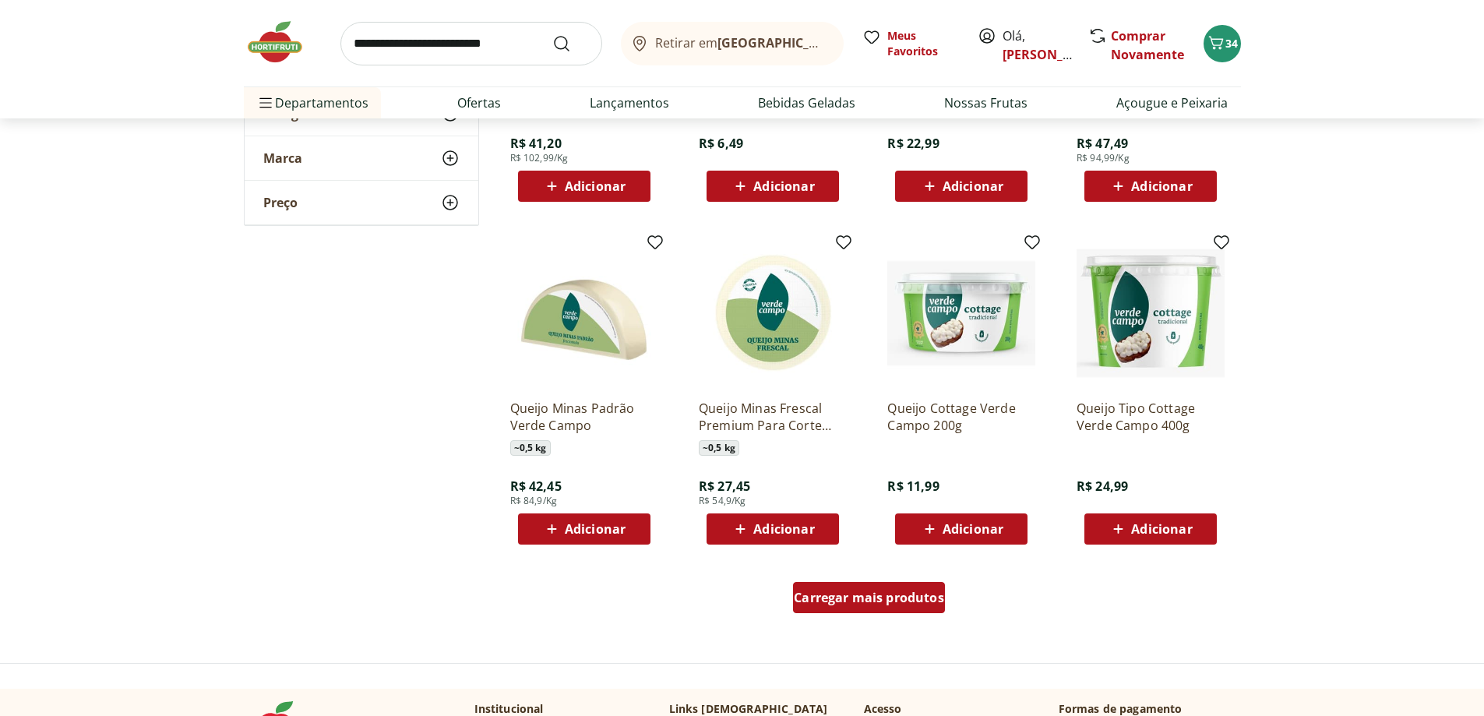
click at [849, 597] on span "Carregar mais produtos" at bounding box center [869, 597] width 150 height 12
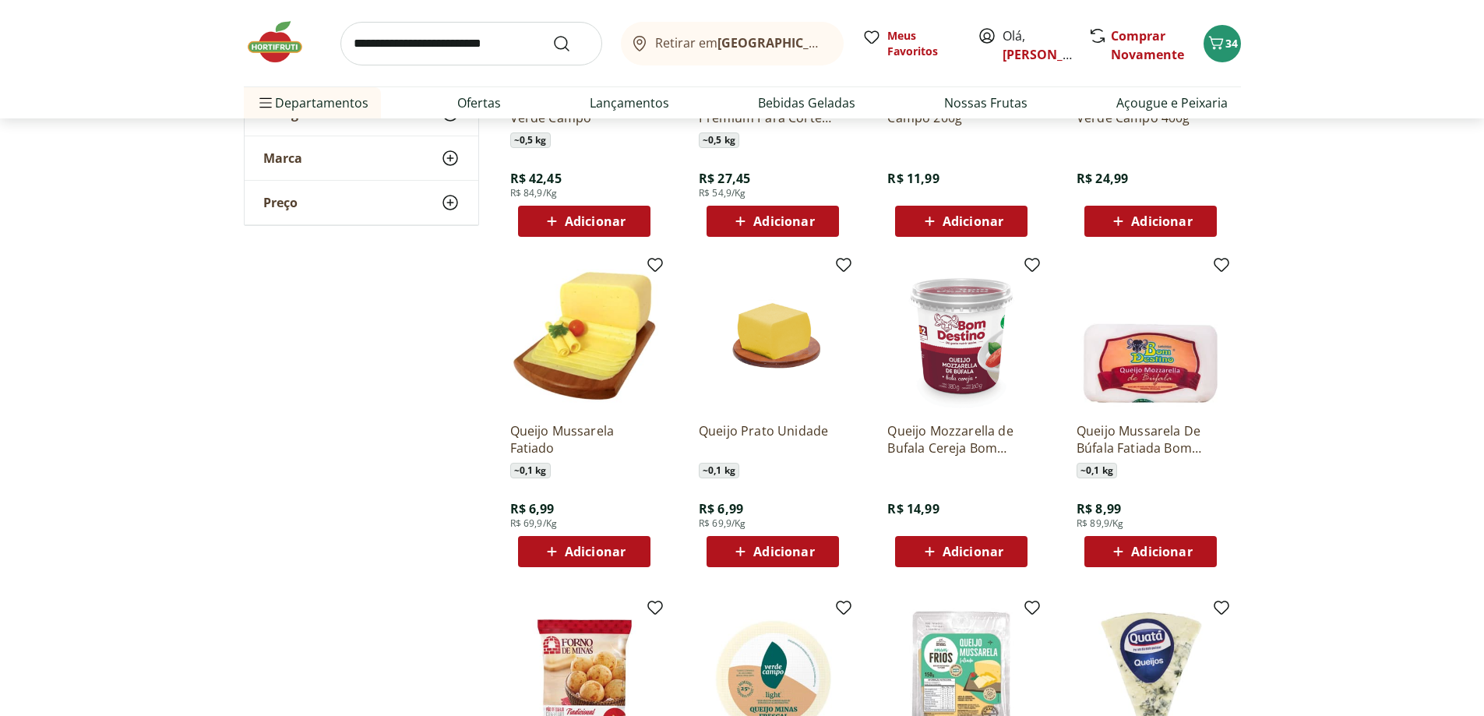
scroll to position [2181, 0]
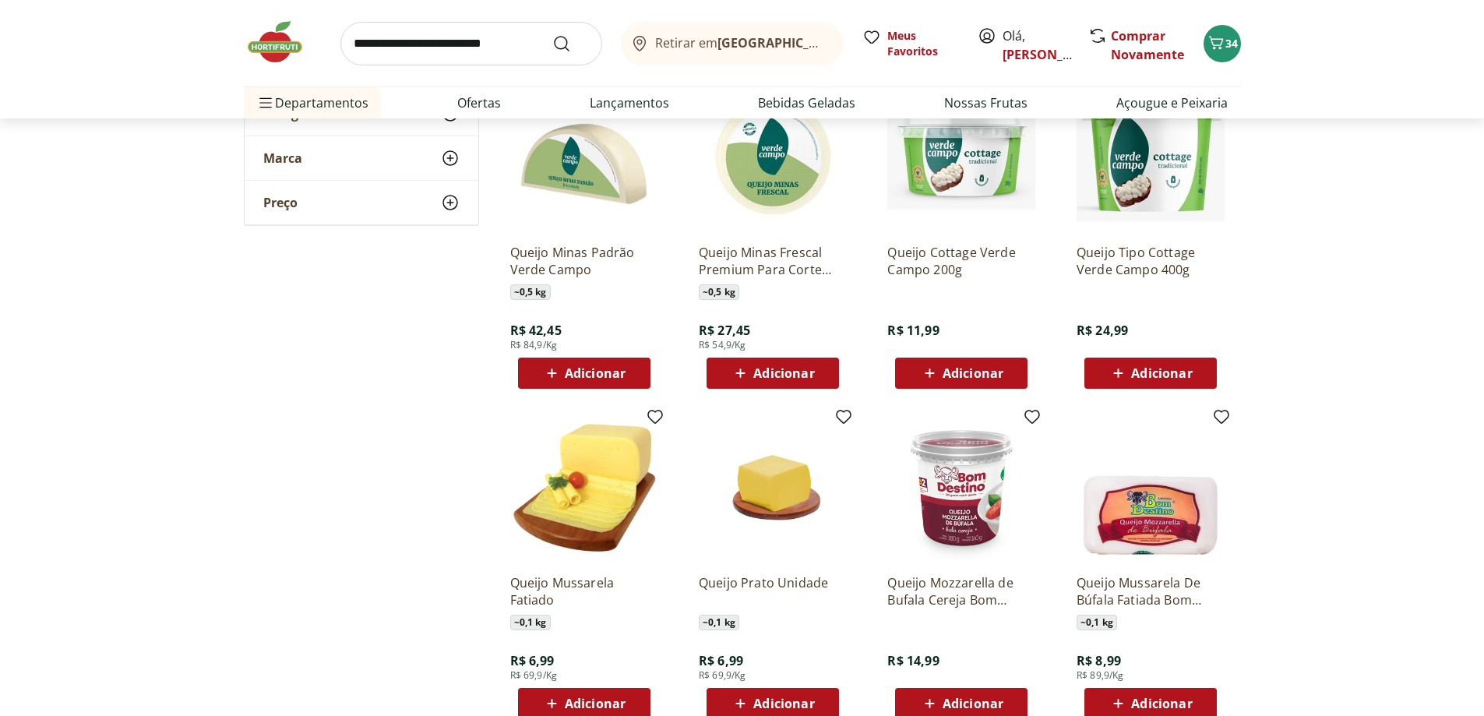
scroll to position [1558, 0]
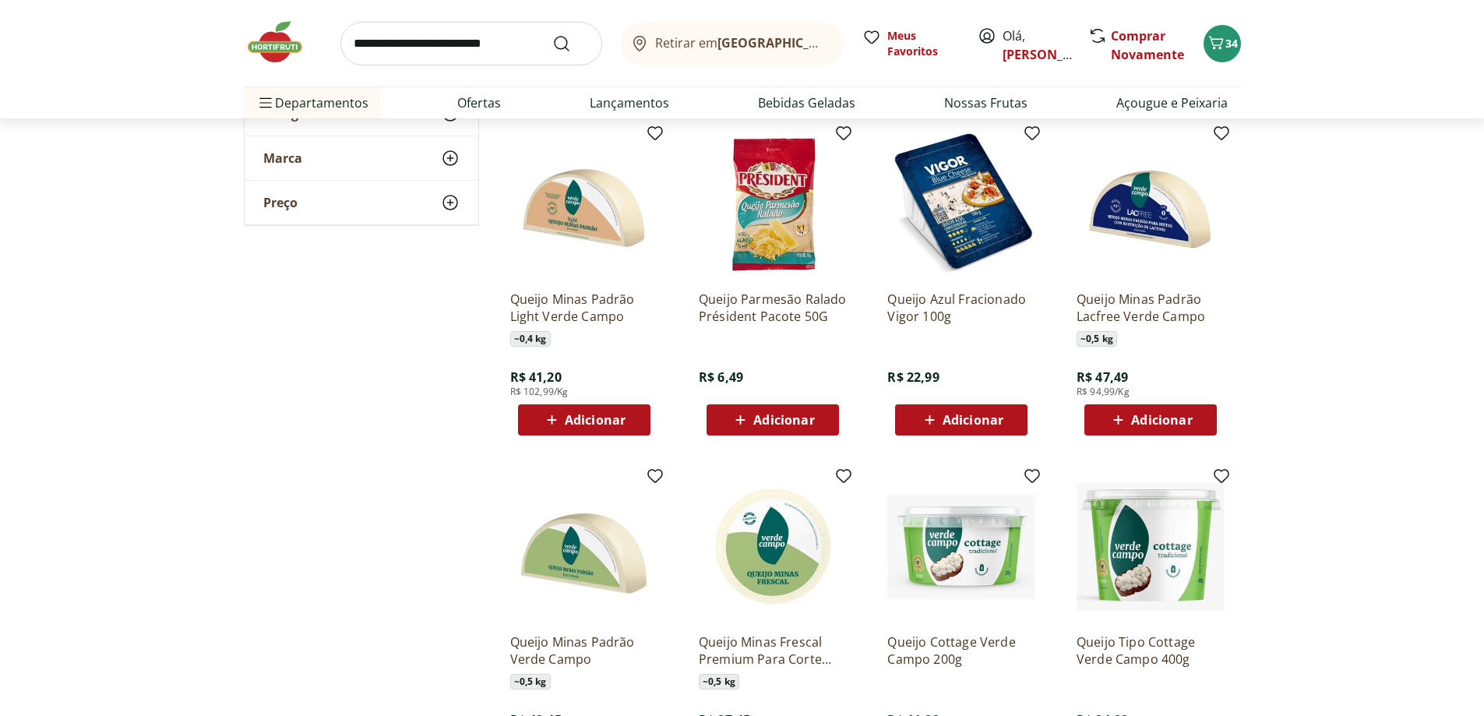
click at [420, 41] on input "search" at bounding box center [471, 44] width 262 height 44
type input "**********"
click at [552, 34] on button "Submit Search" at bounding box center [570, 43] width 37 height 19
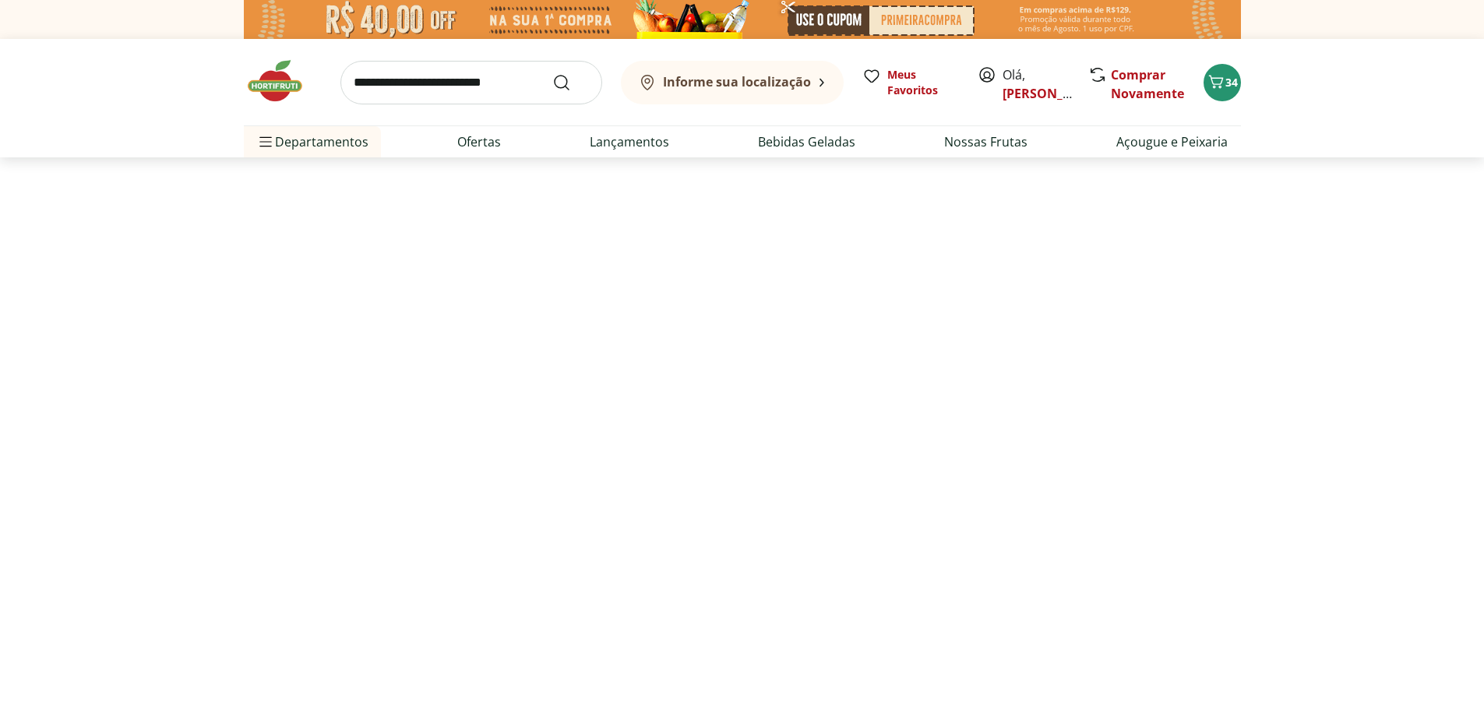
select select "**********"
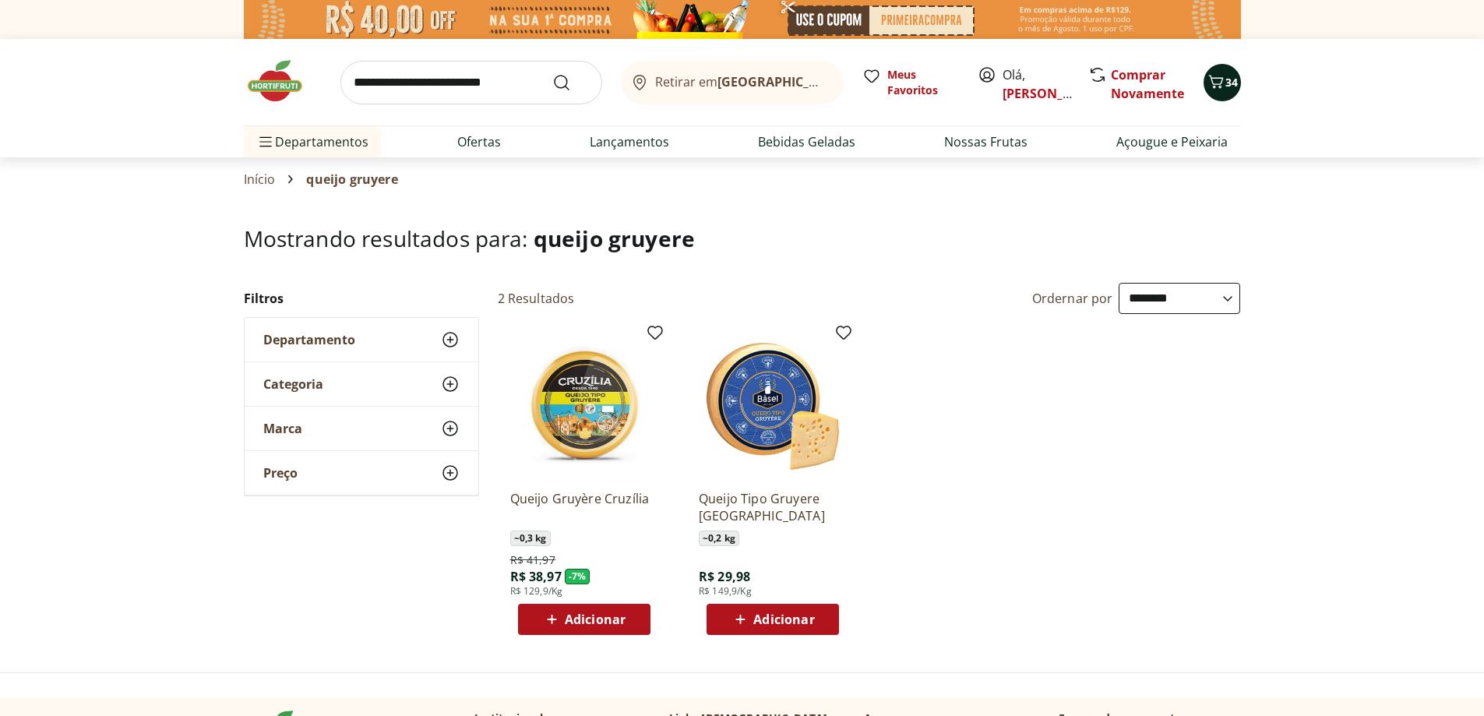
click at [1220, 81] on icon "Carrinho" at bounding box center [1216, 81] width 19 height 19
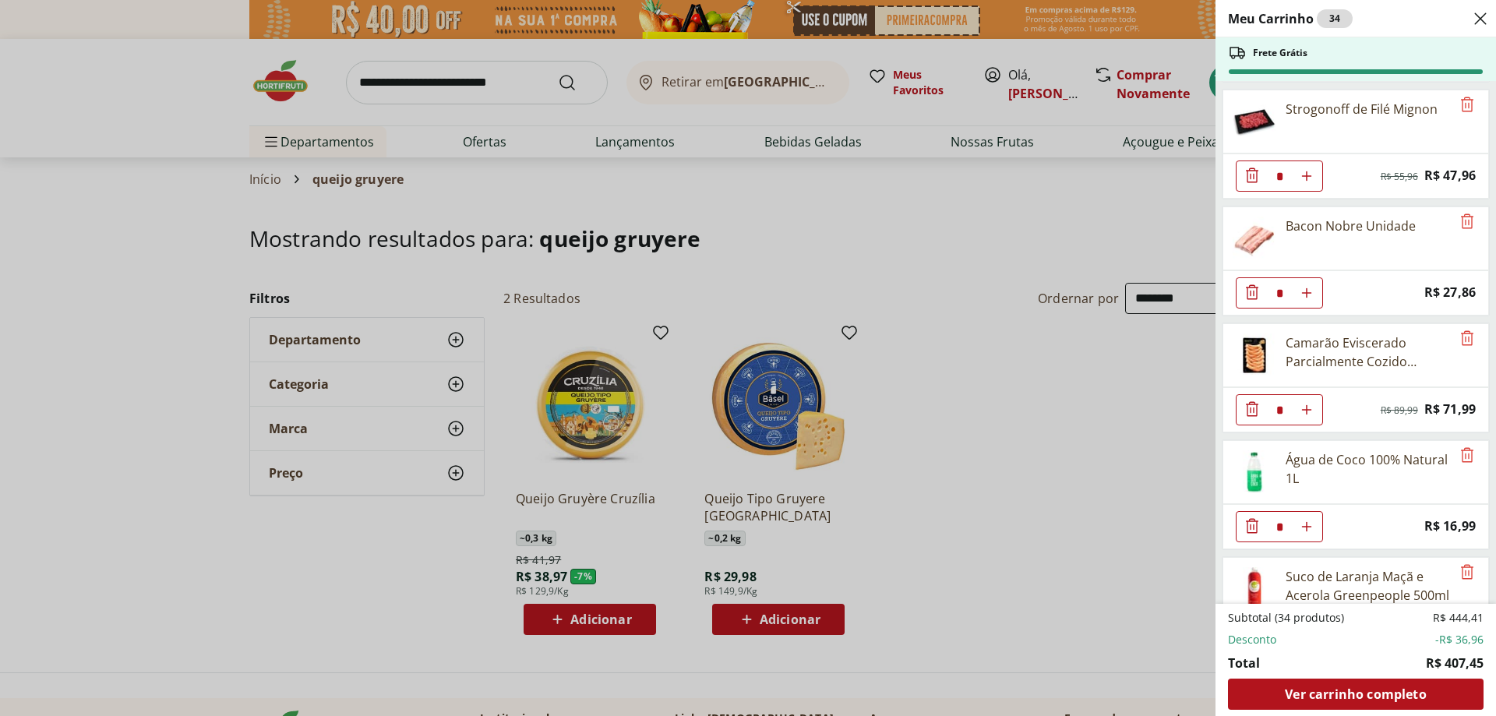
scroll to position [234, 0]
click at [1252, 183] on icon "Diminuir Quantidade" at bounding box center [1251, 173] width 19 height 19
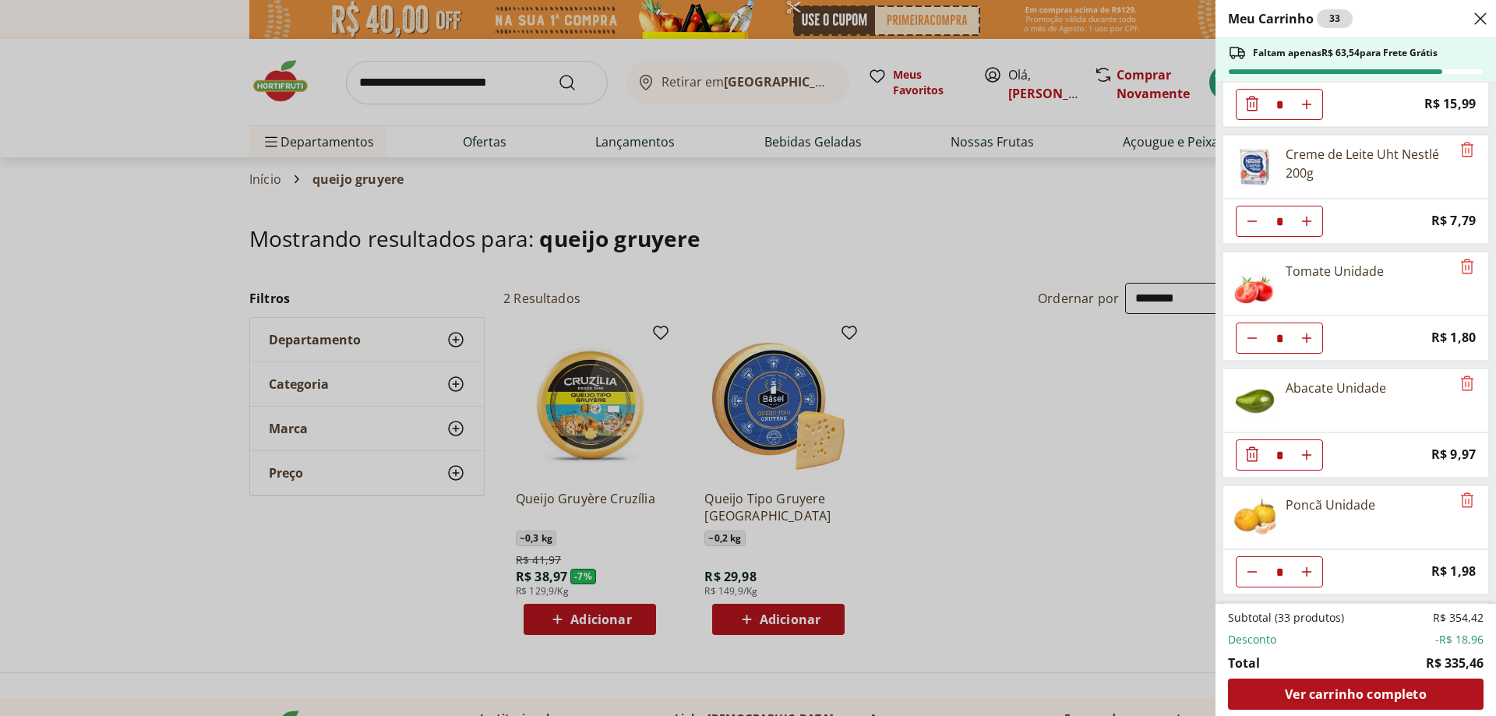
scroll to position [1168, 0]
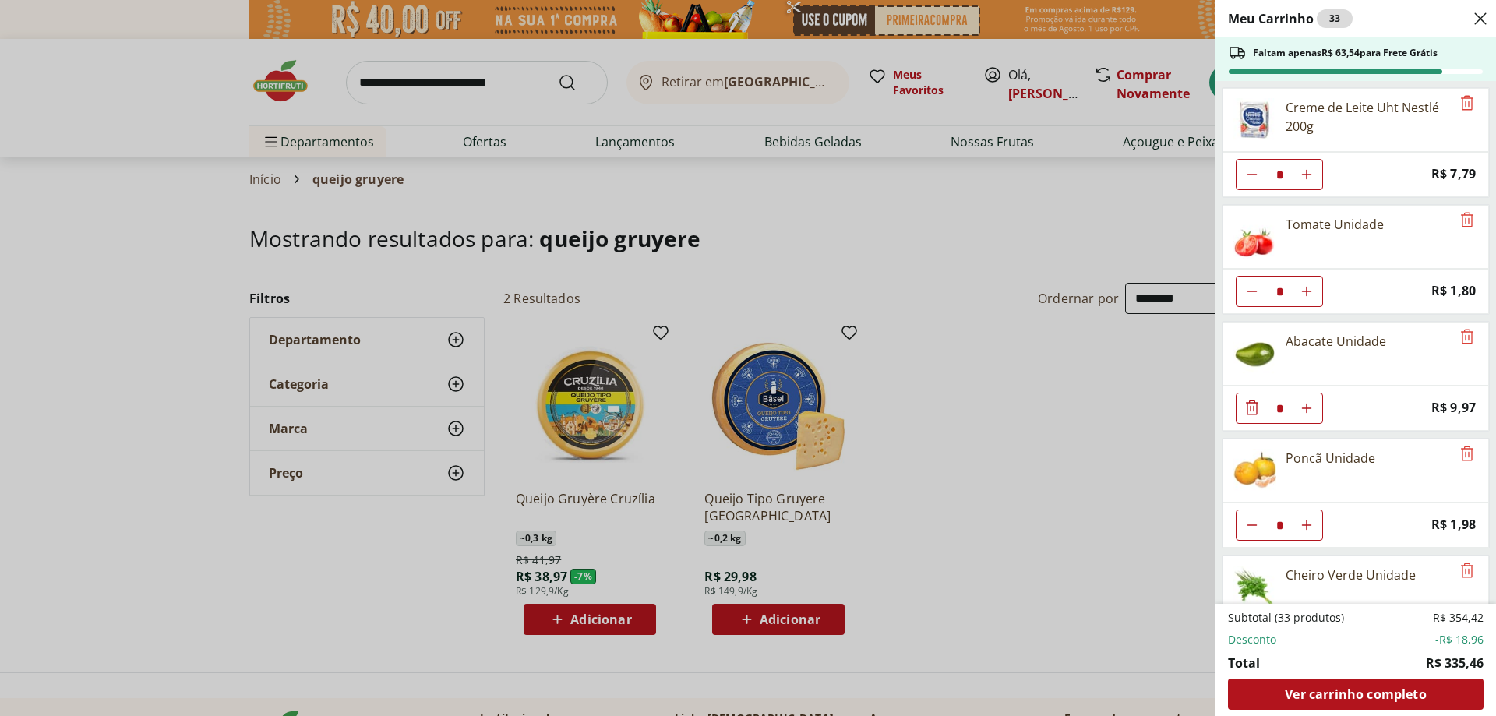
type input "*"
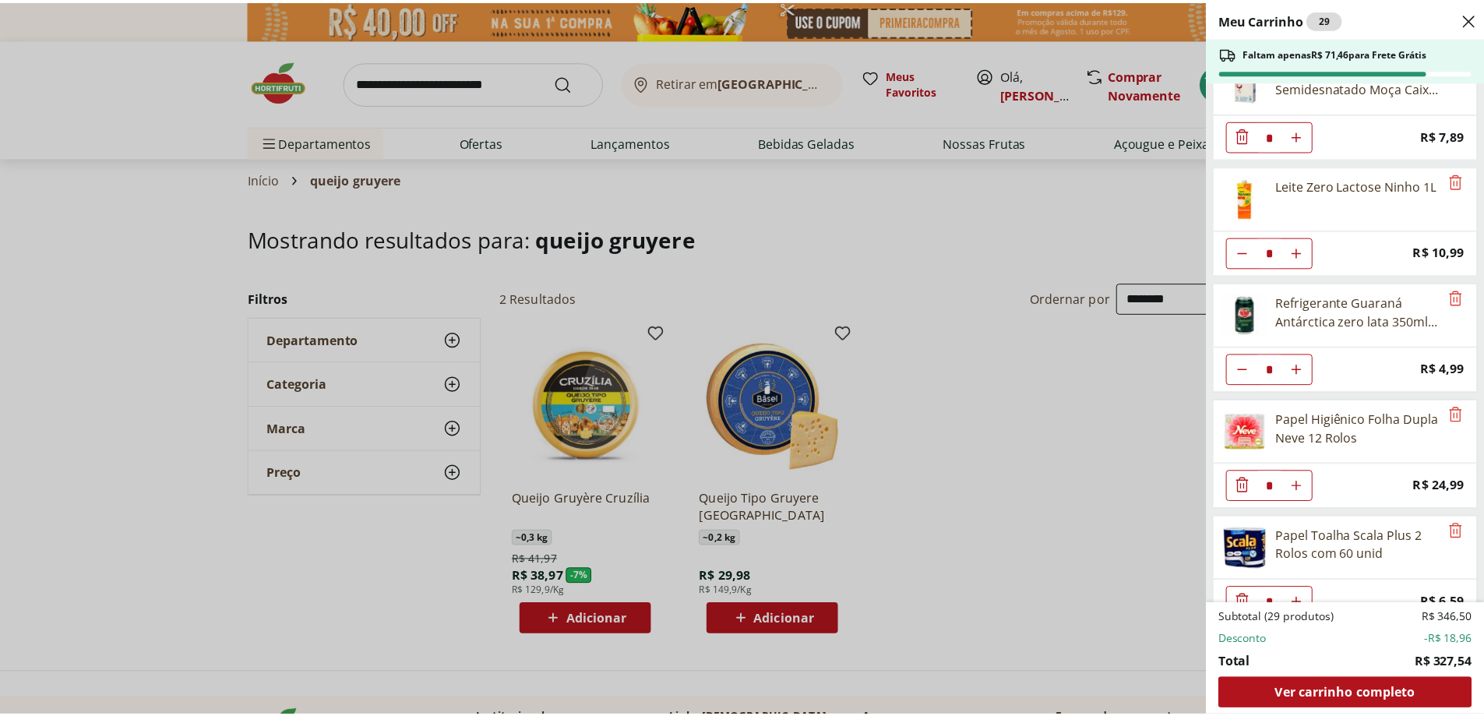
scroll to position [1820, 0]
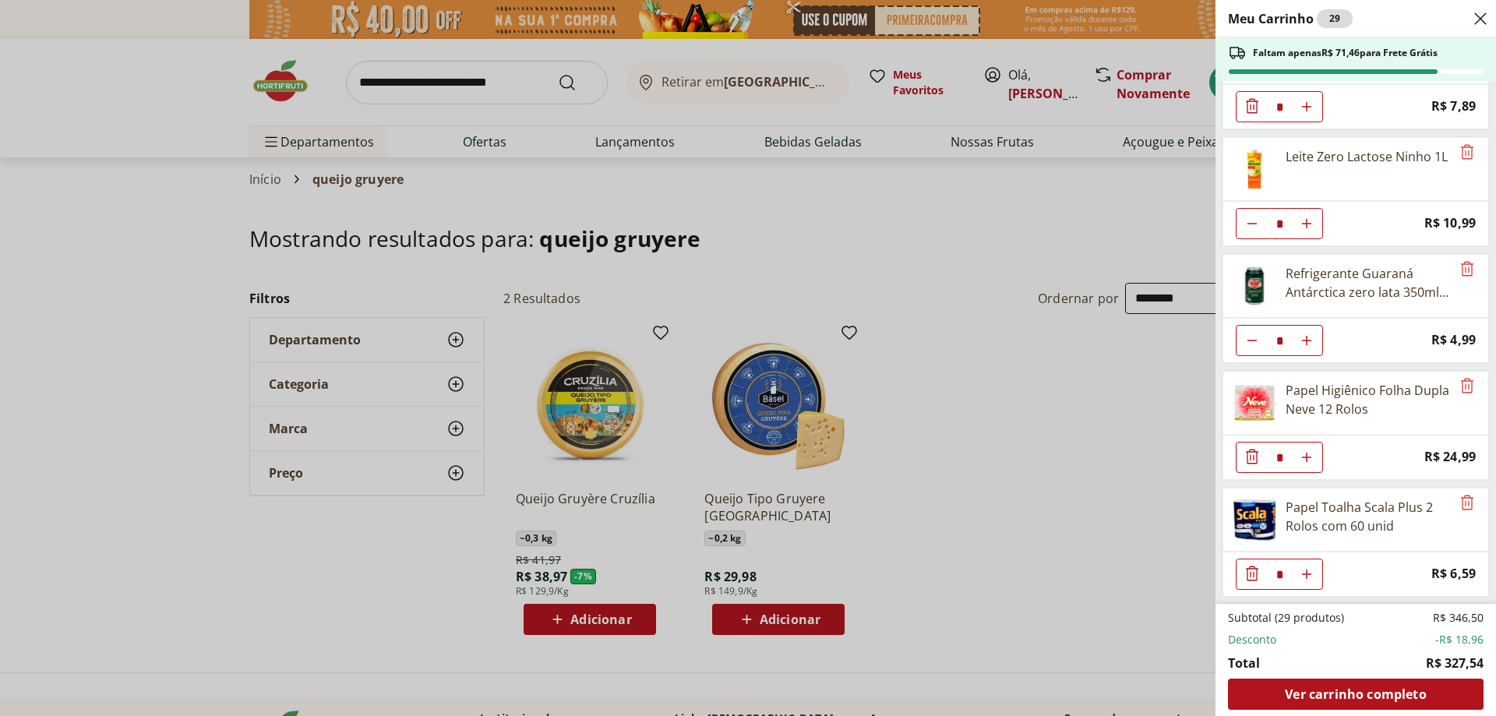
click at [1042, 514] on div "Meu Carrinho 29 Faltam apenas R$ 71,46 para Frete Grátis Batata Inglesa Unidade…" at bounding box center [748, 358] width 1496 height 716
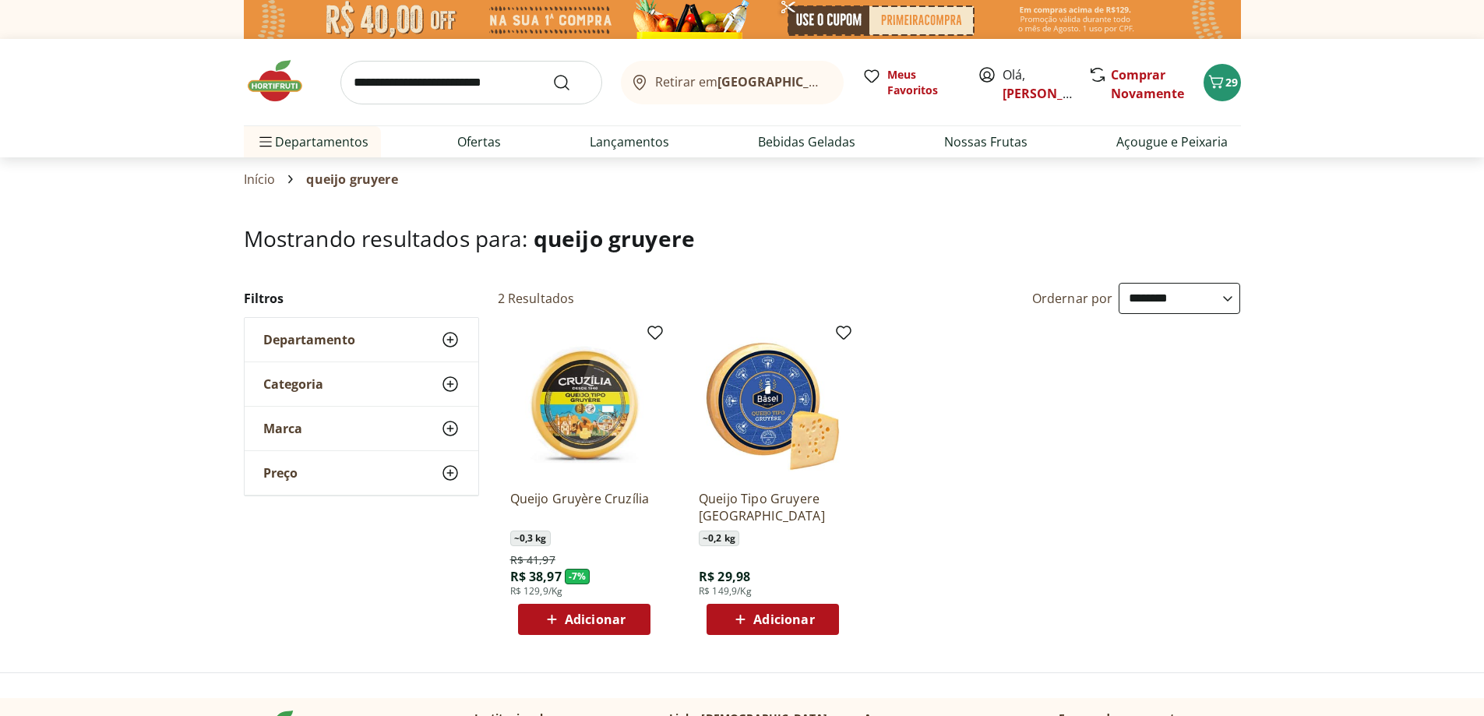
click at [406, 83] on input "search" at bounding box center [471, 83] width 262 height 44
type input "******"
click at [552, 73] on button "Submit Search" at bounding box center [570, 82] width 37 height 19
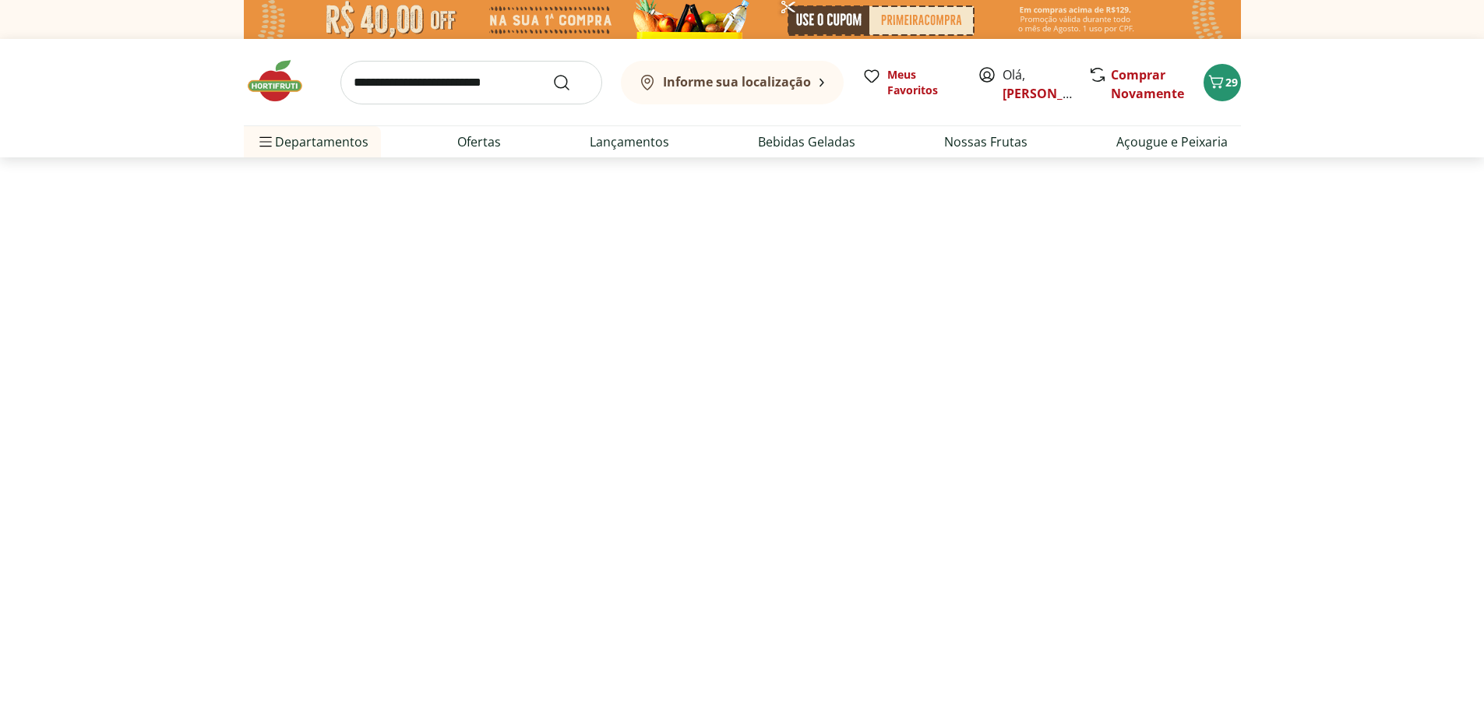
select select "**********"
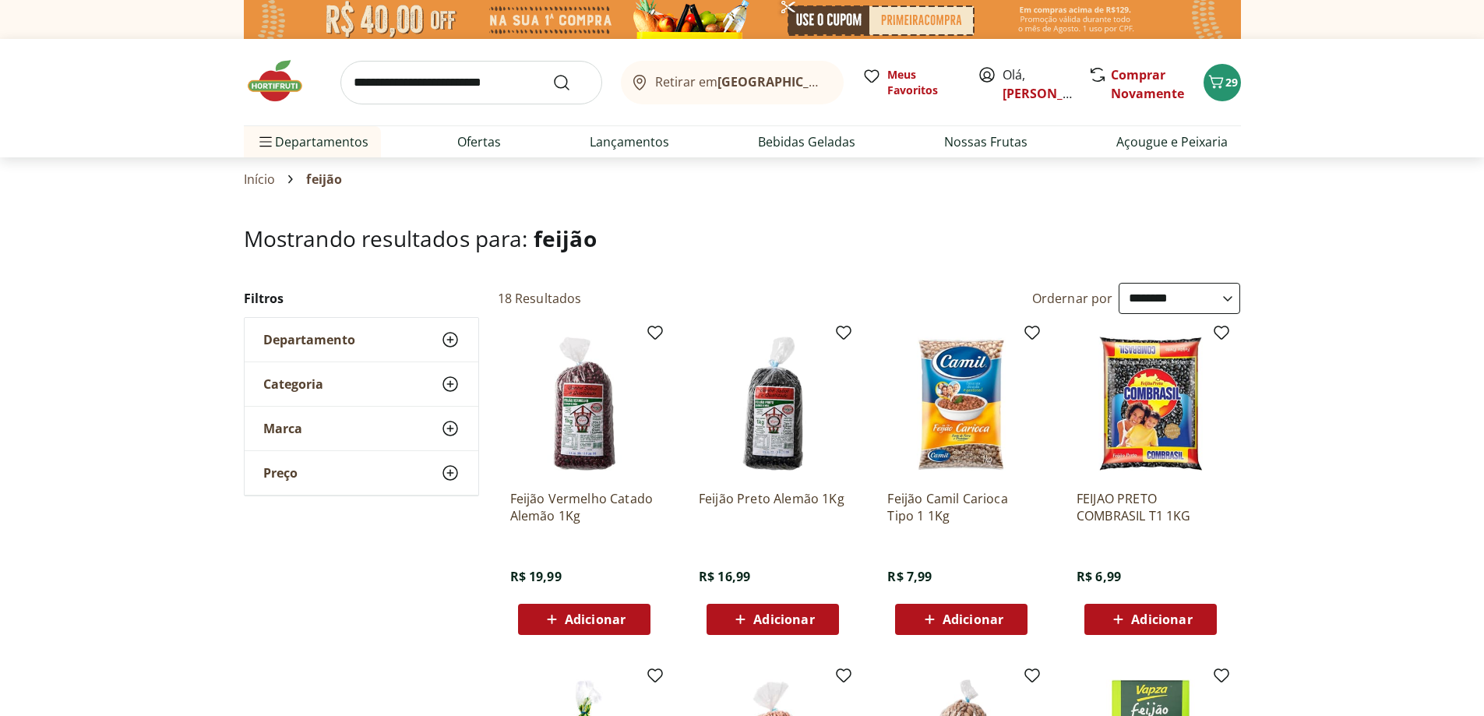
select select "**********"
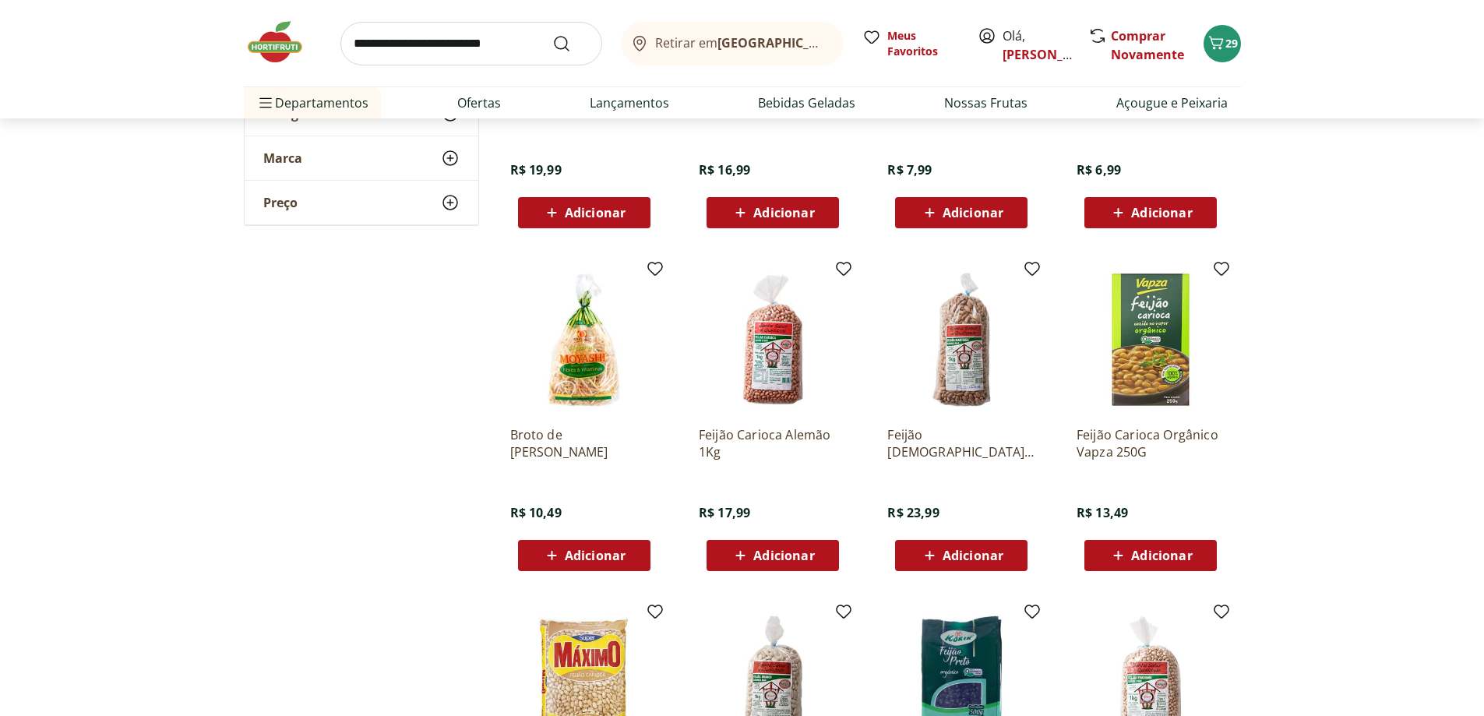
scroll to position [545, 0]
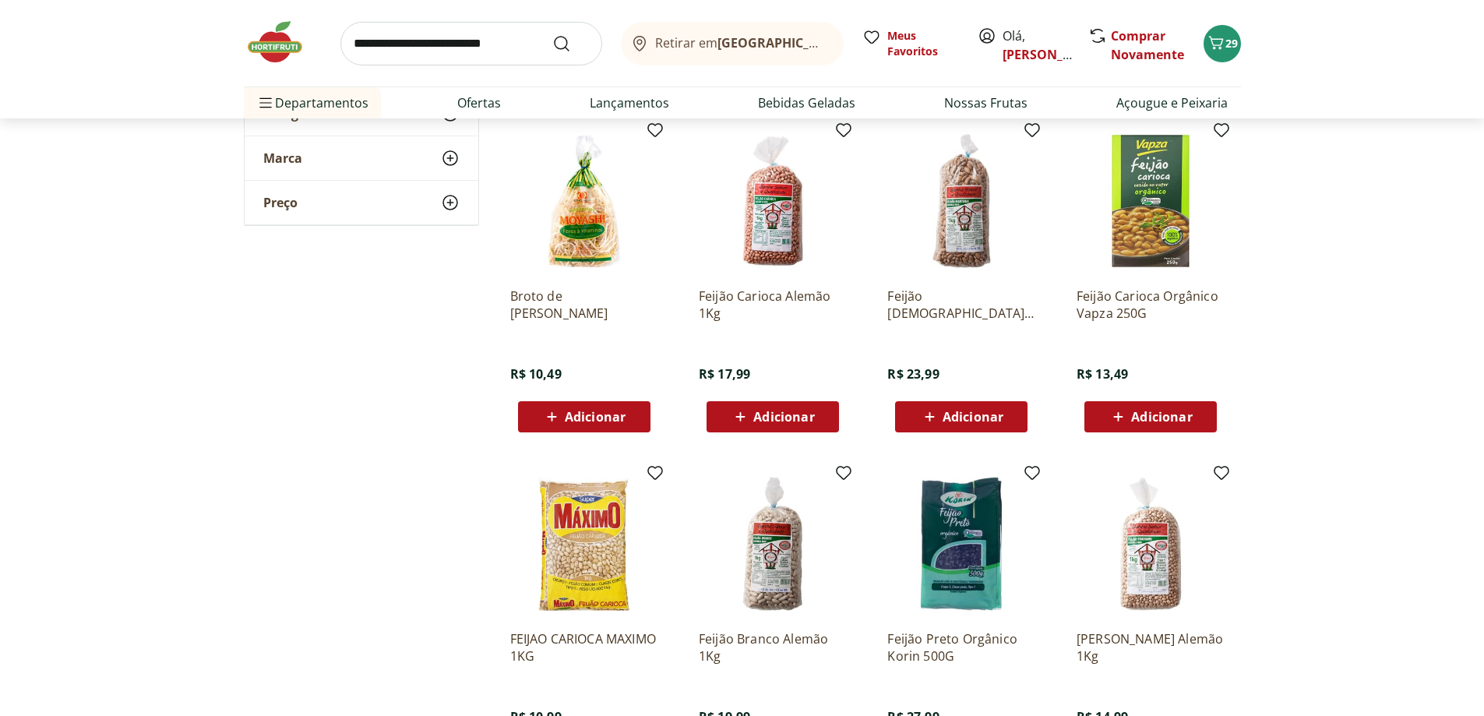
click at [580, 417] on span "Adicionar" at bounding box center [595, 417] width 61 height 12
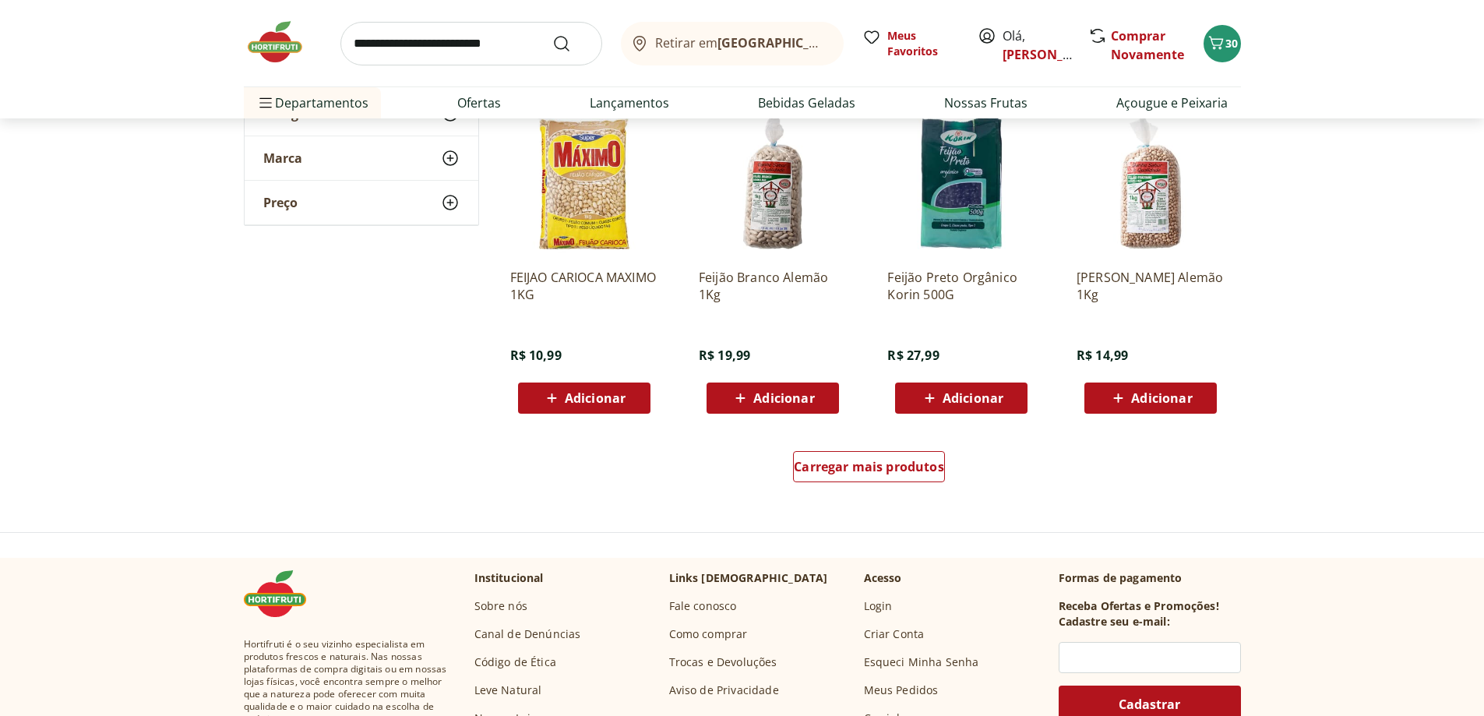
scroll to position [1091, 0]
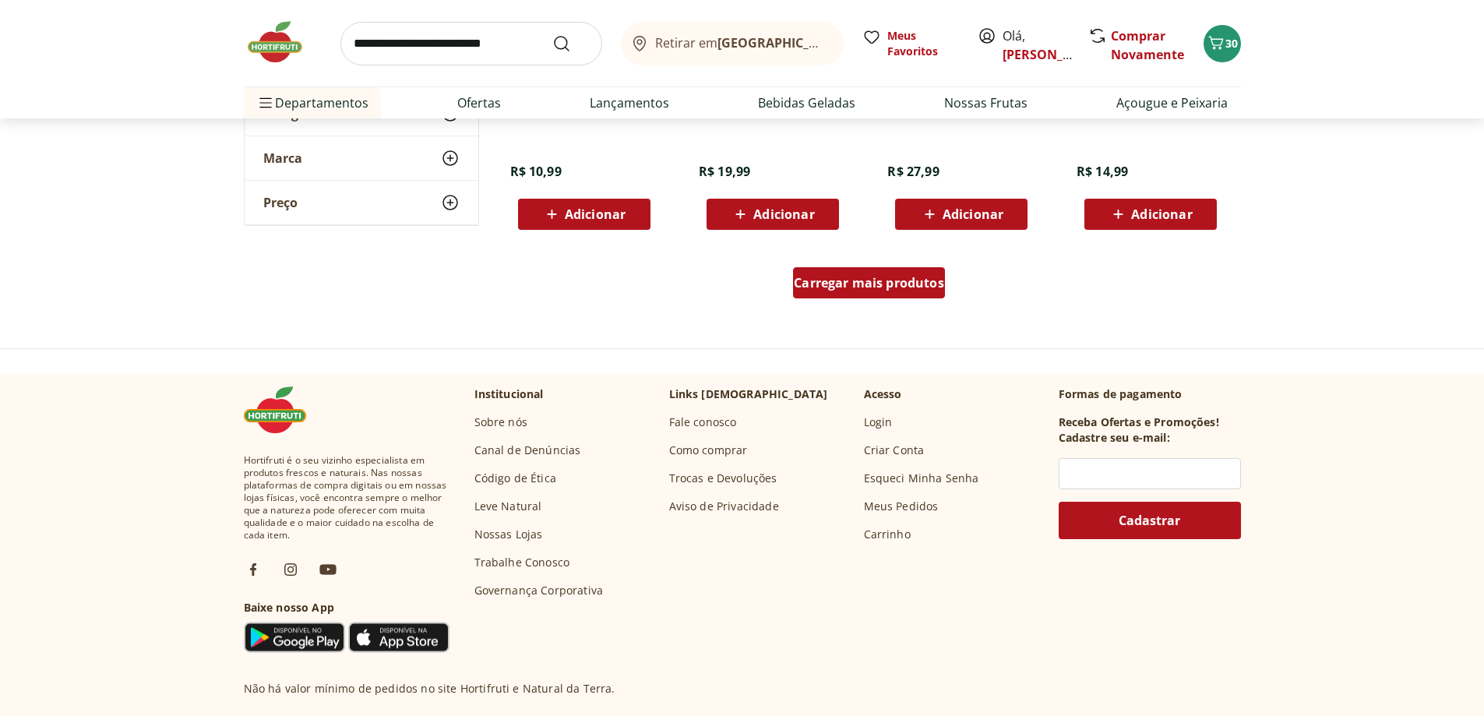
click at [837, 280] on span "Carregar mais produtos" at bounding box center [869, 283] width 150 height 12
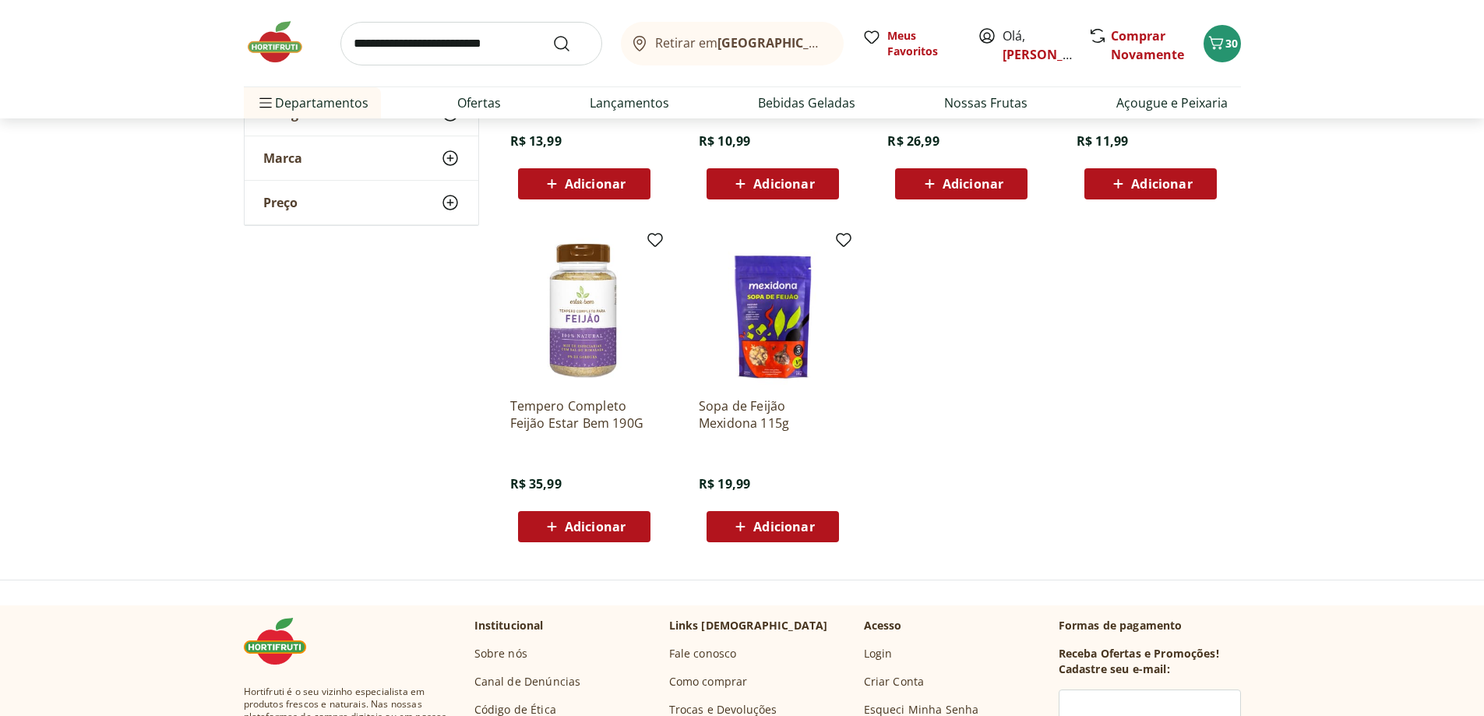
scroll to position [1636, 0]
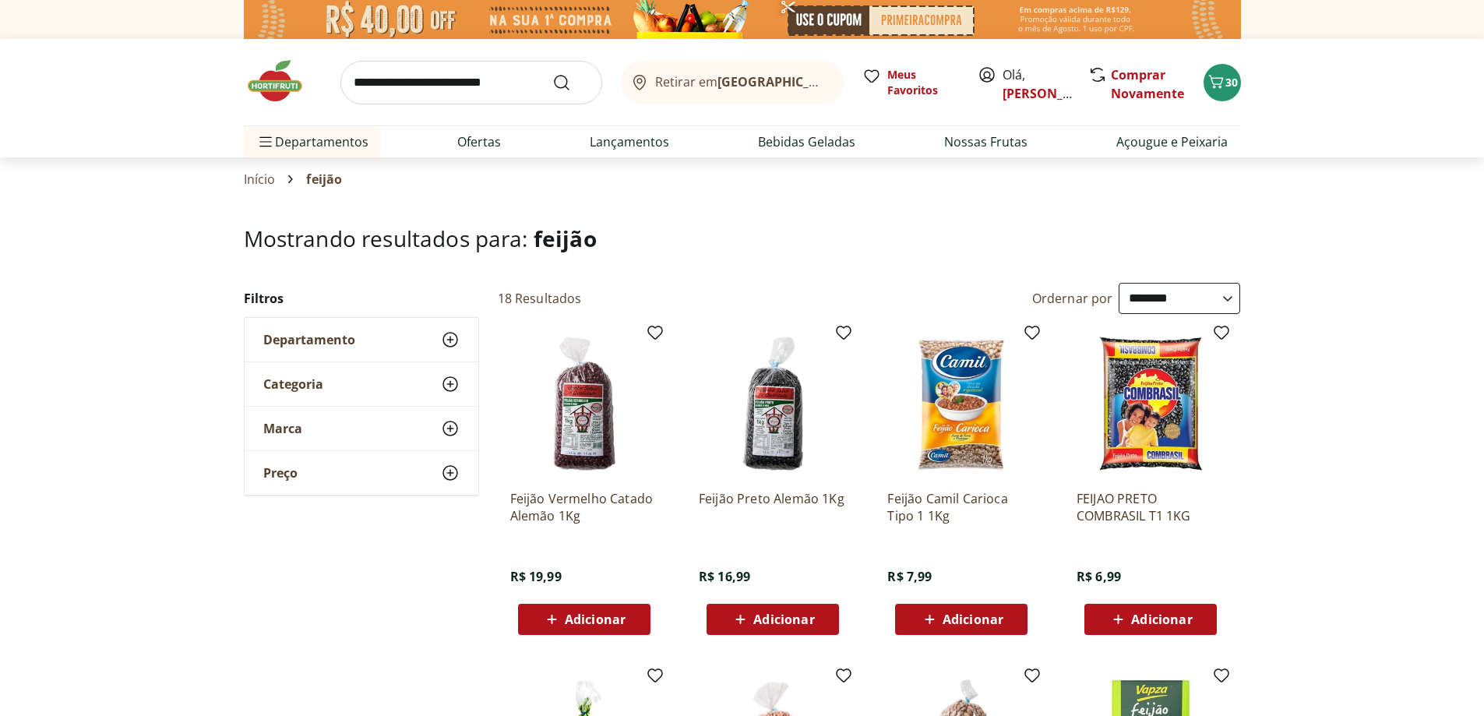
click at [453, 85] on input "search" at bounding box center [471, 83] width 262 height 44
type input "**********"
click at [552, 73] on button "Submit Search" at bounding box center [570, 82] width 37 height 19
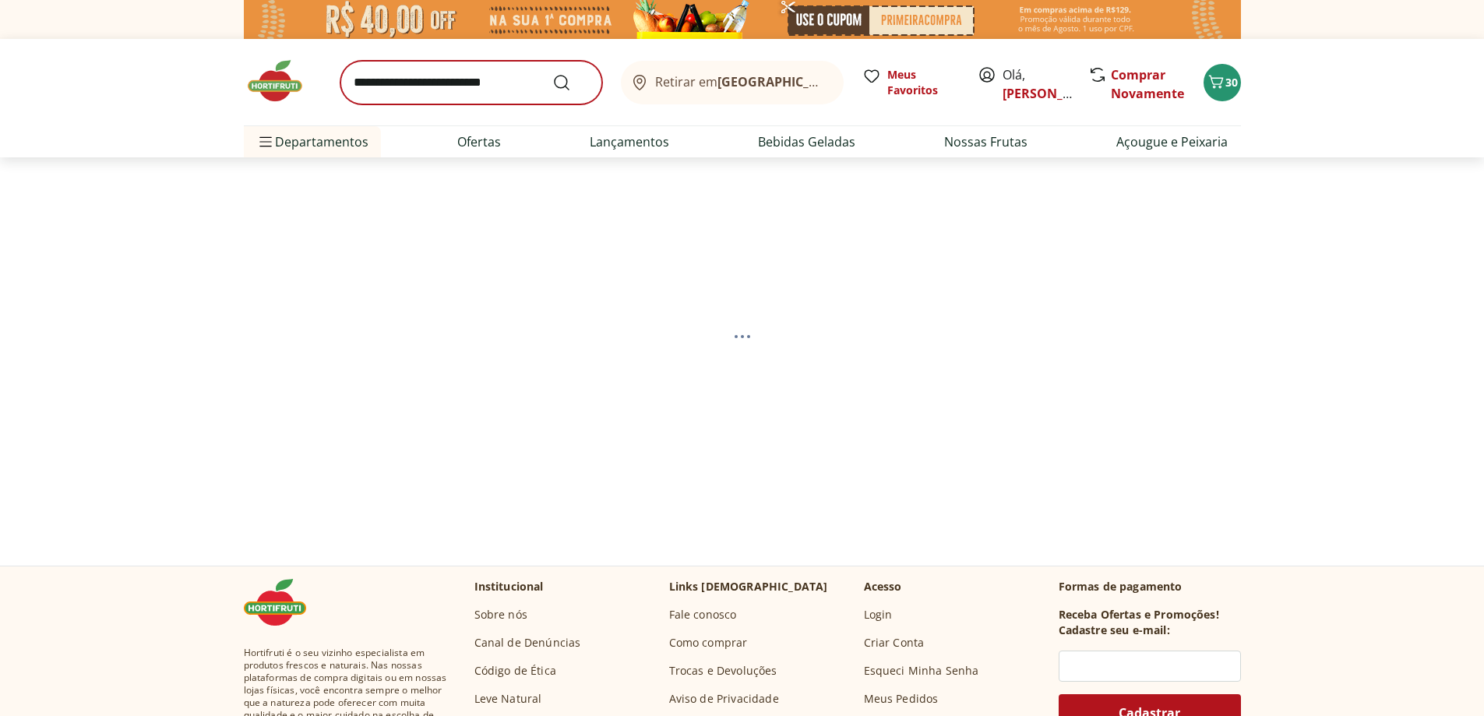
select select "**********"
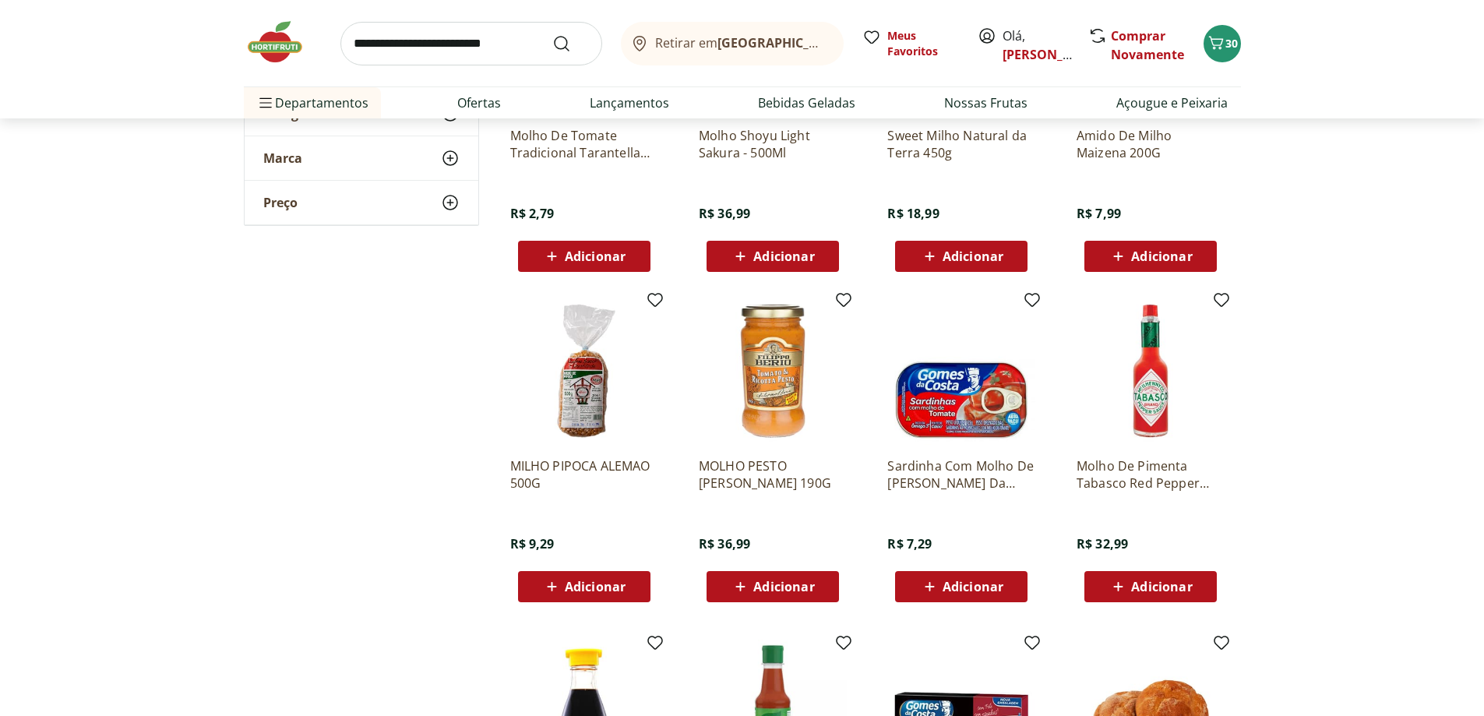
scroll to position [1091, 0]
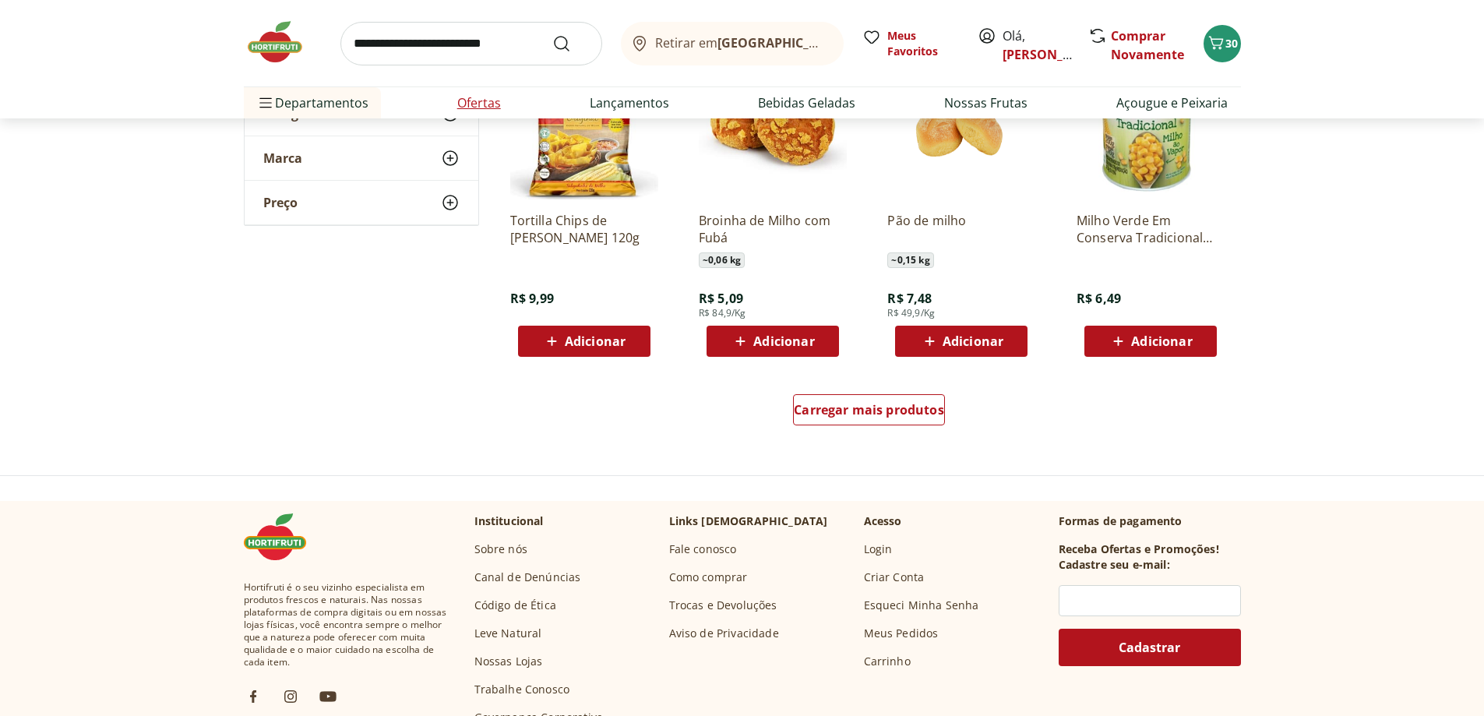
scroll to position [2025, 0]
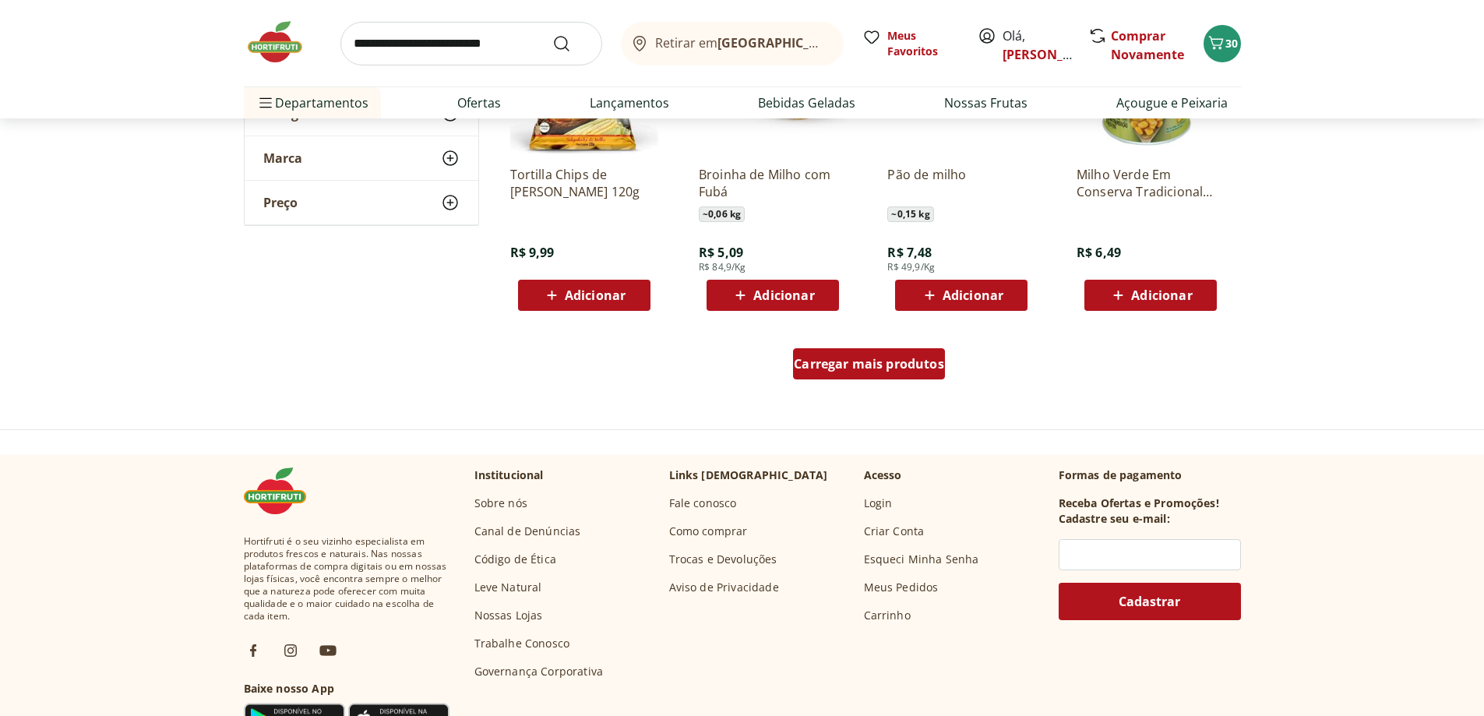
click at [880, 370] on span "Carregar mais produtos" at bounding box center [869, 364] width 150 height 12
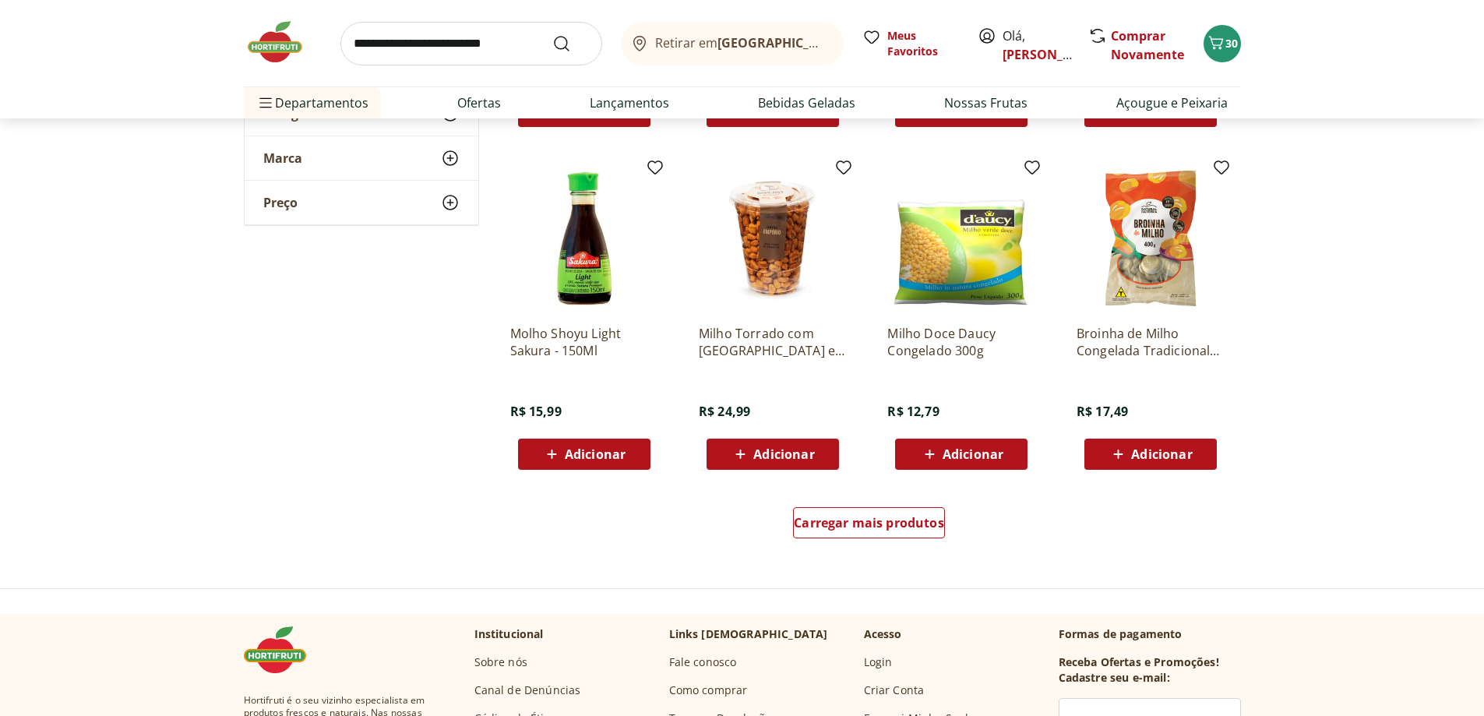
scroll to position [3116, 0]
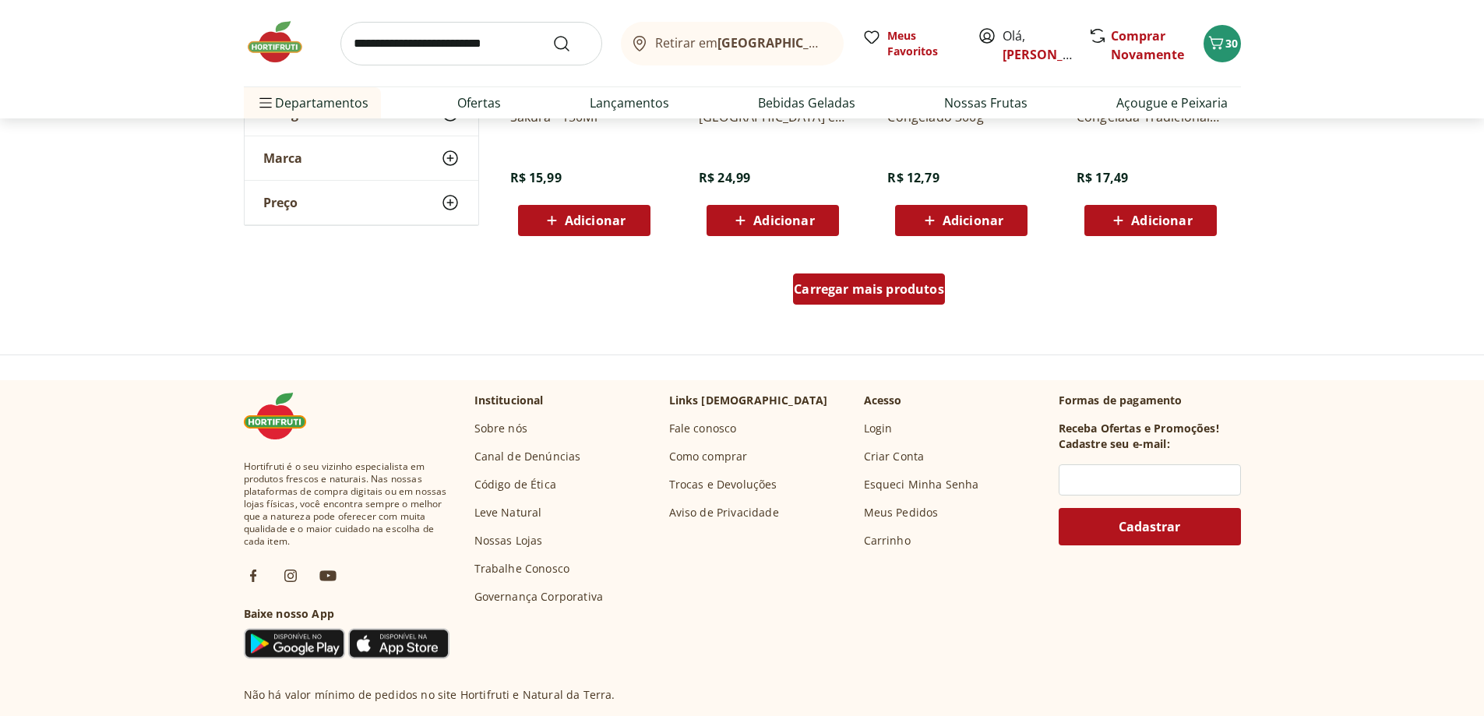
click at [878, 290] on span "Carregar mais produtos" at bounding box center [869, 289] width 150 height 12
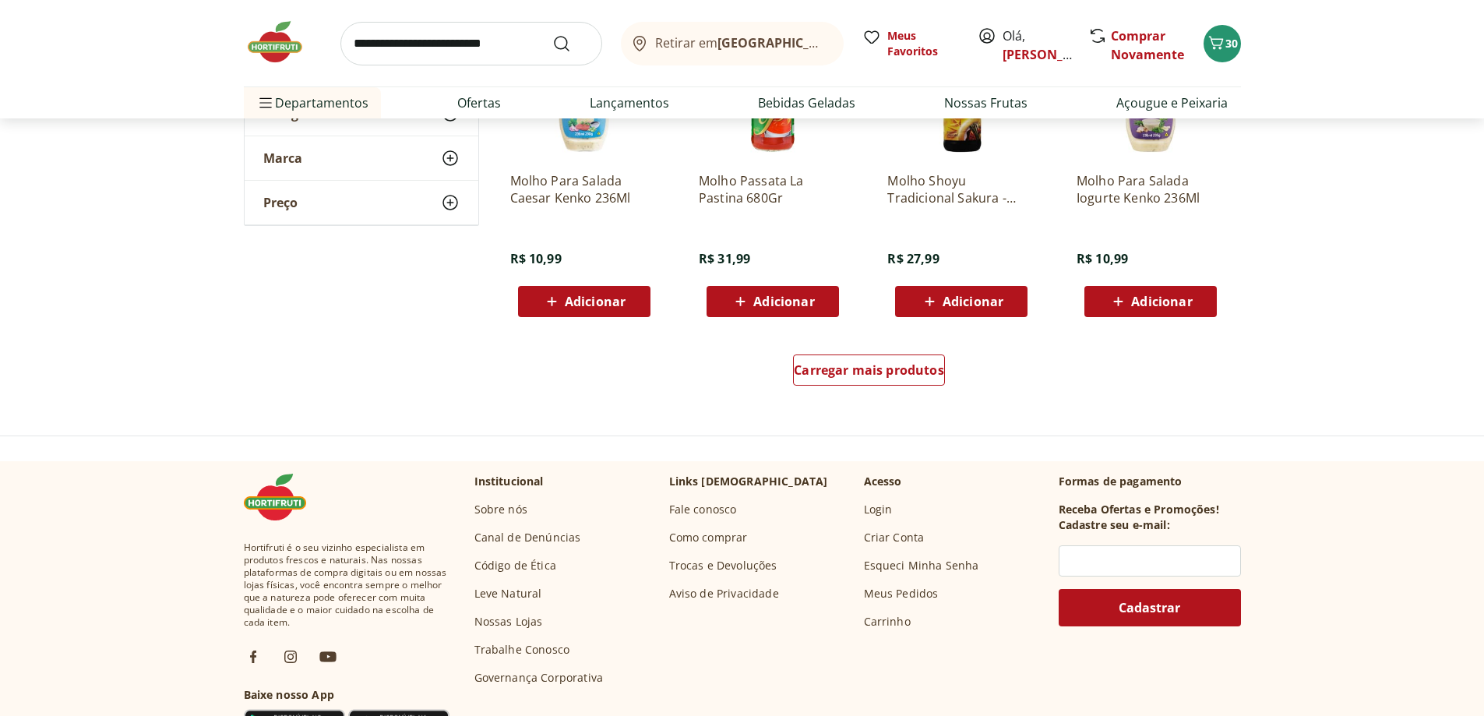
scroll to position [4128, 0]
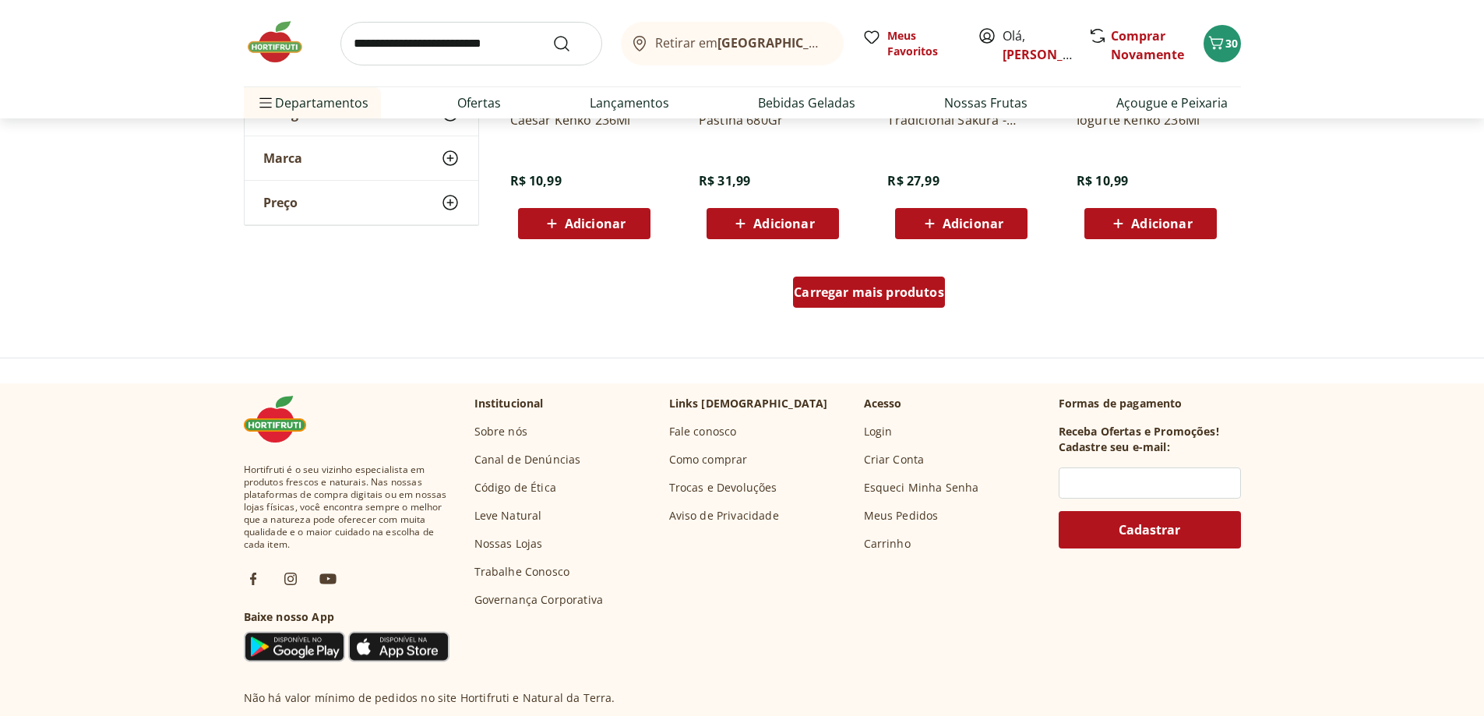
click at [852, 288] on span "Carregar mais produtos" at bounding box center [869, 292] width 150 height 12
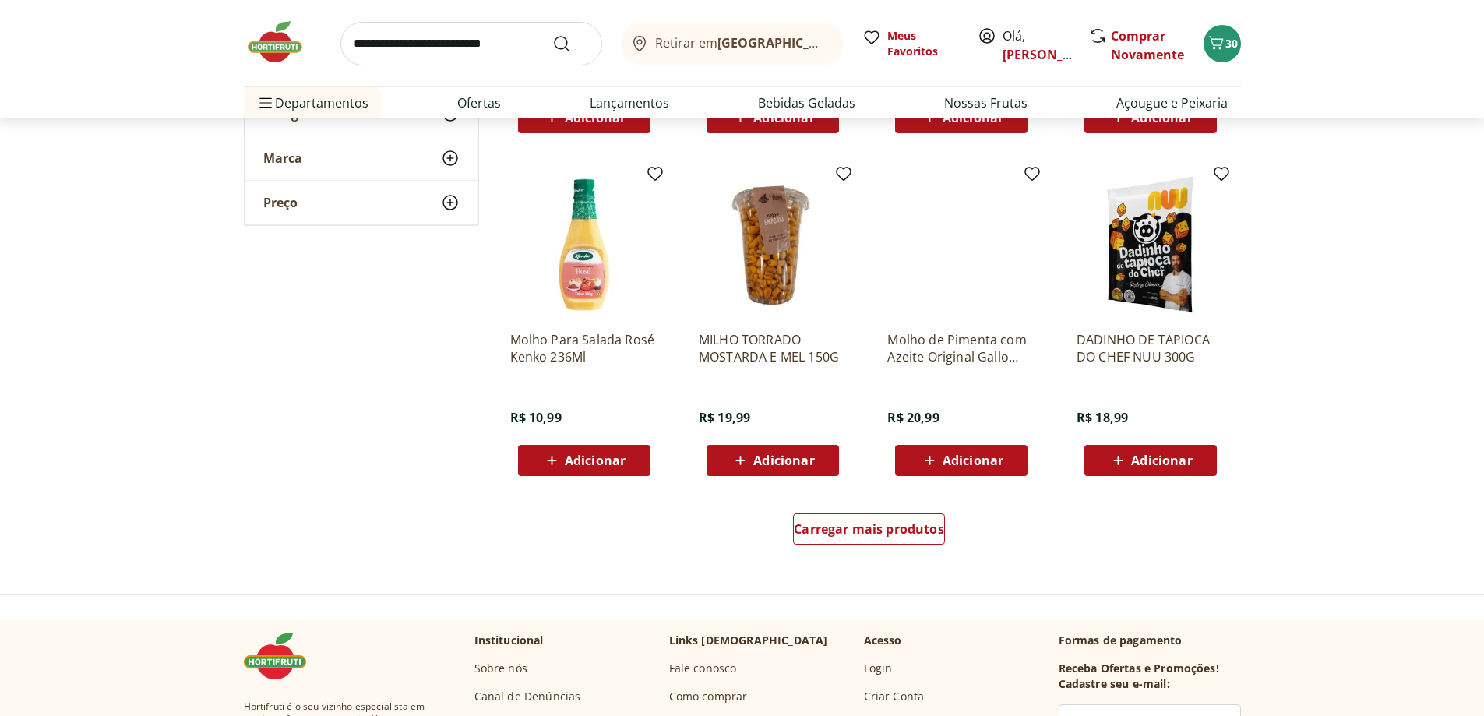
scroll to position [5141, 0]
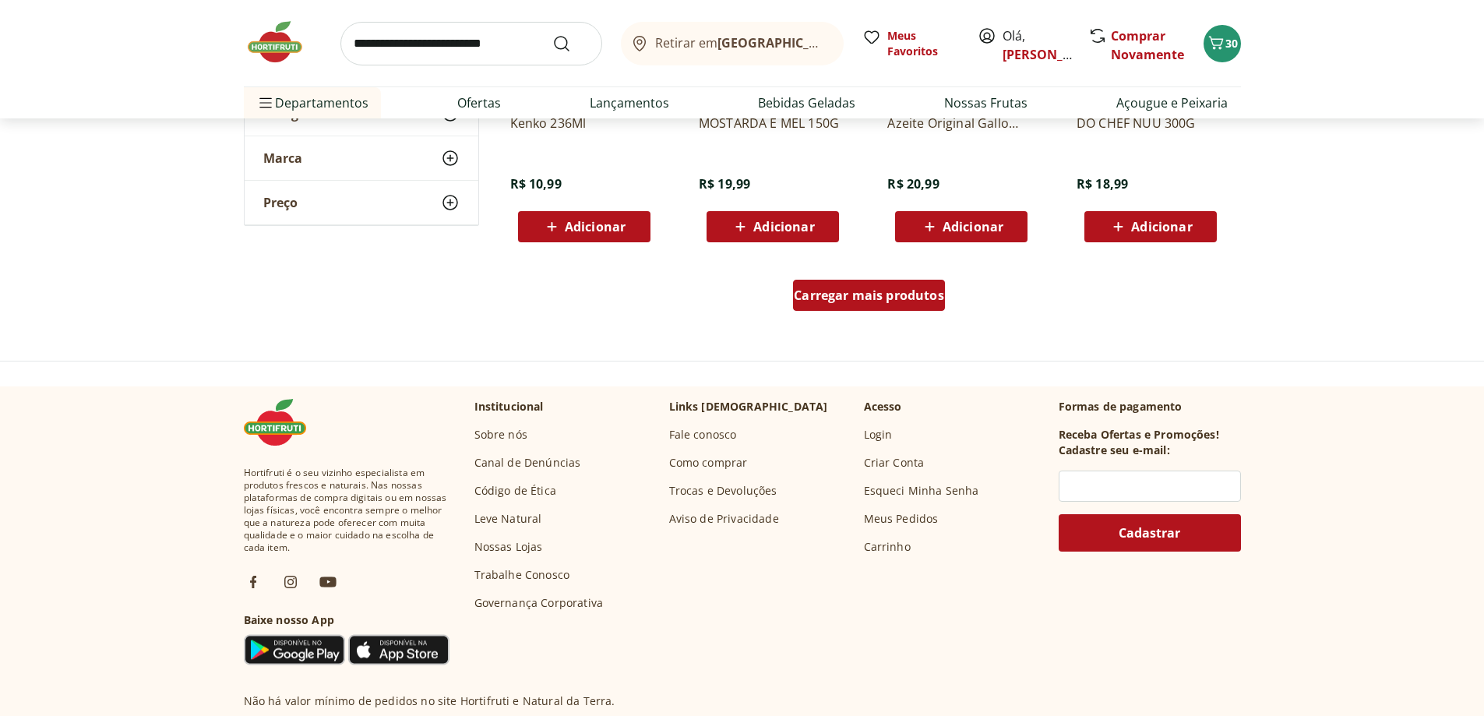
click at [883, 287] on div "Carregar mais produtos" at bounding box center [869, 295] width 152 height 31
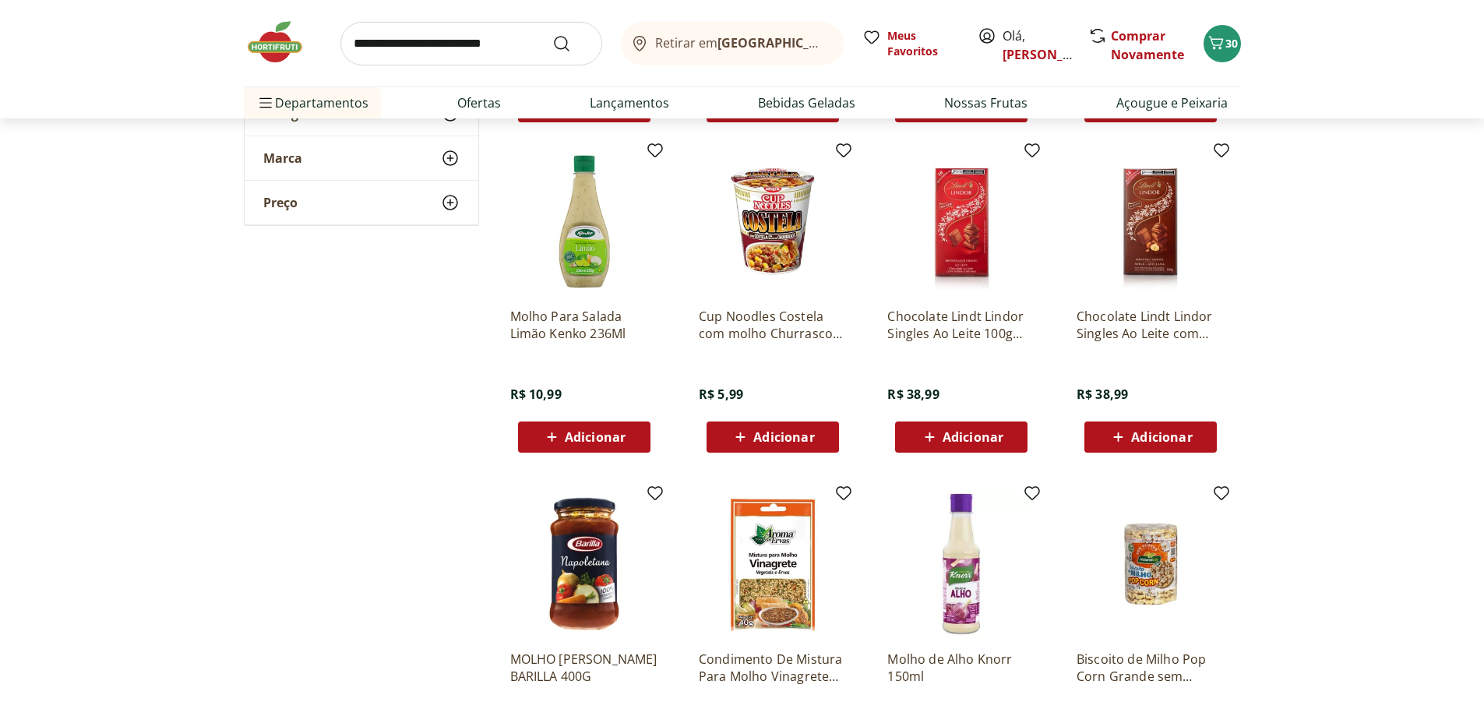
scroll to position [5608, 0]
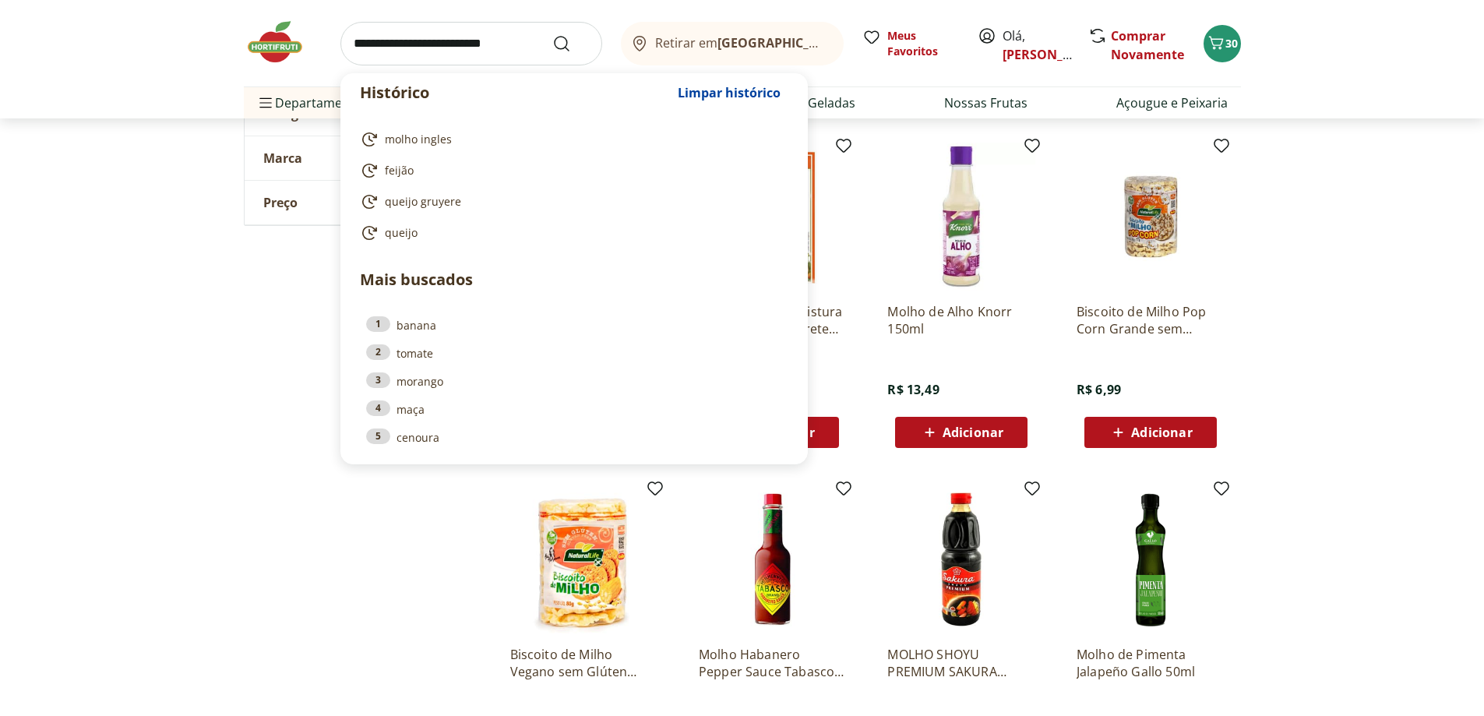
click at [414, 33] on input "search" at bounding box center [471, 44] width 262 height 44
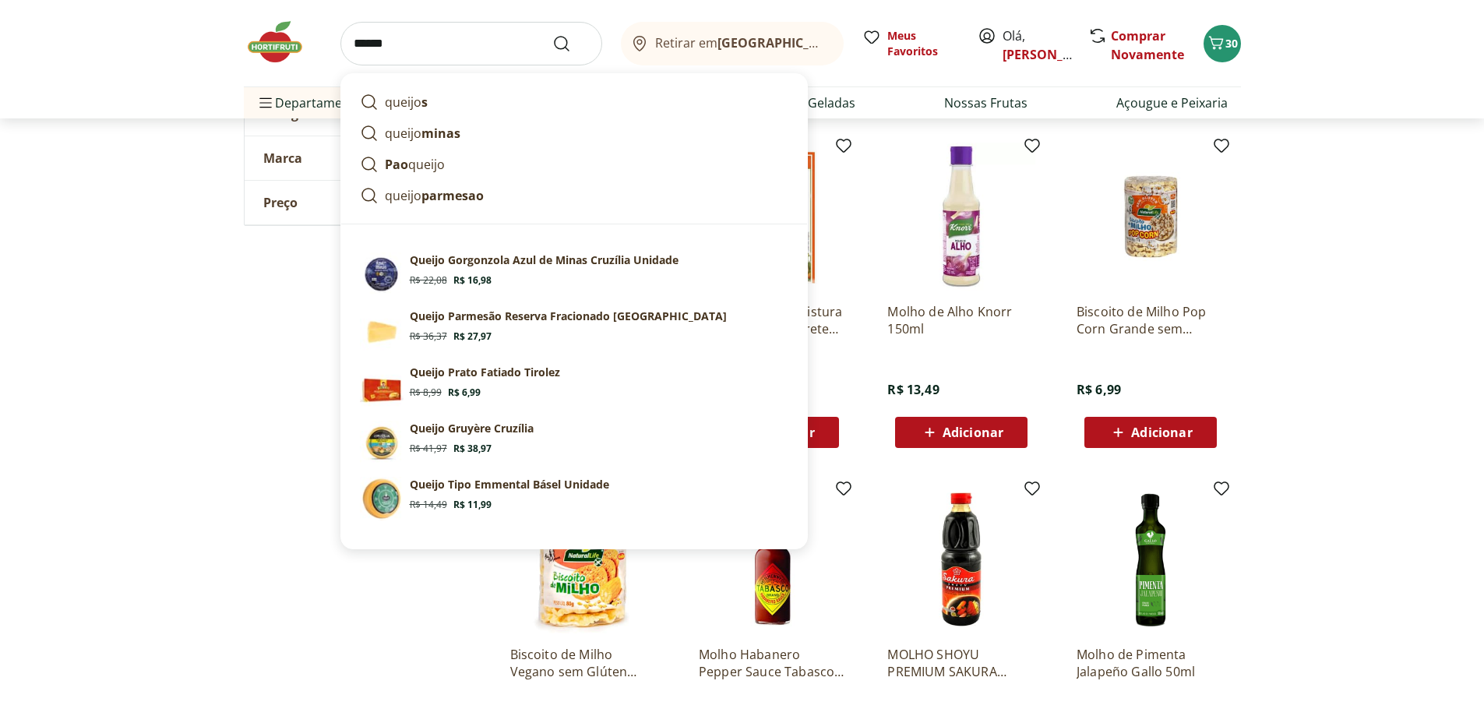
type input "******"
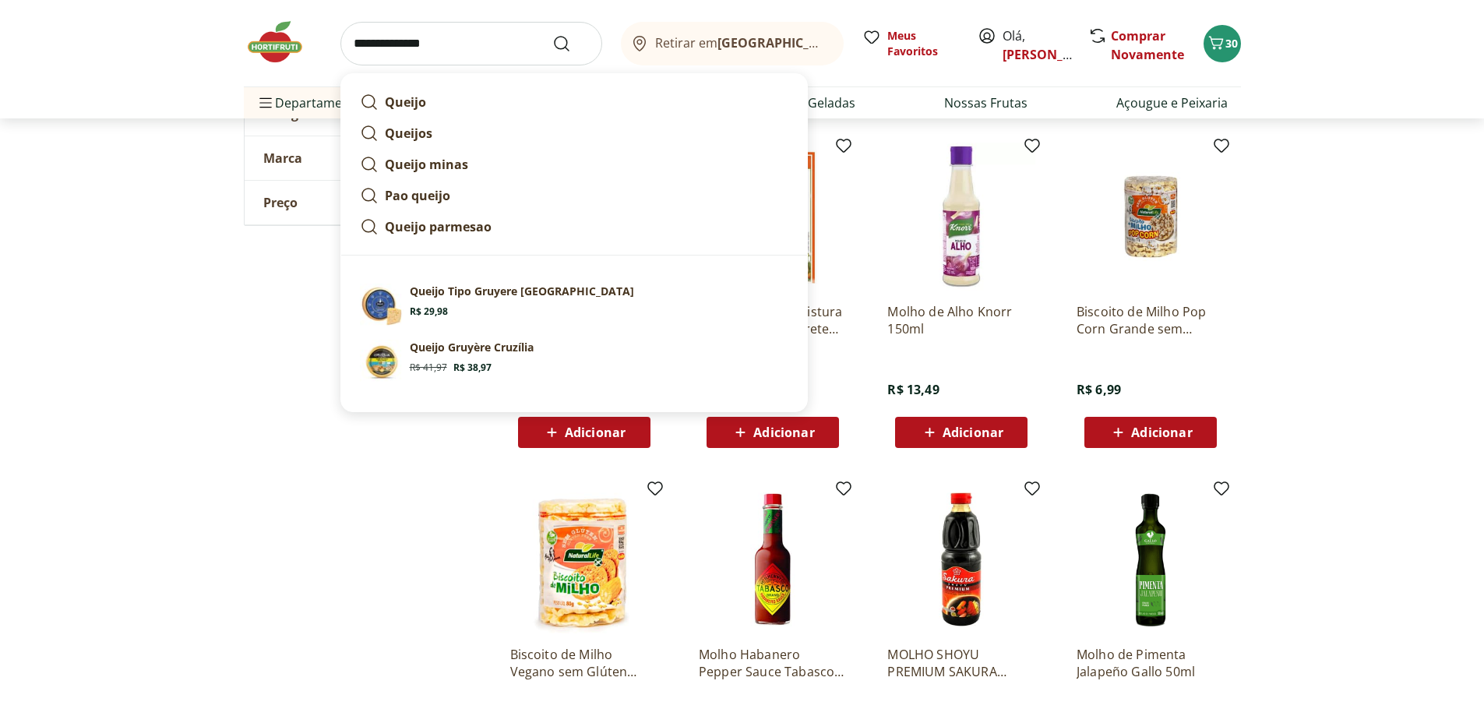
click button "Submit Search" at bounding box center [570, 43] width 37 height 19
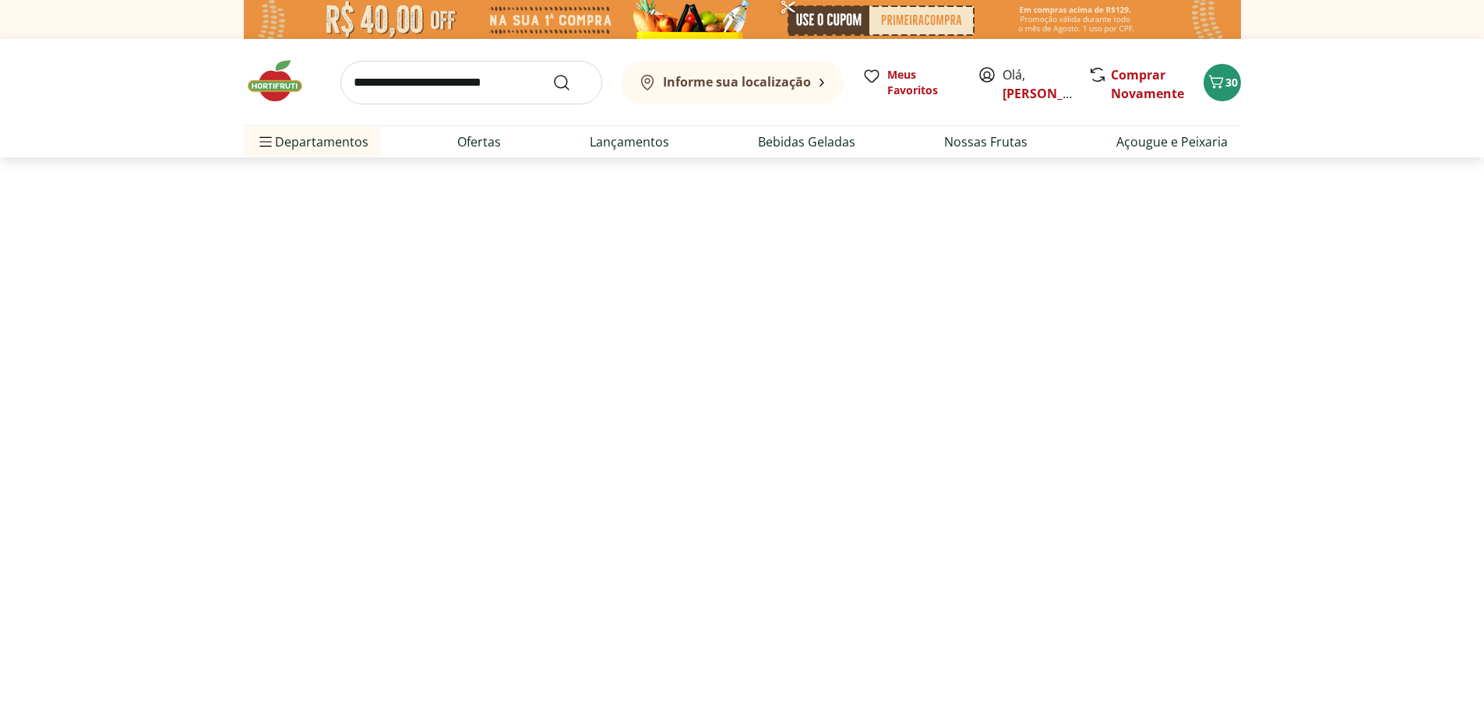
select select "**********"
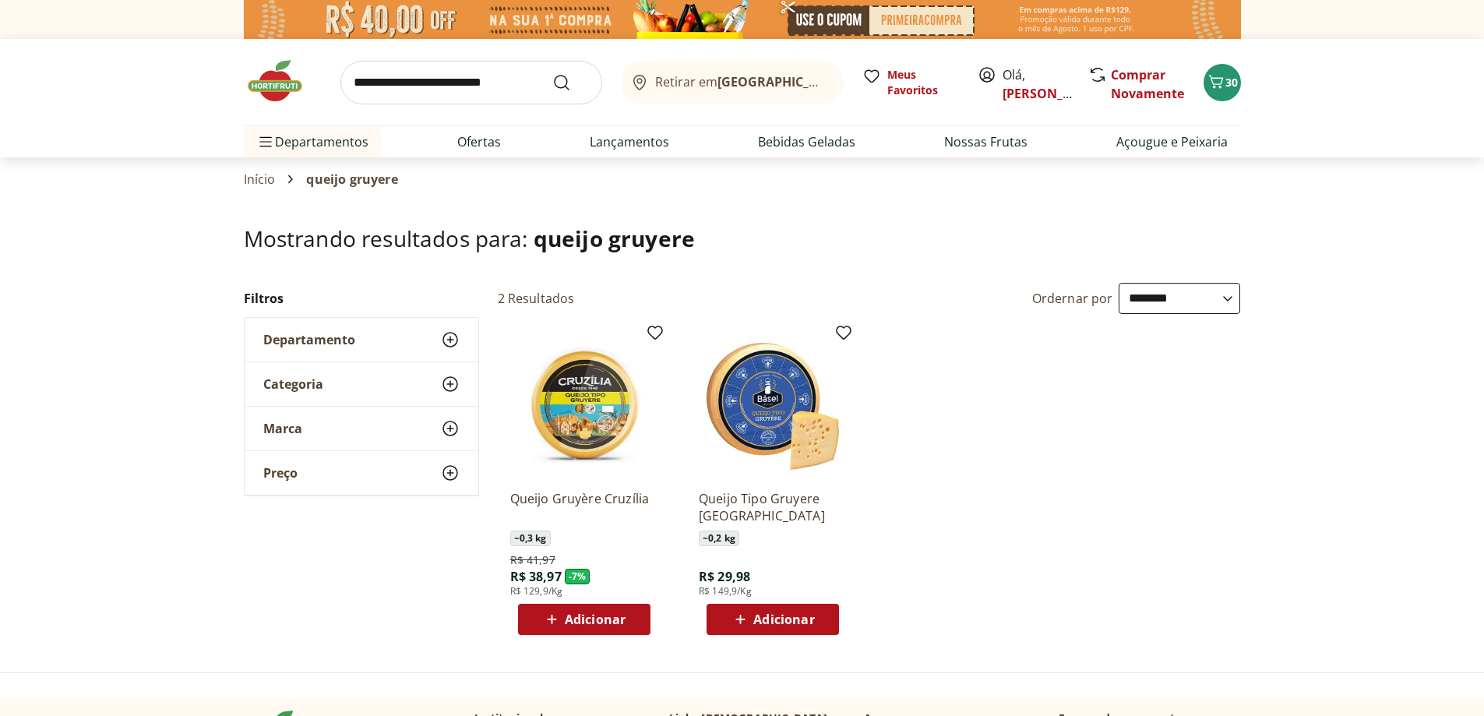
click at [770, 621] on span "Adicionar" at bounding box center [783, 619] width 61 height 12
click at [1214, 90] on icon "Carrinho" at bounding box center [1216, 81] width 19 height 19
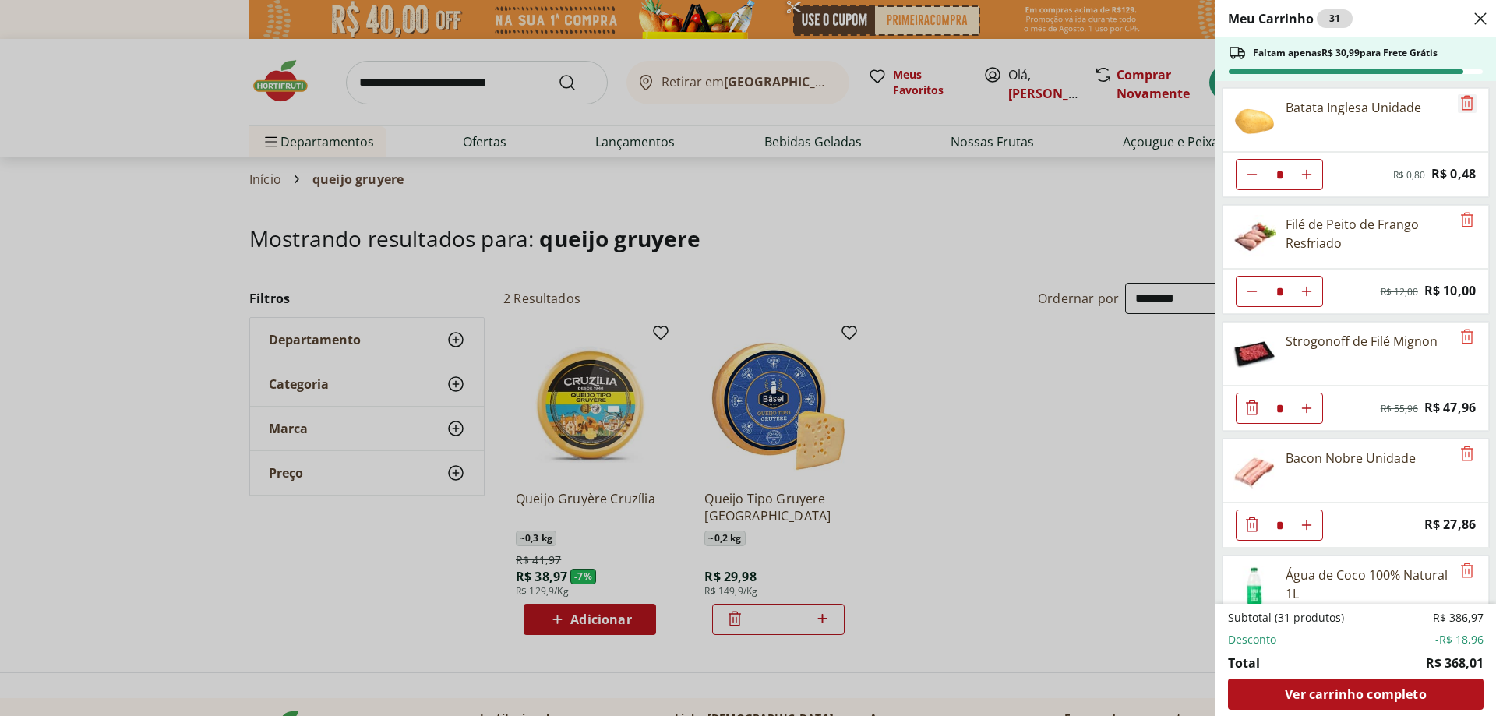
click at [1461, 101] on icon "Remove" at bounding box center [1466, 102] width 19 height 19
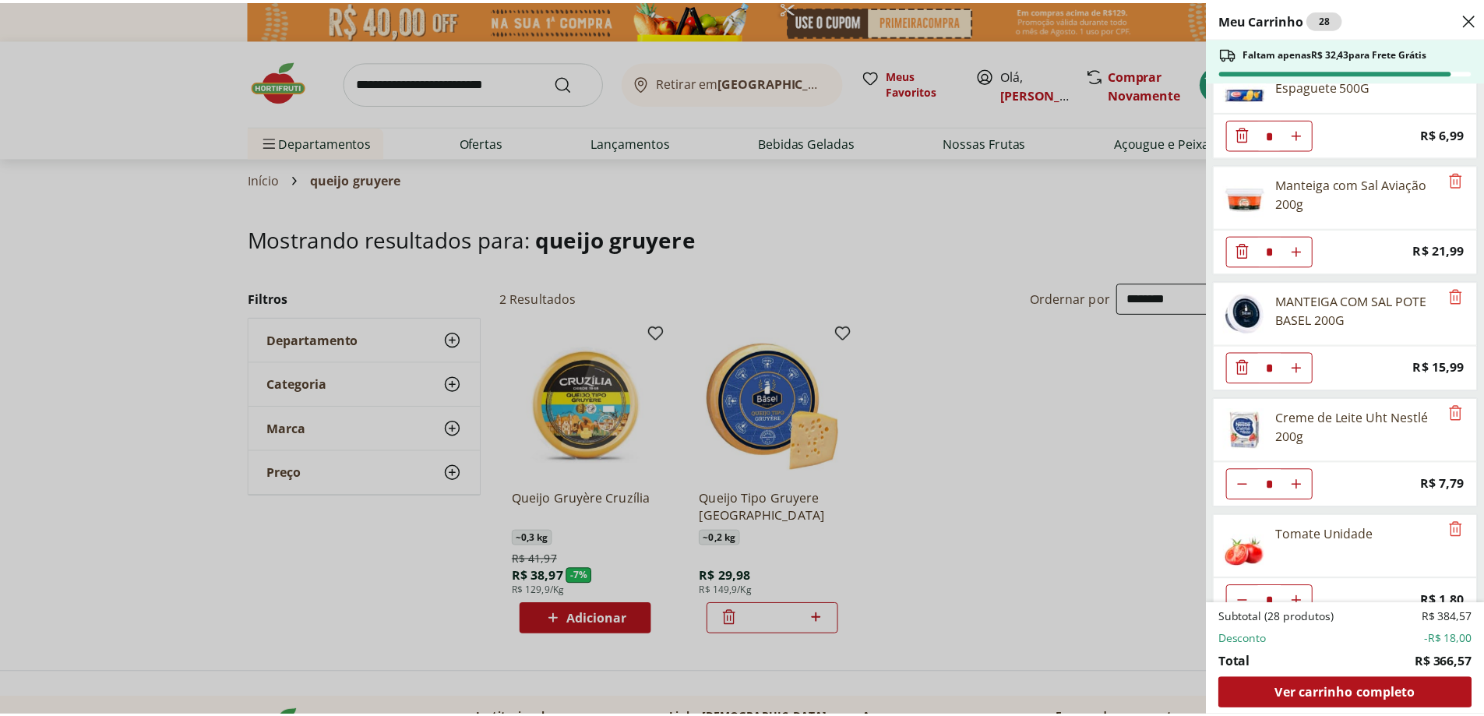
scroll to position [779, 0]
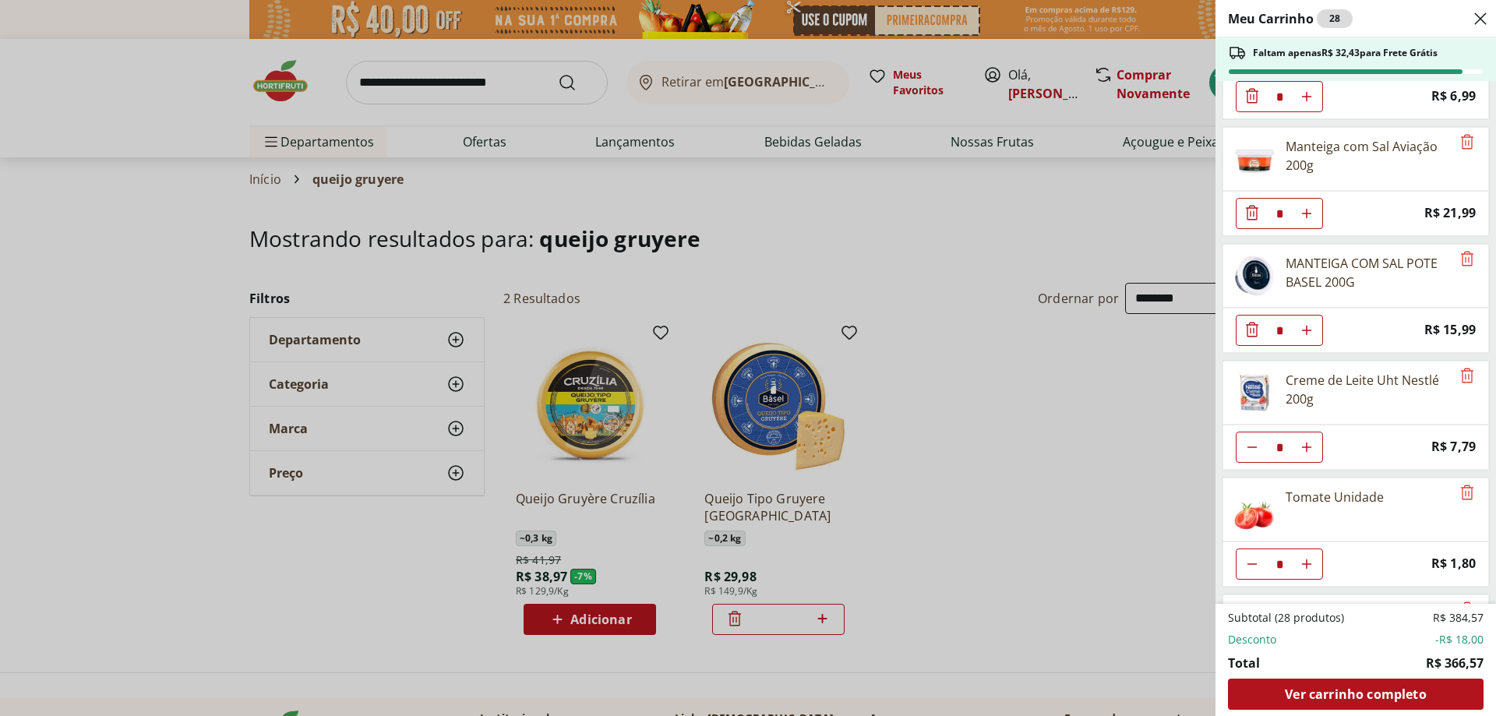
type input "*"
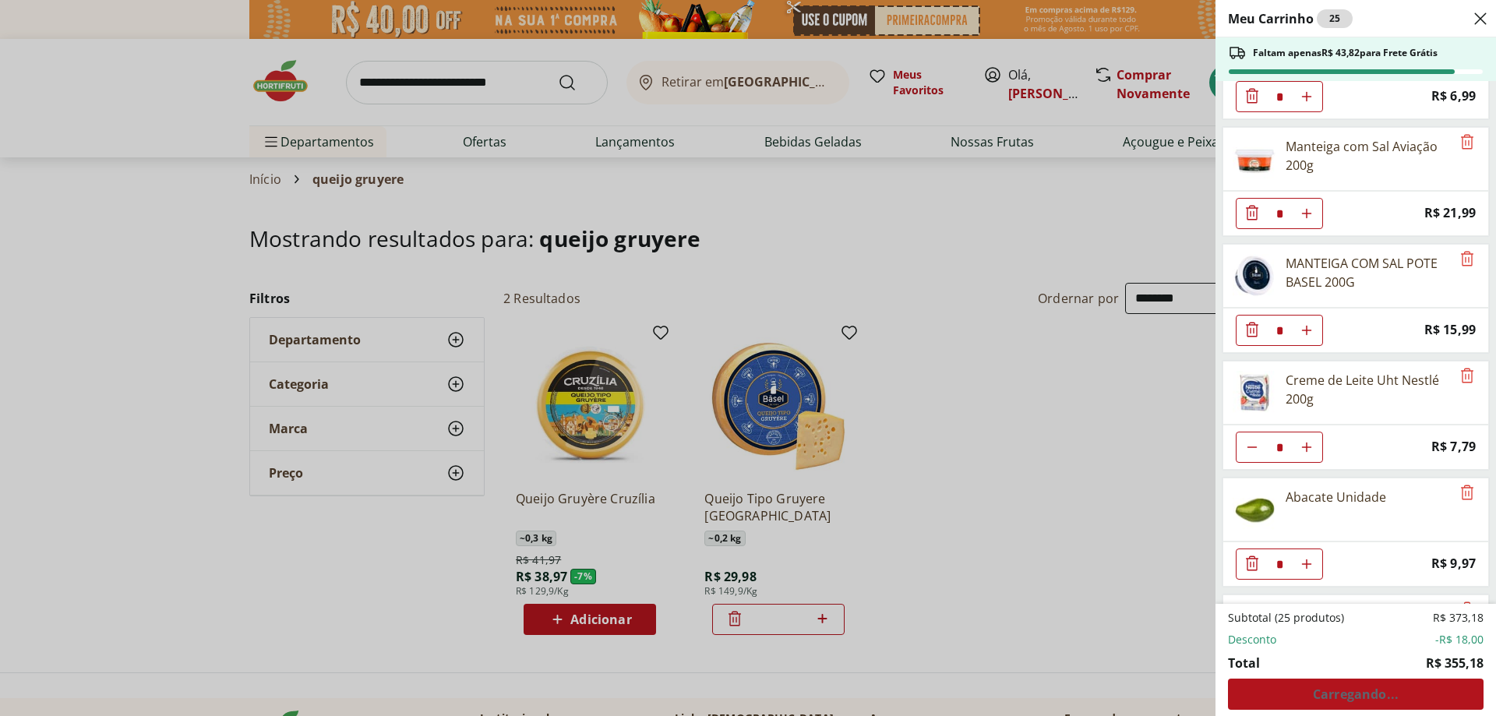
click at [439, 74] on div "Meu Carrinho 24 Faltam apenas R$ 53,79 para Frete Grátis Filé de Peito de Frang…" at bounding box center [748, 358] width 1496 height 716
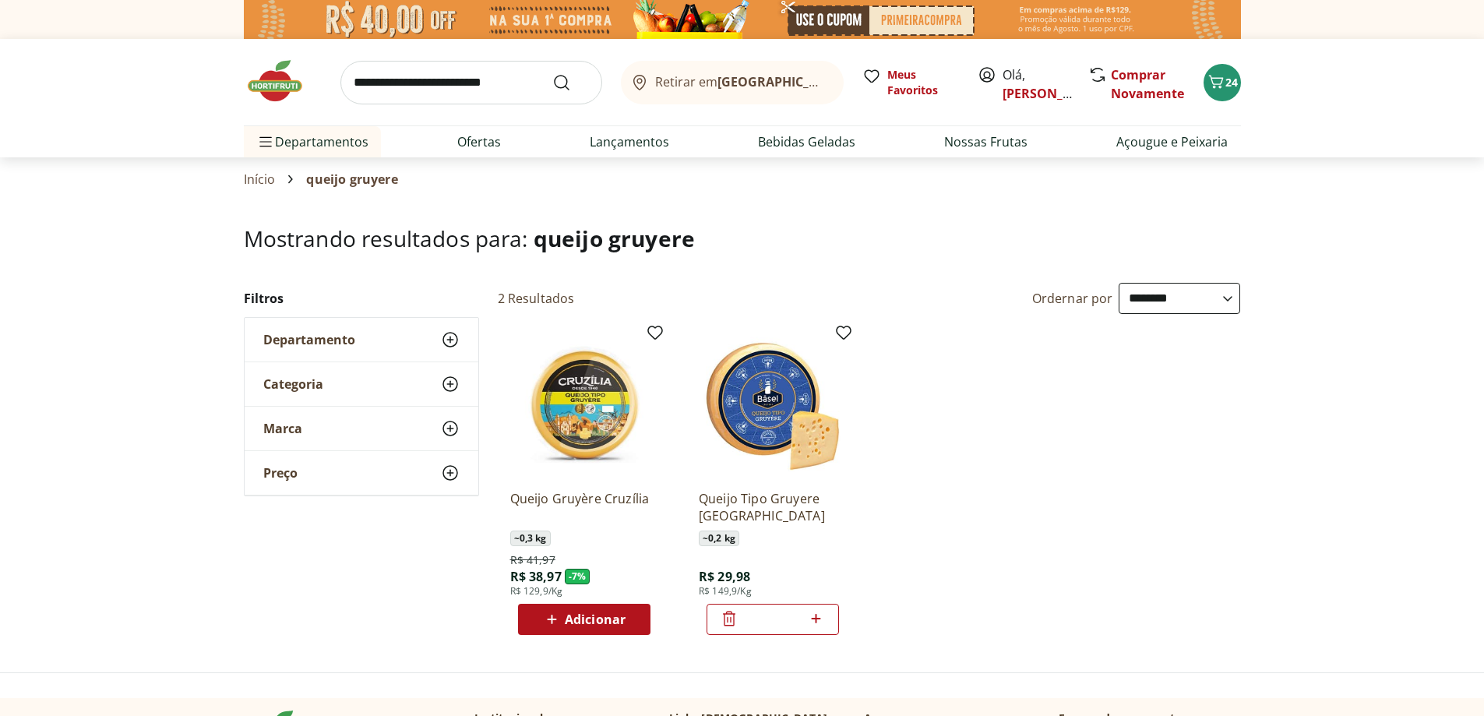
click at [1203, 64] on button "24" at bounding box center [1221, 82] width 37 height 37
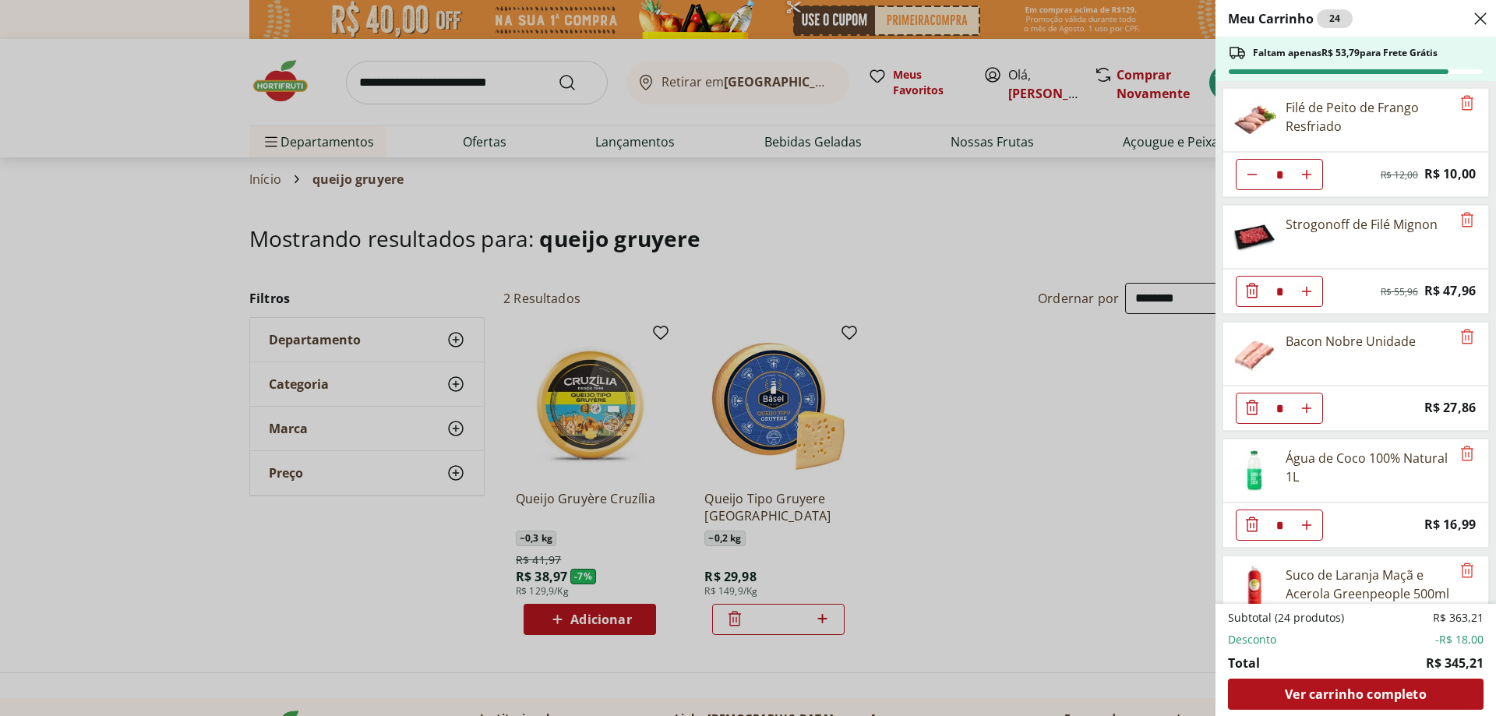
click at [419, 64] on div "Meu Carrinho 24 Faltam apenas R$ 53,79 para Frete Grátis Filé de Peito de Frang…" at bounding box center [748, 358] width 1496 height 716
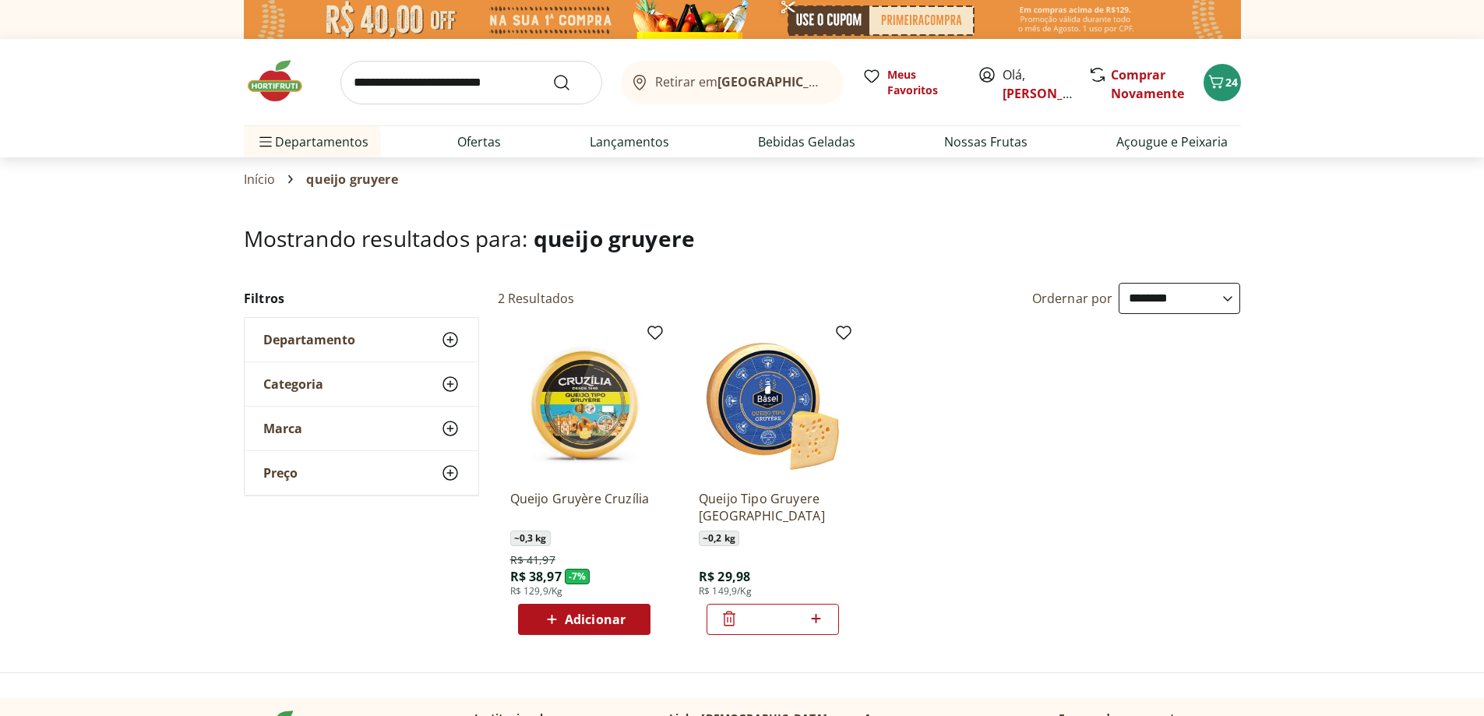
click at [411, 85] on input "search" at bounding box center [471, 83] width 262 height 44
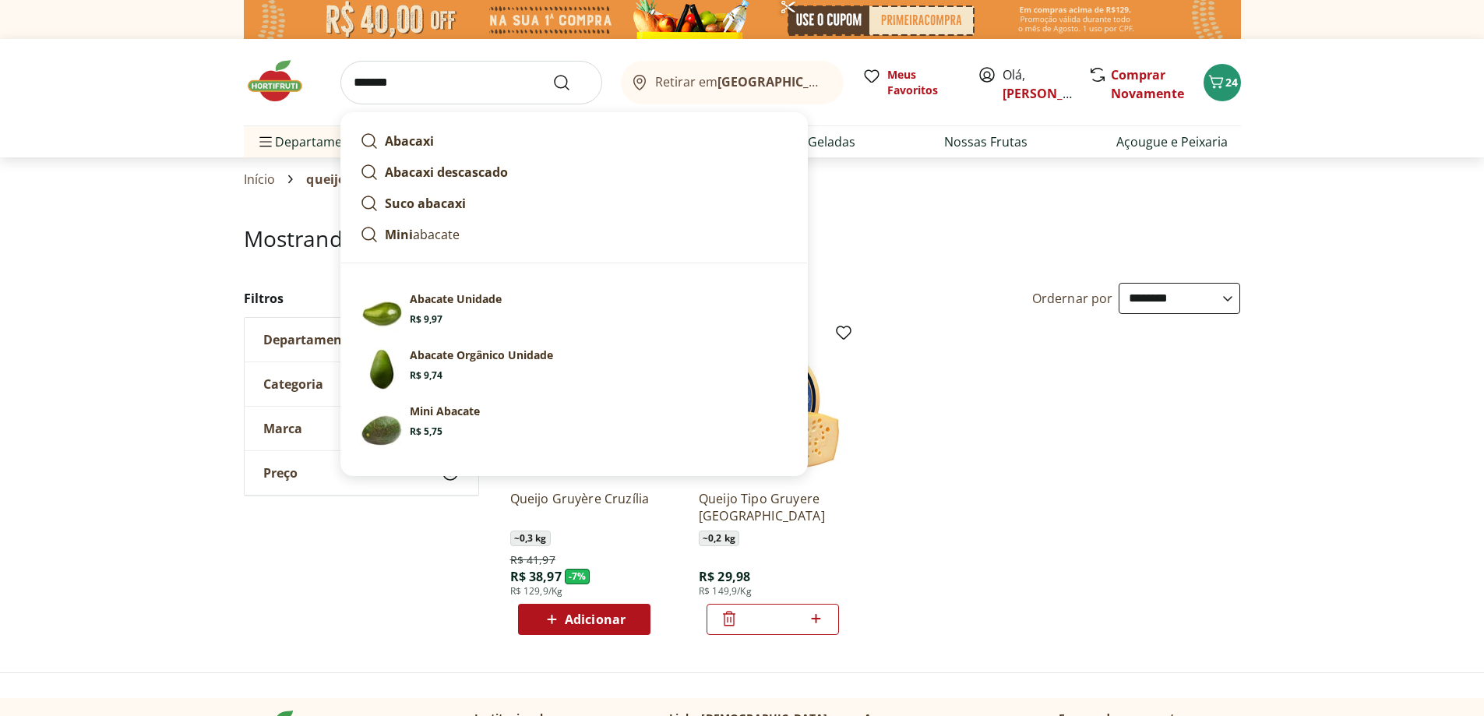
type input "*******"
click at [552, 73] on button "Submit Search" at bounding box center [570, 82] width 37 height 19
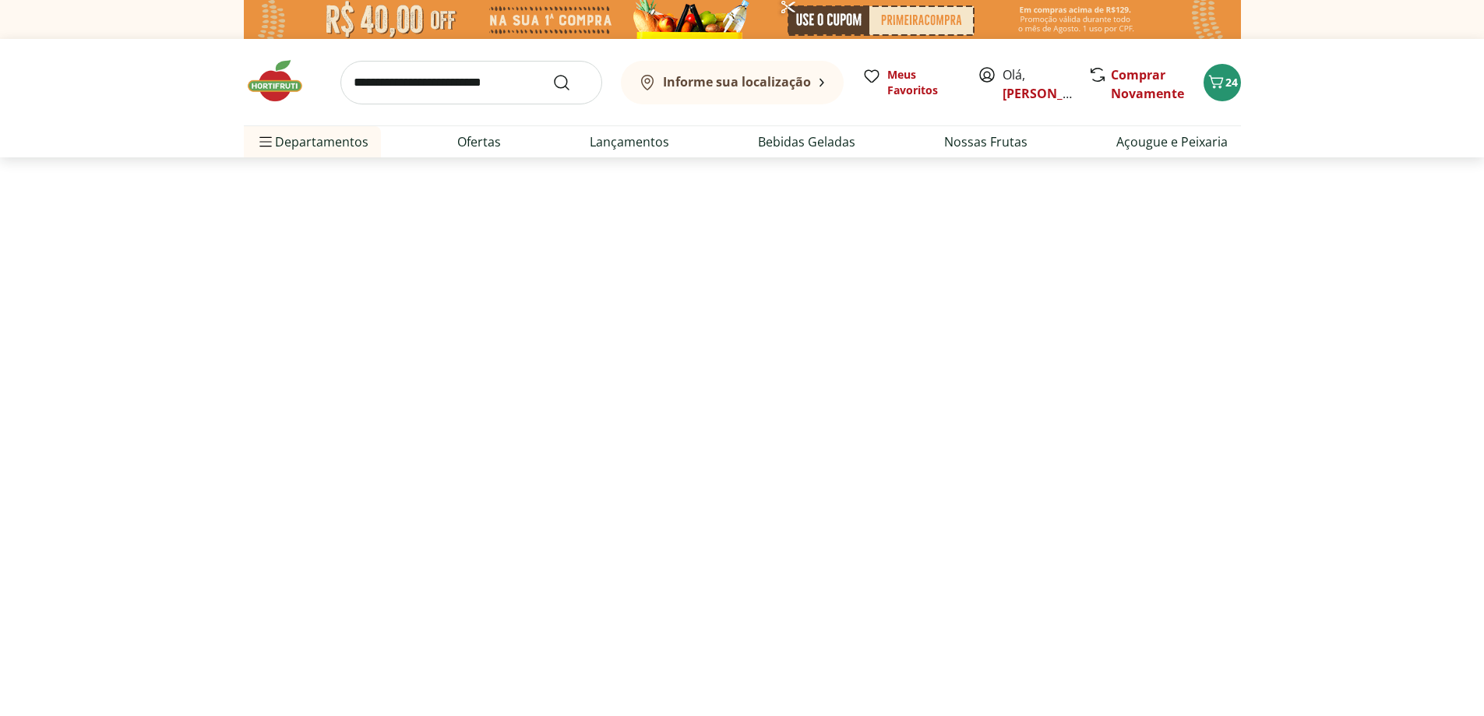
select select "**********"
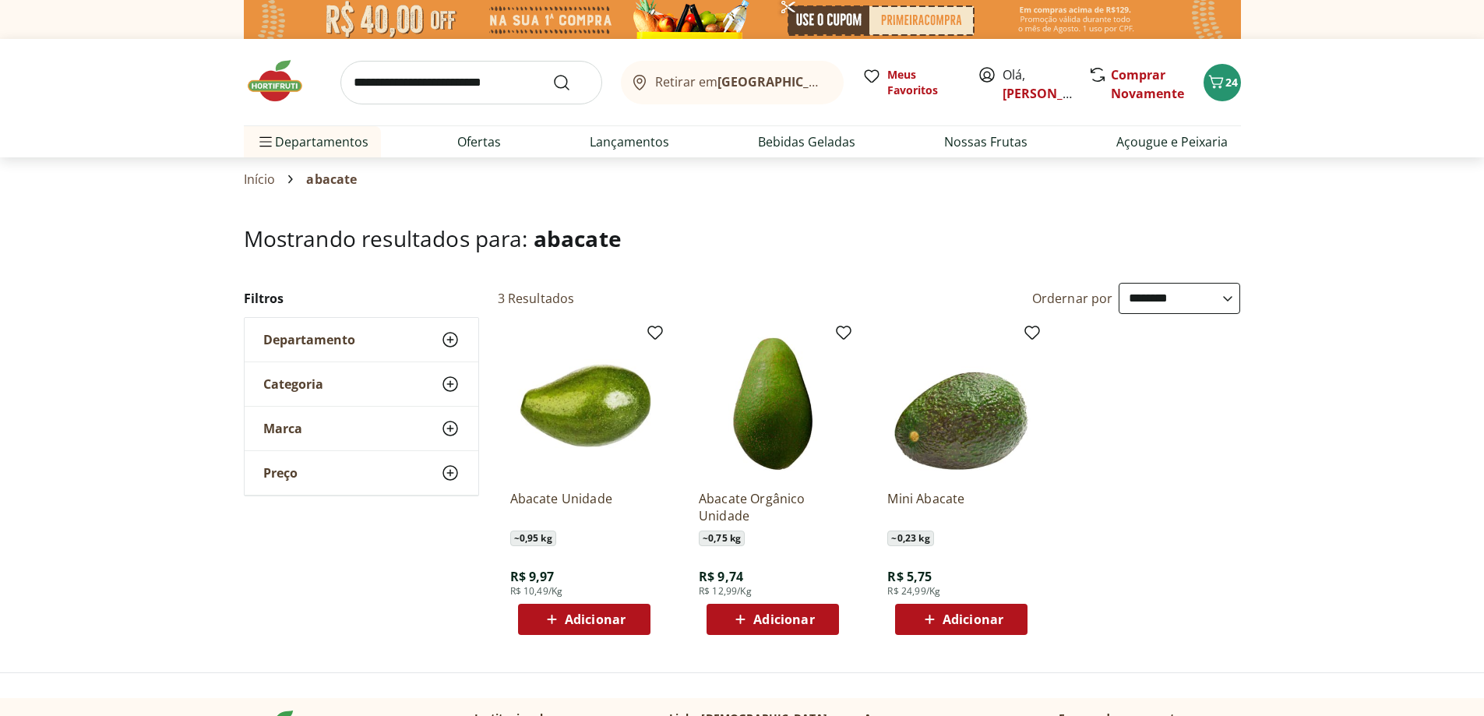
click at [571, 618] on span "Adicionar" at bounding box center [595, 619] width 61 height 12
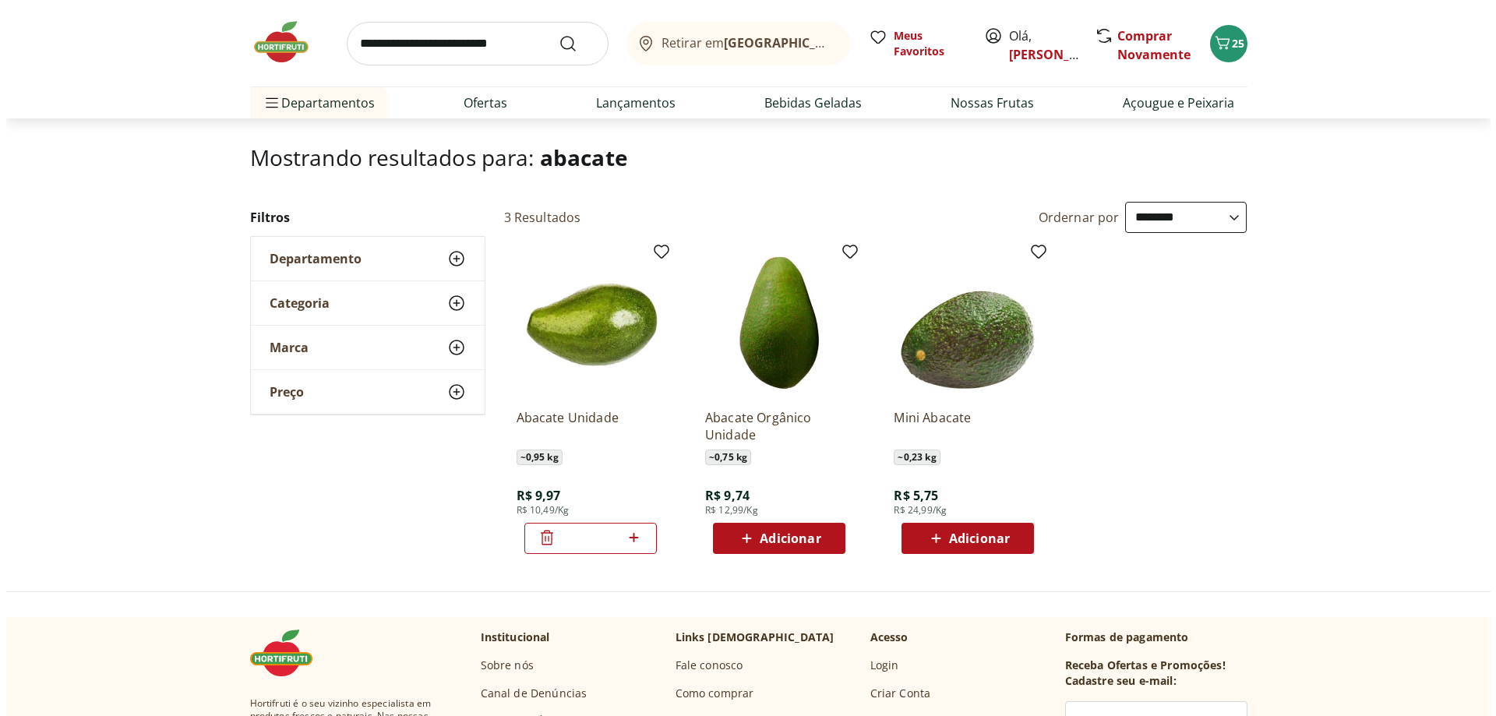
scroll to position [78, 0]
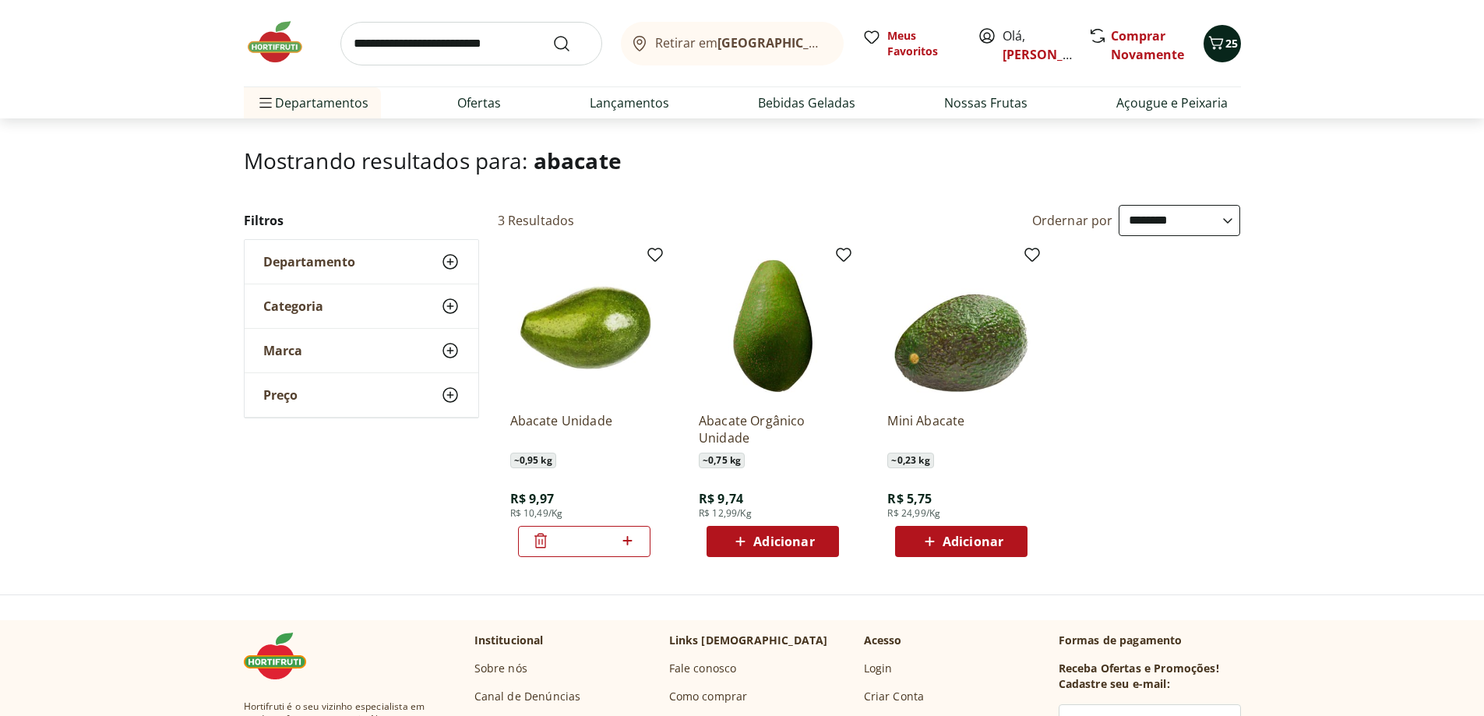
click at [1213, 49] on icon "Carrinho" at bounding box center [1216, 42] width 19 height 19
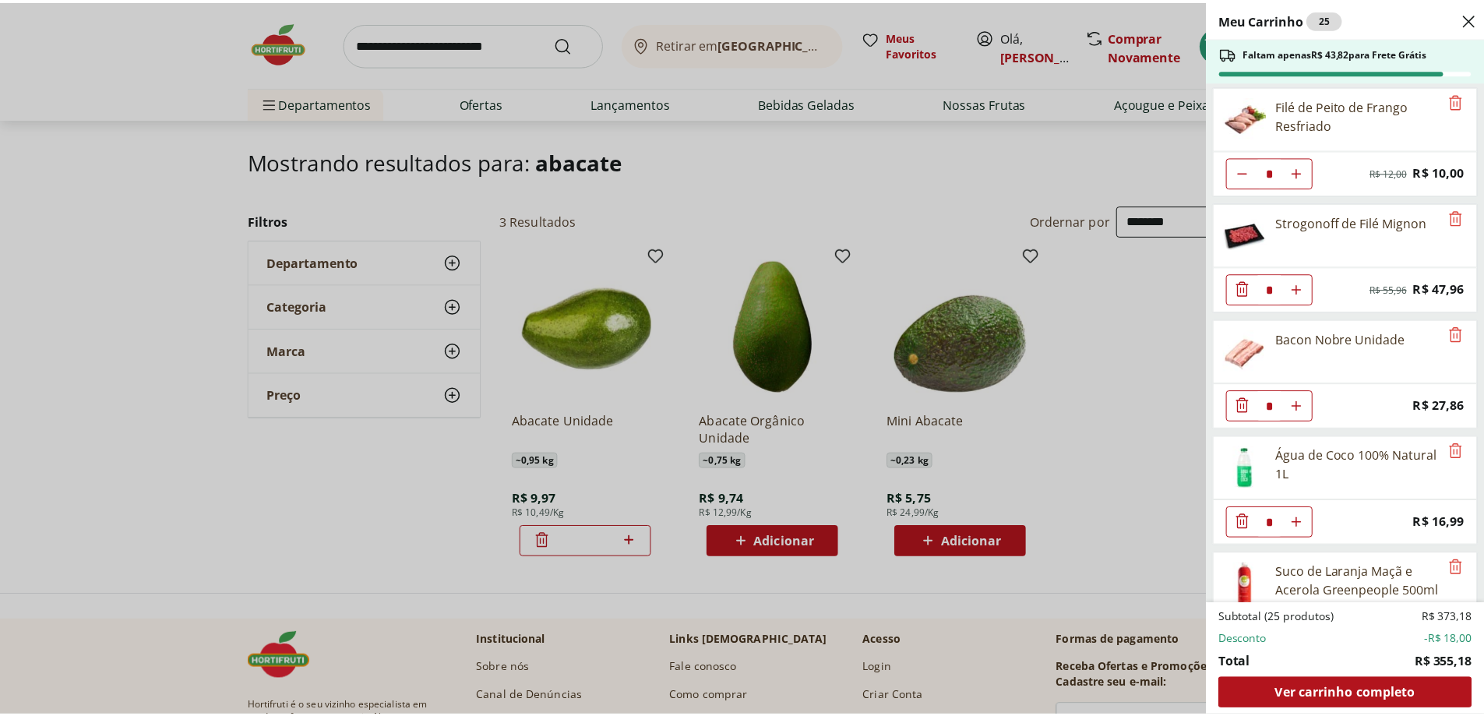
scroll to position [0, 0]
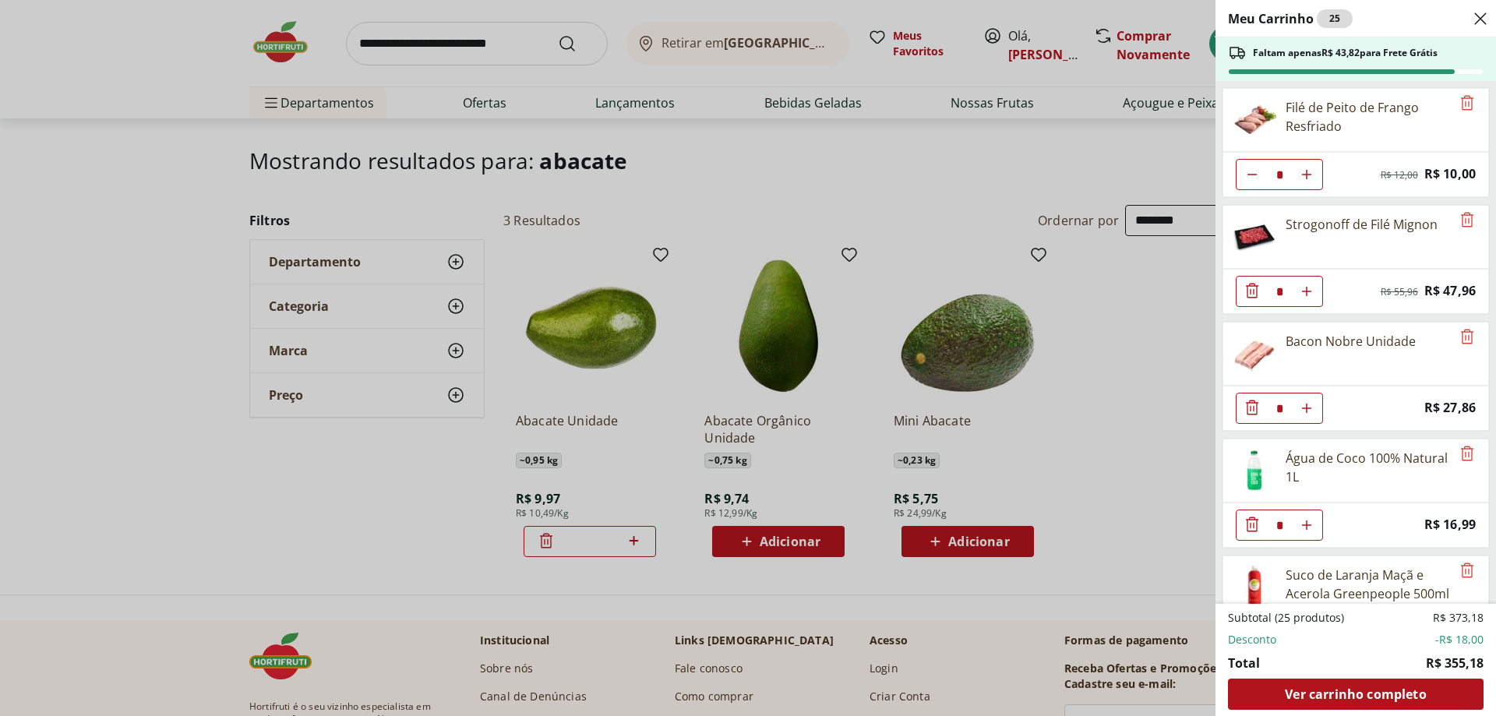
click at [946, 153] on div "Meu Carrinho 25 Faltam apenas R$ 43,82 para Frete Grátis Filé de Peito de Frang…" at bounding box center [748, 358] width 1496 height 716
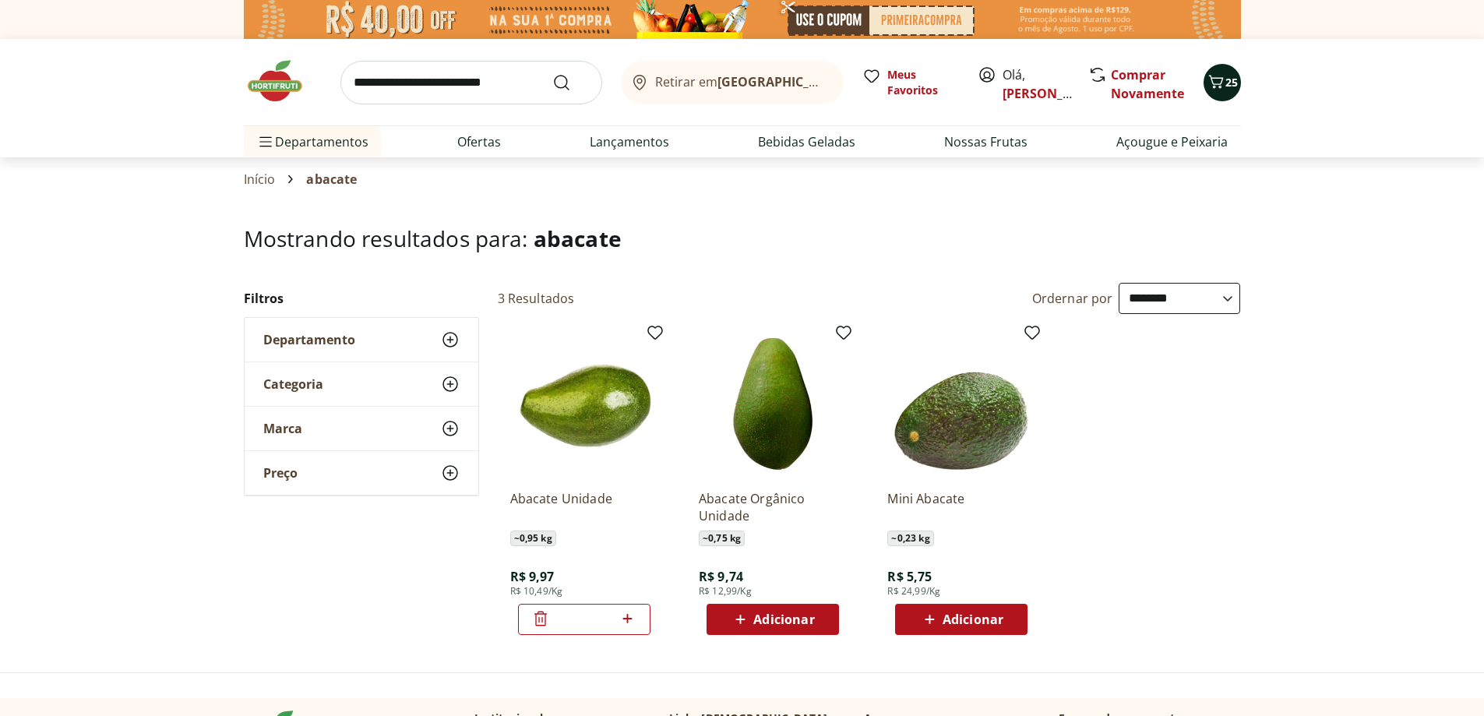
click at [1210, 81] on icon "Carrinho" at bounding box center [1216, 81] width 19 height 19
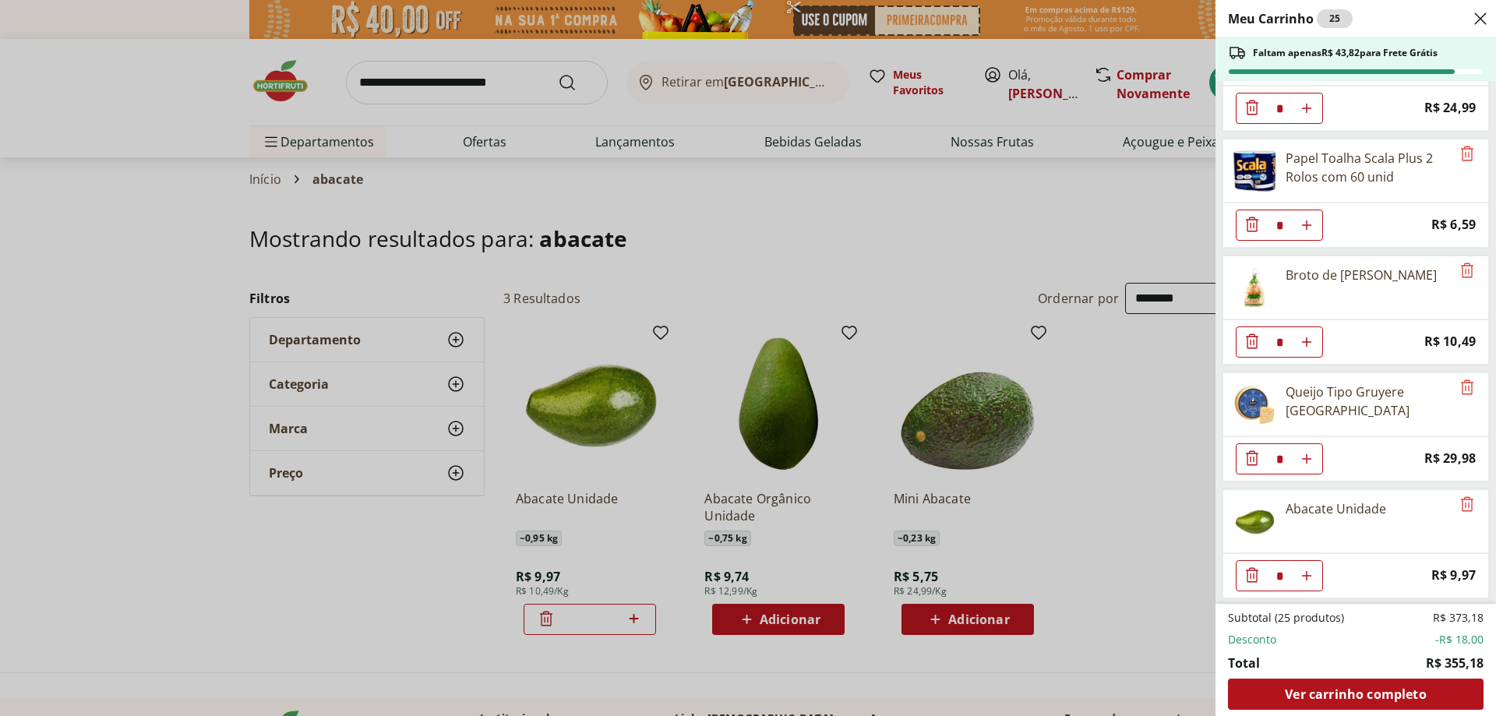
scroll to position [1820, 0]
click at [1348, 694] on span "Ver carrinho completo" at bounding box center [1354, 694] width 141 height 12
